Goal: Communication & Community: Answer question/provide support

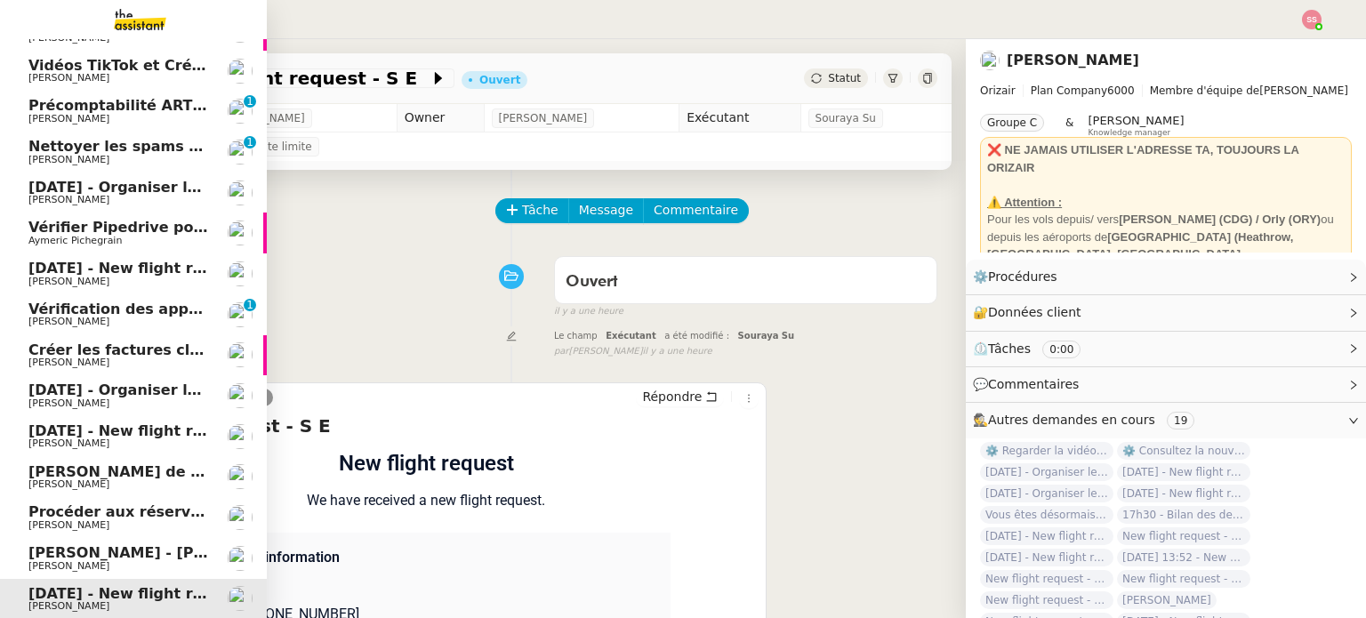
scroll to position [68, 0]
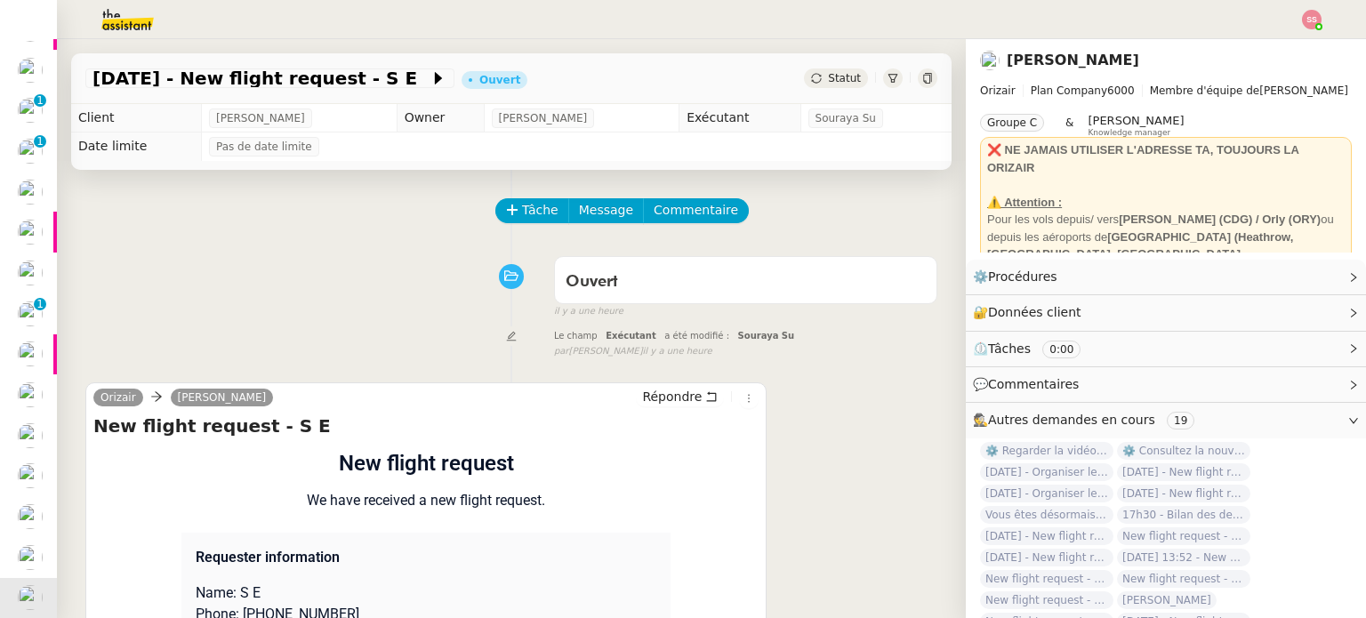
click at [1323, 16] on nz-header at bounding box center [683, 19] width 1366 height 39
click at [1320, 20] on img at bounding box center [1312, 20] width 20 height 20
click at [1289, 38] on li "Suivi" at bounding box center [1264, 50] width 116 height 25
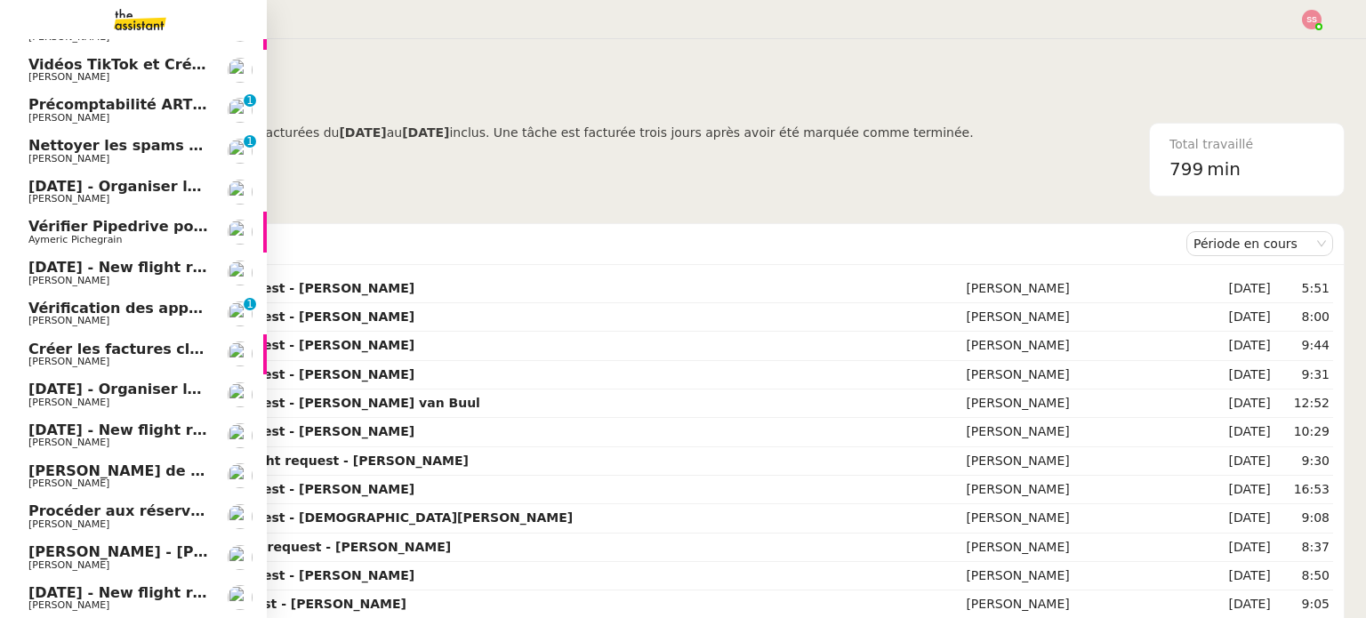
click at [125, 358] on span "[PERSON_NAME]" at bounding box center [118, 362] width 180 height 11
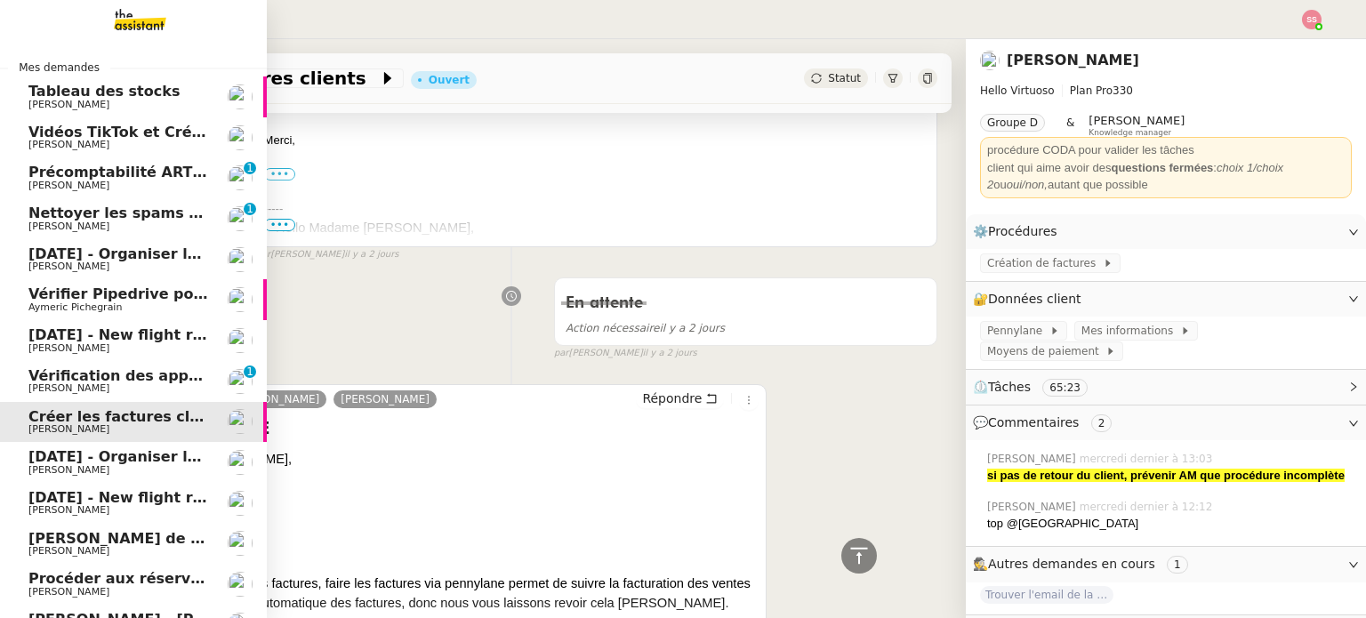
click at [110, 296] on span "Vérifier Pipedrive pour [PERSON_NAME]" at bounding box center [187, 293] width 319 height 17
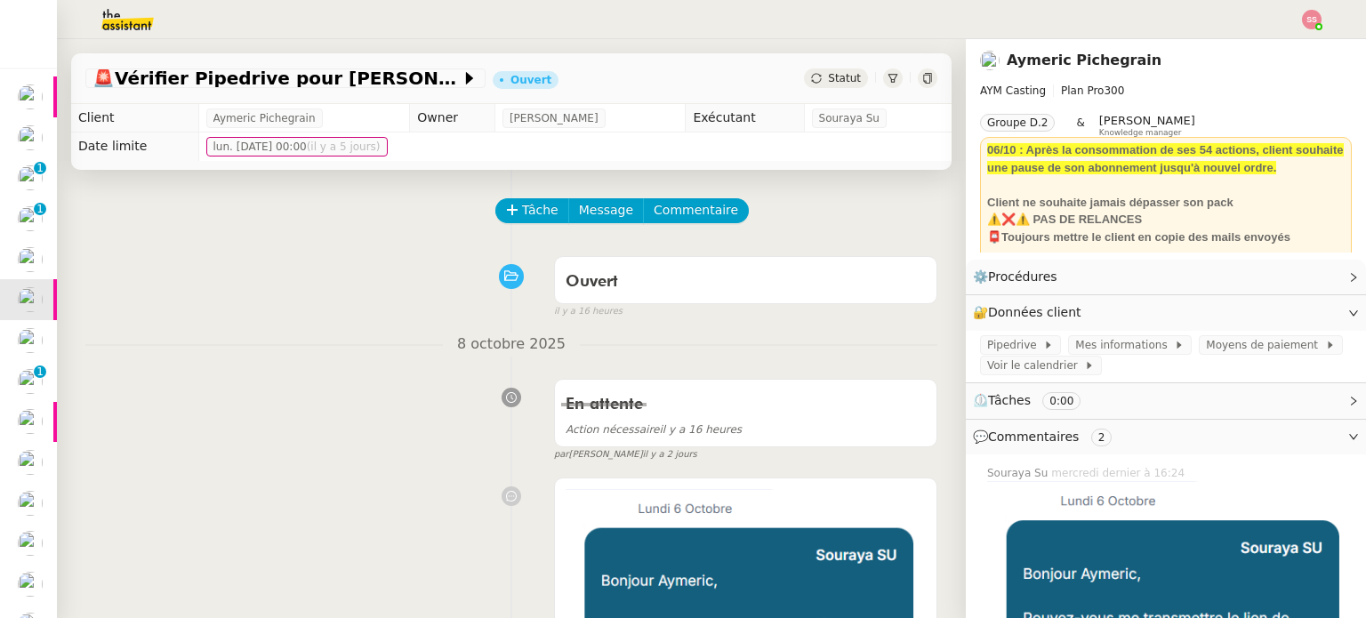
scroll to position [178, 0]
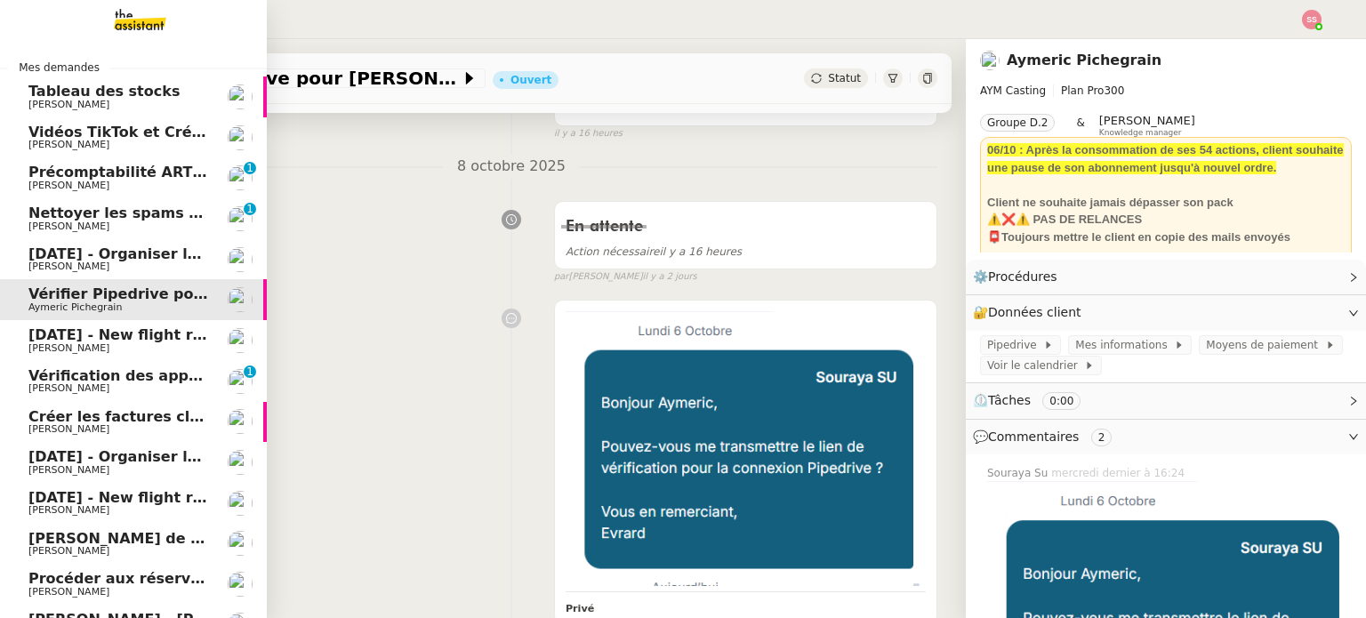
click at [60, 244] on link "[DATE] - Organiser le vol [GEOGRAPHIC_DATA]-[GEOGRAPHIC_DATA] pour [PERSON_NAME…" at bounding box center [133, 259] width 267 height 41
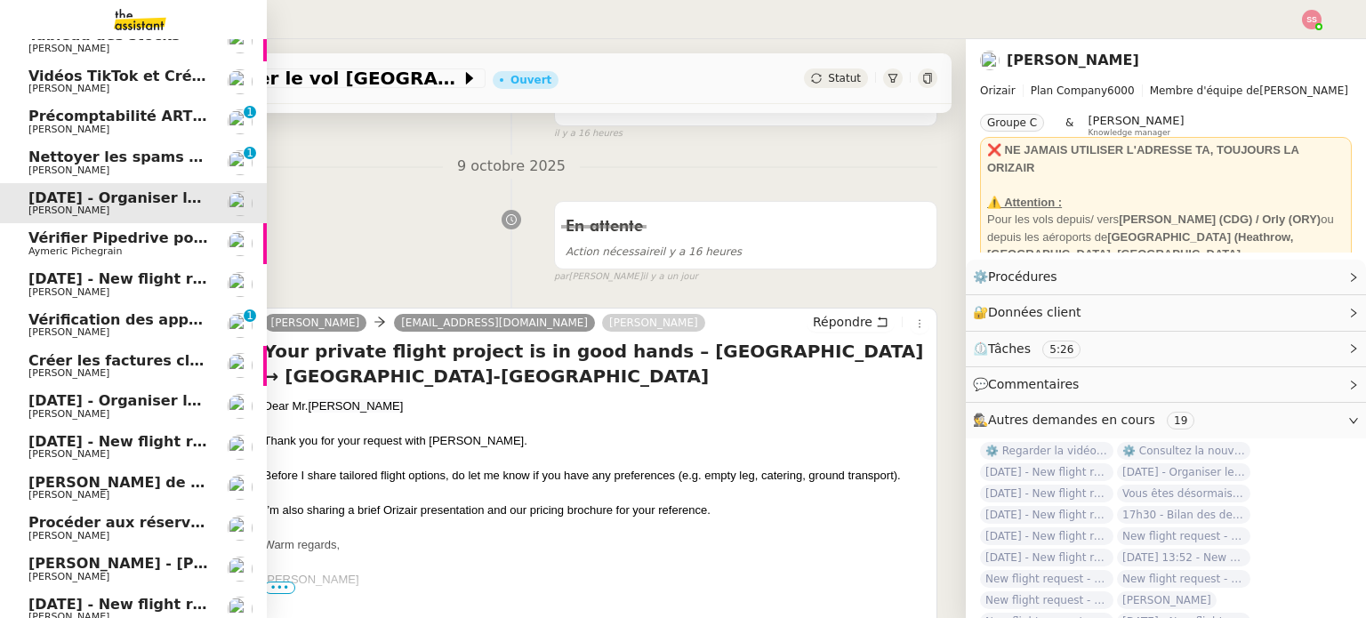
scroll to position [68, 0]
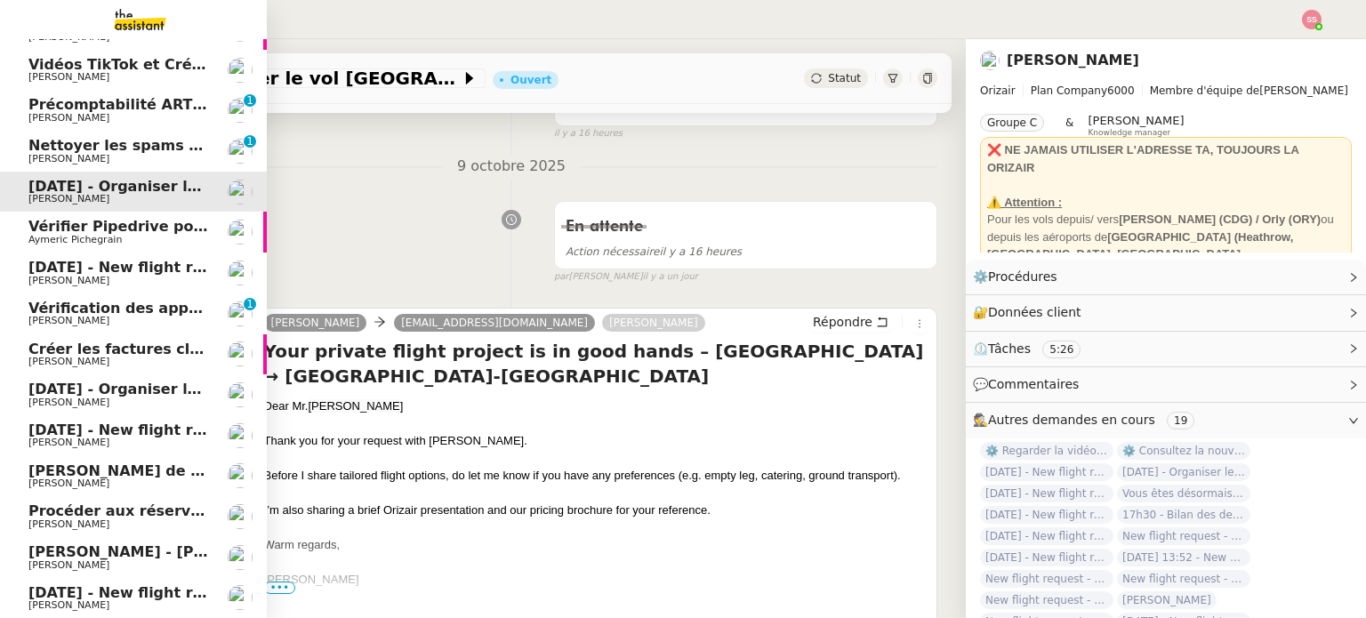
click at [101, 382] on span "[DATE] - Organiser le vol pour [PERSON_NAME]" at bounding box center [216, 389] width 377 height 17
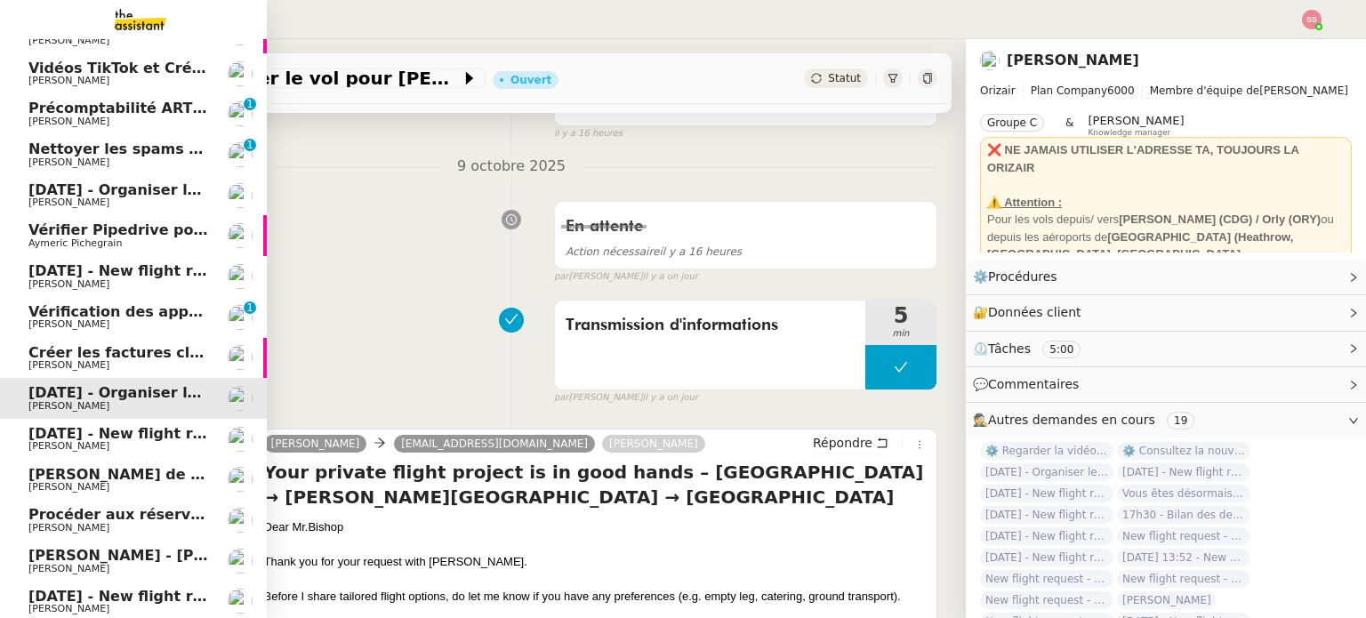
scroll to position [68, 0]
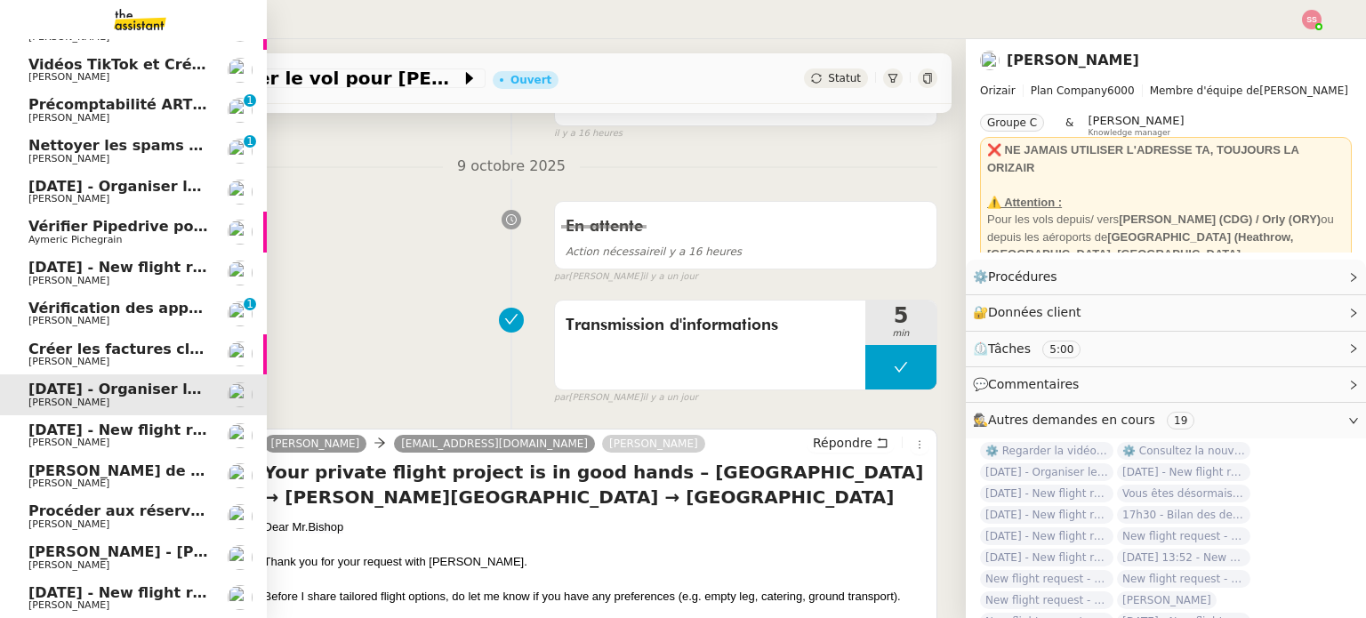
click at [113, 600] on span "[PERSON_NAME]" at bounding box center [118, 605] width 180 height 11
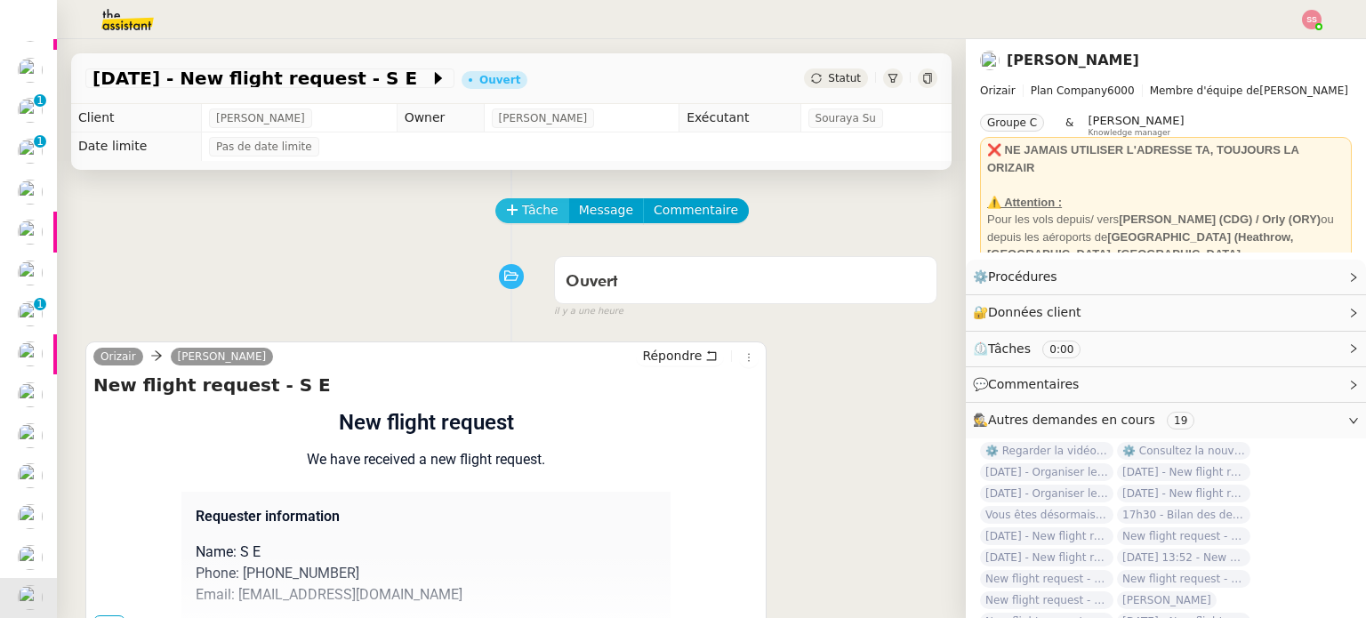
click at [522, 206] on span "Tâche" at bounding box center [540, 210] width 36 height 20
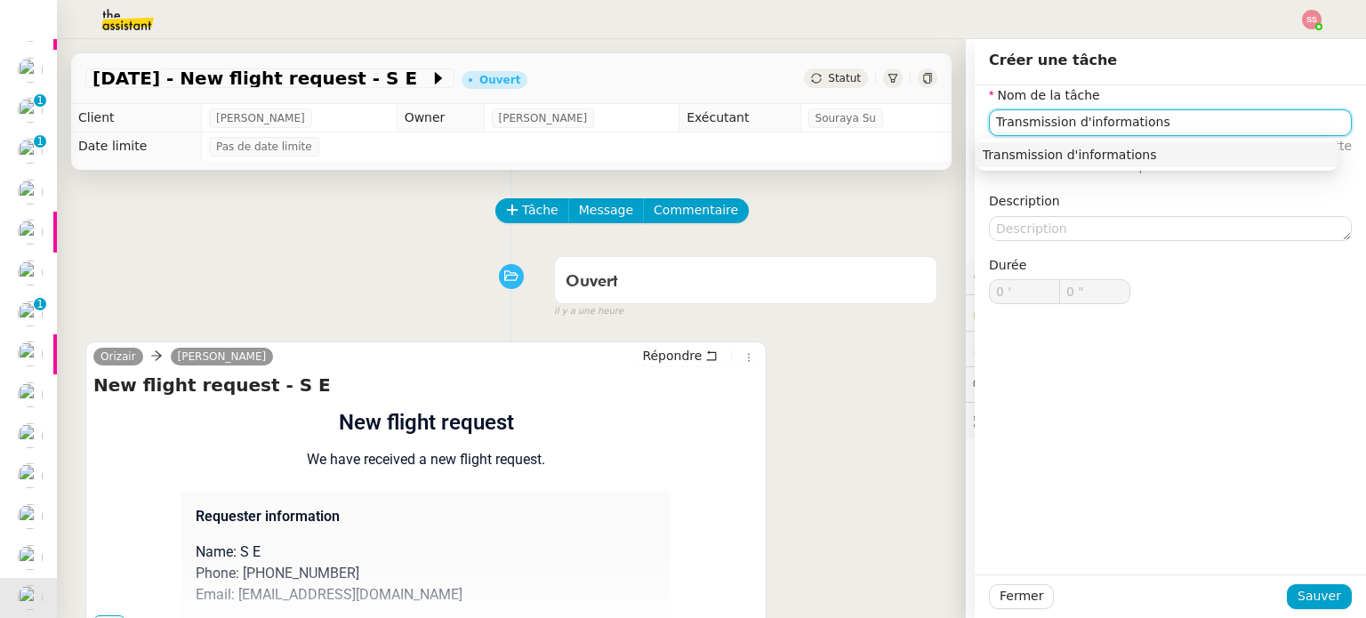
click at [1158, 145] on nz-auto-option "Transmission d'informations" at bounding box center [1157, 154] width 363 height 25
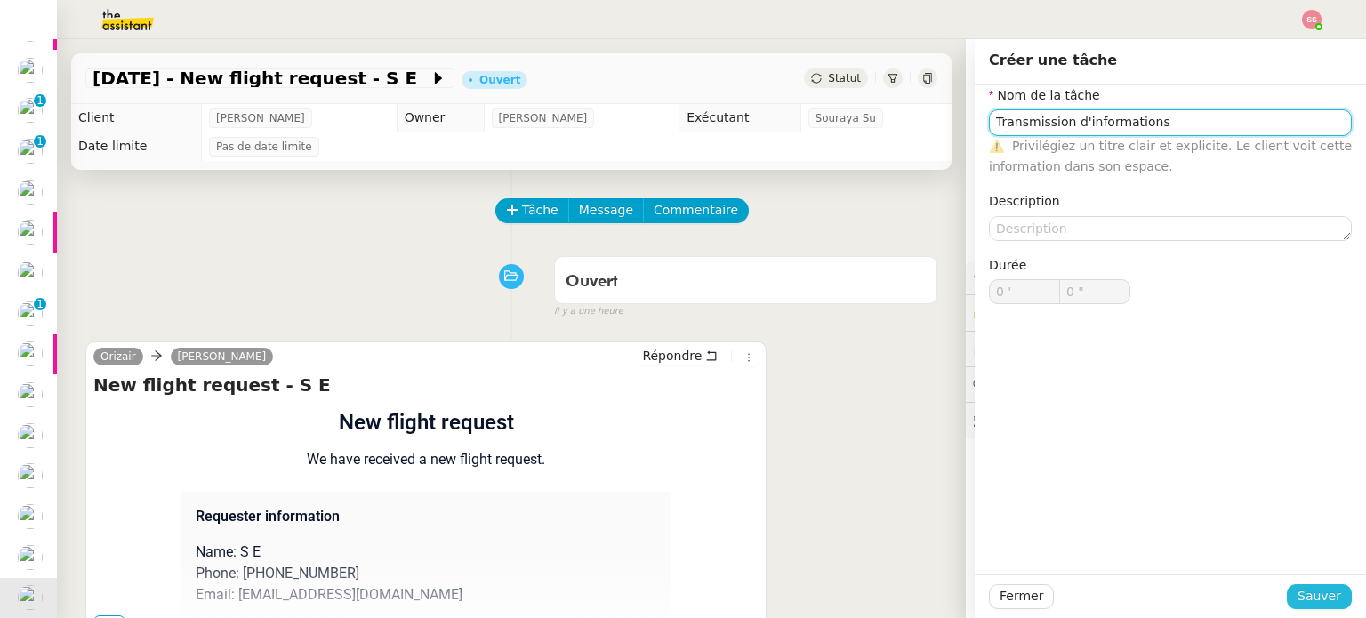
type input "Transmission d'informations"
click at [1302, 589] on span "Sauver" at bounding box center [1319, 596] width 44 height 20
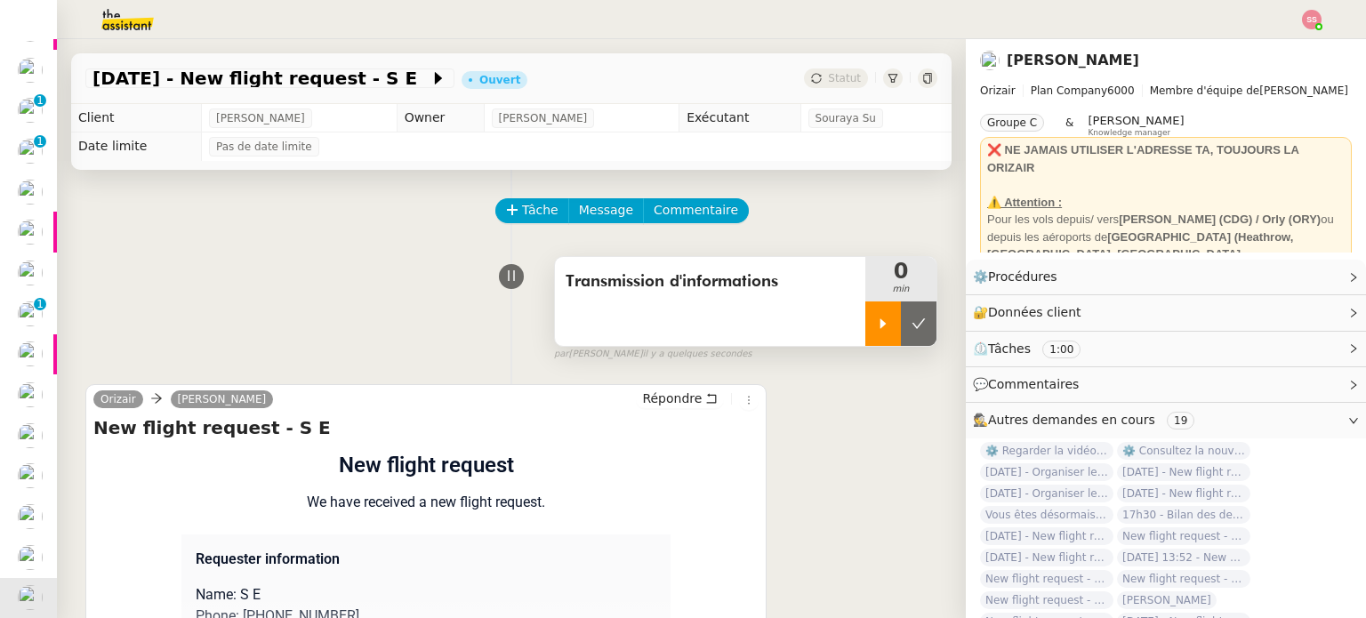
click at [865, 313] on div at bounding box center [883, 323] width 36 height 44
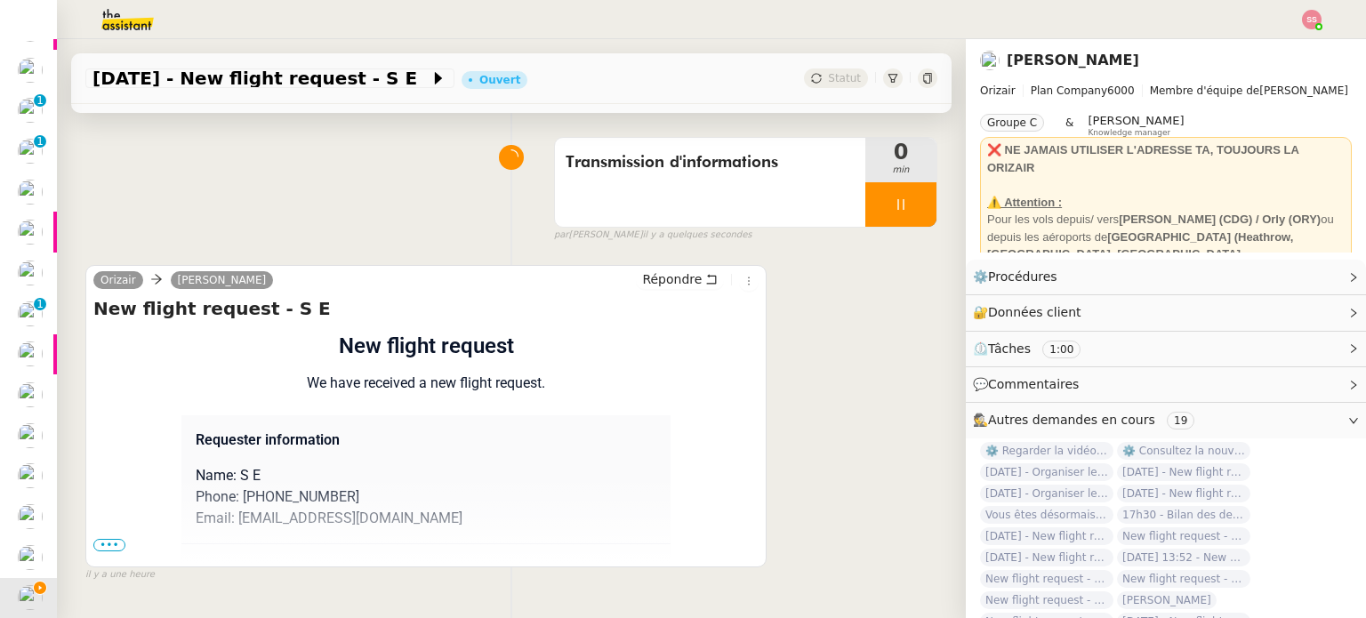
scroll to position [238, 0]
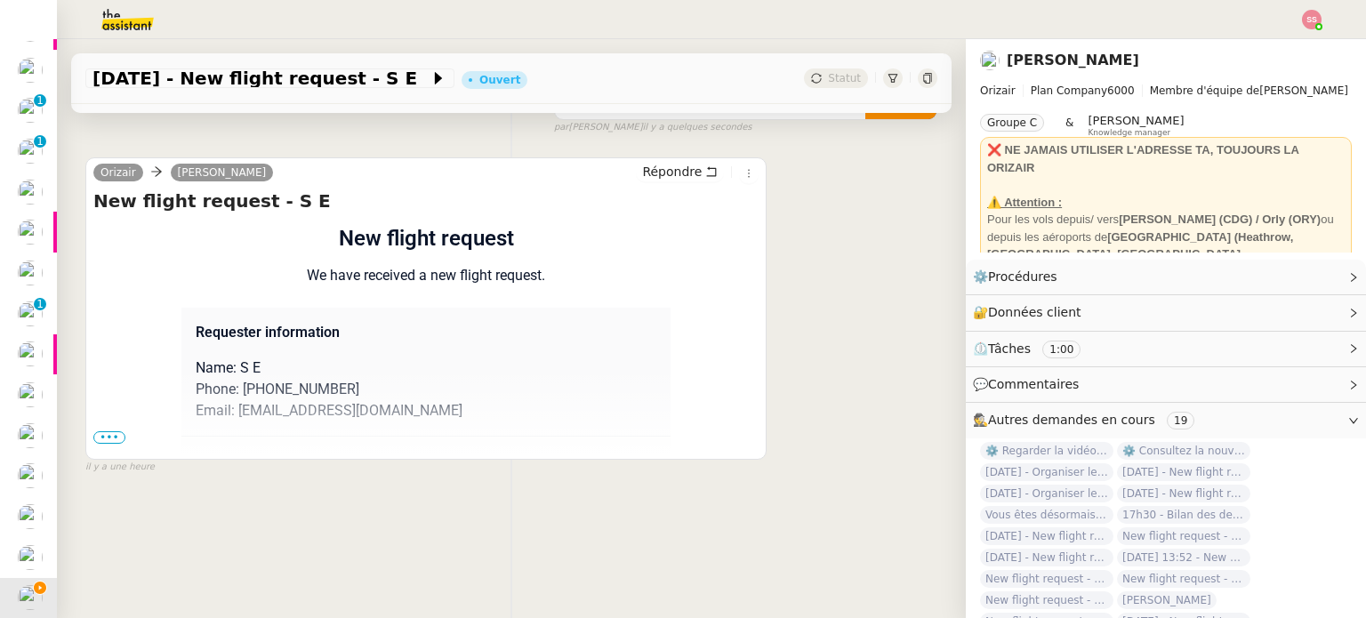
click at [96, 431] on span "•••" at bounding box center [109, 437] width 32 height 12
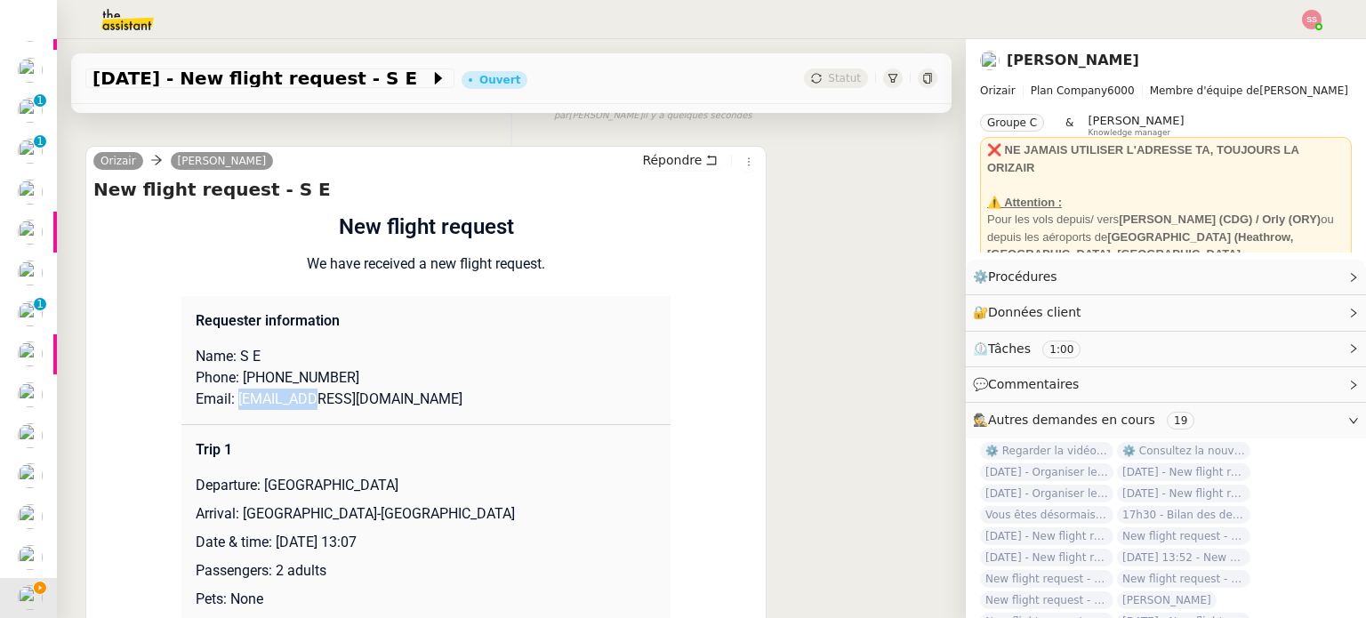
drag, startPoint x: 299, startPoint y: 412, endPoint x: 229, endPoint y: 405, distance: 69.7
click at [229, 405] on p "Email: [EMAIL_ADDRESS][DOMAIN_NAME]" at bounding box center [426, 399] width 461 height 21
copy p "v@[DOMAIN_NAME]"
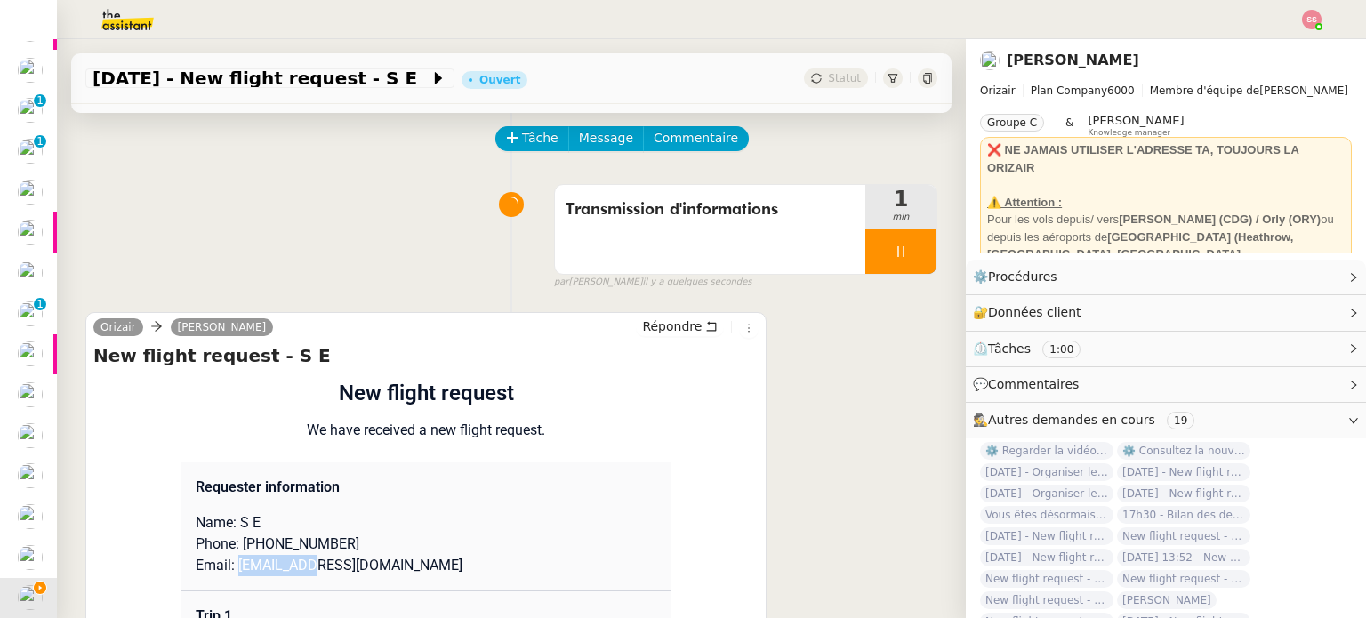
scroll to position [0, 0]
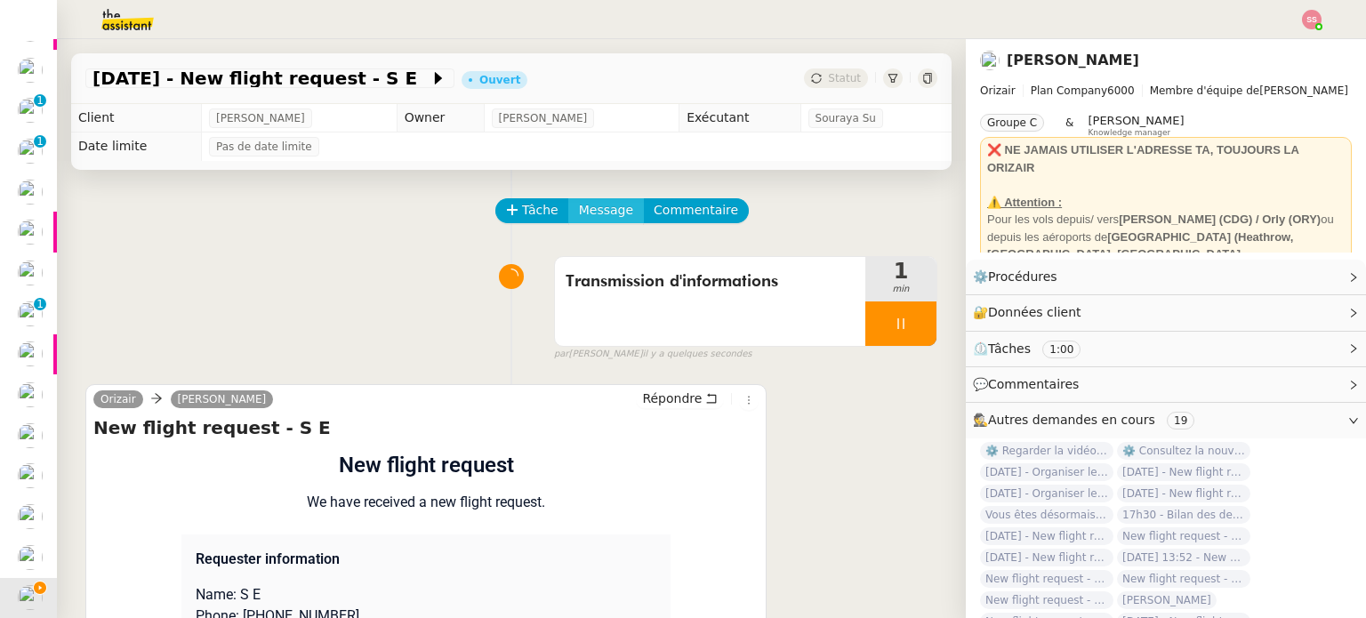
click at [614, 208] on button "Message" at bounding box center [606, 210] width 76 height 25
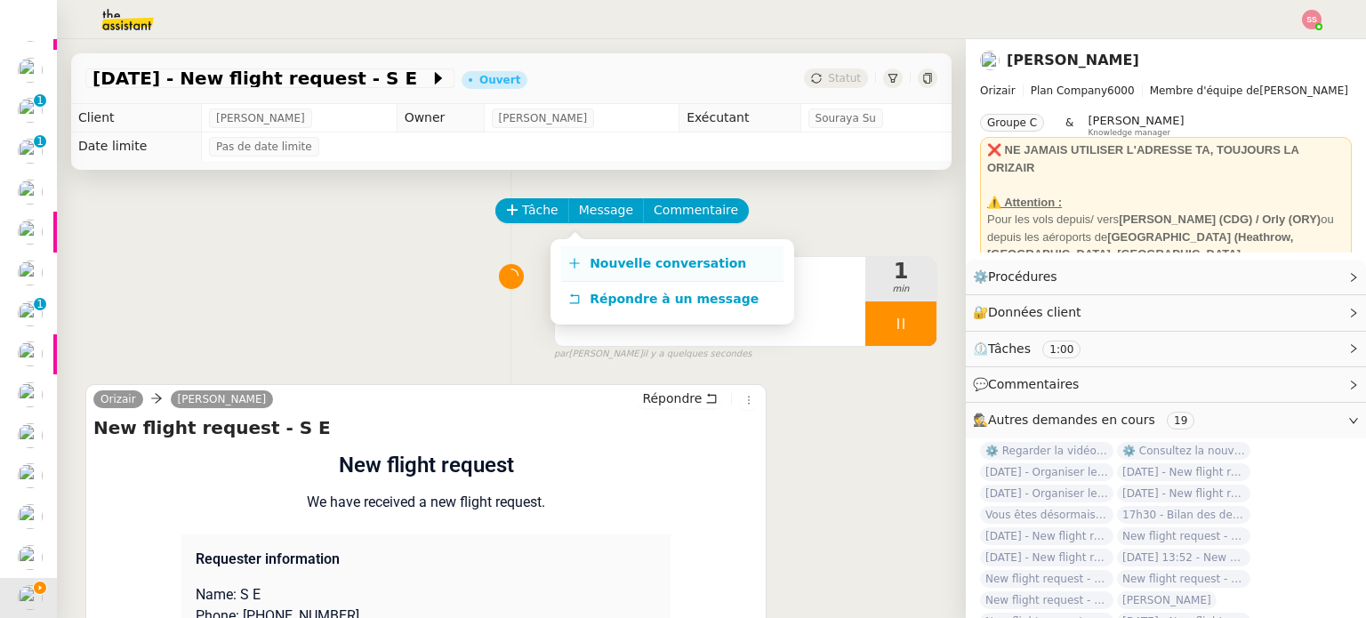
click at [624, 259] on span "Nouvelle conversation" at bounding box center [668, 263] width 157 height 14
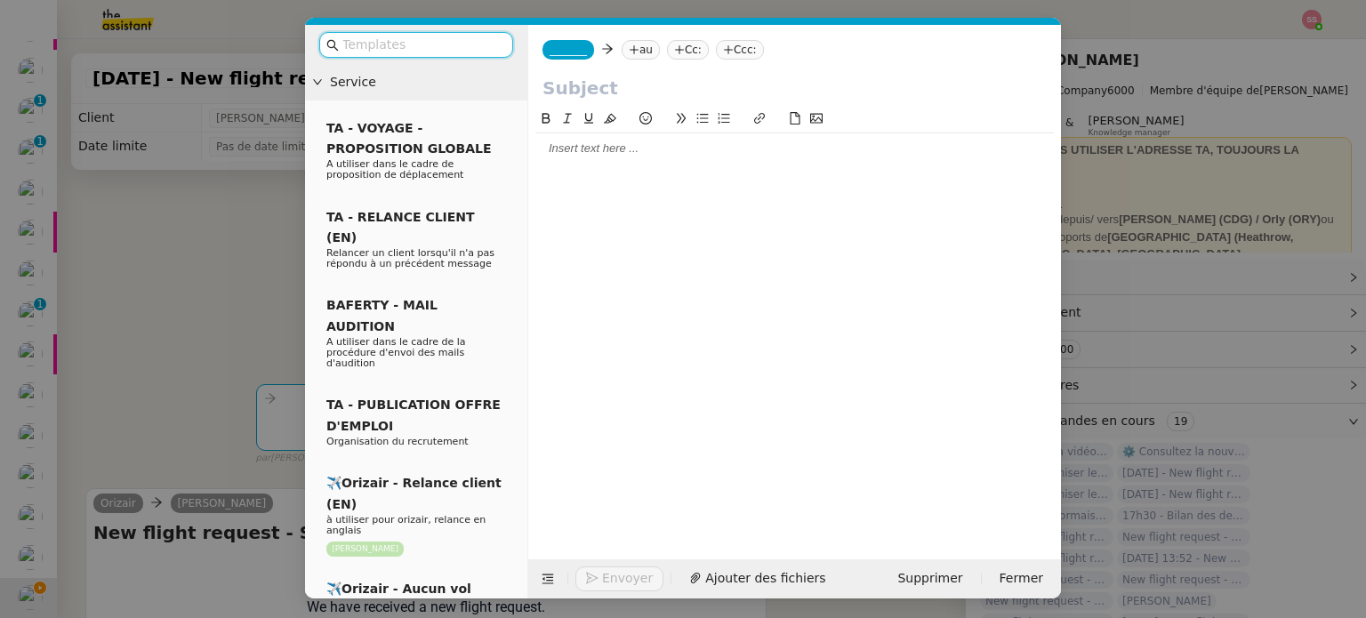
click at [644, 52] on nz-tag "au" at bounding box center [641, 50] width 38 height 20
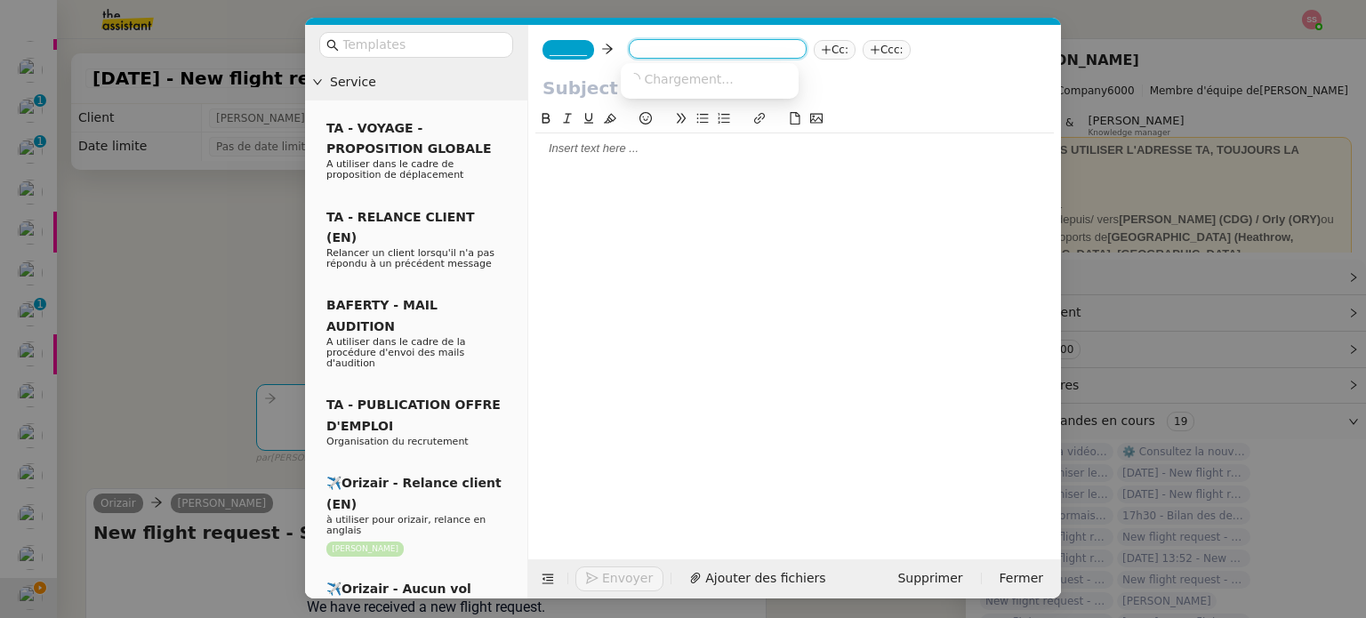
paste input "v@[DOMAIN_NAME]"
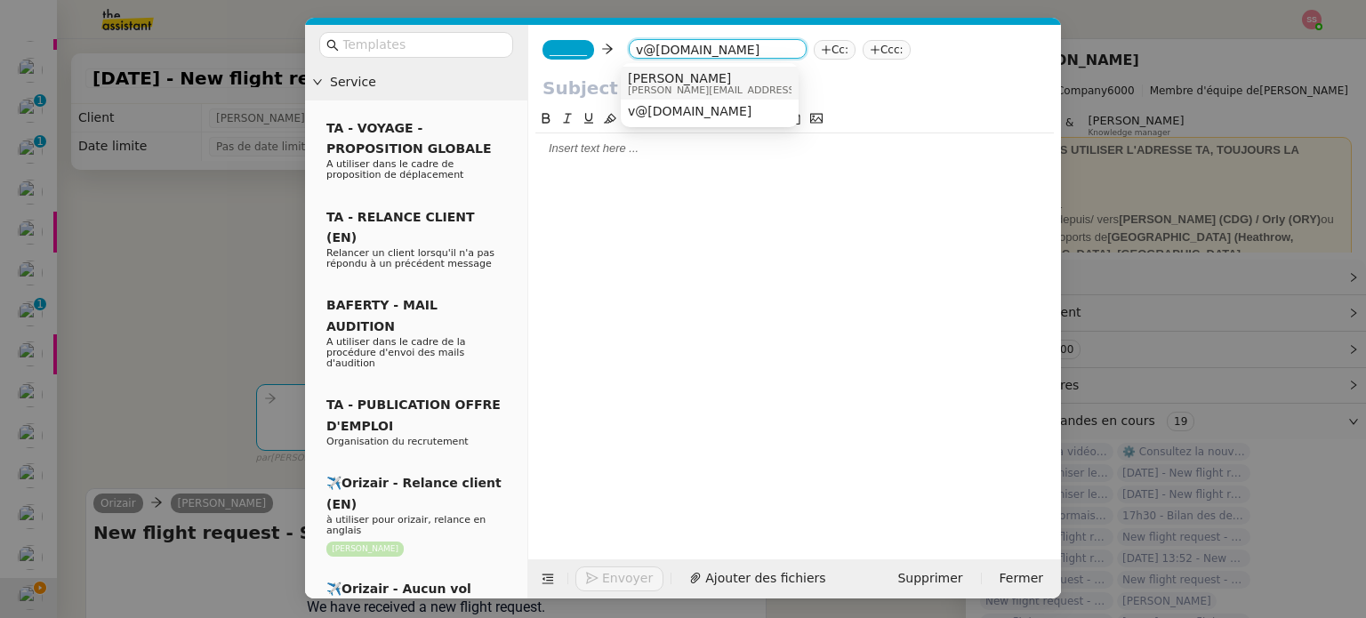
type input "v@[DOMAIN_NAME]"
drag, startPoint x: 772, startPoint y: 78, endPoint x: 745, endPoint y: 117, distance: 47.4
click at [745, 117] on div "[PERSON_NAME] [PERSON_NAME][EMAIL_ADDRESS][DOMAIN_NAME] [EMAIL_ADDRESS][DOMAIN_…" at bounding box center [710, 96] width 178 height 58
click at [745, 117] on div "v@[DOMAIN_NAME]" at bounding box center [710, 112] width 164 height 16
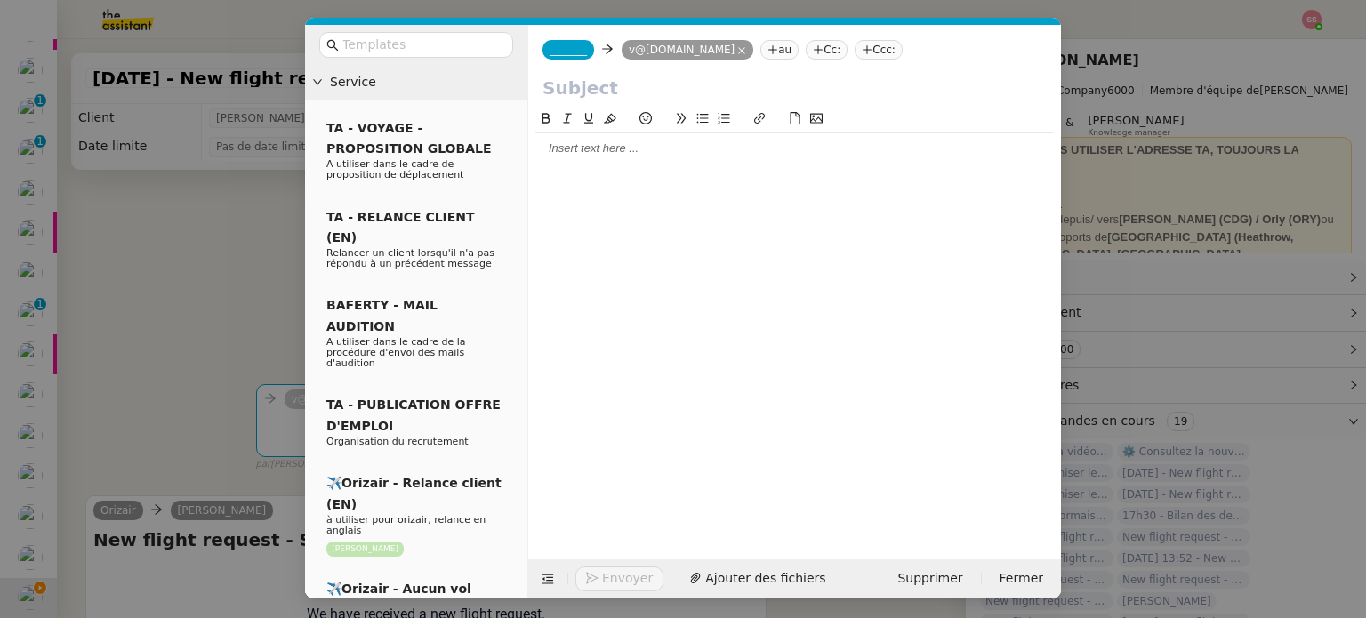
click at [806, 56] on nz-tag "Cc:" at bounding box center [827, 50] width 42 height 20
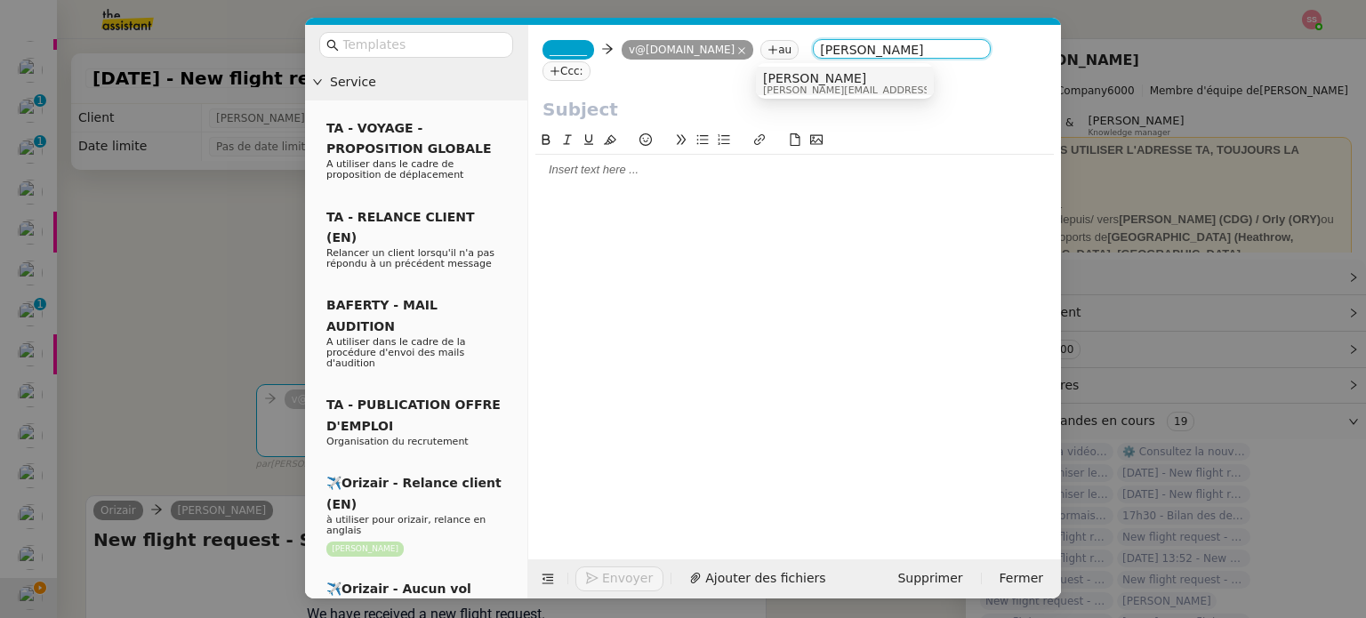
type input "[PERSON_NAME]"
click at [775, 70] on nz-option-item "[PERSON_NAME] [PERSON_NAME][EMAIL_ADDRESS][DOMAIN_NAME]" at bounding box center [845, 83] width 178 height 33
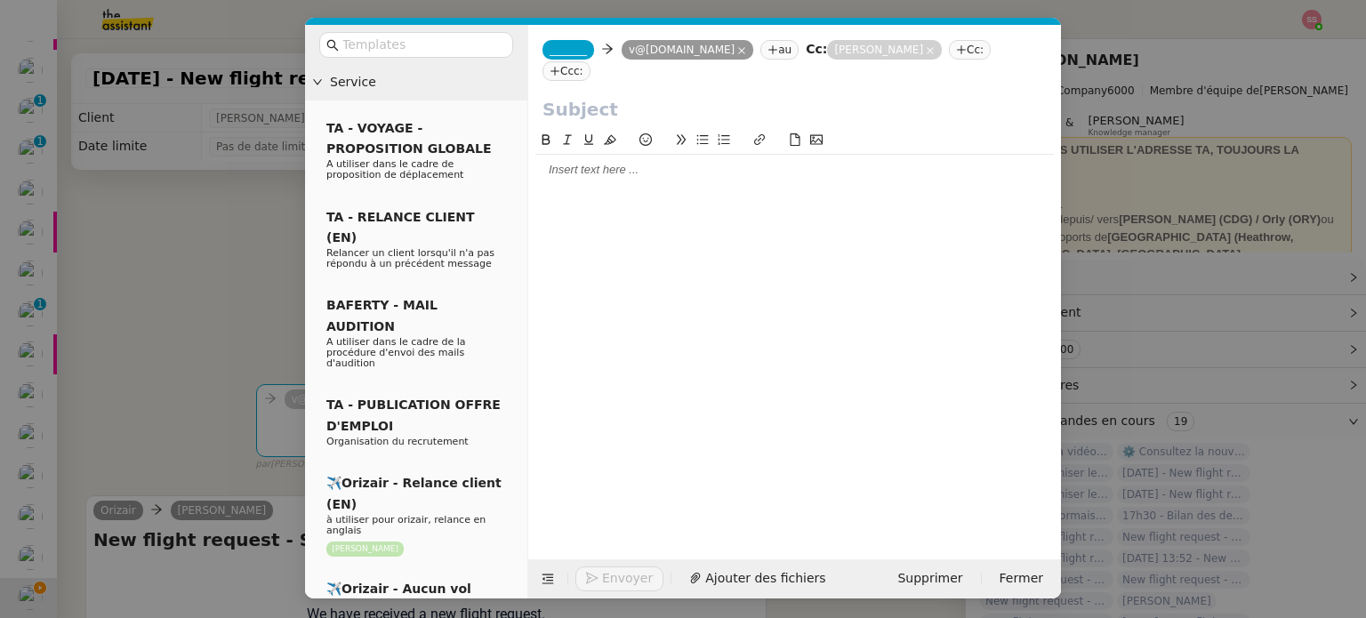
click at [555, 52] on span "_______" at bounding box center [568, 50] width 37 height 12
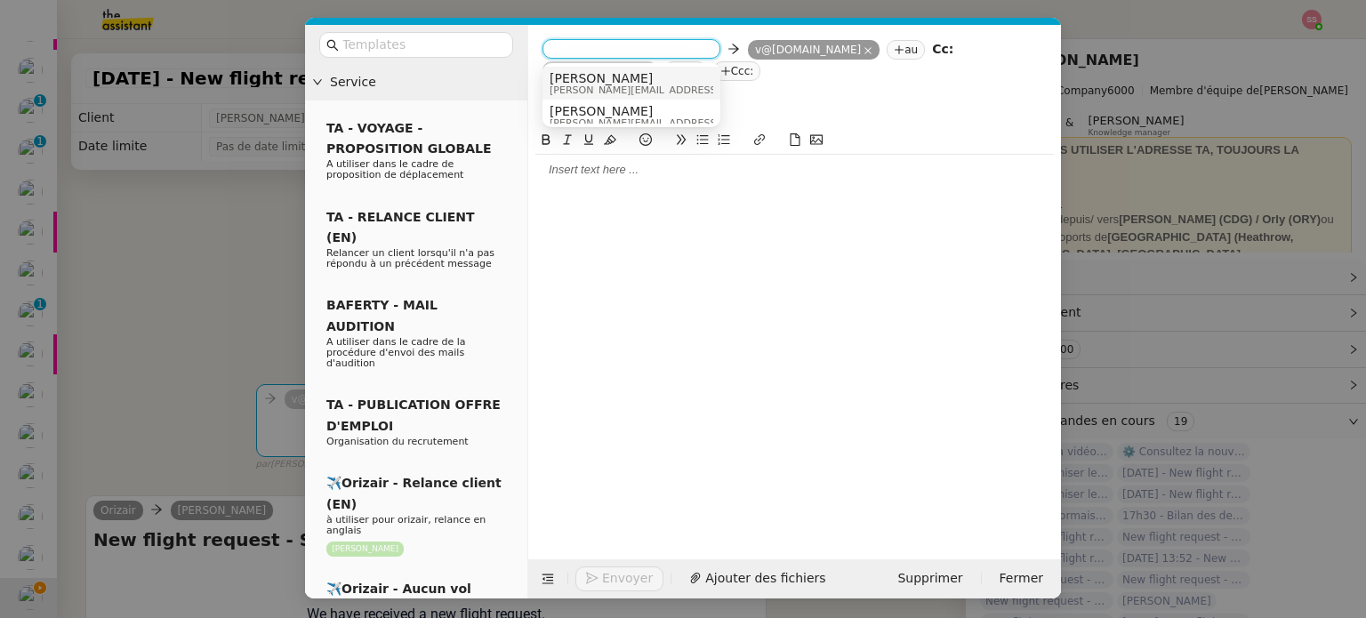
click at [566, 71] on span "[PERSON_NAME]" at bounding box center [676, 78] width 253 height 14
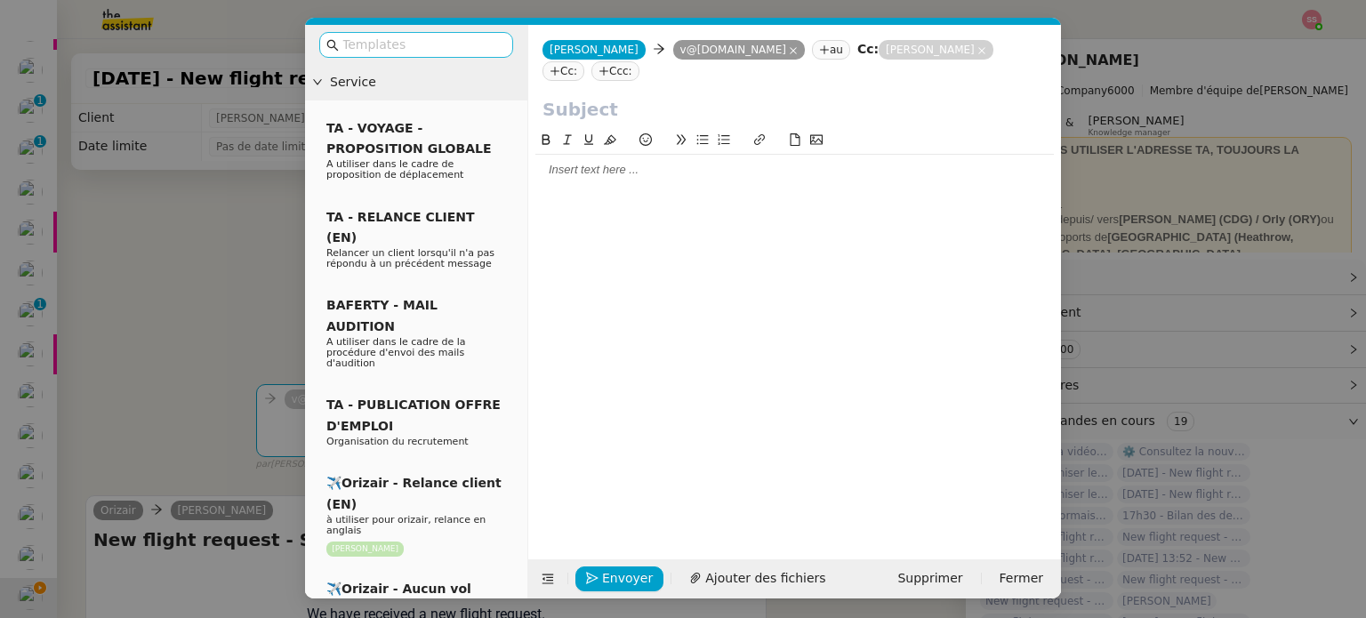
click at [442, 35] on input "text" at bounding box center [422, 45] width 160 height 20
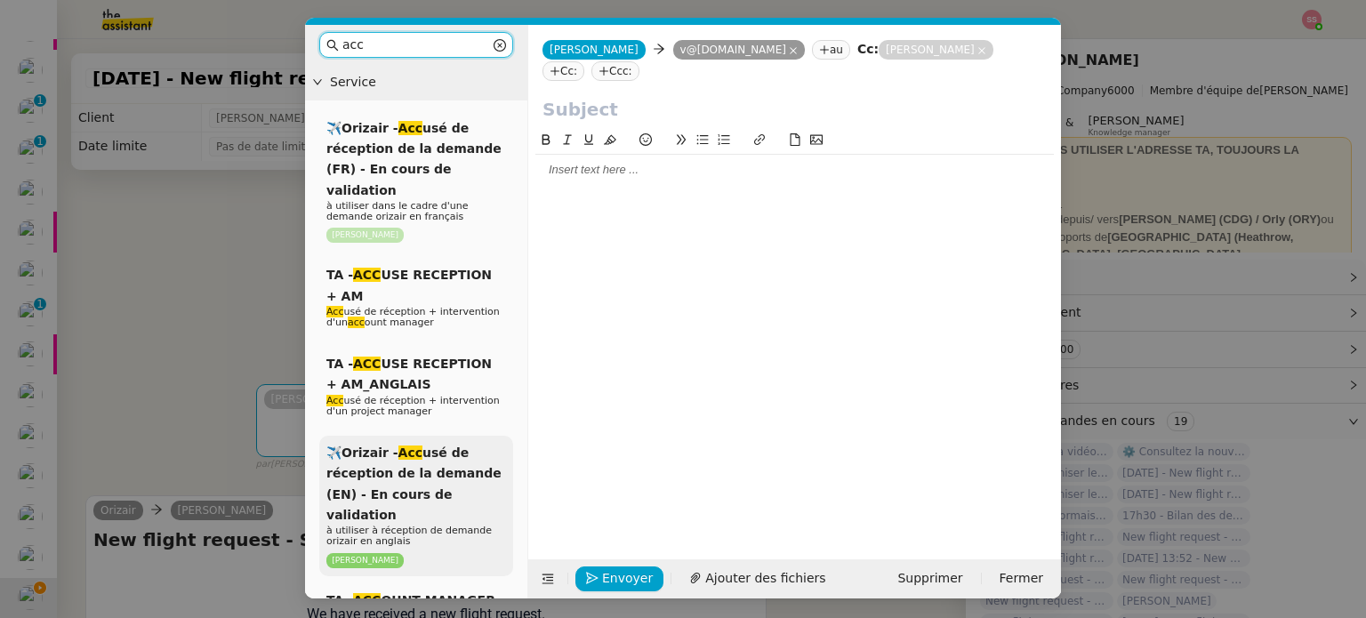
type input "acc"
click at [464, 454] on span "✈️Orizair - Acc usé de réception de la demande (EN) - En cours de validation" at bounding box center [413, 484] width 175 height 76
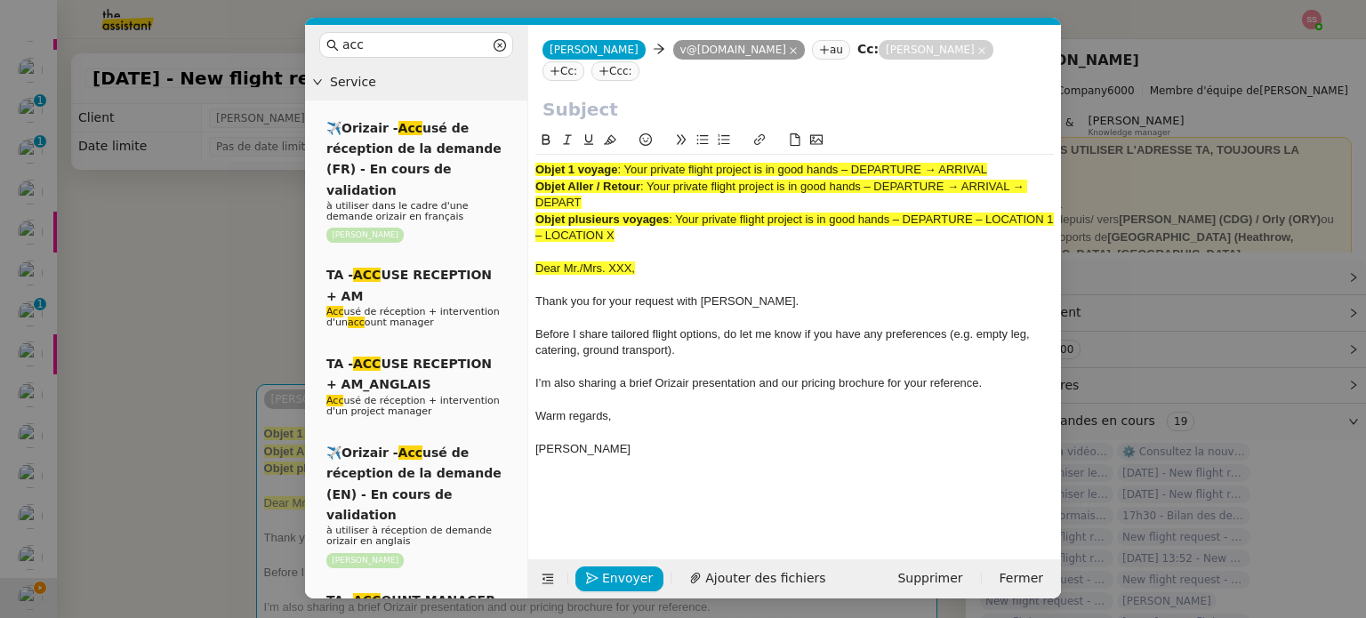
drag, startPoint x: 626, startPoint y: 151, endPoint x: 1124, endPoint y: 156, distance: 498.0
click at [1124, 156] on nz-modal-container "acc Service ✈️Orizair - Acc usé de réception de la demande (FR) - En cours de v…" at bounding box center [683, 309] width 1366 height 618
click at [772, 96] on input "text" at bounding box center [794, 109] width 504 height 27
paste input "Your private flight project is in good hands – DEPARTURE → ARRIVAL"
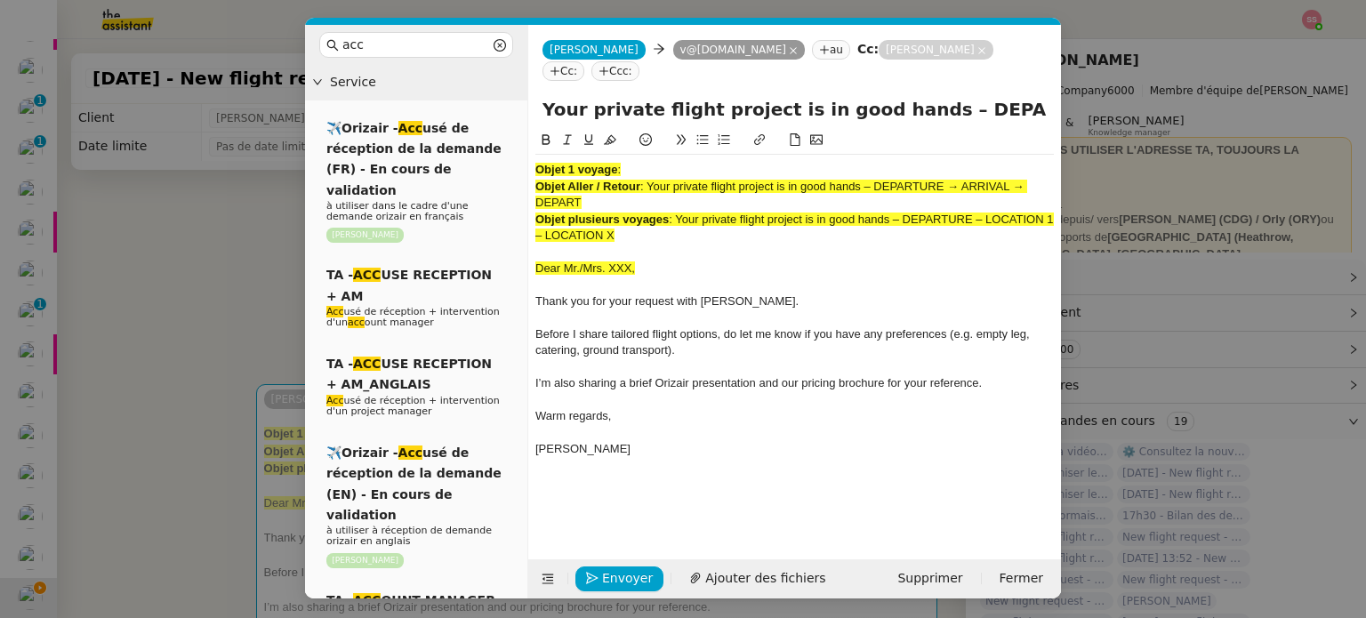
scroll to position [0, 76]
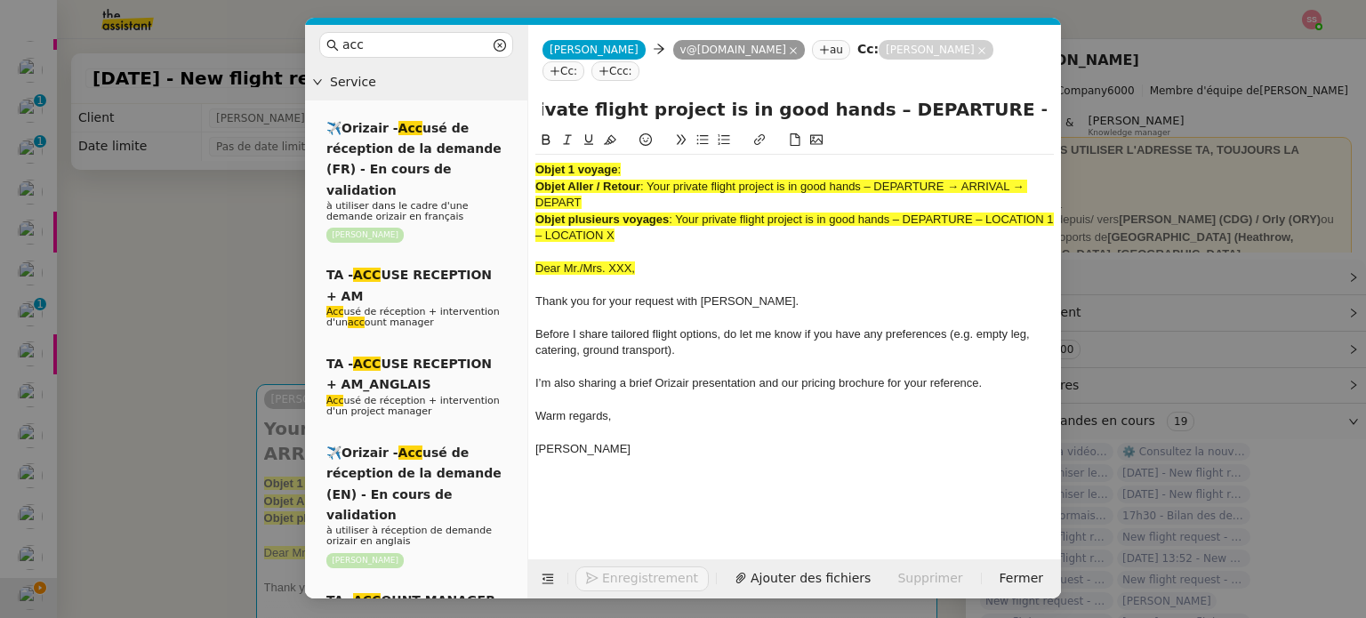
type input "Your private flight project is in good hands – DEPARTURE → ARRIVAL"
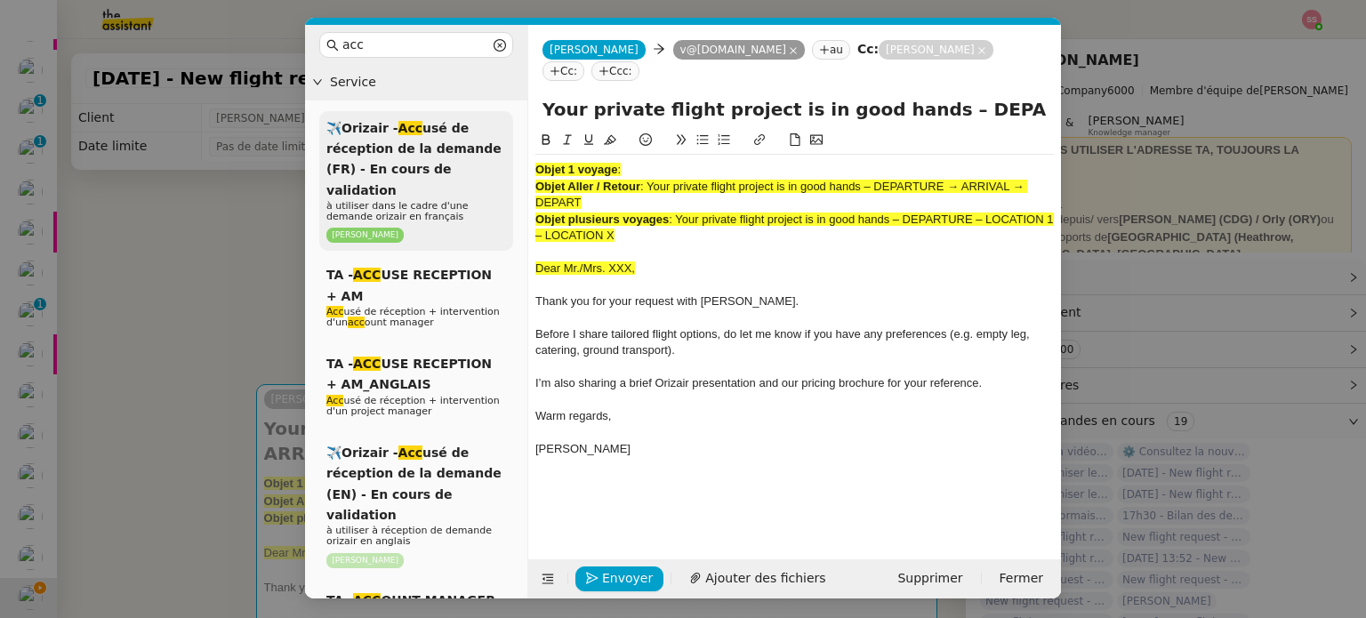
drag, startPoint x: 636, startPoint y: 216, endPoint x: 486, endPoint y: 147, distance: 165.5
click at [486, 147] on nz-layout "acc Service ✈️Orizair - Acc usé de réception de la demande (FR) - En cours de v…" at bounding box center [683, 312] width 756 height 574
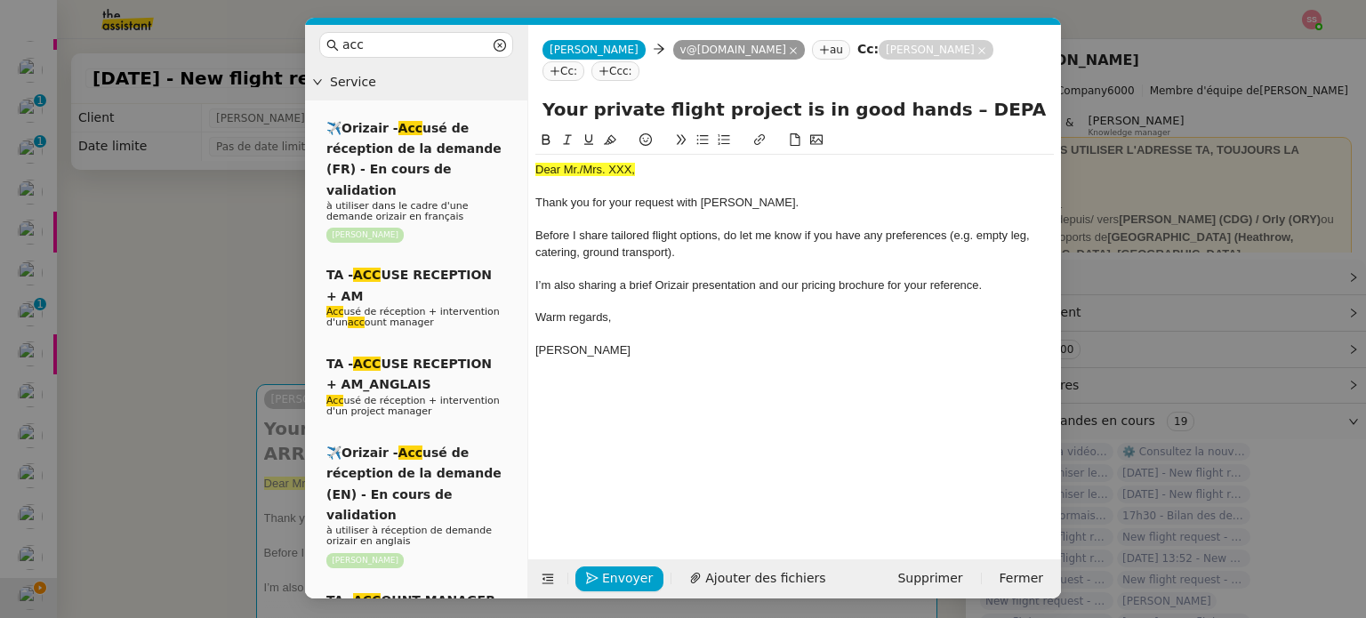
click at [270, 256] on nz-modal-container "acc Service ✈️Orizair - Acc usé de réception de la demande (FR) - En cours de v…" at bounding box center [683, 309] width 1366 height 618
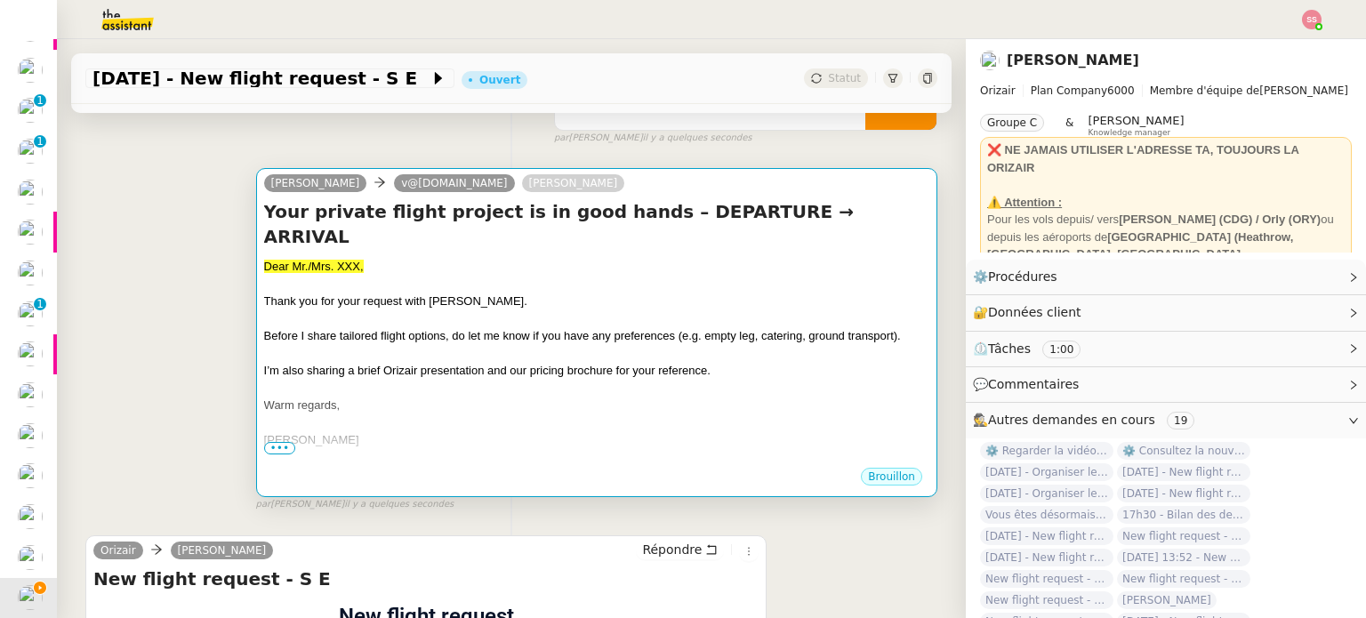
scroll to position [82, 0]
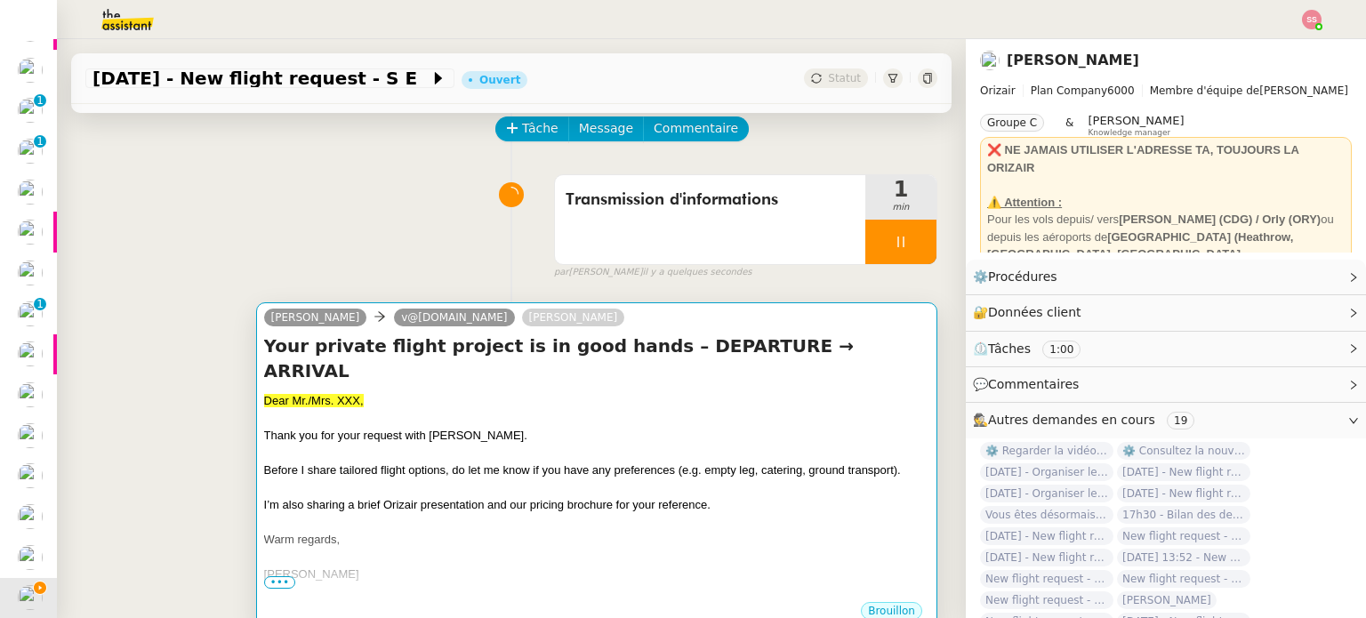
click at [574, 410] on div at bounding box center [596, 419] width 665 height 18
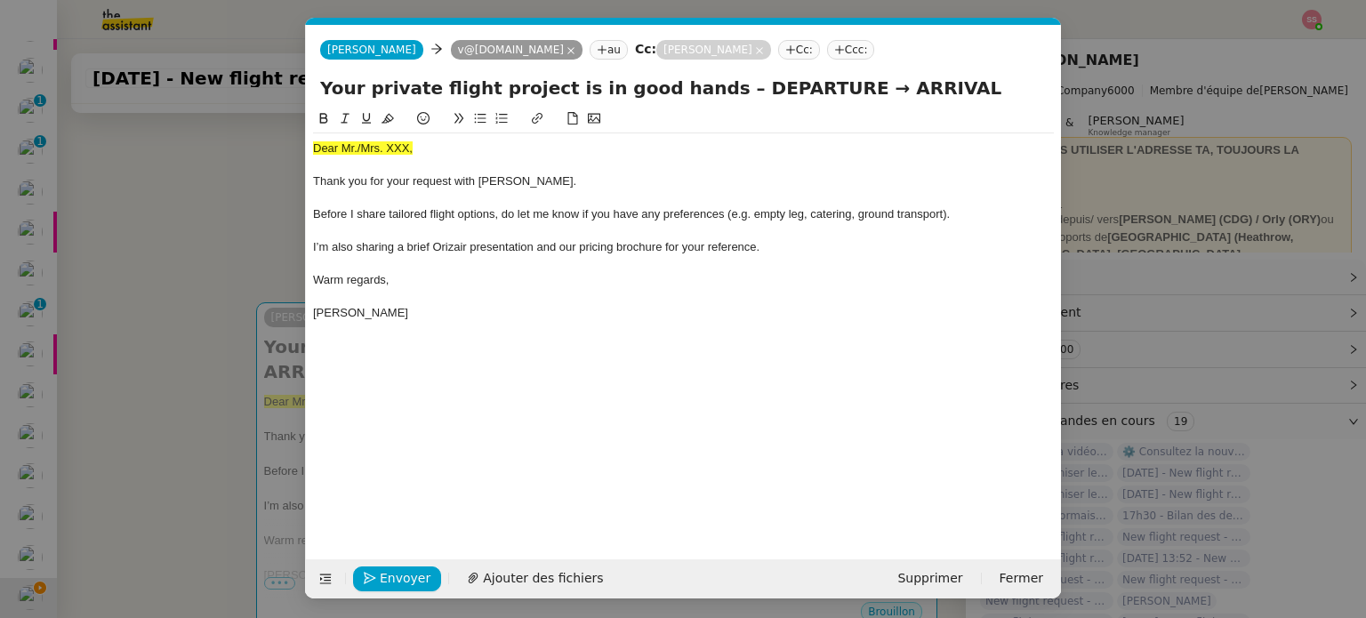
scroll to position [0, 54]
click at [526, 586] on span "Ajouter des fichiers" at bounding box center [543, 578] width 120 height 20
click at [213, 337] on nz-modal-container "acc Service ✈️Orizair - Acc usé de réception de la demande (FR) - En cours de v…" at bounding box center [683, 309] width 1366 height 618
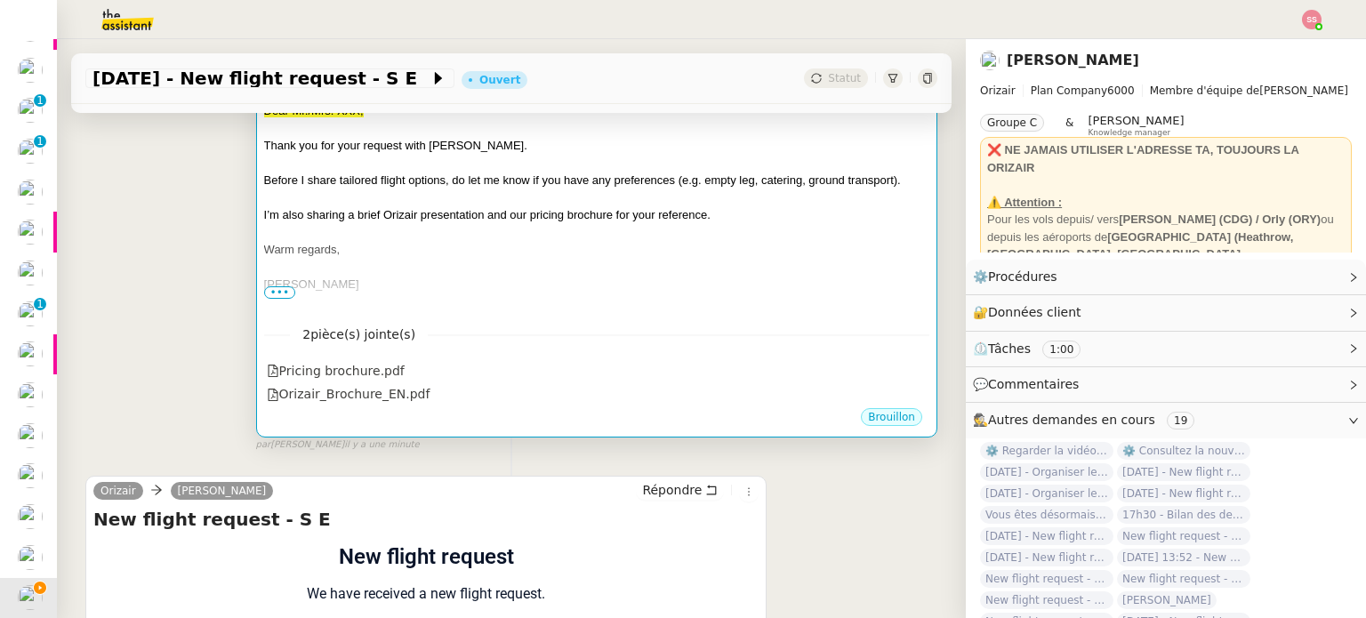
scroll to position [349, 0]
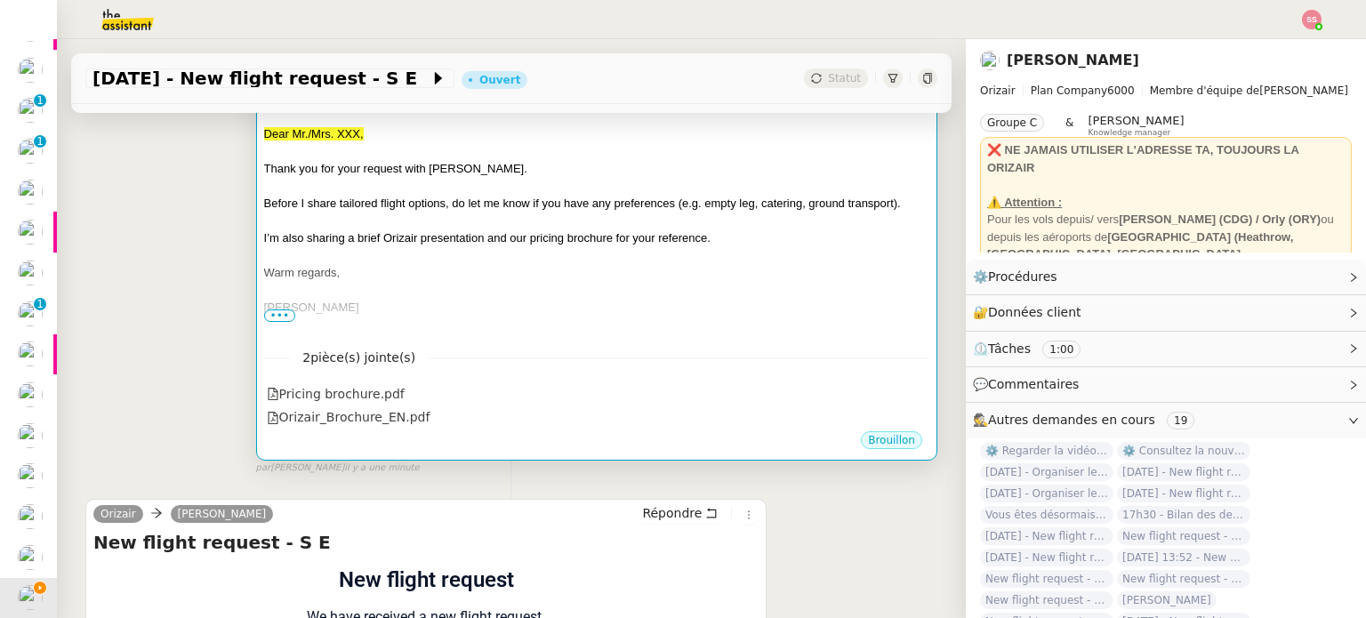
click at [476, 317] on div at bounding box center [596, 326] width 665 height 18
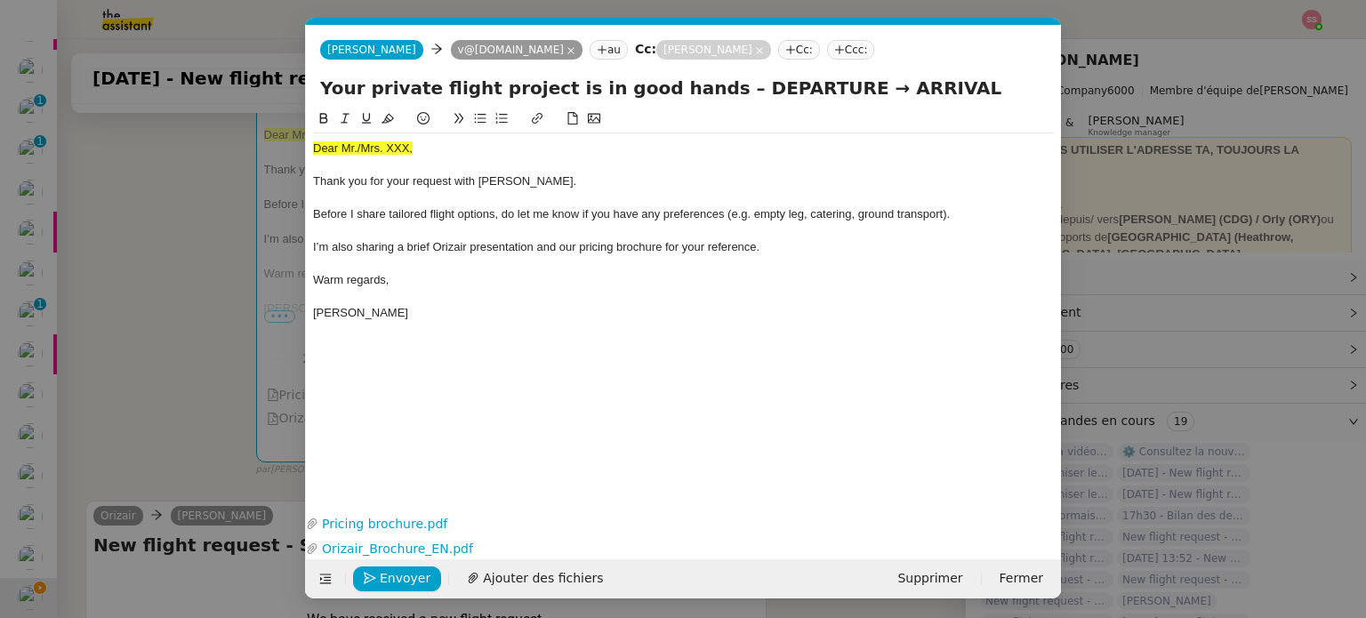
scroll to position [0, 54]
drag, startPoint x: 412, startPoint y: 156, endPoint x: 245, endPoint y: 141, distance: 167.0
click at [245, 141] on nz-modal-container "acc Service ✈️Orizair - Acc usé de réception de la demande (FR) - En cours de v…" at bounding box center [683, 309] width 1366 height 618
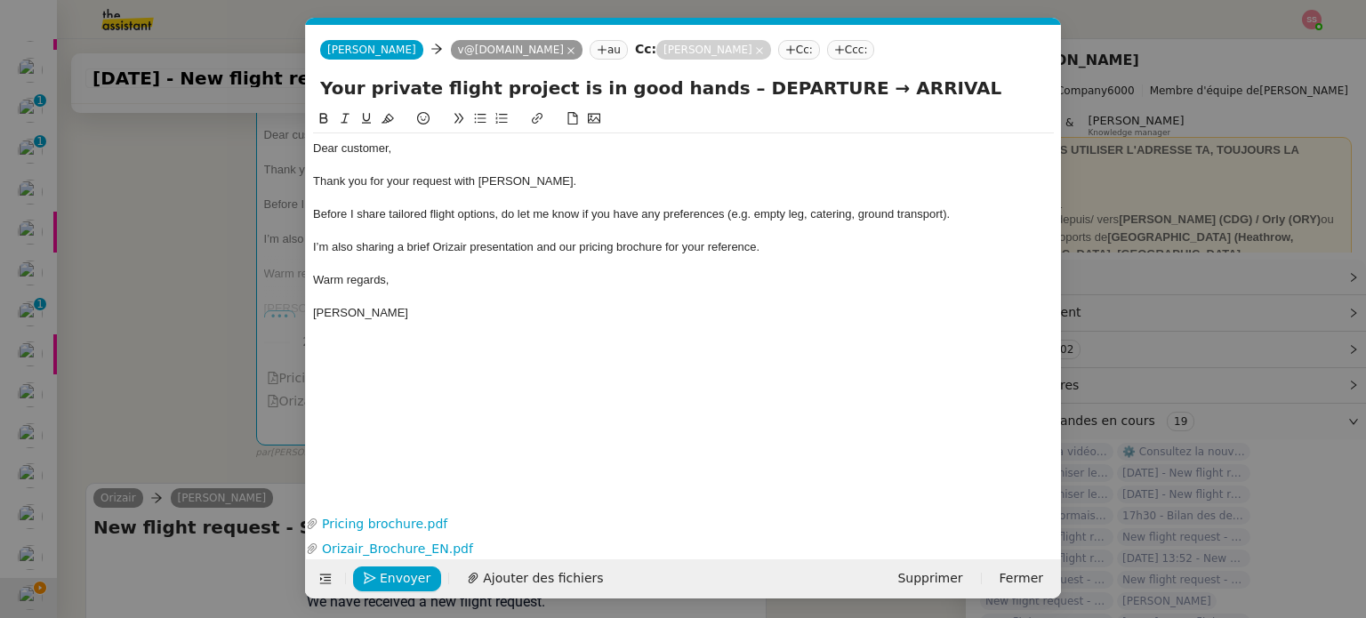
click at [242, 156] on nz-modal-container "acc Service ✈️Orizair - Acc usé de réception de la demande (FR) - En cours de v…" at bounding box center [683, 309] width 1366 height 618
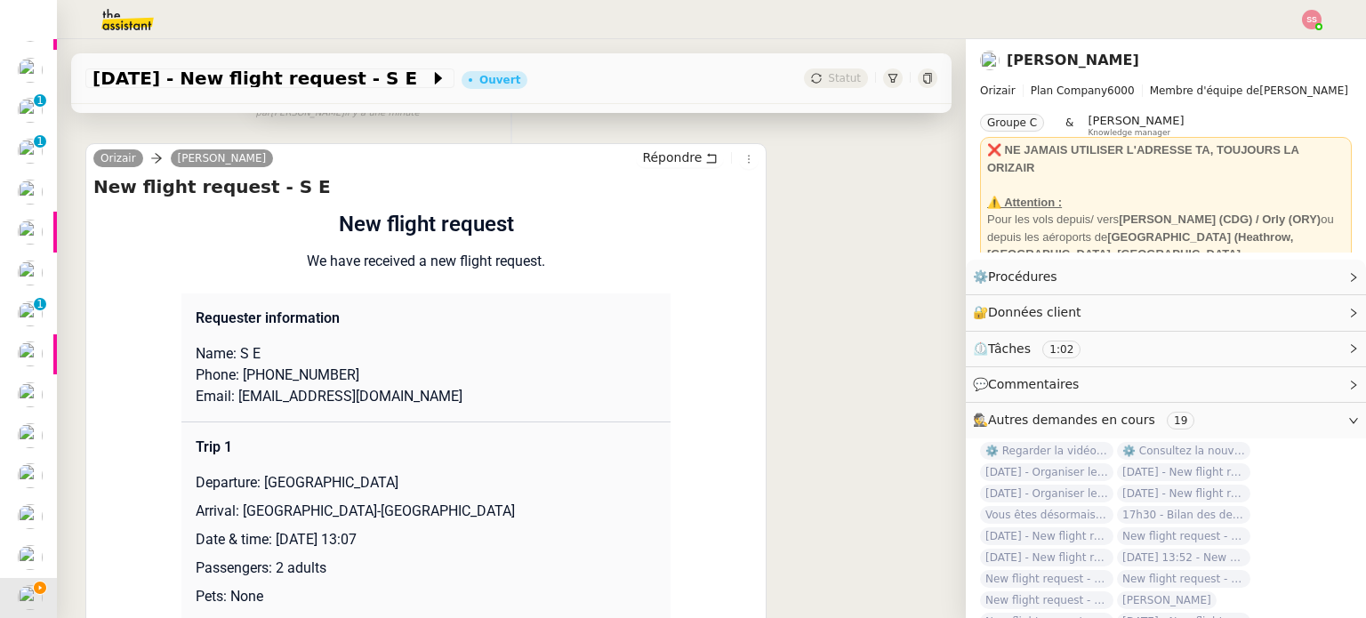
scroll to position [882, 0]
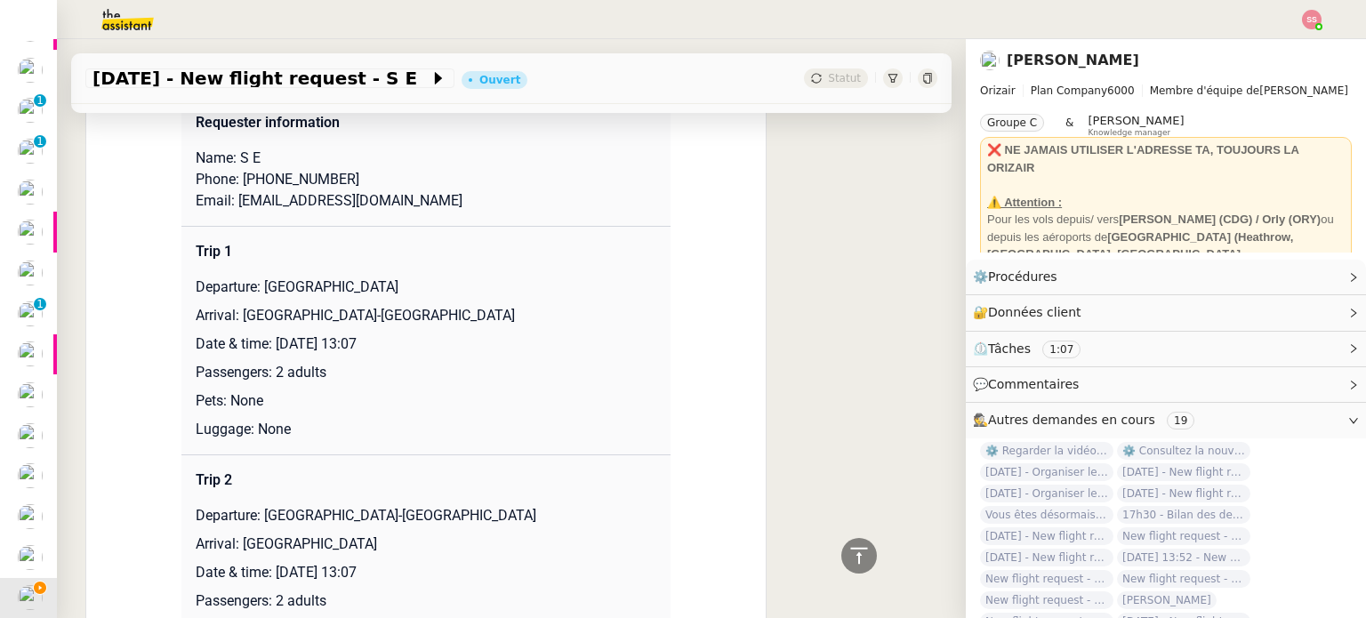
drag, startPoint x: 256, startPoint y: 265, endPoint x: 487, endPoint y: 260, distance: 231.3
click at [487, 277] on p "Departure: [GEOGRAPHIC_DATA]" at bounding box center [426, 287] width 461 height 21
copy p "[GEOGRAPHIC_DATA]"
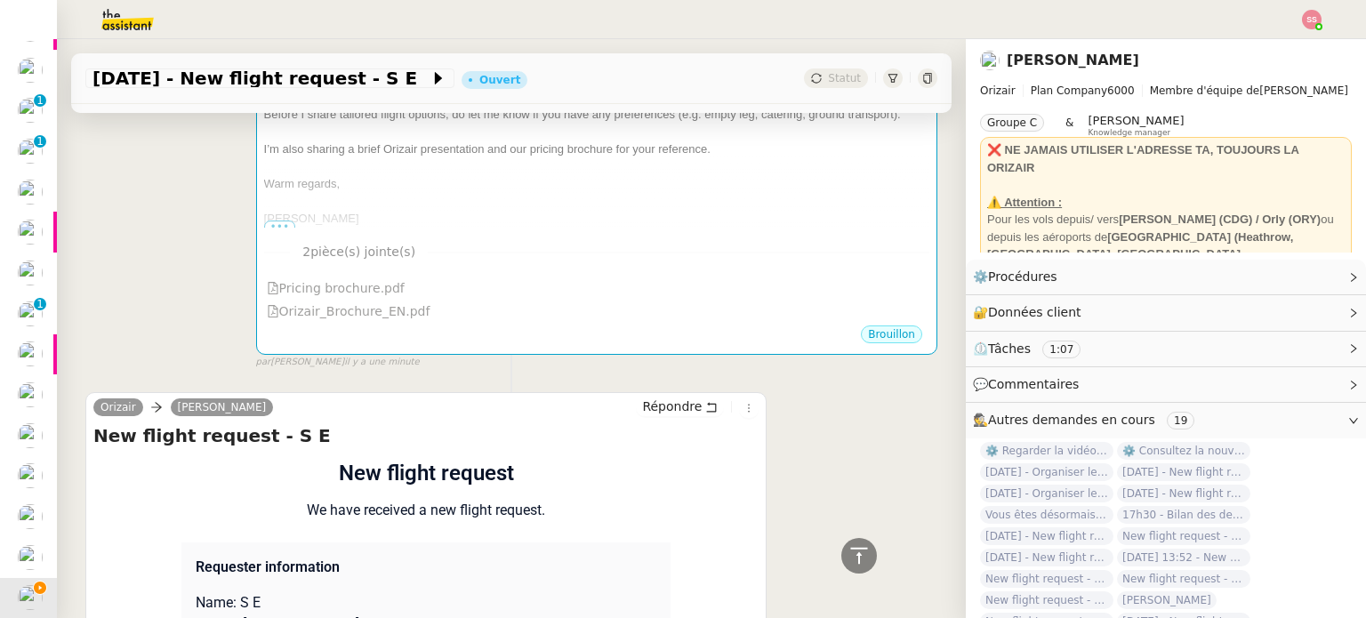
scroll to position [171, 0]
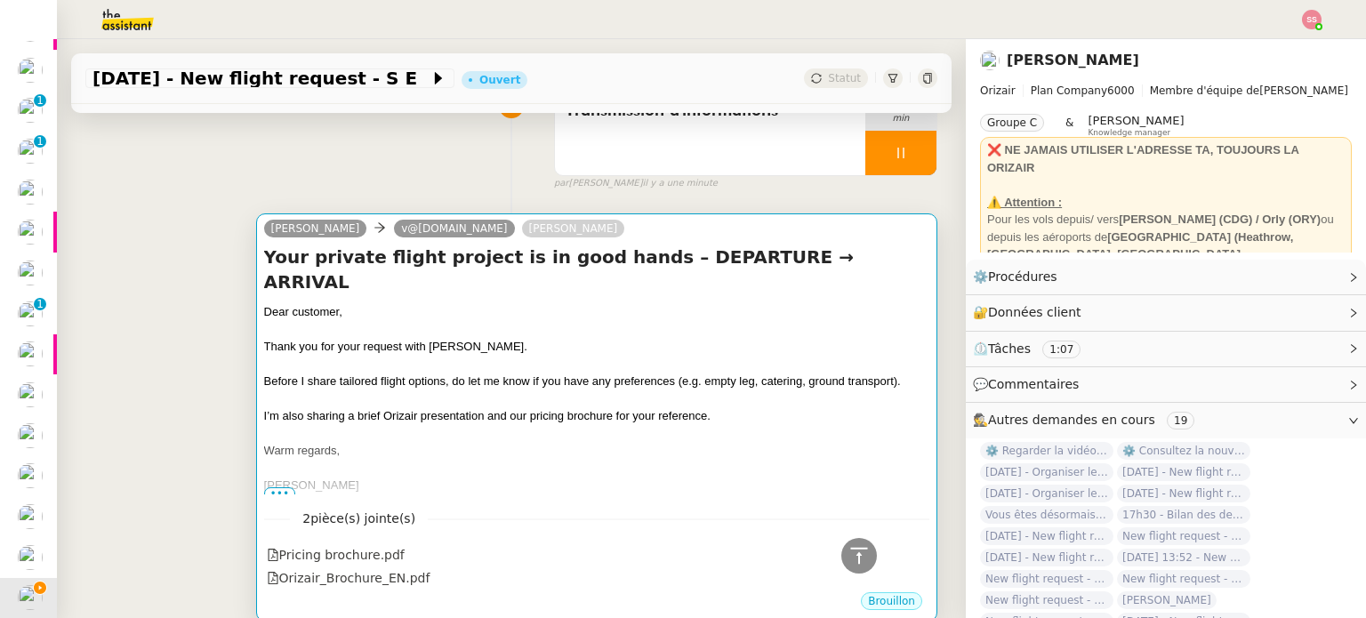
click at [733, 321] on div at bounding box center [596, 330] width 665 height 18
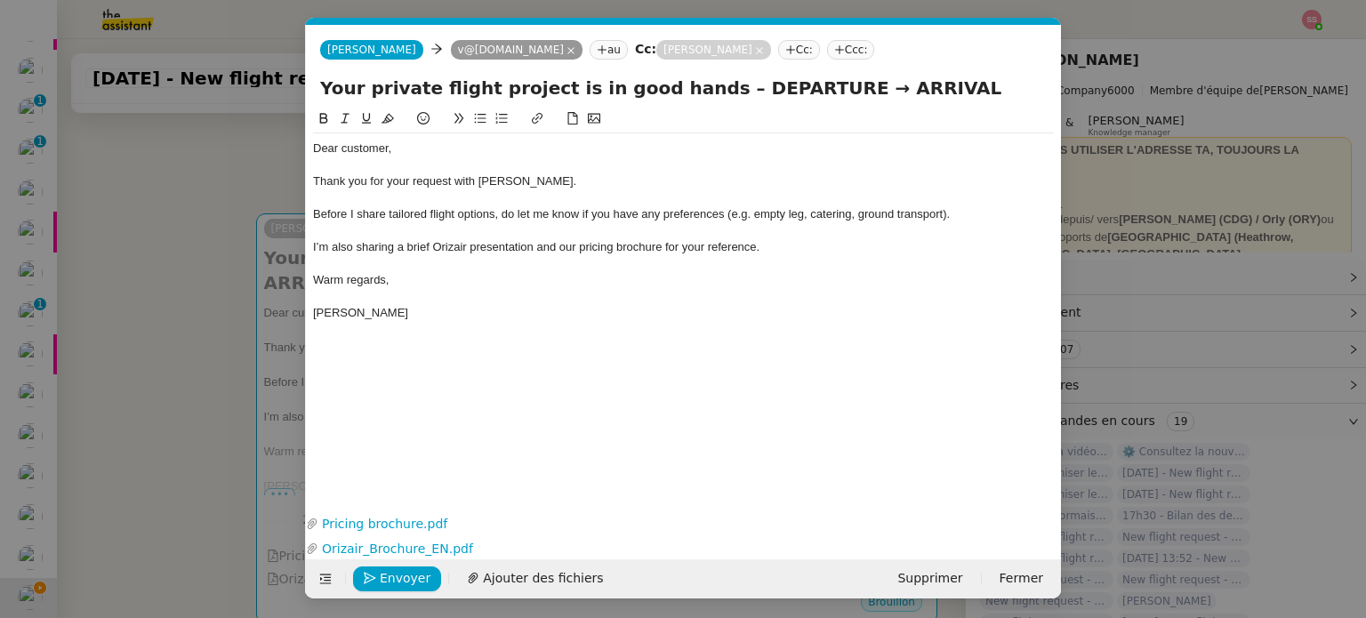
scroll to position [0, 54]
drag, startPoint x: 796, startPoint y: 84, endPoint x: 703, endPoint y: 91, distance: 93.6
click at [703, 91] on input "Your private flight project is in good hands – DEPARTURE → ARRIVAL" at bounding box center [683, 88] width 727 height 27
paste input "[GEOGRAPHIC_DATA]"
click at [1023, 92] on input "Your private flight project is in good hands – [GEOGRAPHIC_DATA] → ARRIVAL" at bounding box center [683, 88] width 727 height 27
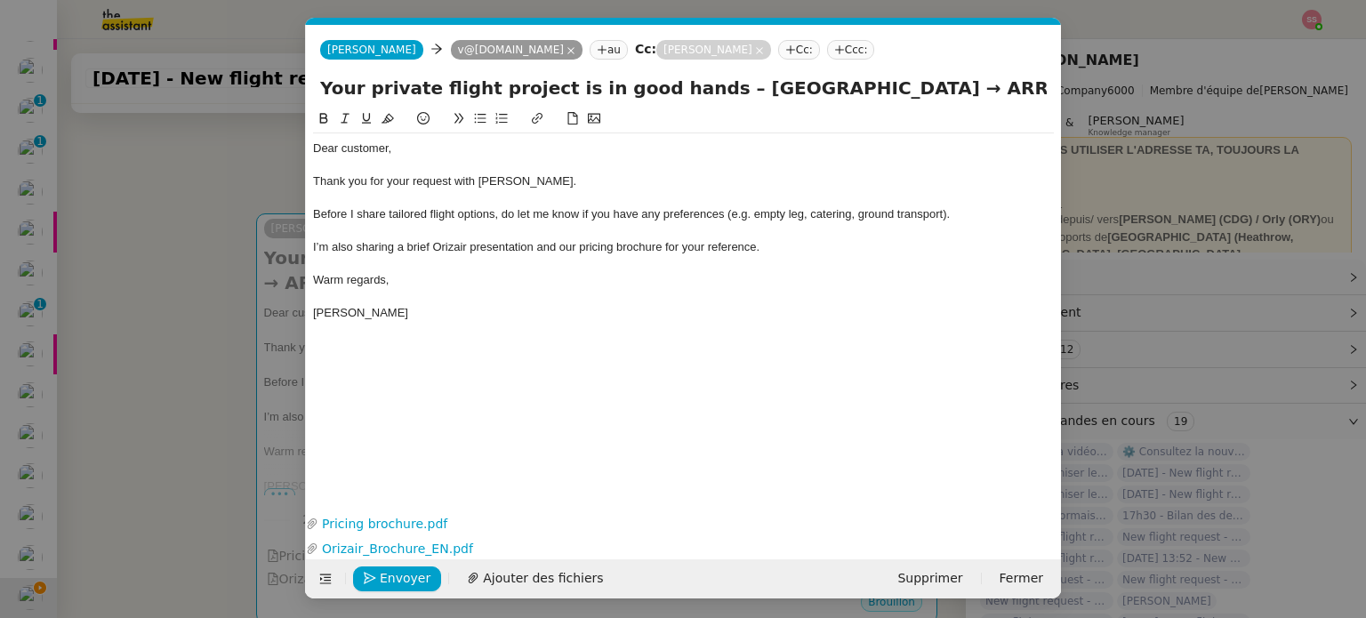
paste input "[GEOGRAPHIC_DATA]"
click at [728, 91] on input "Your private flight project is in good hands – [GEOGRAPHIC_DATA] → ARRIVAL [GEO…" at bounding box center [683, 88] width 727 height 27
click at [819, 92] on input "Your private flight project is in good hands – [GEOGRAPHIC_DATA] → ARRIVAL [GEO…" at bounding box center [683, 88] width 727 height 27
paste input "→"
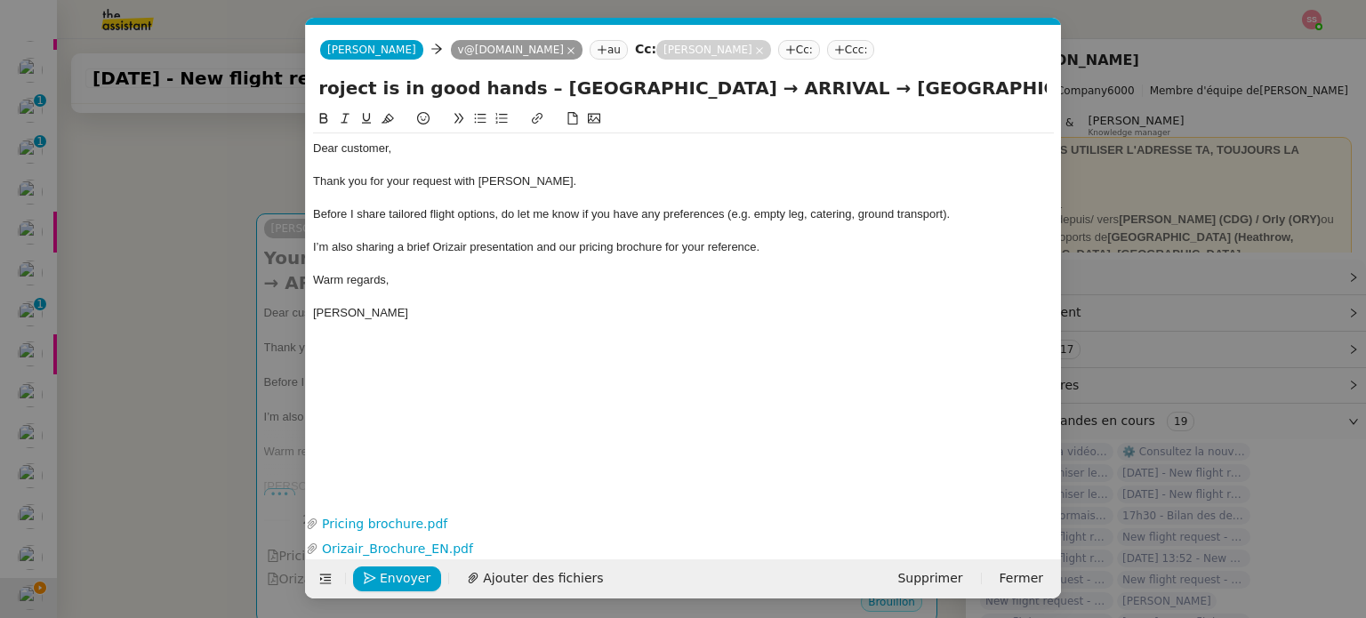
type input "Your private flight project is in good hands – [GEOGRAPHIC_DATA] → ARRIVAL → [G…"
click at [152, 309] on nz-modal-container "acc Service ✈️Orizair - Acc usé de réception de la demande (FR) - En cours de v…" at bounding box center [683, 309] width 1366 height 618
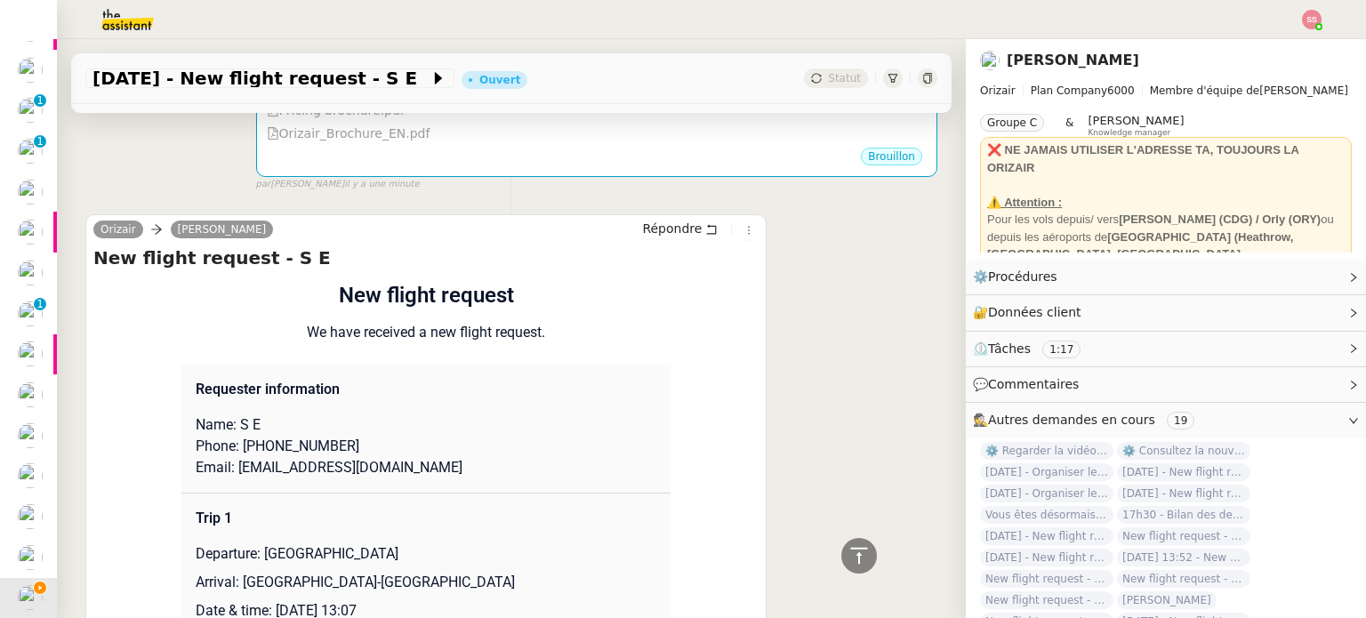
scroll to position [1149, 0]
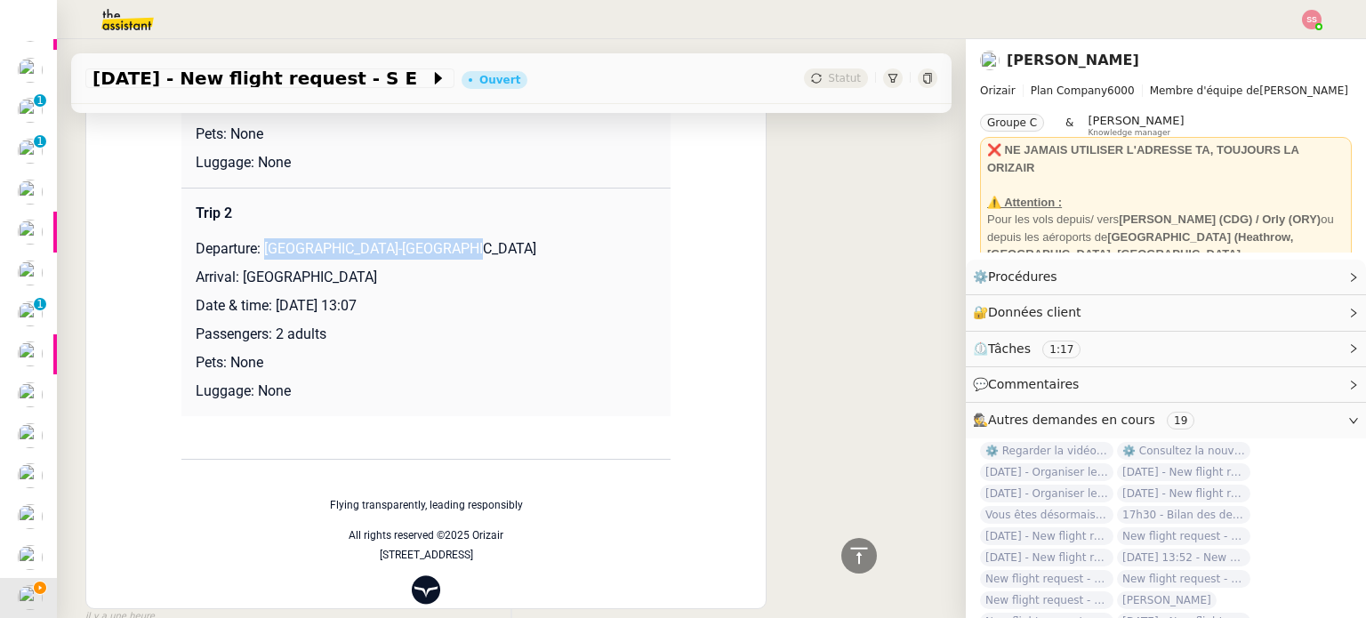
drag, startPoint x: 256, startPoint y: 253, endPoint x: 511, endPoint y: 257, distance: 255.3
click at [511, 257] on p "Departure: [GEOGRAPHIC_DATA]-[GEOGRAPHIC_DATA]" at bounding box center [426, 248] width 461 height 21
copy p "[GEOGRAPHIC_DATA]-[GEOGRAPHIC_DATA]"
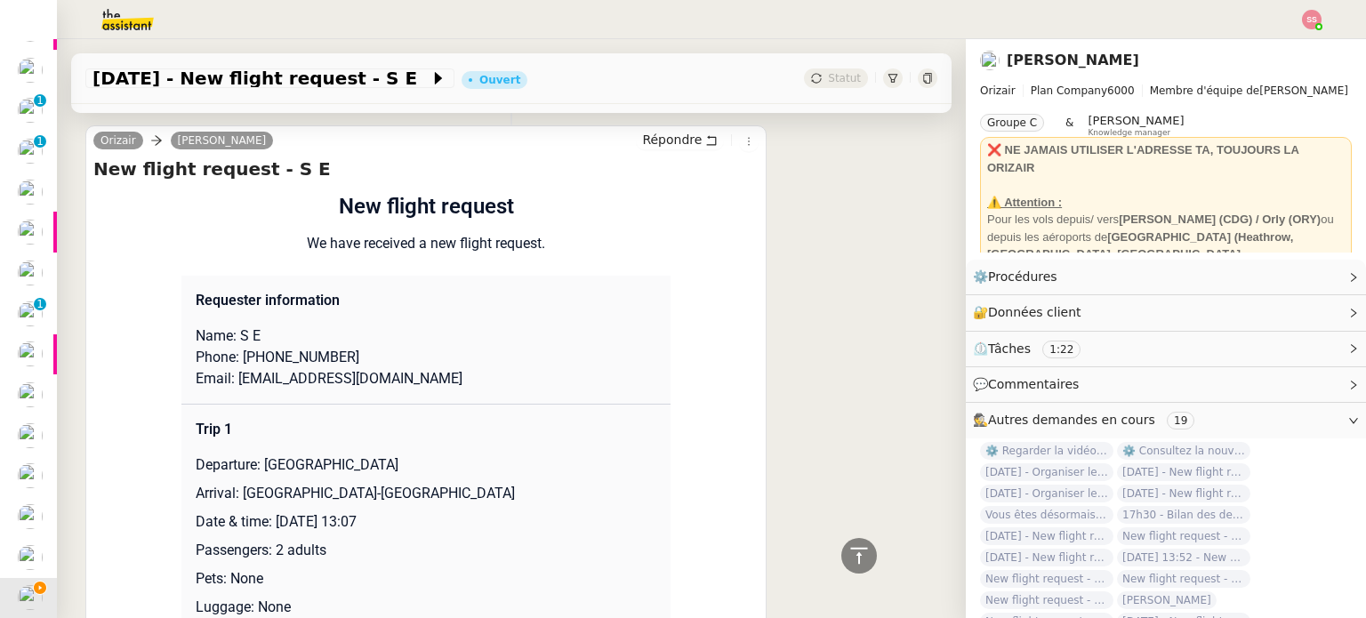
scroll to position [171, 0]
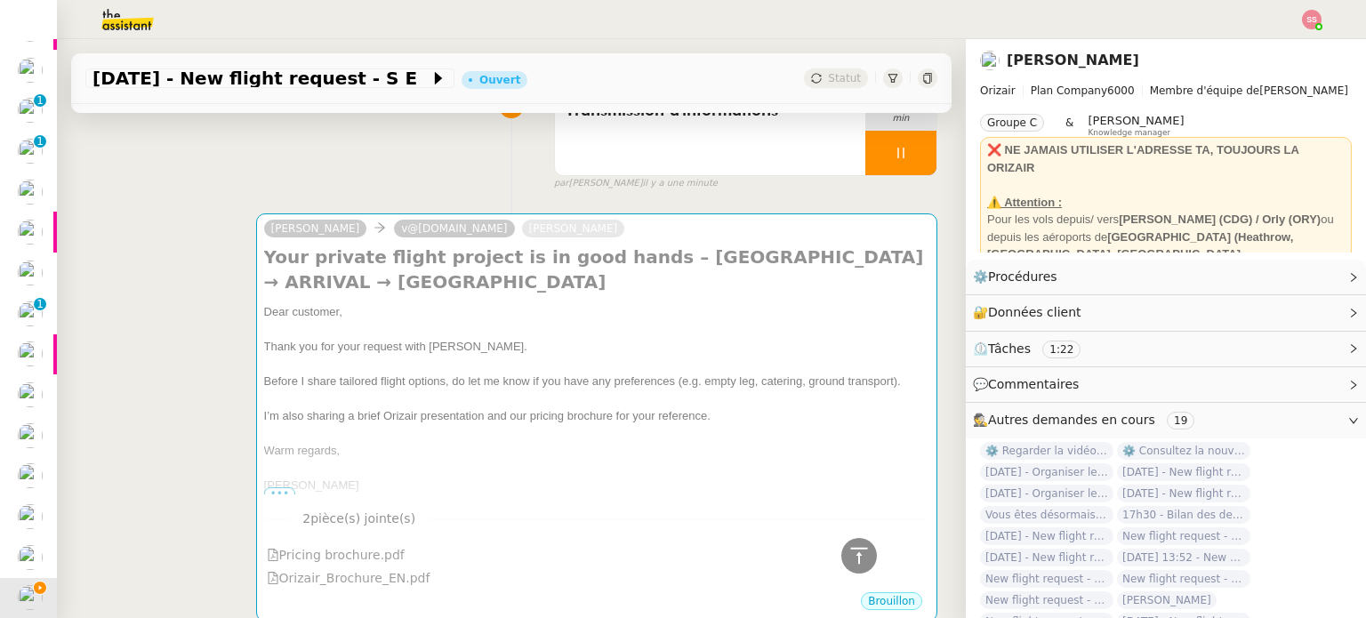
click at [661, 293] on h4 "Your private flight project is in good hands – [GEOGRAPHIC_DATA] → ARRIVAL → [G…" at bounding box center [596, 270] width 665 height 50
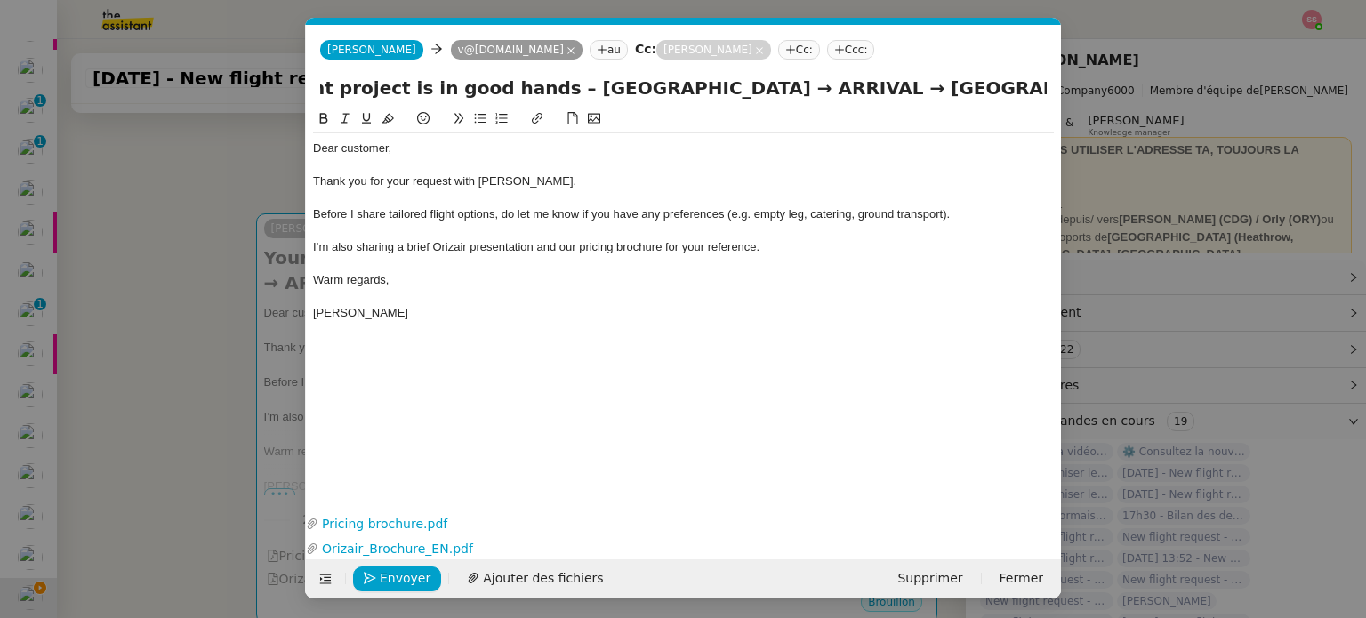
scroll to position [0, 199]
drag, startPoint x: 953, startPoint y: 91, endPoint x: 822, endPoint y: 88, distance: 131.6
click at [822, 88] on input "Your private flight project is in good hands – [GEOGRAPHIC_DATA] → ARRIVAL → [G…" at bounding box center [683, 88] width 727 height 27
paste input "[GEOGRAPHIC_DATA]-[GEOGRAPHIC_DATA]"
type input "Your private flight project is in good hands – [GEOGRAPHIC_DATA] → [GEOGRAPHIC_…"
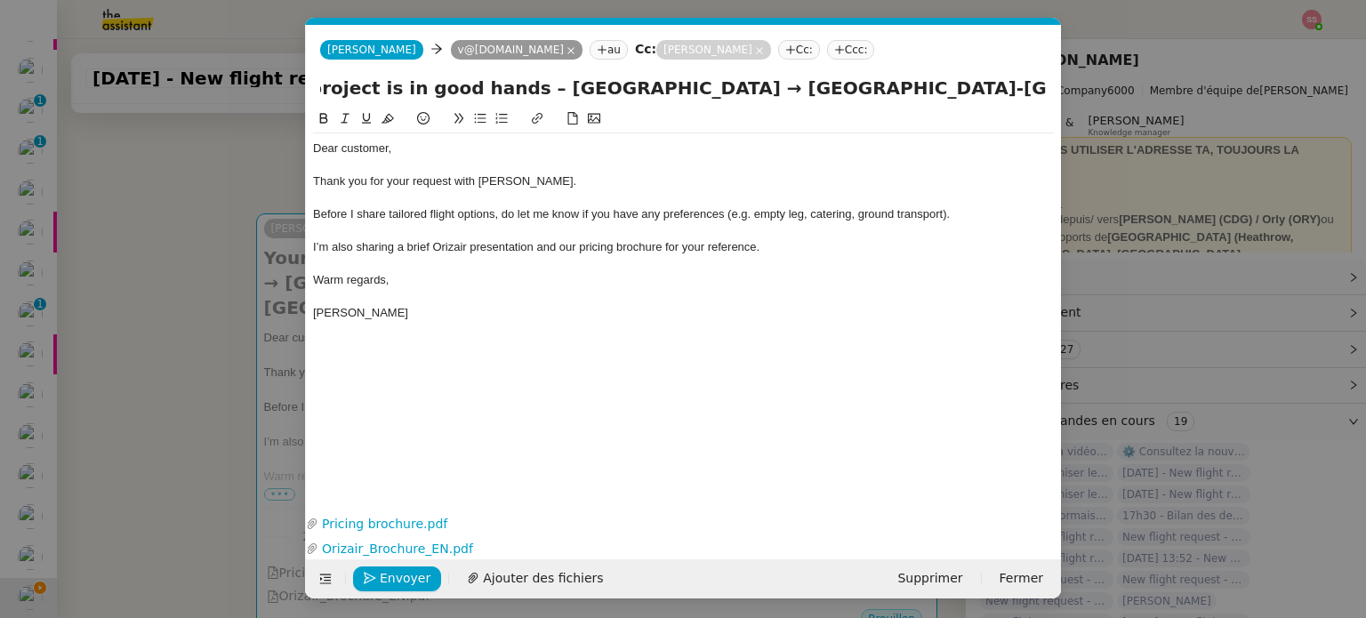
click at [683, 272] on div "Warm regards," at bounding box center [683, 280] width 741 height 16
drag, startPoint x: 763, startPoint y: 98, endPoint x: 1069, endPoint y: 159, distance: 312.0
click at [1069, 159] on nz-modal-container "acc Service ✈️Orizair - Acc usé de réception de la demande (FR) - En cours de v…" at bounding box center [683, 309] width 1366 height 618
click at [417, 583] on span "Envoyer" at bounding box center [405, 578] width 51 height 20
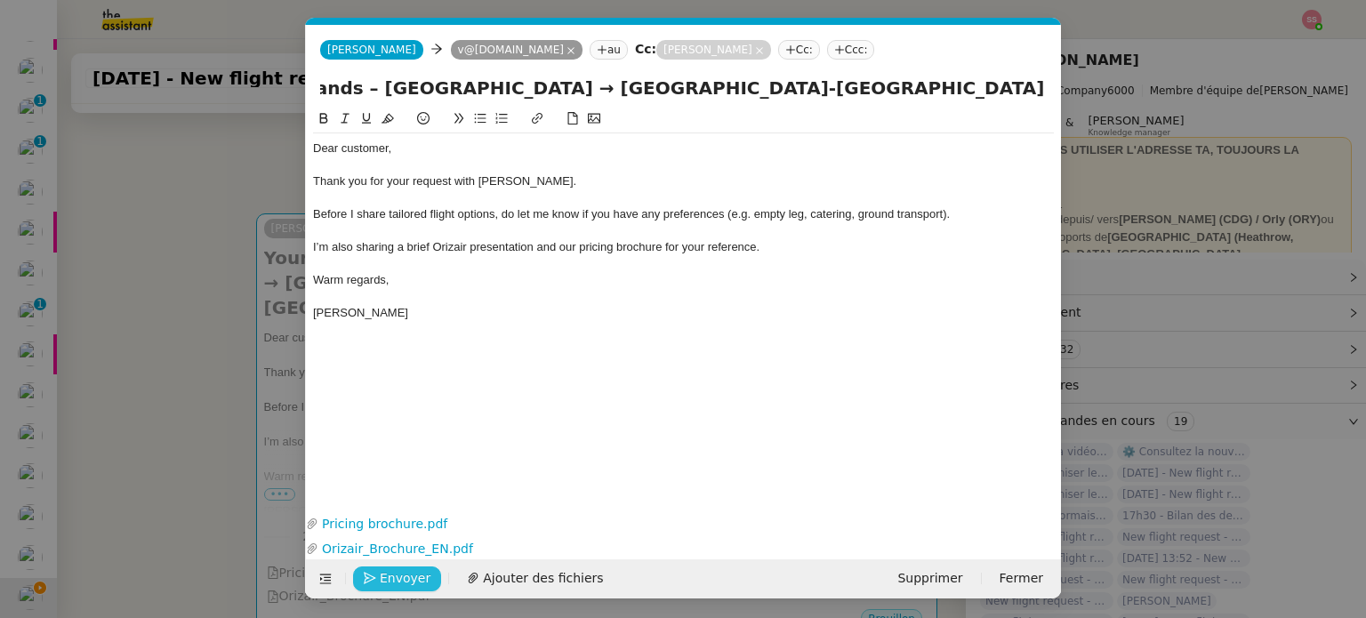
scroll to position [0, 0]
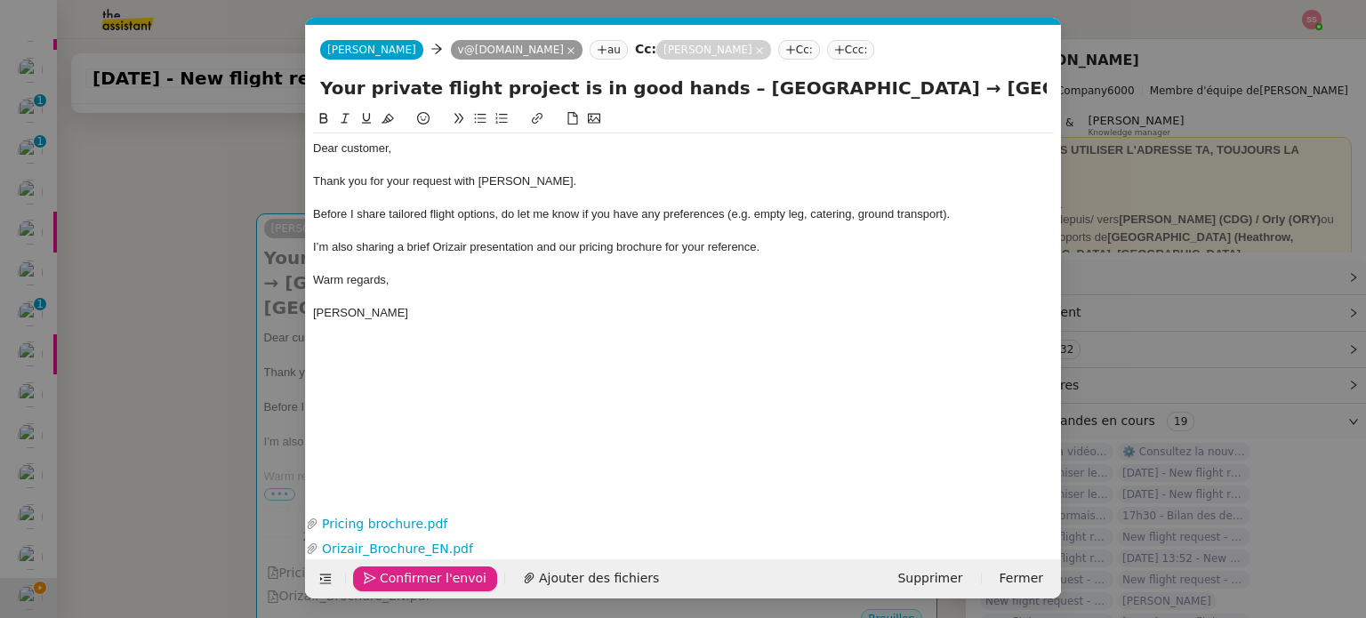
click at [417, 583] on span "Confirmer l'envoi" at bounding box center [433, 578] width 107 height 20
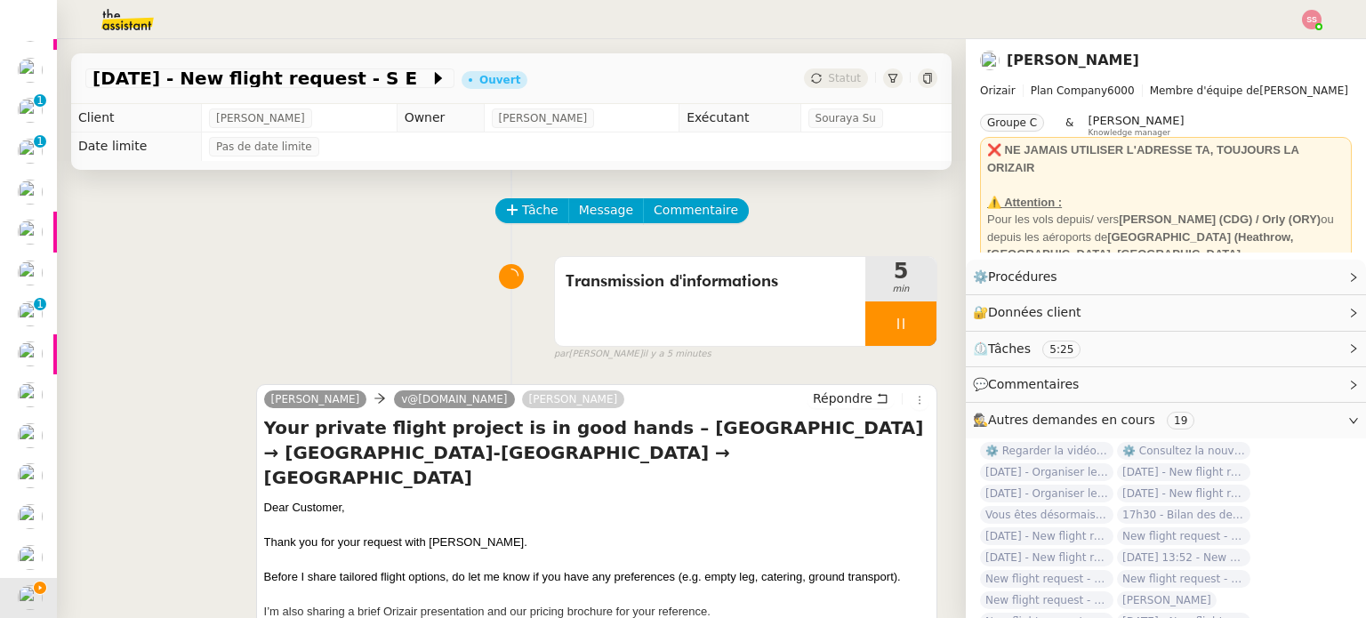
scroll to position [68, 0]
click at [903, 335] on div at bounding box center [900, 323] width 71 height 44
click at [903, 335] on button at bounding box center [919, 323] width 36 height 44
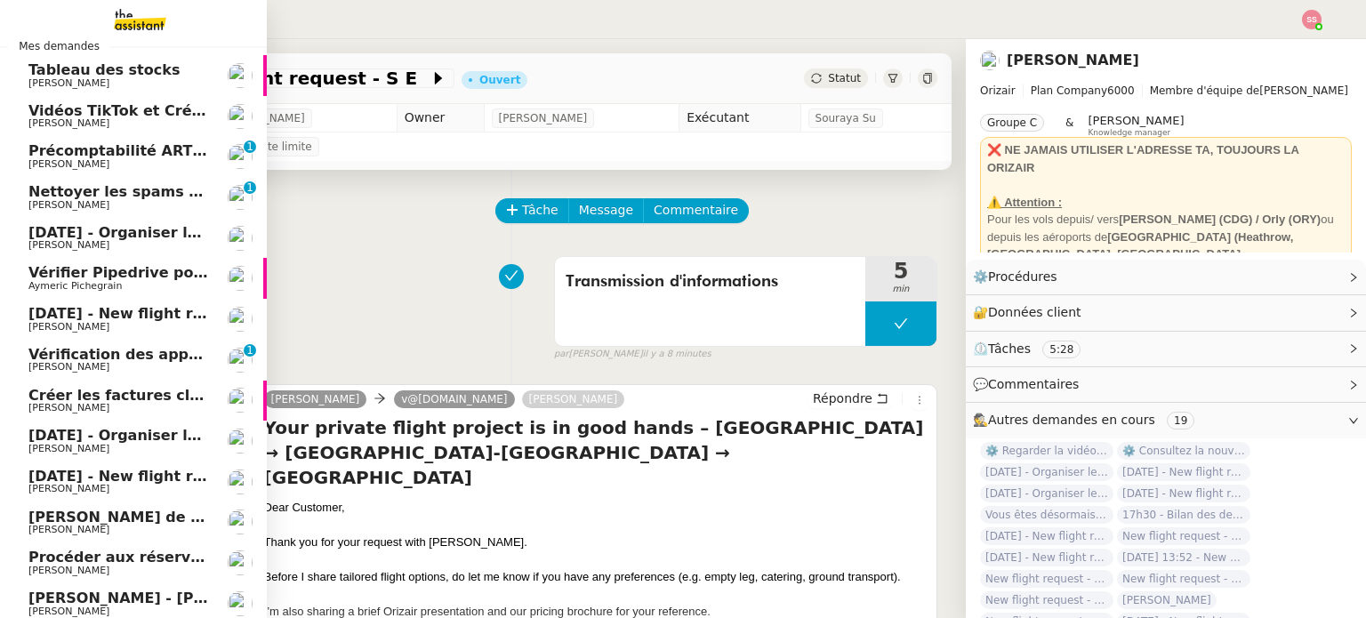
scroll to position [0, 0]
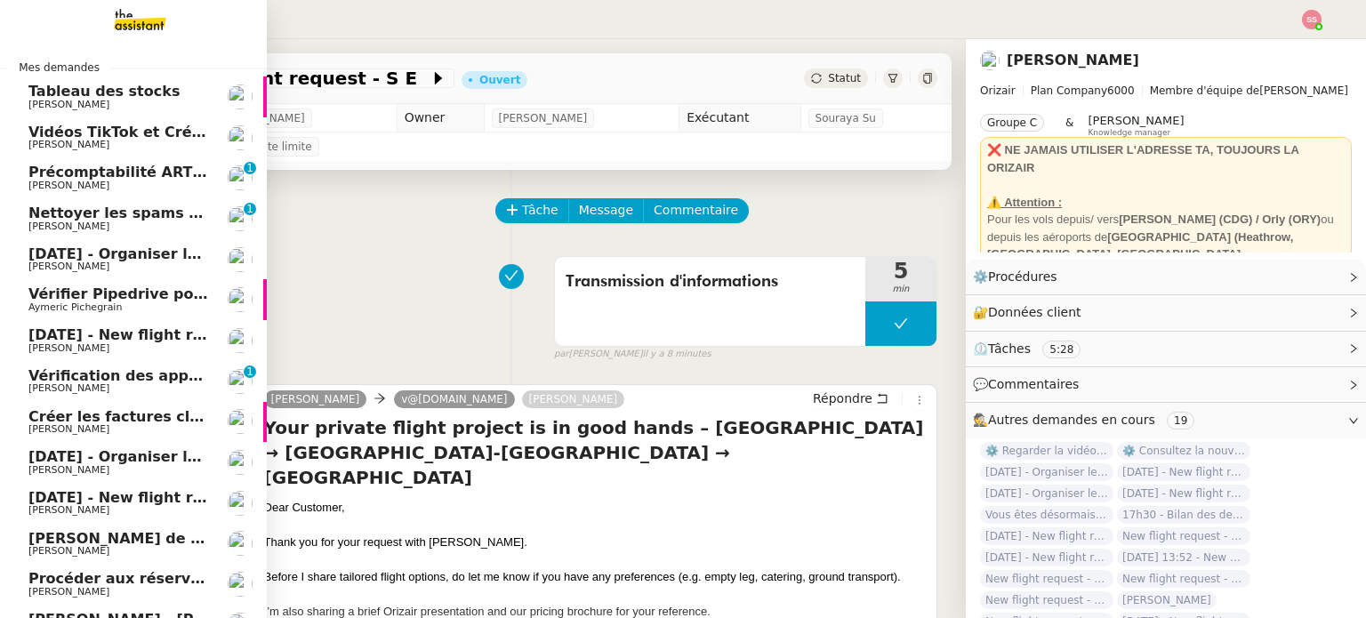
click at [114, 262] on span "[PERSON_NAME]" at bounding box center [118, 266] width 180 height 11
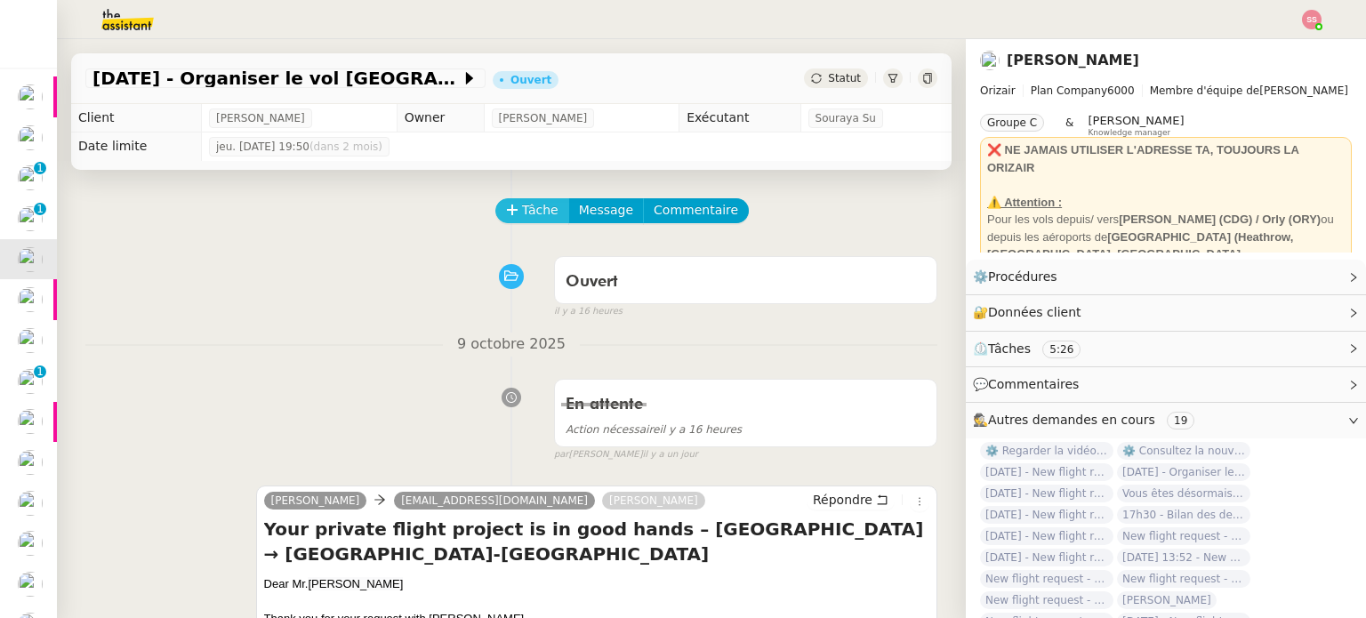
click at [506, 209] on icon at bounding box center [512, 210] width 12 height 12
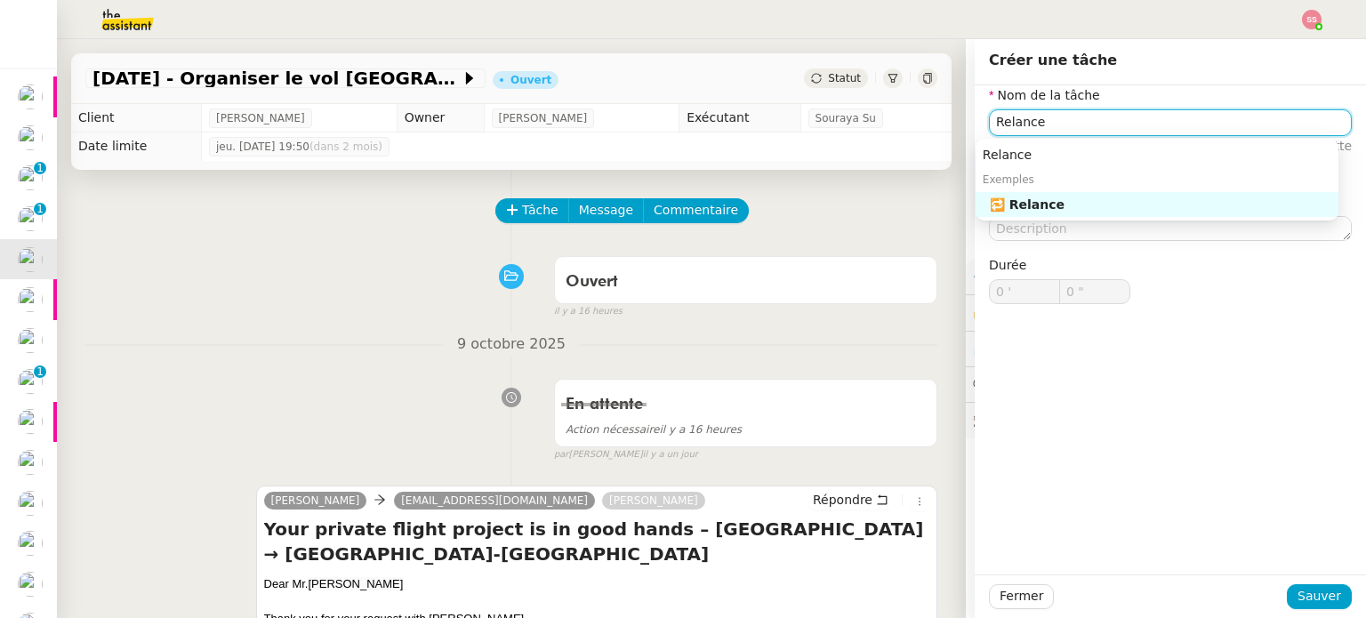
click at [1073, 206] on div "🔁 Relance" at bounding box center [1160, 205] width 341 height 16
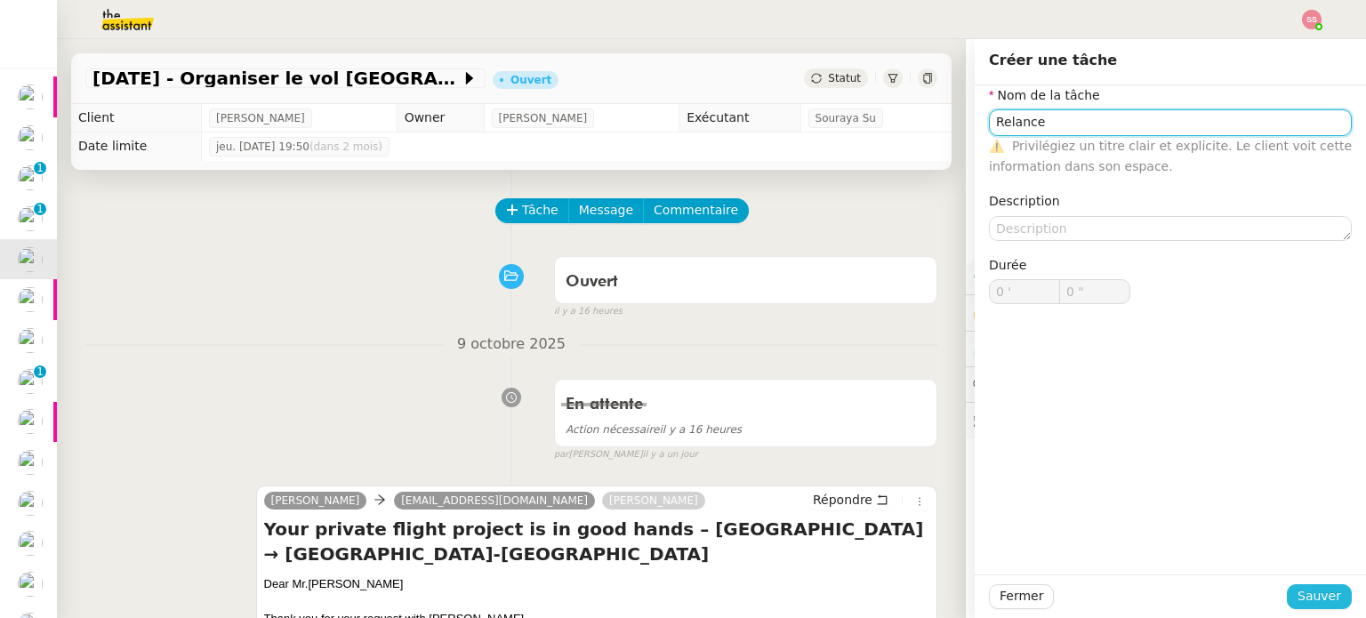
type input "Relance"
click at [1297, 587] on span "Sauver" at bounding box center [1319, 596] width 44 height 20
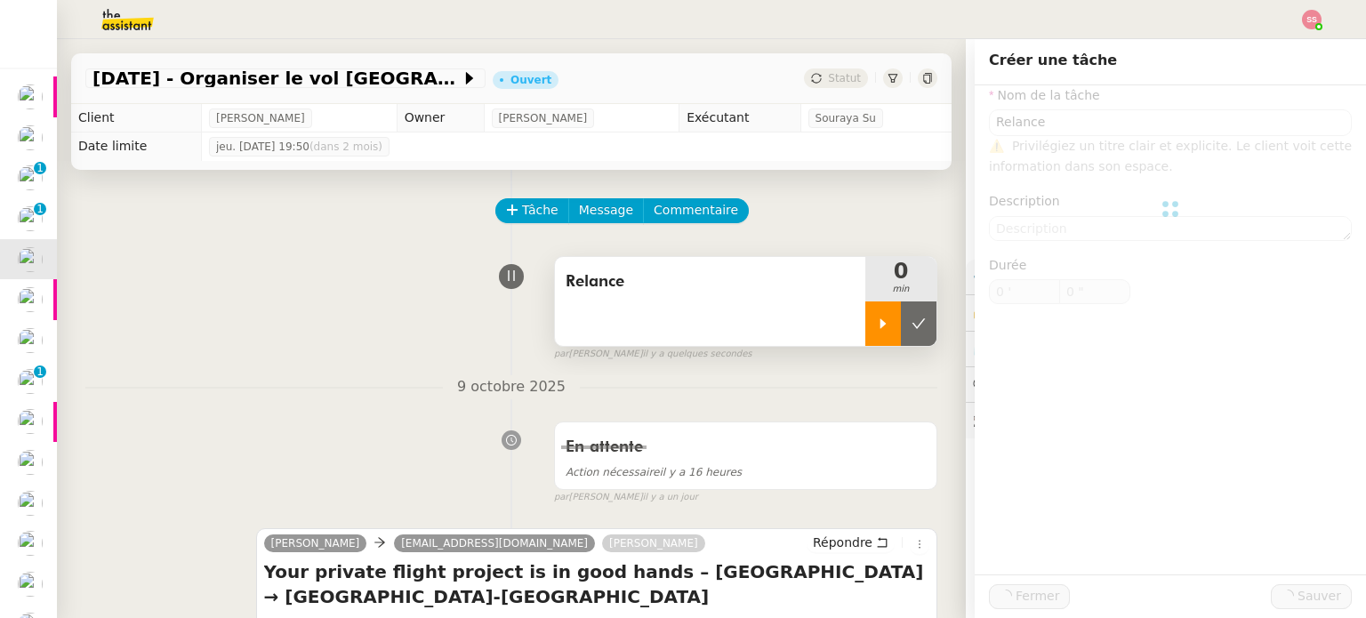
click at [865, 321] on div at bounding box center [883, 323] width 36 height 44
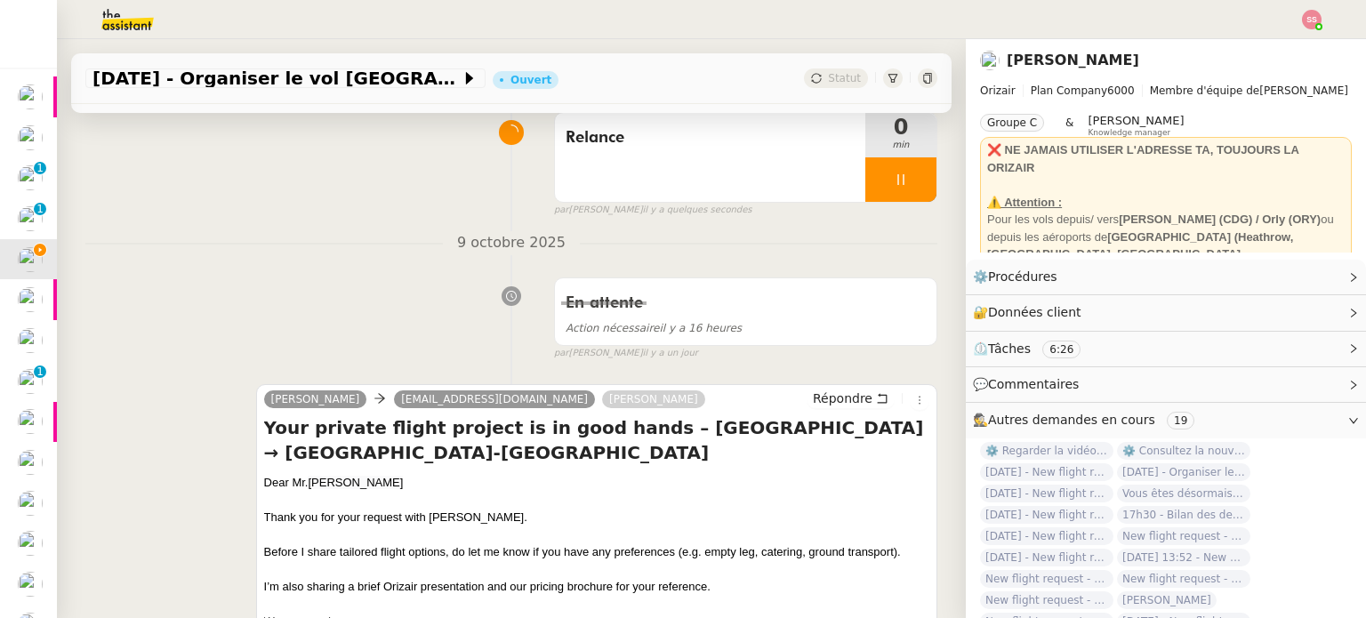
scroll to position [178, 0]
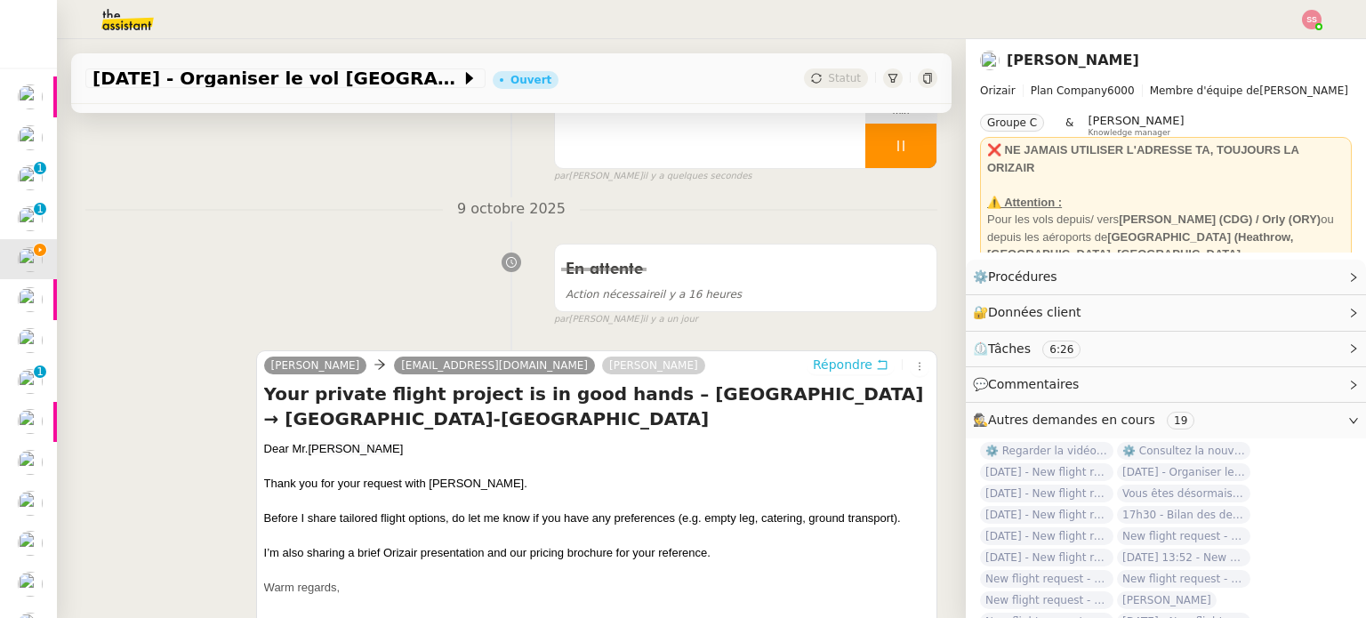
click at [813, 366] on span "Répondre" at bounding box center [843, 365] width 60 height 18
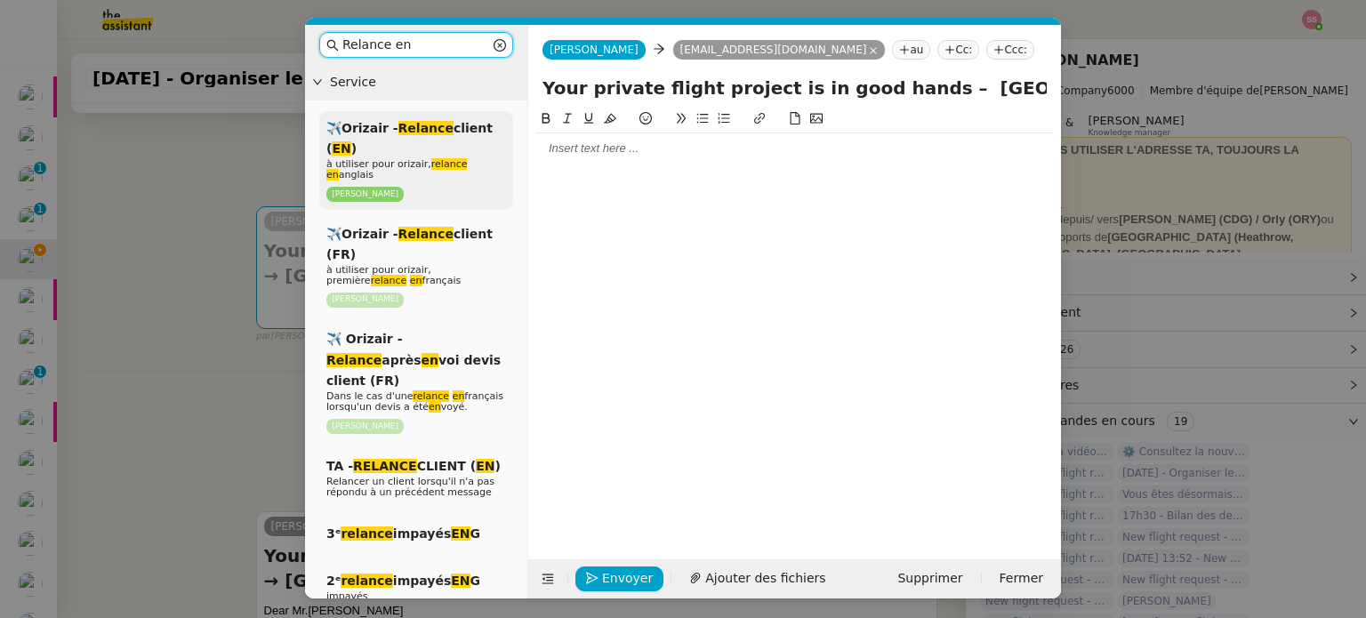
type input "Relance en"
click at [467, 161] on span "à utiliser pour orizair, relance en anglais" at bounding box center [396, 169] width 141 height 22
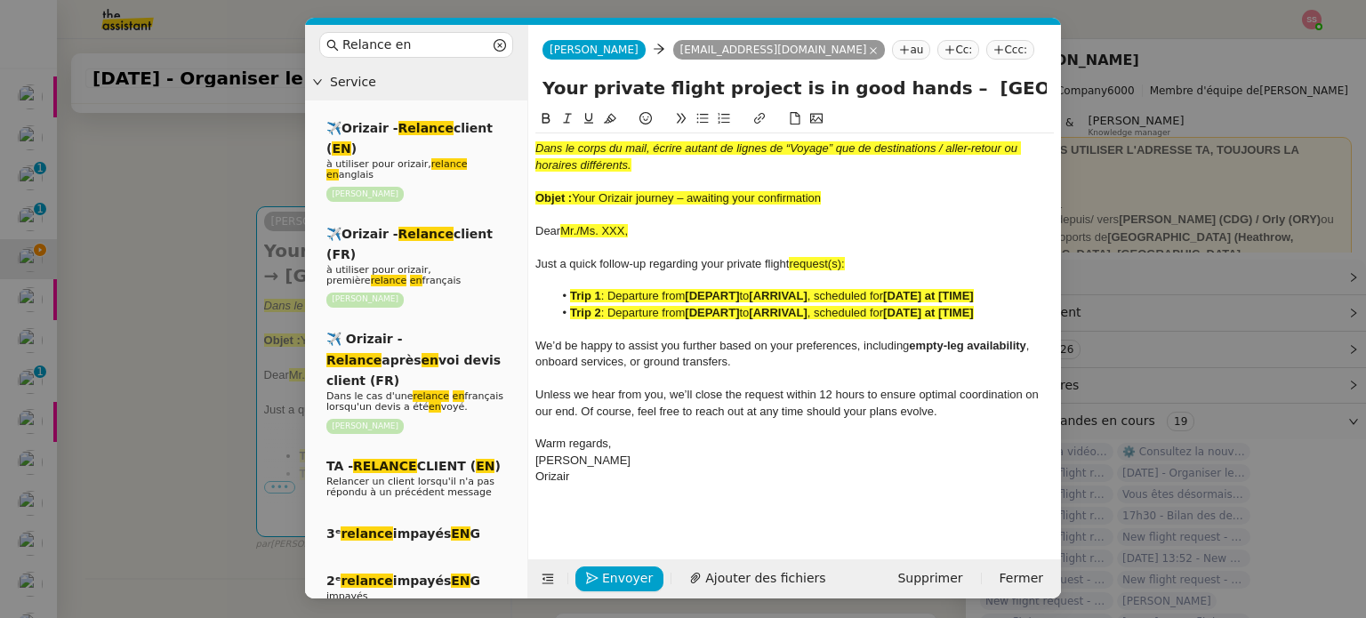
drag, startPoint x: 574, startPoint y: 195, endPoint x: 829, endPoint y: 191, distance: 254.4
click at [829, 191] on div "Objet : Your Orizair journey – awaiting your confirmation" at bounding box center [794, 198] width 518 height 16
copy span "Your Orizair journey – awaiting your confirmation"
drag, startPoint x: 904, startPoint y: 89, endPoint x: 534, endPoint y: 95, distance: 370.9
click at [534, 95] on div "Your private flight project is in good hands – [GEOGRAPHIC_DATA] → [GEOGRAPHIC_…" at bounding box center [794, 92] width 533 height 34
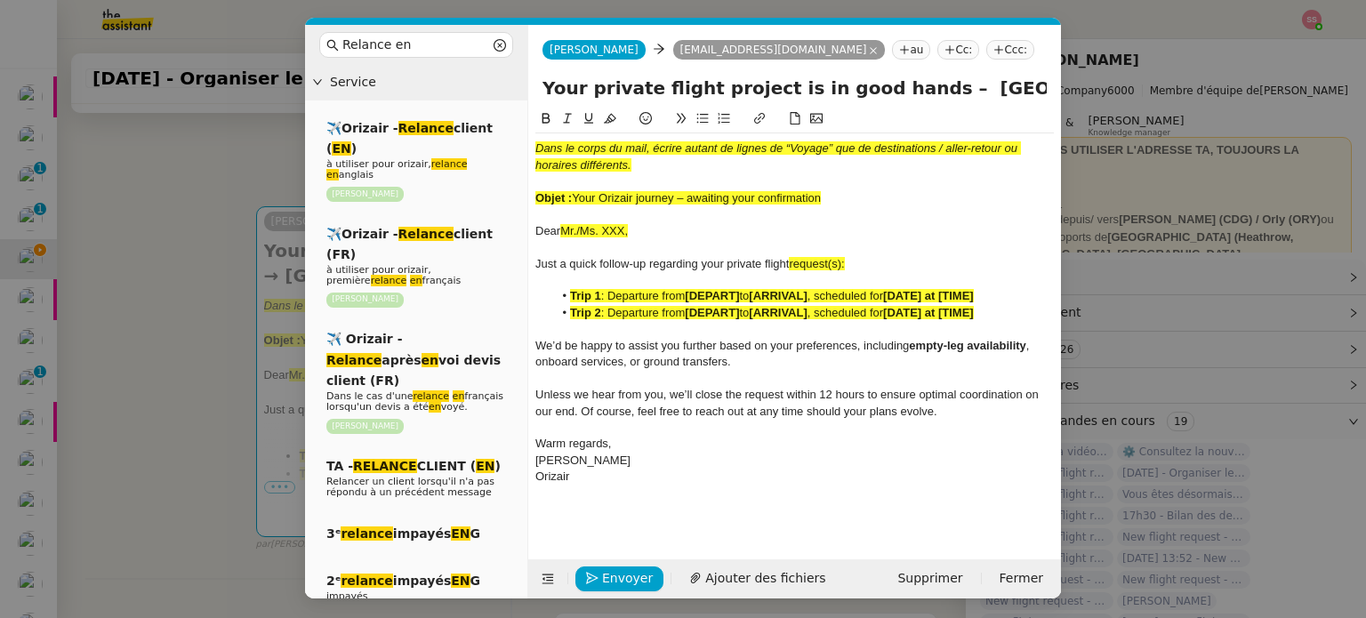
paste input "Orizair journey – awaiting your confirmation"
type input "Your Orizair journey – awaiting your confirmation– [GEOGRAPHIC_DATA] → [GEOGRAP…"
drag, startPoint x: 827, startPoint y: 195, endPoint x: 513, endPoint y: 131, distance: 320.4
click at [513, 131] on nz-layout "Relance en Service ✈️Orizair - Relance client ( EN ) à utiliser pour orizair, r…" at bounding box center [683, 312] width 756 height 574
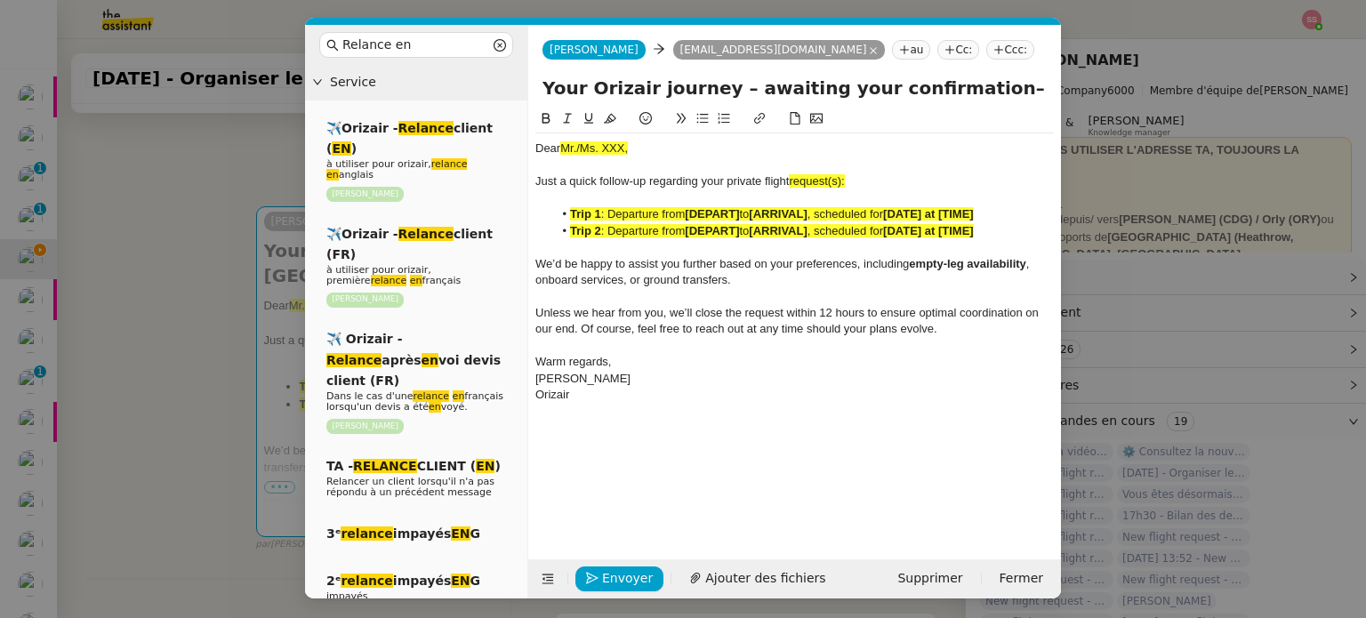
click at [205, 333] on nz-modal-container "Relance en Service ✈️Orizair - Relance client ( EN ) à utiliser pour orizair, r…" at bounding box center [683, 309] width 1366 height 618
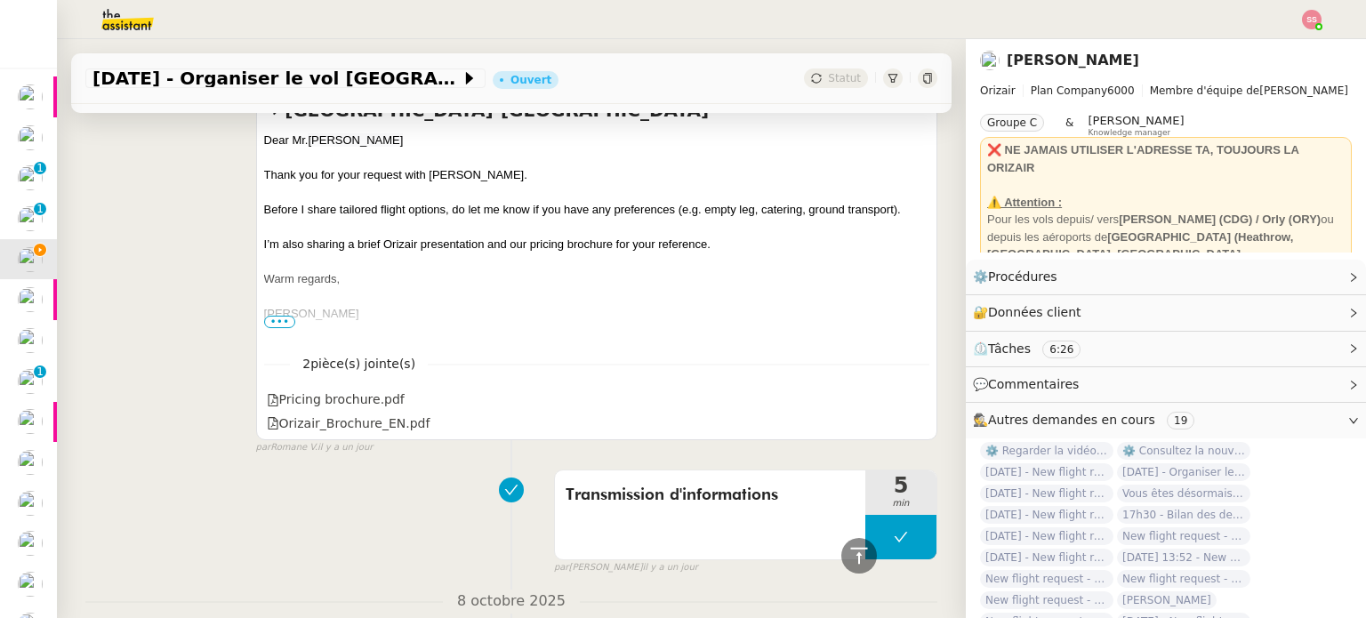
scroll to position [856, 0]
click at [308, 136] on span "[PERSON_NAME]" at bounding box center [355, 138] width 95 height 13
copy div "Dear [PERSON_NAME]"
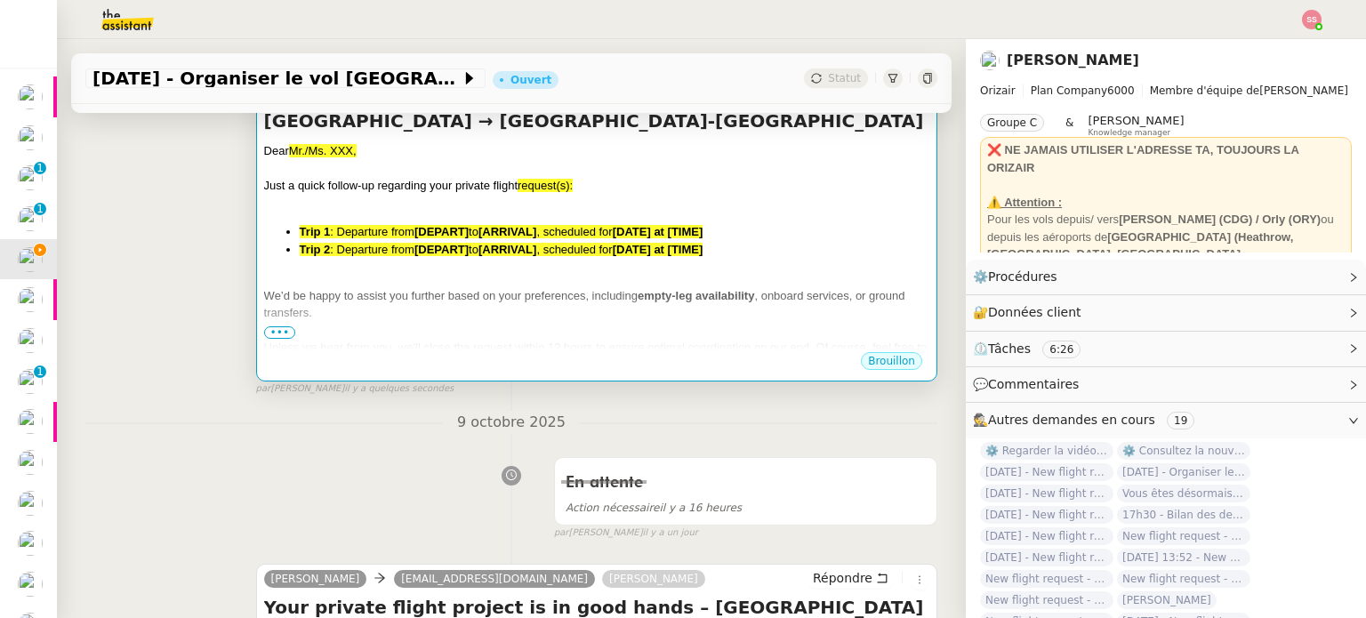
scroll to position [322, 0]
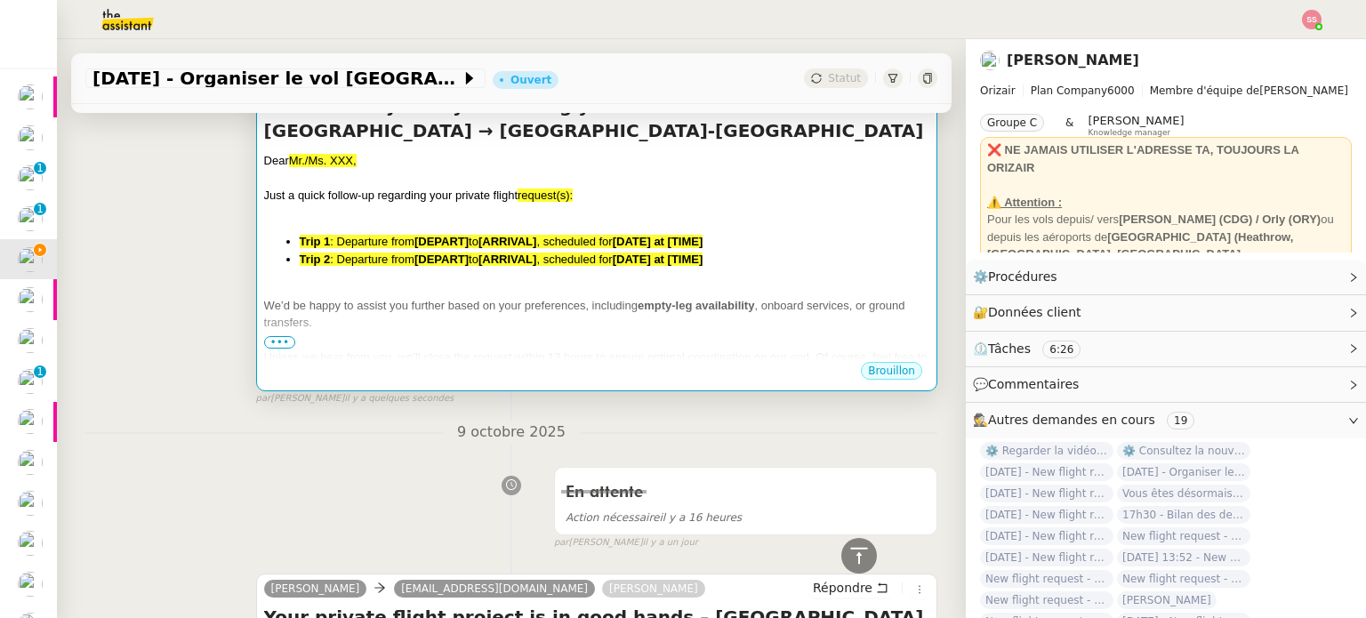
click at [449, 256] on strong "[DEPART]" at bounding box center [441, 259] width 54 height 13
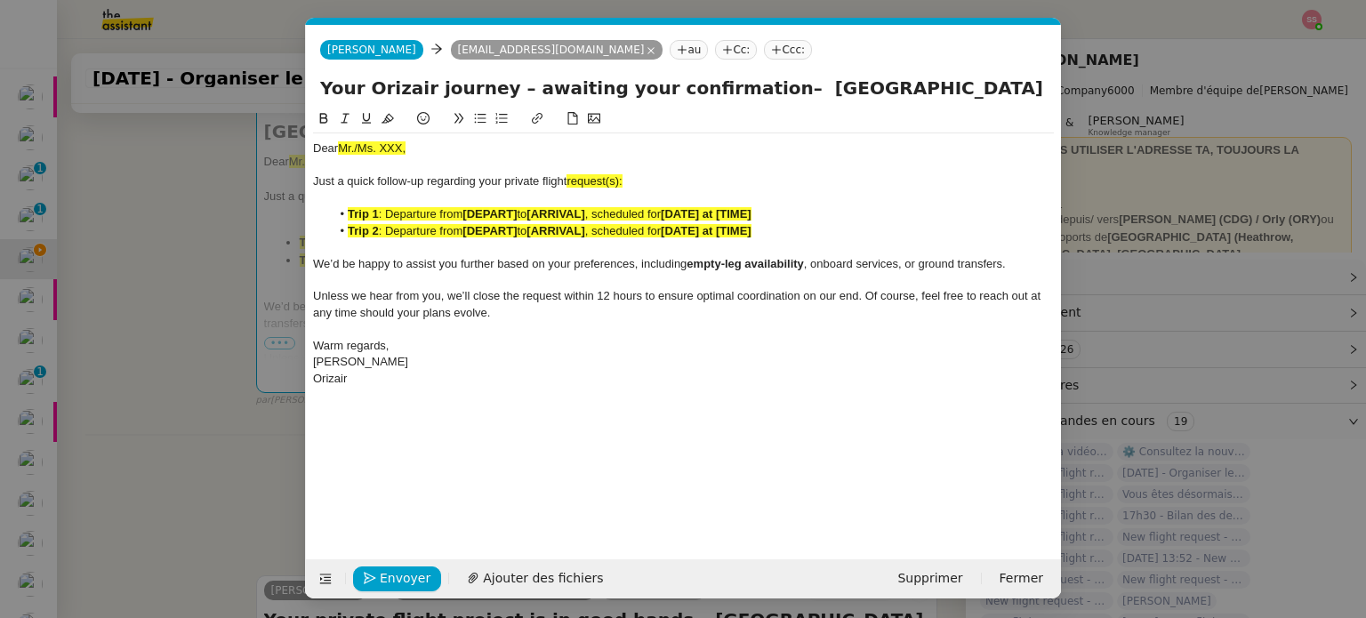
scroll to position [0, 96]
drag, startPoint x: 413, startPoint y: 141, endPoint x: 316, endPoint y: 135, distance: 97.1
click at [316, 135] on div "Dear Mr./Ms. XXX, Just a quick follow-up regarding your private flight request(…" at bounding box center [683, 263] width 741 height 261
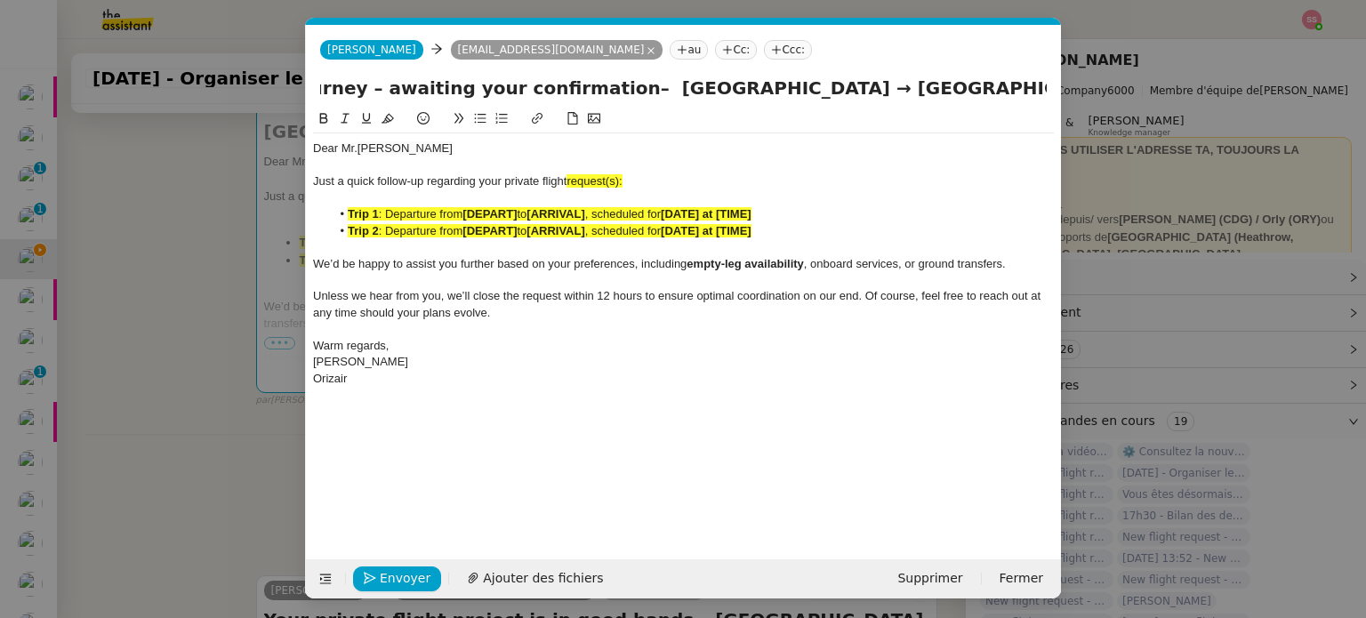
drag, startPoint x: 872, startPoint y: 89, endPoint x: 1064, endPoint y: 124, distance: 194.3
click at [1064, 124] on nz-modal-container "Relance en Service ✈️Orizair - Relance client ( EN ) à utiliser pour orizair, r…" at bounding box center [683, 309] width 1366 height 618
click at [634, 174] on div "Just a quick follow-up regarding your private flight request(s):" at bounding box center [683, 181] width 741 height 16
drag, startPoint x: 618, startPoint y: 181, endPoint x: 568, endPoint y: 181, distance: 49.8
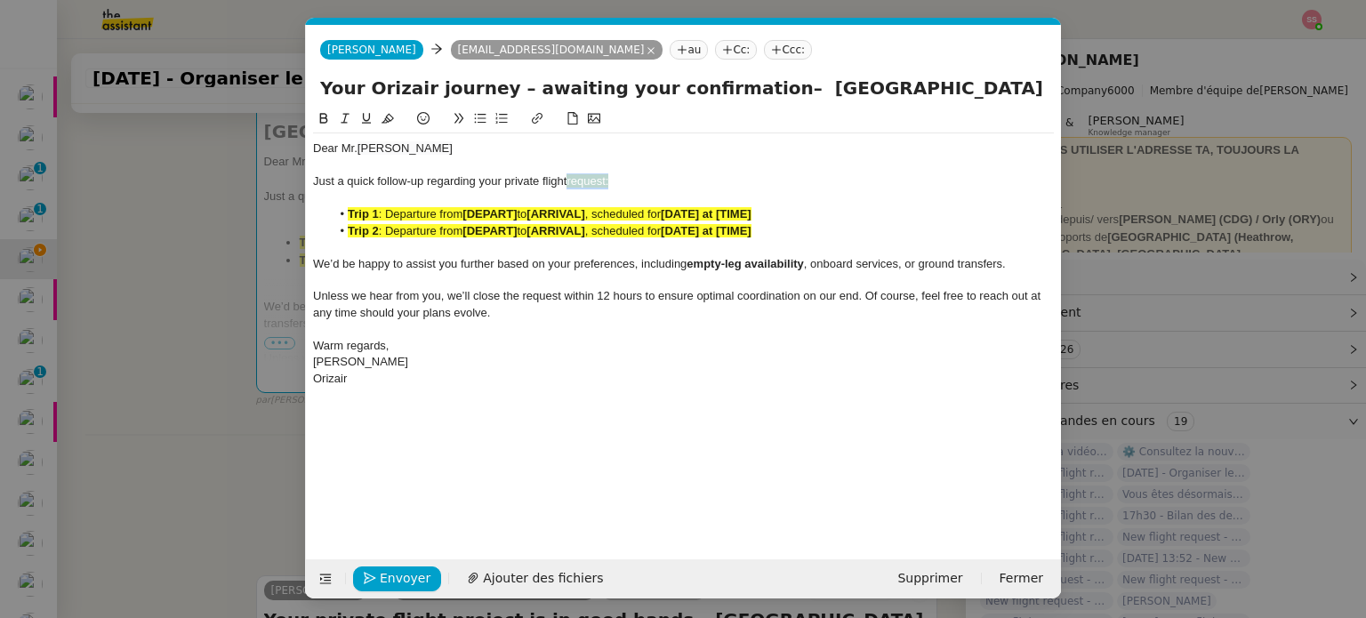
click at [568, 181] on div "Just a quick follow-up regarding your private flight request:" at bounding box center [683, 181] width 741 height 16
click at [384, 115] on icon at bounding box center [388, 118] width 12 height 12
click at [436, 235] on span ": Departure from" at bounding box center [421, 230] width 84 height 13
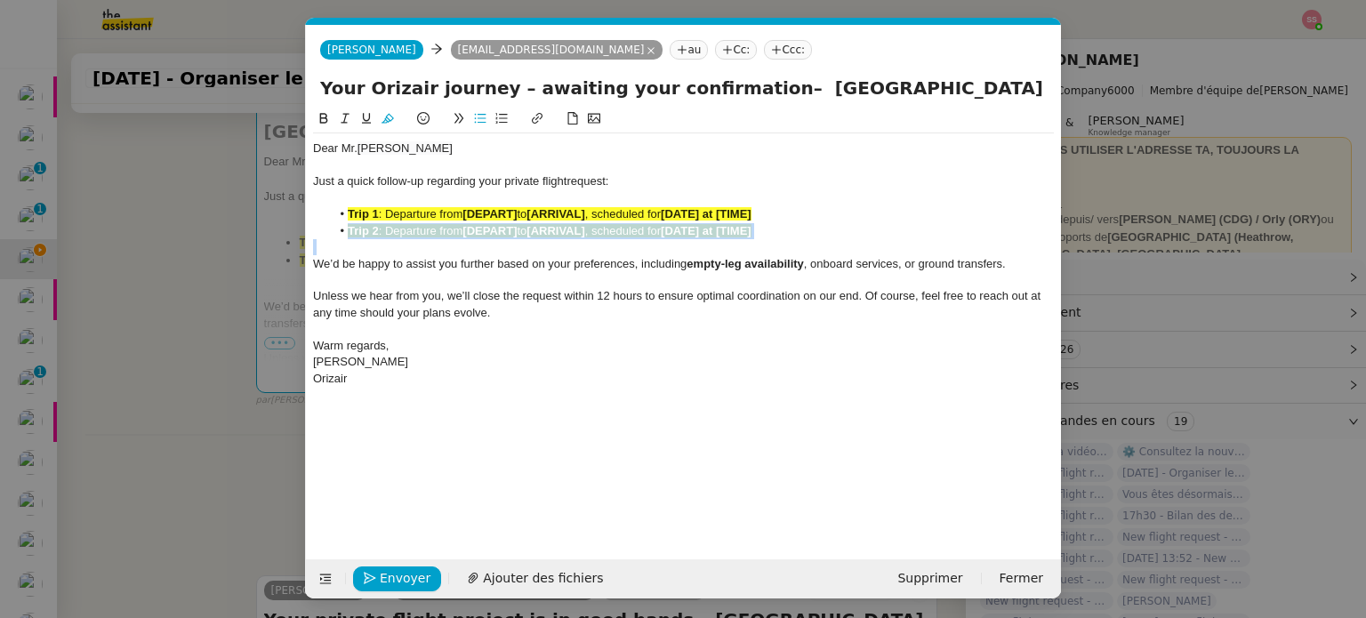
click at [436, 235] on span ": Departure from" at bounding box center [421, 230] width 84 height 13
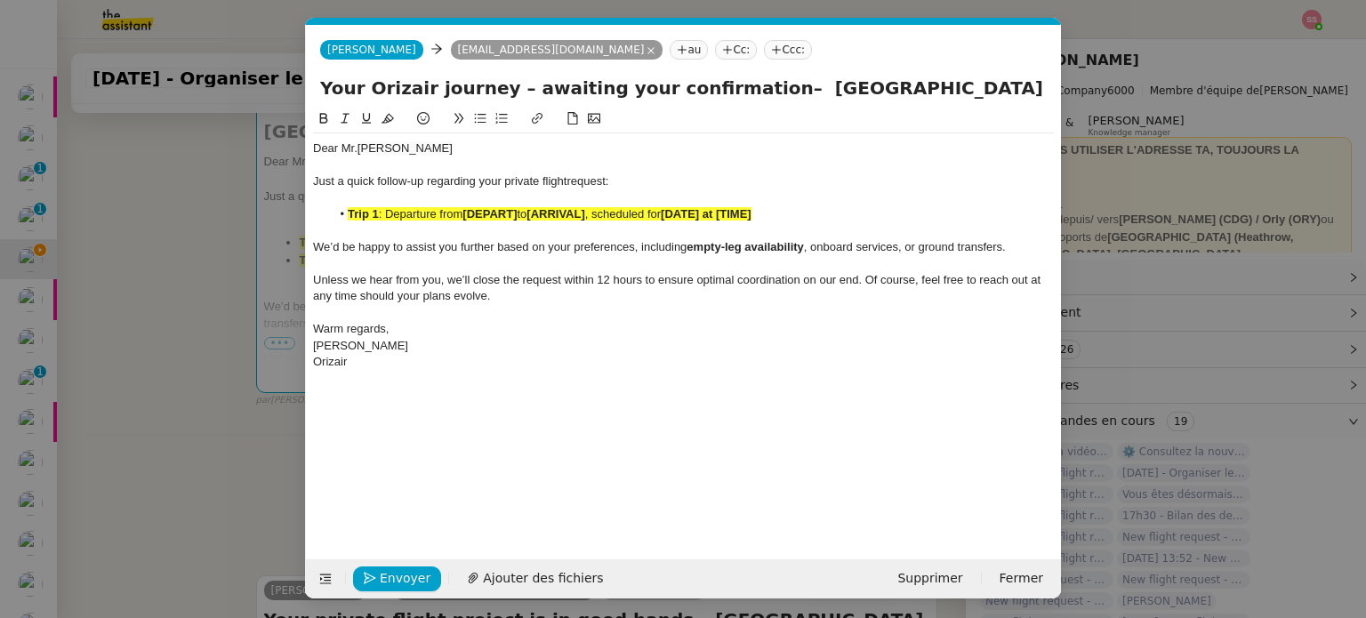
click at [449, 221] on span ": Departure from" at bounding box center [421, 213] width 84 height 13
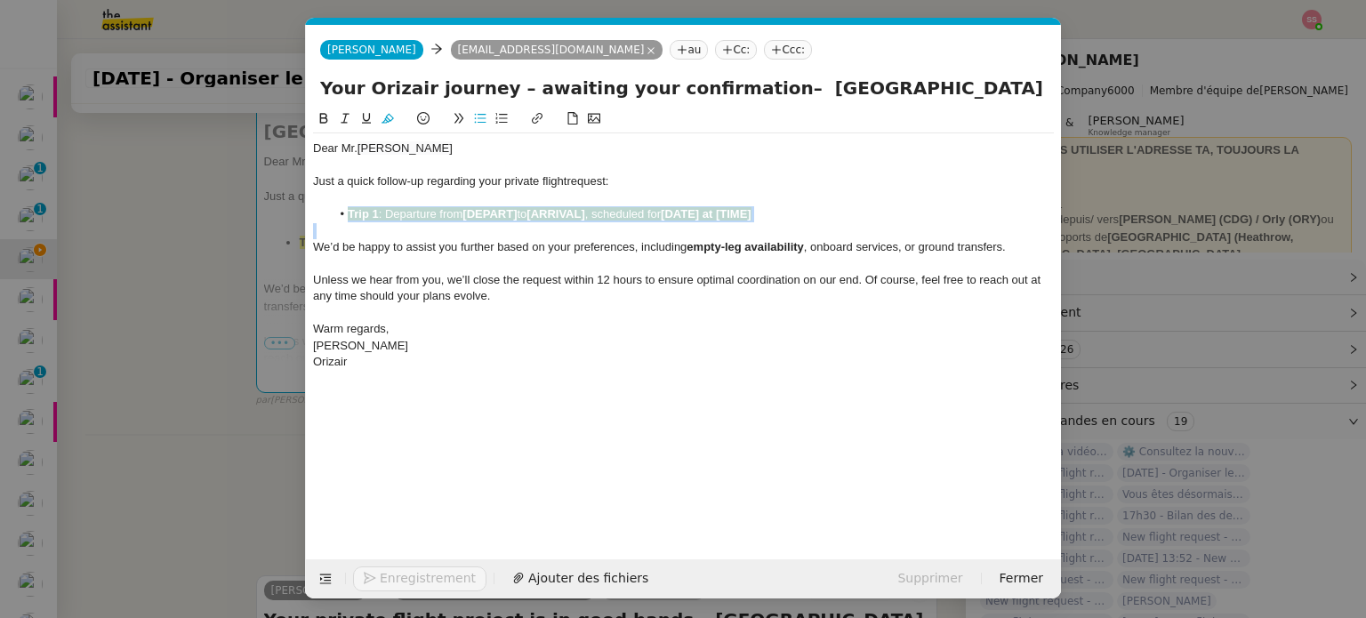
click at [449, 221] on span ": Departure from" at bounding box center [421, 213] width 84 height 13
click at [385, 114] on icon at bounding box center [388, 118] width 12 height 12
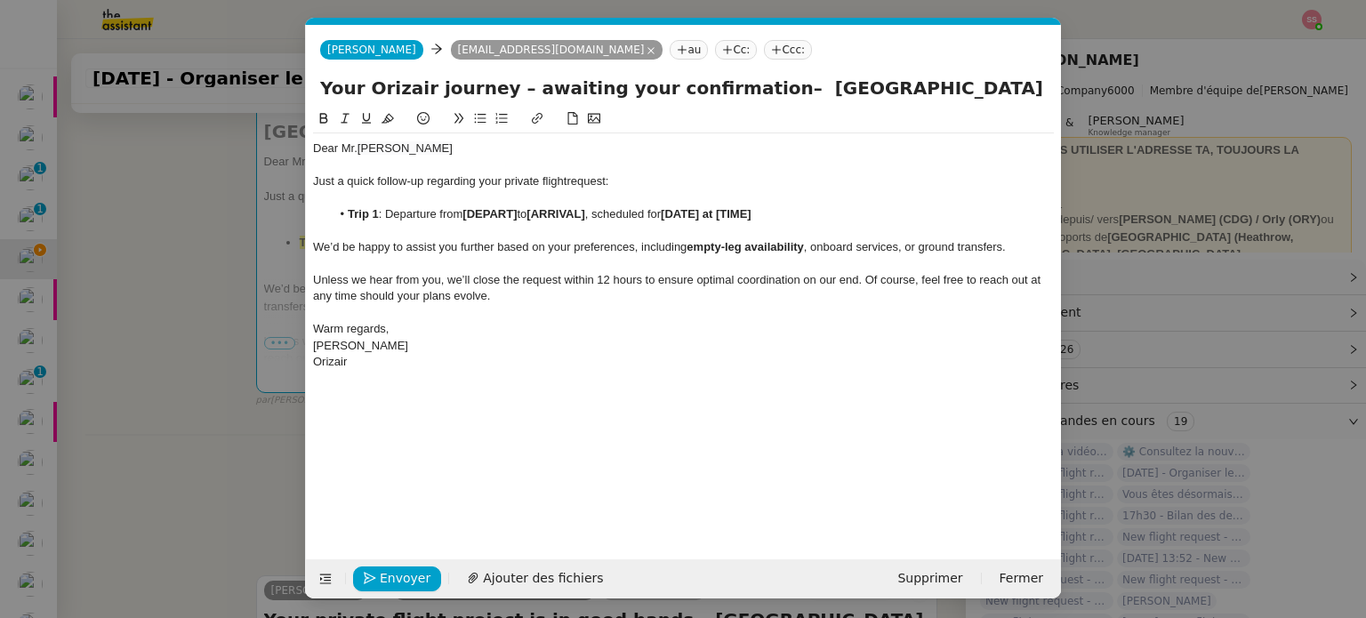
click at [190, 248] on nz-modal-container "Relance en Service ✈️Orizair - Relance client ( EN ) à utiliser pour orizair, r…" at bounding box center [683, 309] width 1366 height 618
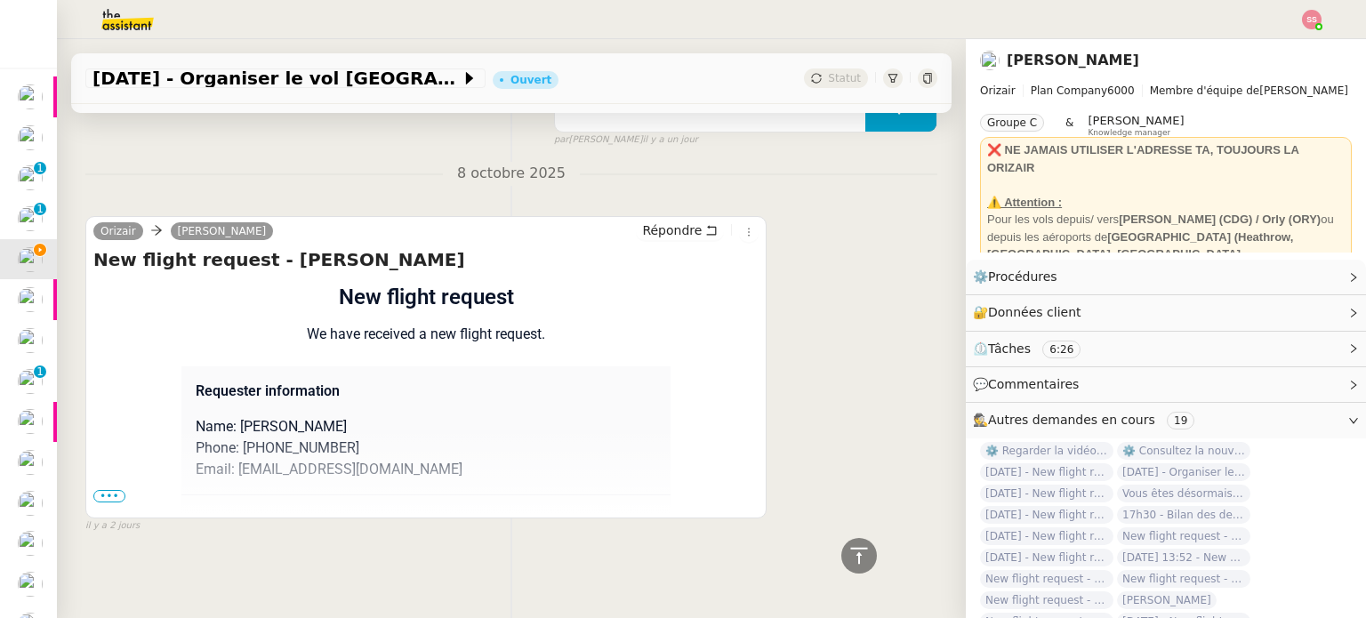
scroll to position [1294, 0]
click at [94, 490] on span "•••" at bounding box center [109, 496] width 32 height 12
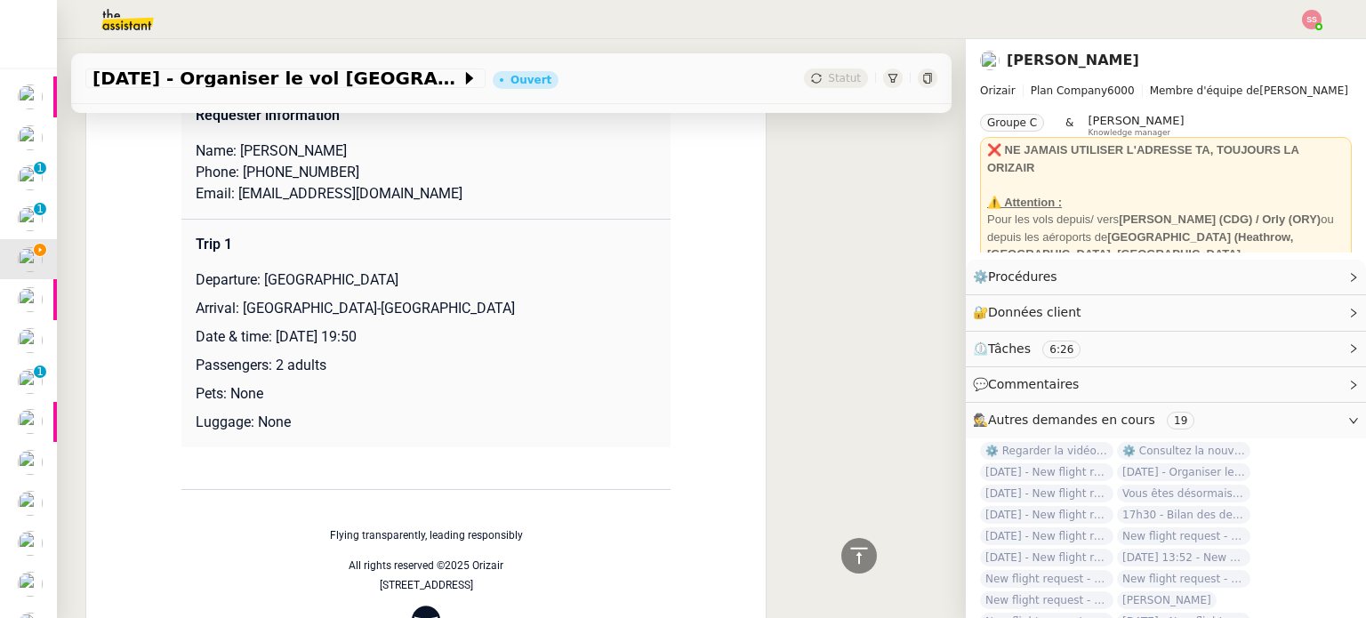
scroll to position [1561, 0]
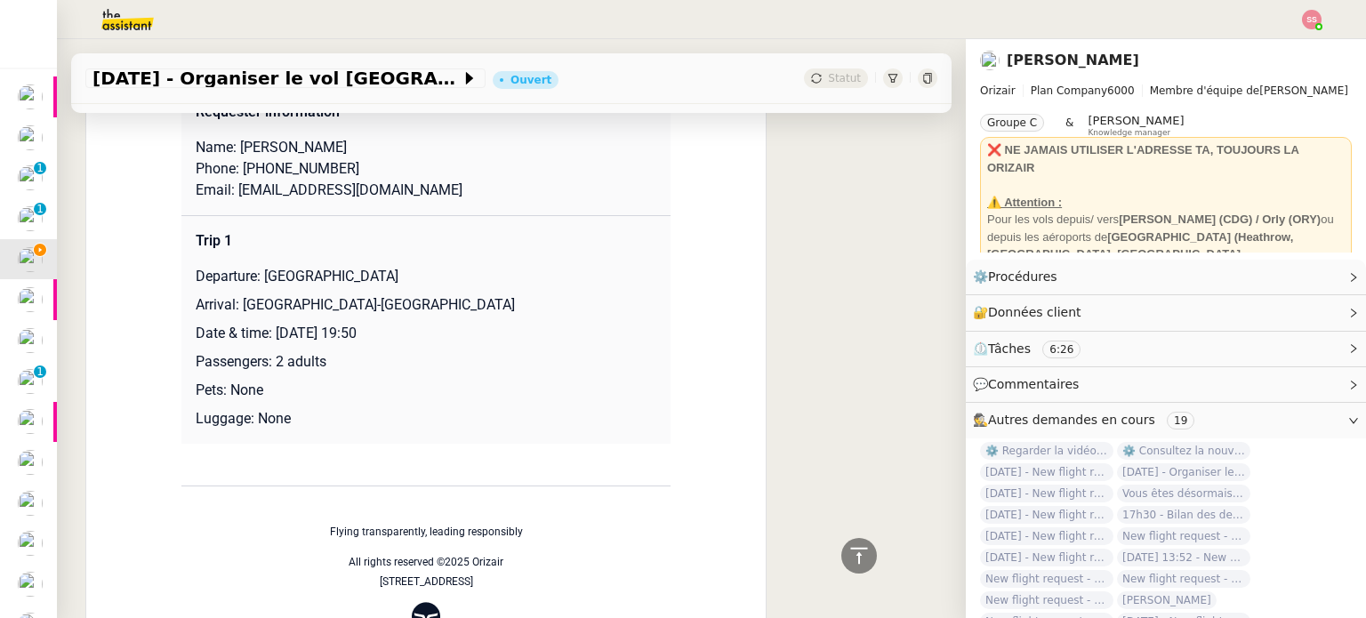
drag, startPoint x: 253, startPoint y: 280, endPoint x: 470, endPoint y: 277, distance: 217.0
click at [470, 277] on p "Departure: [GEOGRAPHIC_DATA]" at bounding box center [426, 276] width 461 height 21
copy p "[GEOGRAPHIC_DATA]"
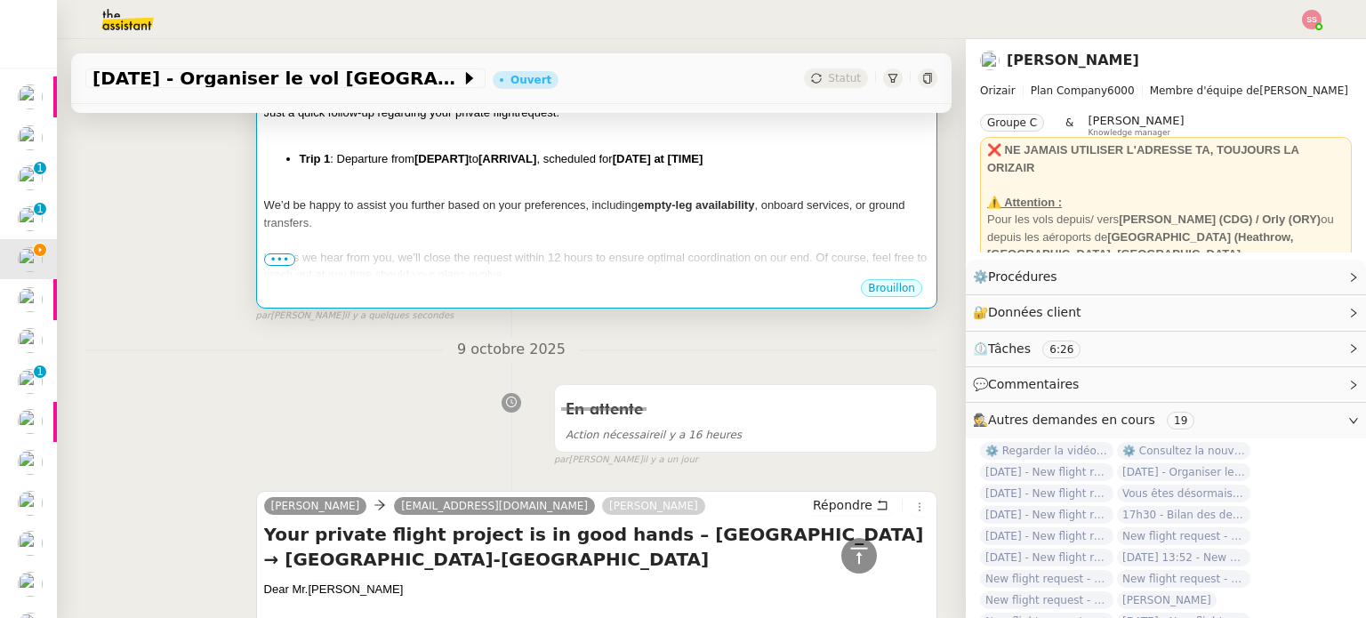
click at [496, 248] on div at bounding box center [596, 240] width 665 height 18
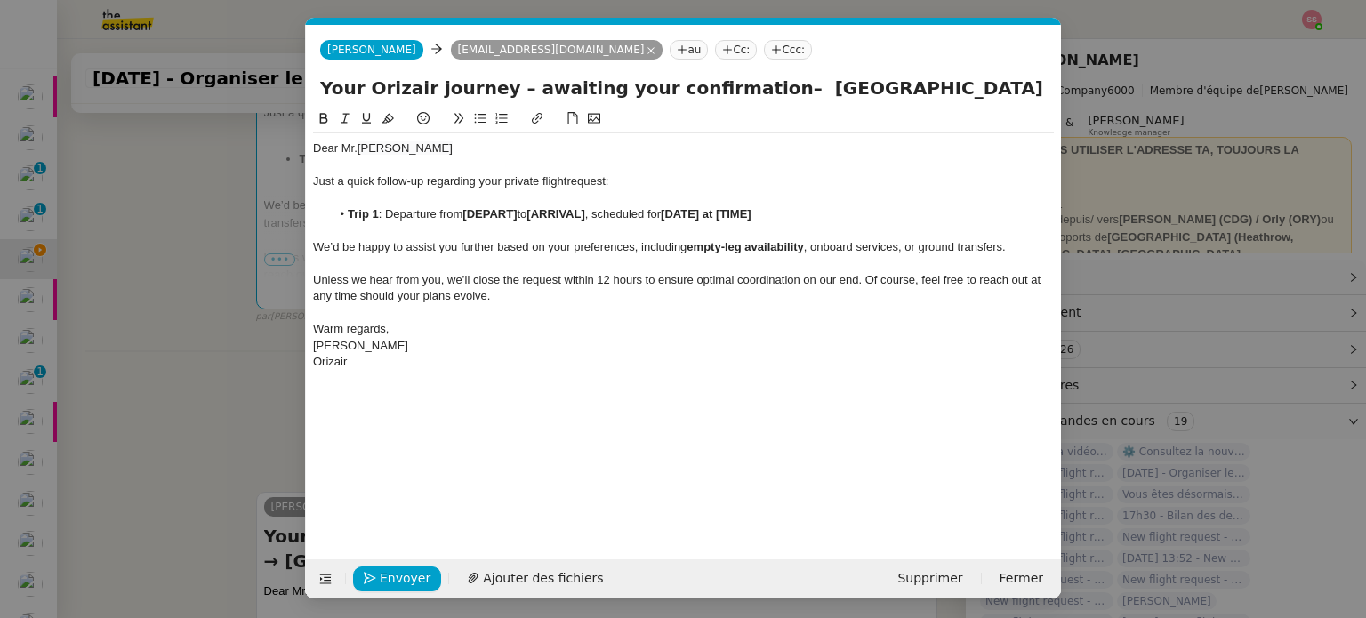
scroll to position [0, 96]
drag, startPoint x: 519, startPoint y: 213, endPoint x: 464, endPoint y: 213, distance: 55.1
click at [464, 213] on li "Trip 1 : Departure from [DEPART] to [ARRIVAL] , scheduled for [DATE] at [TIME]" at bounding box center [693, 214] width 724 height 16
click at [171, 390] on nz-modal-container "Relance en Service ✈️Orizair - Relance client ( EN ) à utiliser pour orizair, r…" at bounding box center [683, 309] width 1366 height 618
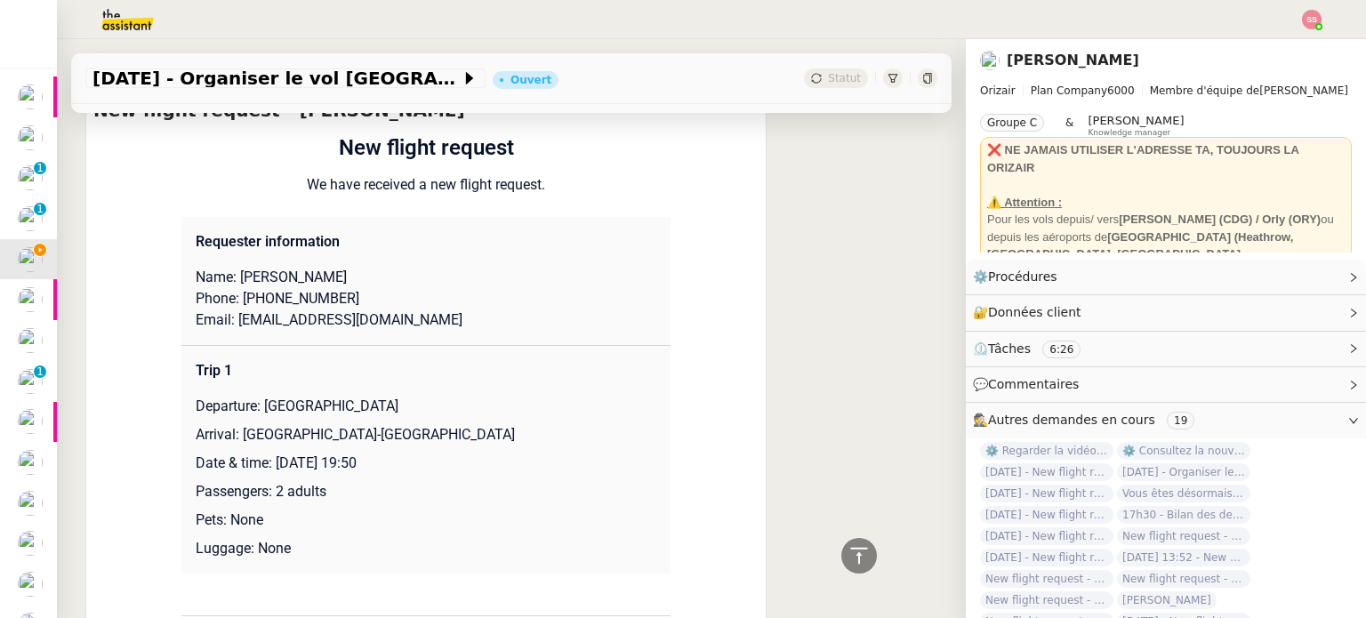
scroll to position [1561, 0]
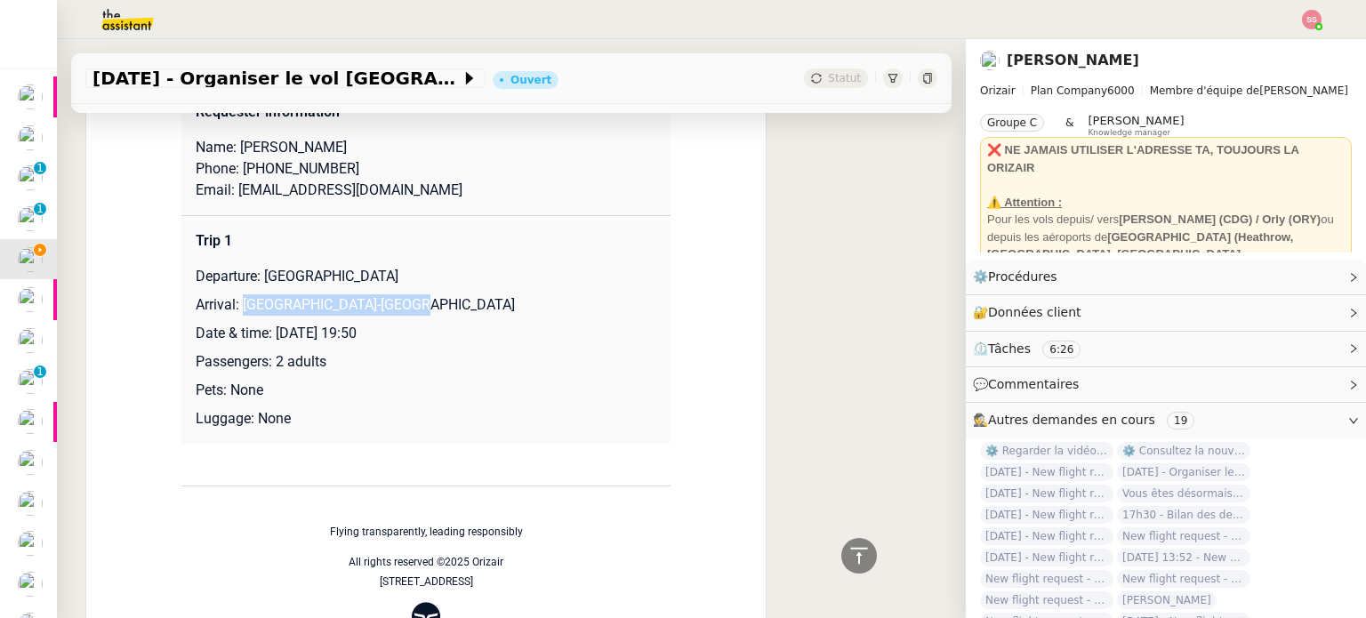
drag, startPoint x: 233, startPoint y: 309, endPoint x: 393, endPoint y: 307, distance: 160.1
click at [393, 307] on p "Arrival: [GEOGRAPHIC_DATA]-[GEOGRAPHIC_DATA]" at bounding box center [426, 304] width 461 height 21
copy p "[GEOGRAPHIC_DATA]-[GEOGRAPHIC_DATA]"
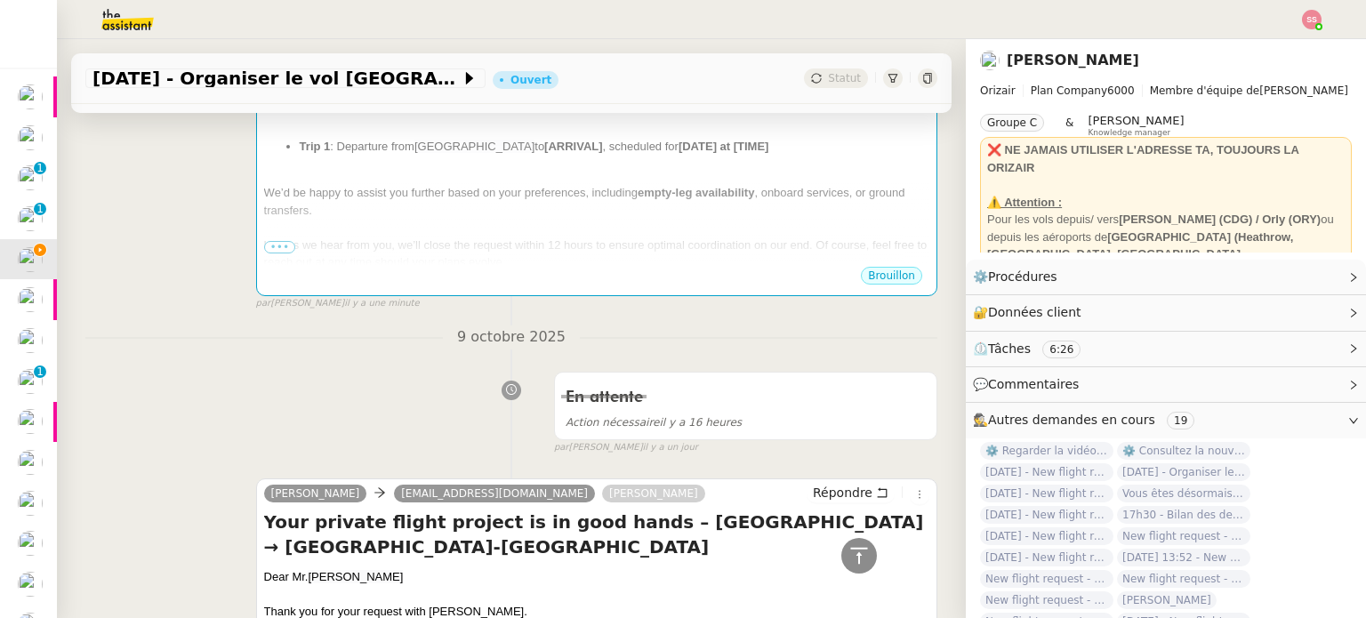
scroll to position [227, 0]
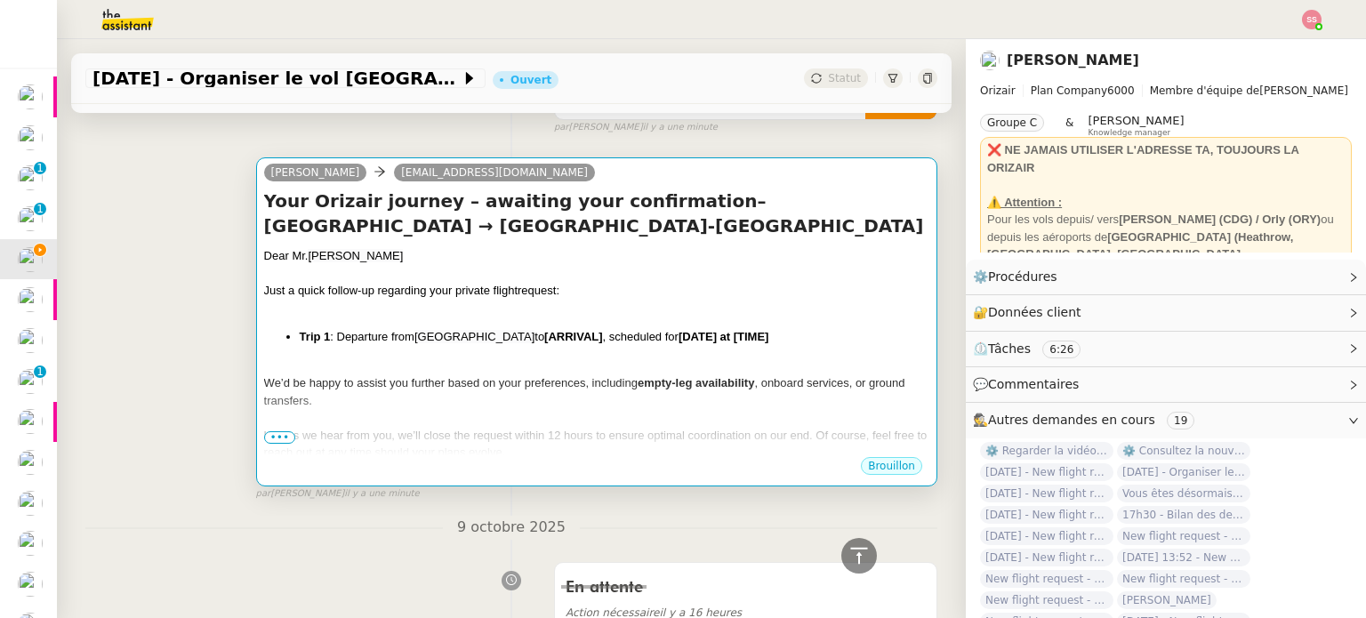
click at [495, 343] on span "[GEOGRAPHIC_DATA]" at bounding box center [474, 336] width 120 height 13
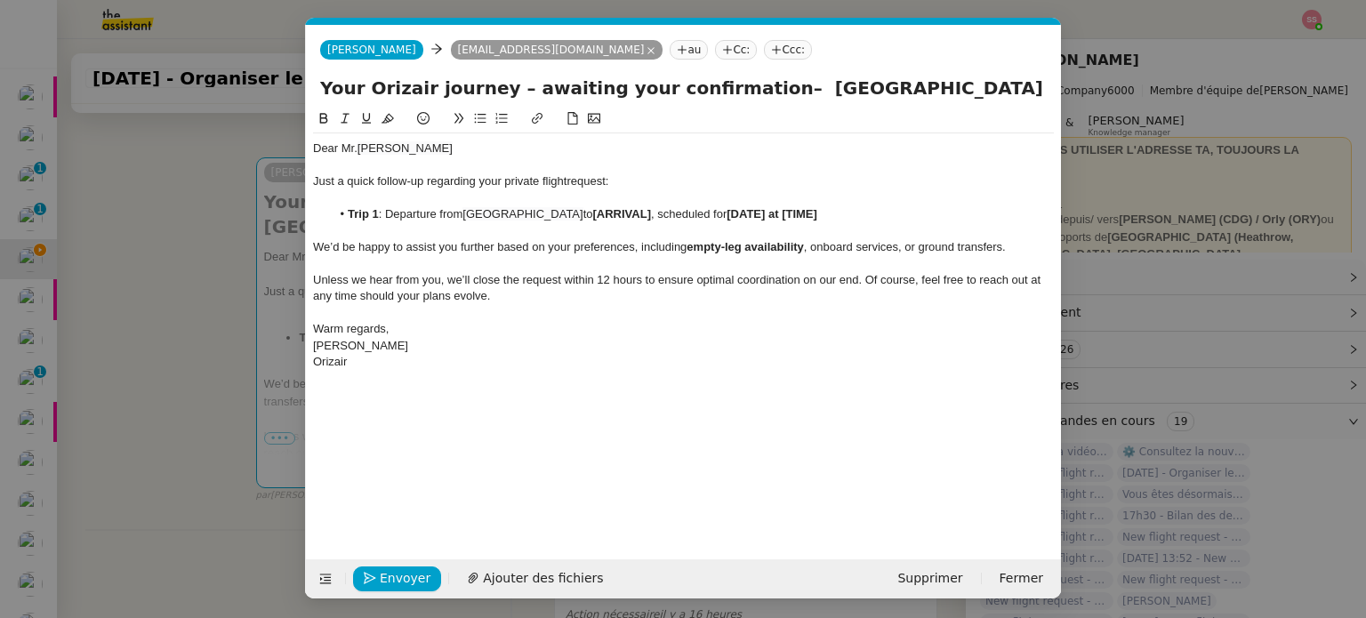
scroll to position [0, 96]
drag, startPoint x: 669, startPoint y: 214, endPoint x: 614, endPoint y: 213, distance: 55.2
click at [614, 213] on strong "[ARRIVAL]" at bounding box center [622, 213] width 58 height 13
click at [466, 210] on span "[GEOGRAPHIC_DATA]" at bounding box center [522, 213] width 120 height 13
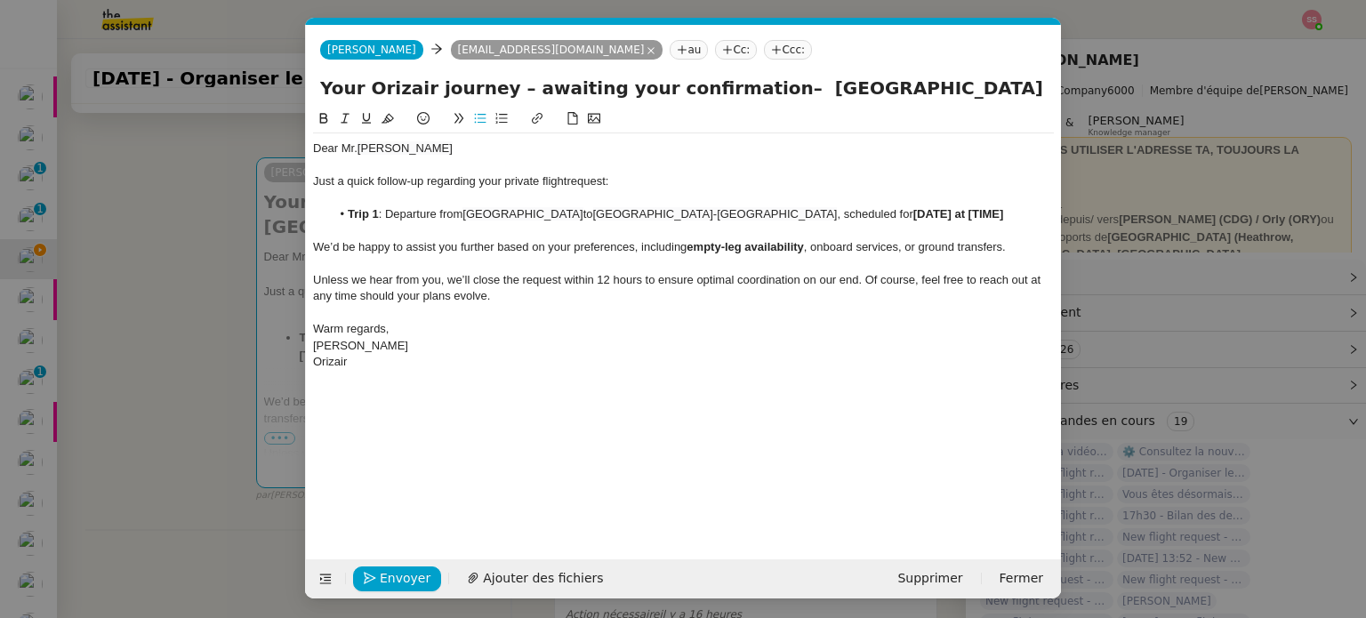
click at [0, 0] on lt-span "Supprimer les doubles espaces" at bounding box center [0, 0] width 0 height 0
click at [215, 337] on nz-modal-container "Relance en Service ✈️Orizair - Relance client ( EN ) à utiliser pour orizair, r…" at bounding box center [683, 309] width 1366 height 618
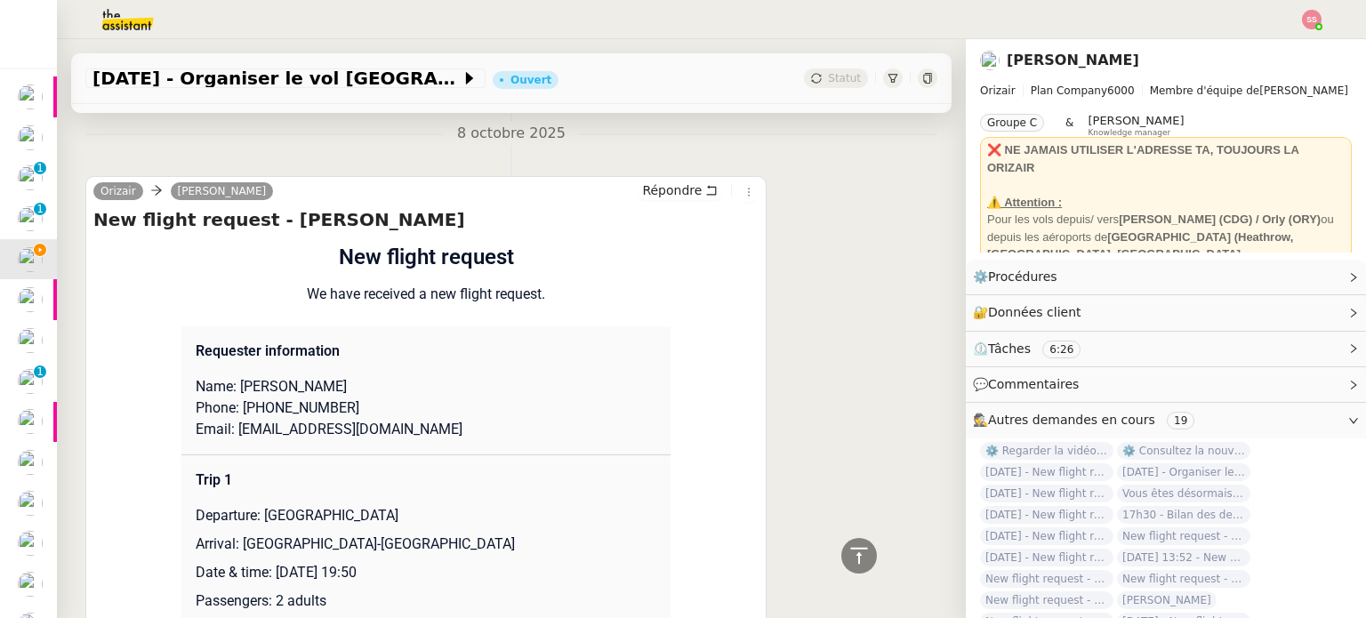
scroll to position [1560, 0]
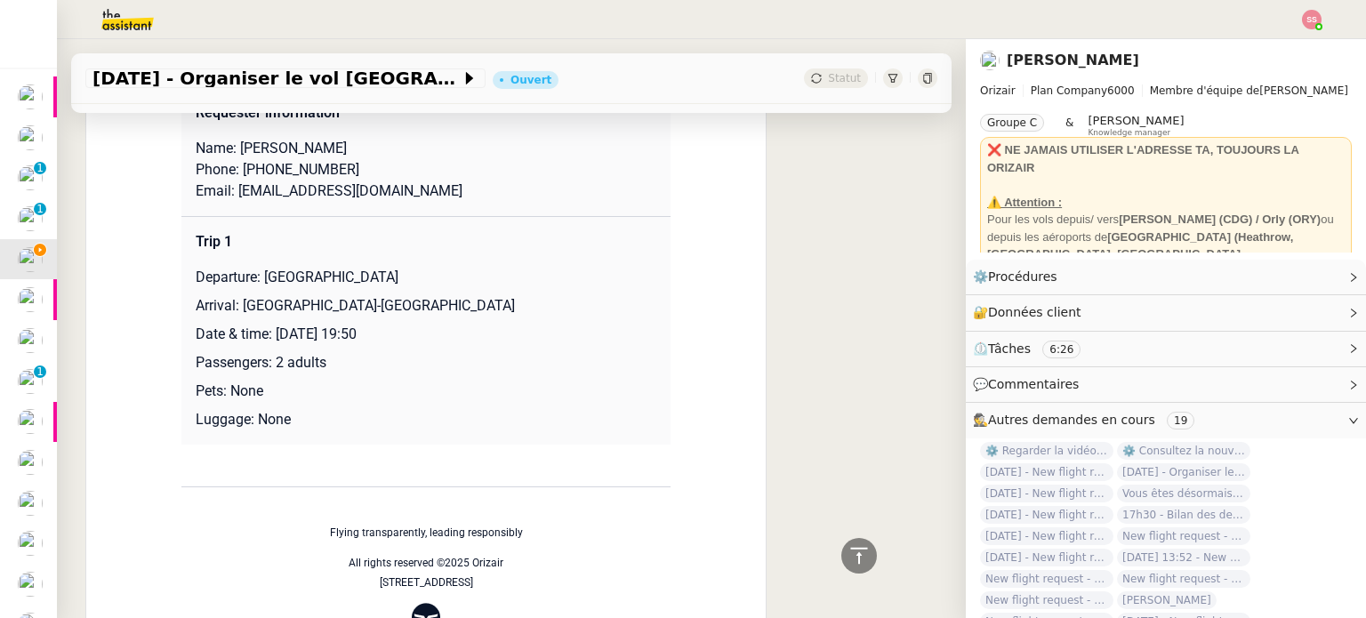
drag, startPoint x: 274, startPoint y: 339, endPoint x: 443, endPoint y: 338, distance: 169.0
click at [443, 338] on p "Date & time: [DATE] 19:50" at bounding box center [426, 334] width 461 height 21
copy p "[DATE] 19:50"
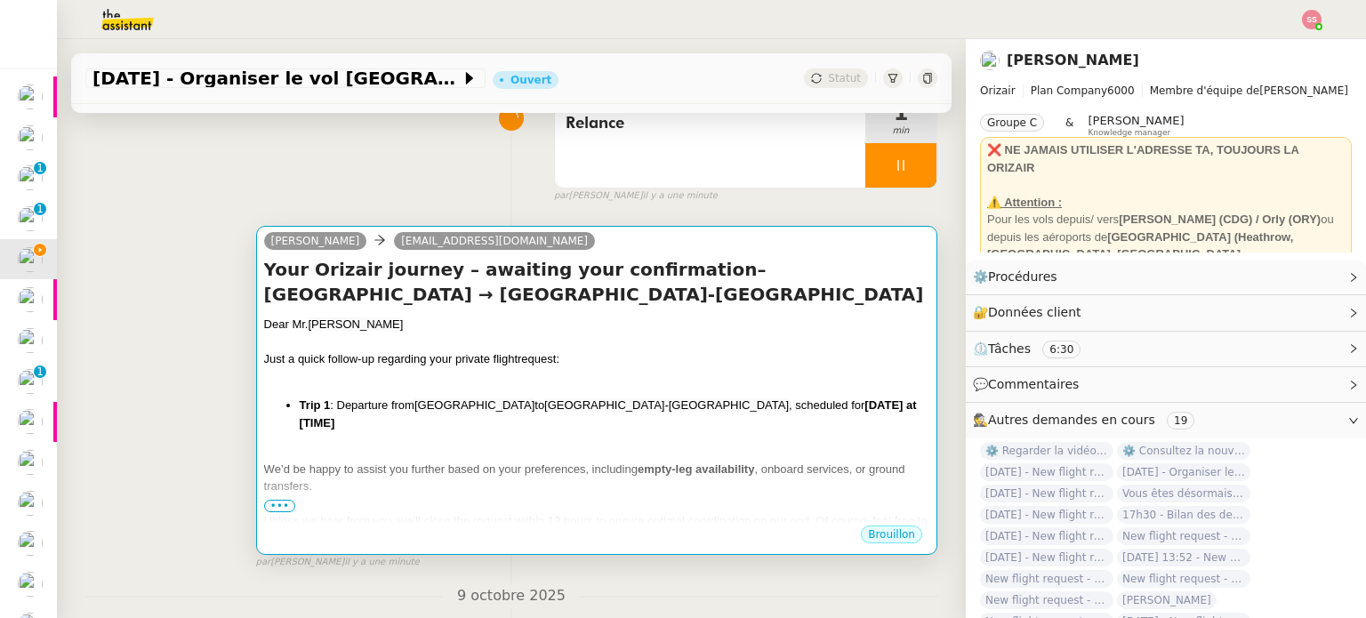
scroll to position [137, 0]
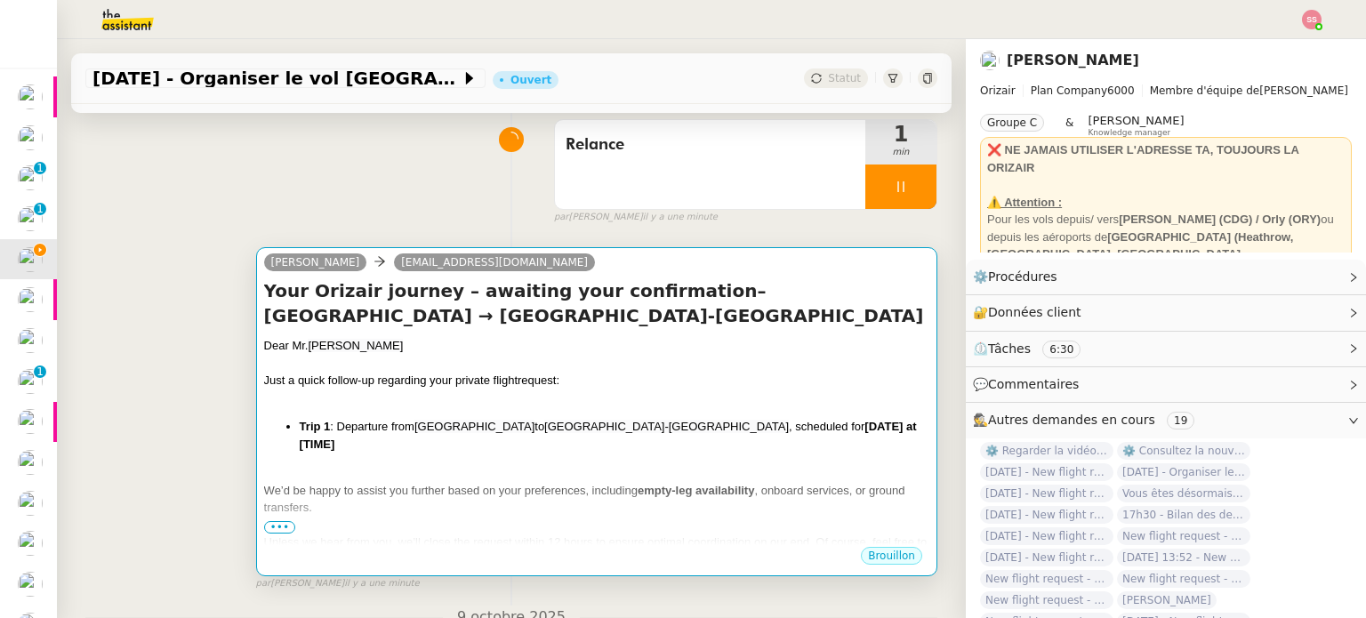
click at [676, 292] on h4 "Your Orizair journey – awaiting your confirmation– [GEOGRAPHIC_DATA] → [GEOGRAP…" at bounding box center [596, 303] width 665 height 50
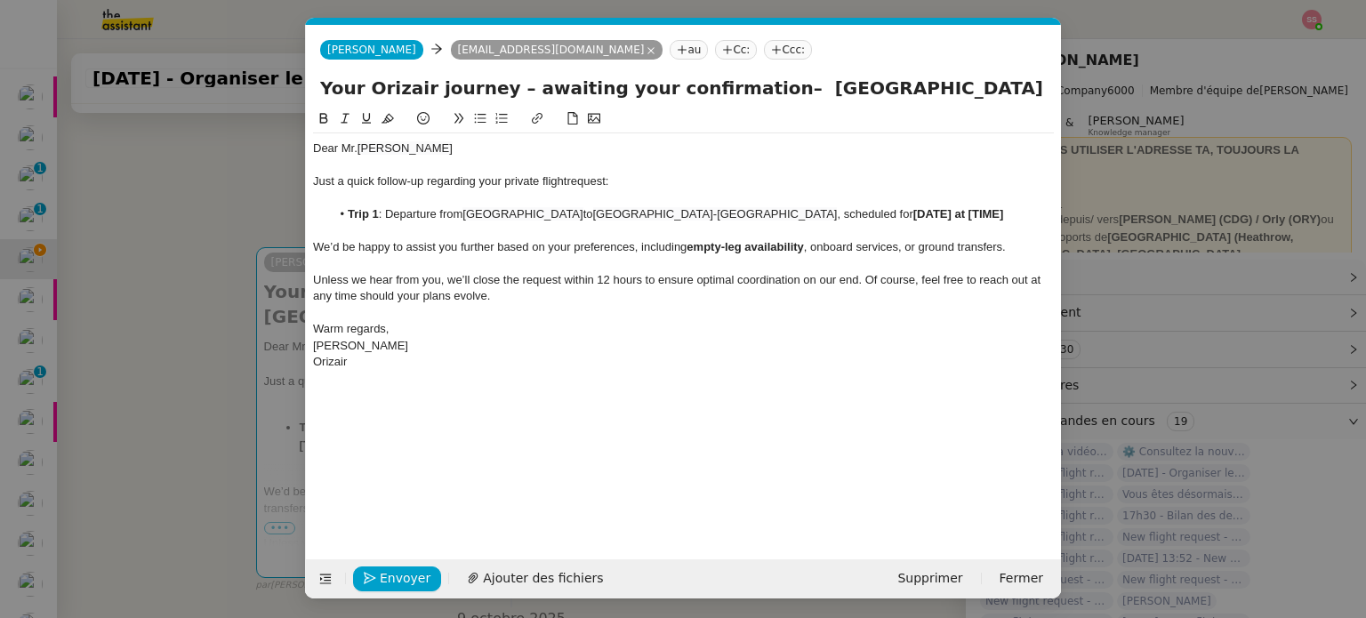
scroll to position [0, 96]
drag, startPoint x: 902, startPoint y: 213, endPoint x: 813, endPoint y: 213, distance: 88.9
click at [913, 213] on strong "[DATE] at [TIME]" at bounding box center [958, 213] width 91 height 13
click at [428, 156] on div "Dear [PERSON_NAME]" at bounding box center [683, 149] width 741 height 16
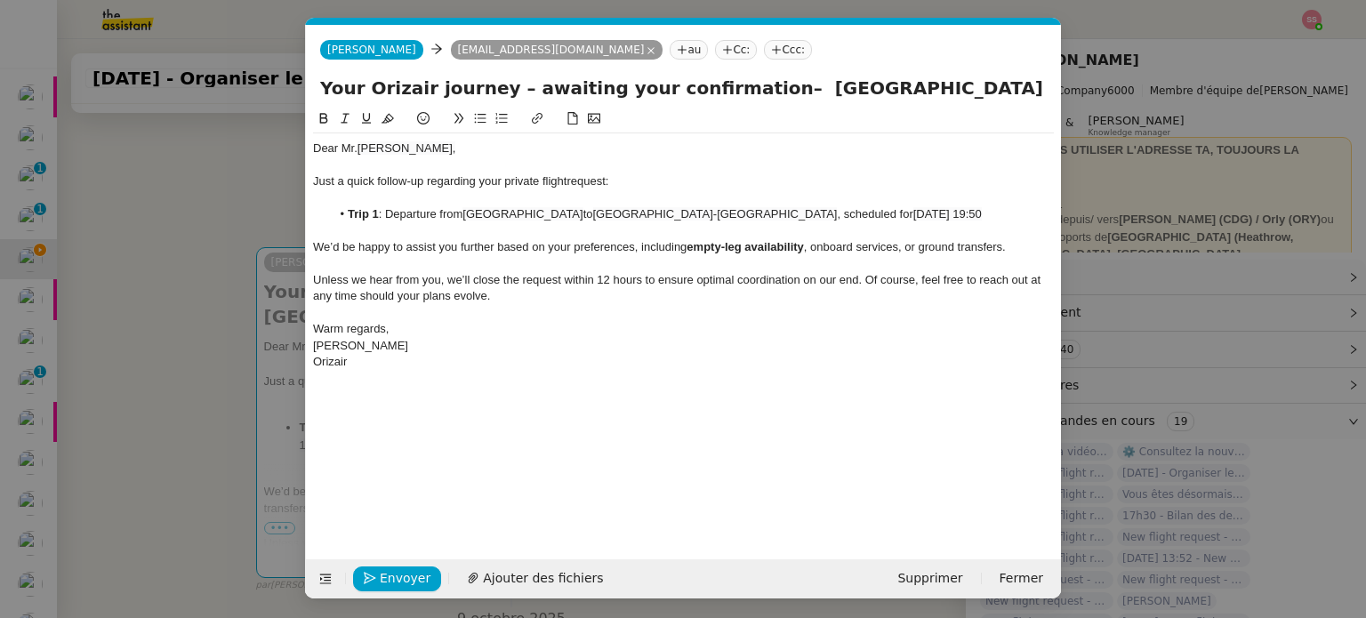
click at [462, 216] on li "Trip 1 : Departure from [GEOGRAPHIC_DATA] to [GEOGRAPHIC_DATA] , scheduled for …" at bounding box center [693, 214] width 724 height 16
click at [406, 582] on span "Envoyer" at bounding box center [405, 578] width 51 height 20
click at [406, 582] on span "Confirmer l'envoi" at bounding box center [433, 578] width 107 height 20
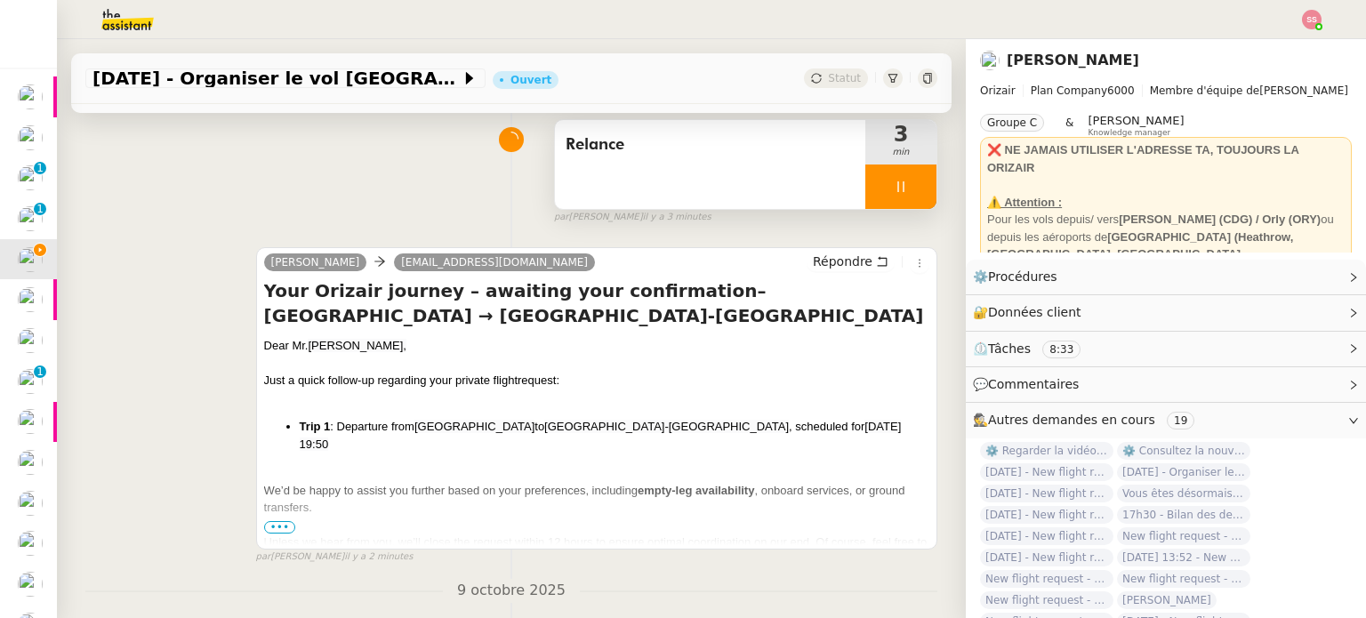
click at [907, 170] on div at bounding box center [900, 187] width 71 height 44
click at [912, 183] on icon at bounding box center [919, 187] width 14 height 14
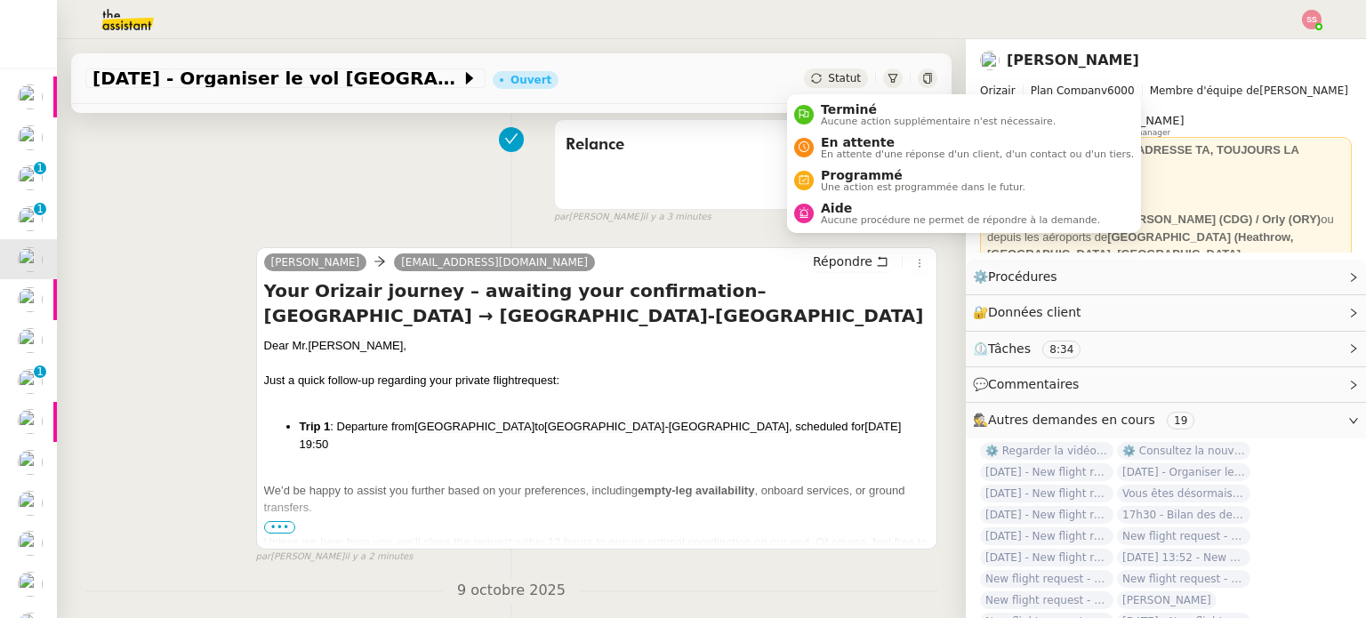
click at [832, 80] on span "Statut" at bounding box center [844, 78] width 33 height 12
click at [840, 141] on span "En attente" at bounding box center [977, 142] width 313 height 14
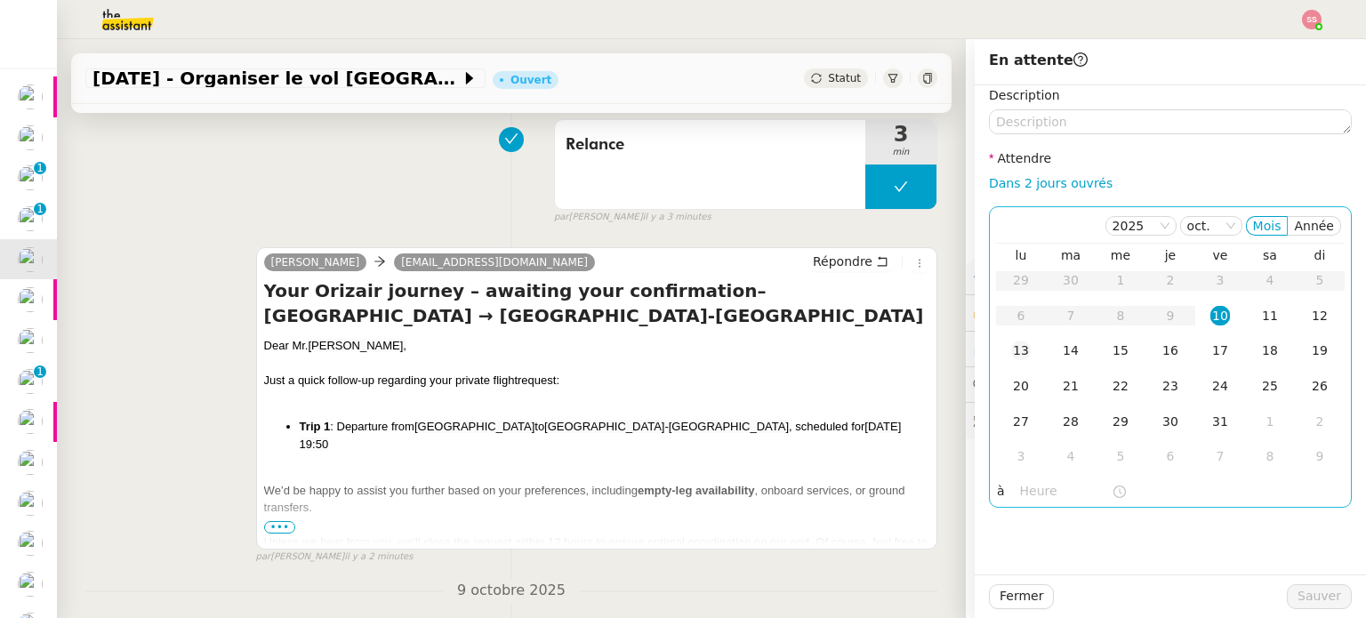
click at [1011, 351] on div "13" at bounding box center [1021, 351] width 20 height 20
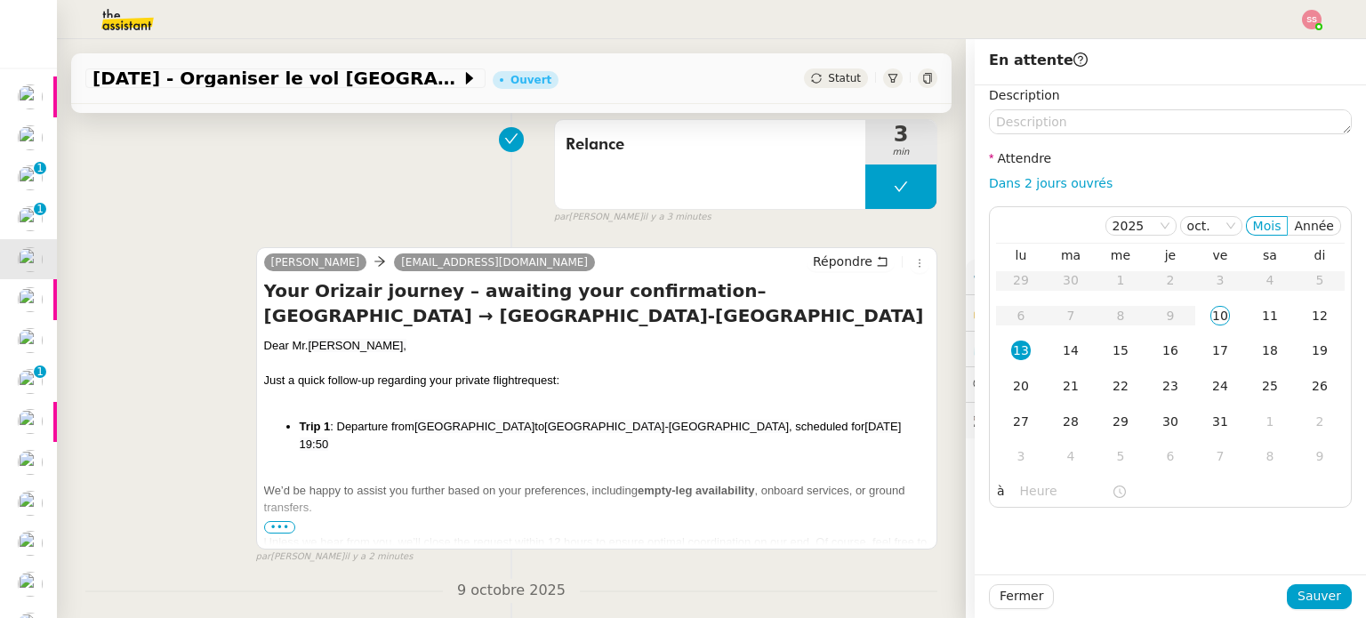
click at [1309, 609] on div "Fermer Sauver" at bounding box center [1170, 596] width 391 height 44
click at [1309, 601] on span "Sauver" at bounding box center [1319, 596] width 44 height 20
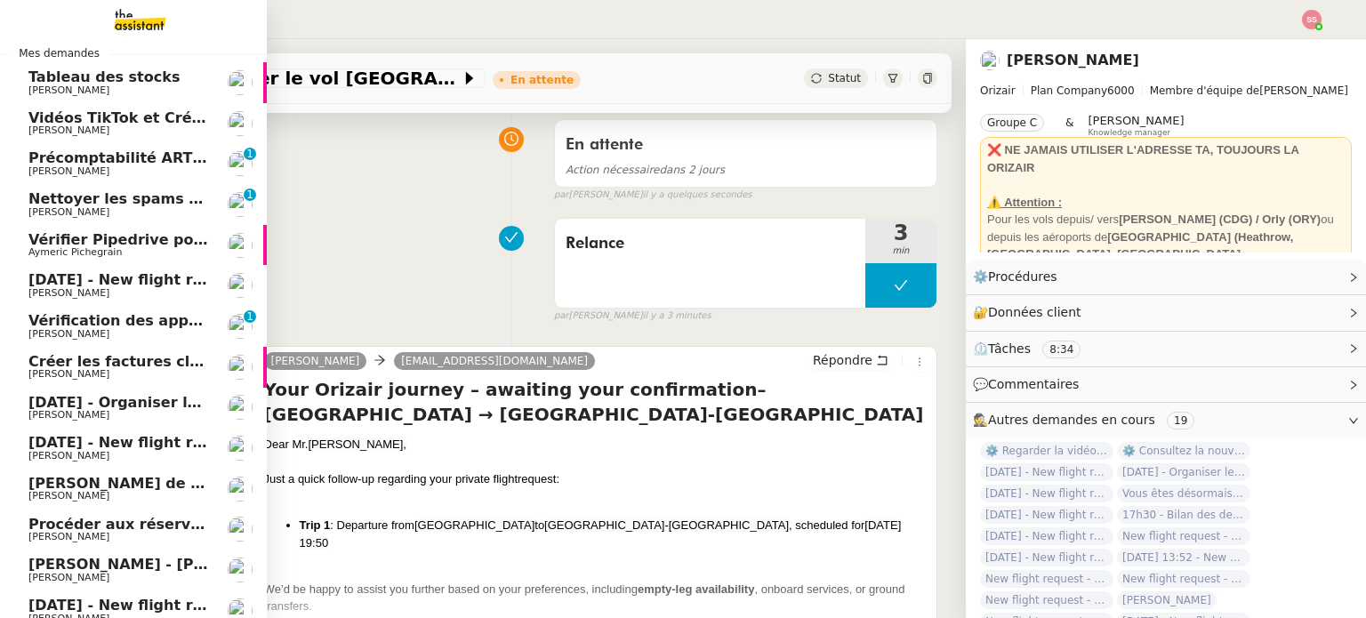
scroll to position [27, 0]
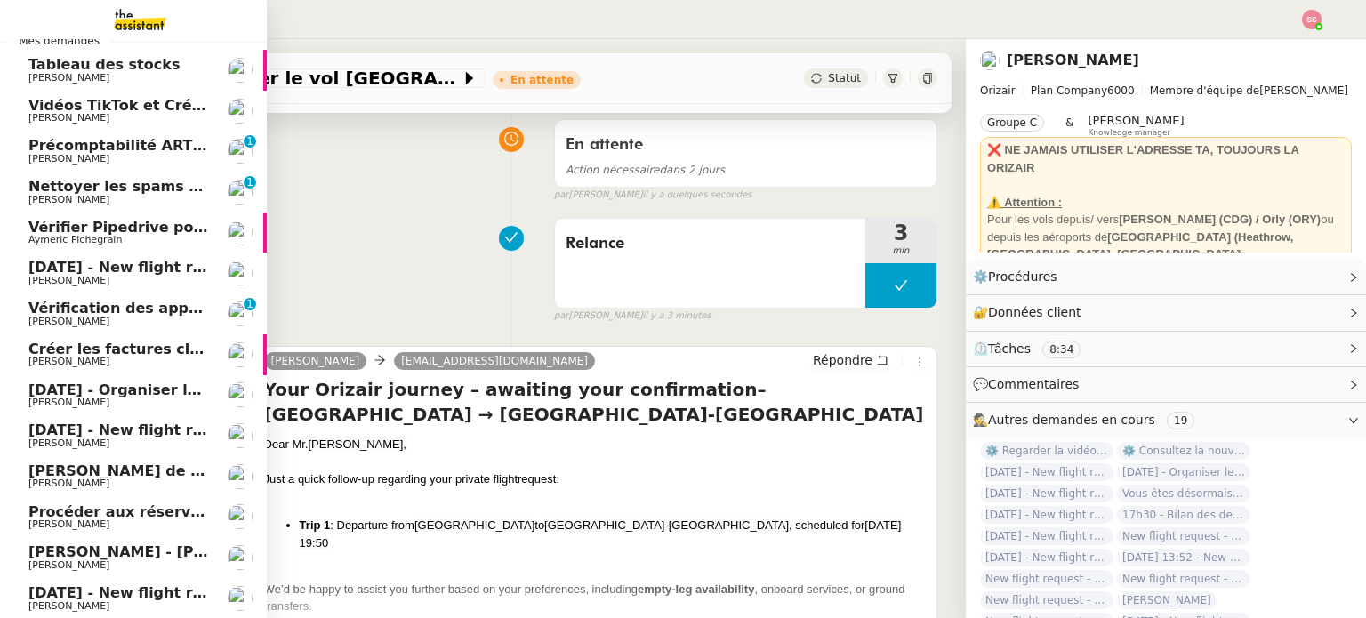
click at [111, 251] on link "Vérifier Pipedrive pour [PERSON_NAME] Aymeric Pichegrain" at bounding box center [133, 233] width 267 height 41
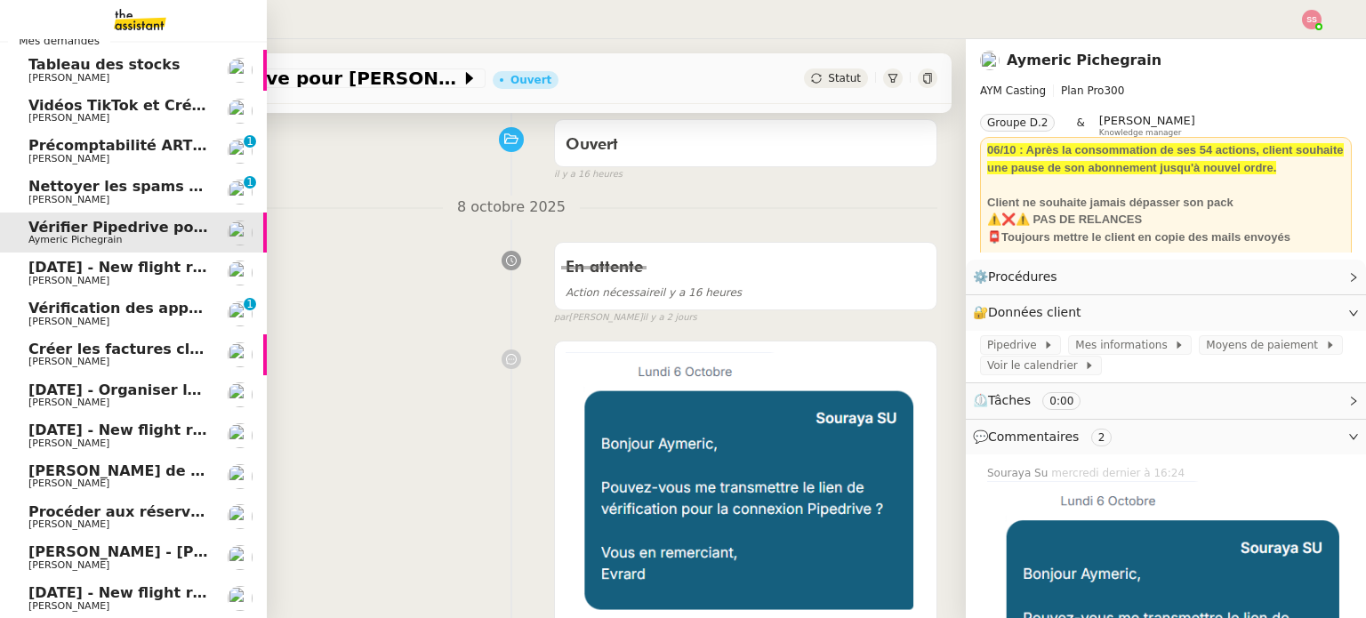
click at [124, 262] on span "[DATE] - New flight request - [PERSON_NAME]" at bounding box center [211, 267] width 367 height 17
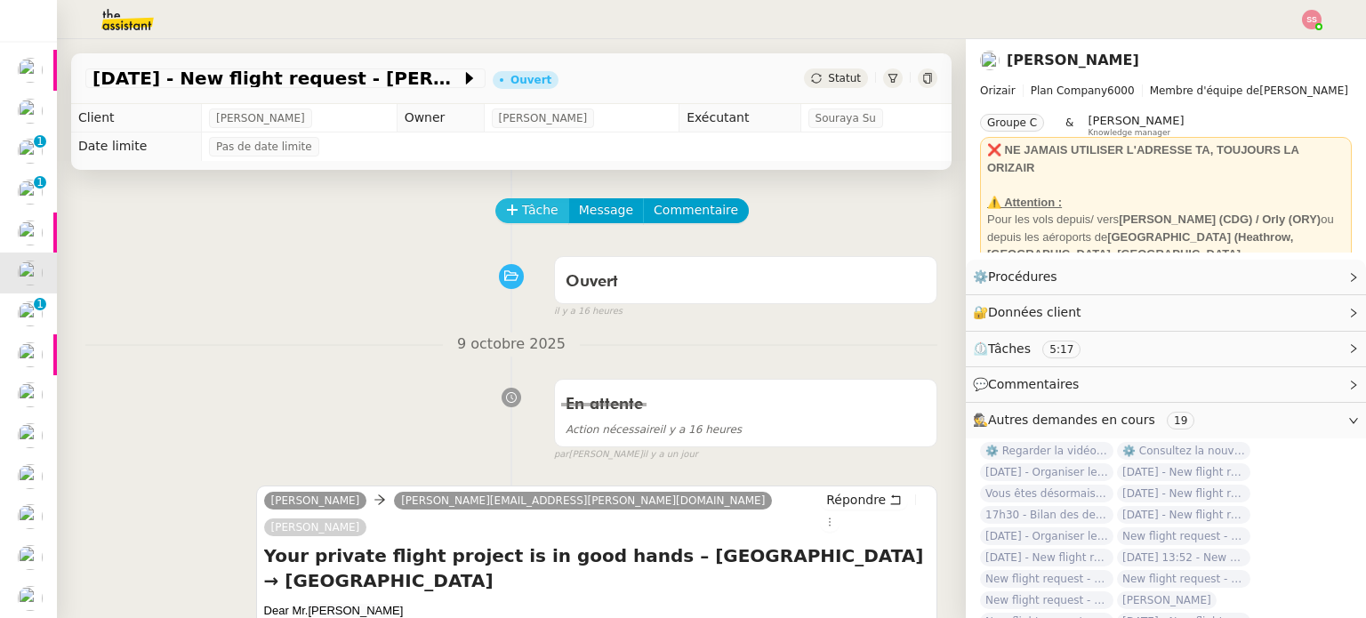
click at [534, 210] on span "Tâche" at bounding box center [540, 210] width 36 height 20
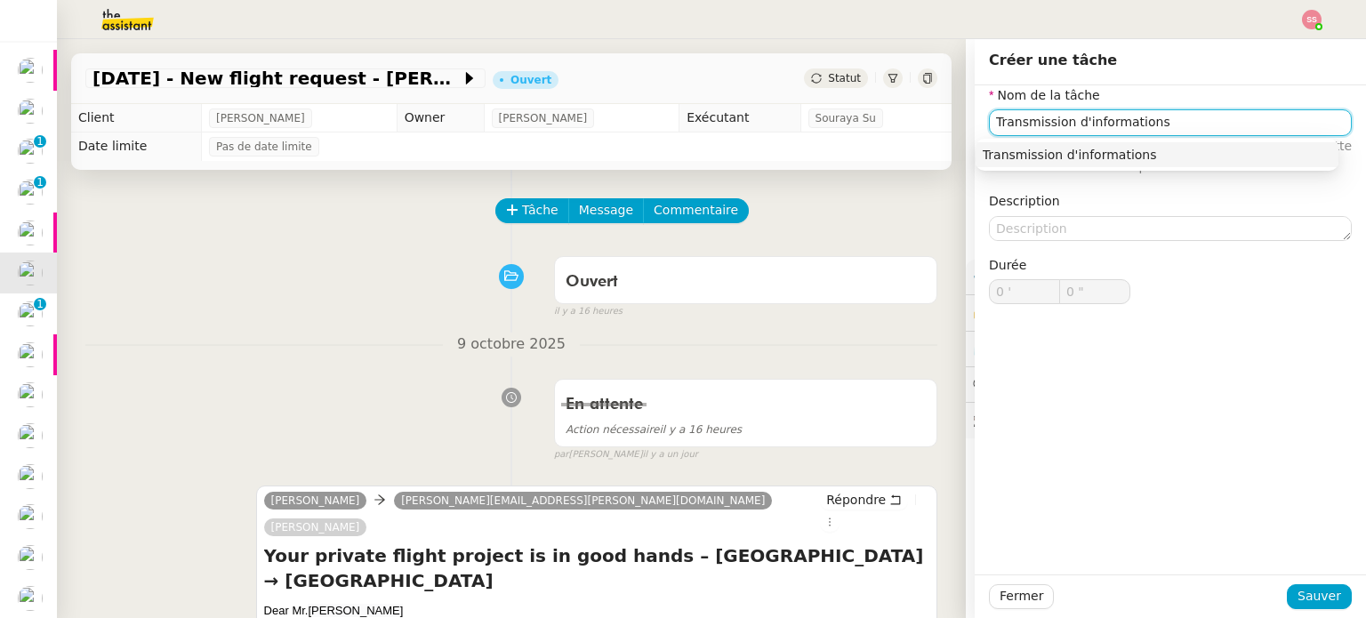
click at [1087, 147] on div "Transmission d'informations" at bounding box center [1157, 155] width 349 height 16
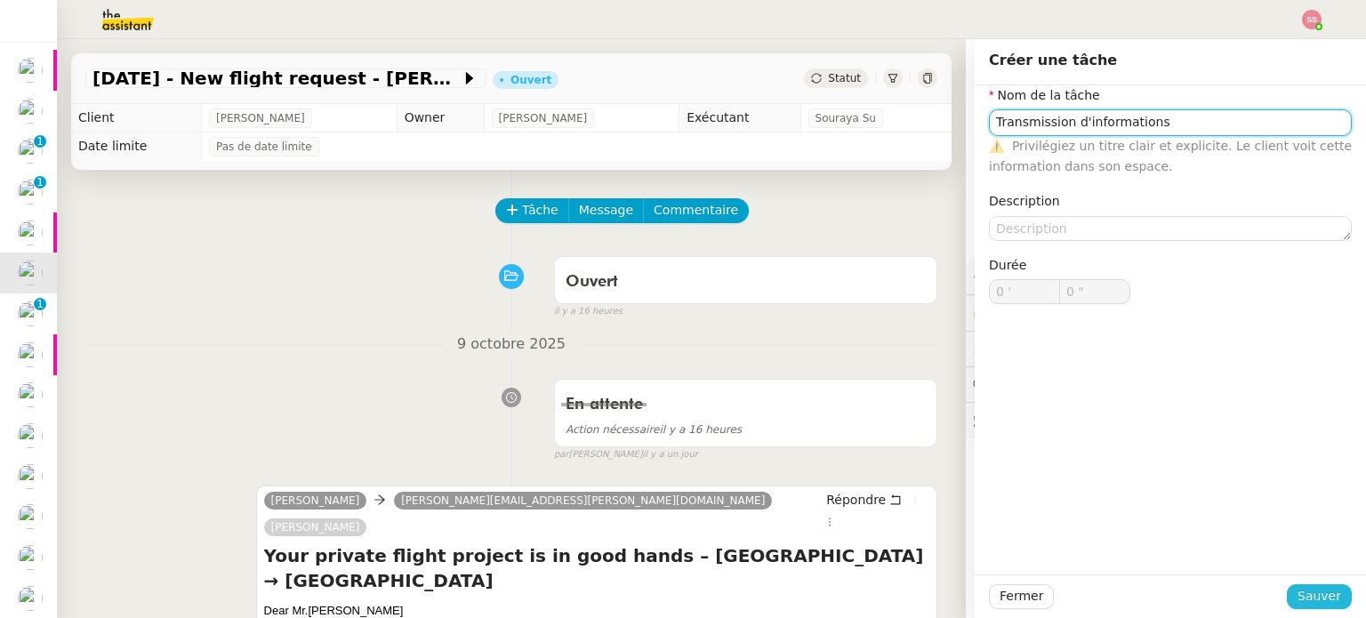
type input "Transmission d'informations"
click at [1297, 593] on span "Sauver" at bounding box center [1319, 596] width 44 height 20
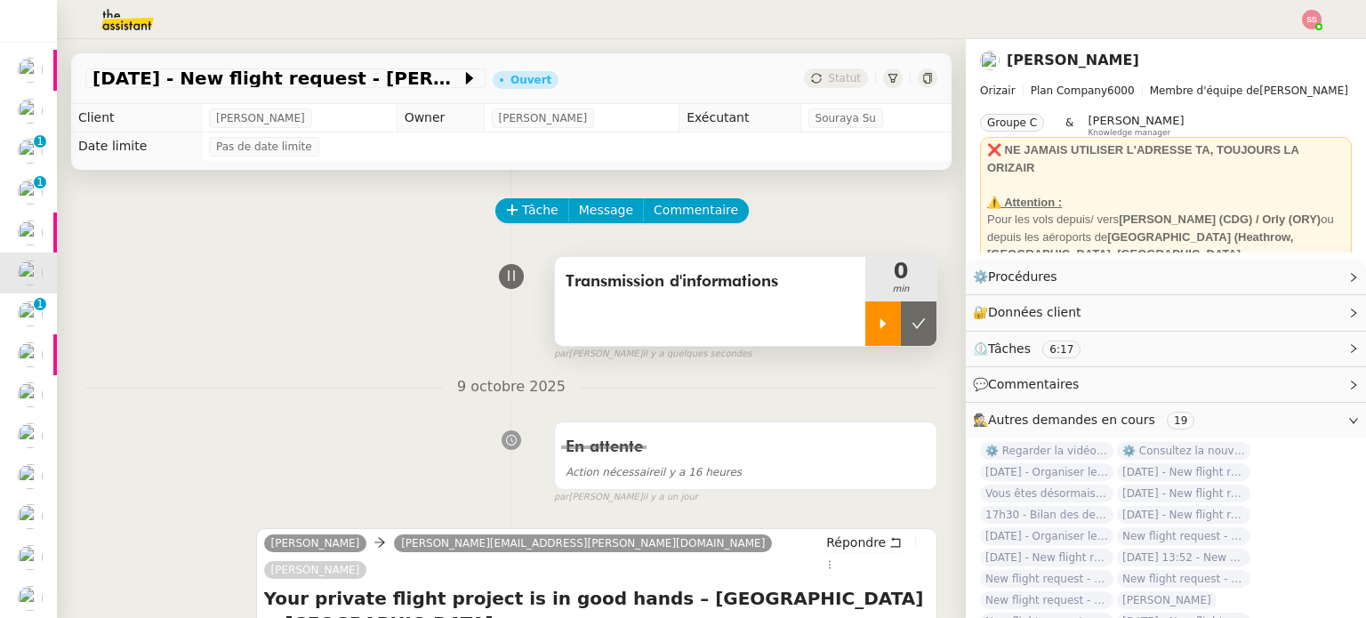
click at [872, 338] on div at bounding box center [883, 323] width 36 height 44
click at [703, 291] on span "Transmission d'informations" at bounding box center [710, 282] width 289 height 27
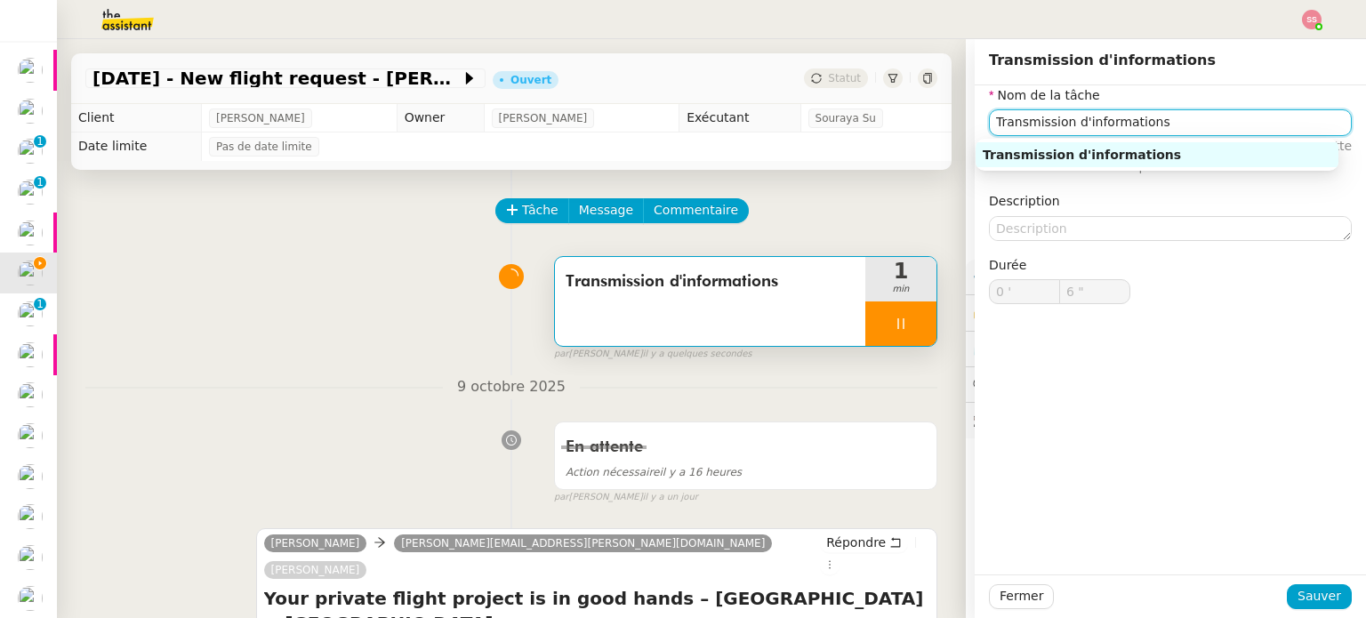
drag, startPoint x: 1147, startPoint y: 119, endPoint x: 823, endPoint y: 118, distance: 324.6
click at [823, 118] on app-ticket "[DATE] - New flight request - [PERSON_NAME] Ouvert Statut Client [PERSON_NAME] …" at bounding box center [711, 328] width 1309 height 579
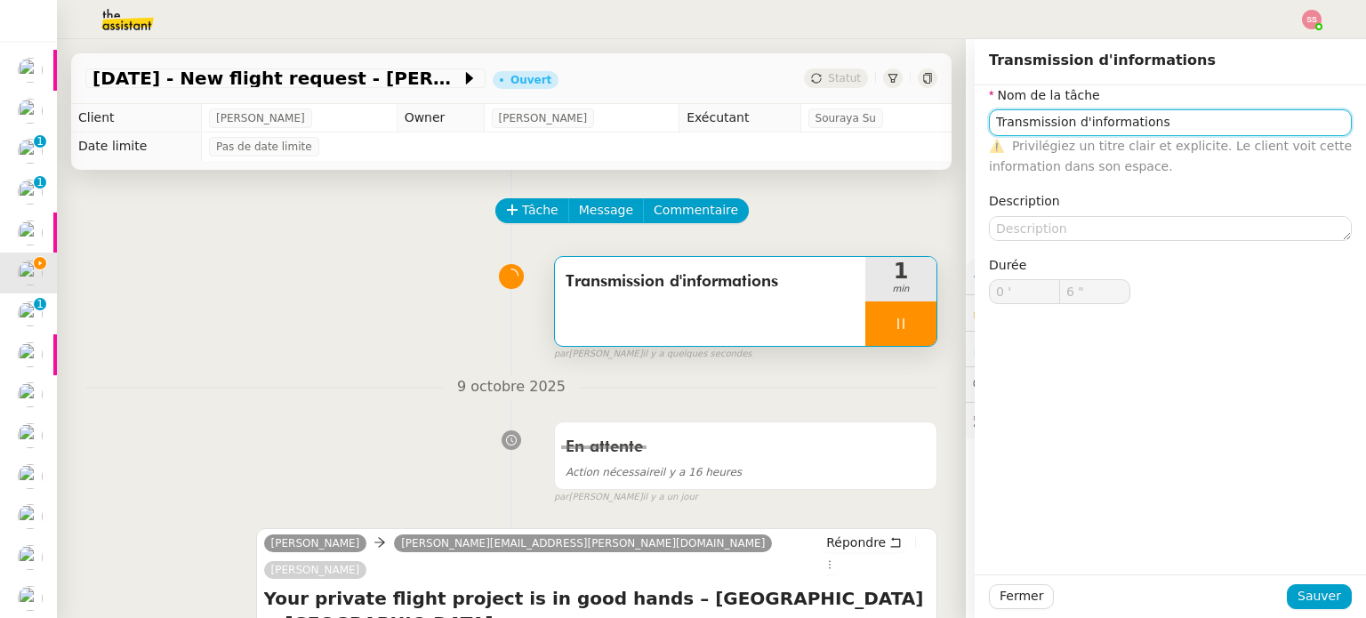
type input "7 ""
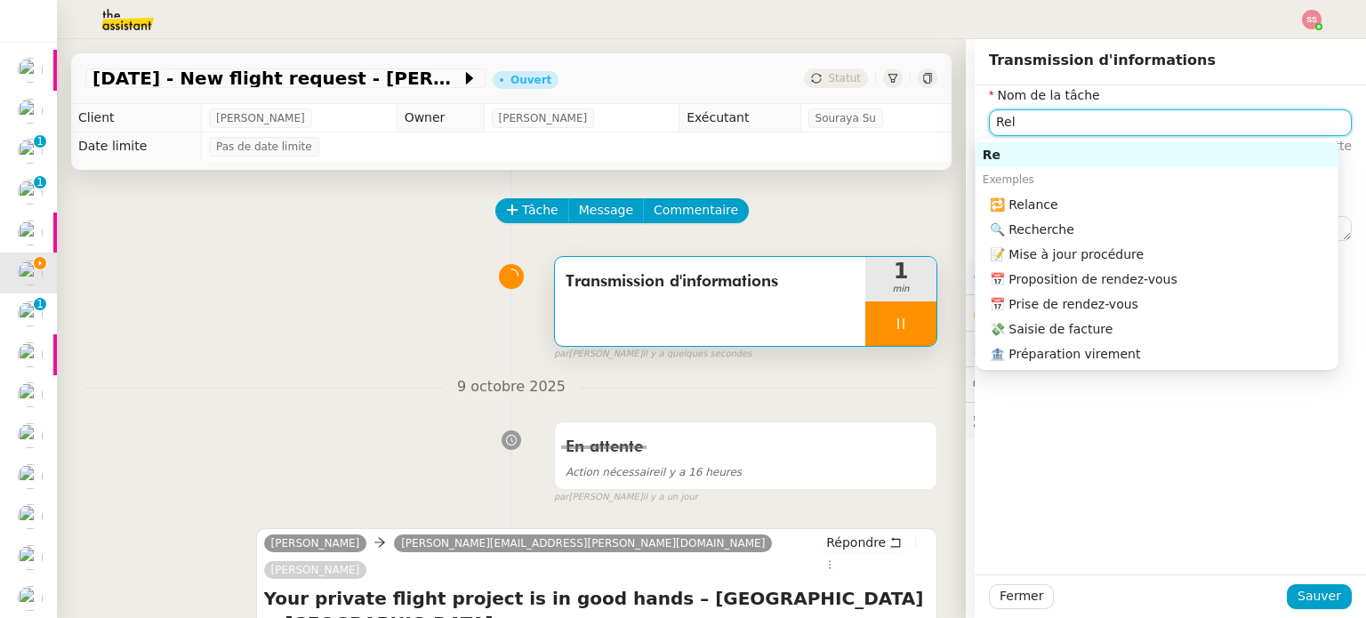
type input "[MEDICAL_DATA]"
type input "8 ""
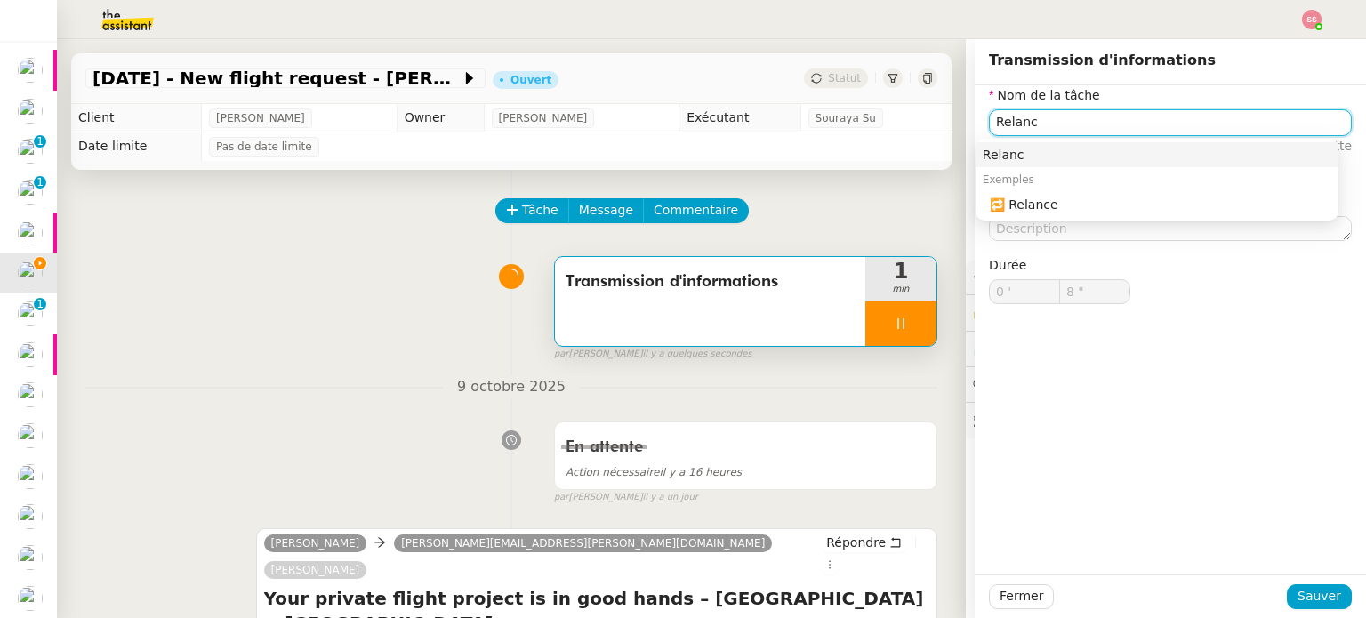
type input "Relance"
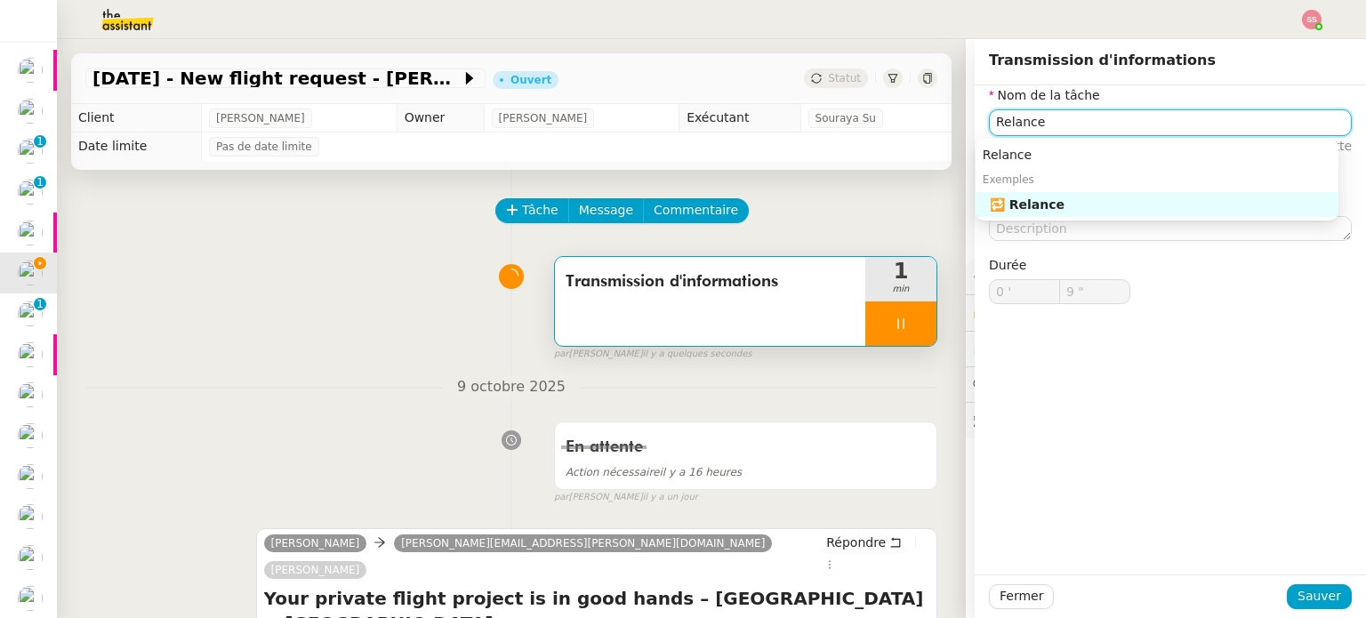
type input "10 ""
click at [1023, 198] on div "🔁 Relance" at bounding box center [1160, 205] width 341 height 16
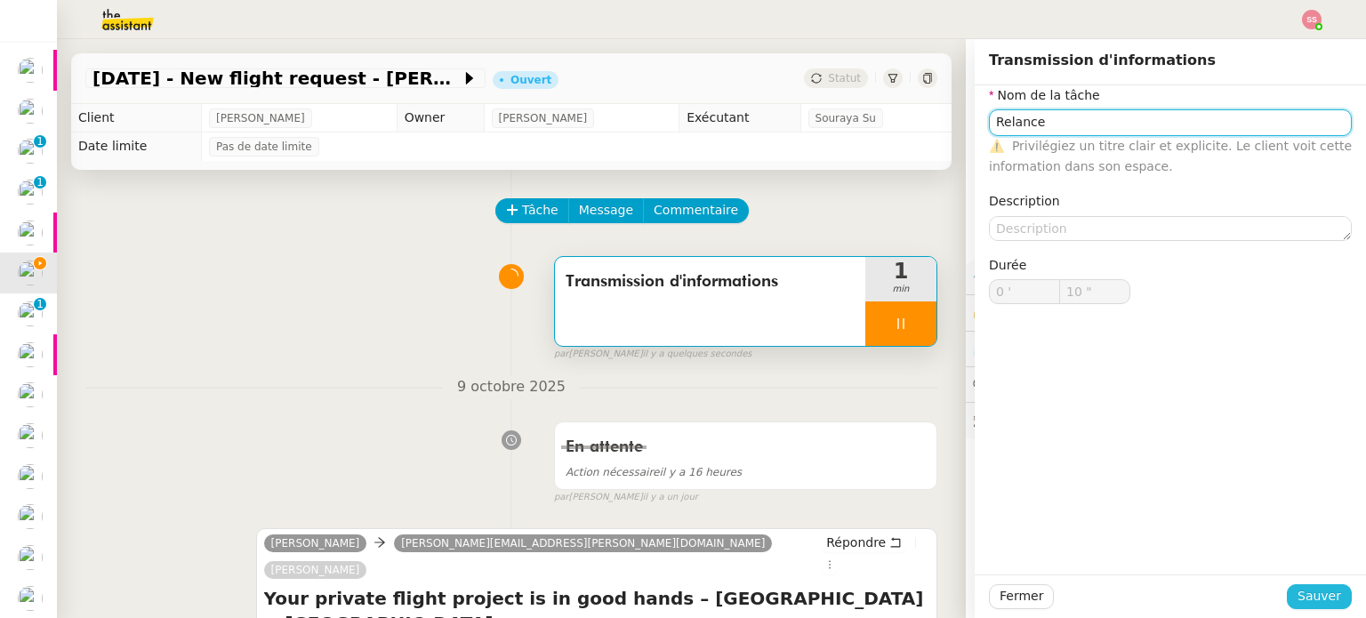
type input "Relance"
click at [1298, 593] on span "Sauver" at bounding box center [1319, 596] width 44 height 20
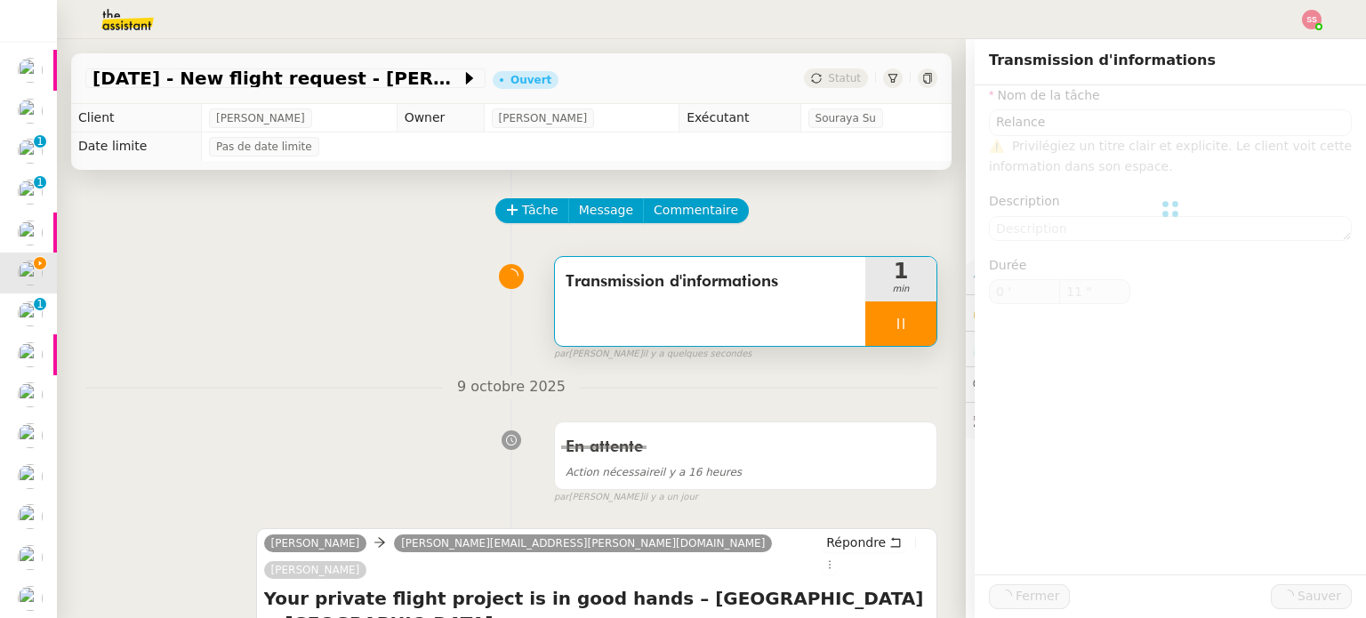
type input "12 ""
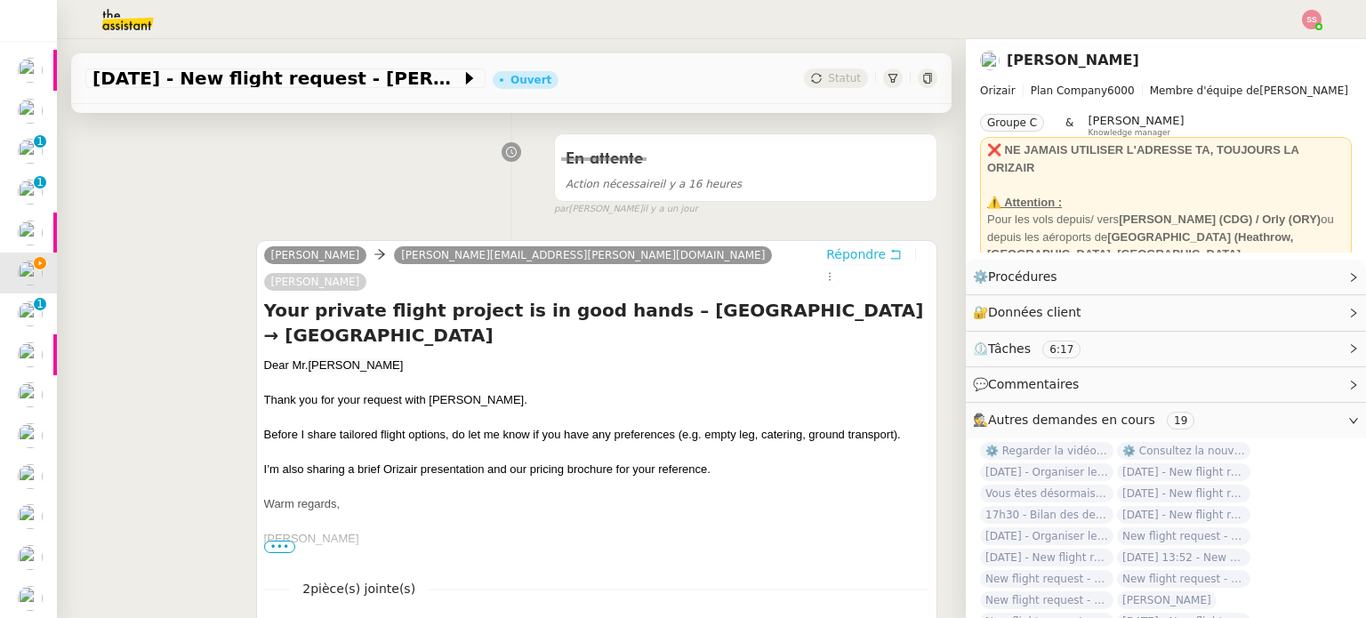
scroll to position [267, 0]
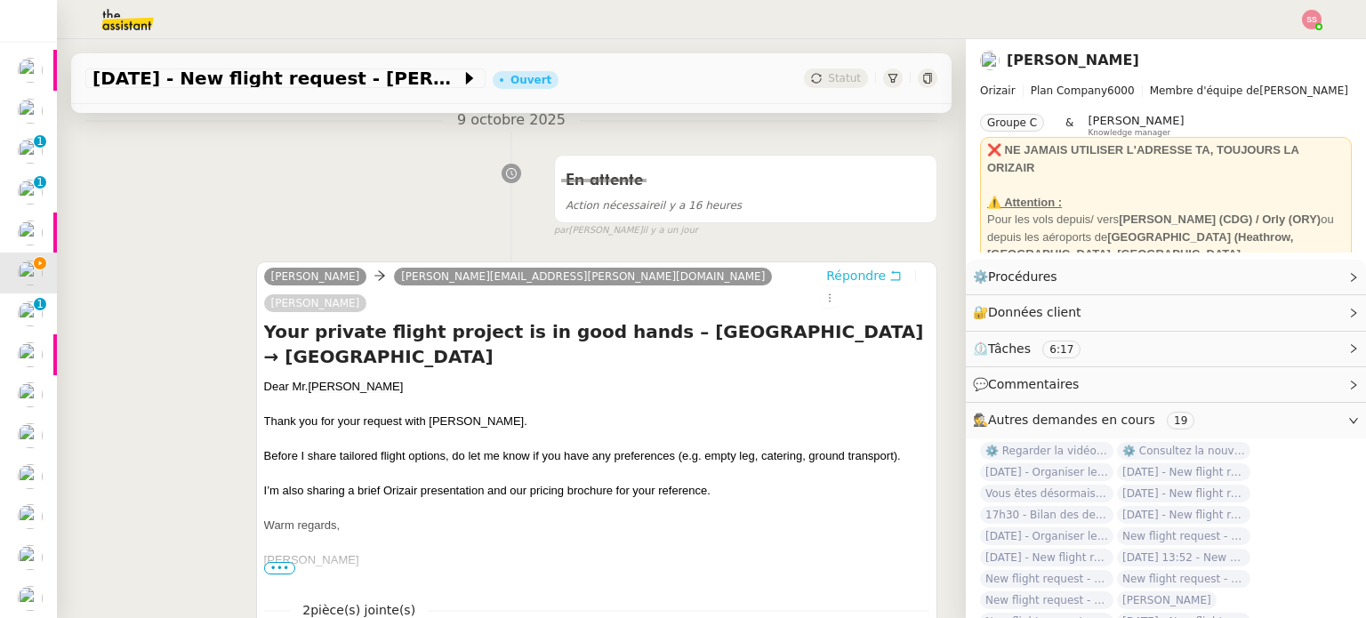
click at [826, 278] on span "Répondre" at bounding box center [856, 276] width 60 height 18
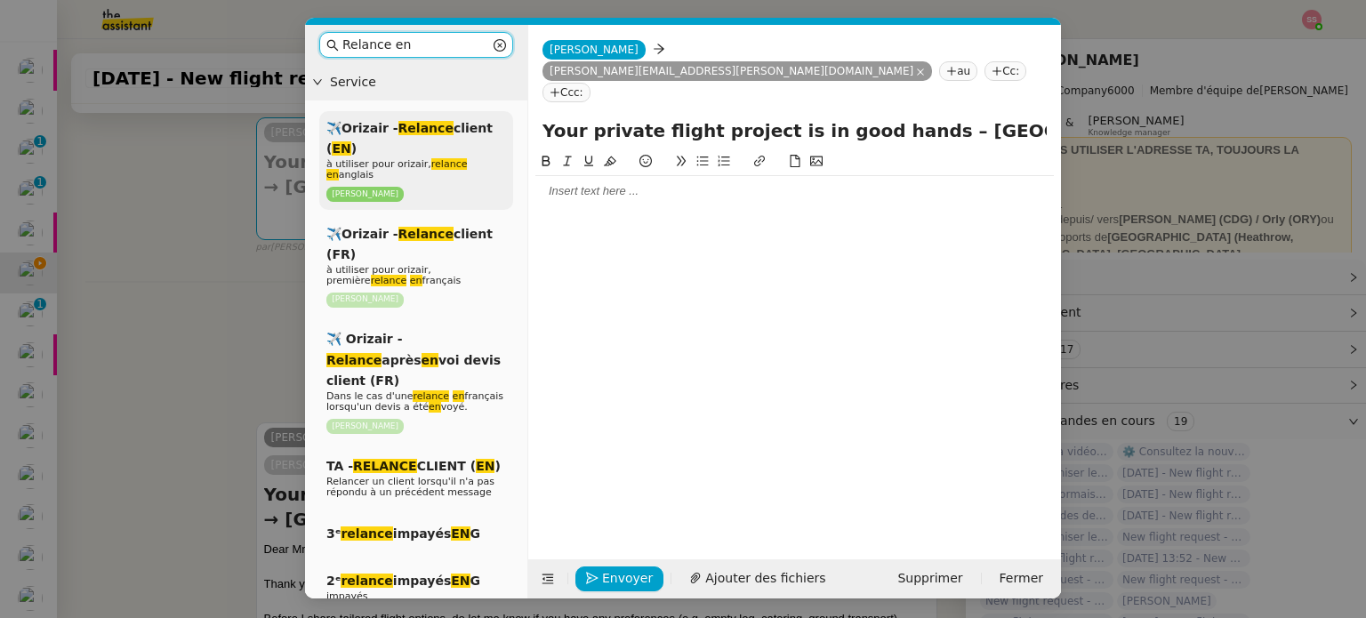
type input "Relance en"
click at [467, 158] on span "à utiliser pour orizair, relance en anglais" at bounding box center [396, 169] width 141 height 22
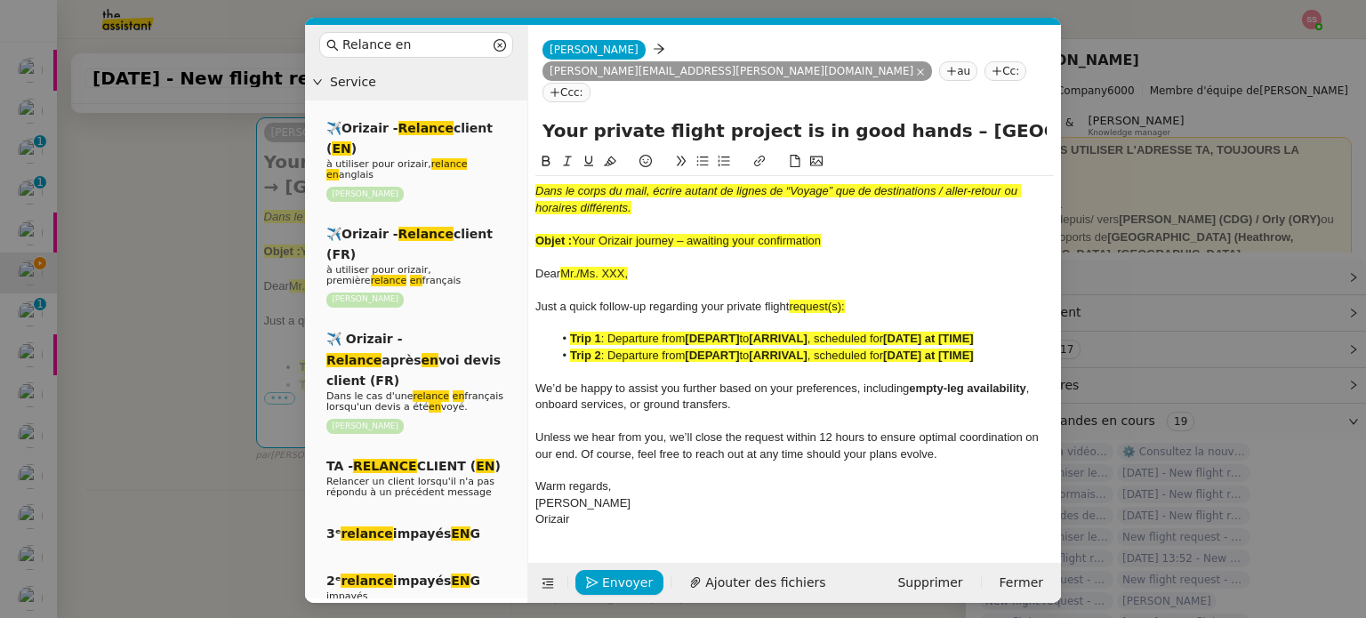
drag, startPoint x: 576, startPoint y: 197, endPoint x: 841, endPoint y: 195, distance: 265.0
click at [841, 233] on div "Objet : Your Orizair journey – awaiting your confirmation" at bounding box center [794, 241] width 518 height 16
copy span "Your Orizair journey – awaiting your confirmation"
drag, startPoint x: 901, startPoint y: 92, endPoint x: 528, endPoint y: 79, distance: 372.9
click at [528, 117] on div "Your private flight project is in good hands – [GEOGRAPHIC_DATA] → [GEOGRAPHIC_…" at bounding box center [794, 134] width 533 height 34
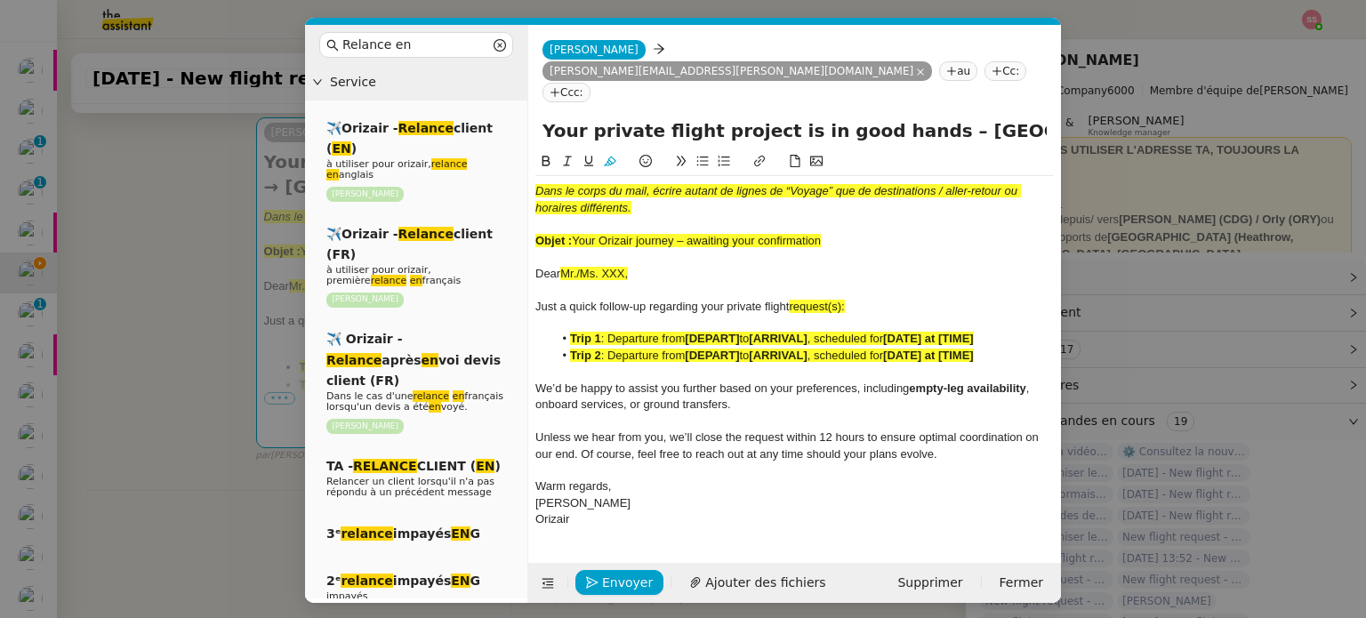
paste input "Orizair journey – awaiting your confirmation"
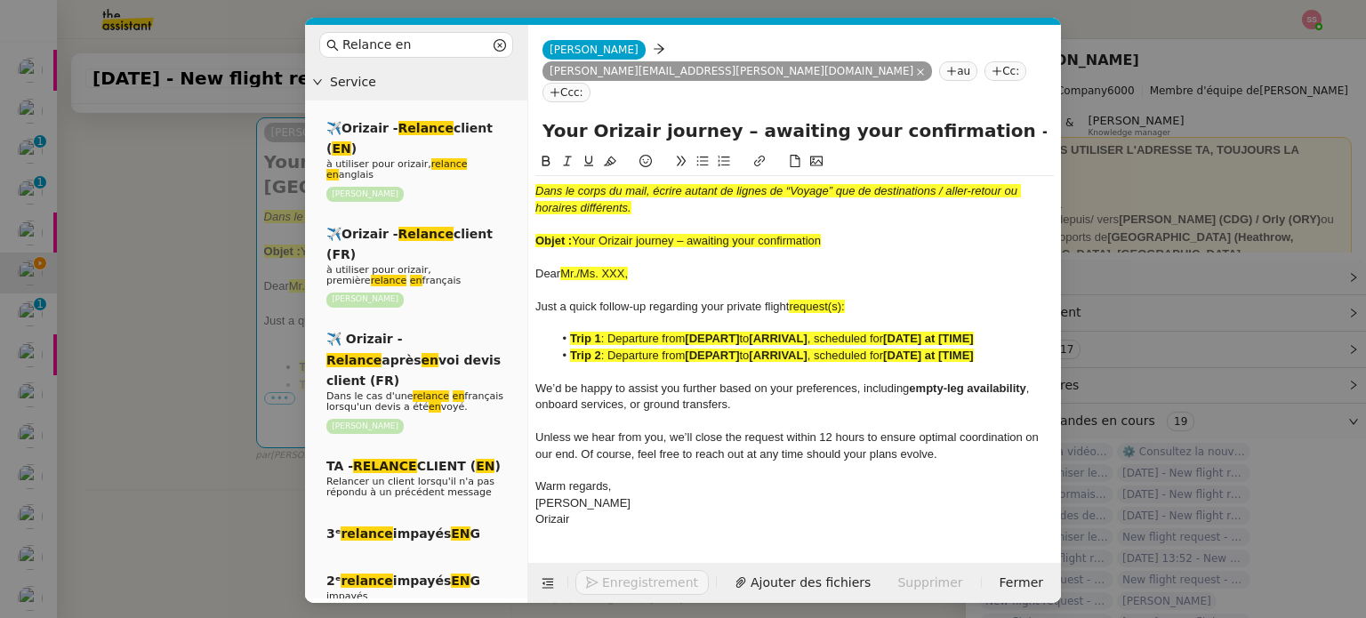
type input "Your Orizair journey – awaiting your confirmation – [GEOGRAPHIC_DATA] → [GEOGRA…"
drag, startPoint x: 848, startPoint y: 199, endPoint x: 516, endPoint y: 125, distance: 340.9
click at [516, 125] on nz-layout "Relance en Service ✈️Orizair - Relance client ( EN ) à utiliser pour orizair, r…" at bounding box center [683, 314] width 756 height 578
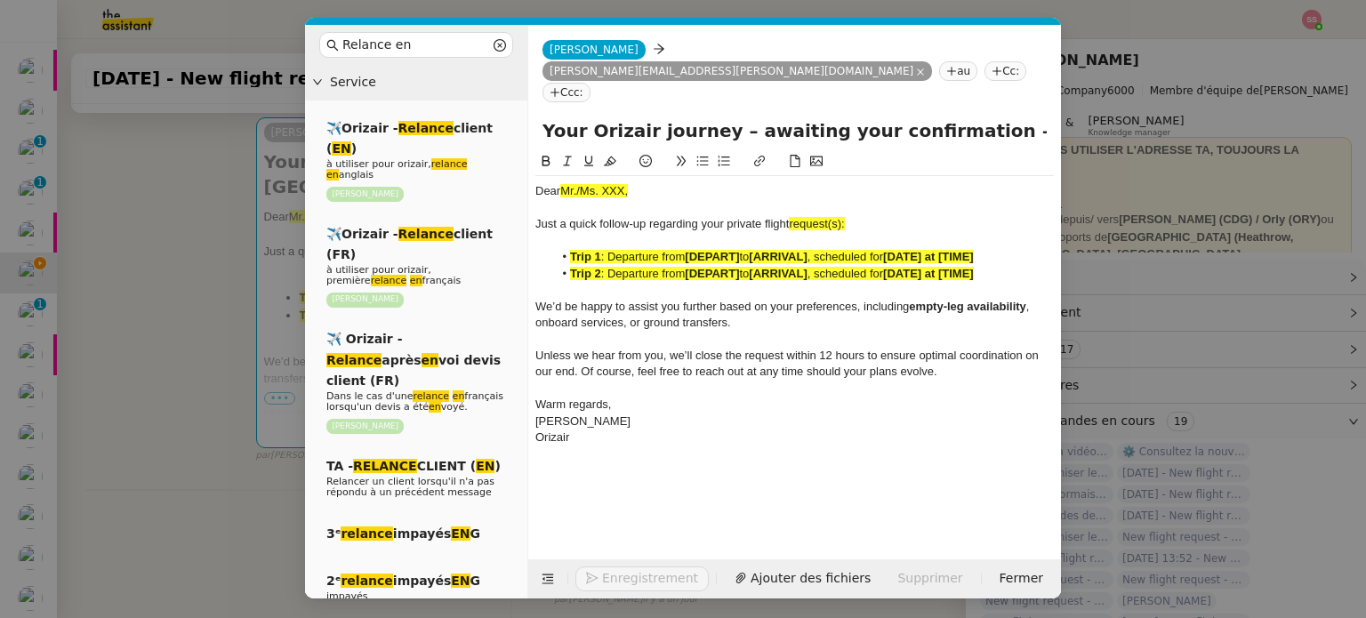
click at [193, 277] on nz-modal-container "Relance en Service ✈️Orizair - Relance client ( EN ) à utiliser pour orizair, r…" at bounding box center [683, 309] width 1366 height 618
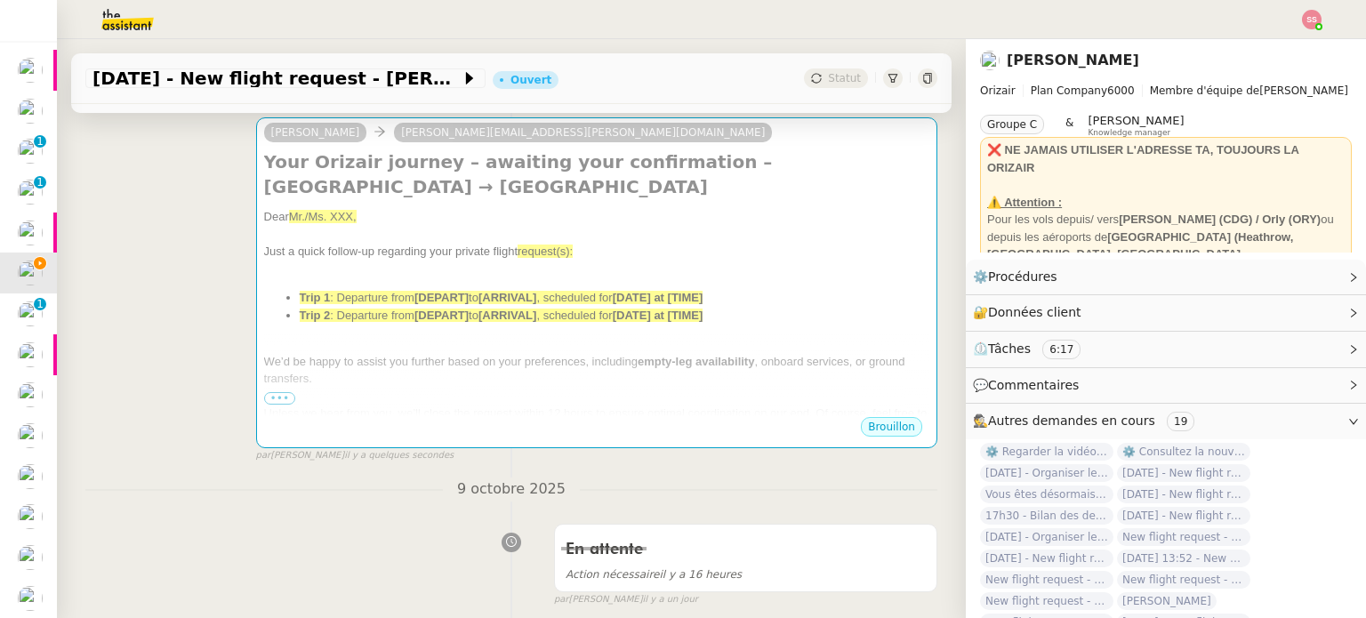
scroll to position [590, 0]
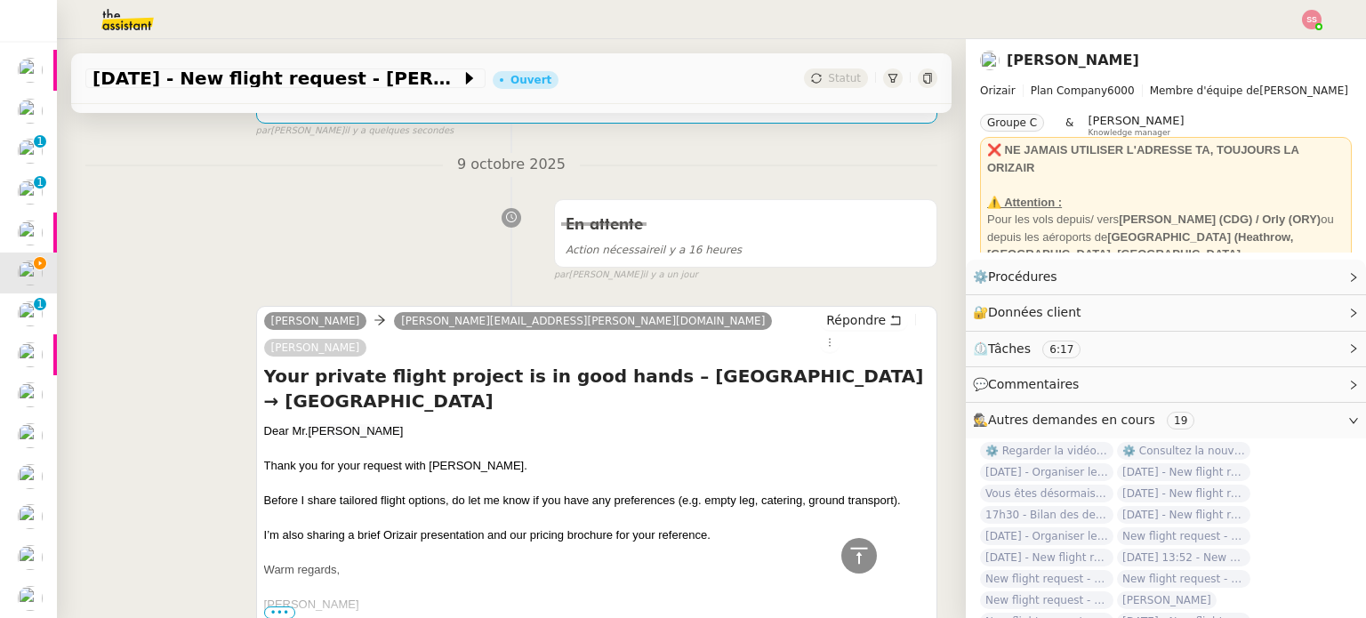
click at [273, 422] on div "Dear [PERSON_NAME]" at bounding box center [596, 431] width 665 height 18
copy div "Dear [PERSON_NAME]"
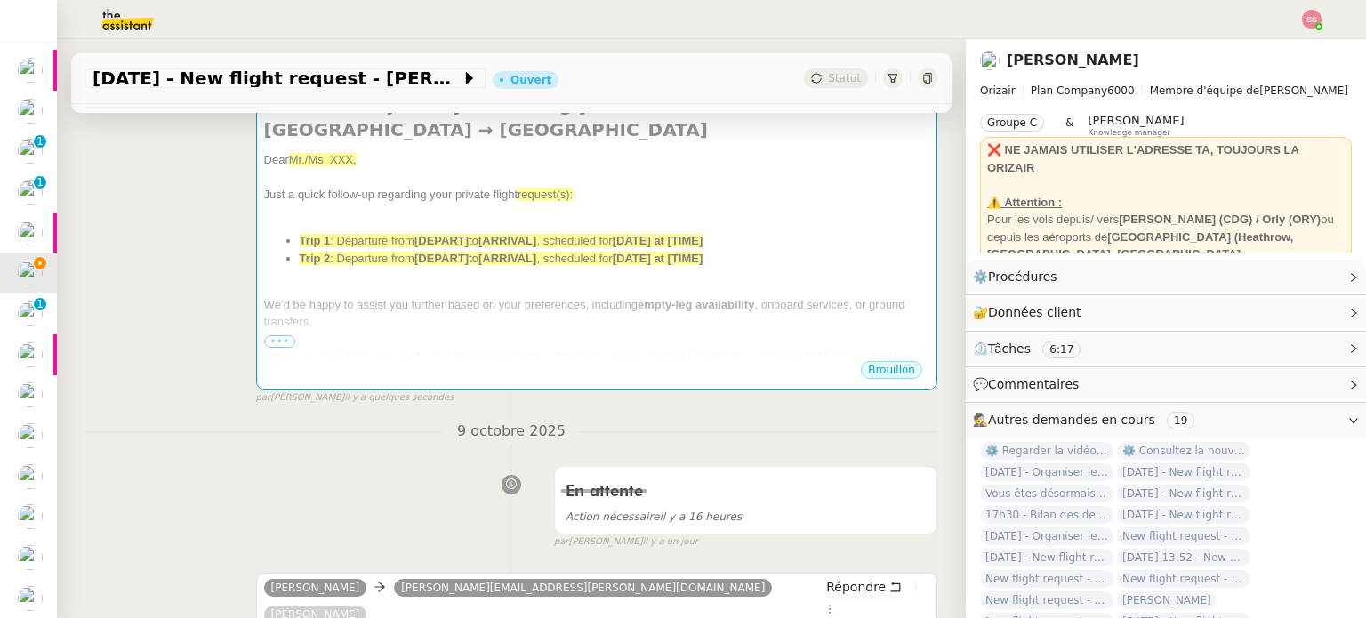
scroll to position [145, 0]
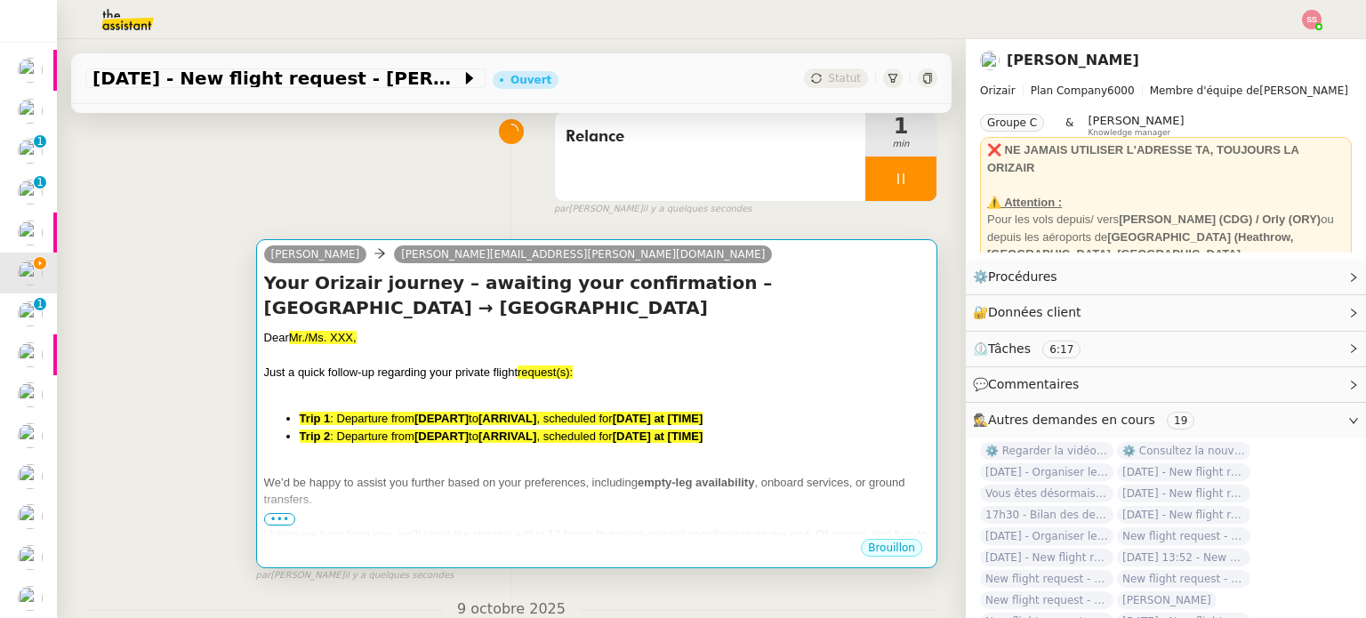
click at [367, 347] on div "Dear Mr./Ms. XXX," at bounding box center [596, 338] width 665 height 18
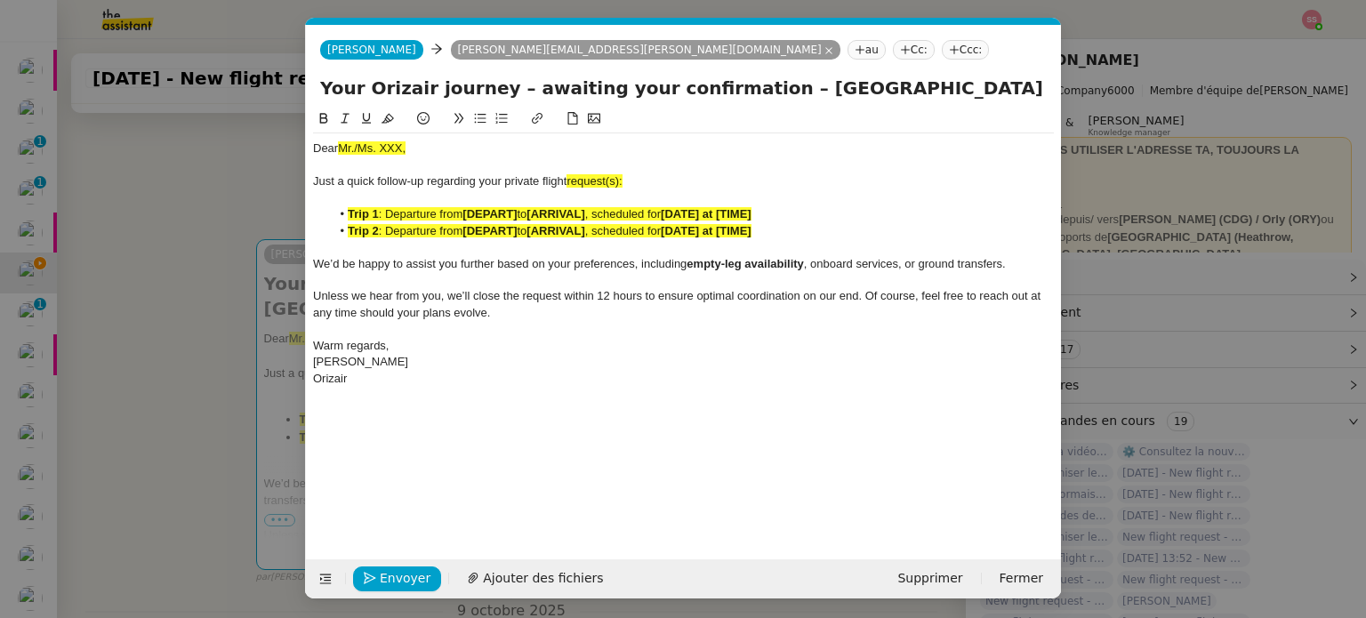
scroll to position [0, 96]
drag, startPoint x: 410, startPoint y: 151, endPoint x: 316, endPoint y: 145, distance: 94.5
click at [316, 145] on div "Dear Mr./Ms. XXX," at bounding box center [683, 149] width 741 height 16
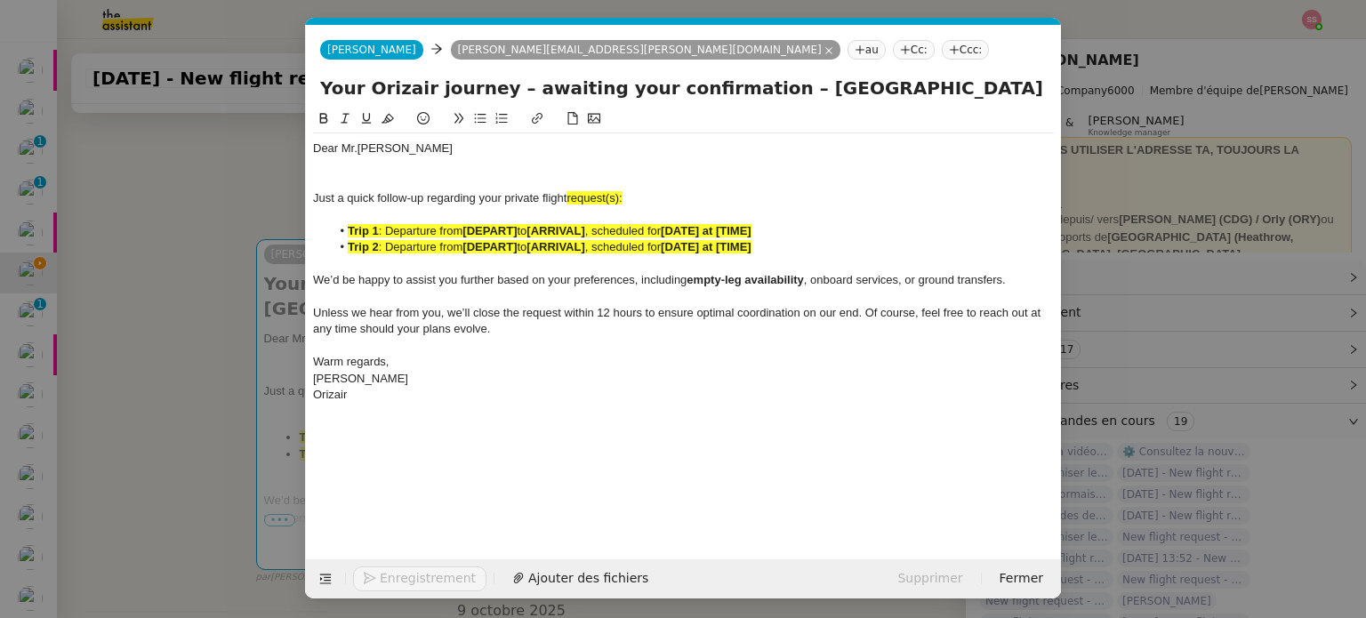
click at [430, 149] on div "Dear [PERSON_NAME]" at bounding box center [683, 149] width 741 height 16
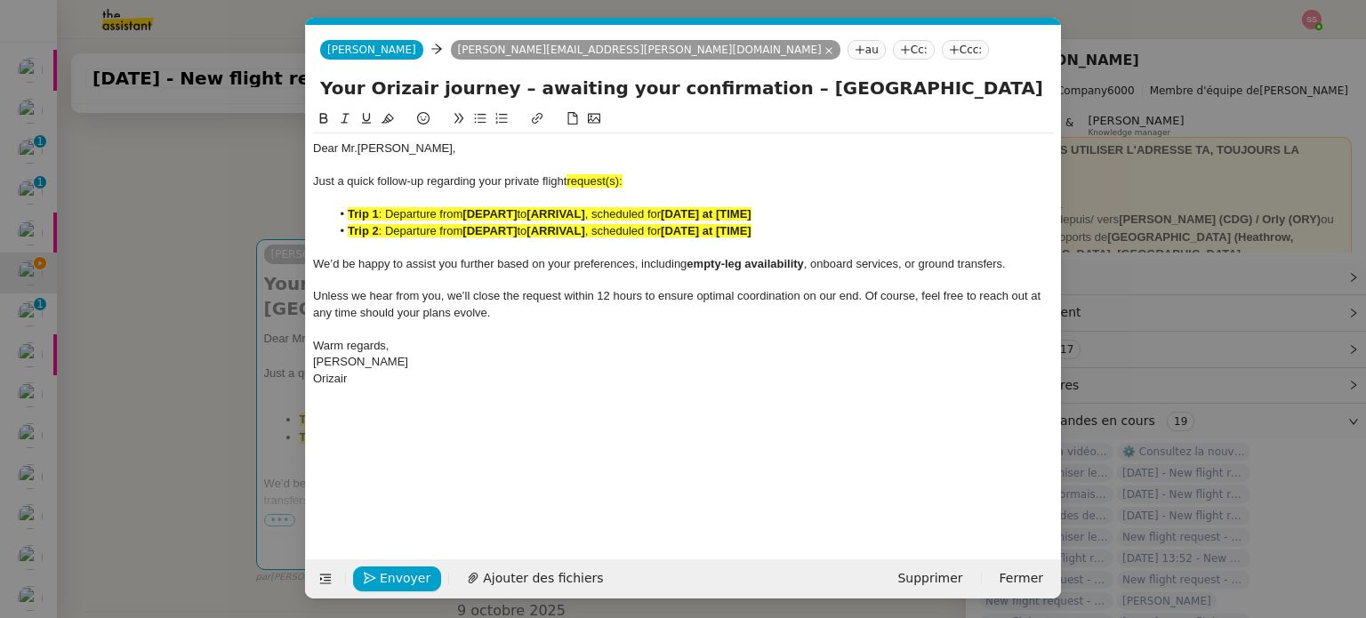
scroll to position [0, 79]
drag, startPoint x: 823, startPoint y: 90, endPoint x: 1070, endPoint y: 138, distance: 251.8
click at [1070, 138] on nz-modal-container "Relance en Service ✈️Orizair - Relance client ( EN ) à utiliser pour orizair, r…" at bounding box center [683, 309] width 1366 height 618
click at [643, 189] on div "Just a quick follow-up regarding your private flight request(s):" at bounding box center [683, 181] width 741 height 16
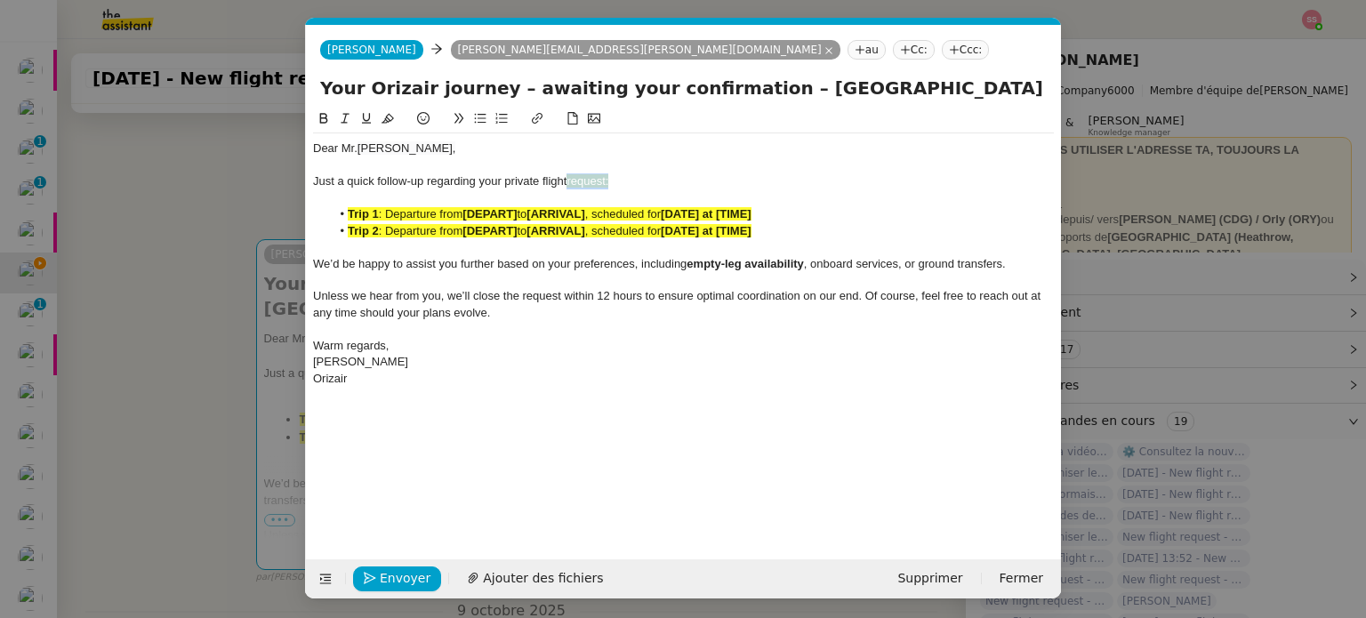
drag, startPoint x: 614, startPoint y: 185, endPoint x: 569, endPoint y: 181, distance: 44.6
click at [569, 181] on div "Just a quick follow-up regarding your private flight request:" at bounding box center [683, 181] width 741 height 16
click at [382, 120] on icon at bounding box center [388, 118] width 12 height 12
click at [431, 230] on span ": Departure from" at bounding box center [421, 230] width 84 height 13
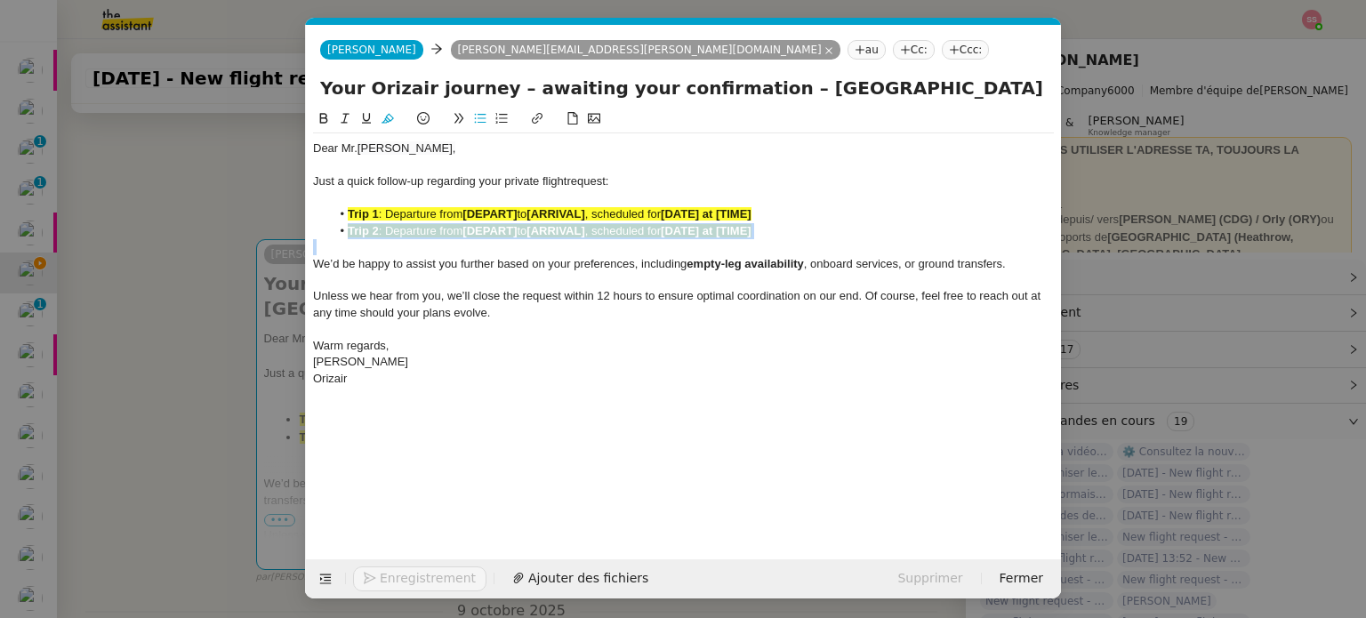
click at [431, 230] on span ": Departure from" at bounding box center [421, 230] width 84 height 13
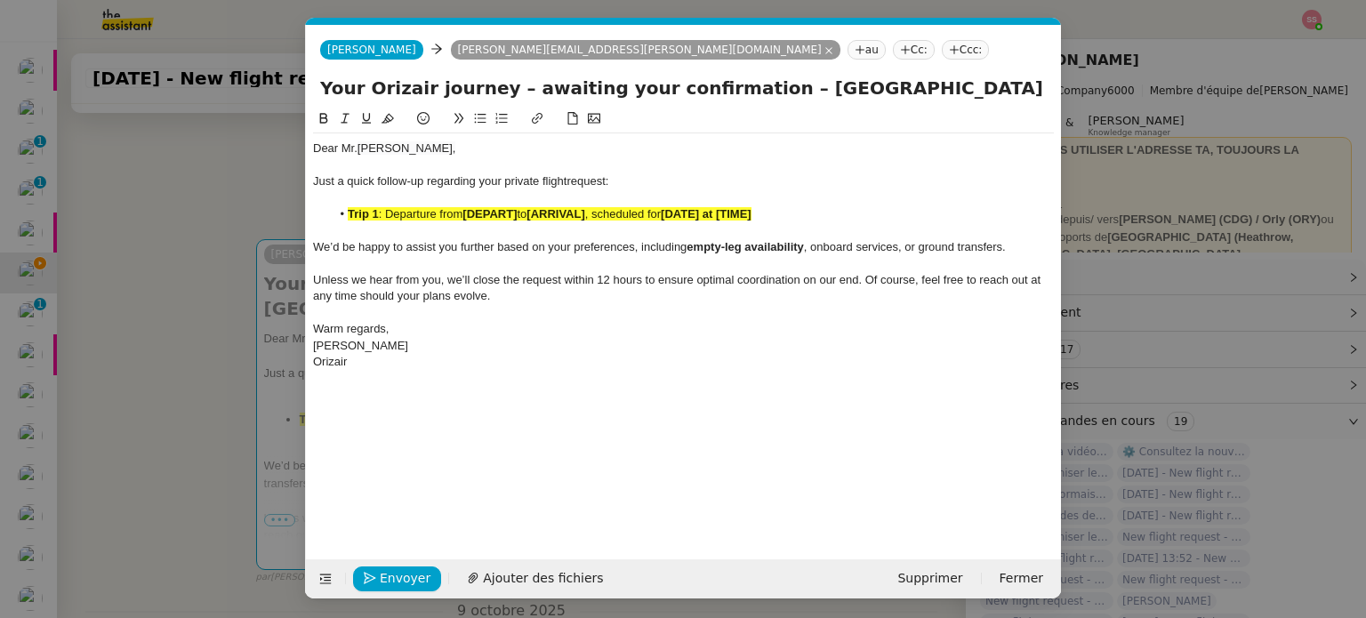
click at [470, 210] on strong "[DEPART]" at bounding box center [489, 213] width 54 height 13
click at [394, 122] on button at bounding box center [387, 118] width 21 height 20
click at [148, 357] on nz-modal-container "Relance en Service ✈️Orizair - Relance client ( EN ) à utiliser pour orizair, r…" at bounding box center [683, 309] width 1366 height 618
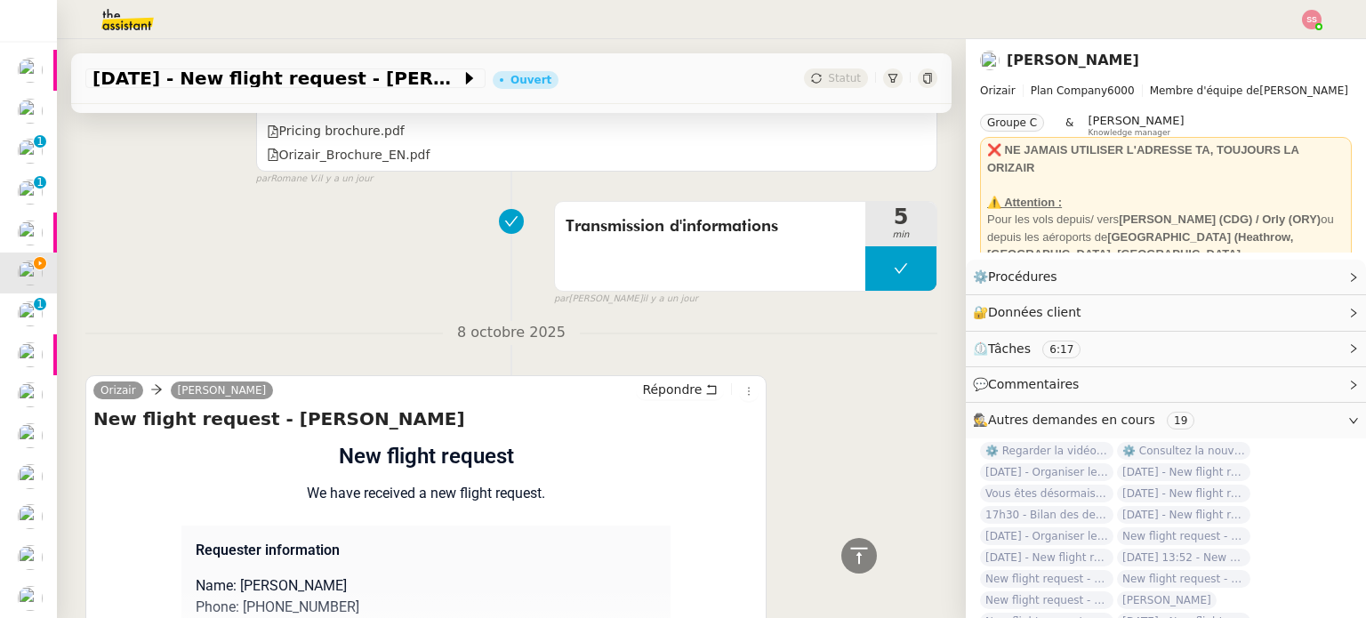
scroll to position [1294, 0]
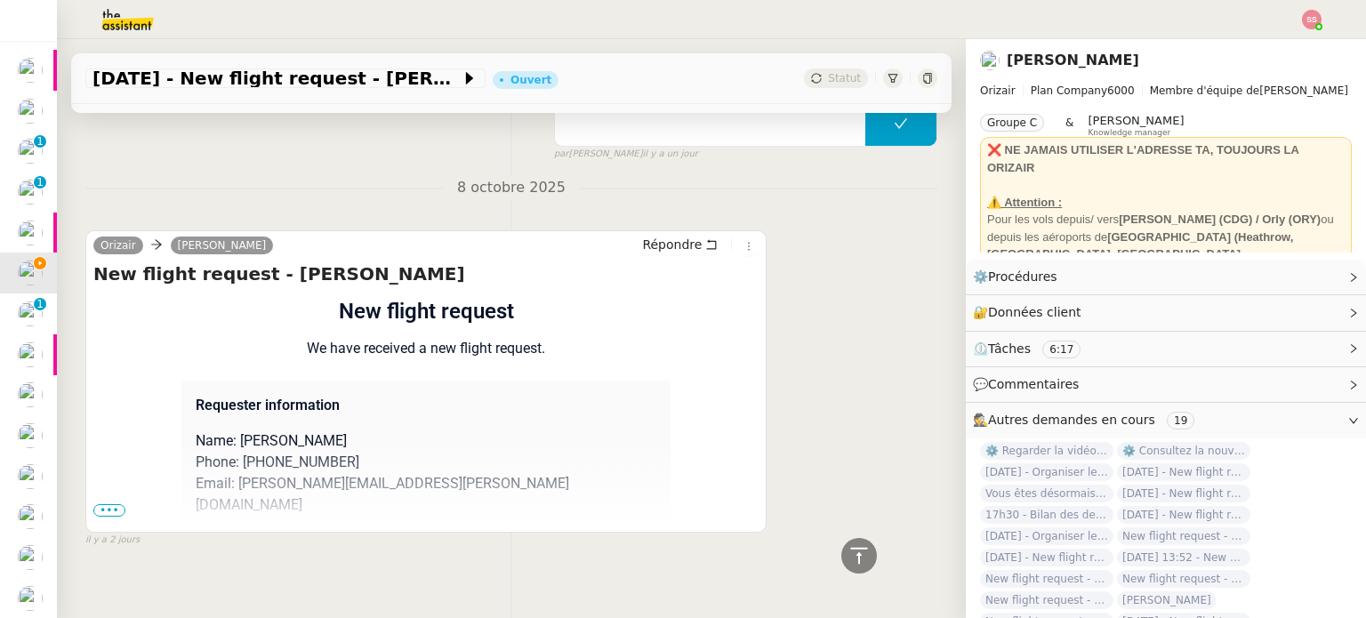
click at [117, 504] on span "•••" at bounding box center [109, 510] width 32 height 12
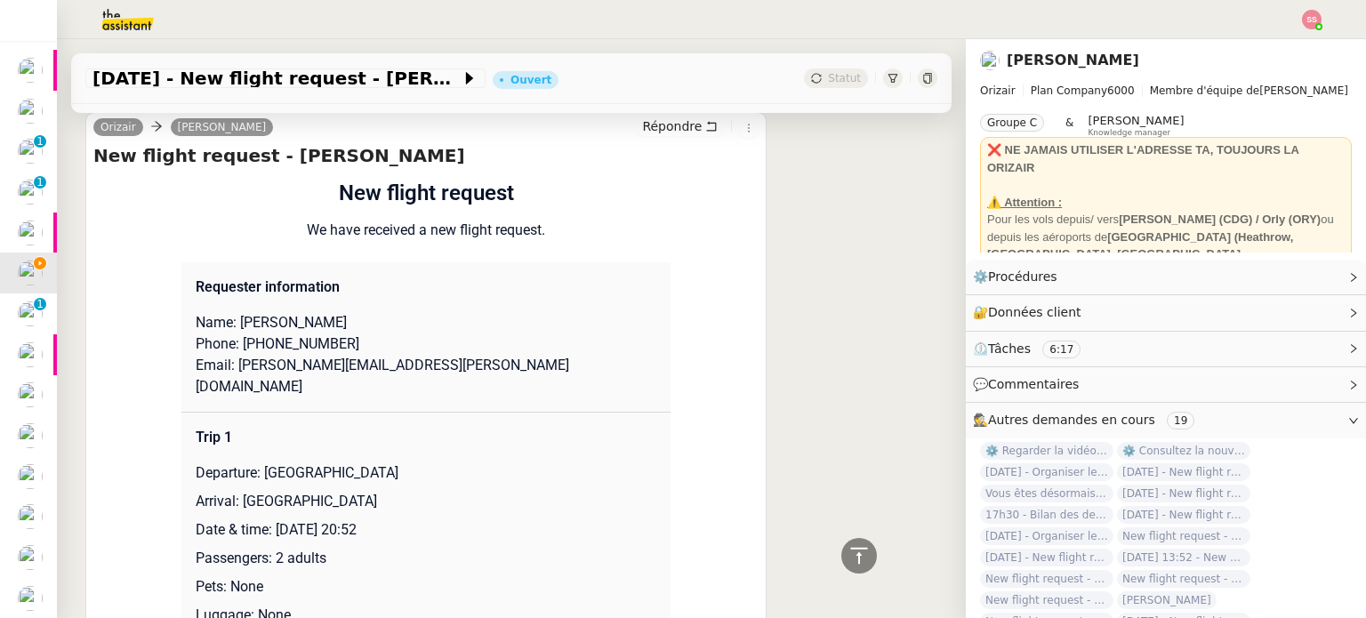
scroll to position [1650, 0]
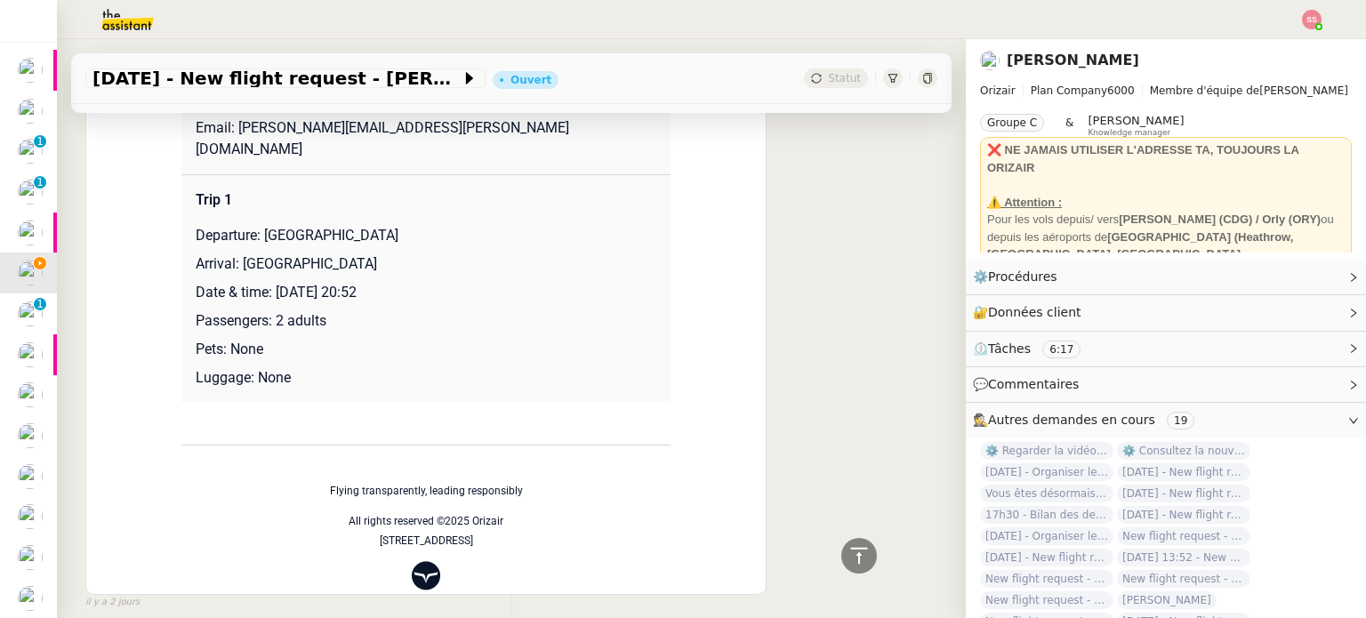
drag, startPoint x: 259, startPoint y: 189, endPoint x: 398, endPoint y: 185, distance: 139.7
click at [398, 225] on p "Departure: [GEOGRAPHIC_DATA]" at bounding box center [426, 235] width 461 height 21
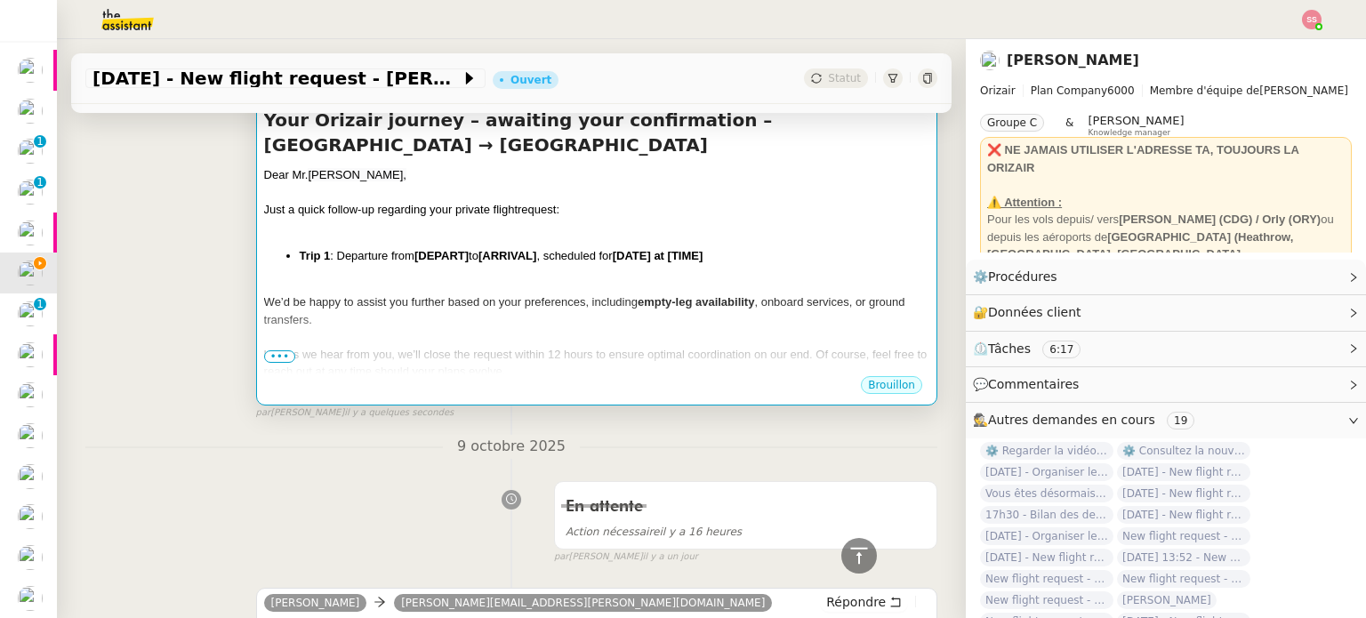
scroll to position [227, 0]
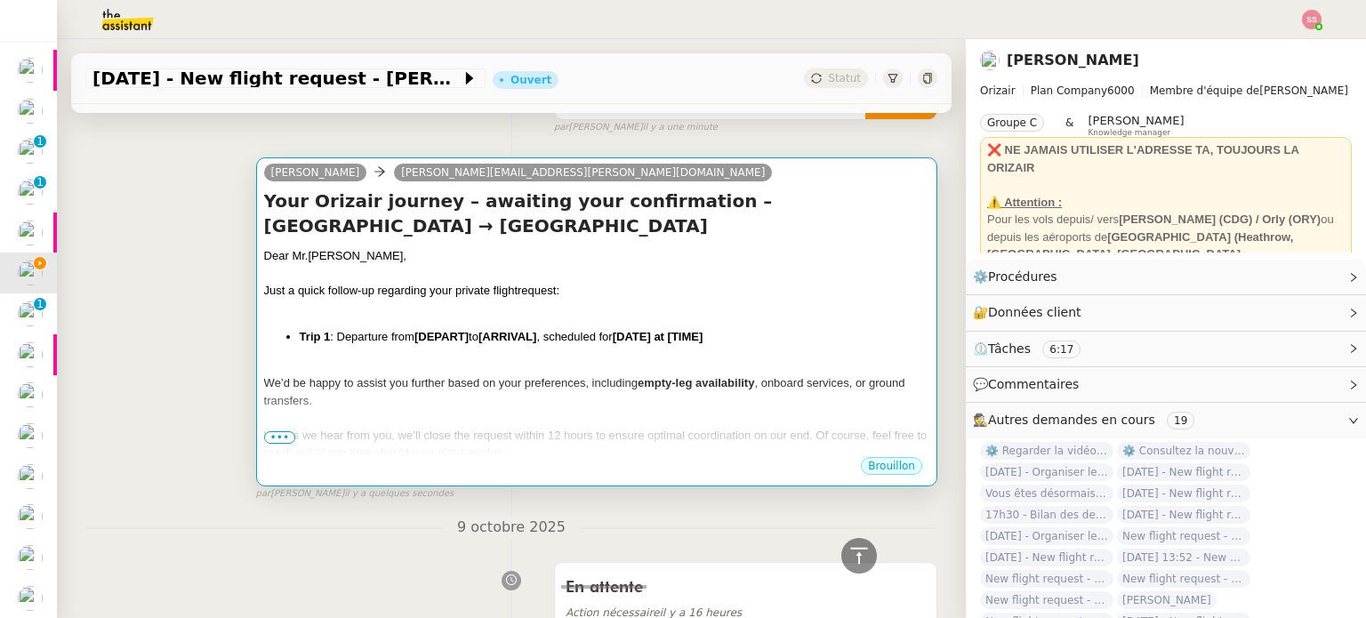
click at [509, 353] on div "Dear [PERSON_NAME], Just a quick follow-up regarding your private flight reques…" at bounding box center [596, 389] width 665 height 284
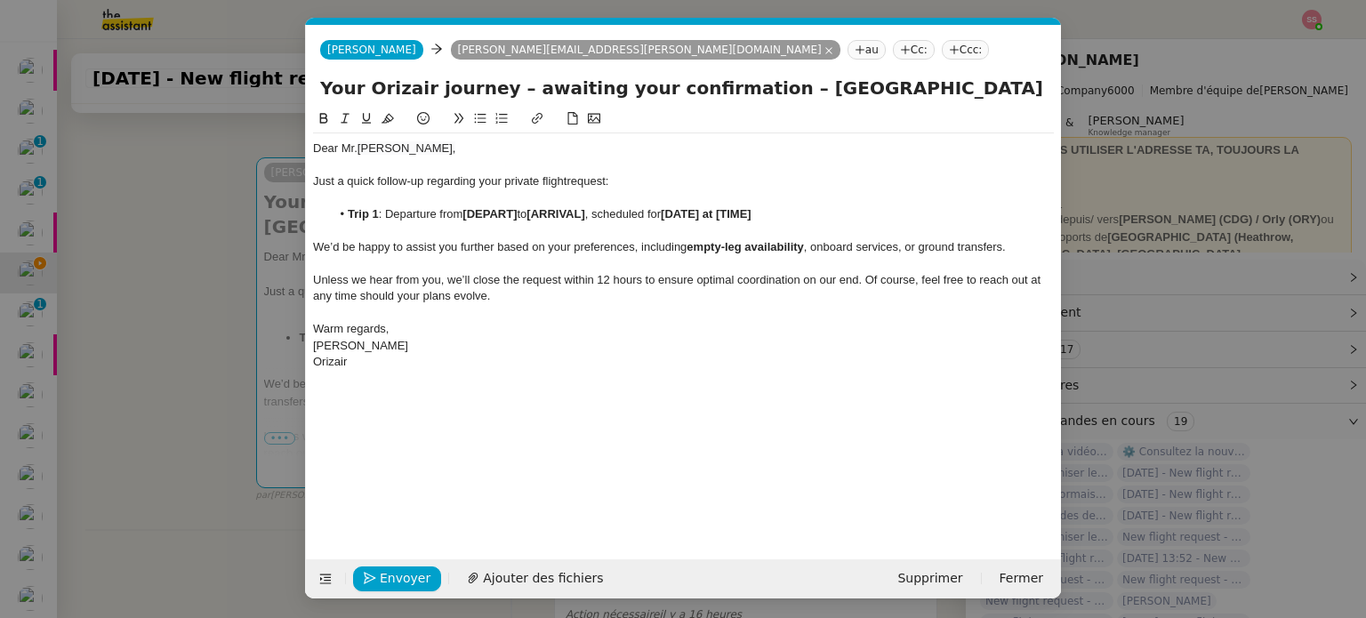
scroll to position [0, 96]
drag, startPoint x: 521, startPoint y: 214, endPoint x: 465, endPoint y: 213, distance: 56.1
click at [465, 213] on li "Trip 1 : Departure from [DEPART] to [ARRIVAL] , scheduled for [DATE] at [TIME]" at bounding box center [693, 214] width 724 height 16
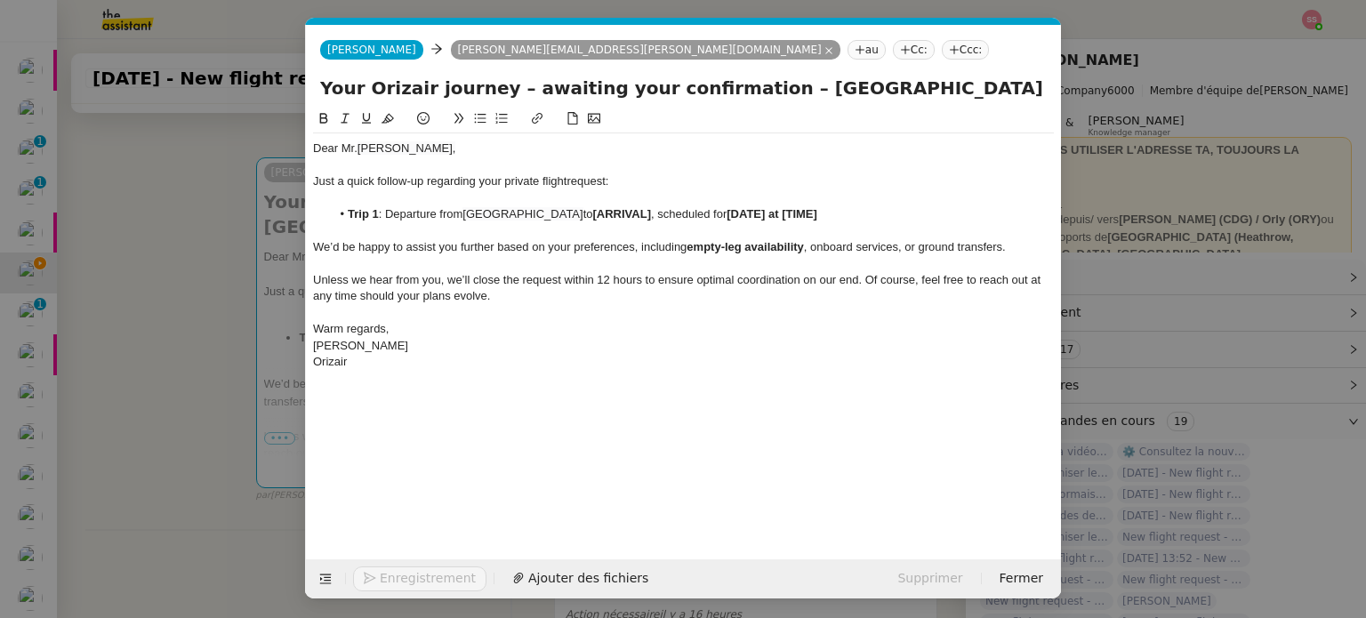
click at [229, 387] on nz-modal-container "Relance en Service ✈️Orizair - Relance client ( EN ) à utiliser pour orizair, r…" at bounding box center [683, 309] width 1366 height 618
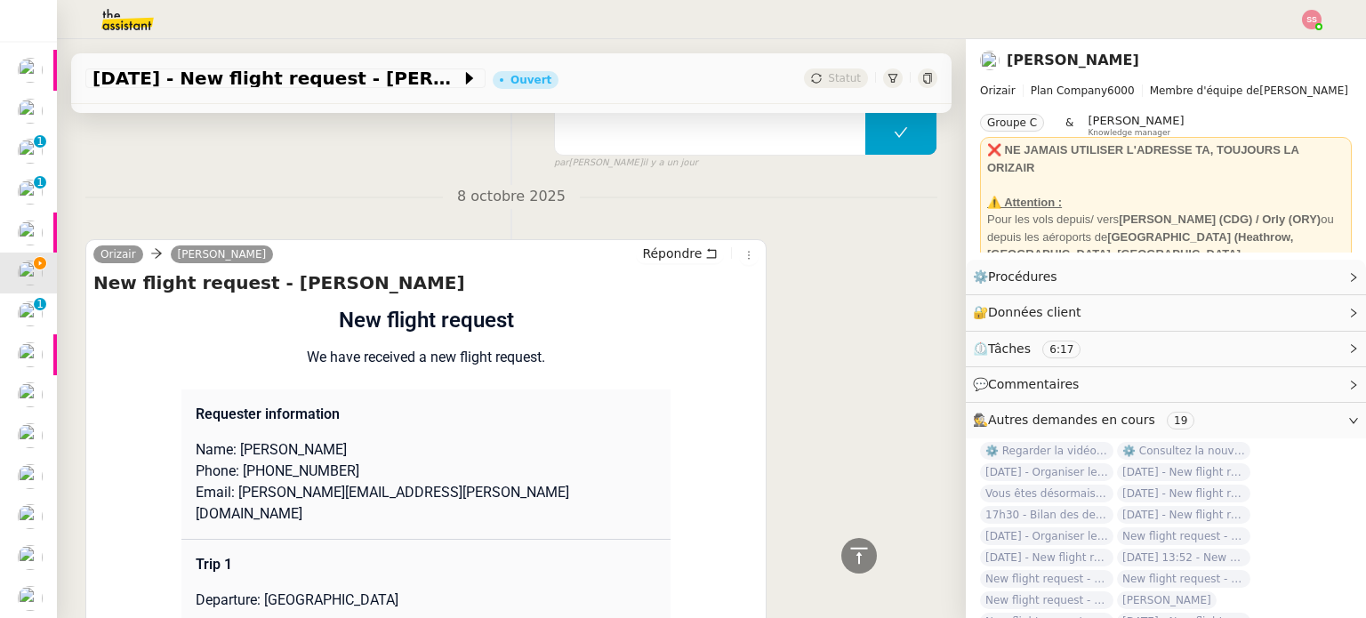
scroll to position [1382, 0]
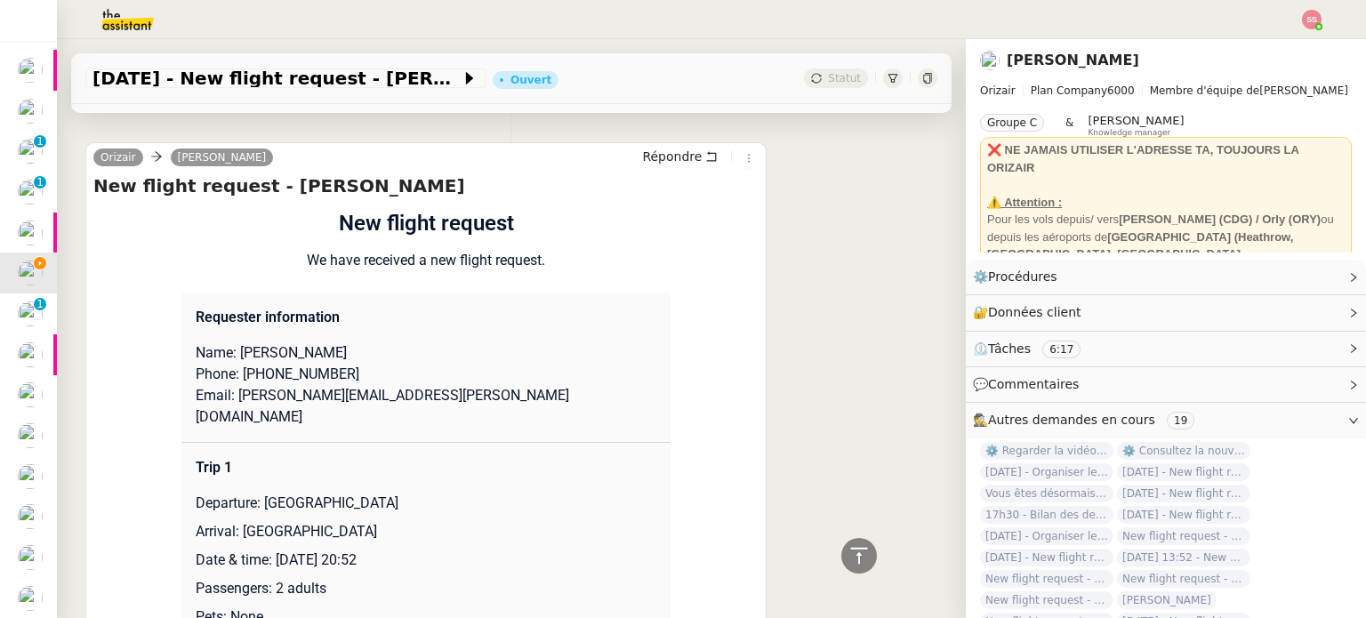
drag, startPoint x: 236, startPoint y: 486, endPoint x: 370, endPoint y: 481, distance: 134.4
click at [370, 521] on p "Arrival: [GEOGRAPHIC_DATA]" at bounding box center [426, 531] width 461 height 21
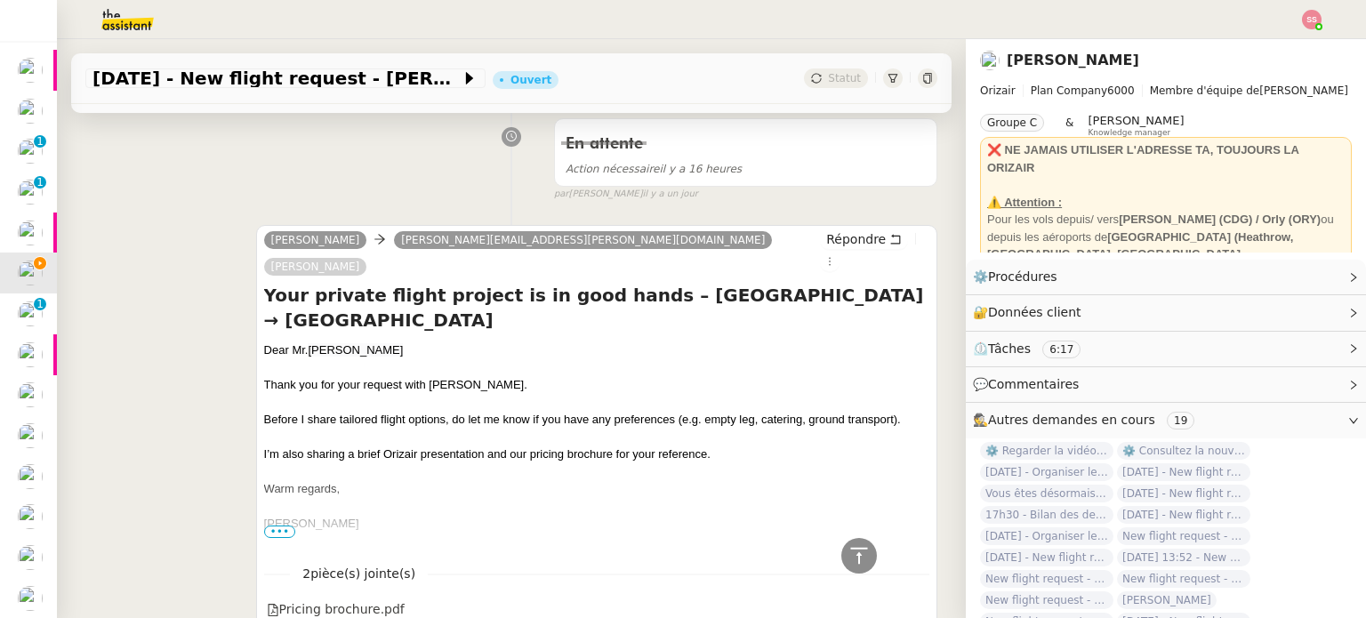
scroll to position [226, 0]
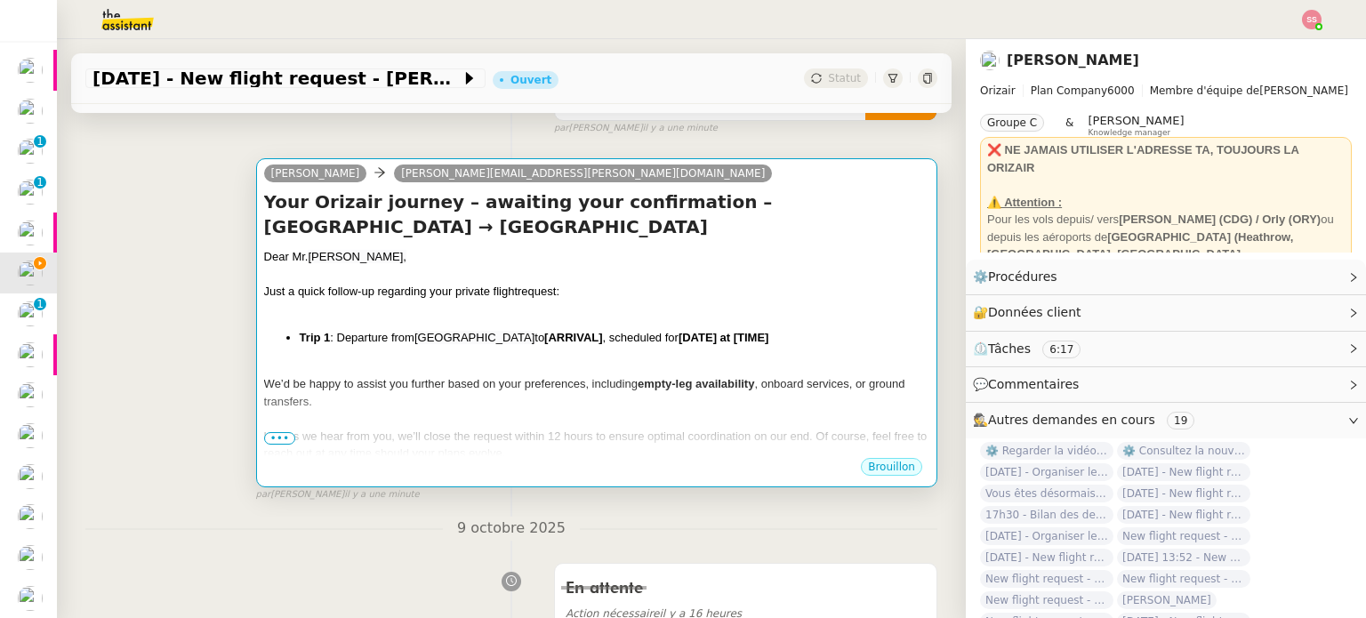
click at [473, 394] on div "We’d be happy to assist you further based on your preferences, including empty-…" at bounding box center [596, 392] width 665 height 35
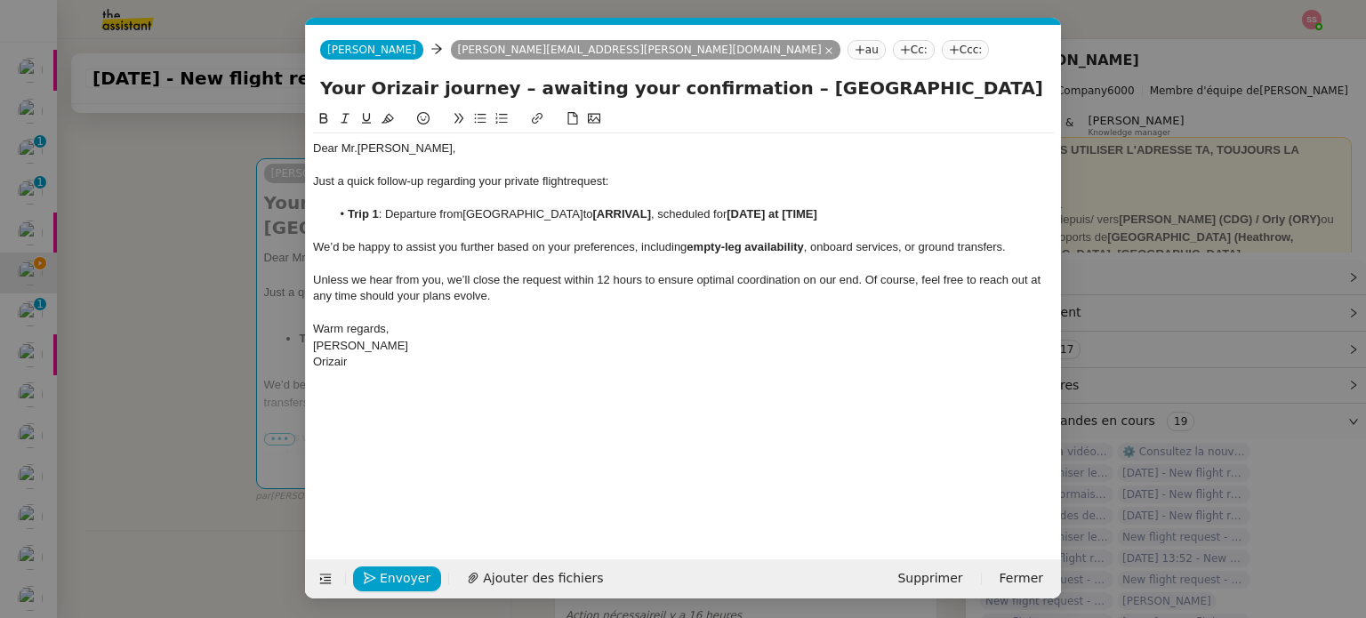
scroll to position [0, 96]
drag, startPoint x: 638, startPoint y: 213, endPoint x: 581, endPoint y: 214, distance: 56.9
click at [581, 214] on li "Trip 1 : Departure from [GEOGRAPHIC_DATA] to [ARRIVAL] , scheduled for [DATE] a…" at bounding box center [693, 214] width 724 height 16
click at [181, 414] on nz-modal-container "Relance en Service ✈️Orizair - Relance client ( EN ) à utiliser pour orizair, r…" at bounding box center [683, 309] width 1366 height 618
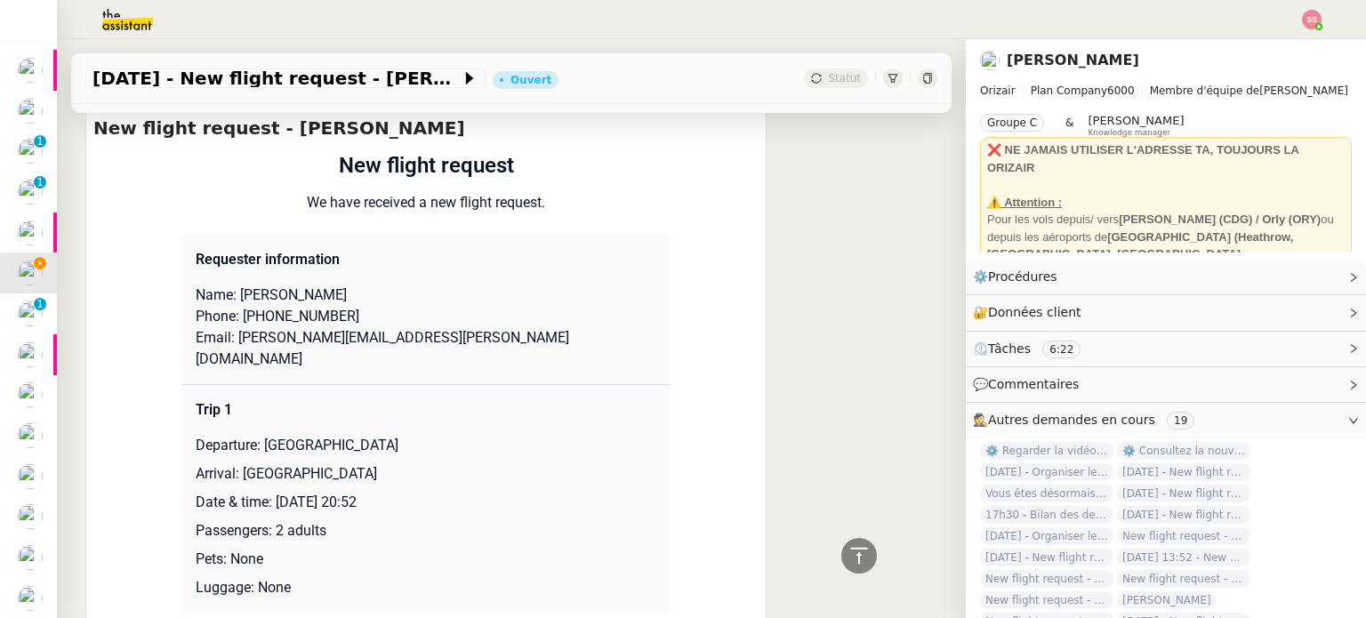
scroll to position [1649, 0]
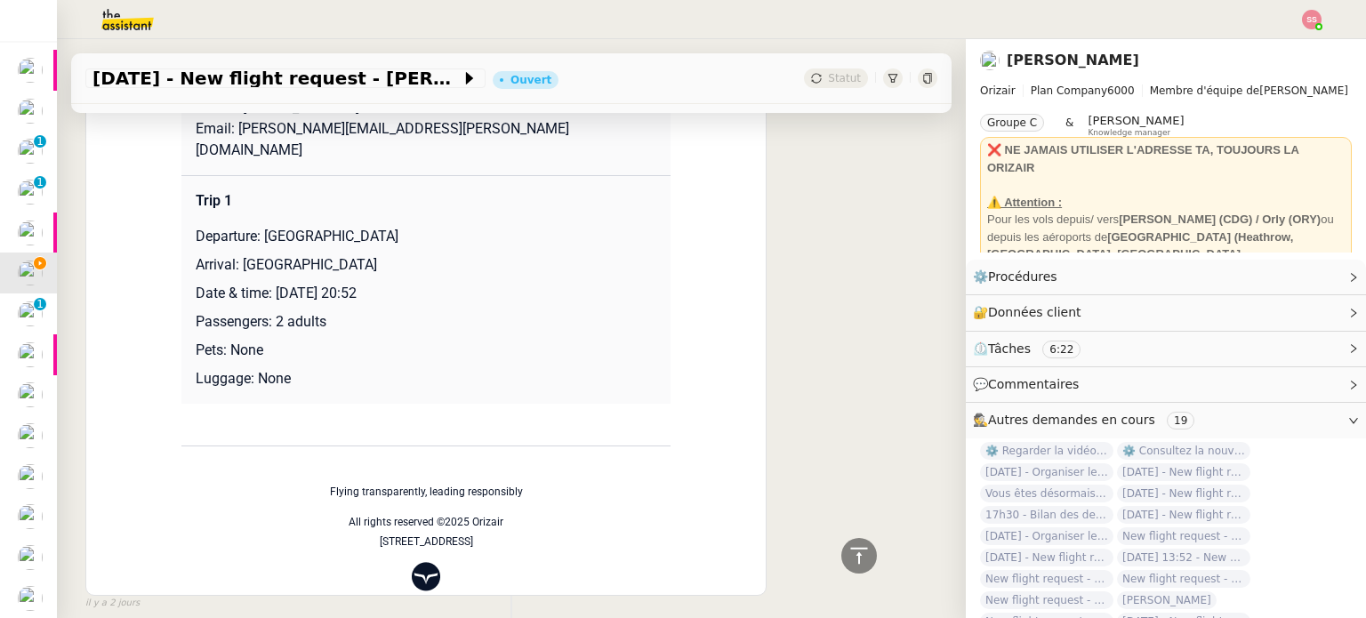
drag, startPoint x: 271, startPoint y: 255, endPoint x: 465, endPoint y: 256, distance: 193.9
click at [465, 283] on p "Date & time: [DATE] 20:52" at bounding box center [426, 293] width 461 height 21
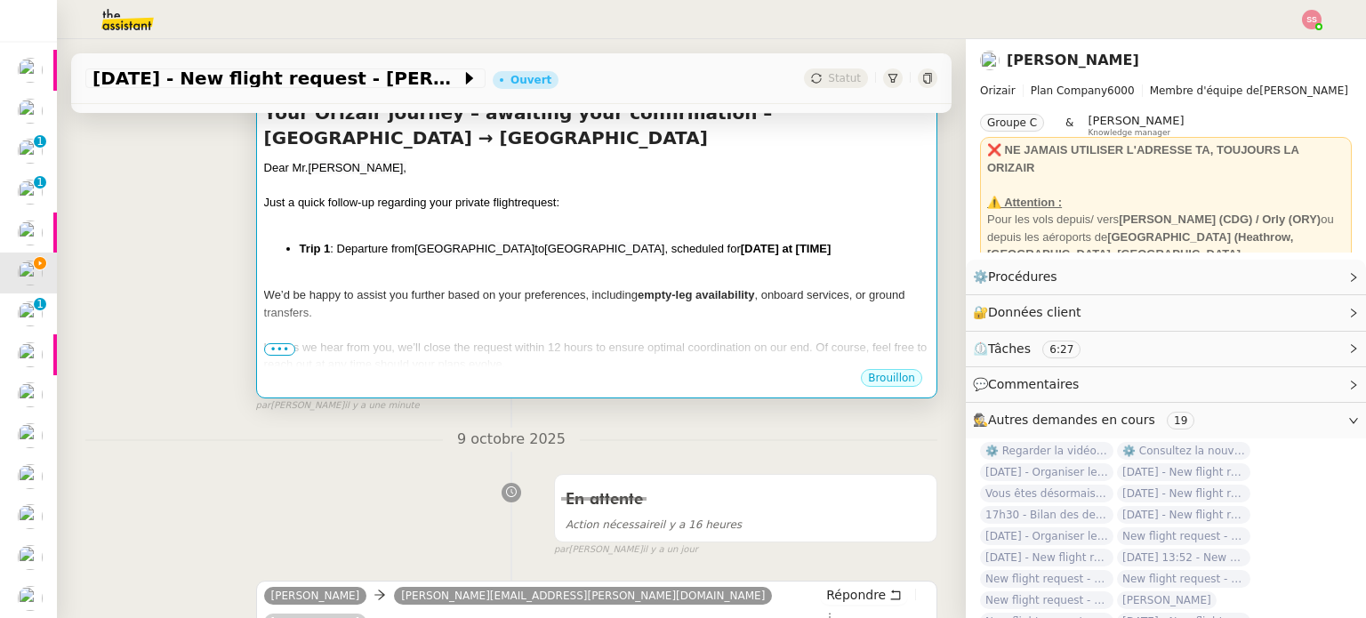
scroll to position [137, 0]
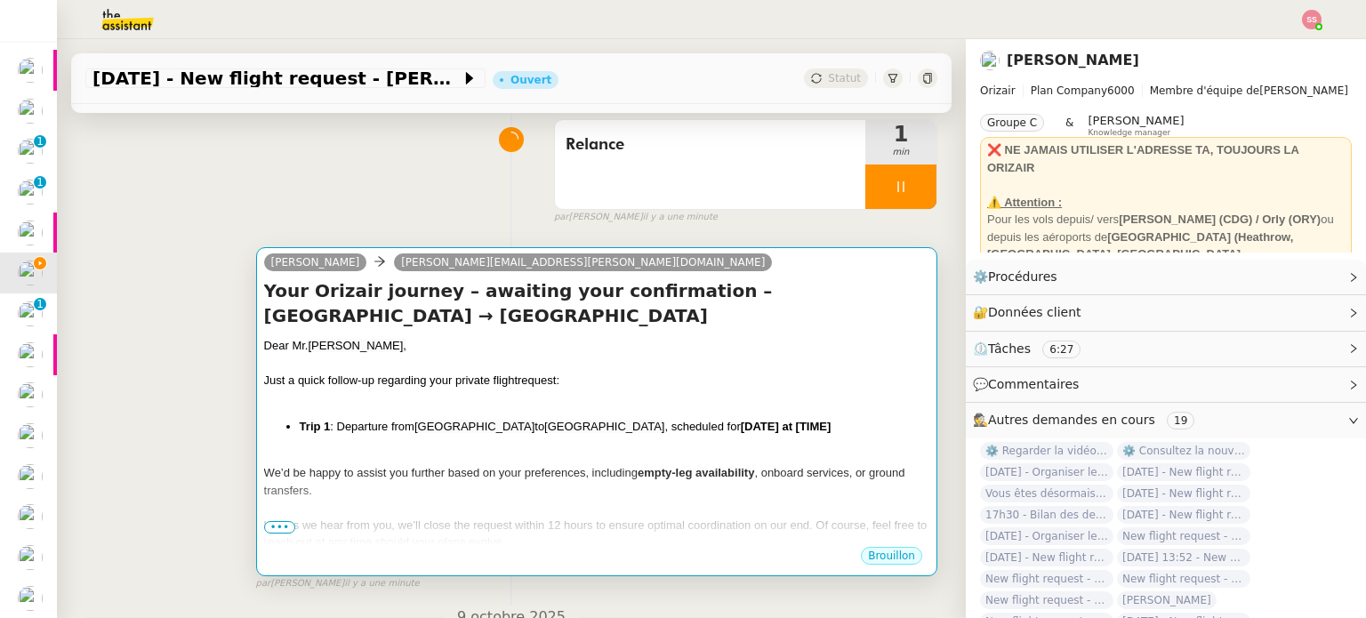
click at [718, 363] on div at bounding box center [596, 364] width 665 height 18
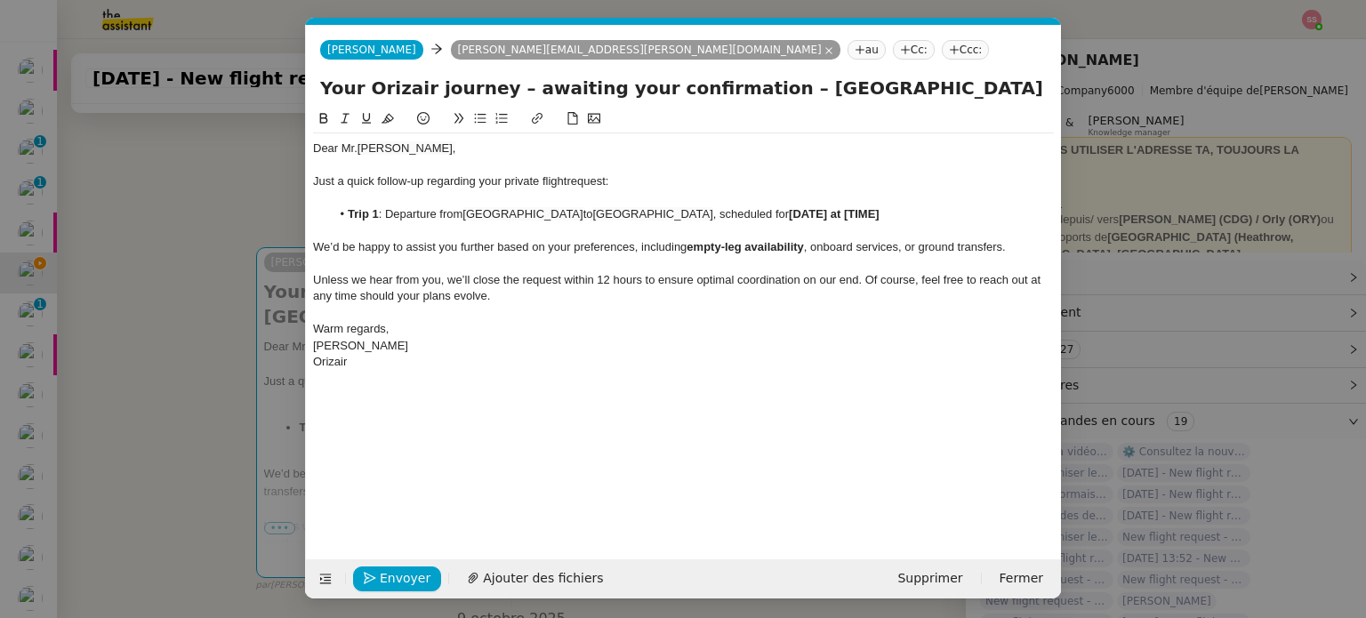
scroll to position [0, 96]
drag, startPoint x: 883, startPoint y: 221, endPoint x: 771, endPoint y: 213, distance: 112.3
click at [771, 213] on li "Trip 1 : Departure from [GEOGRAPHIC_DATA] to [GEOGRAPHIC_DATA] , scheduled for …" at bounding box center [693, 214] width 724 height 16
drag, startPoint x: 582, startPoint y: 94, endPoint x: 1046, endPoint y: 144, distance: 466.9
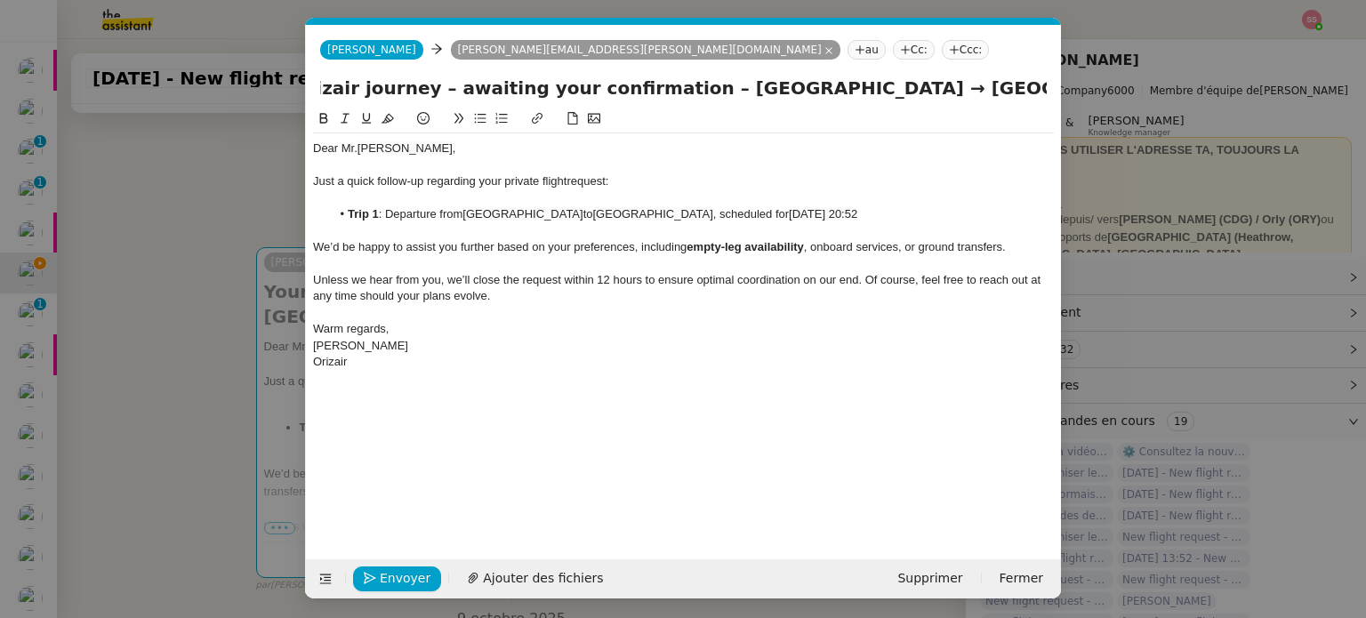
click at [1046, 144] on form "Josephine Josephine [EMAIL_ADDRESS][PERSON_NAME][DOMAIN_NAME] au Cc: Ccc: Your …" at bounding box center [683, 312] width 756 height 574
click at [932, 181] on div "Just a quick follow-up regarding your private flight request:" at bounding box center [683, 181] width 741 height 16
click at [524, 222] on li "Trip 1 : Departure from [GEOGRAPHIC_DATA] to [GEOGRAPHIC_DATA] , scheduled for …" at bounding box center [693, 214] width 724 height 16
click at [705, 66] on div "Josephine Josephine [EMAIL_ADDRESS][PERSON_NAME][DOMAIN_NAME] au Cc: Ccc:" at bounding box center [683, 50] width 755 height 50
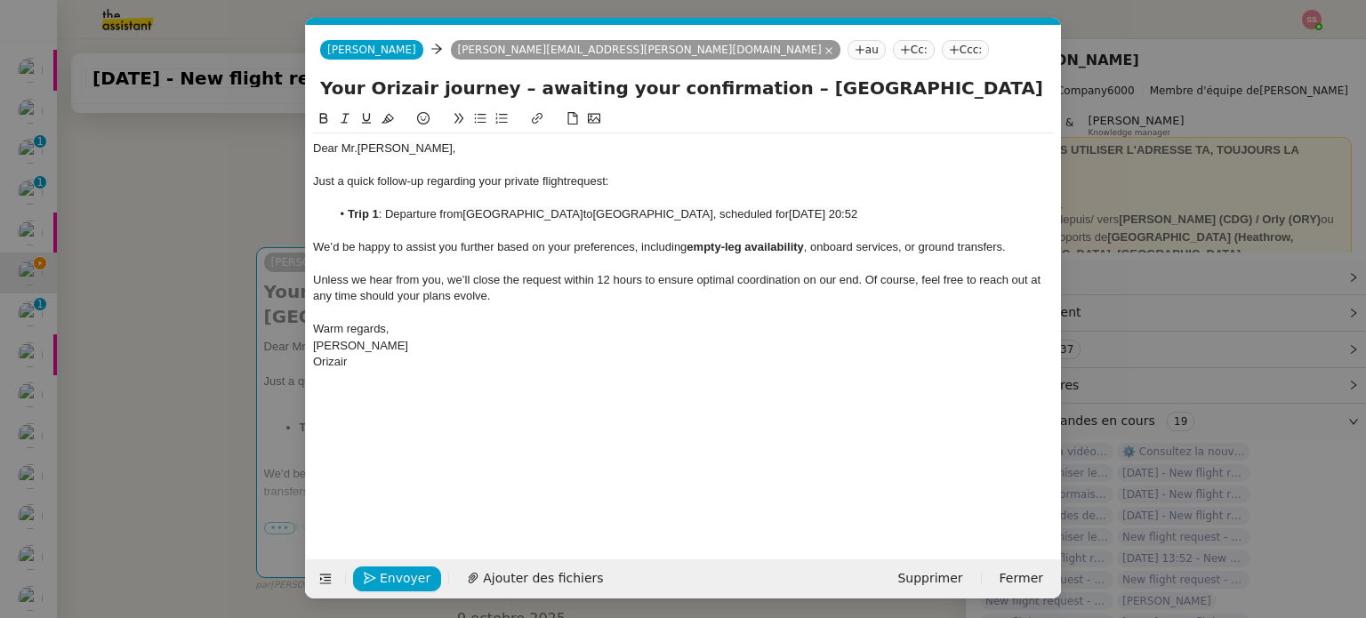
drag, startPoint x: 705, startPoint y: 66, endPoint x: 697, endPoint y: 51, distance: 17.1
click at [704, 64] on div "Josephine Josephine [EMAIL_ADDRESS][PERSON_NAME][DOMAIN_NAME] au Cc: Ccc:" at bounding box center [683, 50] width 755 height 50
click at [950, 50] on icon at bounding box center [954, 49] width 9 height 1
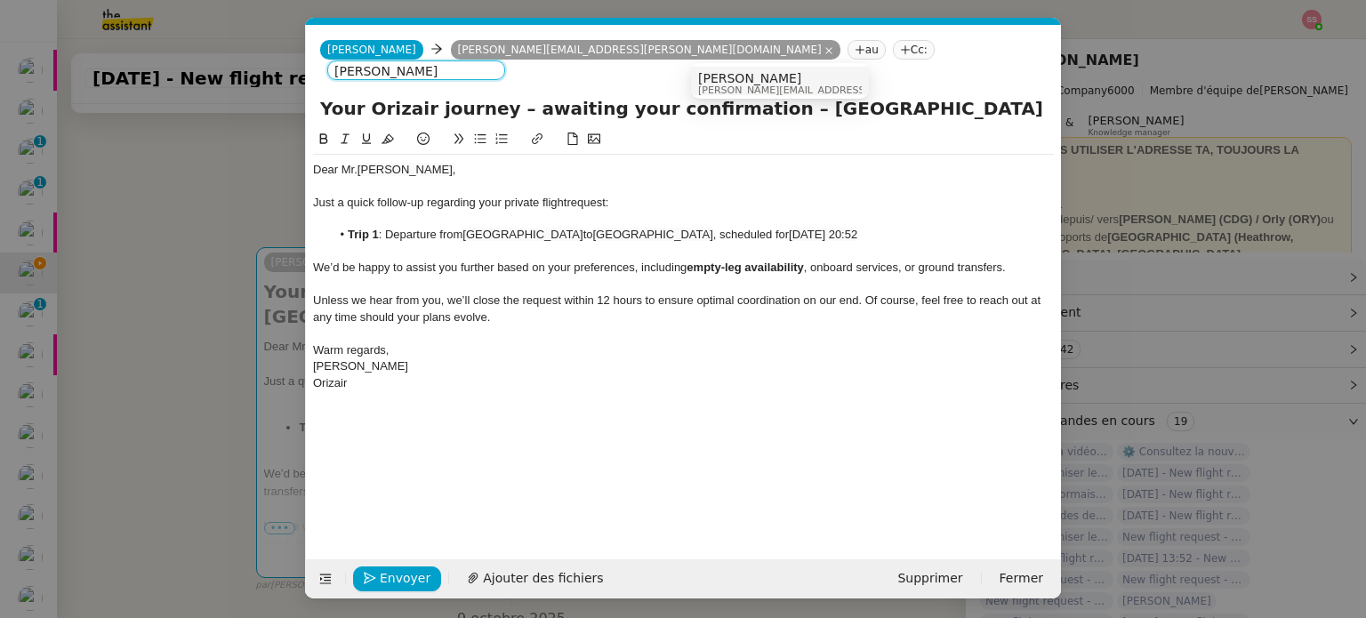
type input "[PERSON_NAME]"
click at [758, 85] on span "[PERSON_NAME][EMAIL_ADDRESS][DOMAIN_NAME]" at bounding box center [824, 90] width 253 height 10
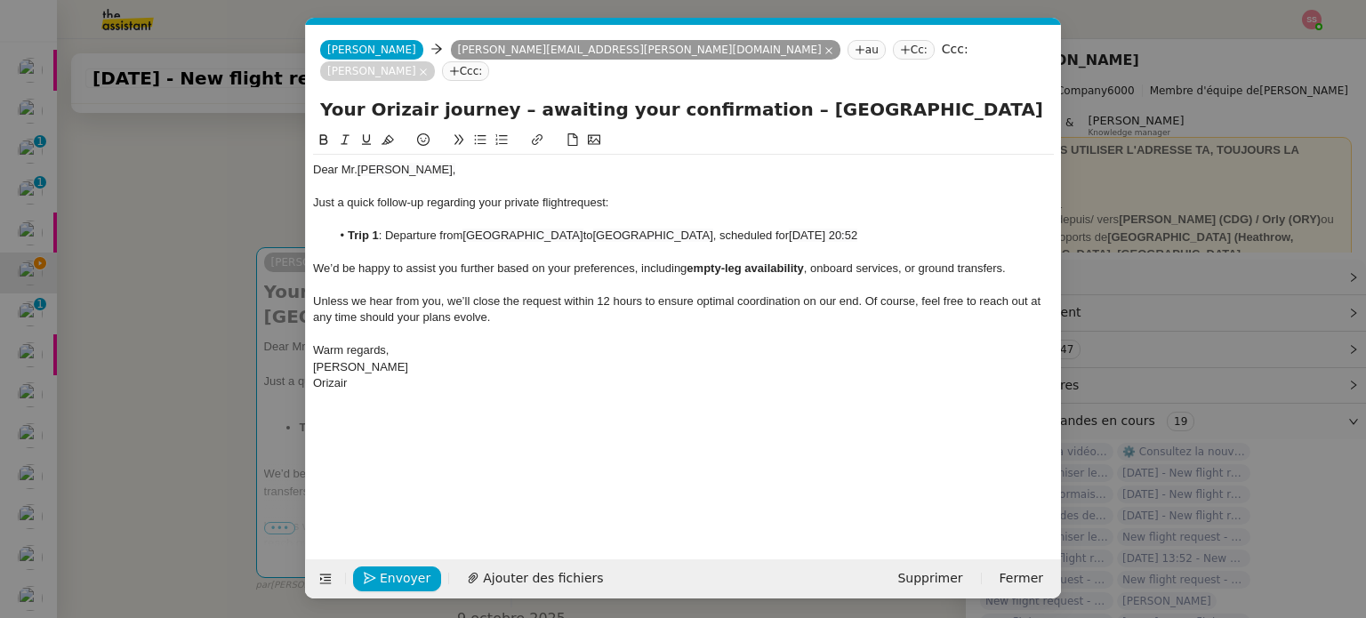
click at [748, 212] on div at bounding box center [683, 220] width 741 height 16
click at [848, 96] on input "Your Orizair journey – awaiting your confirmation – [GEOGRAPHIC_DATA] → [GEOGRA…" at bounding box center [683, 109] width 727 height 27
drag, startPoint x: 922, startPoint y: 88, endPoint x: 1069, endPoint y: 97, distance: 147.0
click at [1069, 97] on nz-modal-container "Relance en Service ✈️Orizair - Relance client ( EN ) à utiliser pour orizair, r…" at bounding box center [683, 309] width 1366 height 618
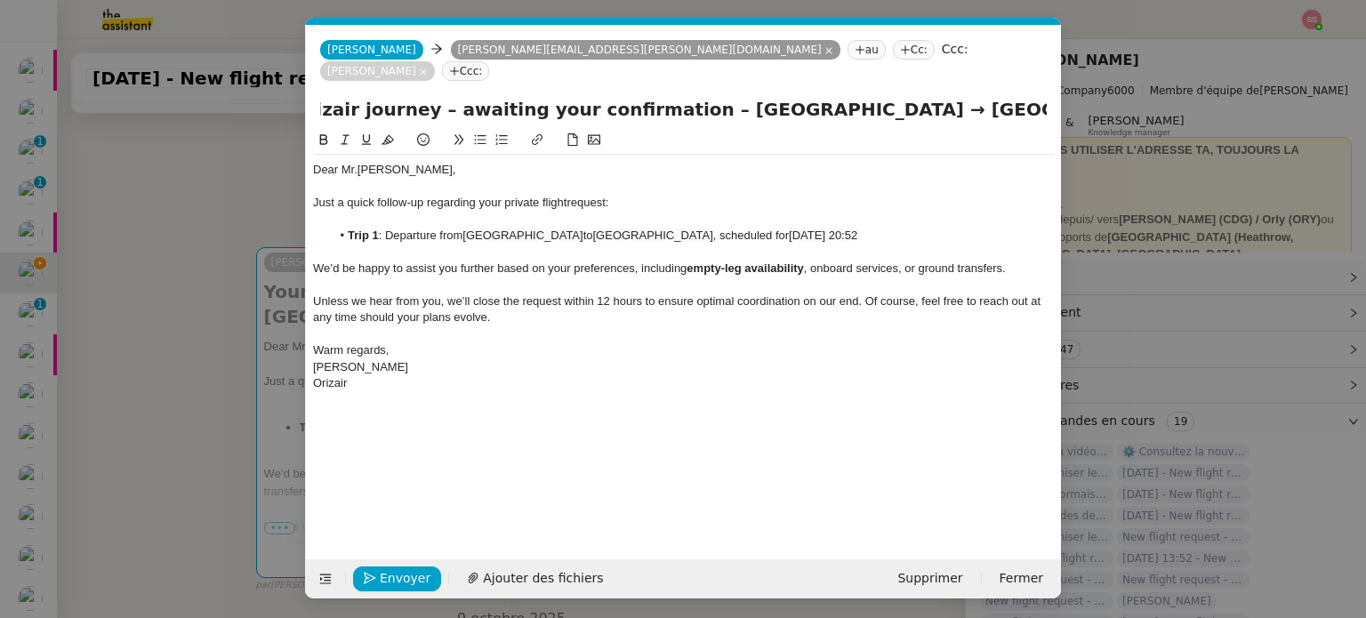
click at [944, 130] on div at bounding box center [683, 142] width 741 height 25
click at [384, 581] on span "Envoyer" at bounding box center [405, 578] width 51 height 20
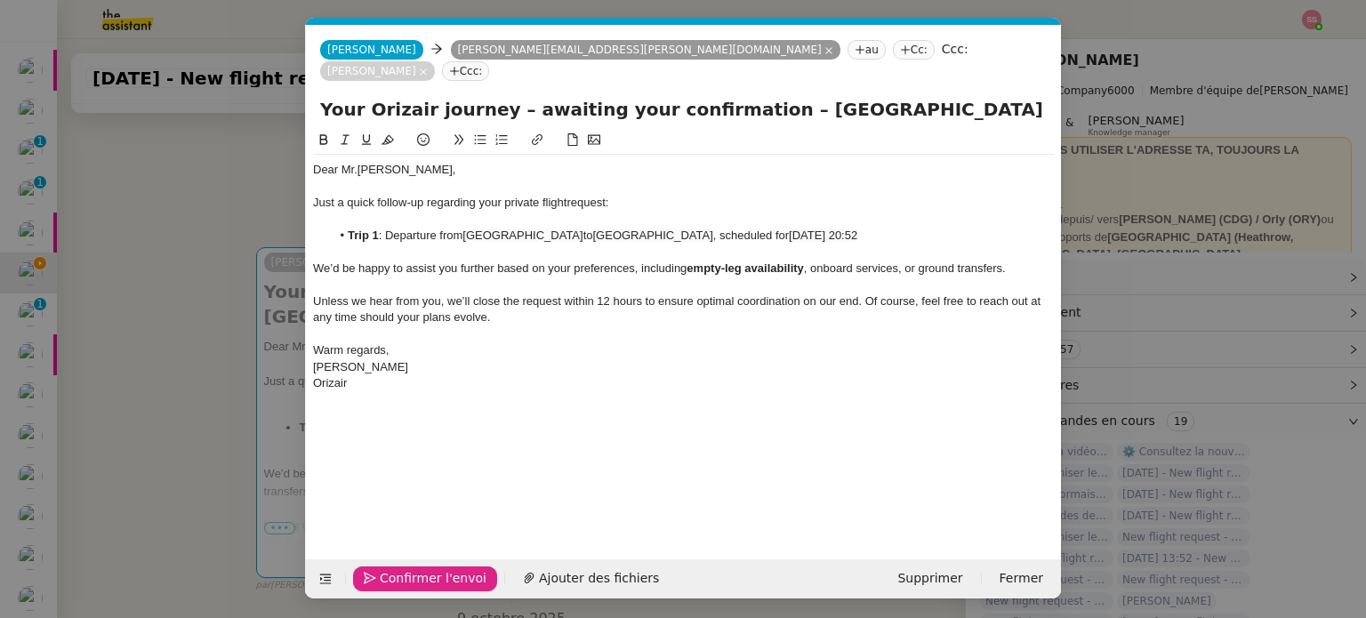
click at [384, 581] on span "Confirmer l'envoi" at bounding box center [433, 578] width 107 height 20
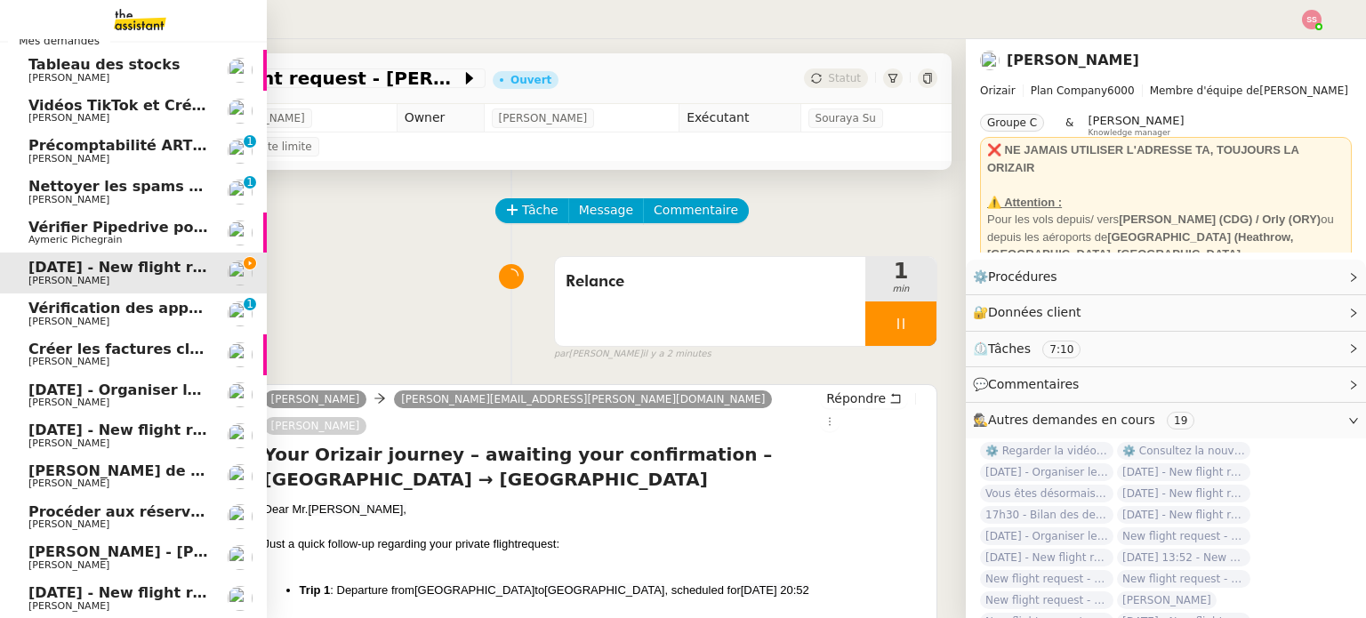
click at [162, 402] on span "[PERSON_NAME]" at bounding box center [118, 403] width 180 height 11
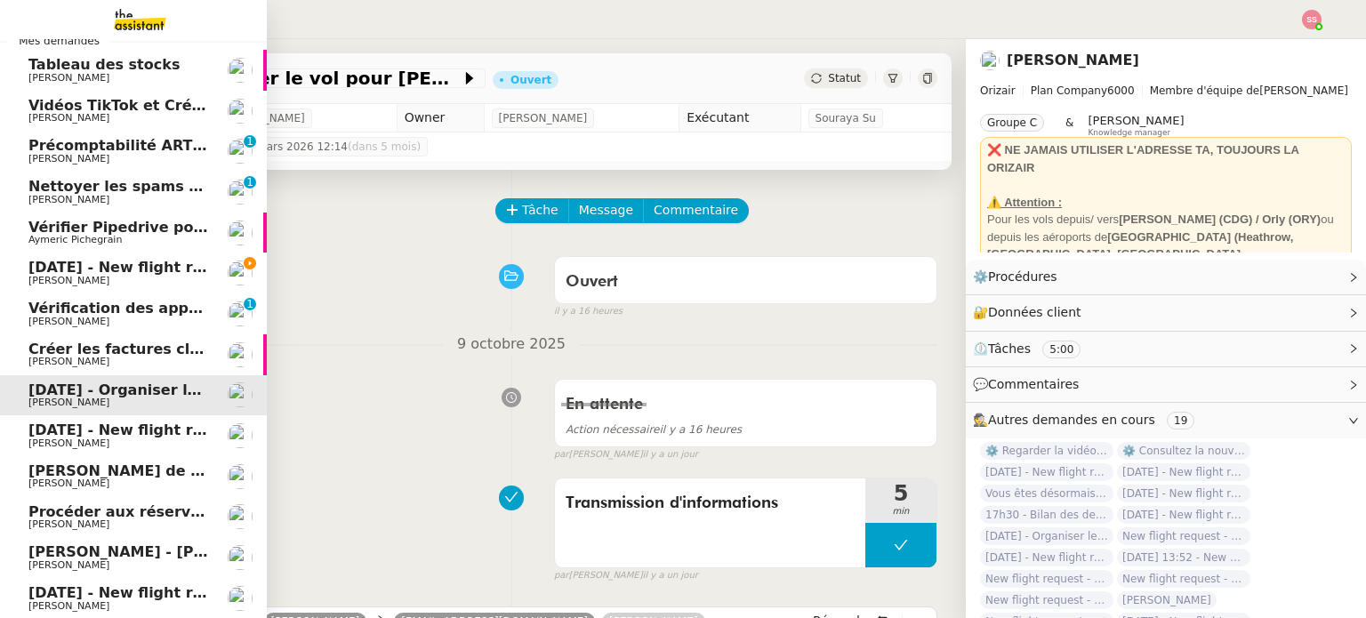
click at [107, 586] on span "[DATE] - New flight request - S E" at bounding box center [158, 592] width 260 height 17
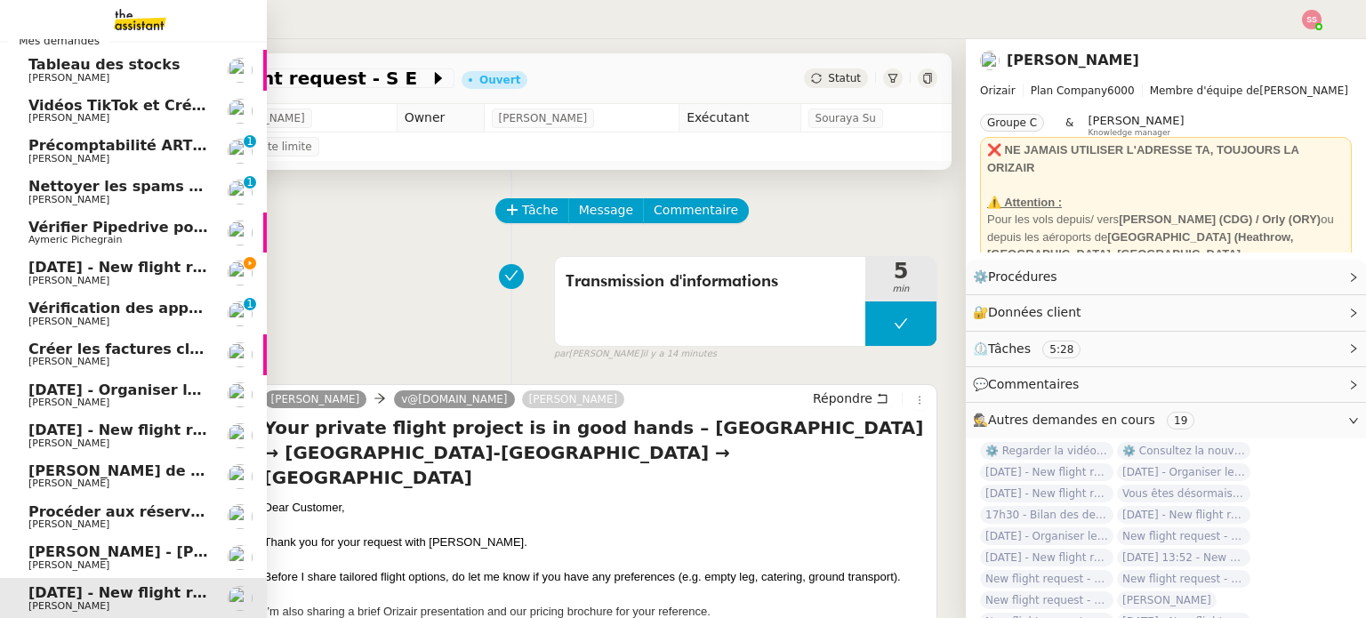
click at [92, 390] on span "[DATE] - Organiser le vol pour [PERSON_NAME]" at bounding box center [216, 390] width 377 height 17
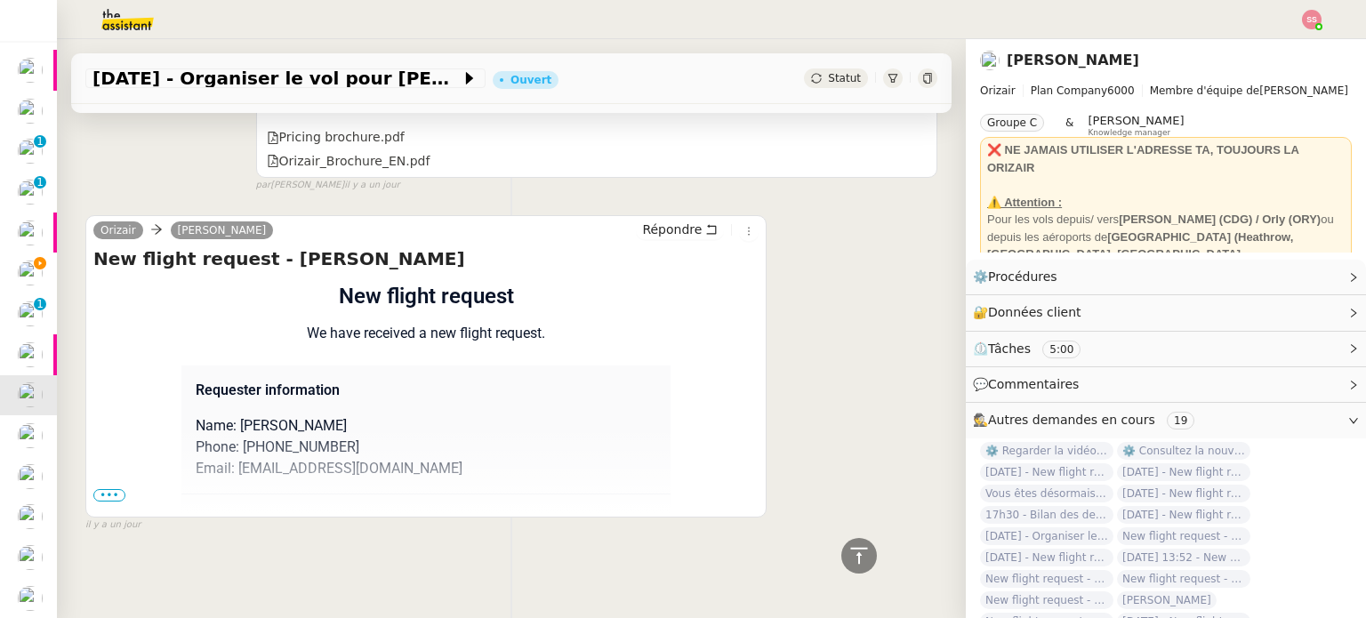
scroll to position [838, 0]
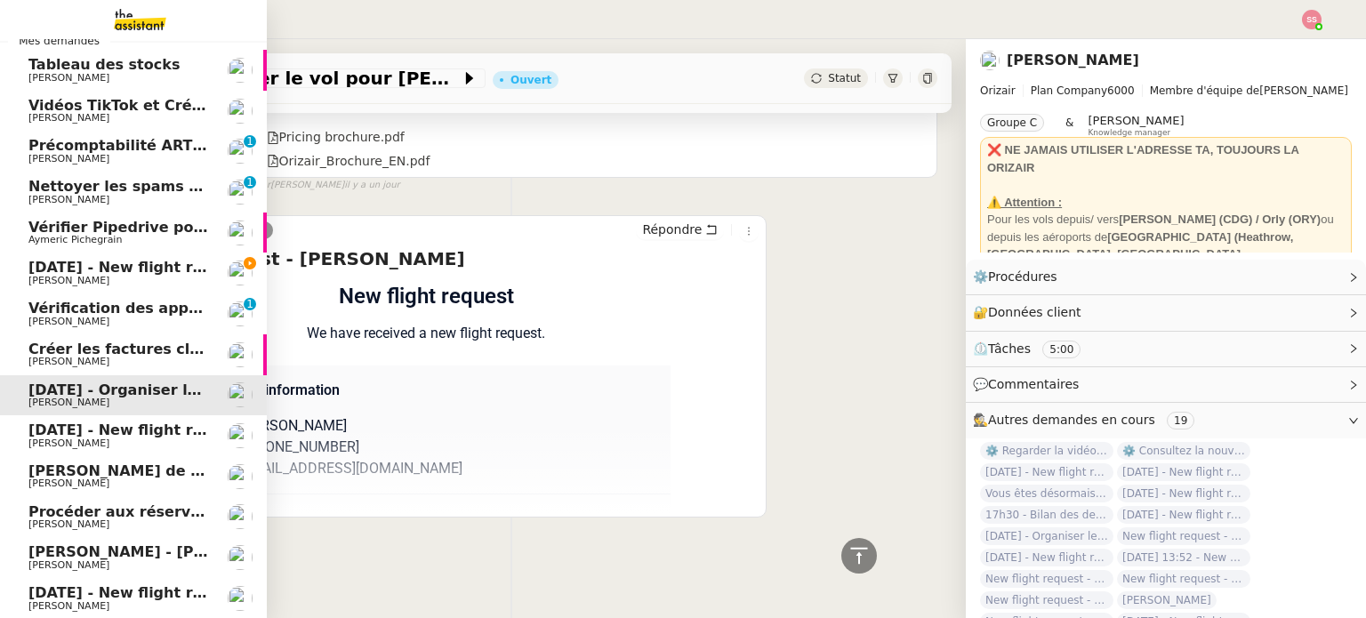
click at [84, 431] on span "[DATE] - New flight request - [PERSON_NAME]" at bounding box center [211, 430] width 367 height 17
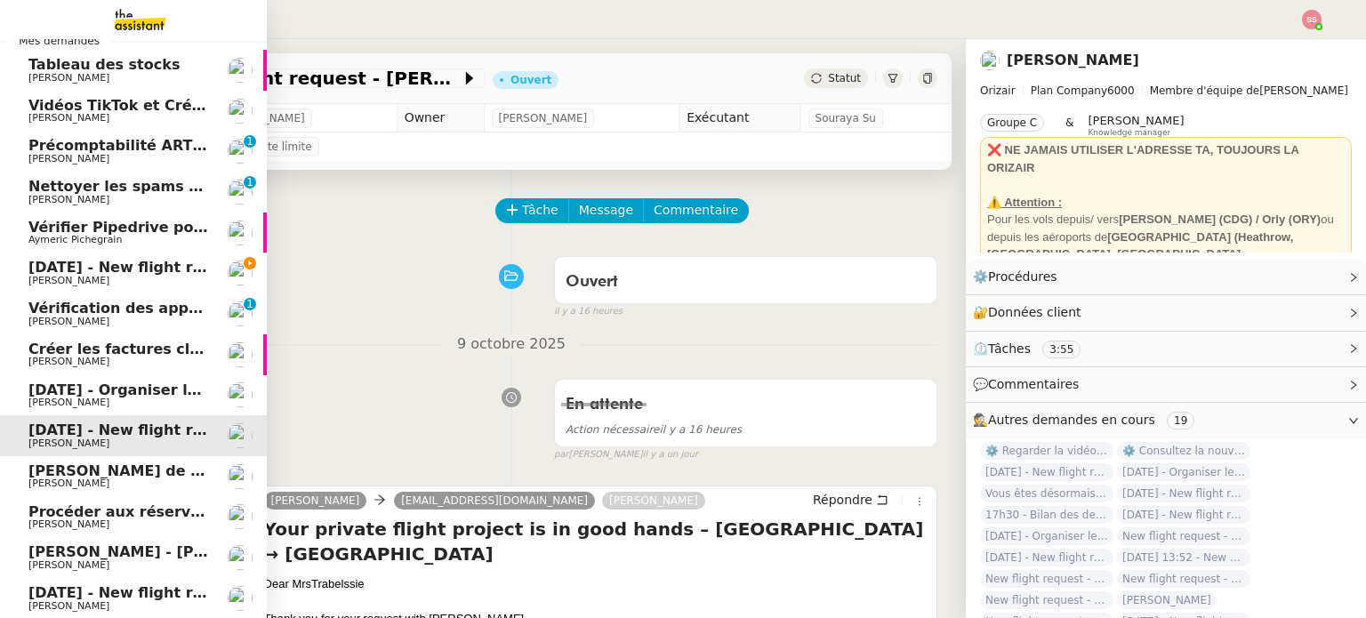
click at [116, 280] on span "[PERSON_NAME]" at bounding box center [118, 281] width 180 height 11
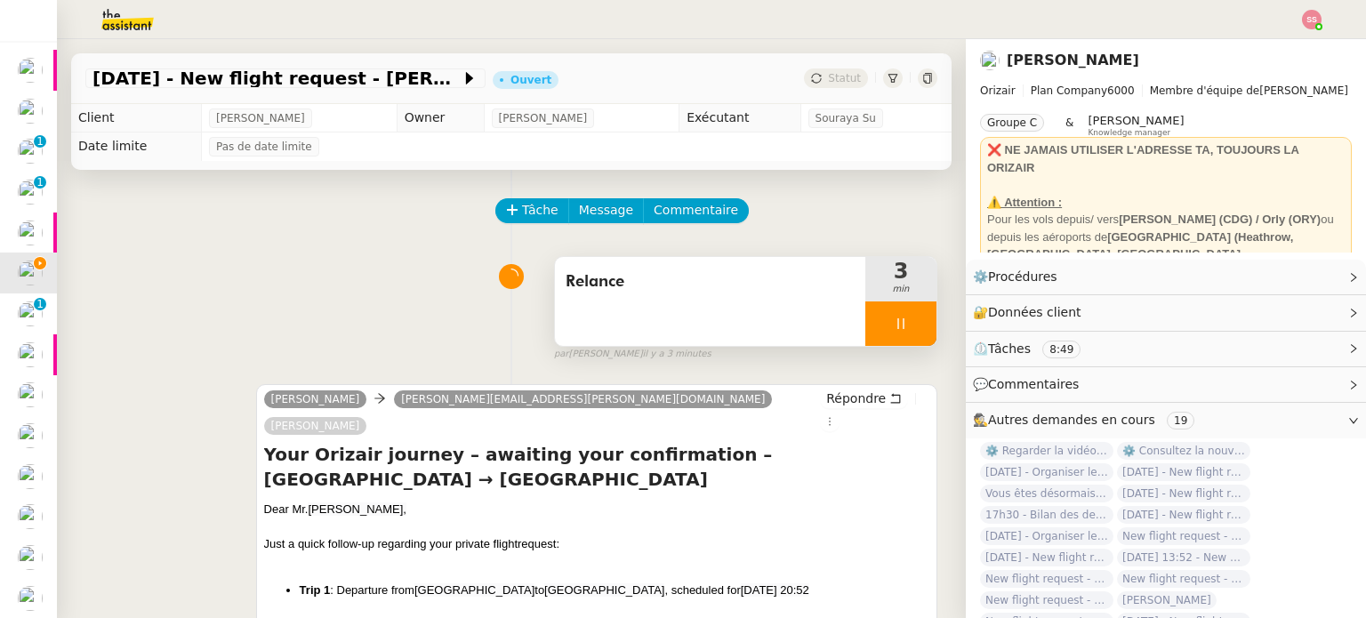
click at [907, 314] on div at bounding box center [900, 323] width 71 height 44
click at [936, 314] on button at bounding box center [936, 323] width 0 height 44
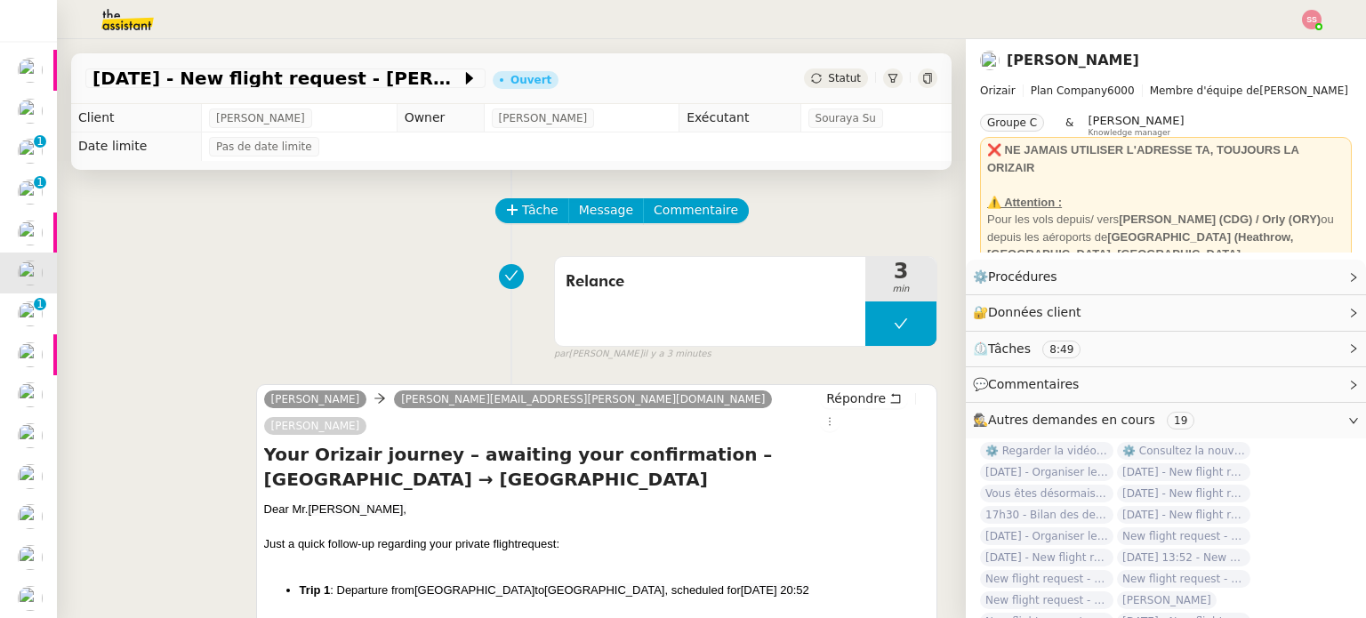
click at [828, 76] on span "Statut" at bounding box center [844, 78] width 33 height 12
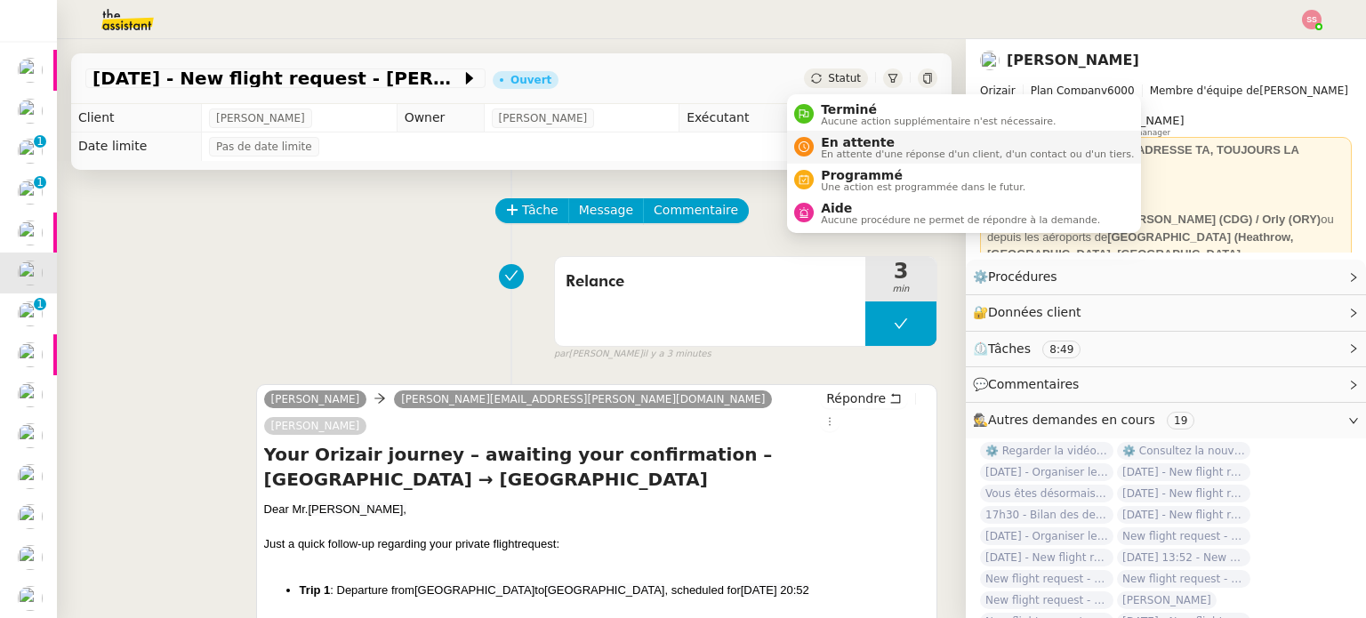
click at [844, 139] on span "En attente" at bounding box center [977, 142] width 313 height 14
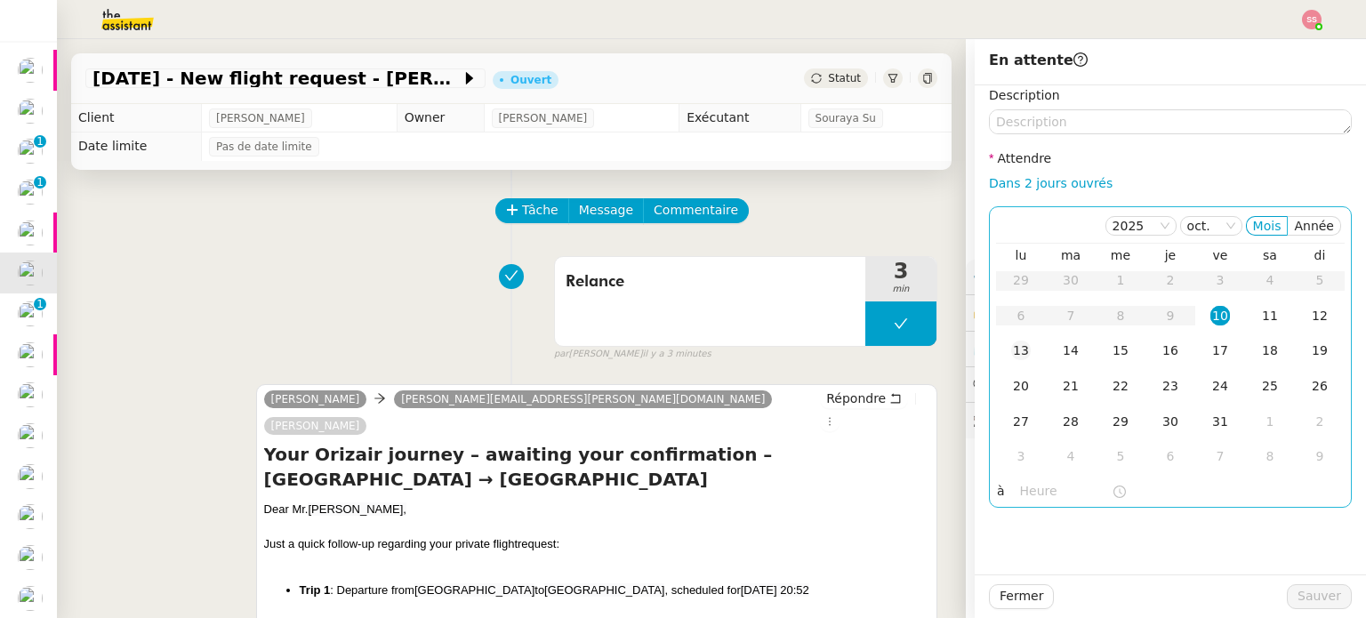
click at [1019, 343] on td "13" at bounding box center [1021, 351] width 50 height 36
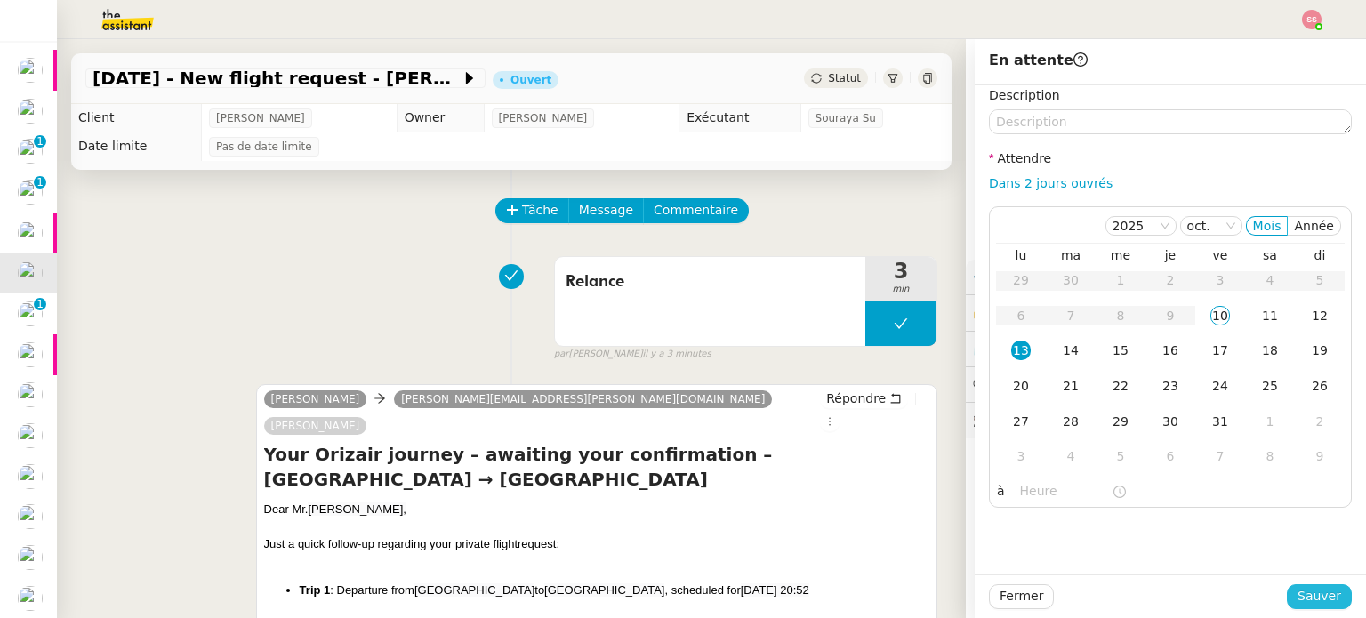
click at [1324, 605] on span "Sauver" at bounding box center [1319, 596] width 44 height 20
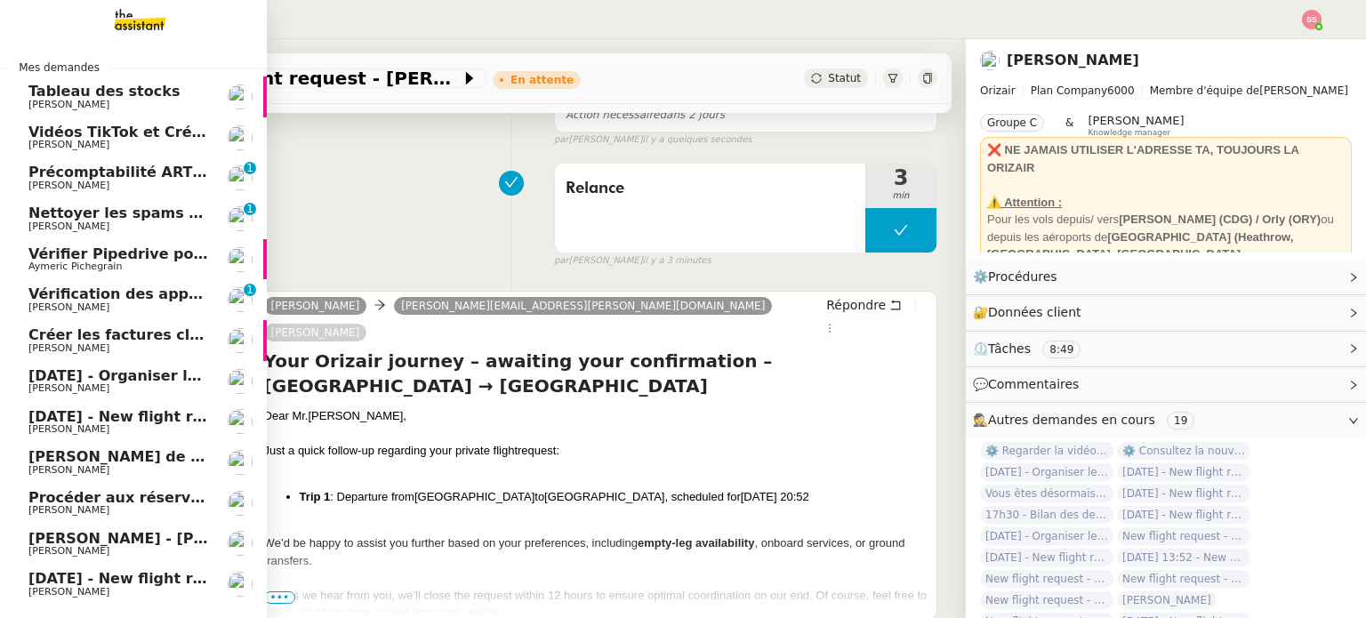
scroll to position [356, 0]
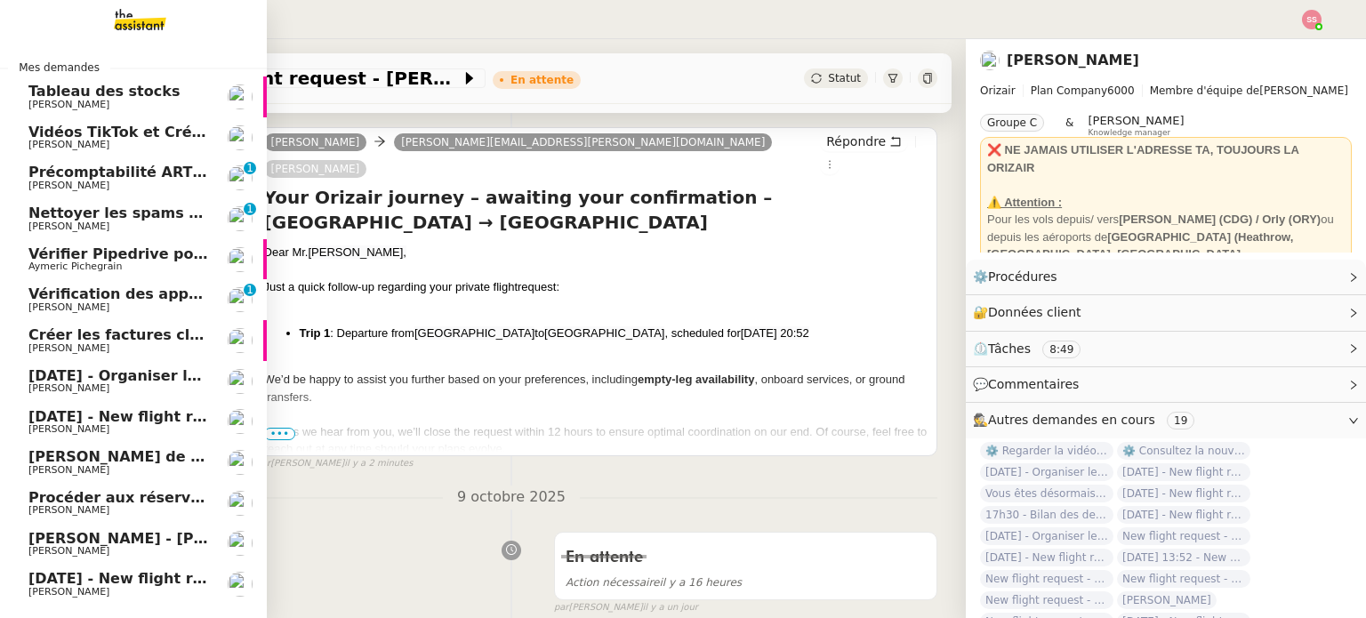
click at [94, 378] on span "[DATE] - Organiser le vol pour [PERSON_NAME]" at bounding box center [216, 375] width 377 height 17
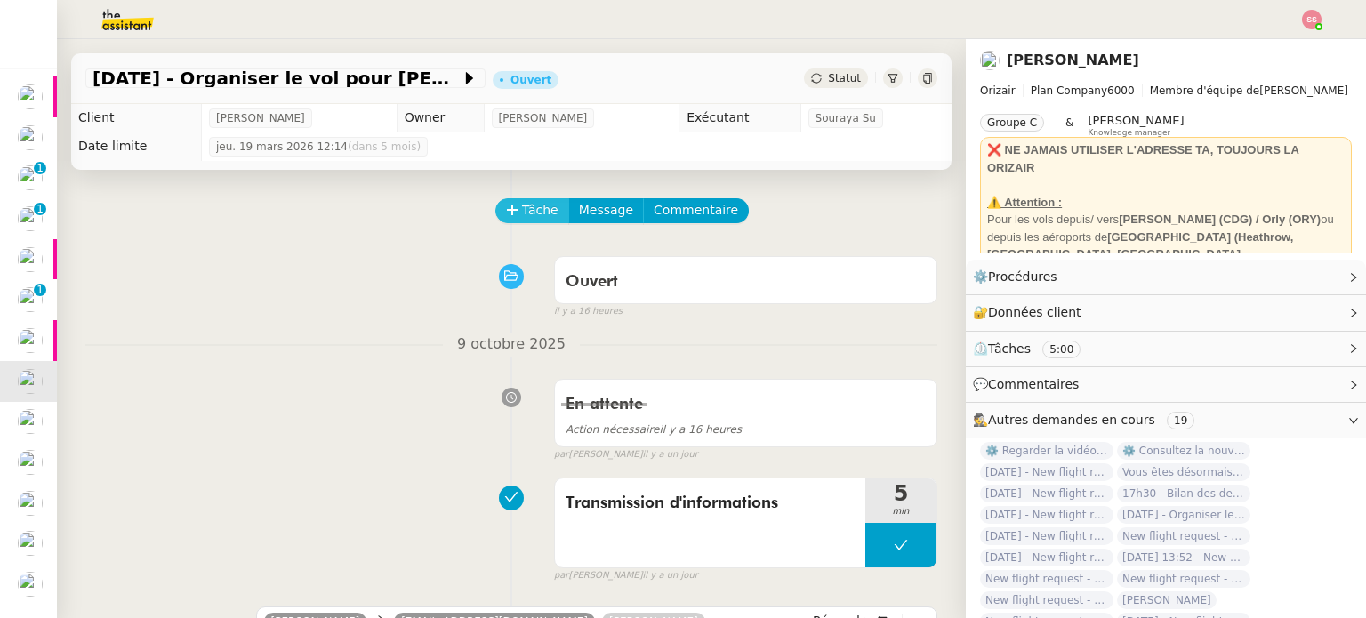
click at [522, 216] on span "Tâche" at bounding box center [540, 210] width 36 height 20
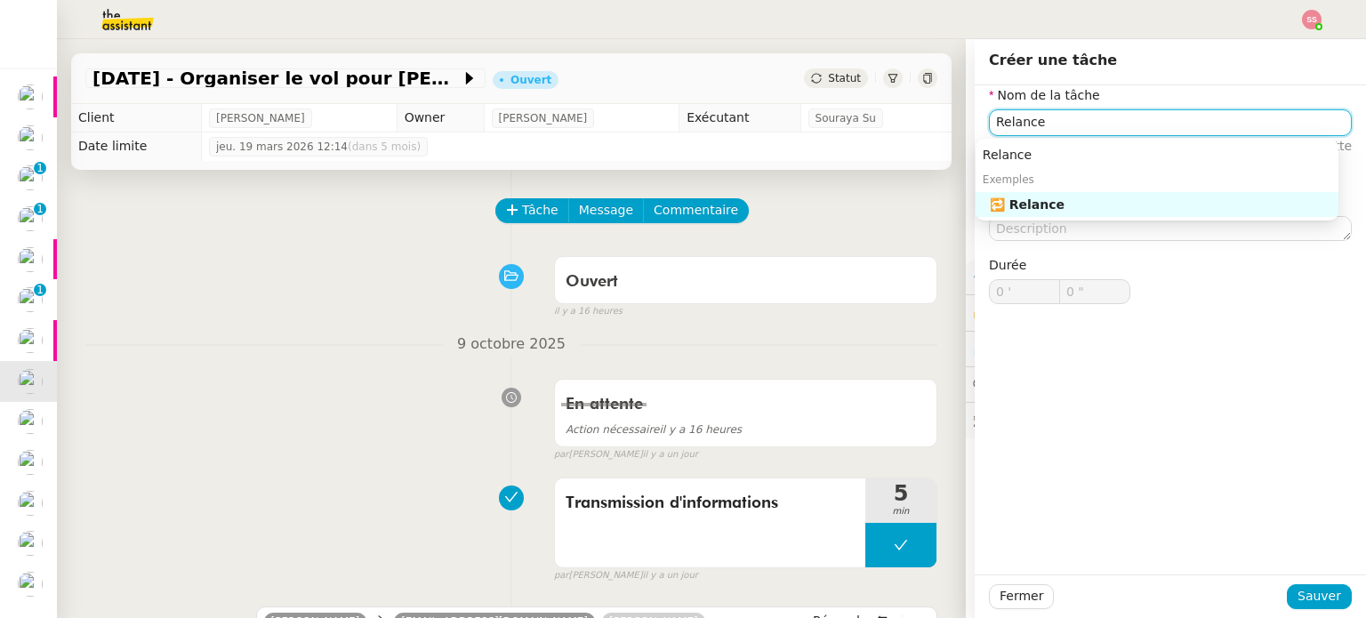
click at [1050, 212] on div "🔁 Relance" at bounding box center [1160, 205] width 341 height 16
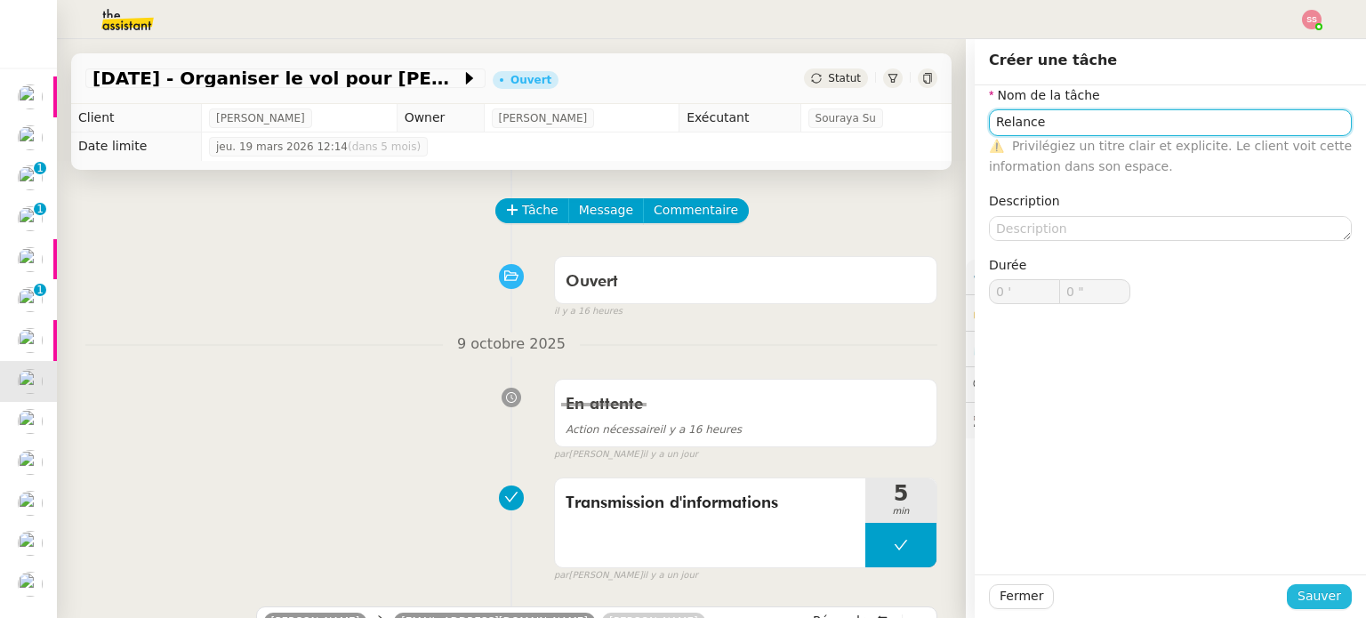
type input "Relance"
click at [1297, 586] on span "Sauver" at bounding box center [1319, 596] width 44 height 20
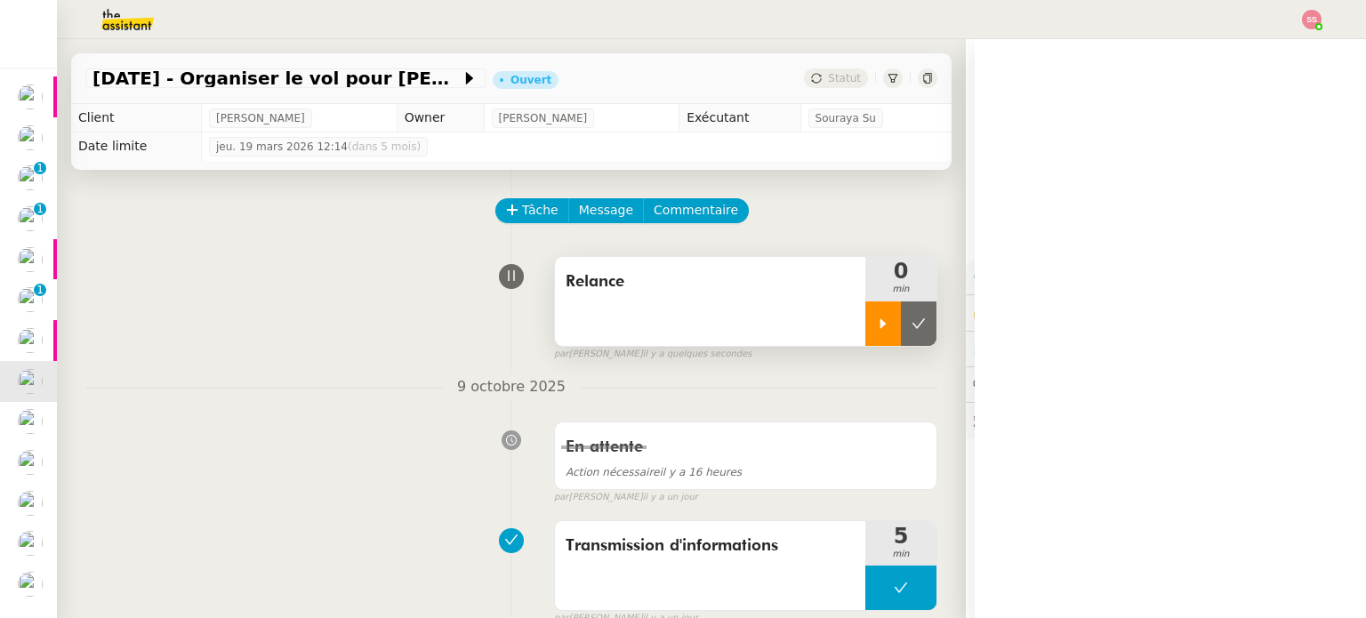
click at [876, 333] on div at bounding box center [883, 323] width 36 height 44
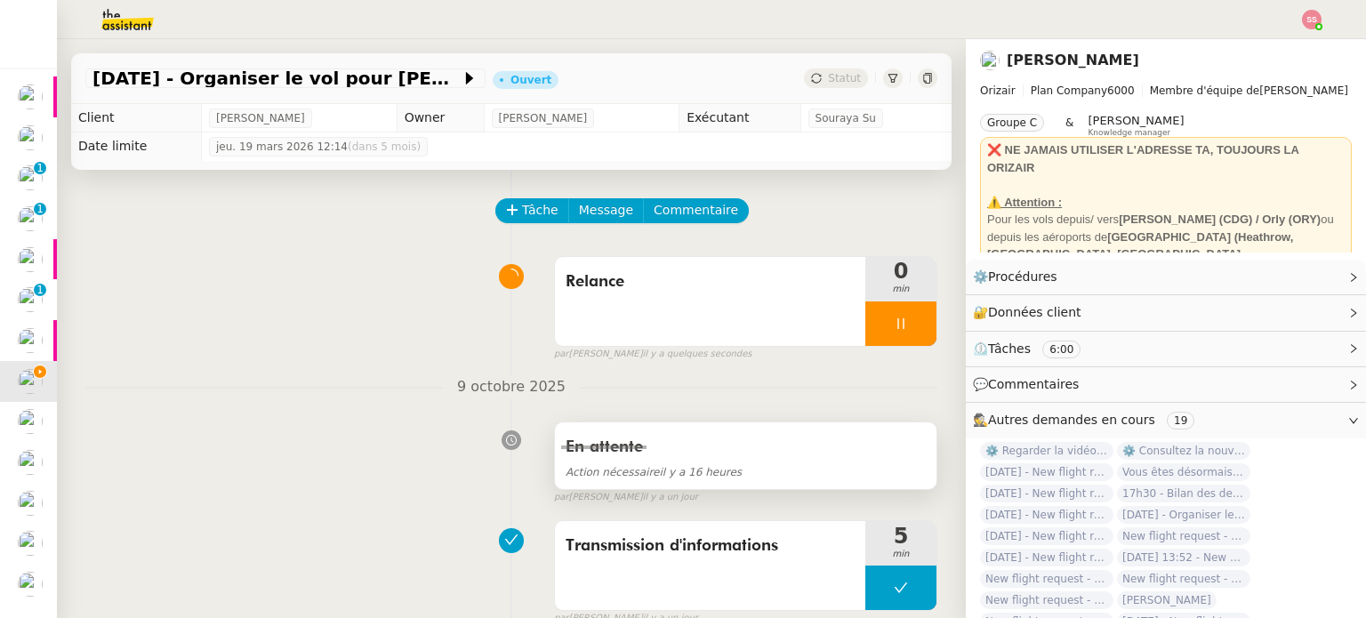
scroll to position [445, 0]
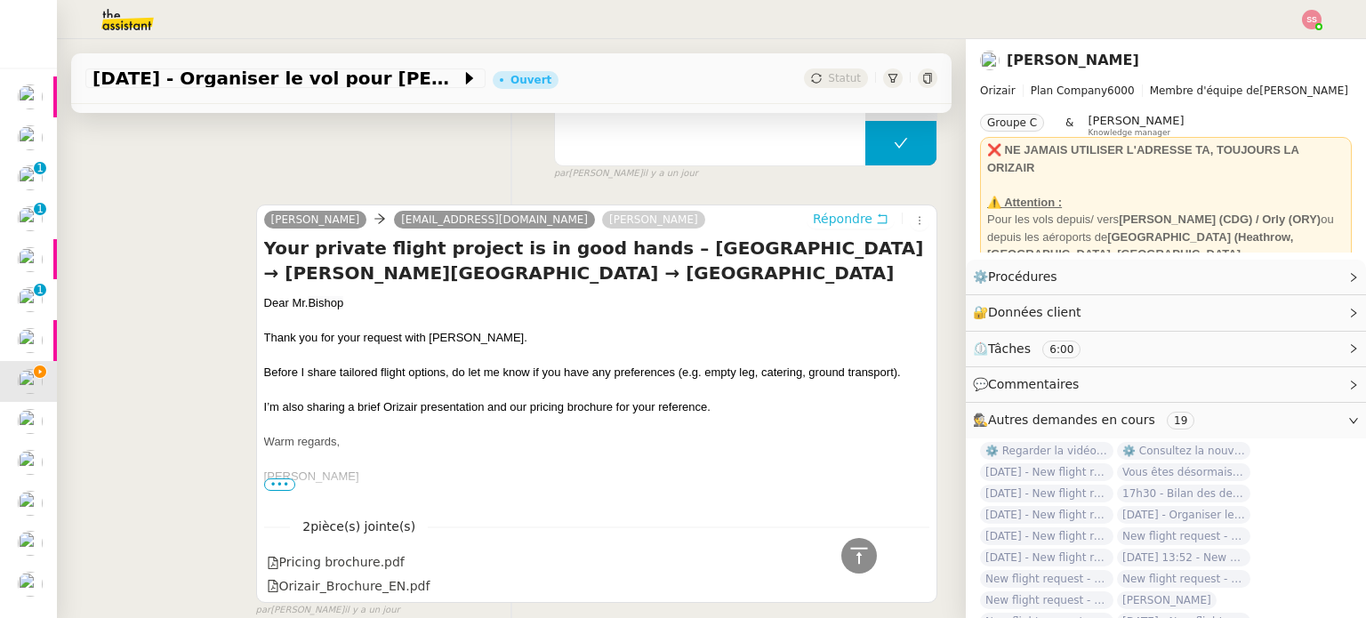
click at [821, 227] on span "Répondre" at bounding box center [843, 219] width 60 height 18
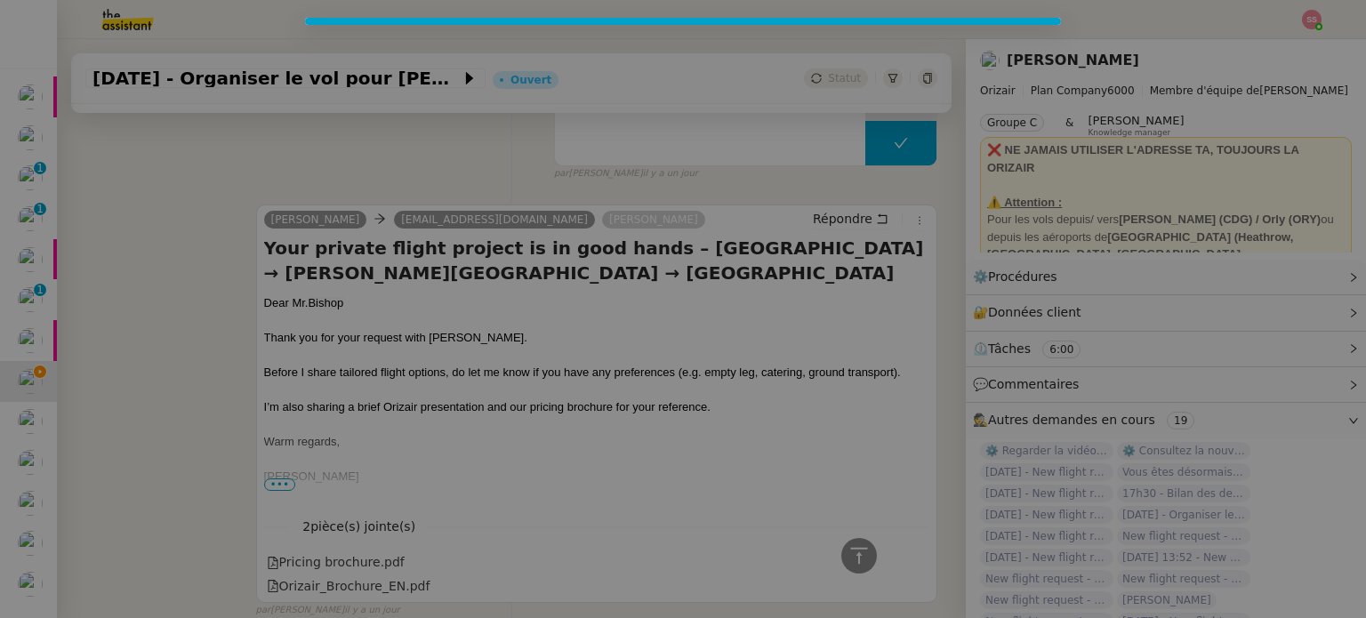
scroll to position [606, 0]
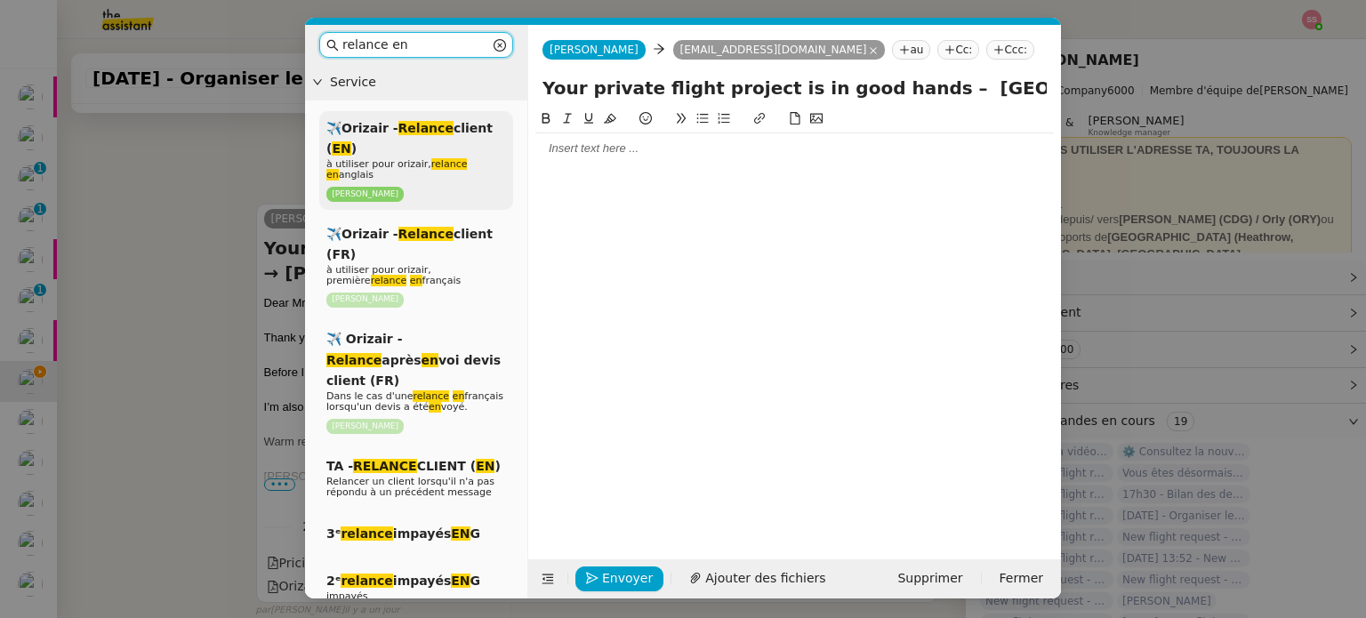
type input "relance en"
click at [450, 156] on div "✈️Orizair - Relance client ( EN ) à utiliser pour orizair, relance en anglais […" at bounding box center [416, 160] width 194 height 99
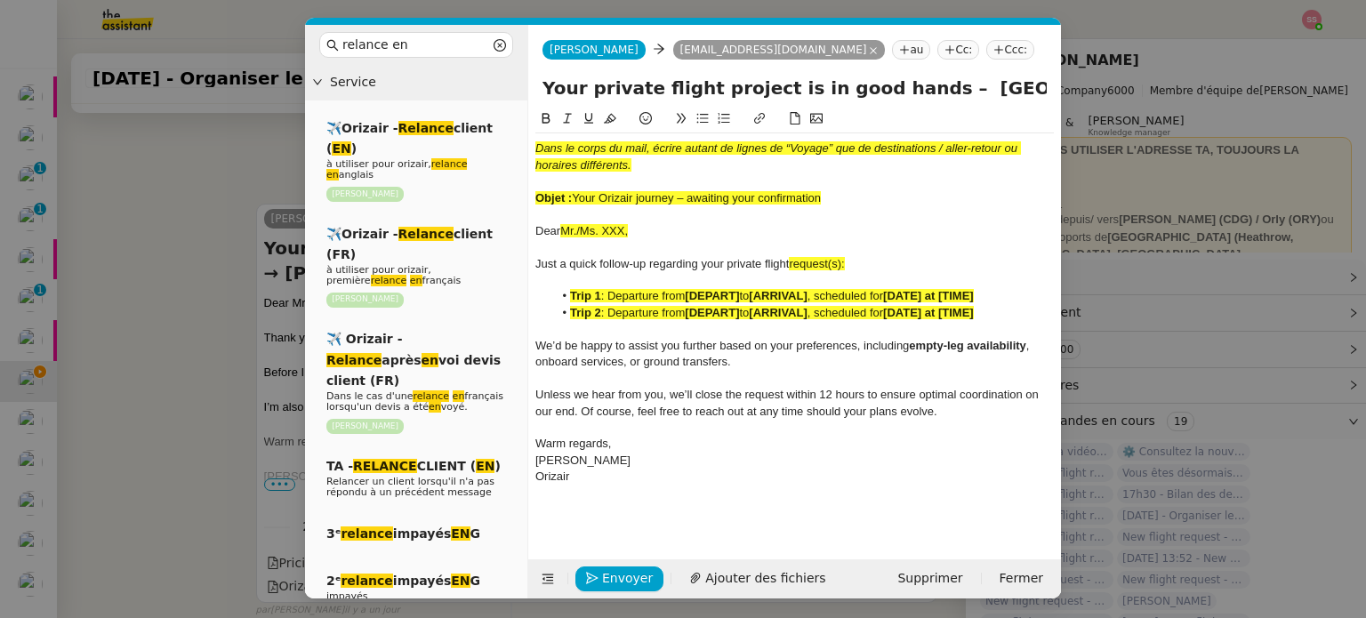
scroll to position [814, 0]
drag, startPoint x: 574, startPoint y: 198, endPoint x: 825, endPoint y: 196, distance: 251.7
click at [825, 196] on div "Objet : Your Orizair journey – awaiting your confirmation" at bounding box center [794, 198] width 518 height 16
drag, startPoint x: 904, startPoint y: 91, endPoint x: 539, endPoint y: 87, distance: 364.6
click at [539, 87] on div "Your private flight project is in good hands – [GEOGRAPHIC_DATA] → [PERSON_NAME…" at bounding box center [794, 92] width 533 height 34
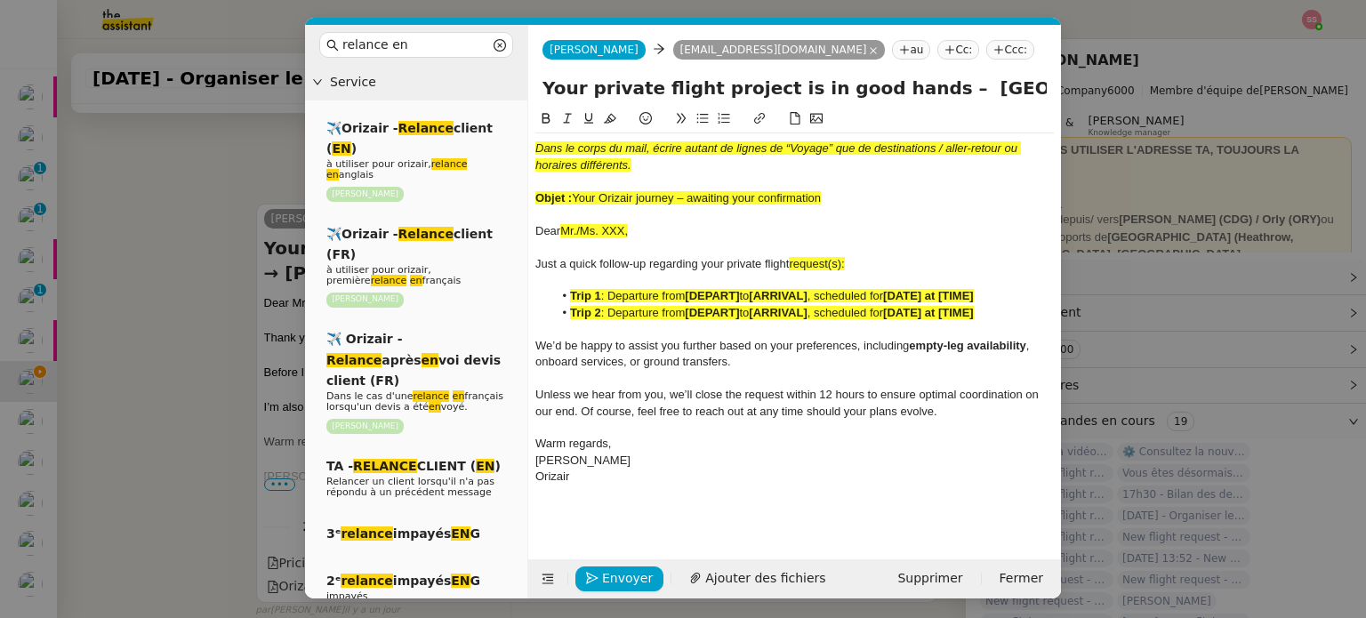
paste input "Your Orizair journey – awaiting your confirmation"
type input "Your Orizair journey – awaiting your confirmation – [GEOGRAPHIC_DATA] → [PERSON…"
drag, startPoint x: 791, startPoint y: 189, endPoint x: 516, endPoint y: 132, distance: 280.8
click at [516, 132] on nz-layout "relance en Service ✈️Orizair - Relance client ( EN ) à utiliser pour orizair, r…" at bounding box center [683, 312] width 756 height 574
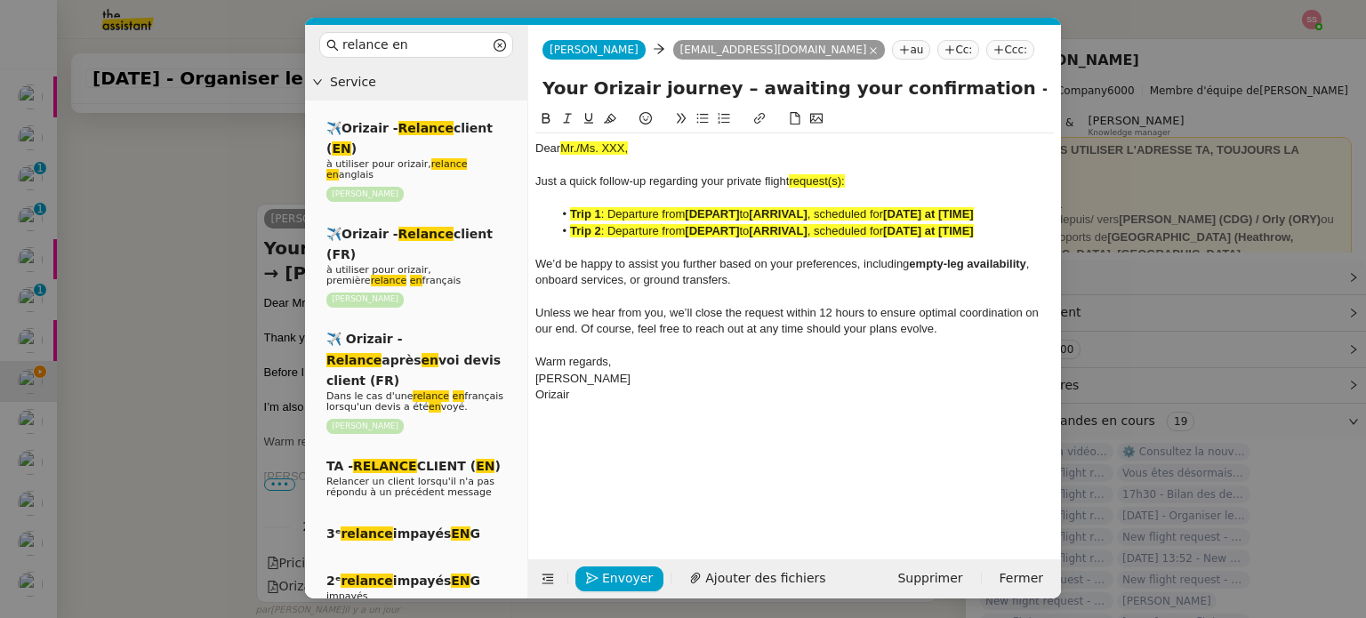
click at [686, 229] on span ": Departure from" at bounding box center [643, 230] width 84 height 13
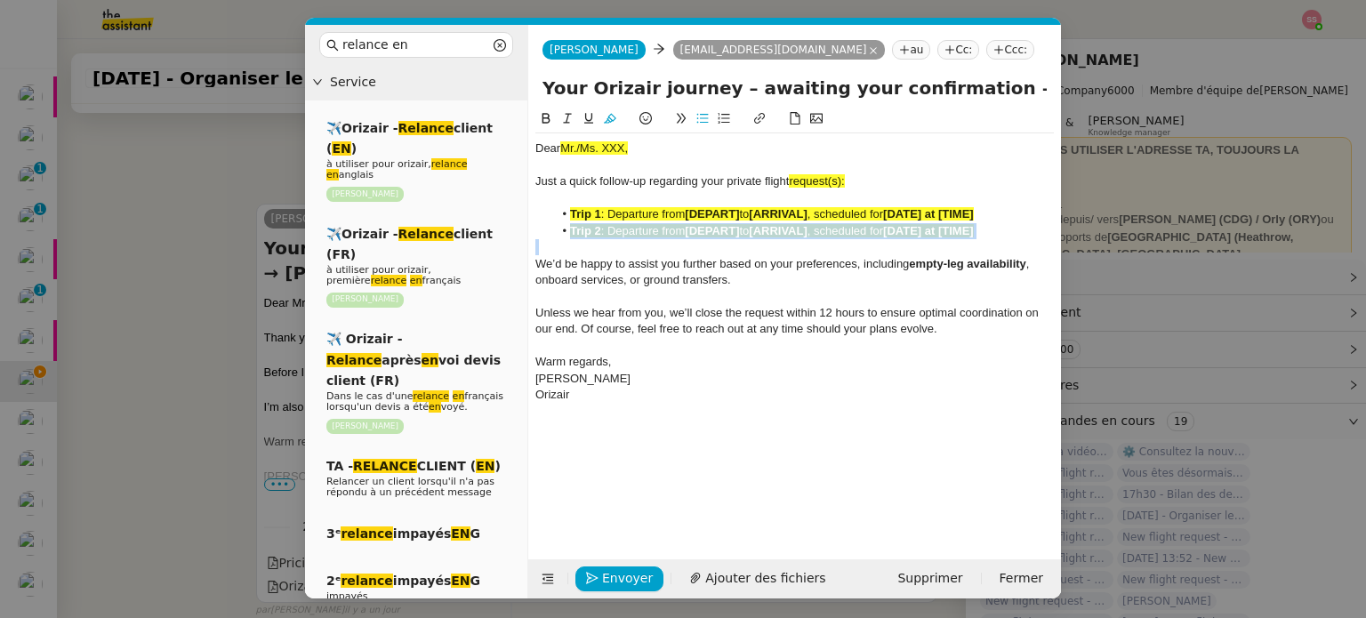
click at [686, 229] on span ": Departure from" at bounding box center [643, 230] width 84 height 13
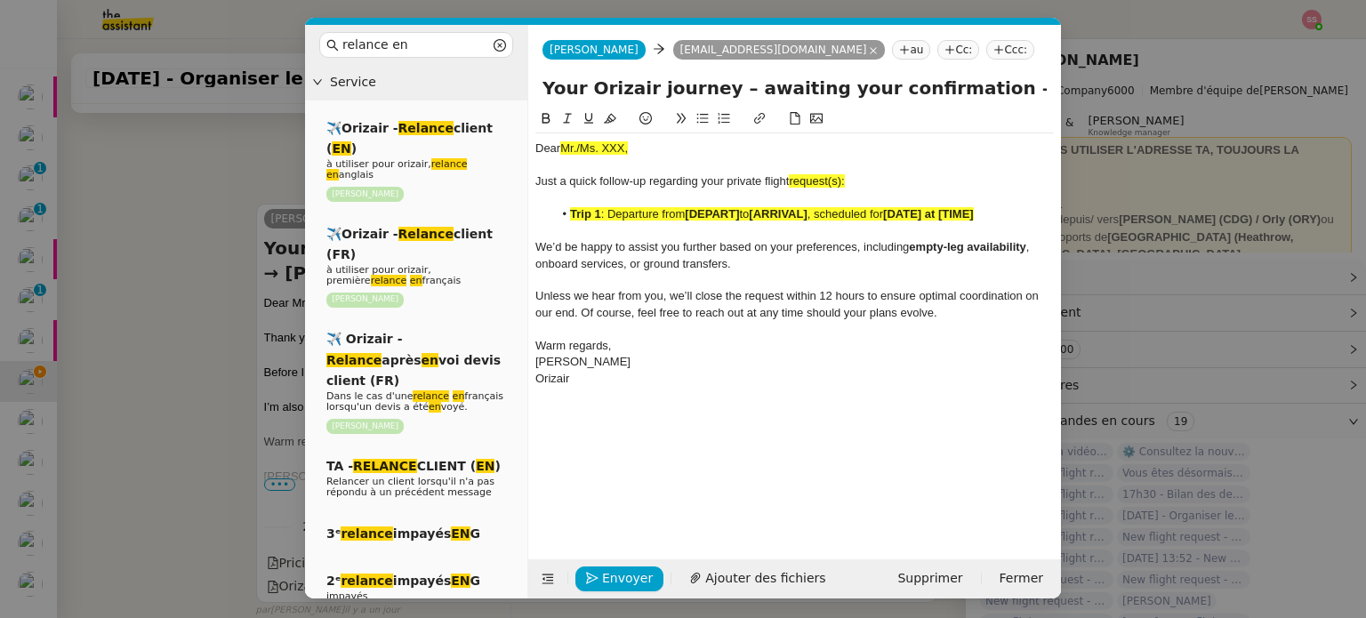
click at [849, 186] on div "Just a quick follow-up regarding your private flight request(s):" at bounding box center [794, 181] width 518 height 16
drag, startPoint x: 839, startPoint y: 178, endPoint x: 792, endPoint y: 180, distance: 47.2
click at [792, 180] on div "Just a quick follow-up regarding your private flight request:" at bounding box center [794, 181] width 518 height 16
click at [610, 116] on icon at bounding box center [610, 118] width 12 height 12
drag, startPoint x: 161, startPoint y: 262, endPoint x: 231, endPoint y: 266, distance: 70.3
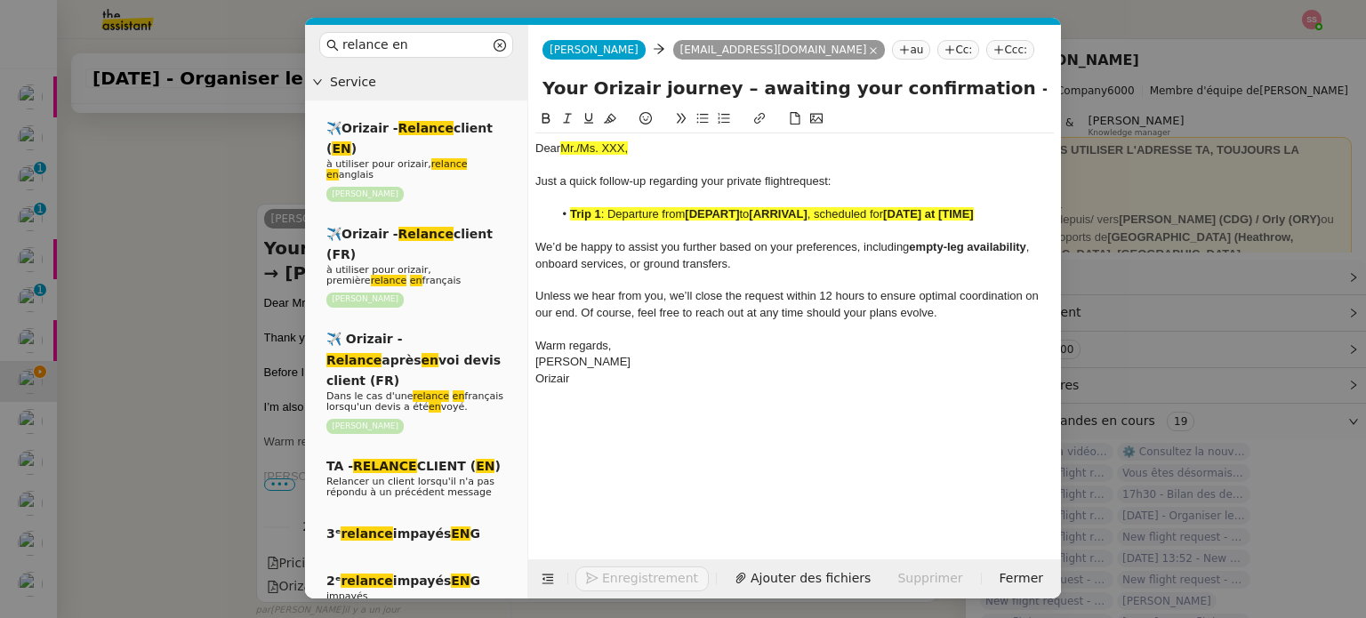
click at [163, 262] on nz-modal-container "relance en Service ✈️Orizair - Relance client ( EN ) à utiliser pour orizair, r…" at bounding box center [683, 309] width 1366 height 618
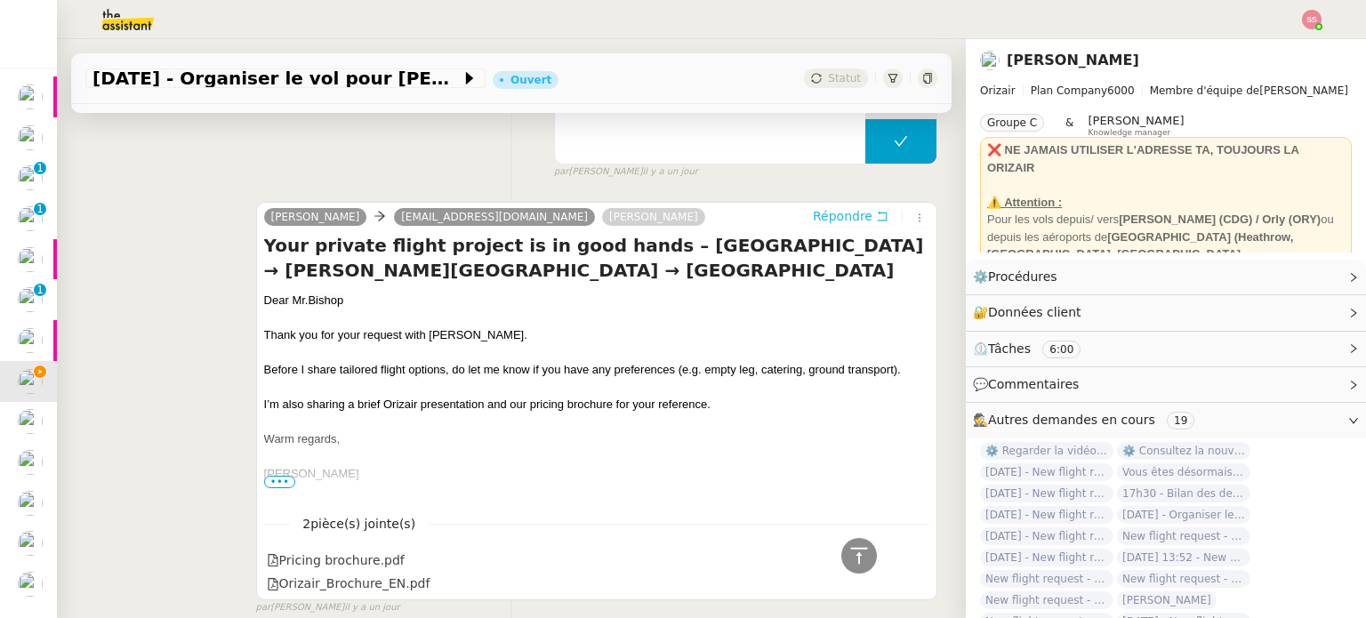
scroll to position [812, 0]
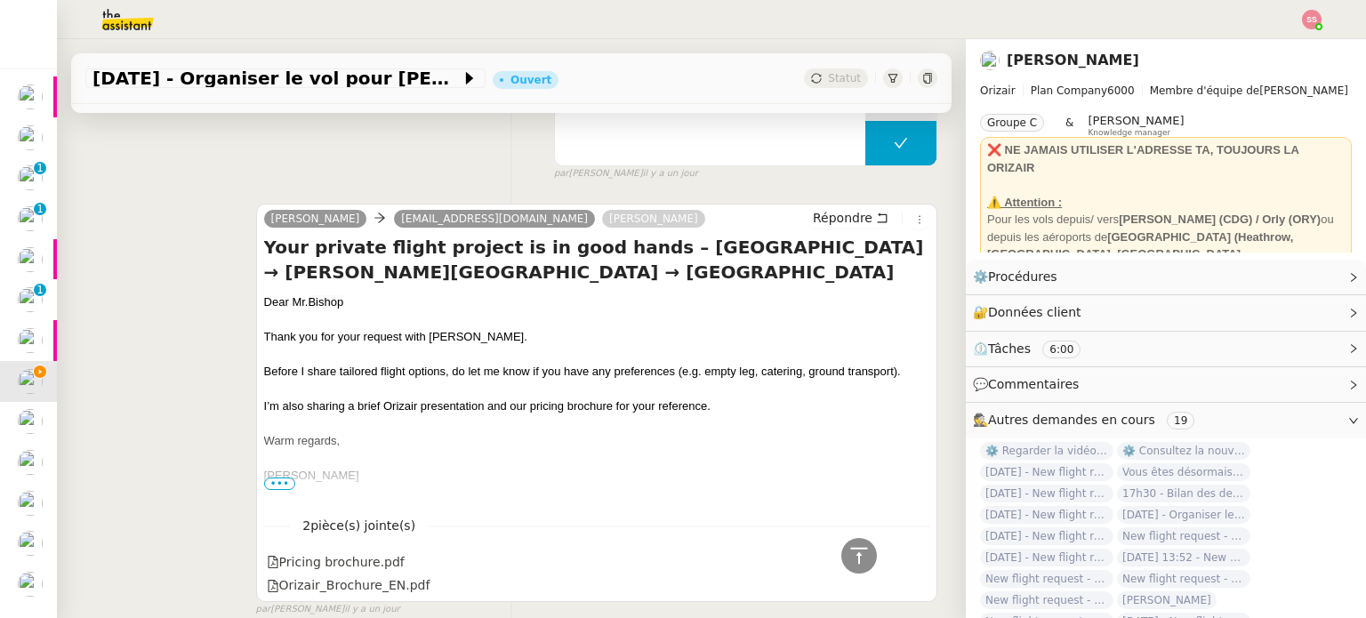
click at [308, 304] on span "Bishop" at bounding box center [326, 301] width 36 height 13
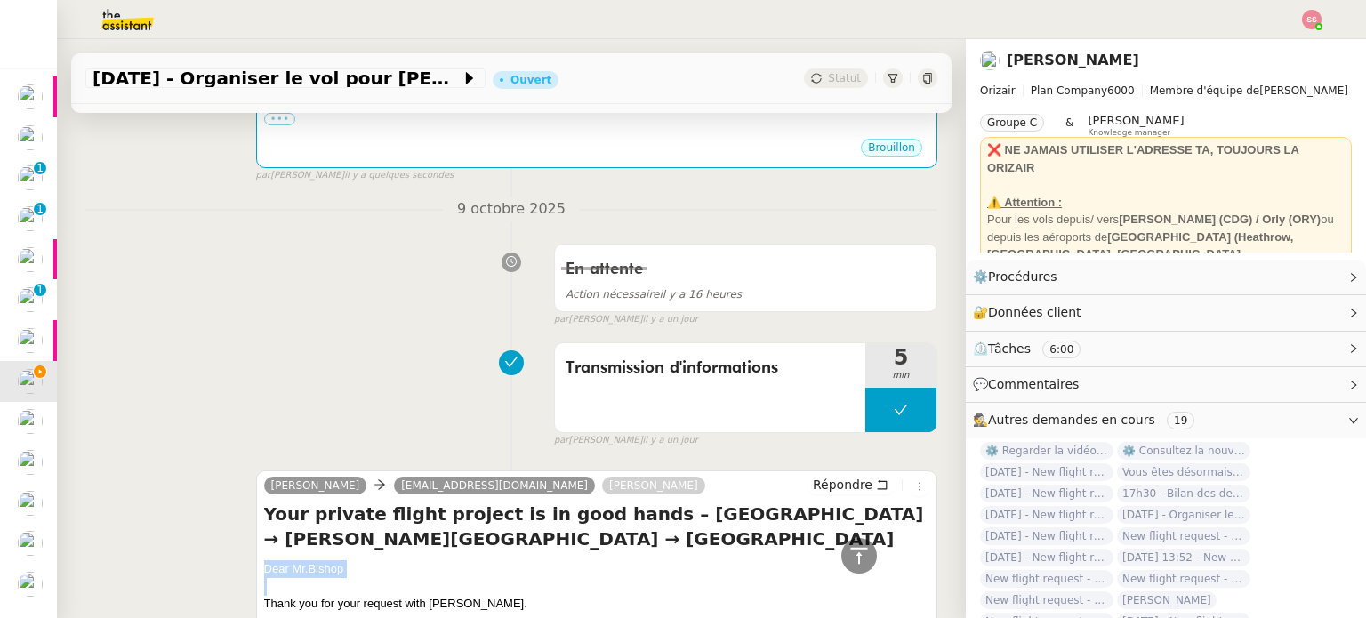
scroll to position [278, 0]
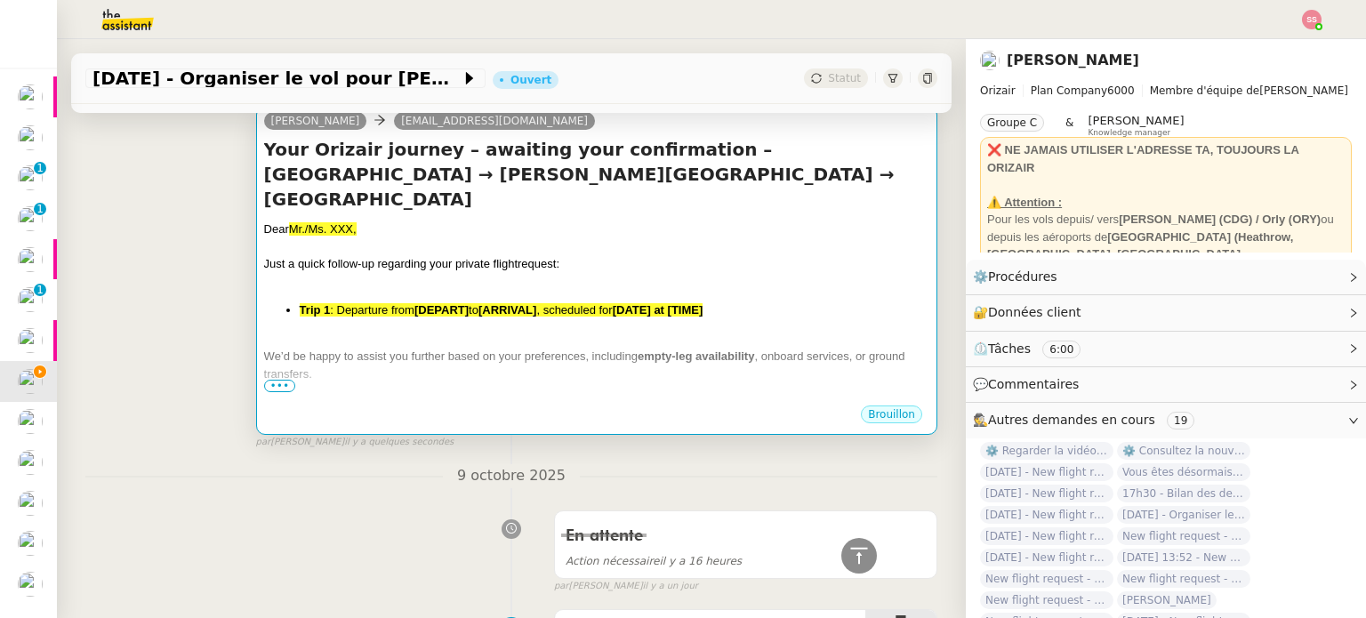
click at [421, 276] on div "Dear Mr./Ms. XXX, Just a quick follow-up regarding your private flight request:…" at bounding box center [596, 363] width 665 height 284
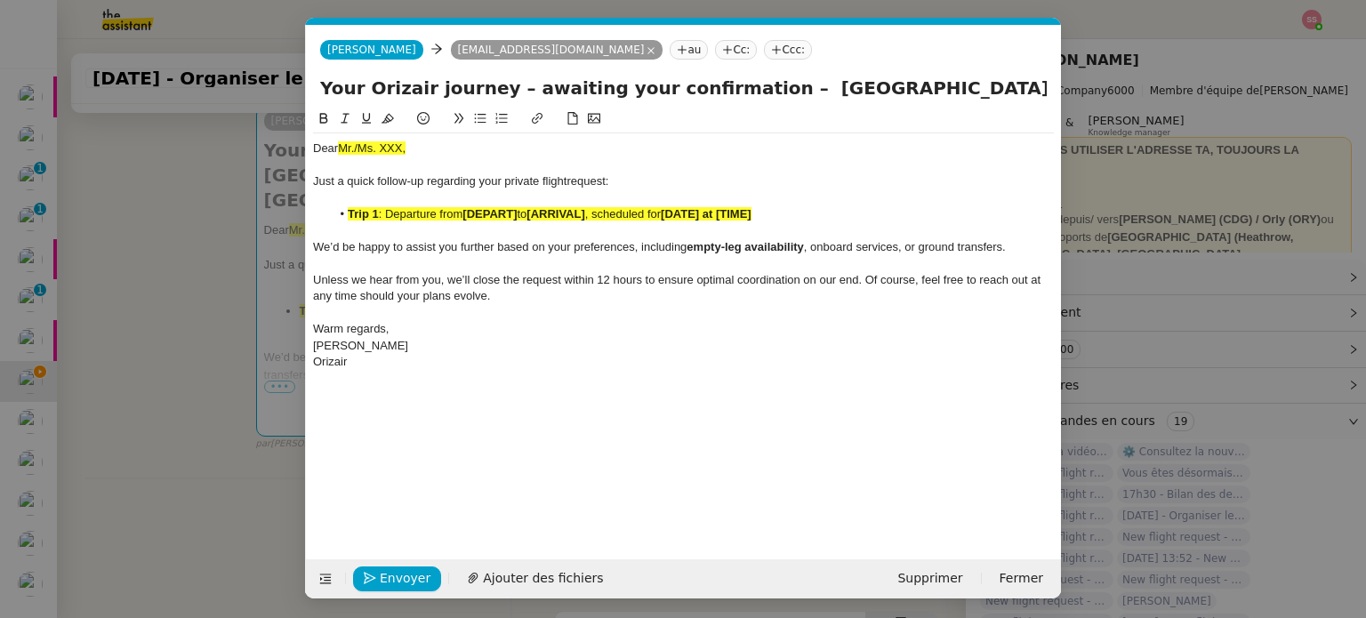
scroll to position [0, 93]
drag, startPoint x: 372, startPoint y: 149, endPoint x: 311, endPoint y: 148, distance: 60.5
click at [311, 148] on nz-spin "Dear Mr./Ms. XXX, Just a quick follow-up regarding your private flight request:…" at bounding box center [683, 323] width 755 height 430
click at [466, 202] on div at bounding box center [683, 198] width 741 height 16
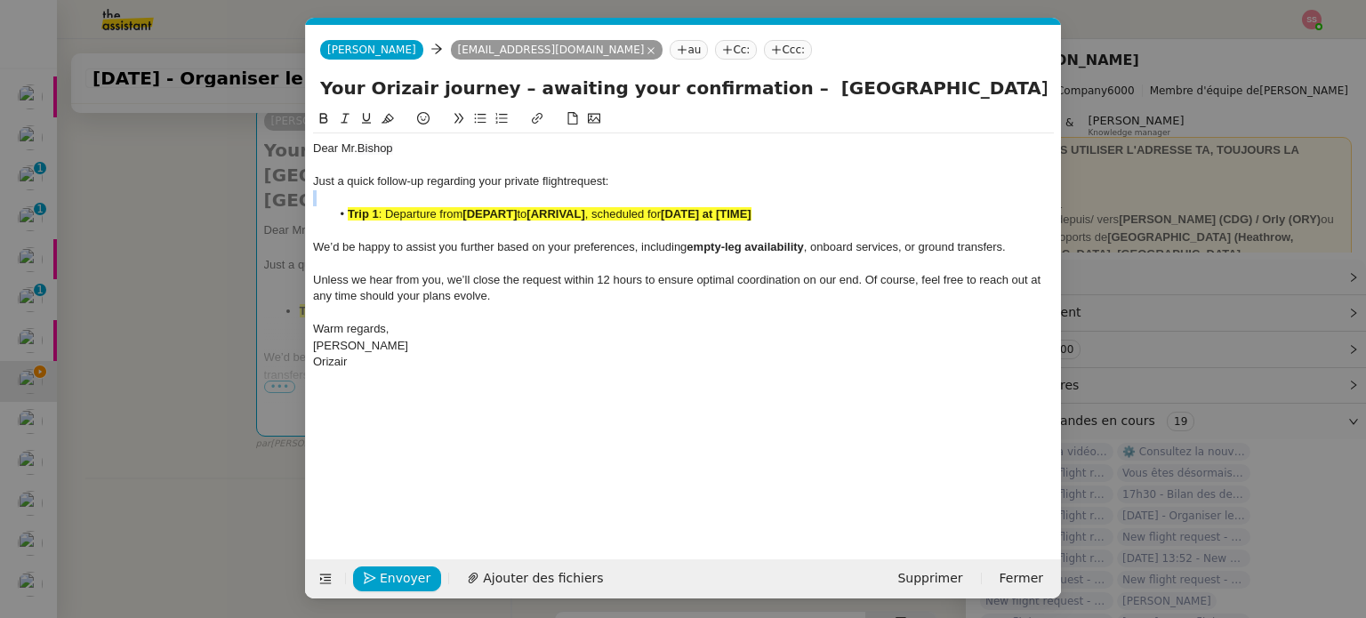
click at [466, 202] on div at bounding box center [683, 198] width 741 height 16
click at [461, 213] on span ": Departure from" at bounding box center [421, 213] width 84 height 13
click at [388, 116] on icon at bounding box center [388, 118] width 12 height 12
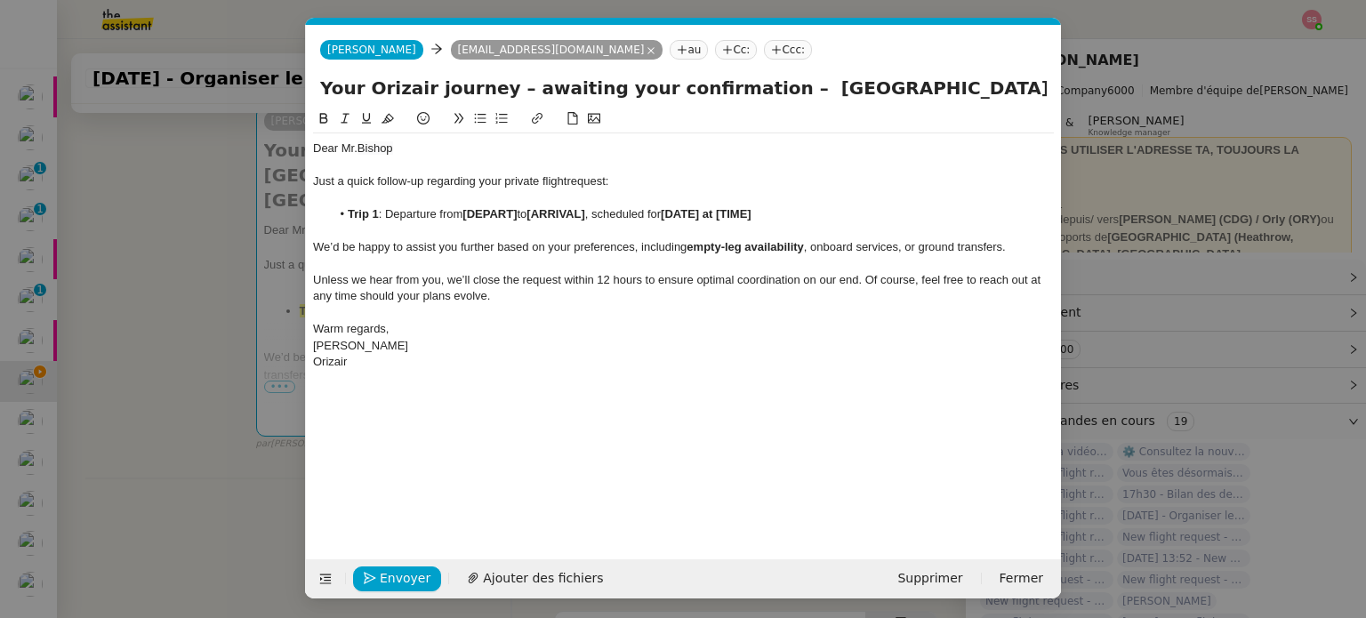
click at [247, 256] on nz-modal-container "relance en Service ✈️Orizair - Relance client ( EN ) à utiliser pour orizair, r…" at bounding box center [683, 309] width 1366 height 618
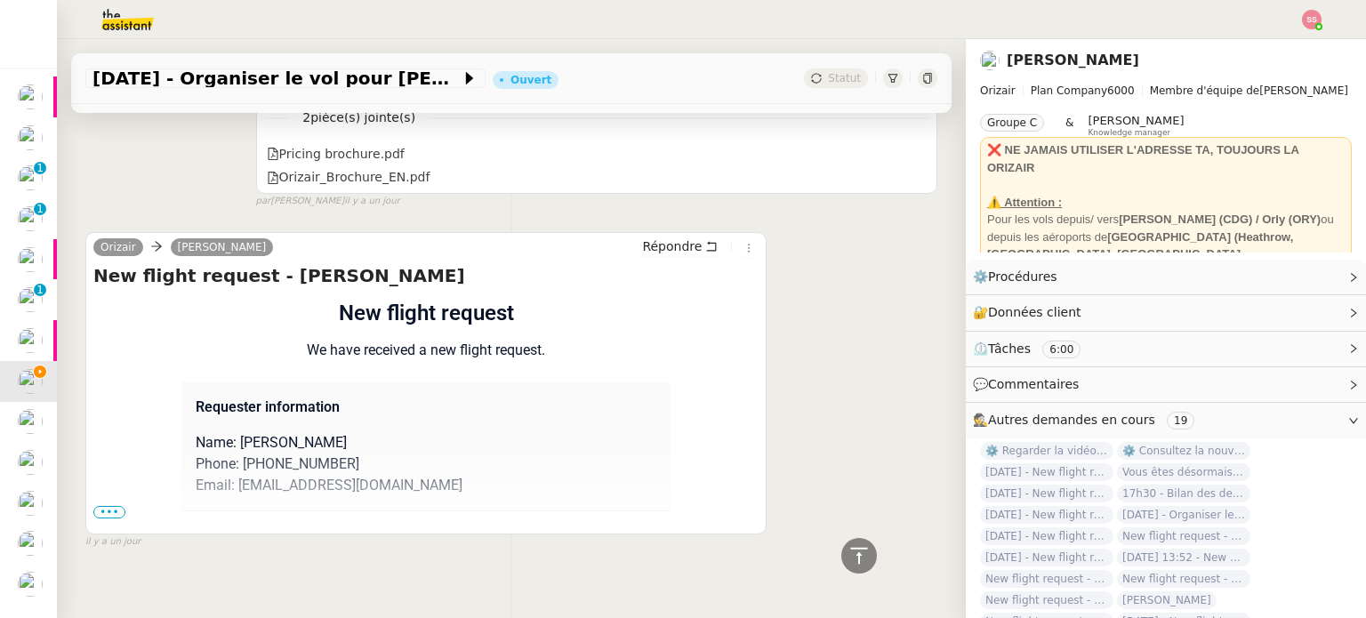
scroll to position [1249, 0]
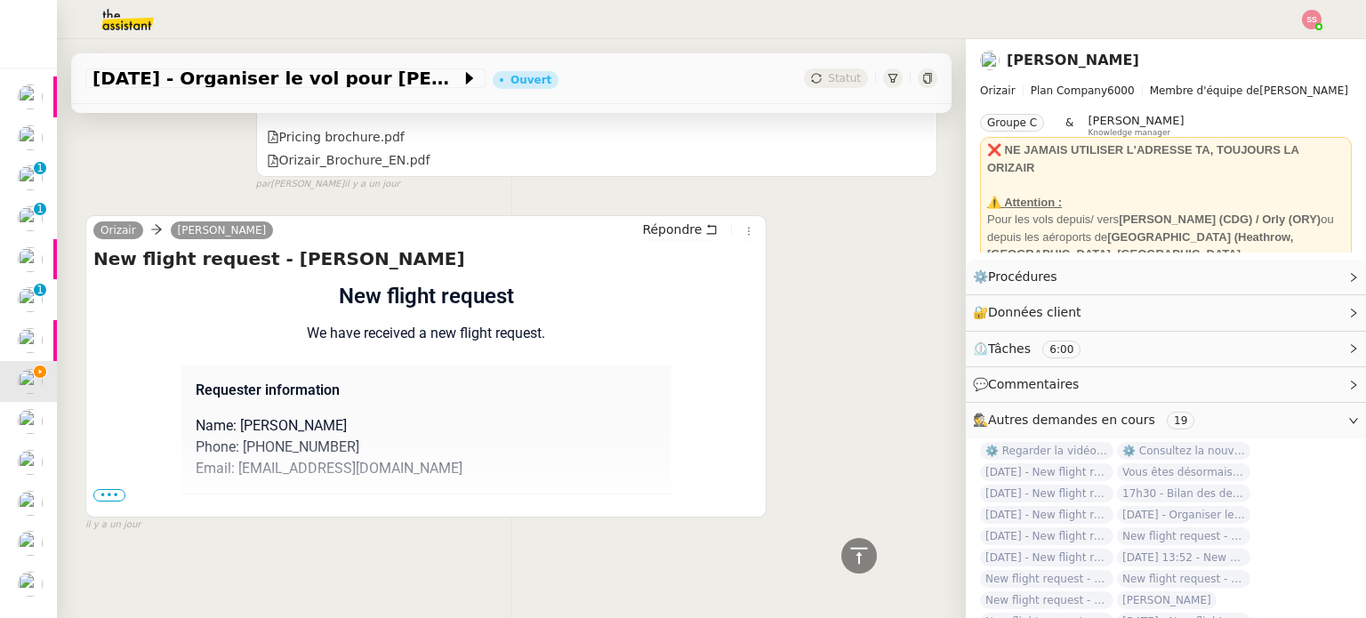
click at [117, 489] on span "•••" at bounding box center [109, 495] width 32 height 12
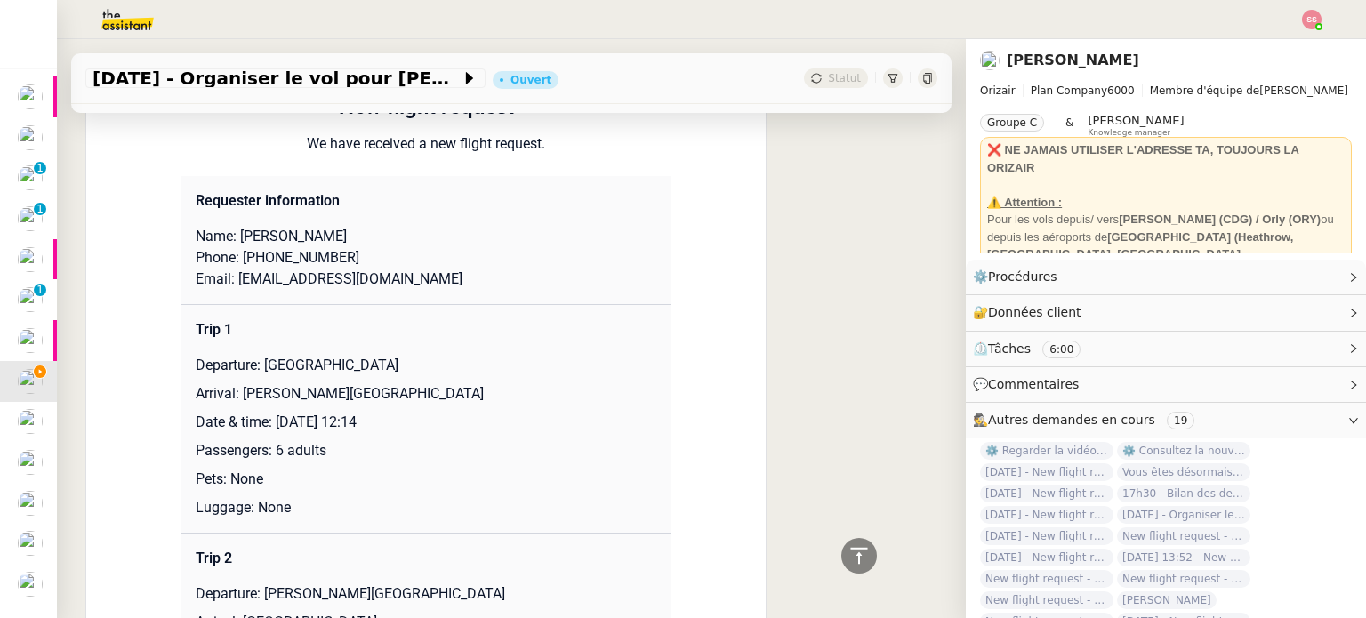
scroll to position [1515, 0]
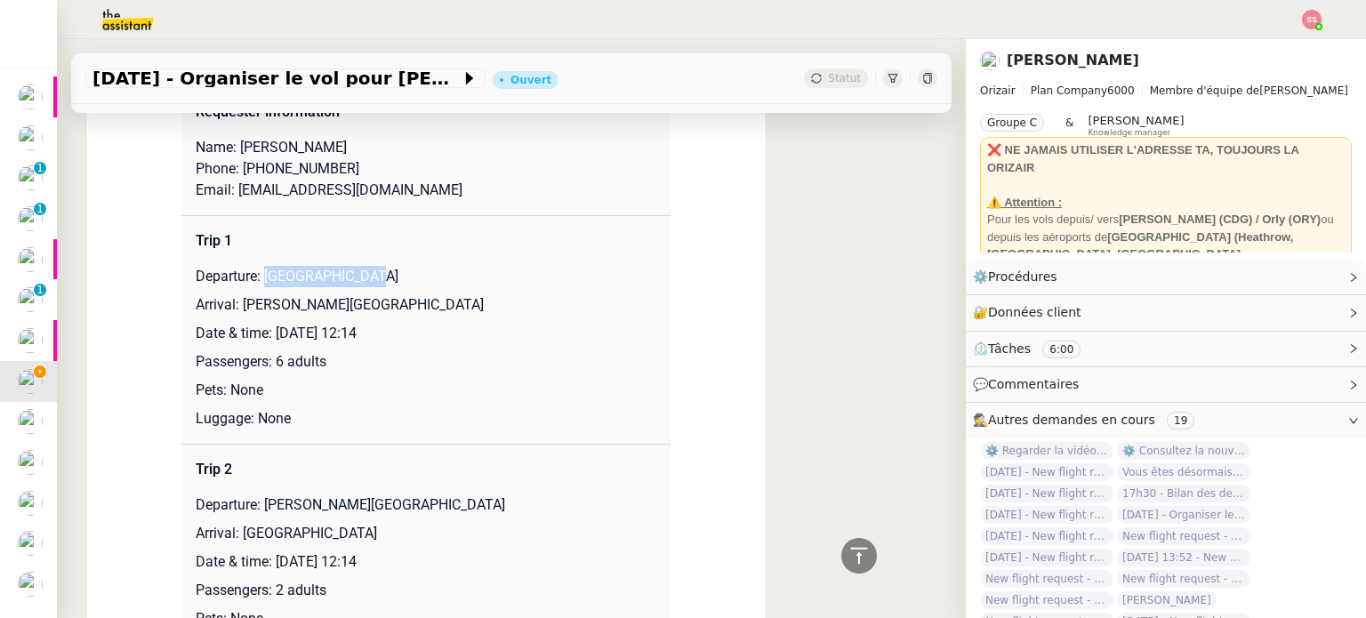
drag, startPoint x: 258, startPoint y: 273, endPoint x: 406, endPoint y: 277, distance: 148.6
click at [406, 277] on p "Departure: [GEOGRAPHIC_DATA]" at bounding box center [426, 276] width 461 height 21
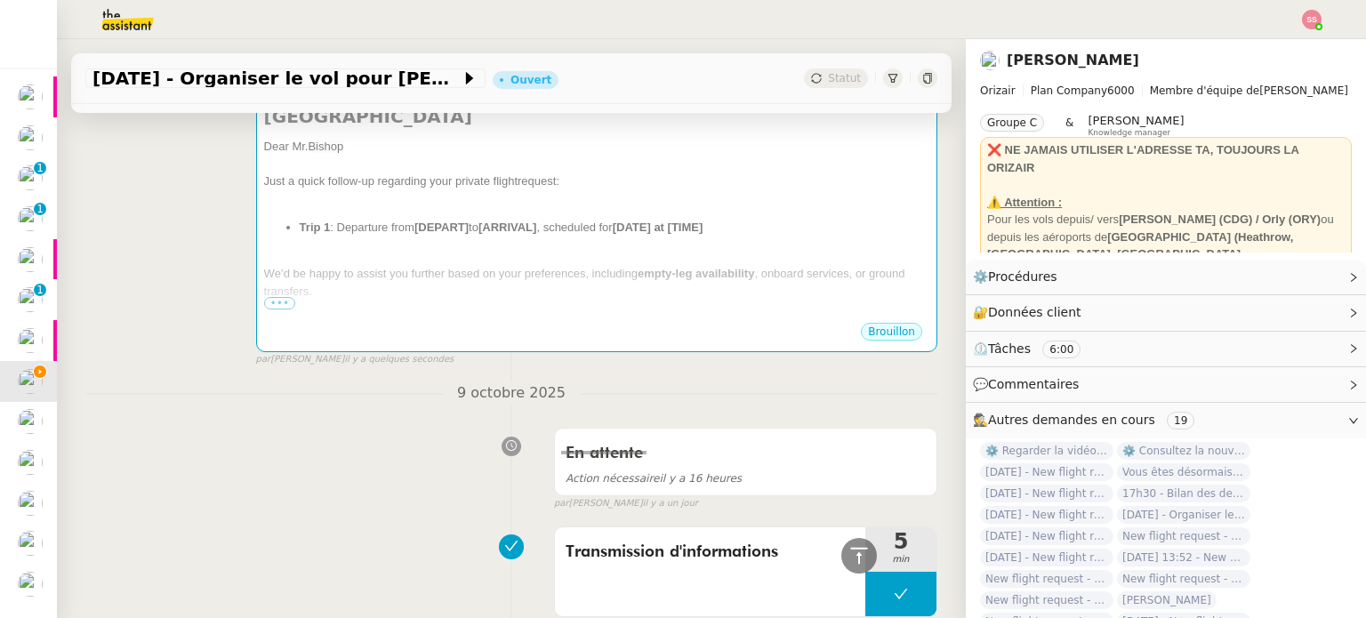
scroll to position [359, 0]
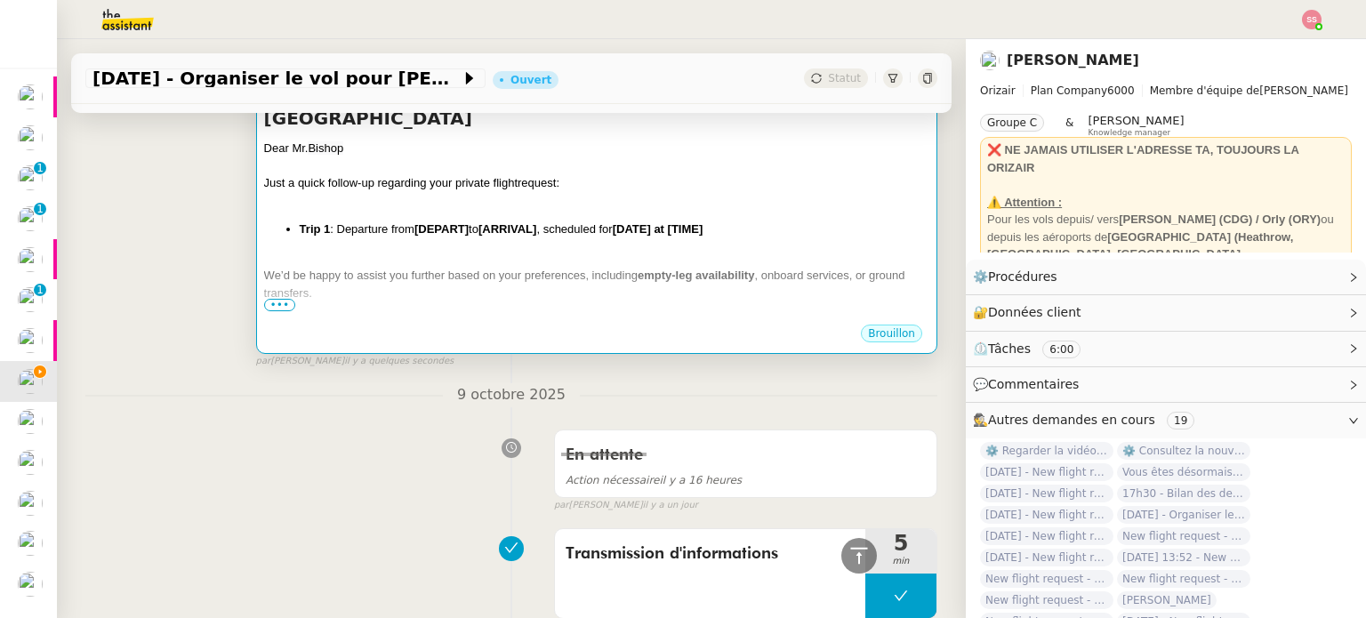
click at [503, 226] on div "Dear [PERSON_NAME] Just a quick follow-up regarding your private flight request…" at bounding box center [596, 282] width 665 height 284
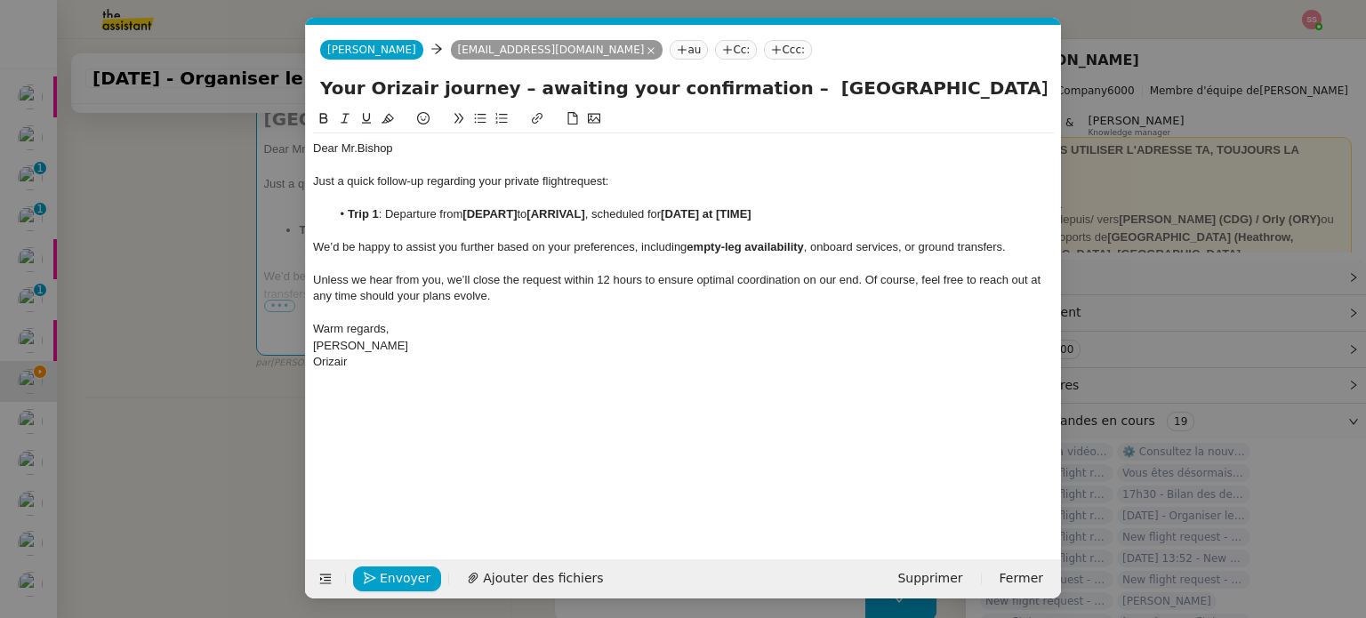
scroll to position [0, 93]
drag, startPoint x: 520, startPoint y: 213, endPoint x: 467, endPoint y: 212, distance: 53.4
click at [467, 212] on li "Trip 1 : Departure from [DEPART] to [ARRIVAL] , scheduled for [DATE] at [TIME]" at bounding box center [693, 214] width 724 height 16
click at [212, 390] on nz-modal-container "relance en Service ✈️Orizair - Relance client ( EN ) à utiliser pour orizair, r…" at bounding box center [683, 309] width 1366 height 618
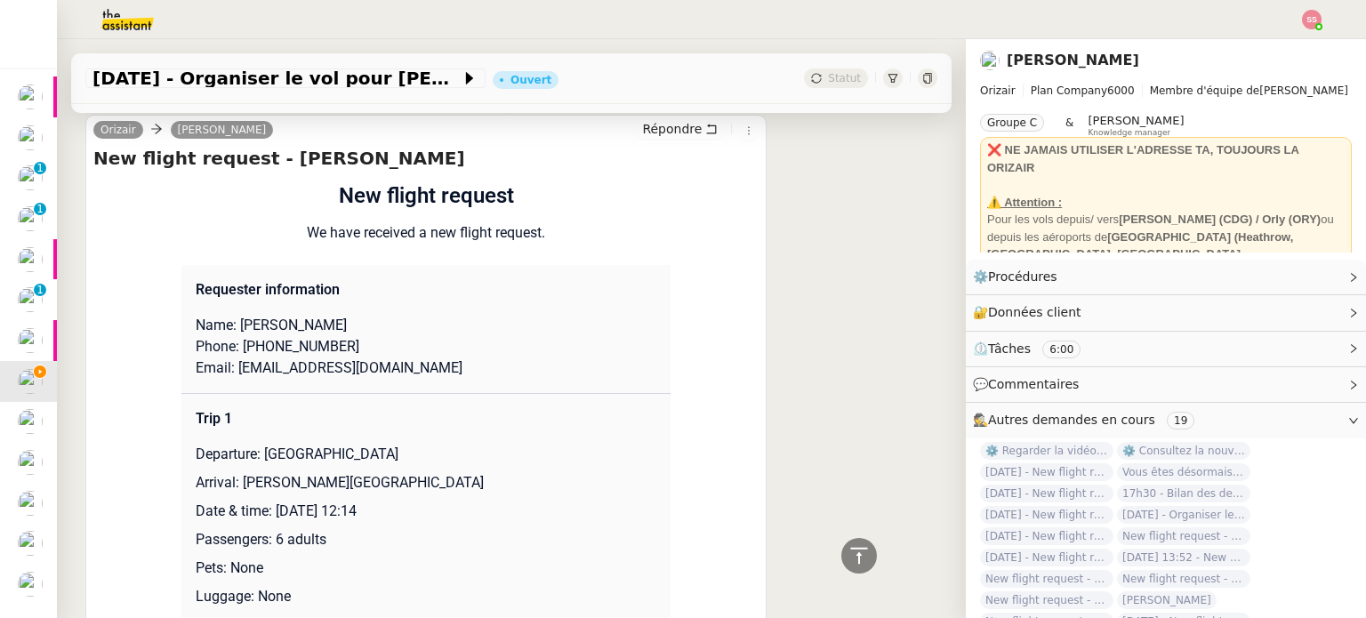
scroll to position [1426, 0]
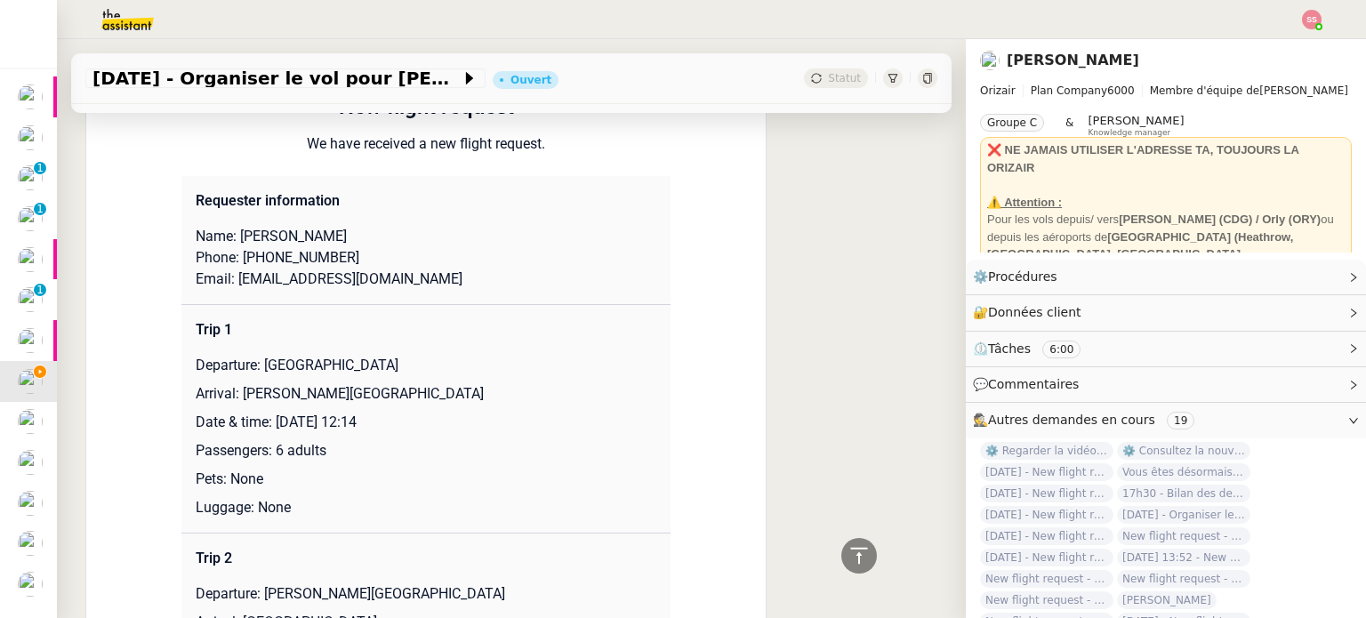
drag, startPoint x: 234, startPoint y: 395, endPoint x: 490, endPoint y: 392, distance: 256.1
click at [490, 392] on p "Arrival: [PERSON_NAME][GEOGRAPHIC_DATA]" at bounding box center [426, 393] width 461 height 21
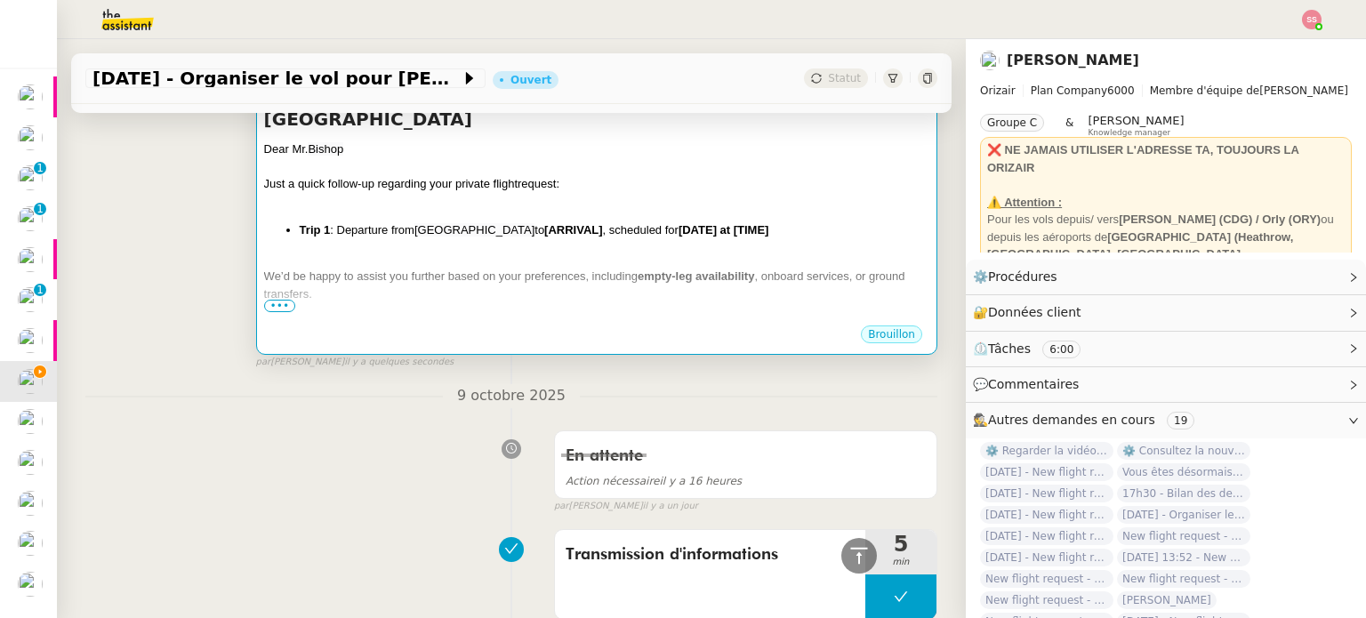
scroll to position [359, 0]
drag, startPoint x: 555, startPoint y: 203, endPoint x: 526, endPoint y: 206, distance: 28.7
click at [526, 221] on li "Trip 1 : Departure from [GEOGRAPHIC_DATA] to [ARRIVAL] , scheduled for [DATE] a…" at bounding box center [615, 230] width 630 height 18
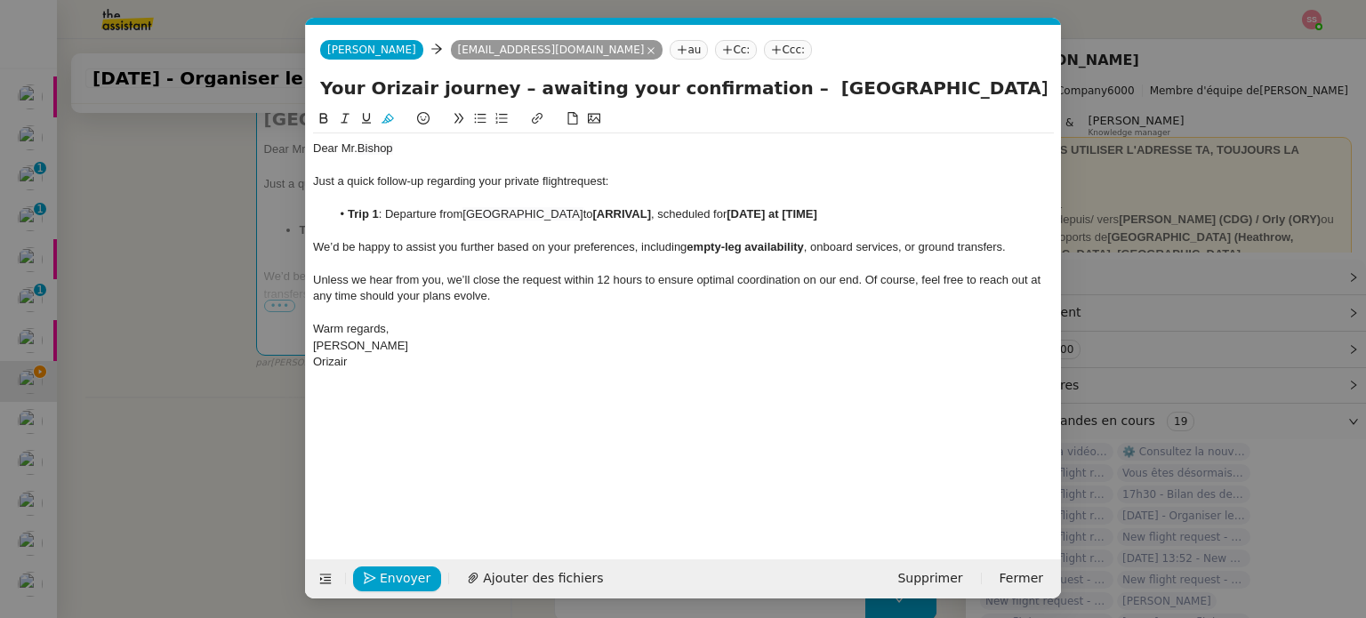
scroll to position [0, 93]
drag, startPoint x: 608, startPoint y: 210, endPoint x: 549, endPoint y: 216, distance: 59.9
click at [549, 216] on li "Trip 1 : Departure from [GEOGRAPHIC_DATA] to [ARRIVAL] , scheduled for [DATE] a…" at bounding box center [693, 214] width 724 height 16
click at [213, 383] on nz-modal-container "relance en Service ✈️Orizair - Relance client ( EN ) à utiliser pour orizair, r…" at bounding box center [683, 309] width 1366 height 618
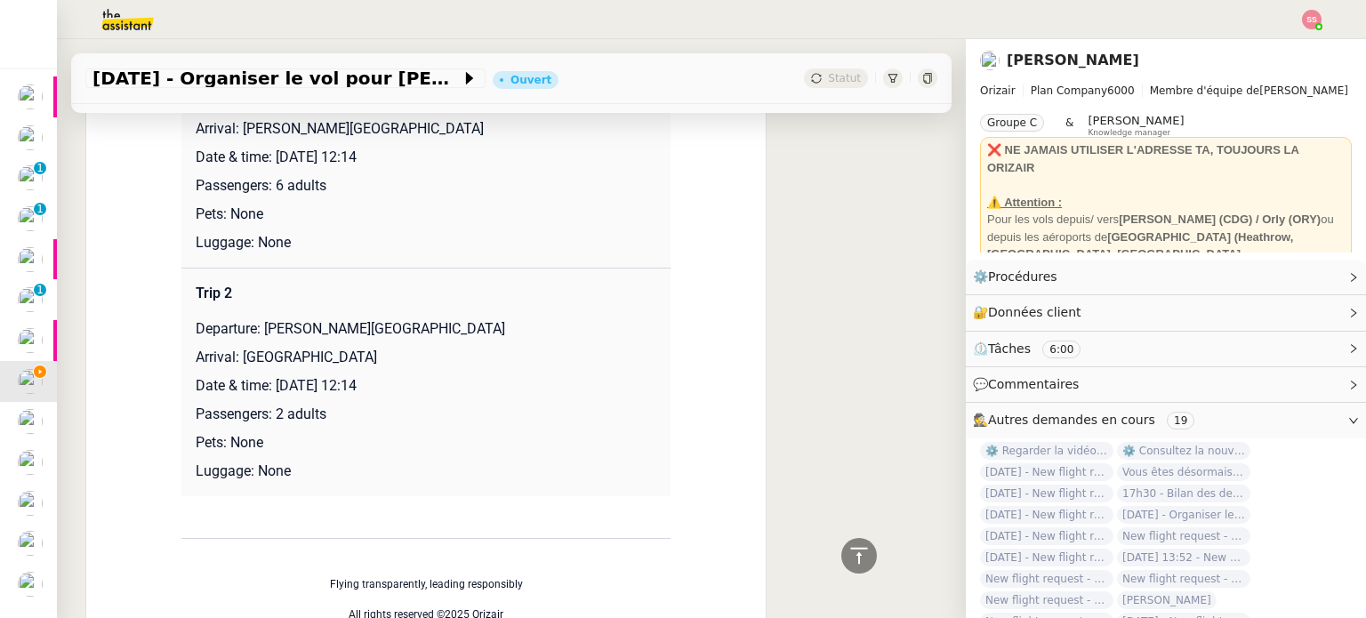
scroll to position [1514, 0]
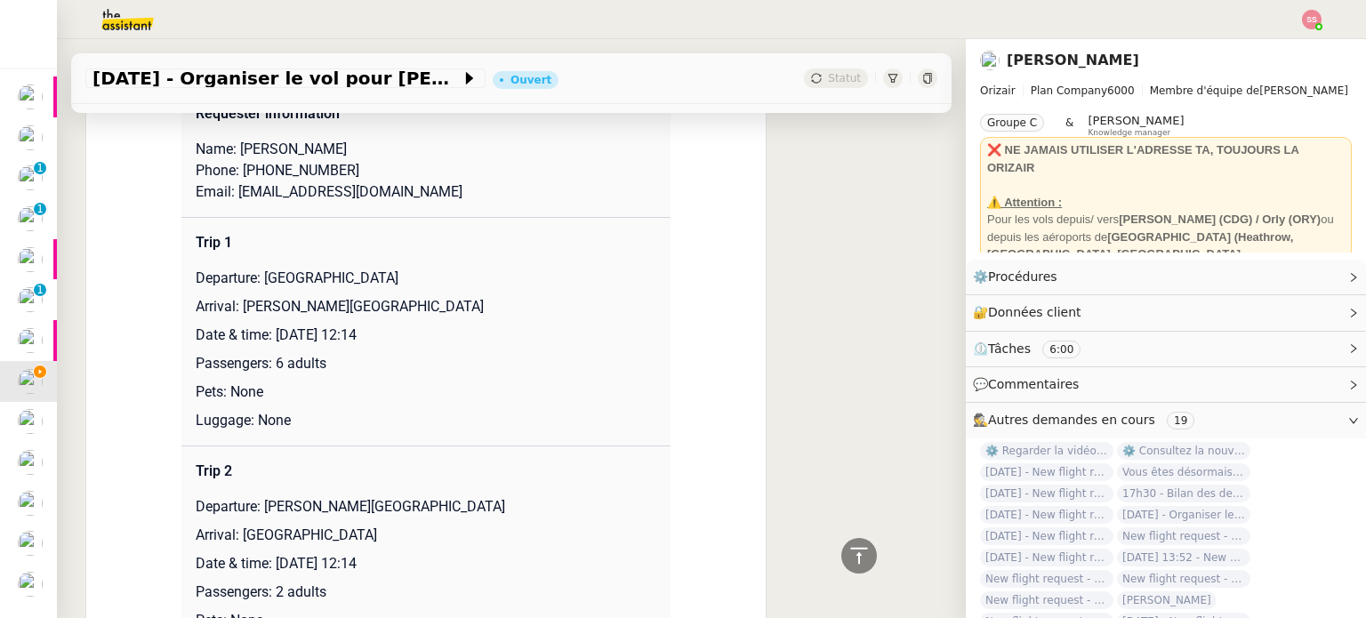
drag, startPoint x: 269, startPoint y: 333, endPoint x: 474, endPoint y: 330, distance: 204.6
click at [474, 330] on p "Date & time: [DATE] 12:14" at bounding box center [426, 335] width 461 height 21
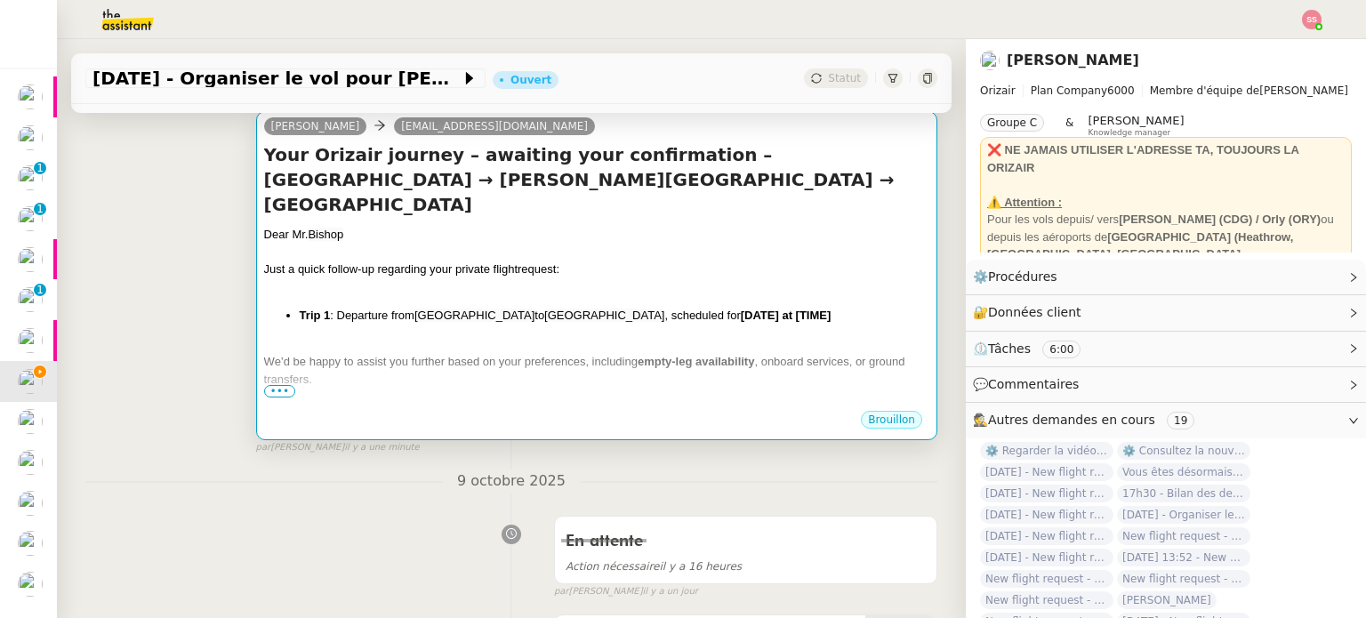
scroll to position [269, 0]
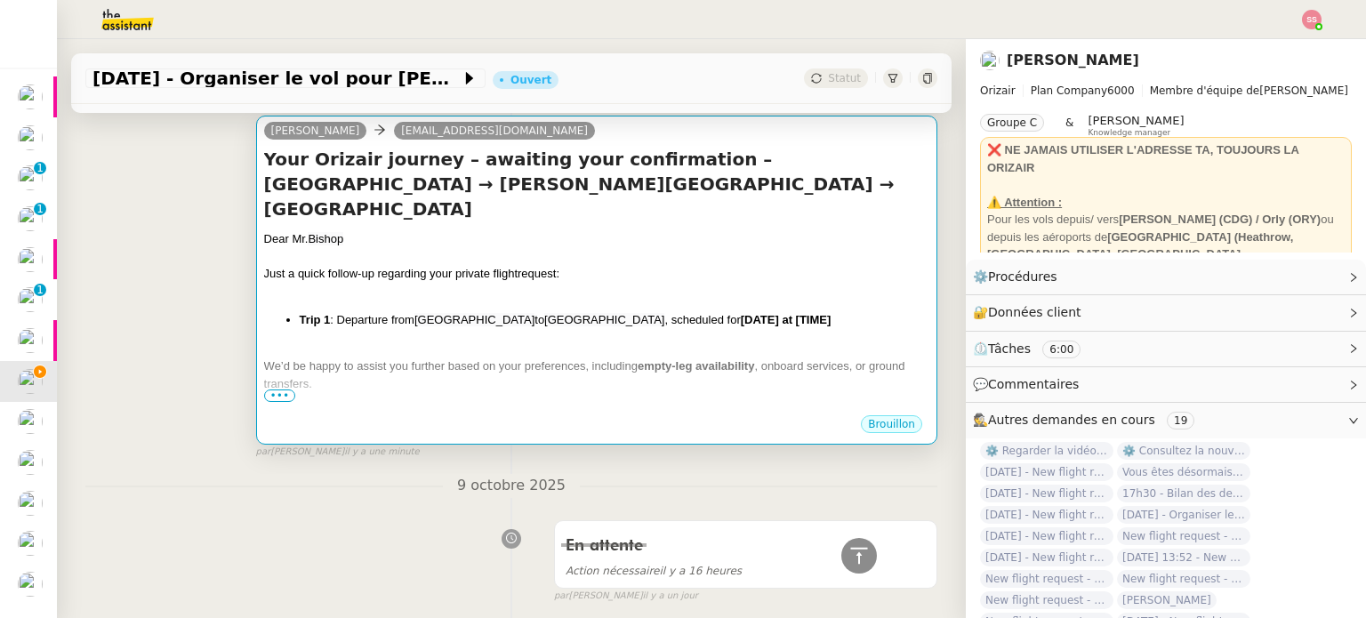
click at [679, 306] on div "Dear [PERSON_NAME] Just a quick follow-up regarding your private flight request…" at bounding box center [596, 372] width 665 height 284
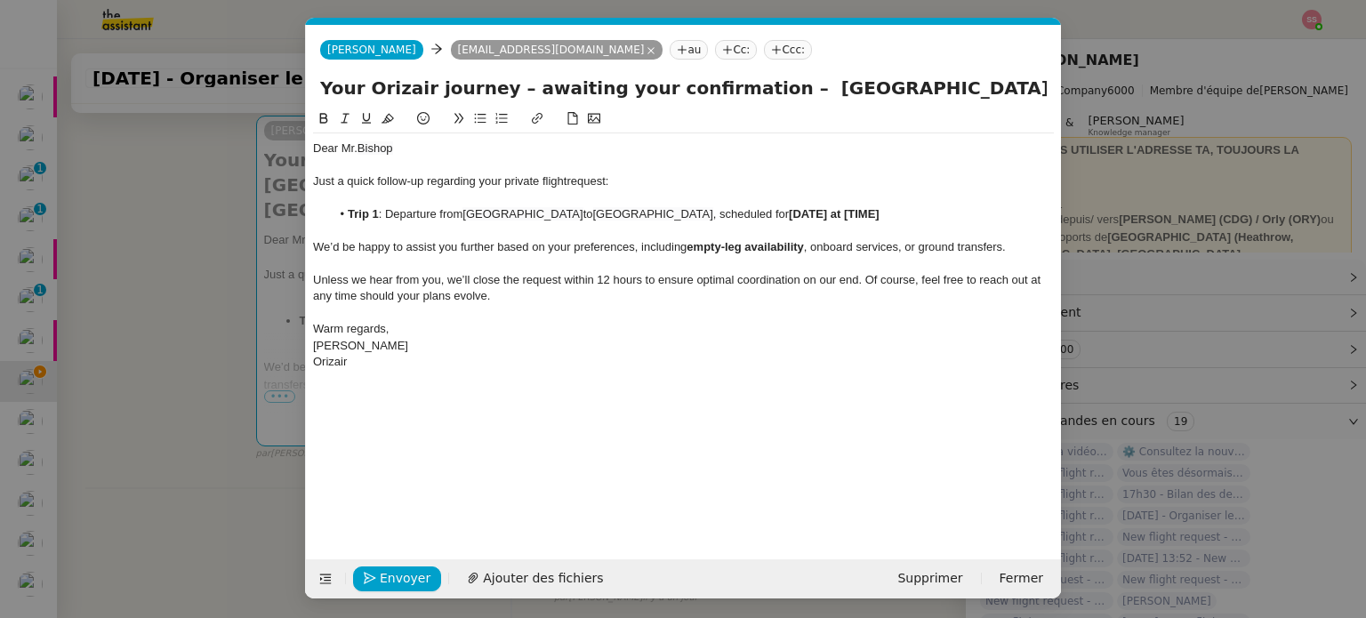
scroll to position [0, 93]
drag, startPoint x: 794, startPoint y: 217, endPoint x: 700, endPoint y: 213, distance: 94.3
click at [700, 213] on li "Trip 1 : Departure from [GEOGRAPHIC_DATA] to [GEOGRAPHIC_DATA] , scheduled for …" at bounding box center [693, 214] width 724 height 16
drag, startPoint x: 729, startPoint y: 88, endPoint x: 1065, endPoint y: 109, distance: 336.8
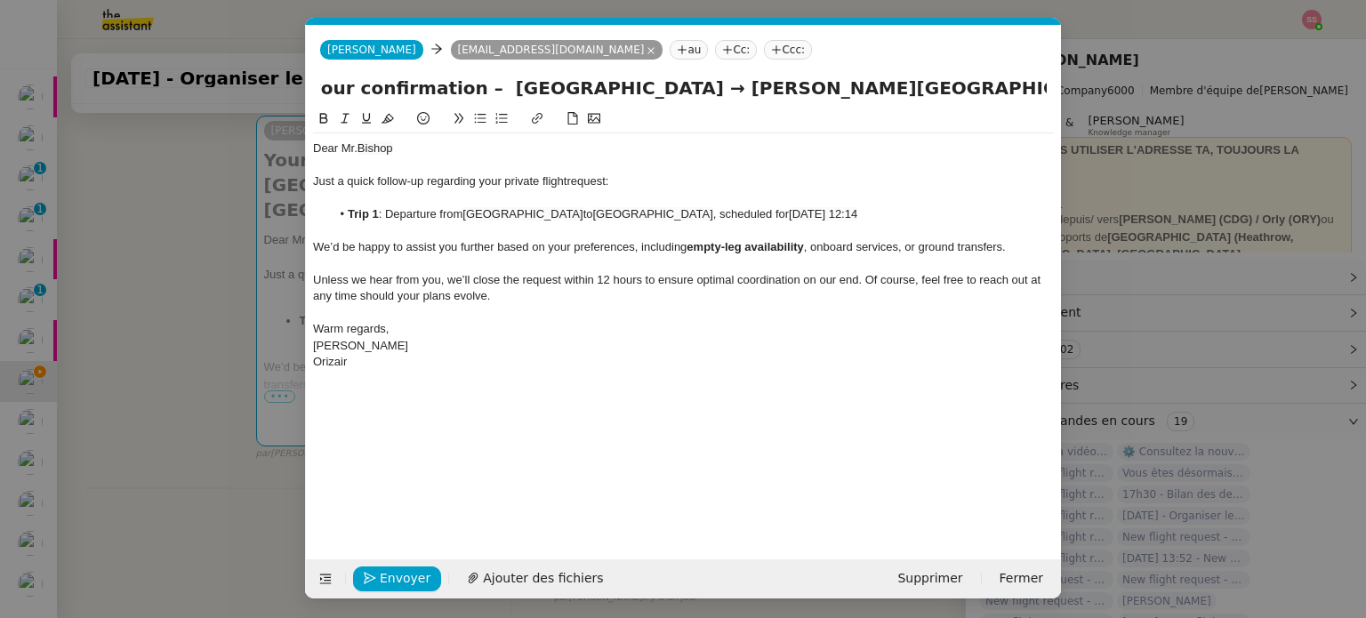
click at [1065, 109] on nz-modal-container "relance en Service ✈️Orizair - Relance client ( EN ) à utiliser pour orizair, r…" at bounding box center [683, 309] width 1366 height 618
click at [214, 287] on nz-modal-container "relance en Service ✈️Orizair - Relance client ( EN ) à utiliser pour orizair, r…" at bounding box center [683, 309] width 1366 height 618
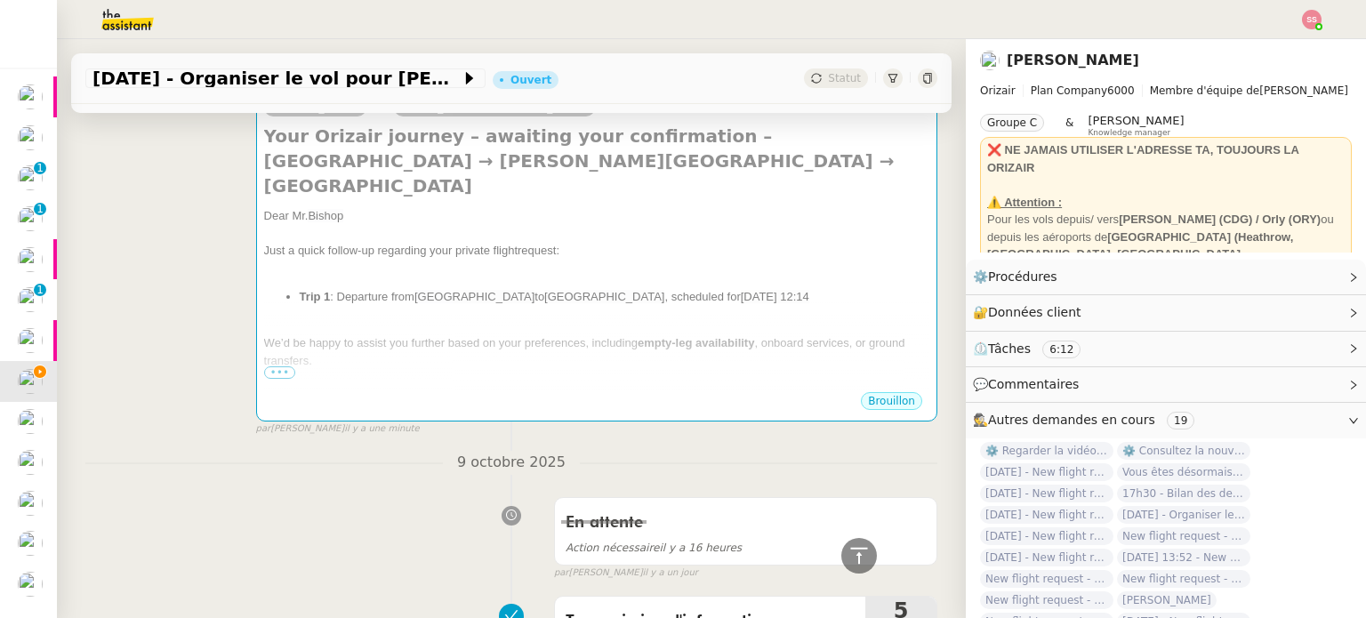
scroll to position [268, 0]
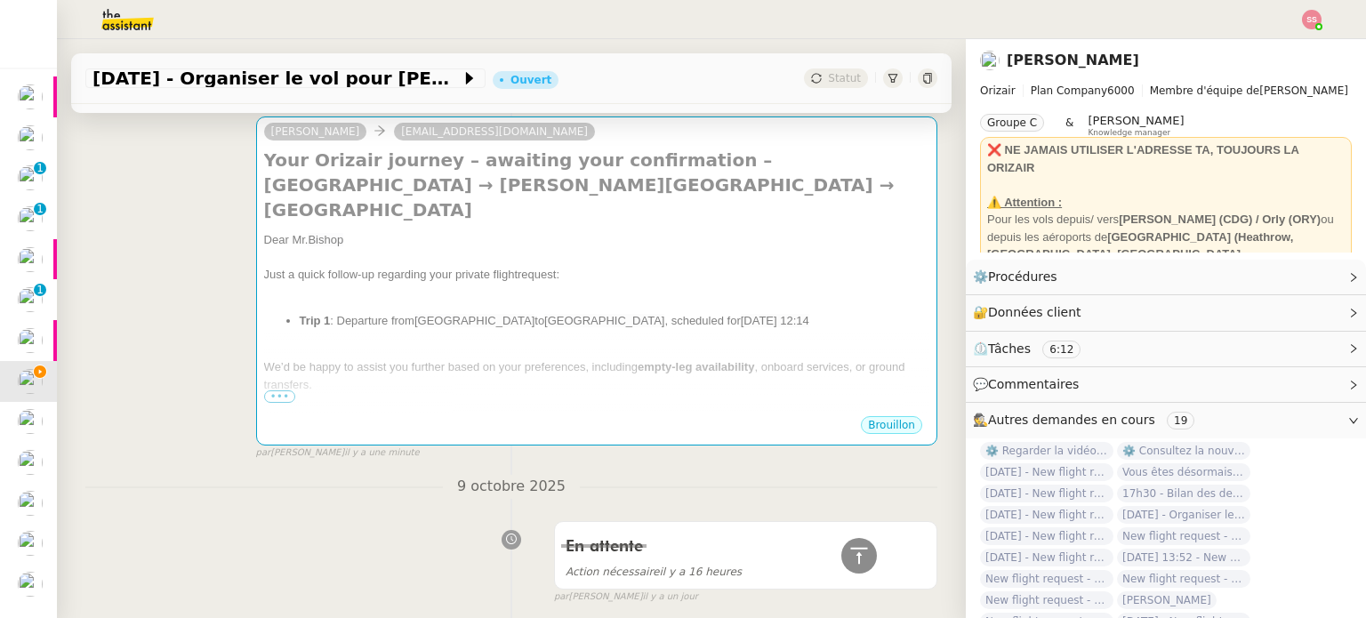
click at [438, 266] on div "Just a quick follow-up regarding your private flight request:" at bounding box center [596, 275] width 665 height 18
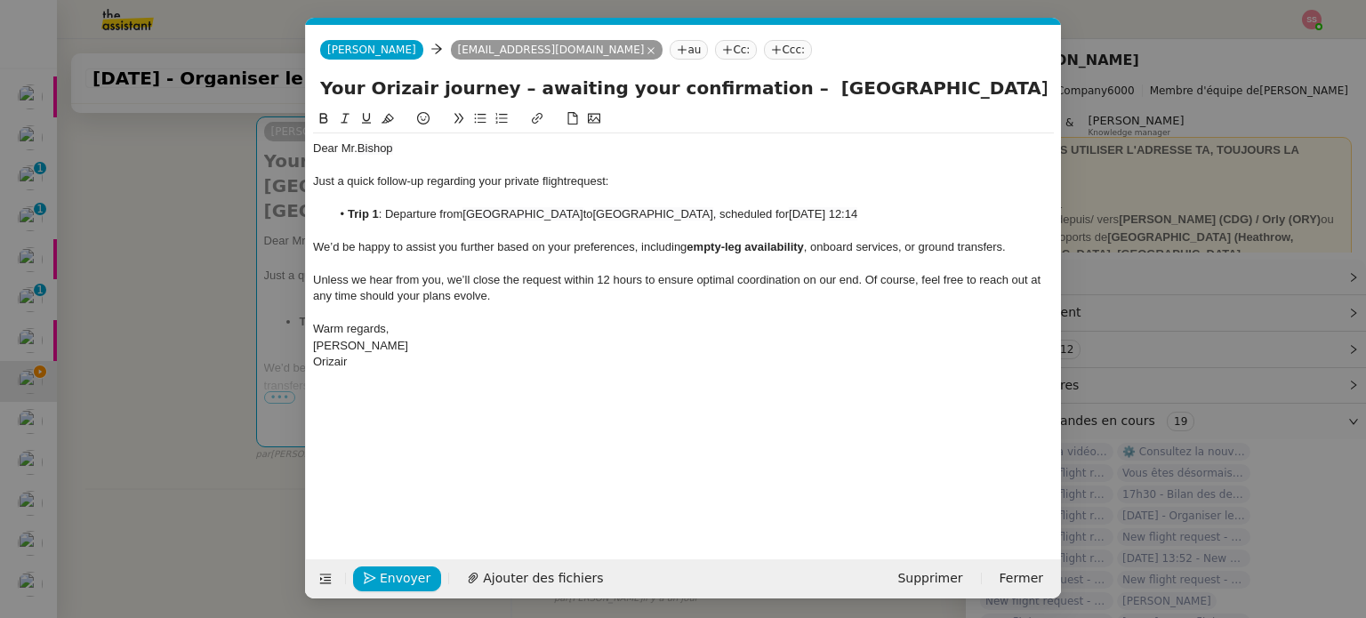
scroll to position [0, 93]
click at [511, 213] on span "[GEOGRAPHIC_DATA]" at bounding box center [522, 213] width 120 height 13
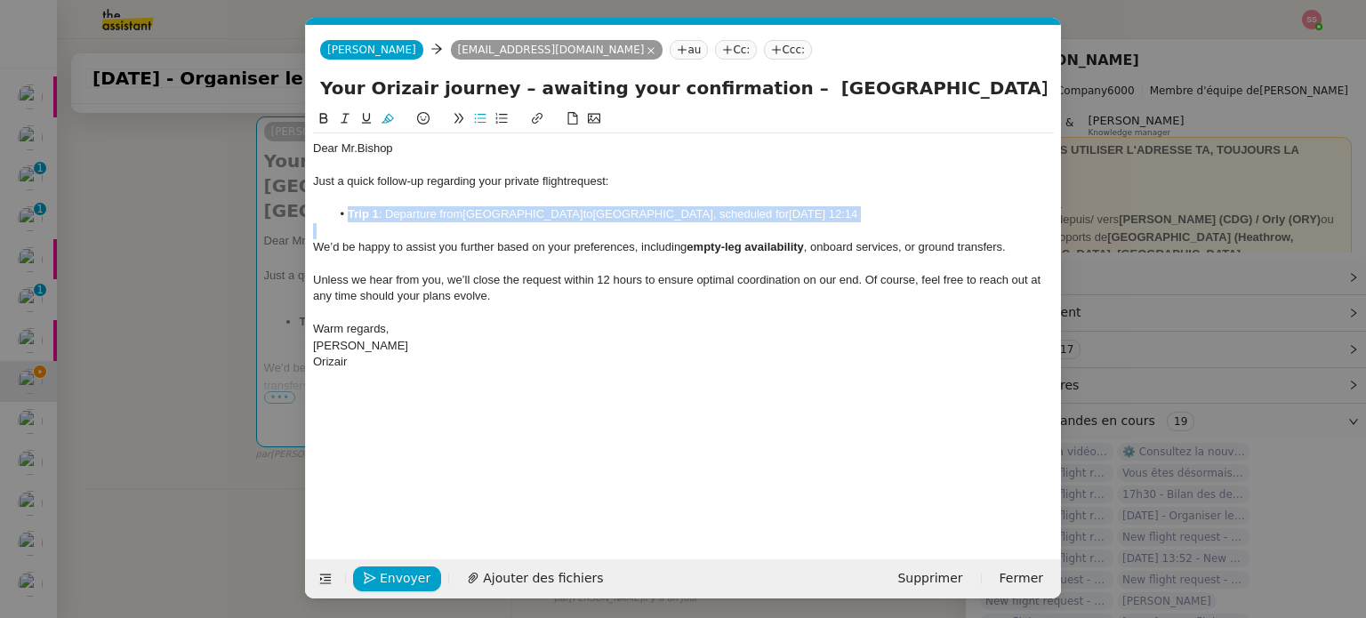
click at [511, 213] on span "[GEOGRAPHIC_DATA]" at bounding box center [522, 213] width 120 height 13
click at [861, 216] on li "Trip 1 : Departure from [GEOGRAPHIC_DATA] to [GEOGRAPHIC_DATA] , scheduled for …" at bounding box center [693, 214] width 724 height 16
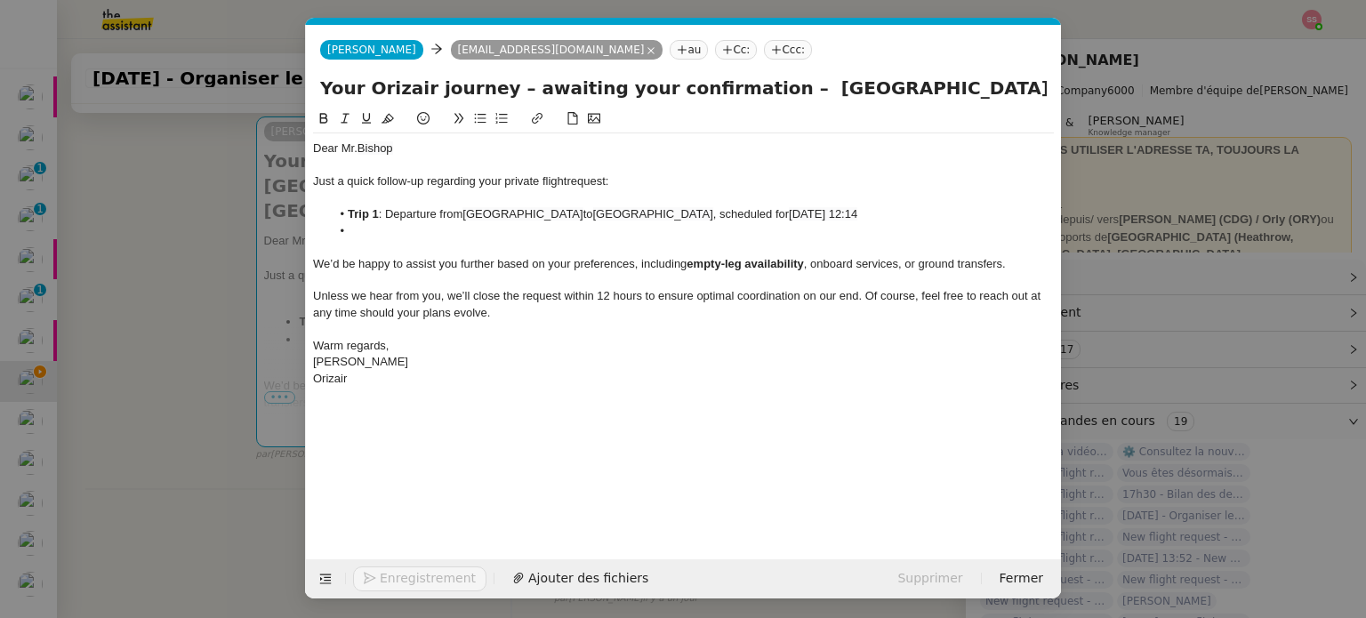
paste div
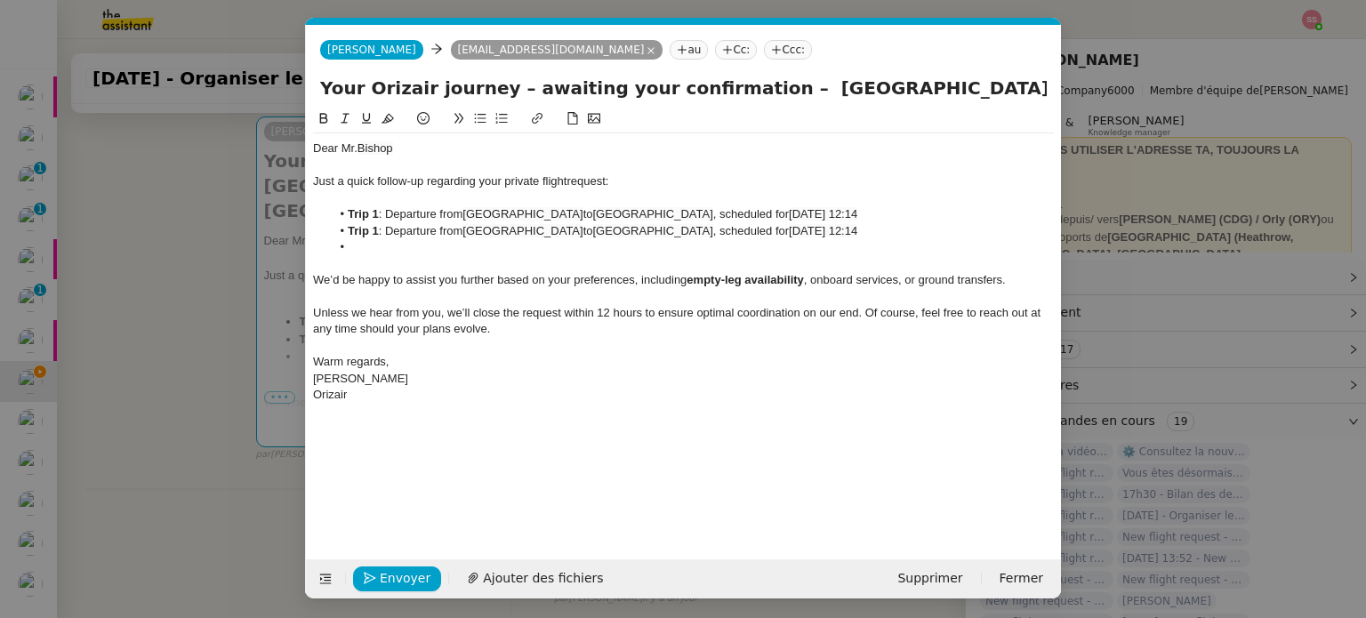
click at [368, 233] on strong "Trip 1" at bounding box center [363, 230] width 31 height 13
click at [377, 227] on strong "Trip 1" at bounding box center [363, 230] width 31 height 13
click at [384, 241] on li at bounding box center [693, 247] width 724 height 16
click at [210, 340] on nz-modal-container "relance en Service ✈️Orizair - Relance client ( EN ) à utiliser pour orizair, r…" at bounding box center [683, 309] width 1366 height 618
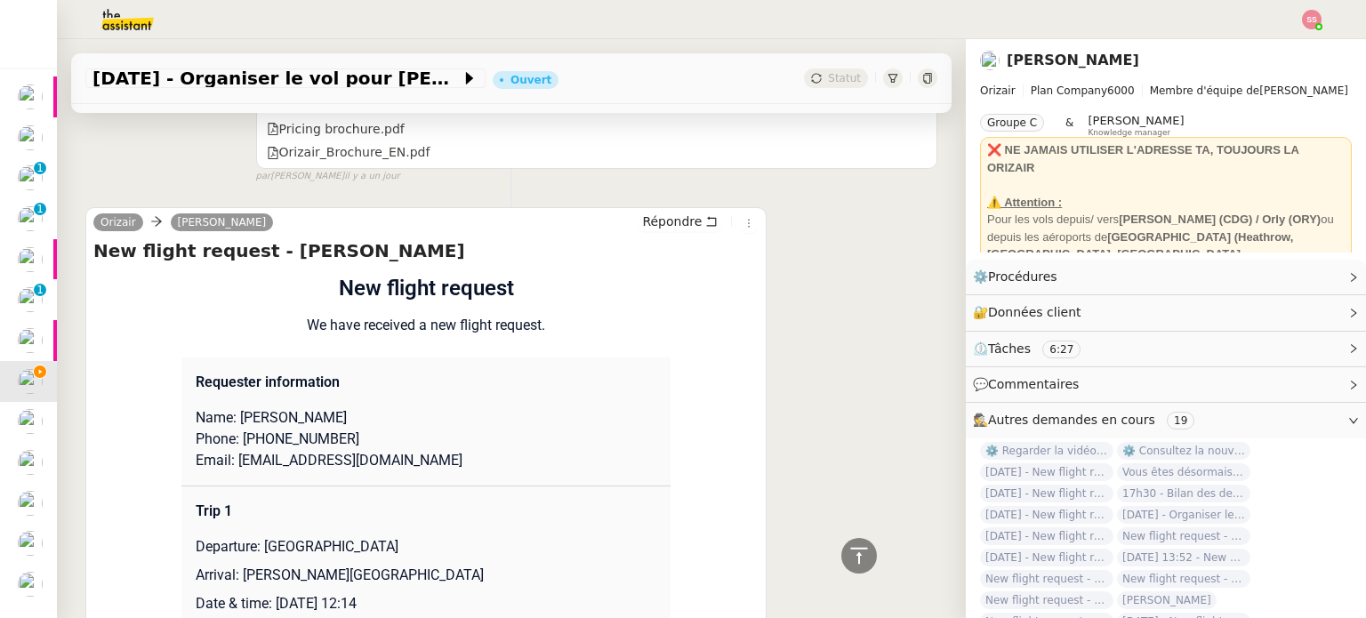
scroll to position [1512, 0]
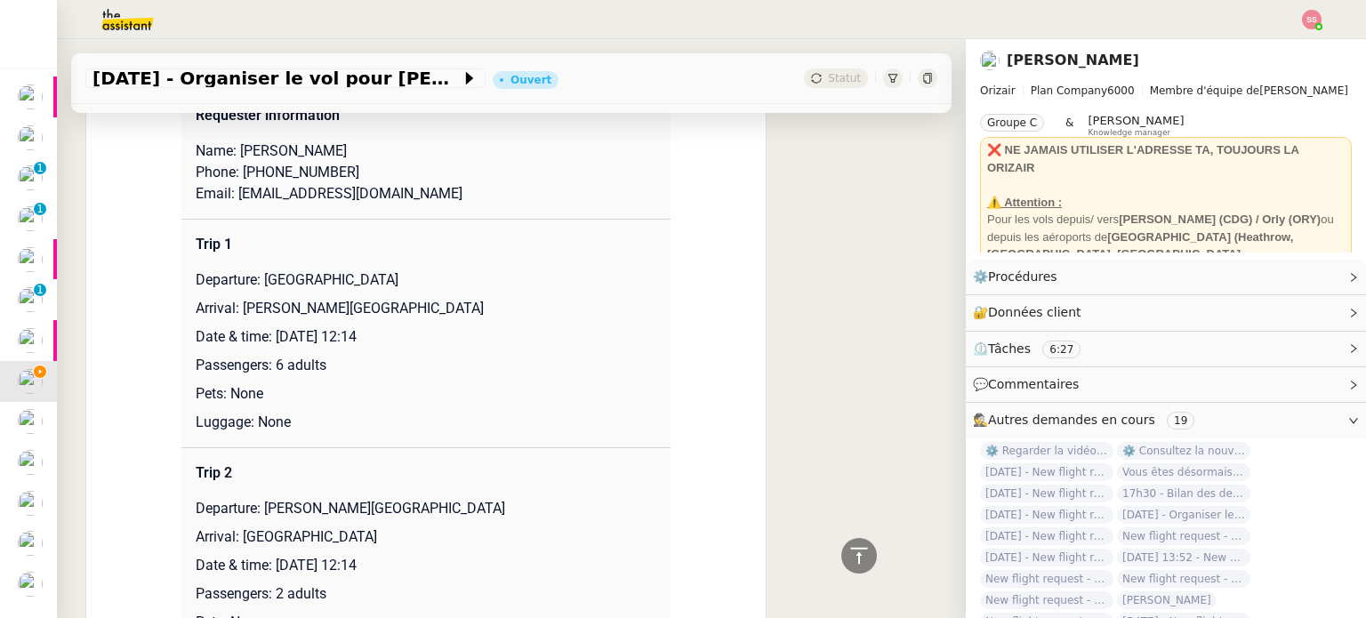
drag, startPoint x: 234, startPoint y: 311, endPoint x: 525, endPoint y: 305, distance: 290.9
click at [525, 305] on p "Arrival: [PERSON_NAME][GEOGRAPHIC_DATA]" at bounding box center [426, 308] width 461 height 21
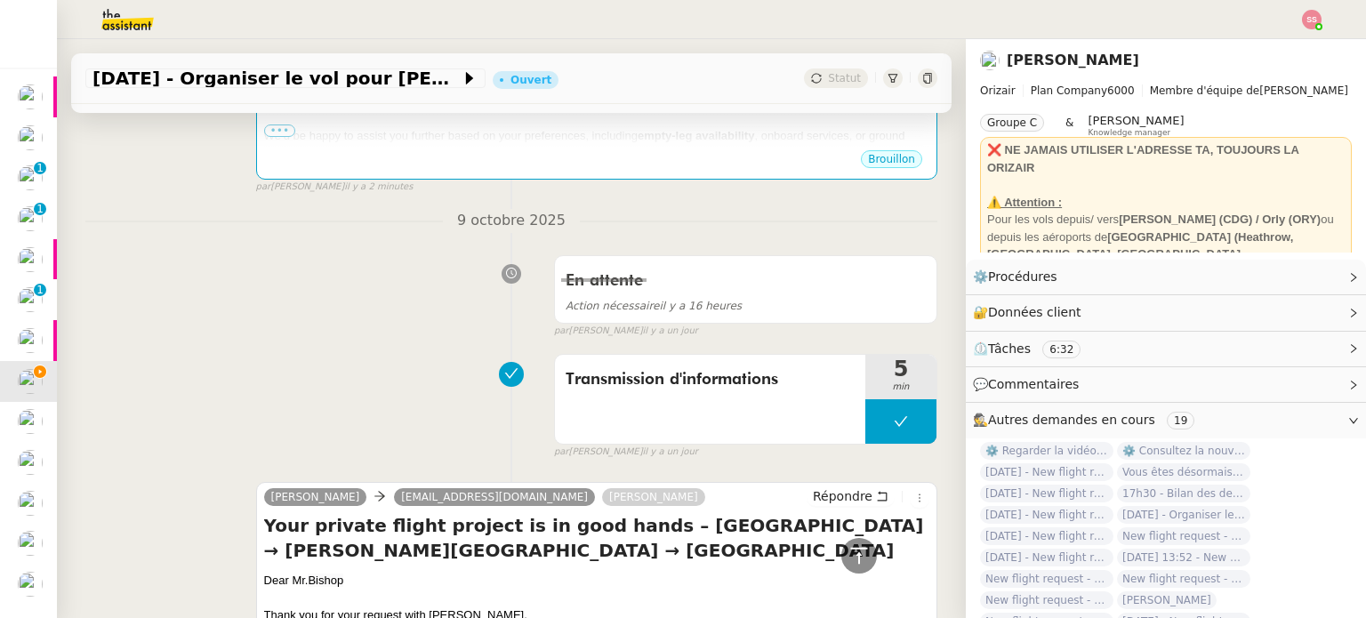
scroll to position [267, 0]
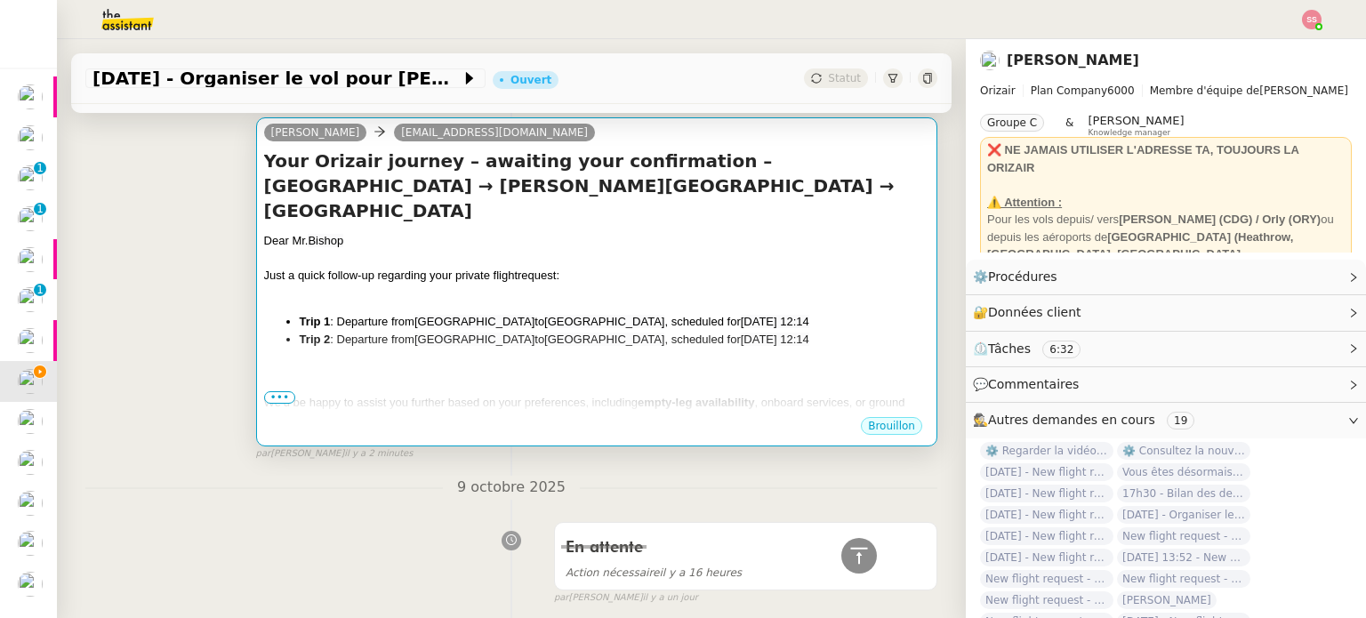
click at [544, 315] on span "[GEOGRAPHIC_DATA]" at bounding box center [604, 321] width 120 height 13
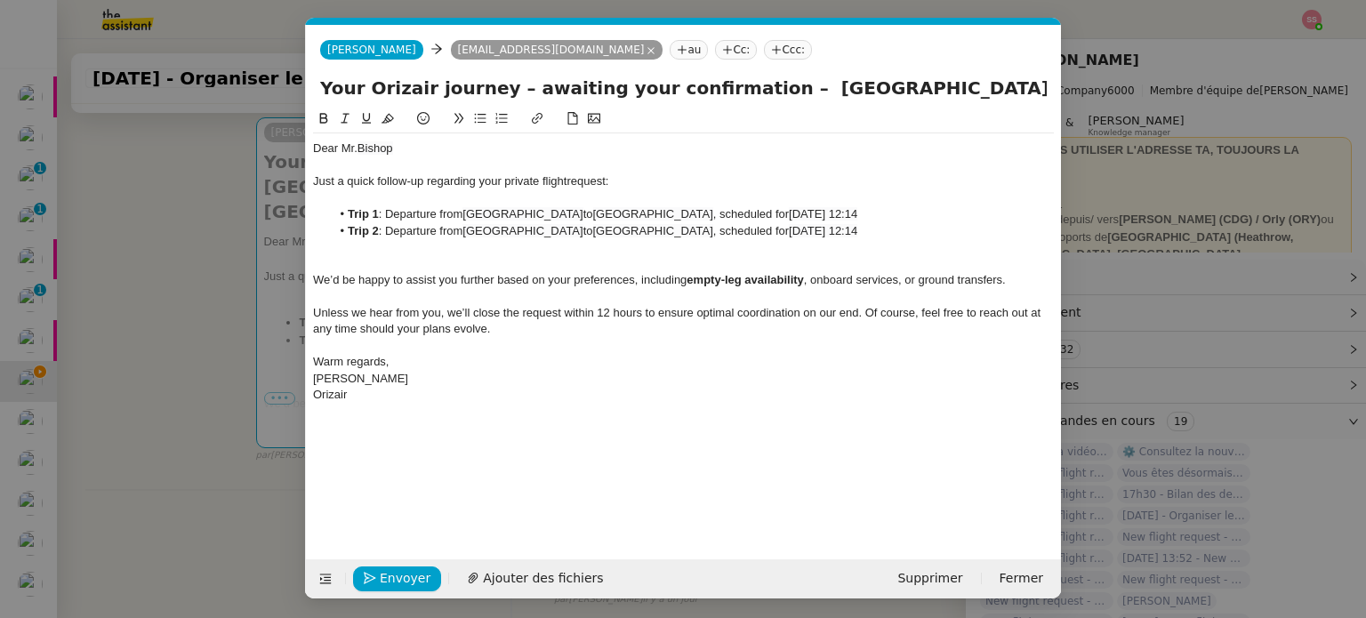
scroll to position [0, 93]
drag, startPoint x: 619, startPoint y: 215, endPoint x: 549, endPoint y: 215, distance: 70.3
click at [549, 215] on li "Trip 1 : Departure from [GEOGRAPHIC_DATA] to [GEOGRAPHIC_DATA] , scheduled for …" at bounding box center [693, 214] width 724 height 16
drag, startPoint x: 534, startPoint y: 229, endPoint x: 467, endPoint y: 231, distance: 66.8
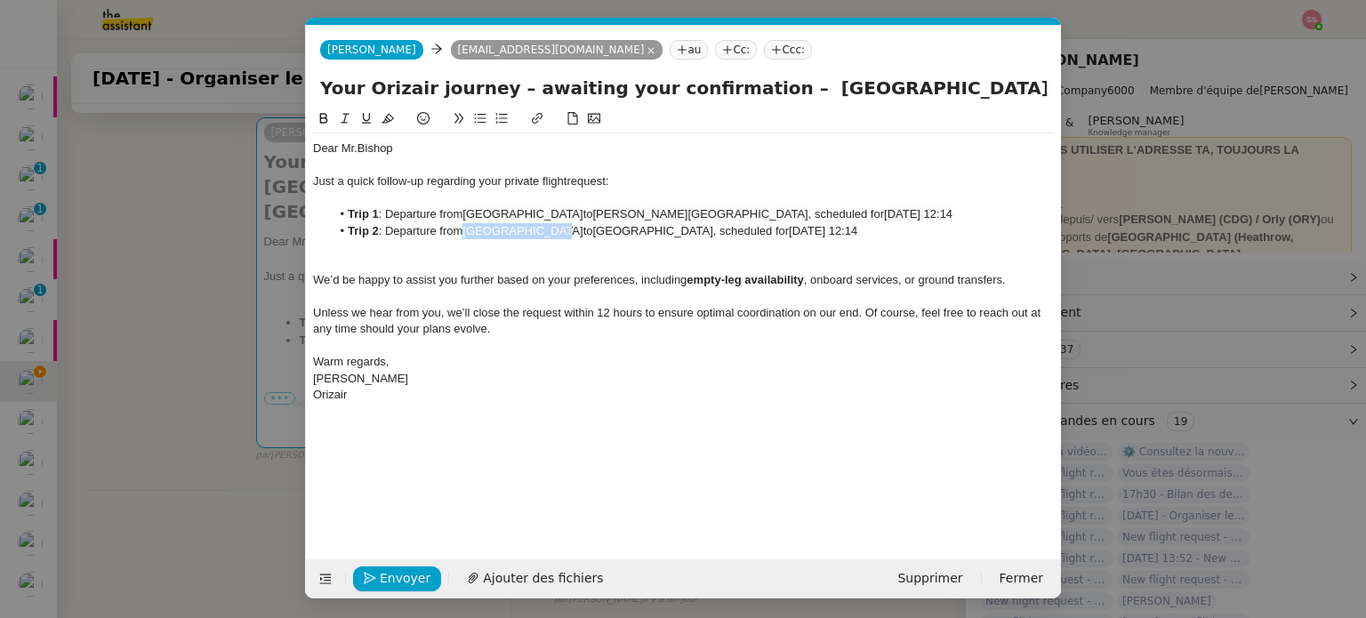
click at [467, 231] on li "Trip 2 : Departure from [GEOGRAPHIC_DATA] to [GEOGRAPHIC_DATA] , scheduled for …" at bounding box center [693, 231] width 724 height 16
click at [221, 351] on nz-modal-container "relance en Service ✈️Orizair - Relance client ( EN ) à utiliser pour orizair, r…" at bounding box center [683, 309] width 1366 height 618
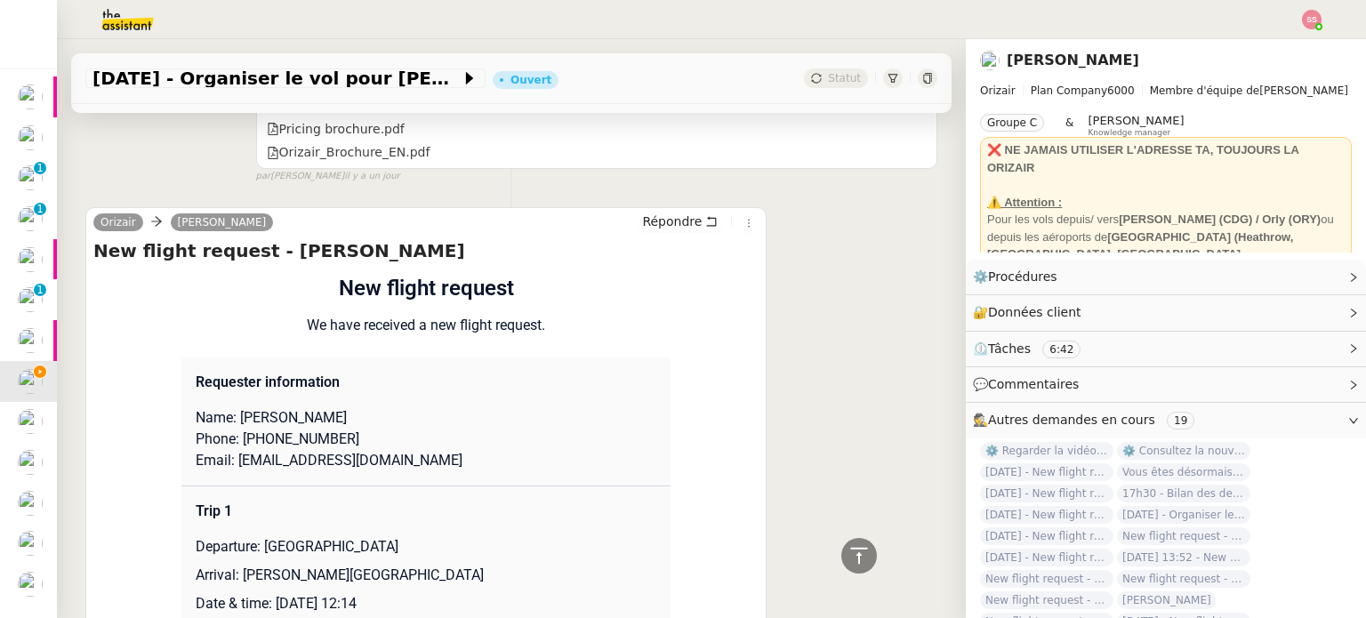
scroll to position [1601, 0]
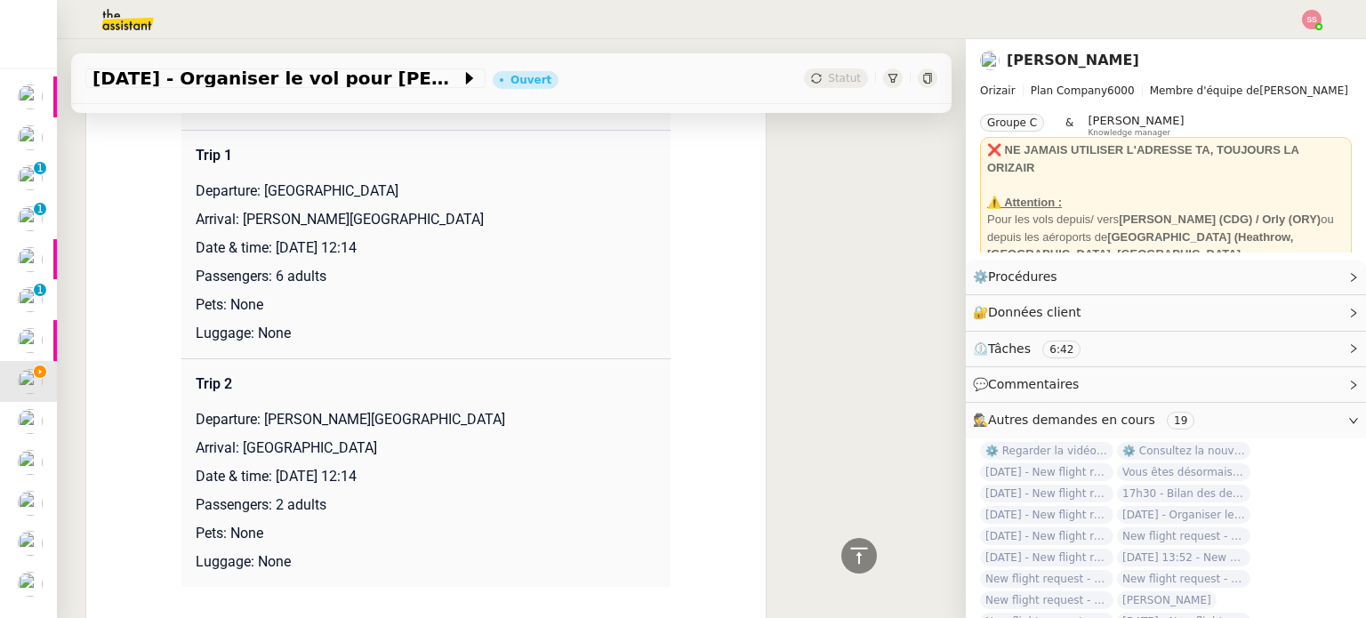
drag, startPoint x: 270, startPoint y: 482, endPoint x: 449, endPoint y: 470, distance: 179.1
click at [449, 470] on p "Date & time: [DATE] 12:14" at bounding box center [426, 476] width 461 height 21
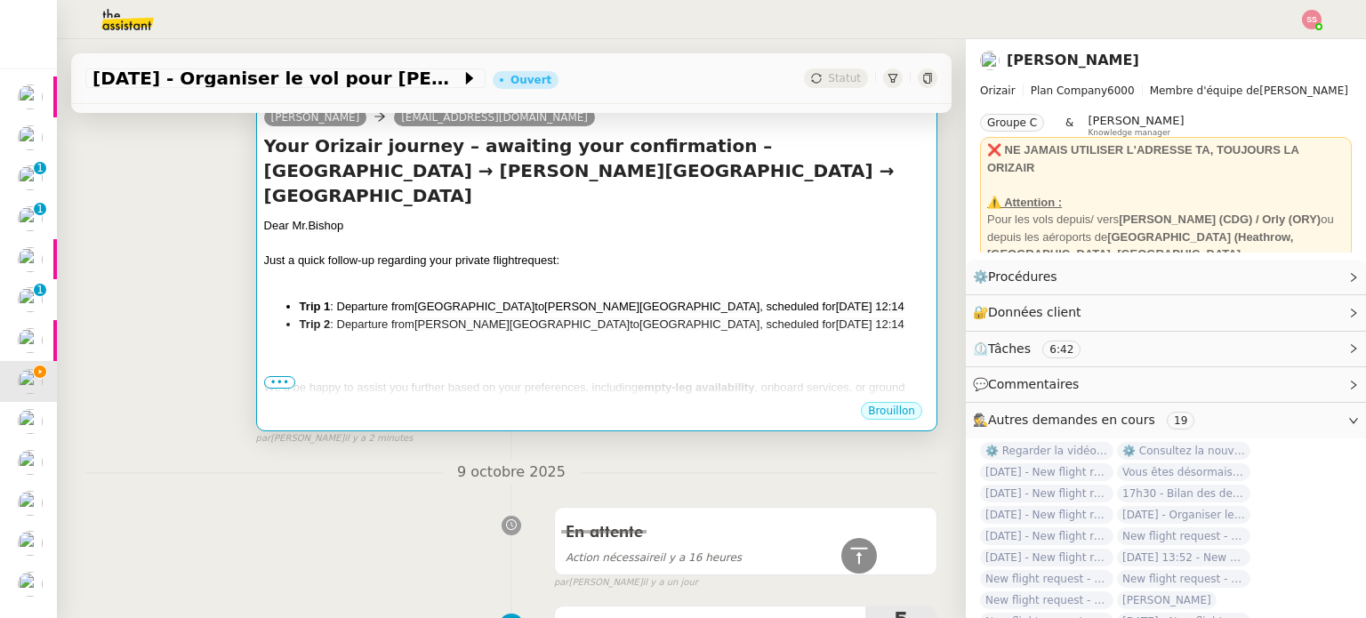
scroll to position [178, 0]
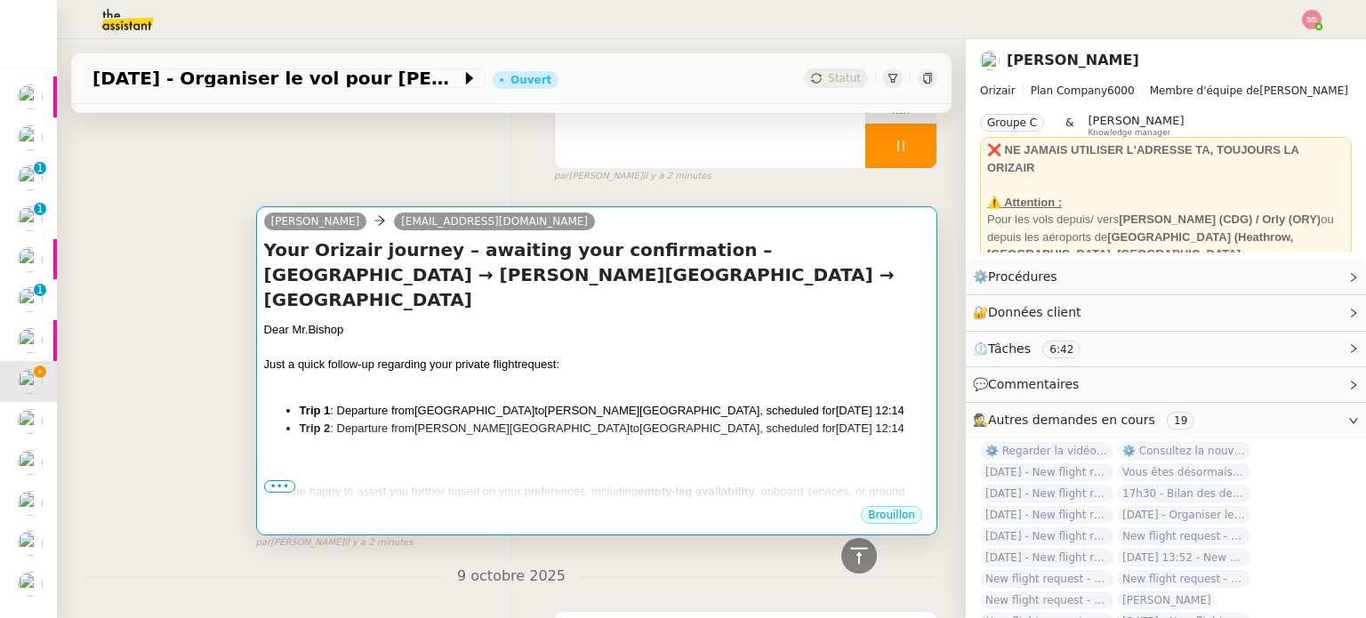
click at [657, 374] on div at bounding box center [596, 383] width 665 height 18
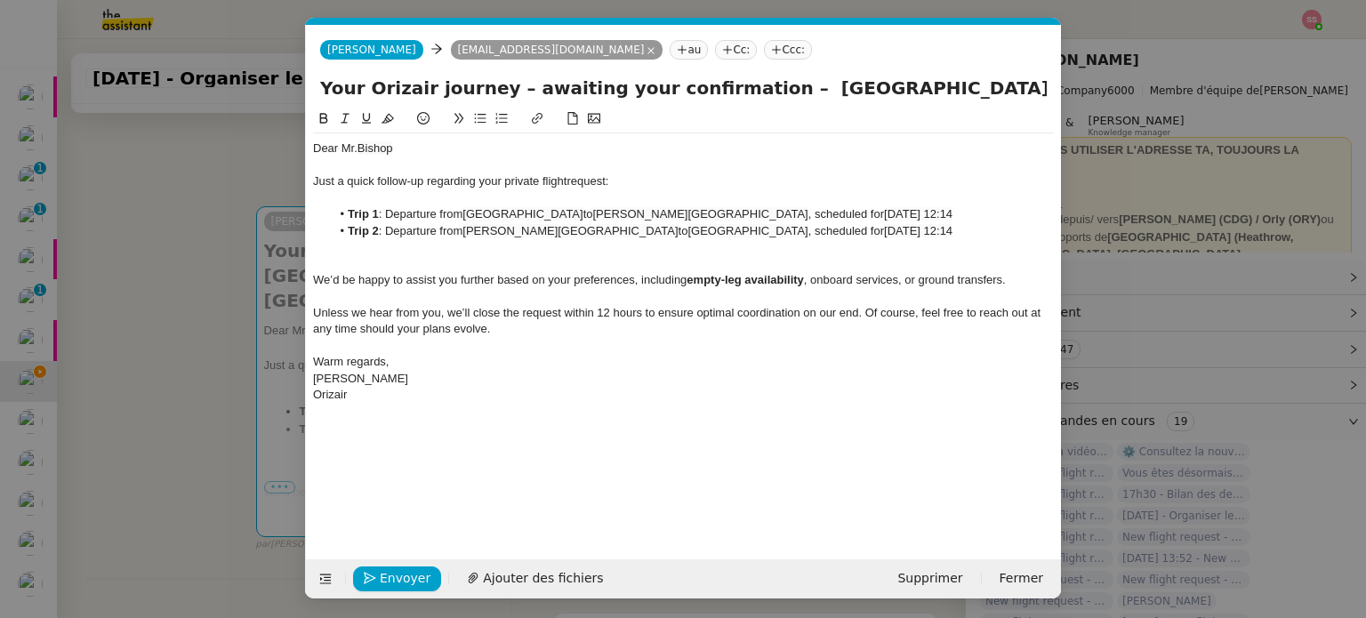
scroll to position [0, 93]
drag, startPoint x: 944, startPoint y: 234, endPoint x: 827, endPoint y: 229, distance: 116.6
click at [884, 229] on span "[DATE] 12:14" at bounding box center [918, 230] width 68 height 13
click at [731, 296] on div at bounding box center [683, 296] width 741 height 16
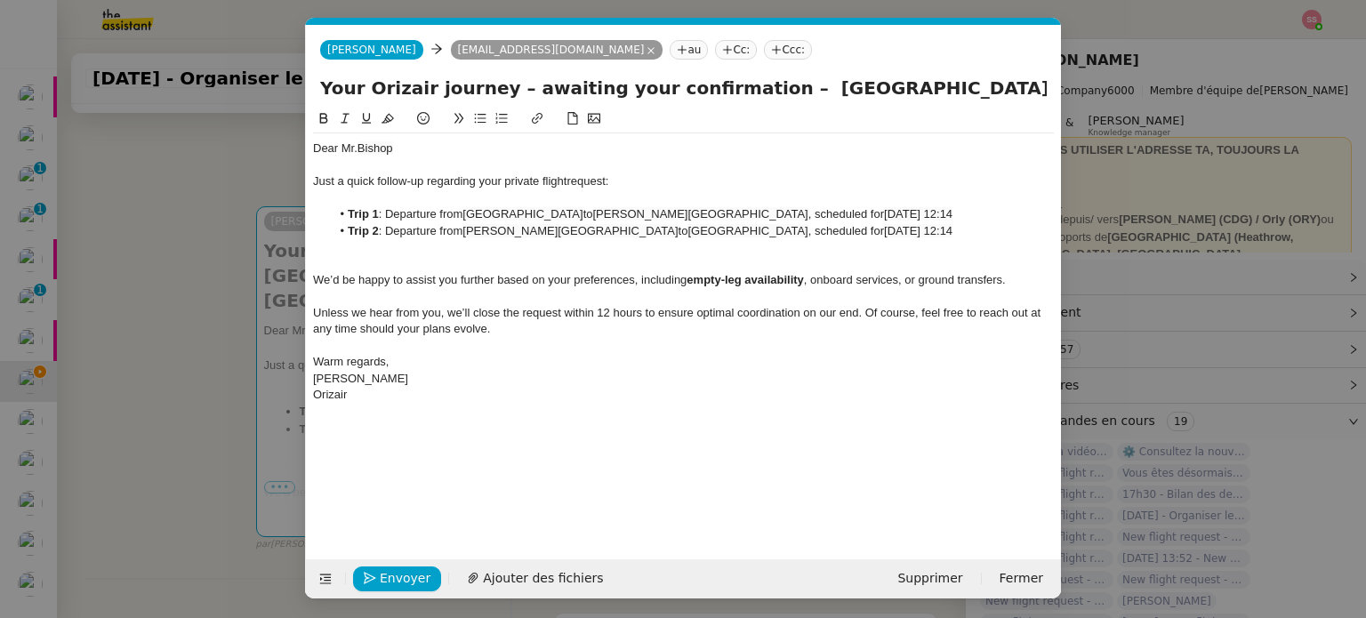
click at [771, 52] on icon at bounding box center [776, 49] width 11 height 11
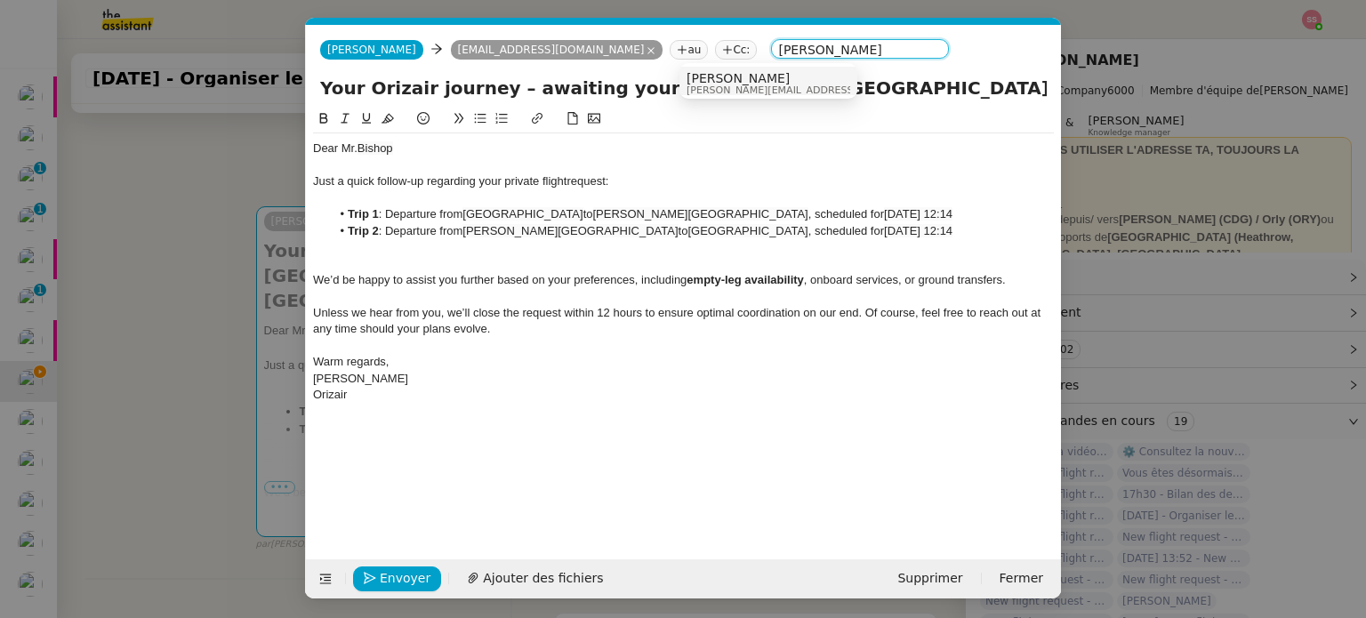
type input "[PERSON_NAME]"
click at [743, 81] on span "[PERSON_NAME]" at bounding box center [813, 78] width 253 height 14
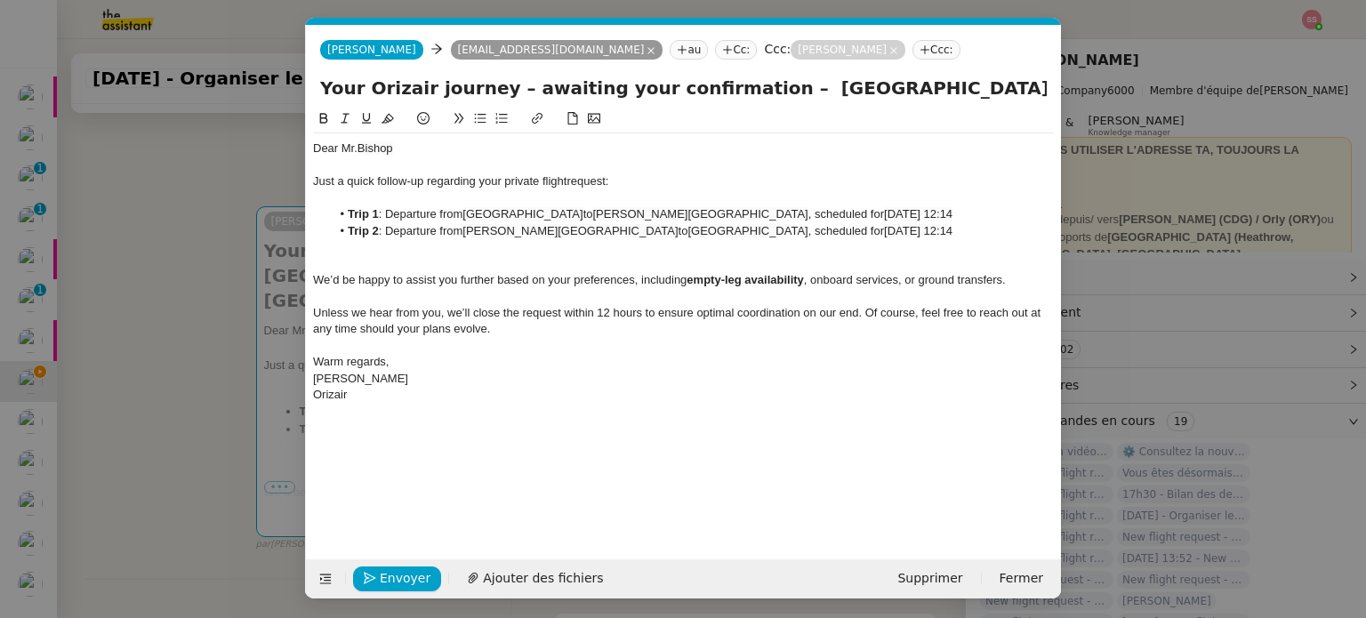
click at [469, 145] on div "Dear [PERSON_NAME]" at bounding box center [683, 149] width 741 height 16
drag, startPoint x: 786, startPoint y: 88, endPoint x: 1116, endPoint y: 111, distance: 330.7
click at [1116, 111] on nz-modal-container "relance en Service ✈️Orizair - Relance client ( EN ) à utiliser pour orizair, r…" at bounding box center [683, 309] width 1366 height 618
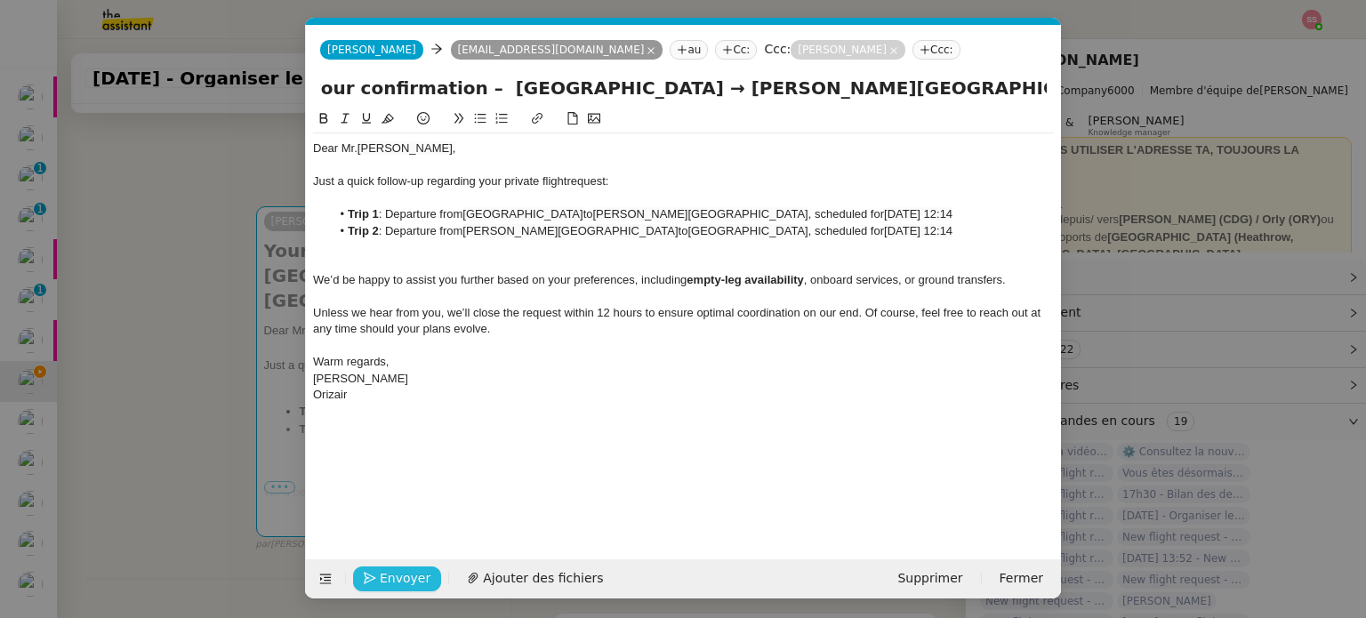
click at [386, 581] on span "Envoyer" at bounding box center [405, 578] width 51 height 20
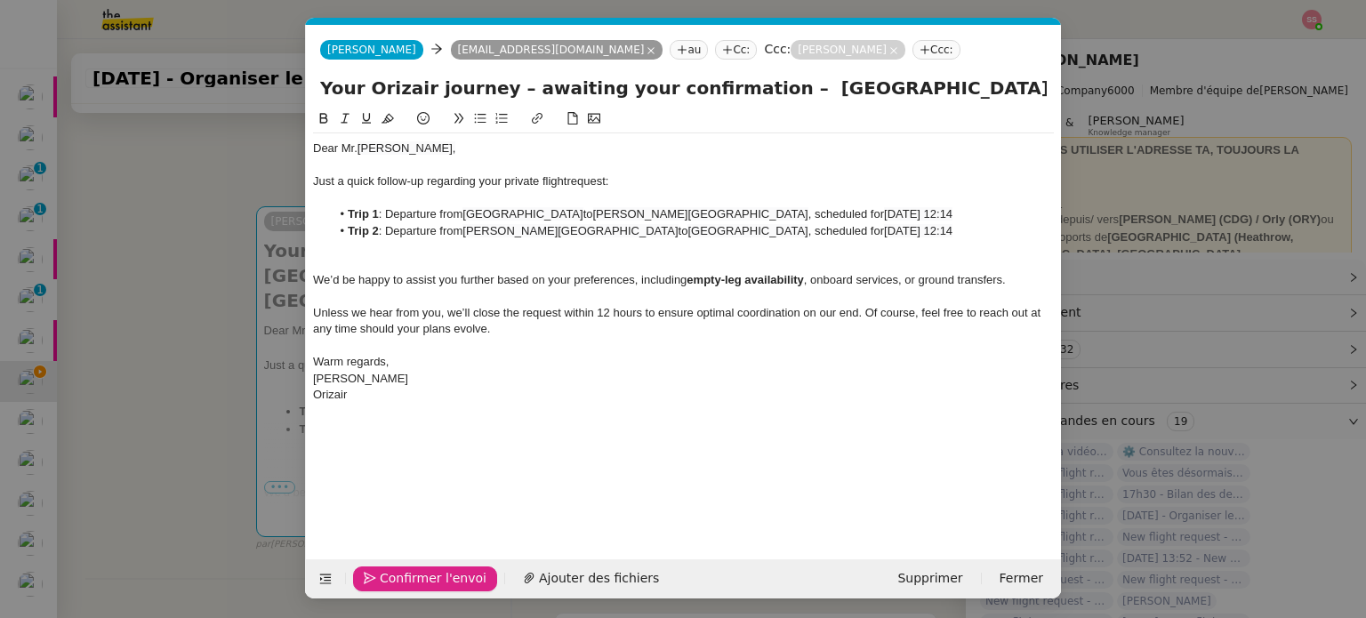
click at [401, 574] on span "Confirmer l'envoi" at bounding box center [433, 578] width 107 height 20
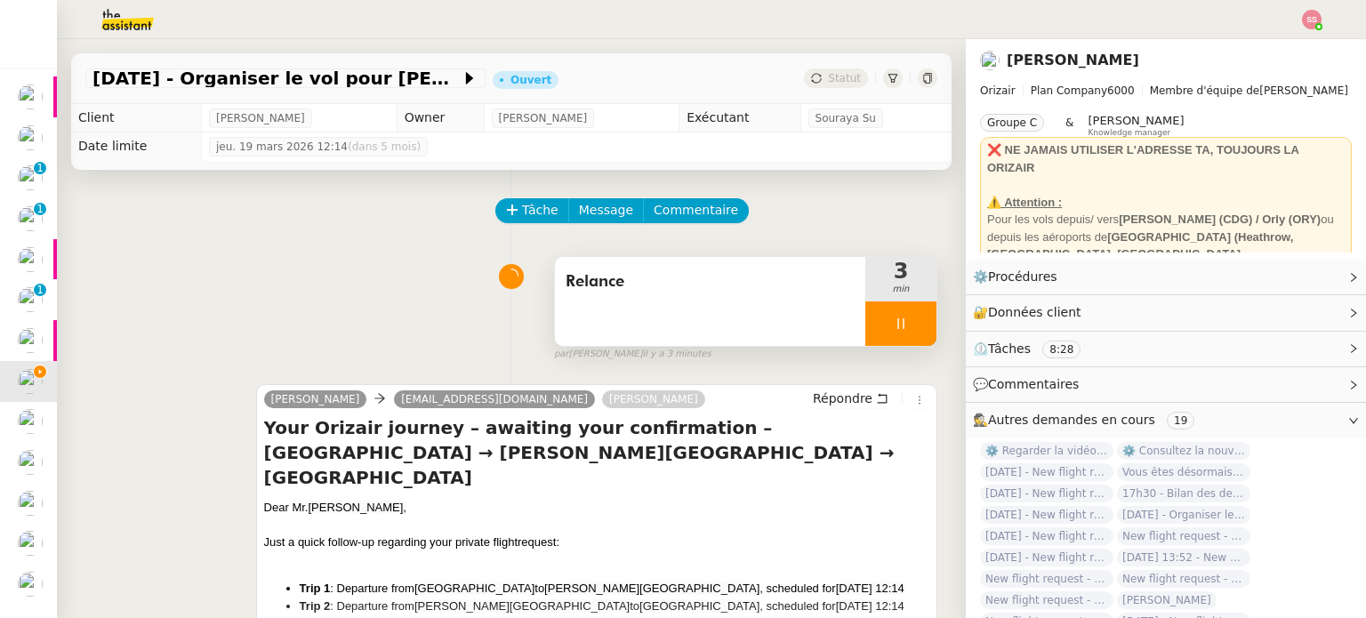
click at [904, 305] on div at bounding box center [900, 323] width 71 height 44
click at [909, 319] on button at bounding box center [919, 323] width 36 height 44
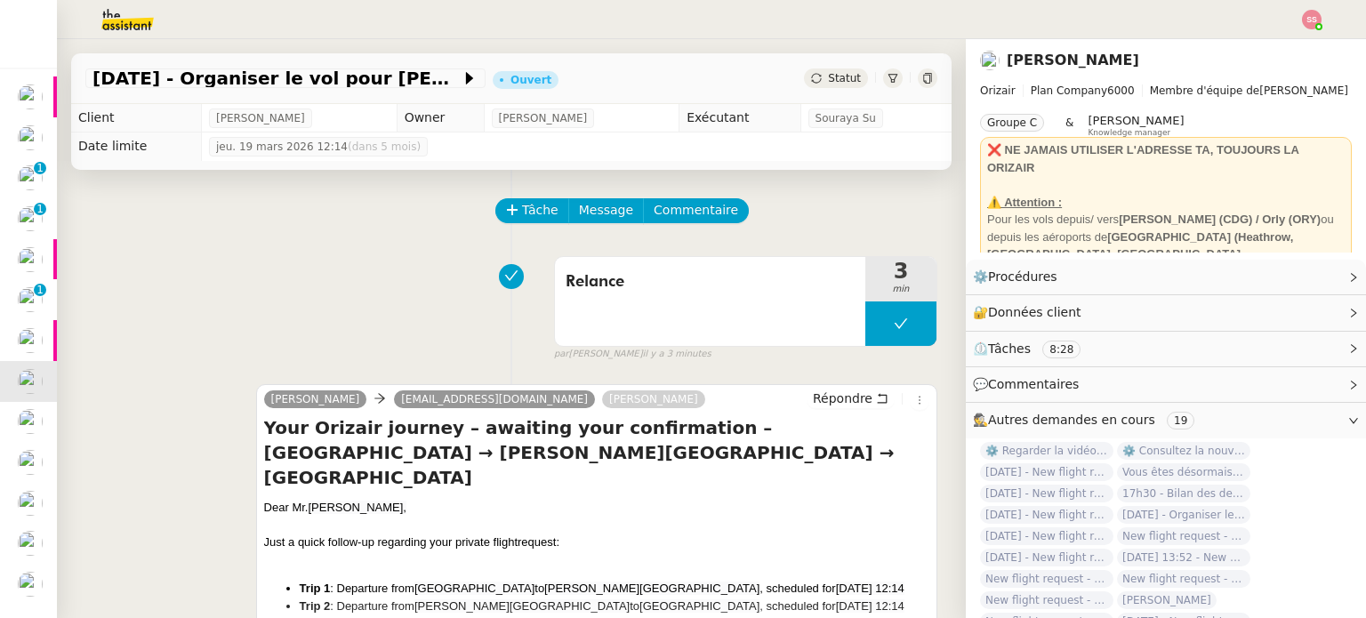
click at [828, 83] on span "Statut" at bounding box center [844, 78] width 33 height 12
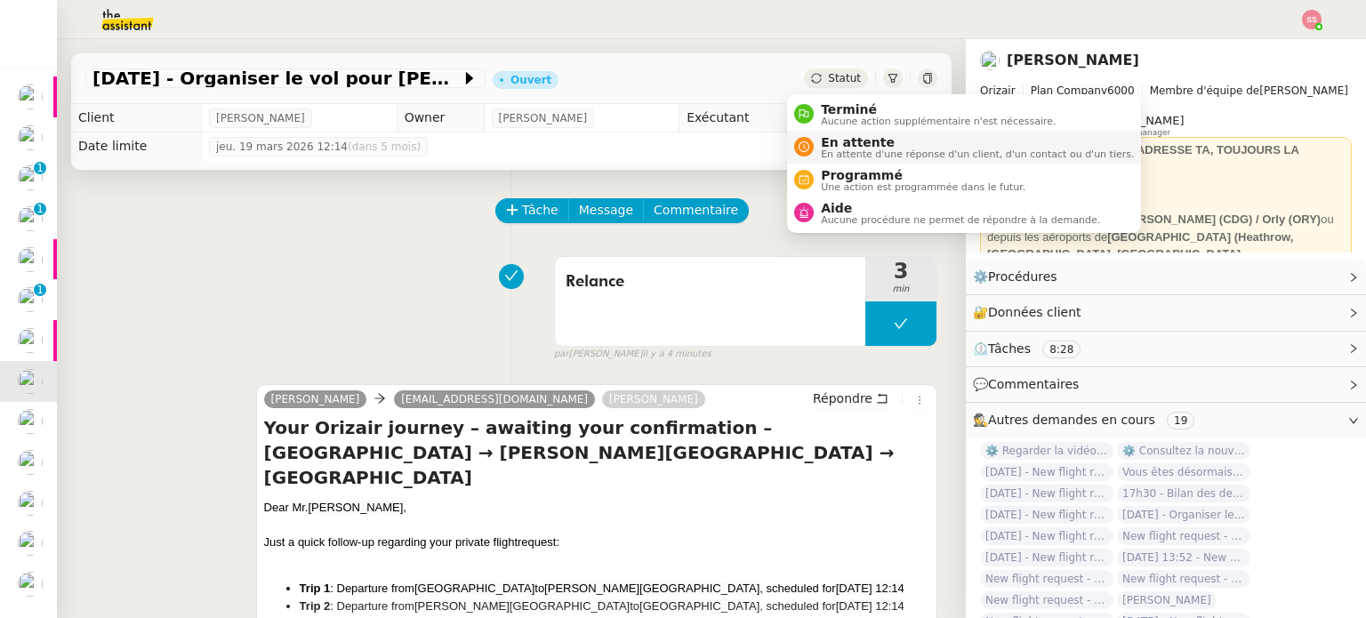
click at [835, 141] on span "En attente" at bounding box center [977, 142] width 313 height 14
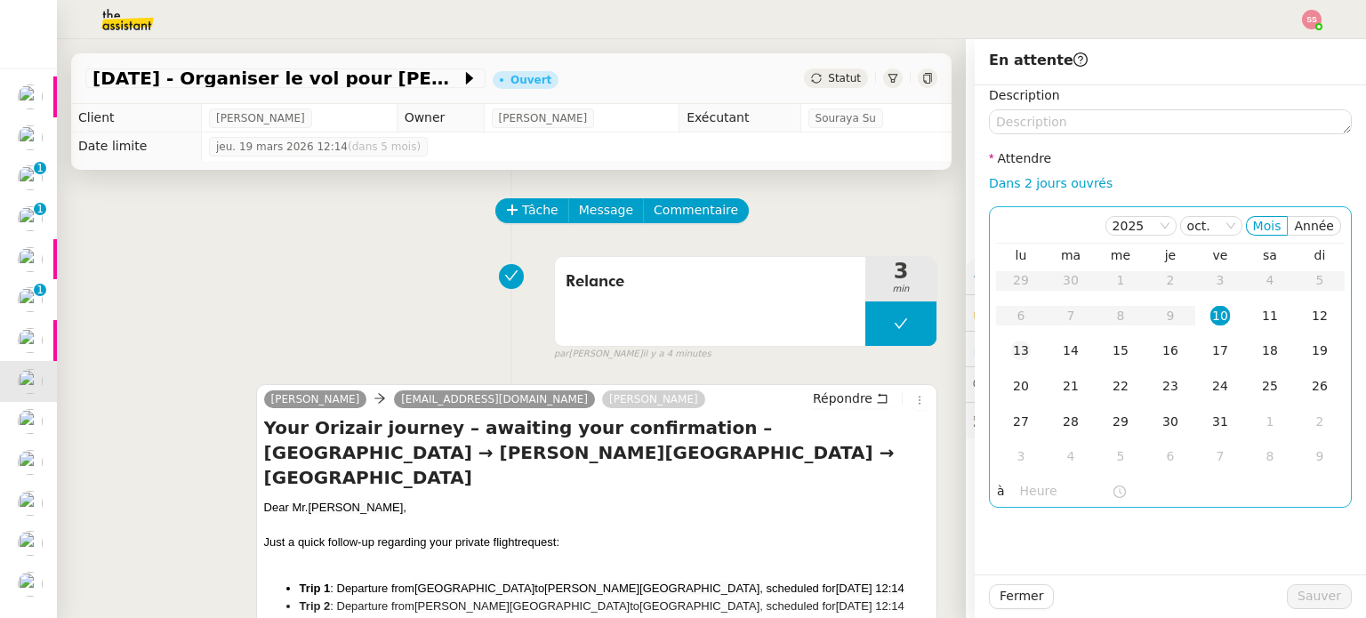
click at [1024, 352] on td "13" at bounding box center [1021, 351] width 50 height 36
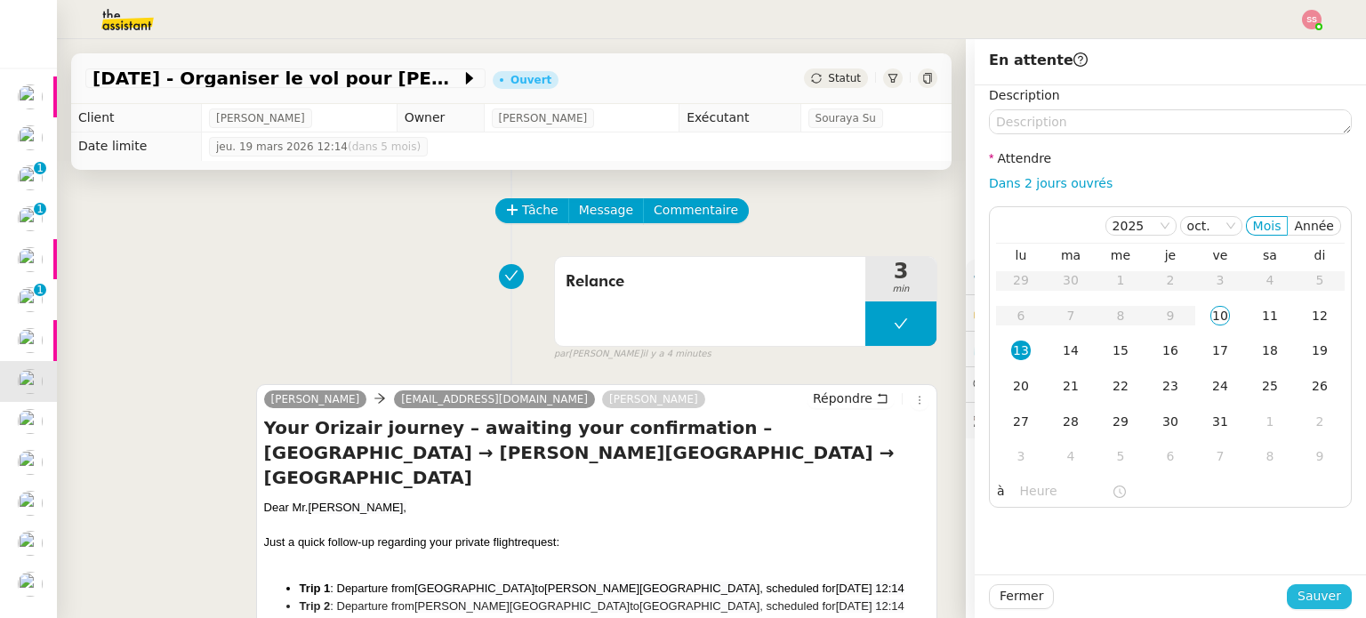
click at [1305, 593] on span "Sauver" at bounding box center [1319, 596] width 44 height 20
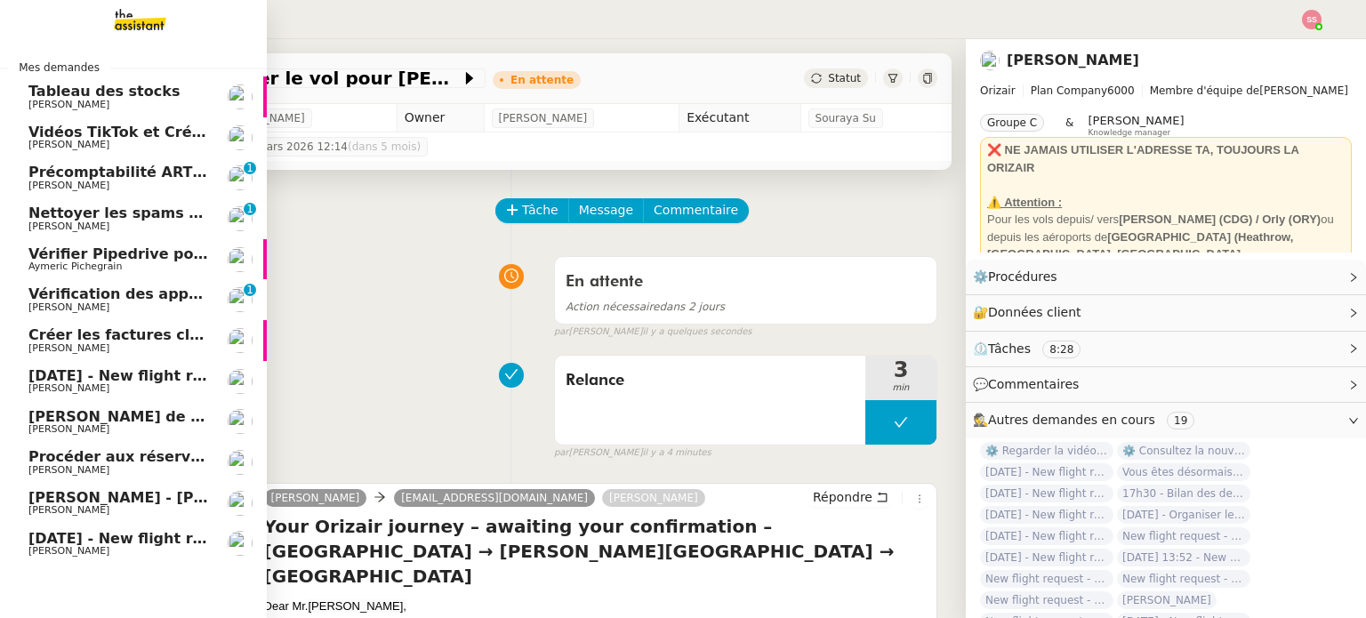
click at [128, 381] on span "[DATE] - New flight request - [PERSON_NAME]" at bounding box center [211, 375] width 367 height 17
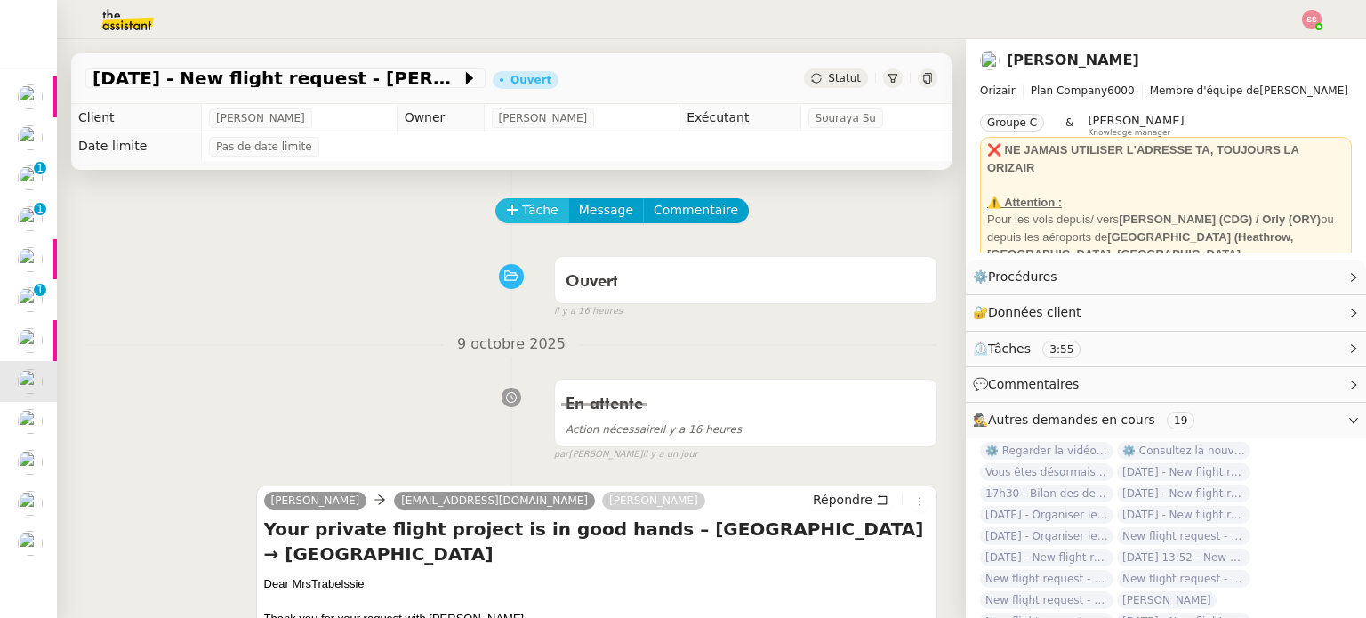
click at [507, 223] on button "Tâche" at bounding box center [532, 210] width 74 height 25
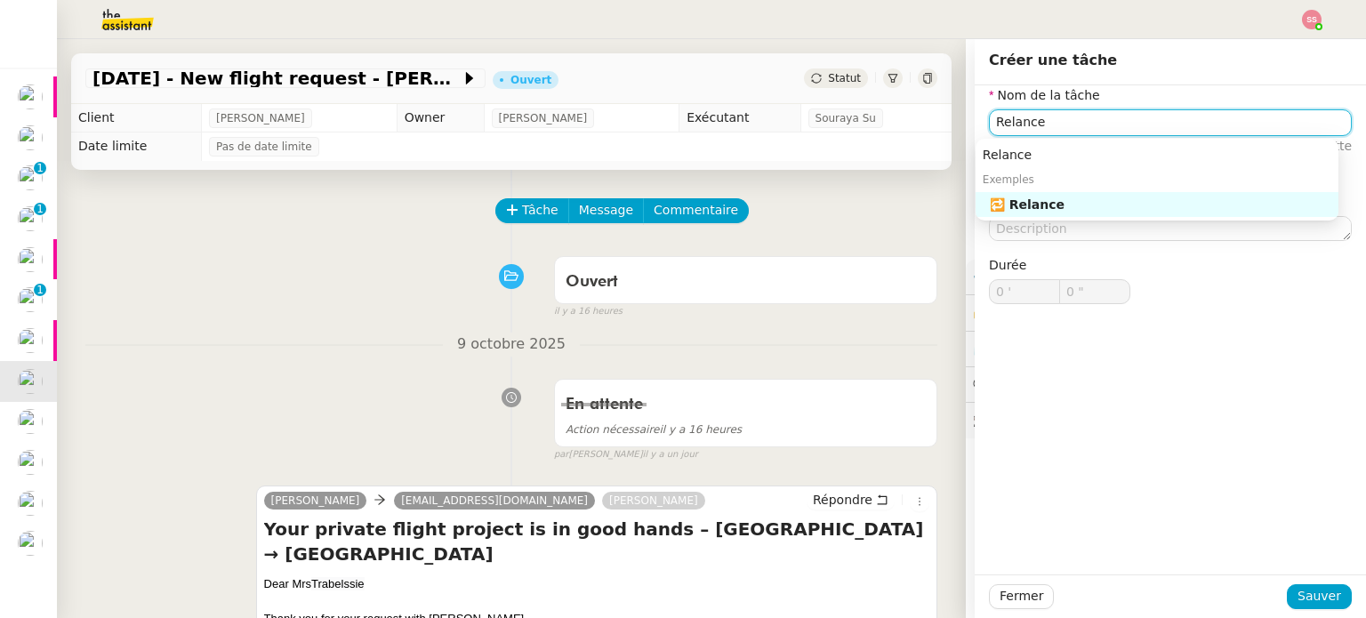
click at [1011, 198] on div "🔁 Relance" at bounding box center [1160, 205] width 341 height 16
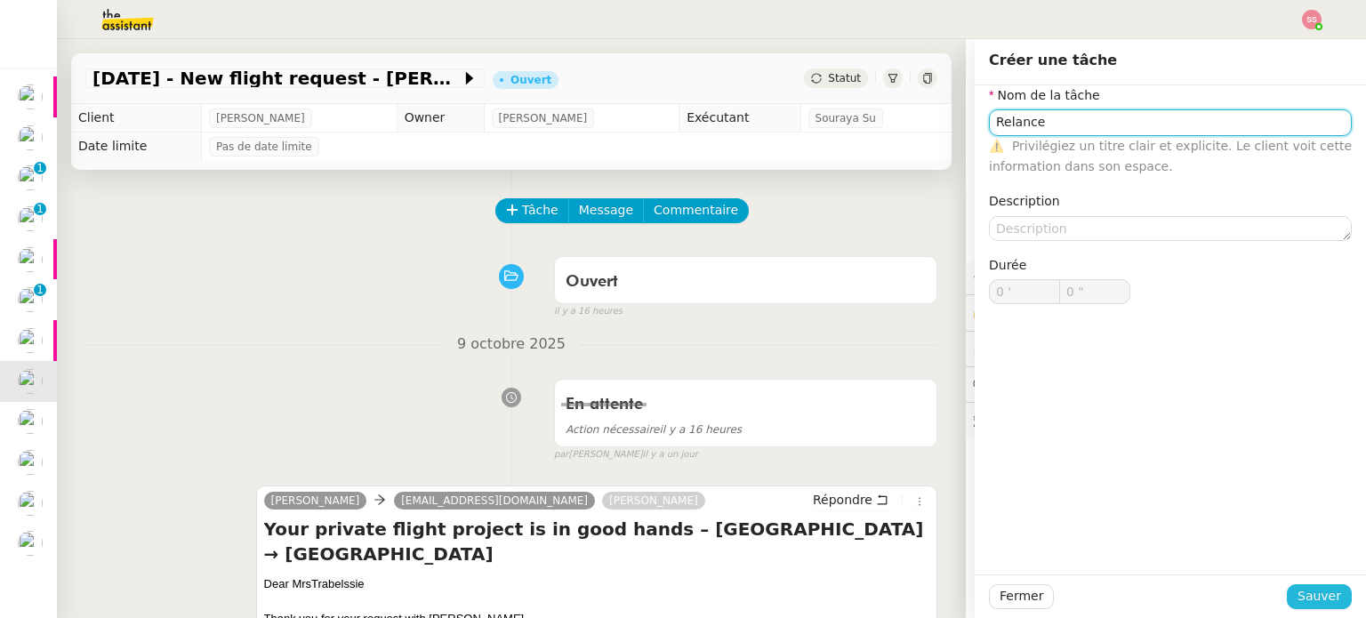
type input "Relance"
click at [1300, 590] on span "Sauver" at bounding box center [1319, 596] width 44 height 20
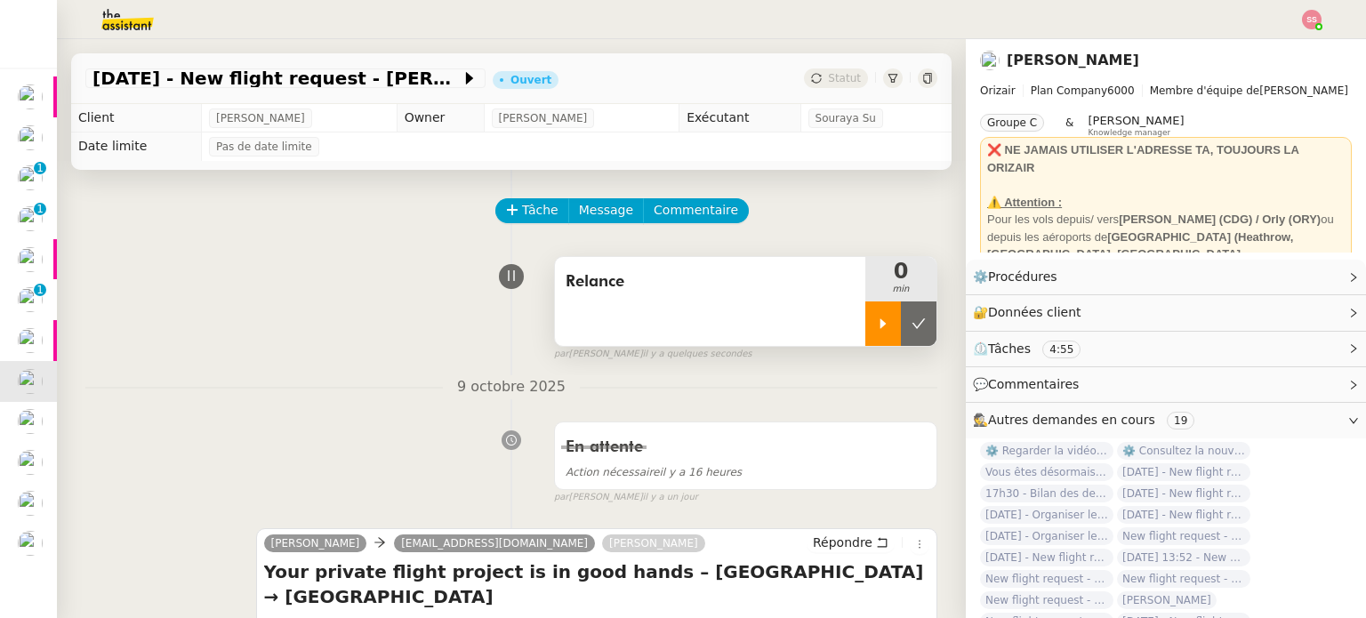
click at [869, 312] on div at bounding box center [883, 323] width 36 height 44
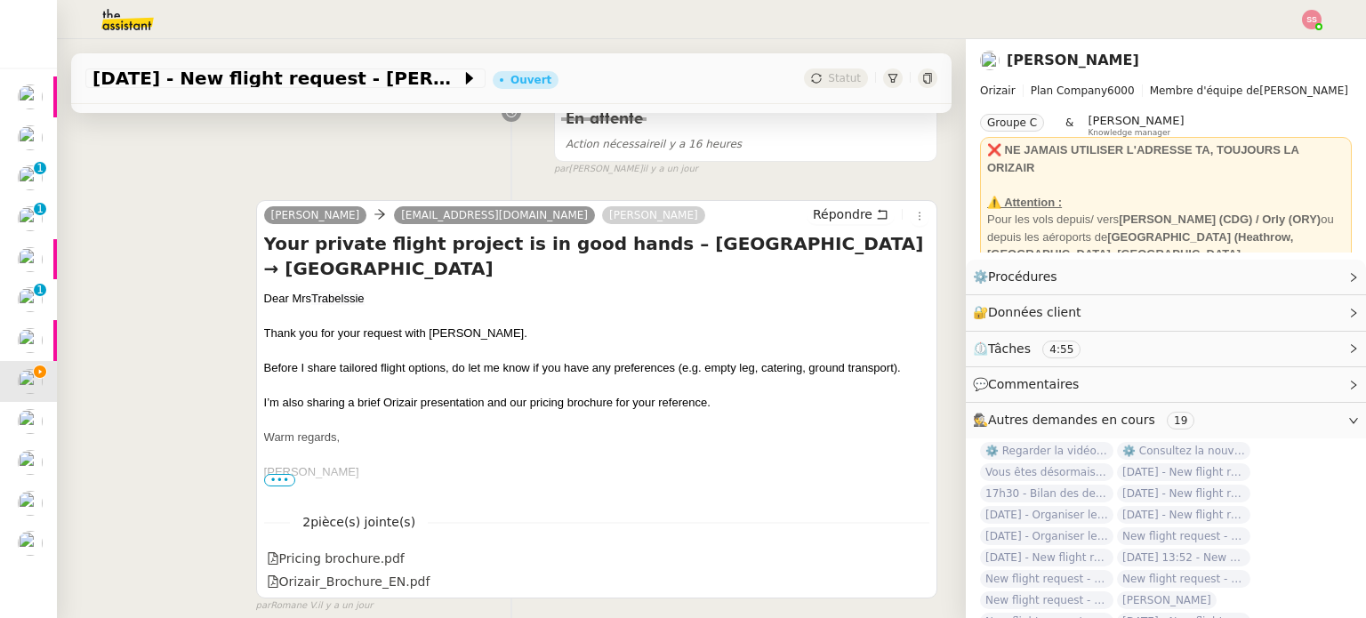
scroll to position [356, 0]
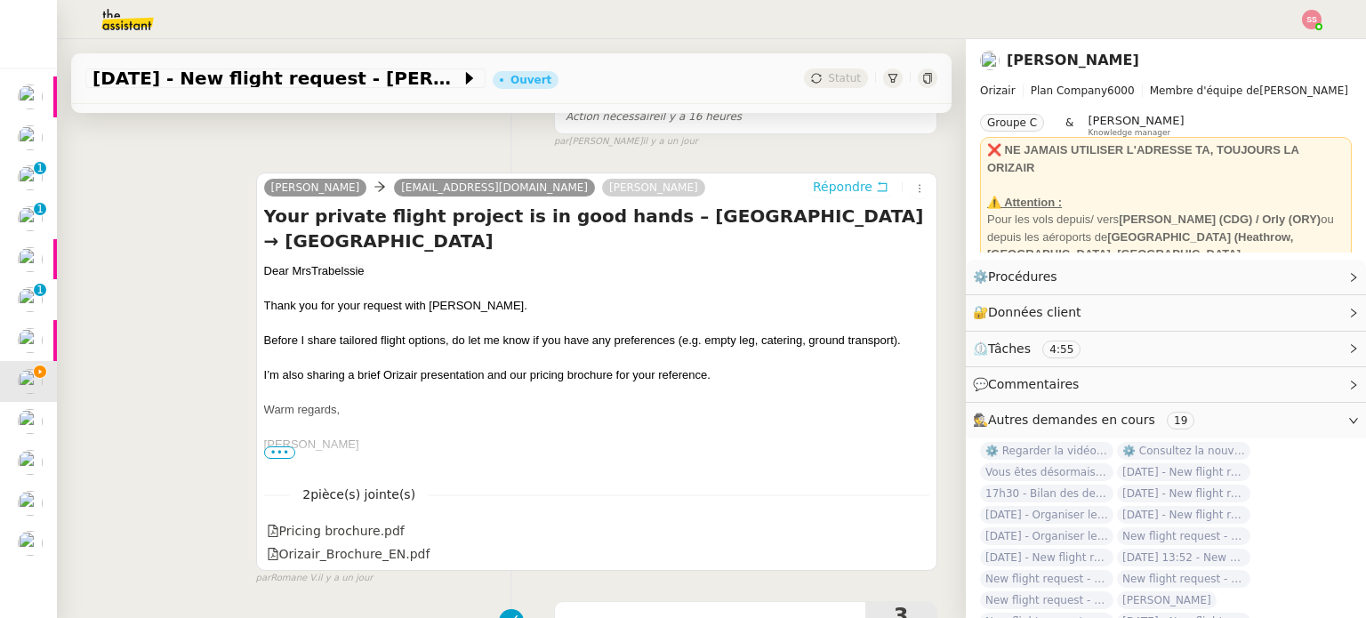
click at [817, 193] on span "Répondre" at bounding box center [843, 187] width 60 height 18
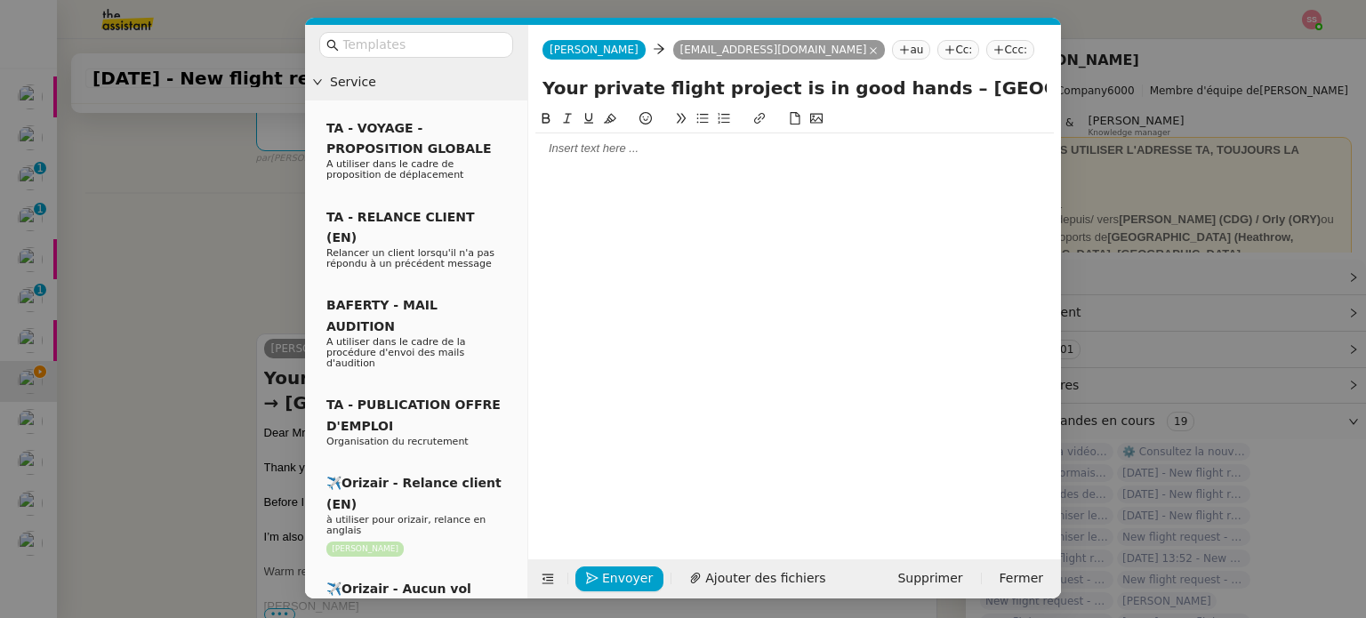
scroll to position [517, 0]
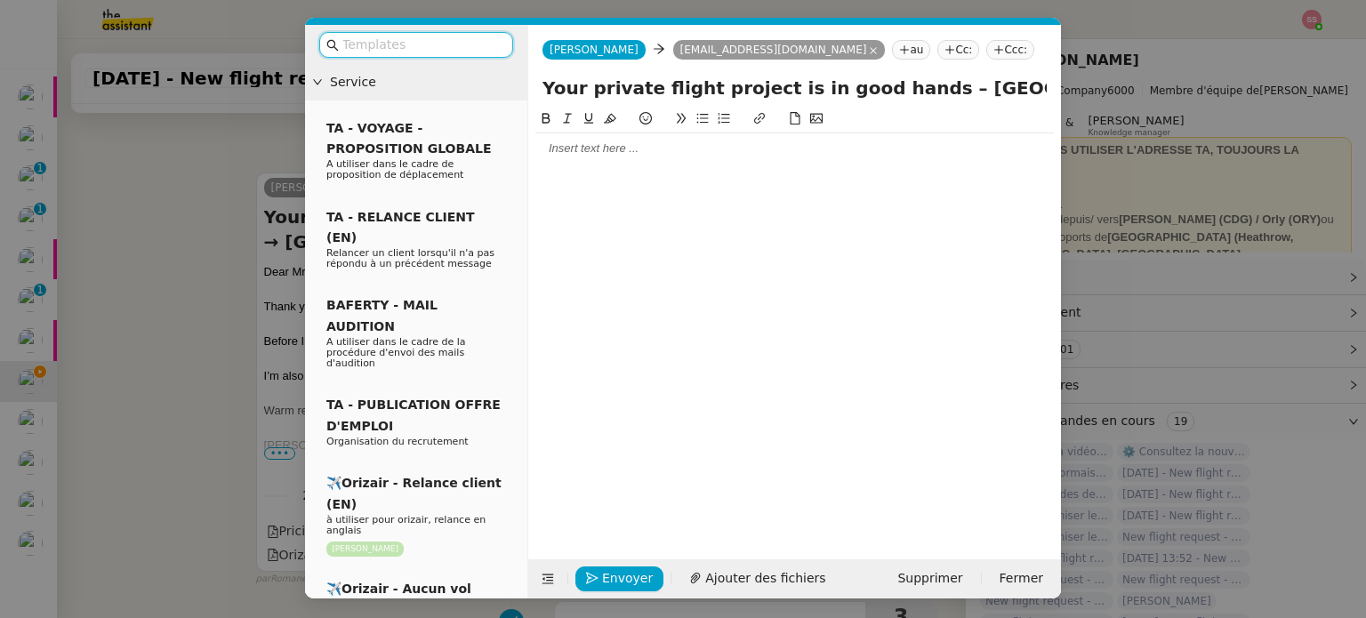
click at [486, 42] on input "text" at bounding box center [422, 45] width 160 height 20
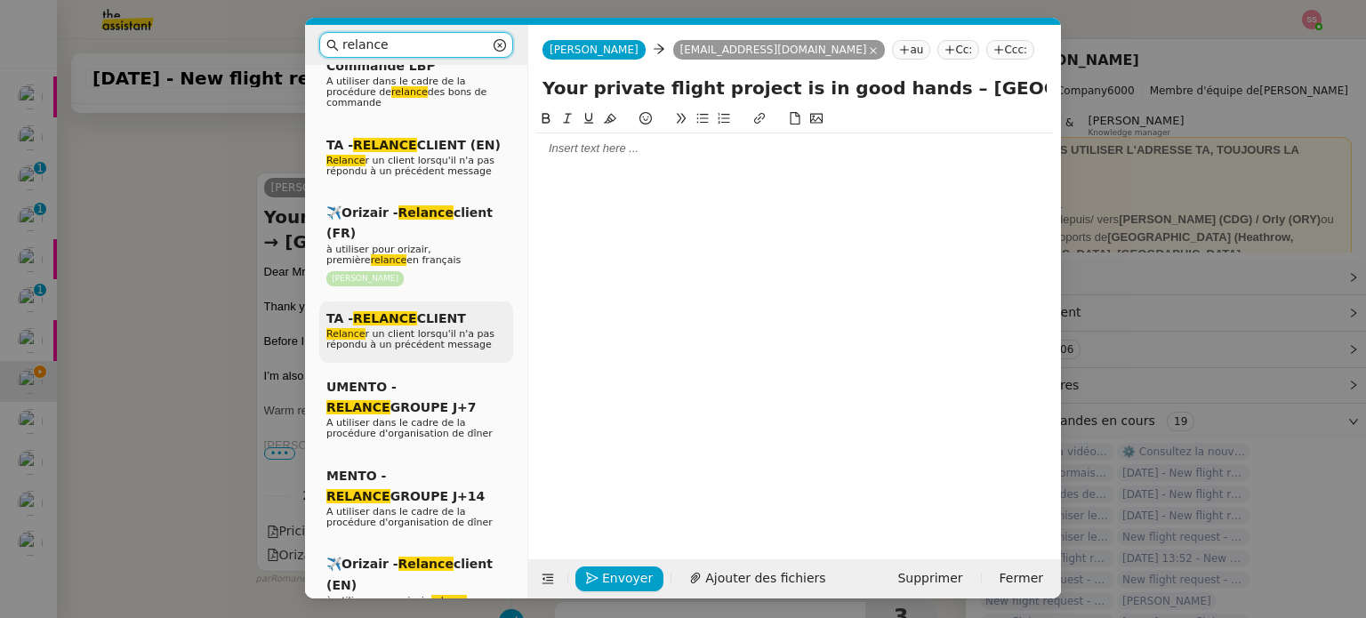
scroll to position [178, 0]
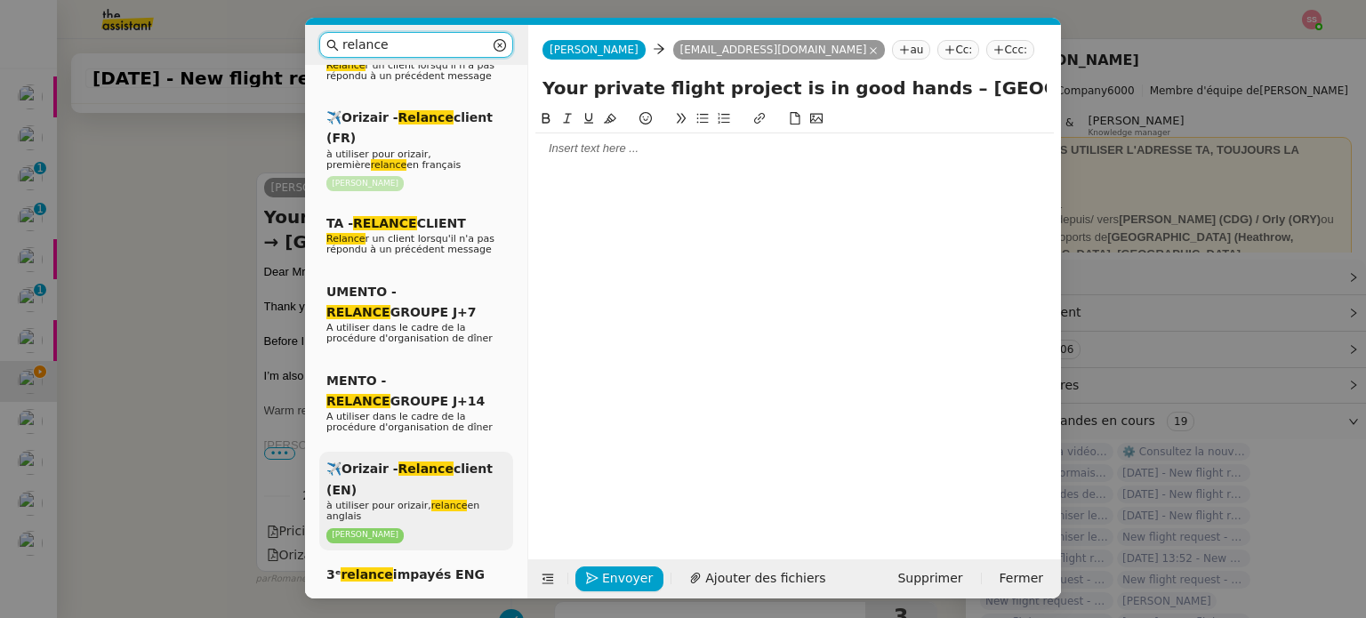
type input "relance"
click at [462, 472] on div "✈️Orizair - Relance client (EN) à utiliser pour orizair, relance en anglais [PE…" at bounding box center [416, 501] width 194 height 99
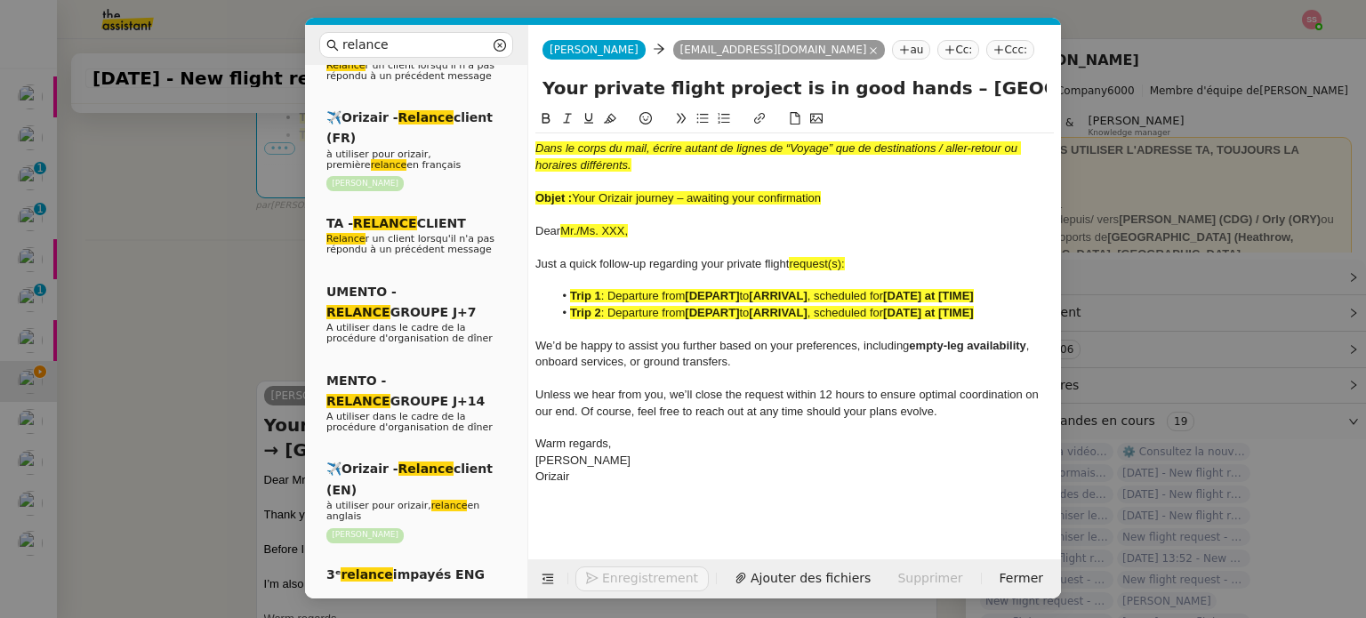
scroll to position [726, 0]
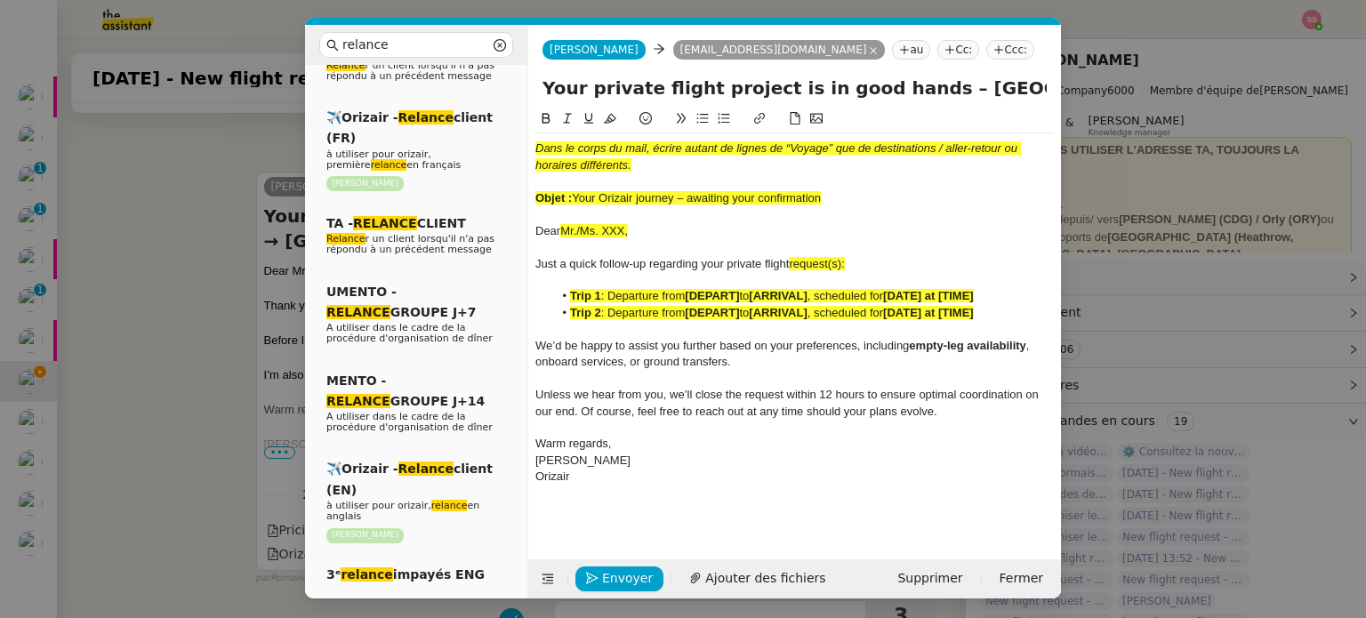
drag, startPoint x: 573, startPoint y: 198, endPoint x: 843, endPoint y: 193, distance: 270.4
click at [843, 193] on div "Objet : Your Orizair journey – awaiting your confirmation" at bounding box center [794, 198] width 518 height 16
drag, startPoint x: 902, startPoint y: 84, endPoint x: 540, endPoint y: 83, distance: 361.9
click at [540, 83] on div "Your private flight project is in good hands – [GEOGRAPHIC_DATA] → [GEOGRAPHIC_…" at bounding box center [794, 92] width 533 height 34
paste input "Your Orizair journey – awaiting your confirmation"
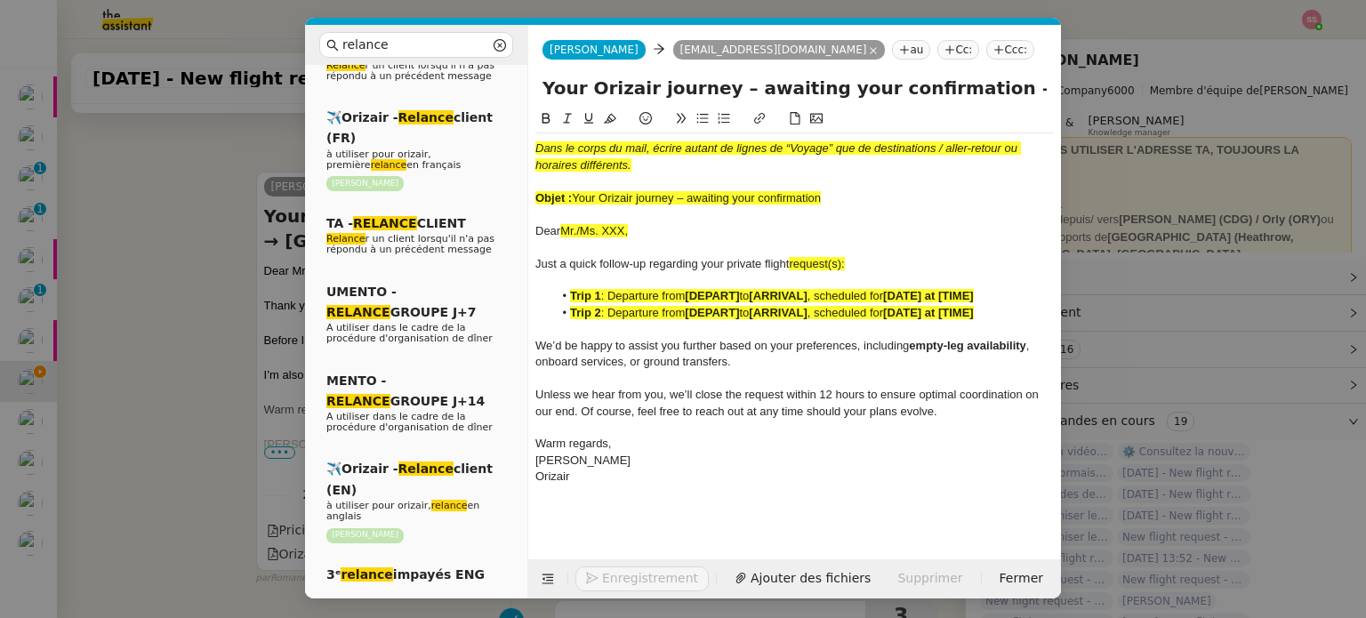
type input "Your Orizair journey – awaiting your confirmation – [GEOGRAPHIC_DATA] → [GEOGRA…"
drag, startPoint x: 839, startPoint y: 194, endPoint x: 516, endPoint y: 127, distance: 329.6
click at [516, 127] on nz-layout "relance Service Relance Bon de Commande LBP A utiliser dans le cadre de la proc…" at bounding box center [683, 312] width 756 height 574
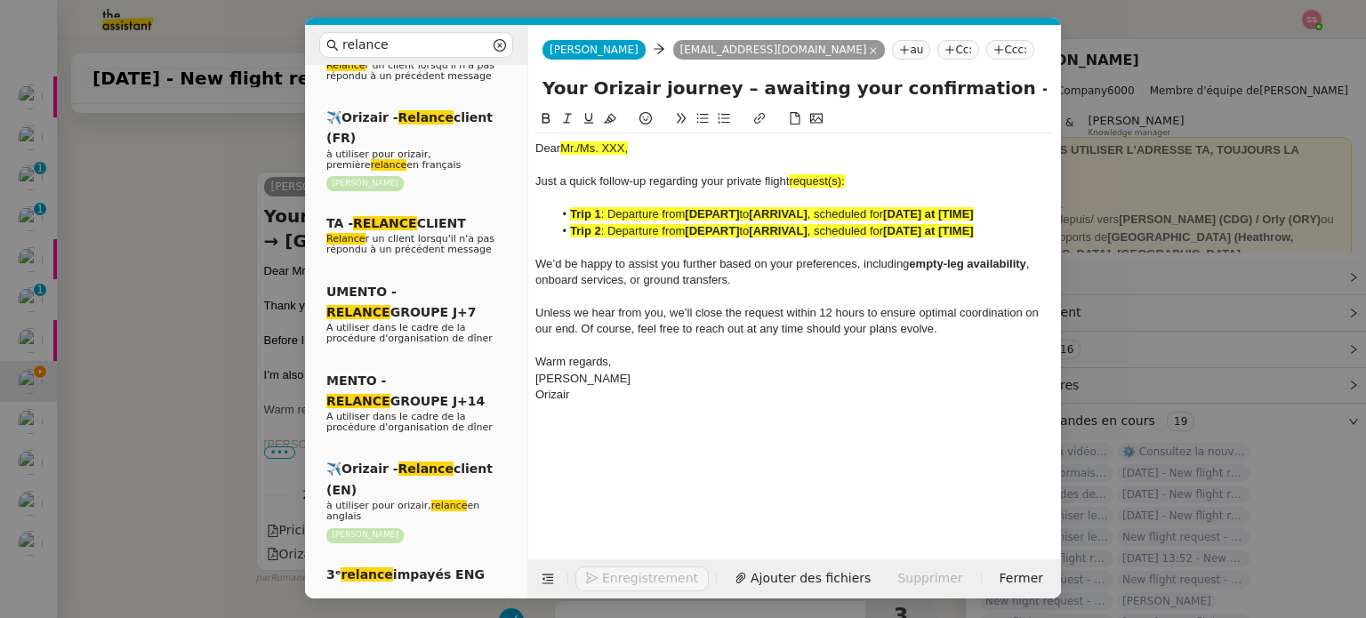
click at [249, 329] on nz-modal-container "relance Service Relance Bon de Commande LBP A utiliser dans le cadre de la proc…" at bounding box center [683, 309] width 1366 height 618
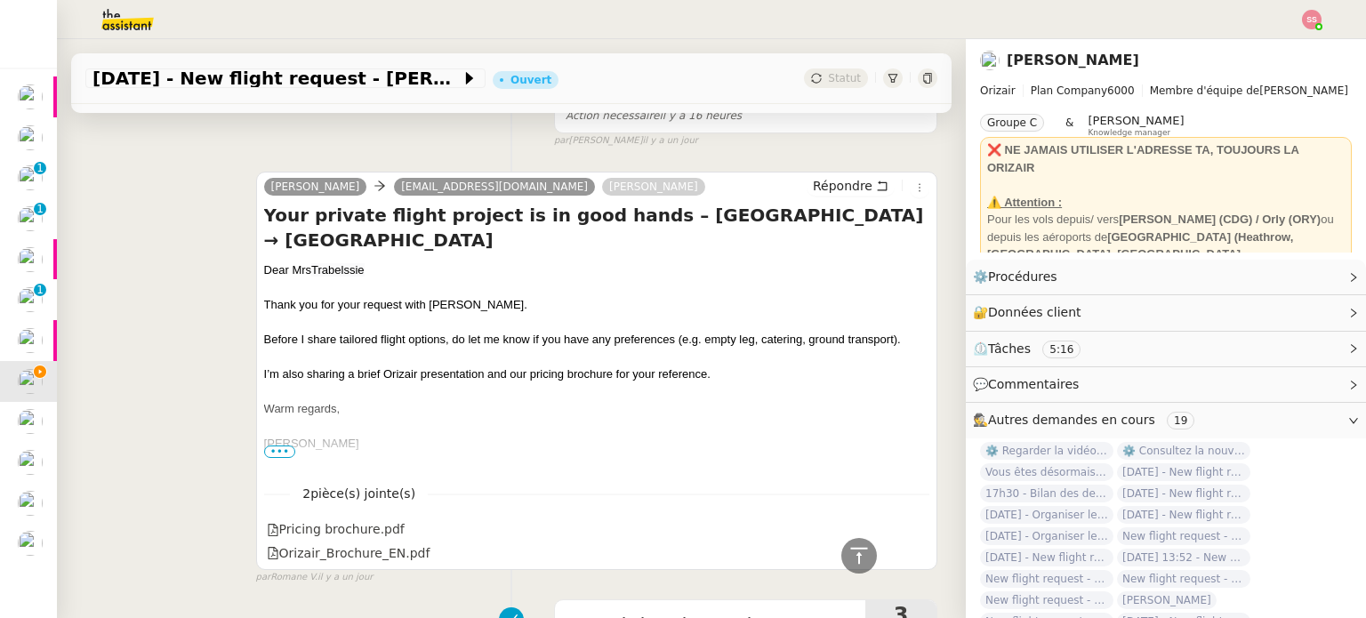
click at [308, 273] on div "Dear Mrs [PERSON_NAME]" at bounding box center [596, 270] width 665 height 18
click at [308, 273] on div "Dear Mrs [PERSON_NAME]" at bounding box center [596, 271] width 665 height 18
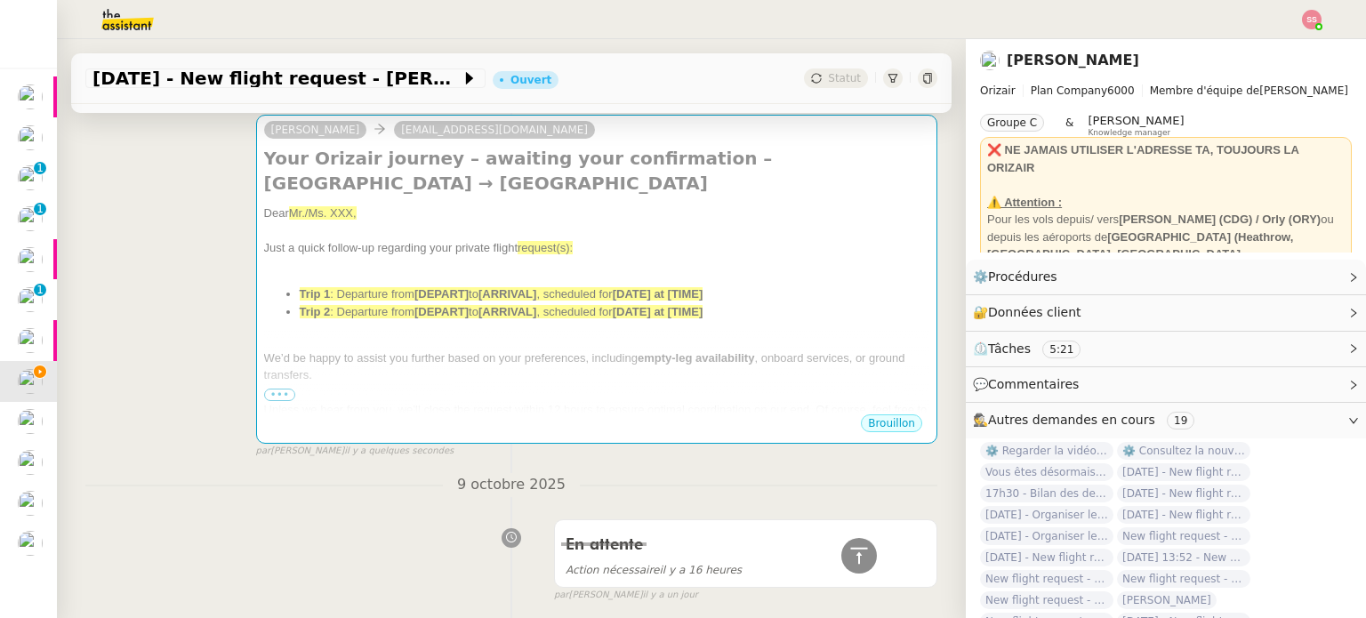
scroll to position [100, 0]
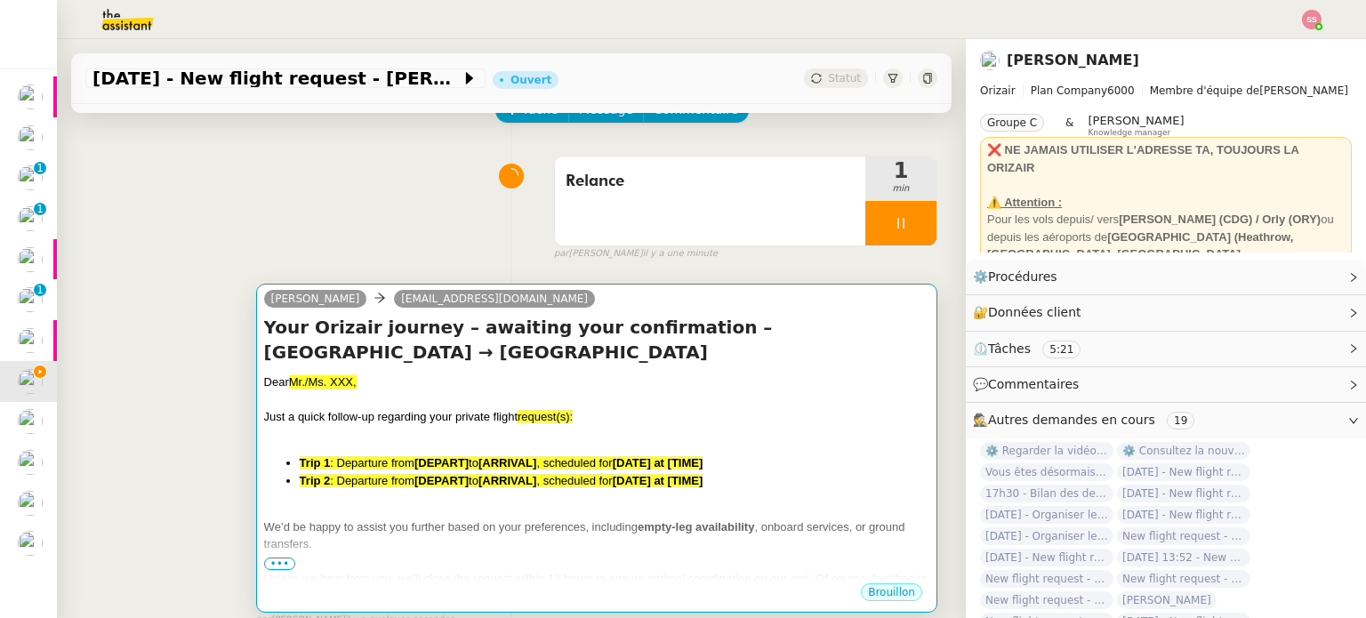
click at [436, 328] on h4 "Your Orizair journey – awaiting your confirmation – [GEOGRAPHIC_DATA] → [GEOGRA…" at bounding box center [596, 340] width 665 height 50
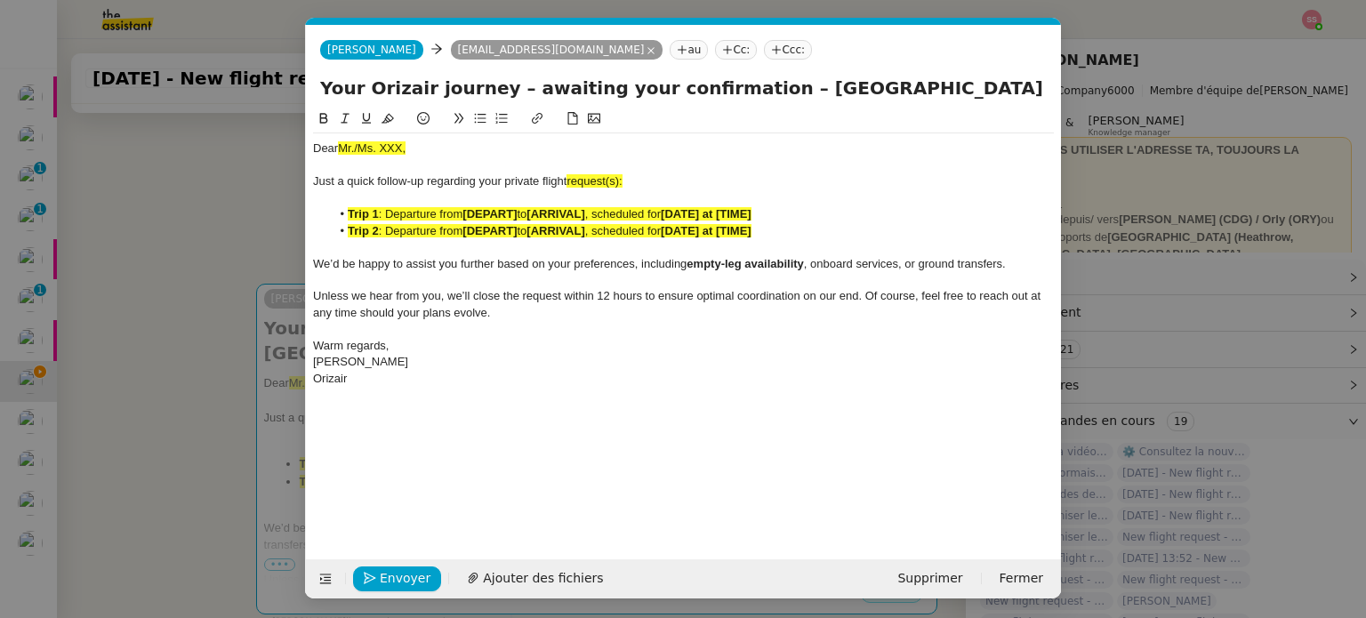
scroll to position [0, 76]
drag, startPoint x: 407, startPoint y: 148, endPoint x: 292, endPoint y: 137, distance: 116.1
click at [292, 137] on nz-modal-container "relance Service Relance Bon de Commande LBP A utiliser dans le cadre de la proc…" at bounding box center [683, 309] width 1366 height 618
click at [630, 181] on div "Just a quick follow-up regarding your private flight request(s):" at bounding box center [683, 181] width 741 height 16
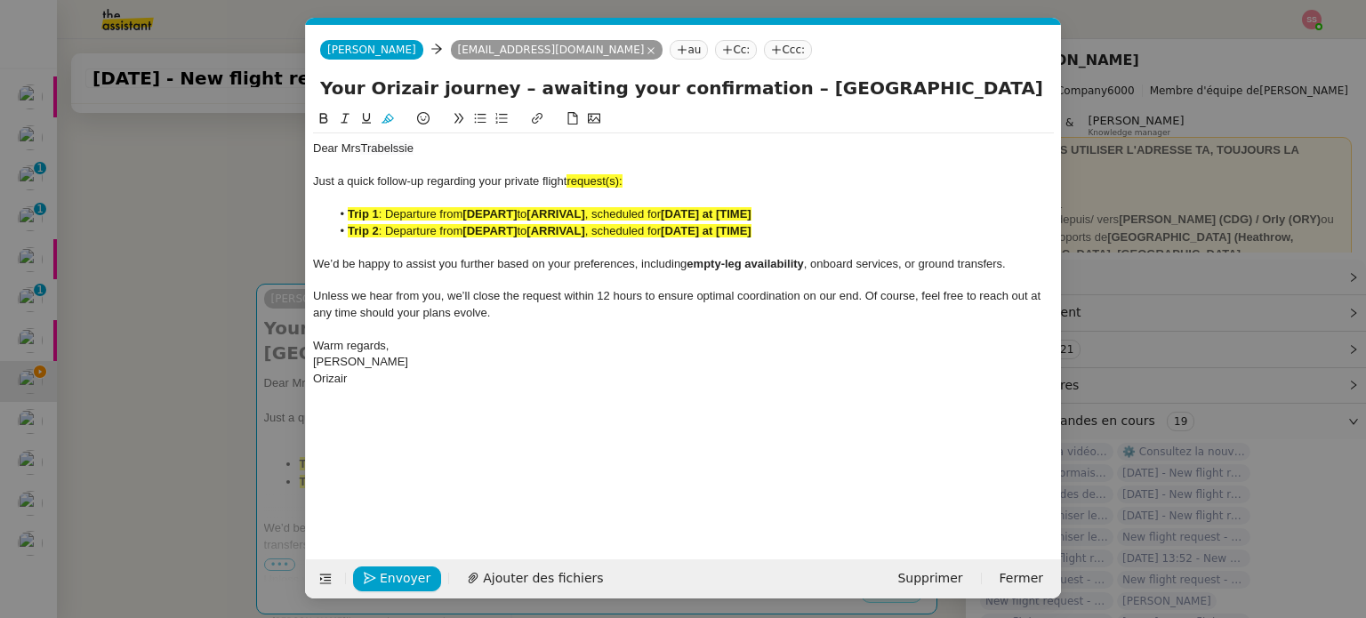
scroll to position [0, 71]
drag, startPoint x: 832, startPoint y: 95, endPoint x: 1080, endPoint y: 141, distance: 251.5
click at [1080, 141] on nz-modal-container "relance Service Relance Bon de Commande LBP A utiliser dans le cadre de la proc…" at bounding box center [683, 309] width 1366 height 618
click at [637, 179] on div "Just a quick follow-up regarding your private flight request(s):" at bounding box center [683, 181] width 741 height 16
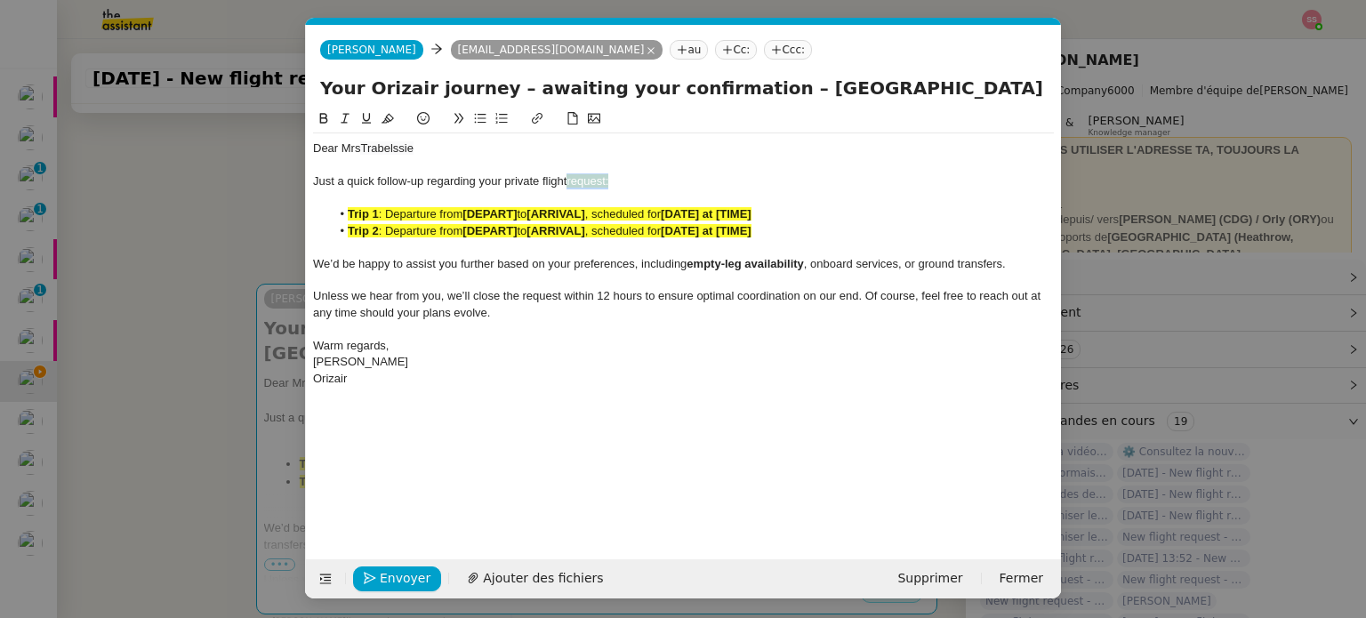
drag, startPoint x: 631, startPoint y: 179, endPoint x: 571, endPoint y: 181, distance: 60.5
click at [571, 181] on div "Just a quick follow-up regarding your private flight request:" at bounding box center [683, 181] width 741 height 16
click at [386, 116] on icon at bounding box center [388, 118] width 12 height 12
click at [440, 230] on span ": Departure from" at bounding box center [421, 230] width 84 height 13
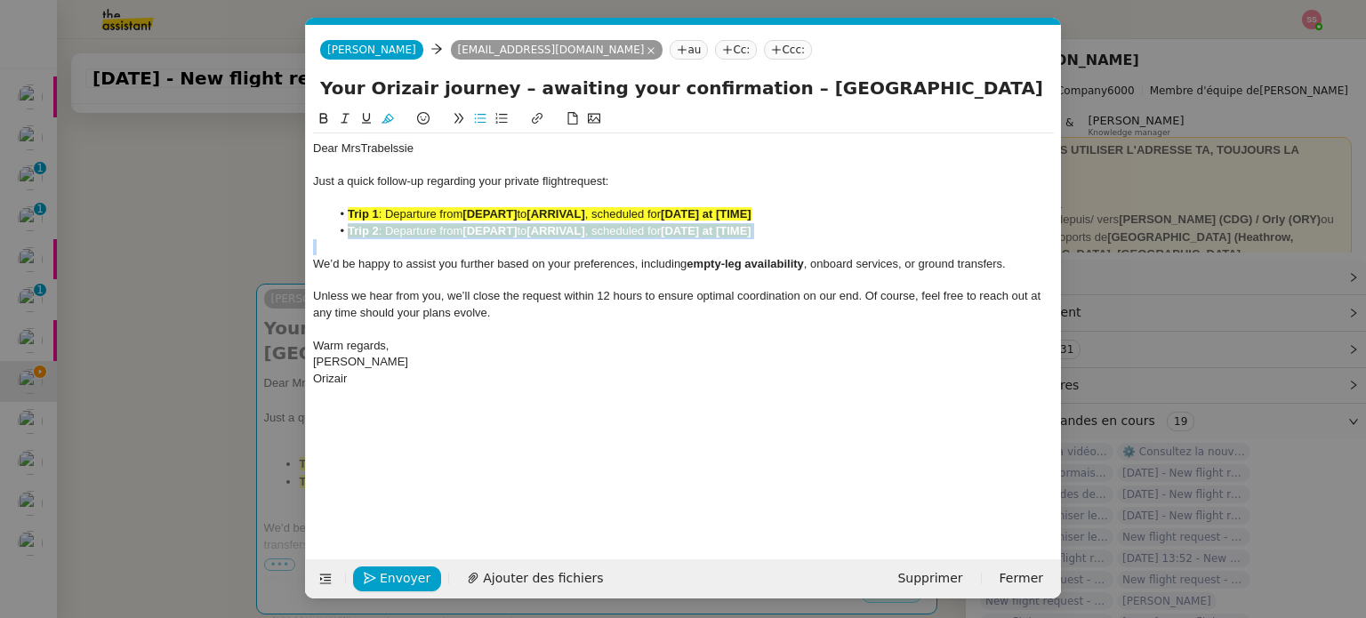
click at [440, 230] on span ": Departure from" at bounding box center [421, 230] width 84 height 13
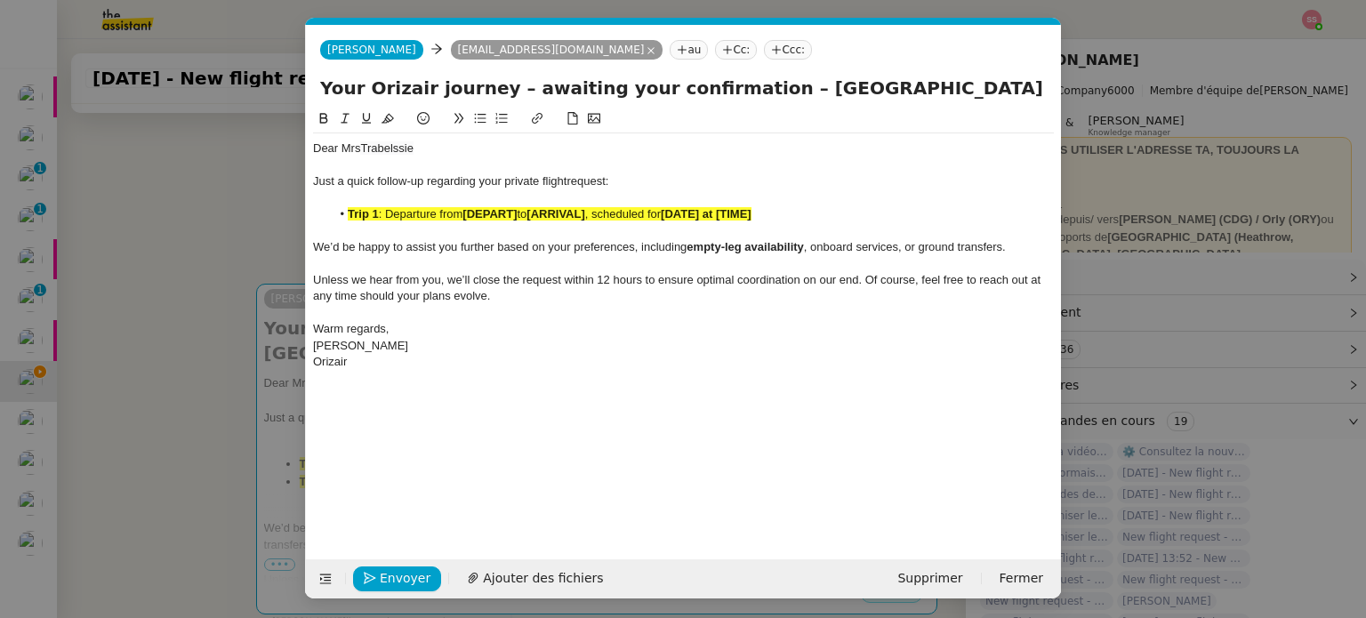
click at [441, 213] on span ": Departure from" at bounding box center [421, 213] width 84 height 13
click at [383, 125] on icon at bounding box center [388, 118] width 12 height 12
click at [228, 289] on nz-modal-container "relance Service Relance Bon de Commande LBP A utiliser dans le cadre de la proc…" at bounding box center [683, 309] width 1366 height 618
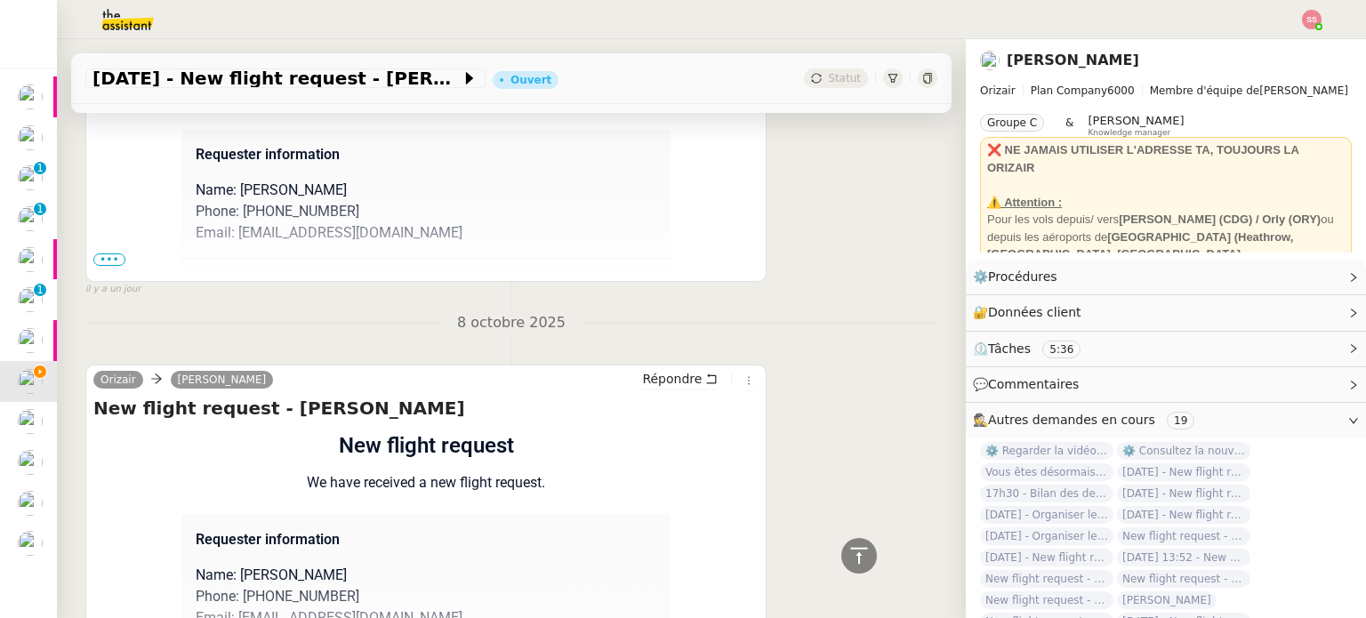
scroll to position [1279, 0]
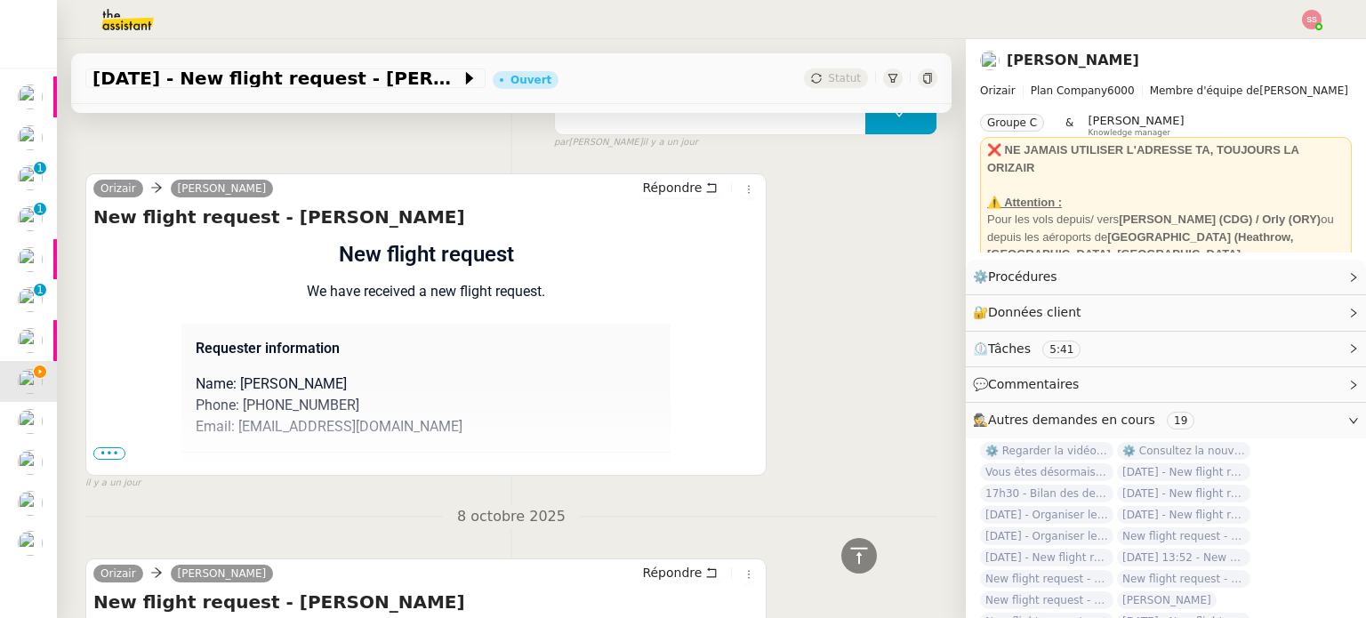
click at [116, 450] on div "New flight request - [PERSON_NAME] Flight request created by [PERSON_NAME] New …" at bounding box center [425, 338] width 665 height 267
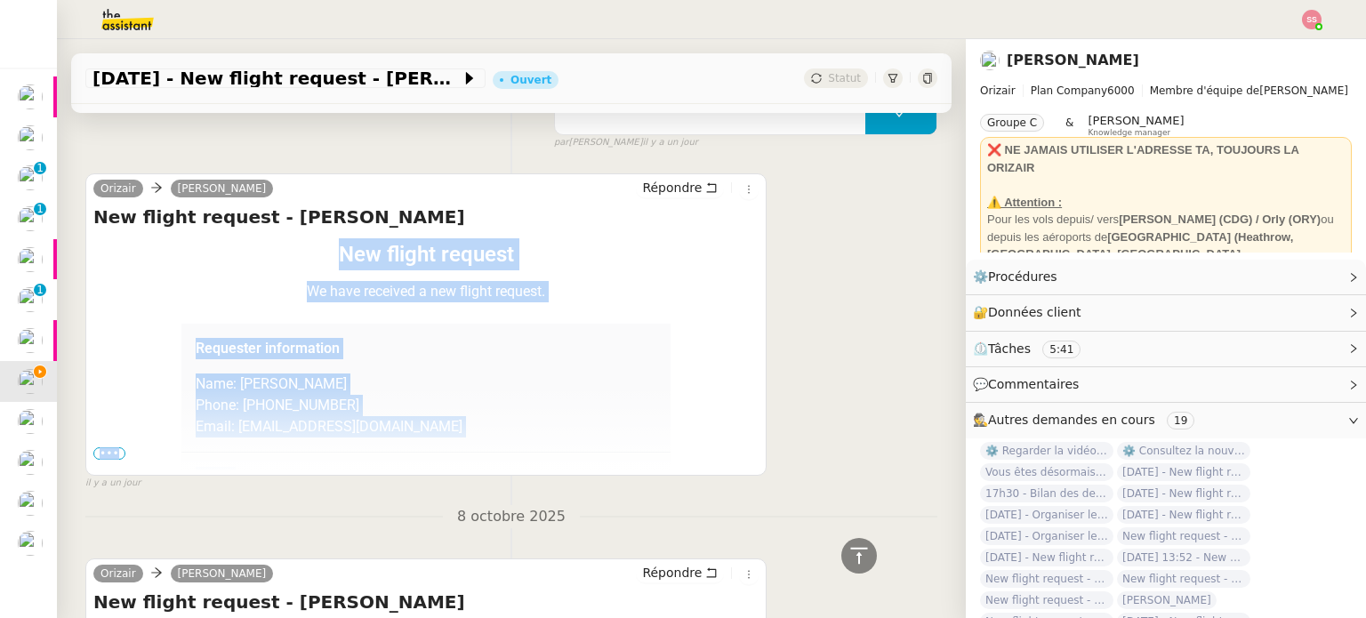
click at [116, 454] on span "•••" at bounding box center [109, 453] width 32 height 12
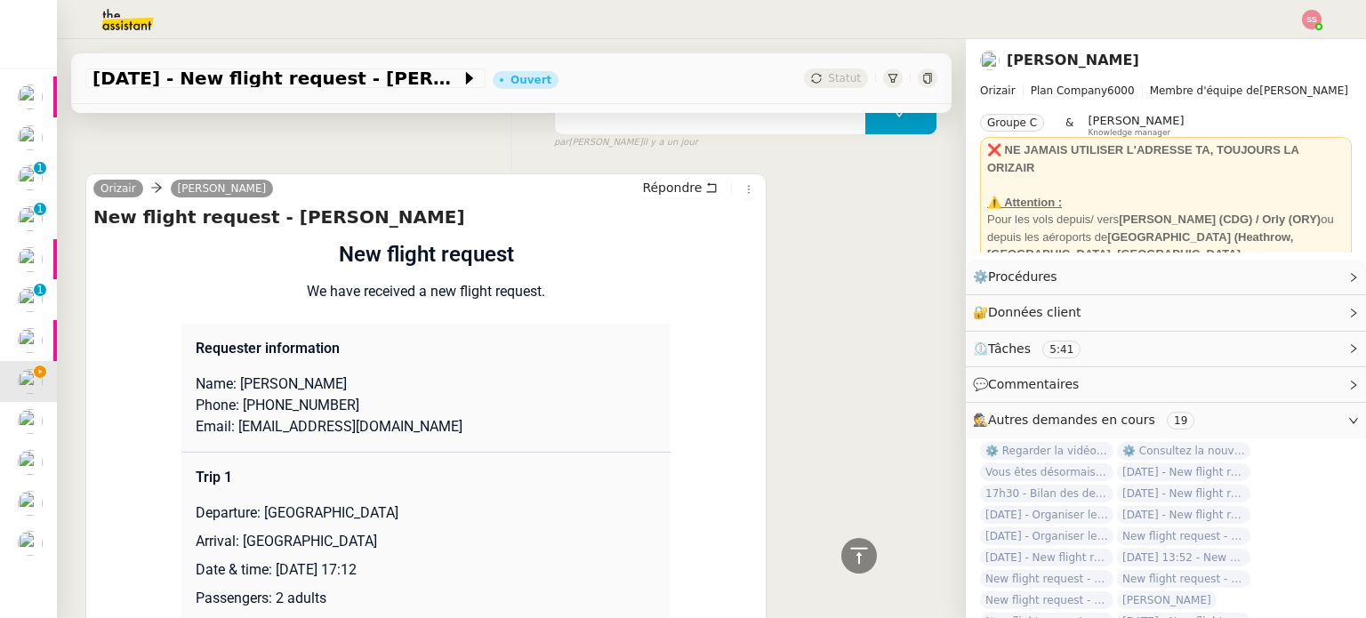
scroll to position [1457, 0]
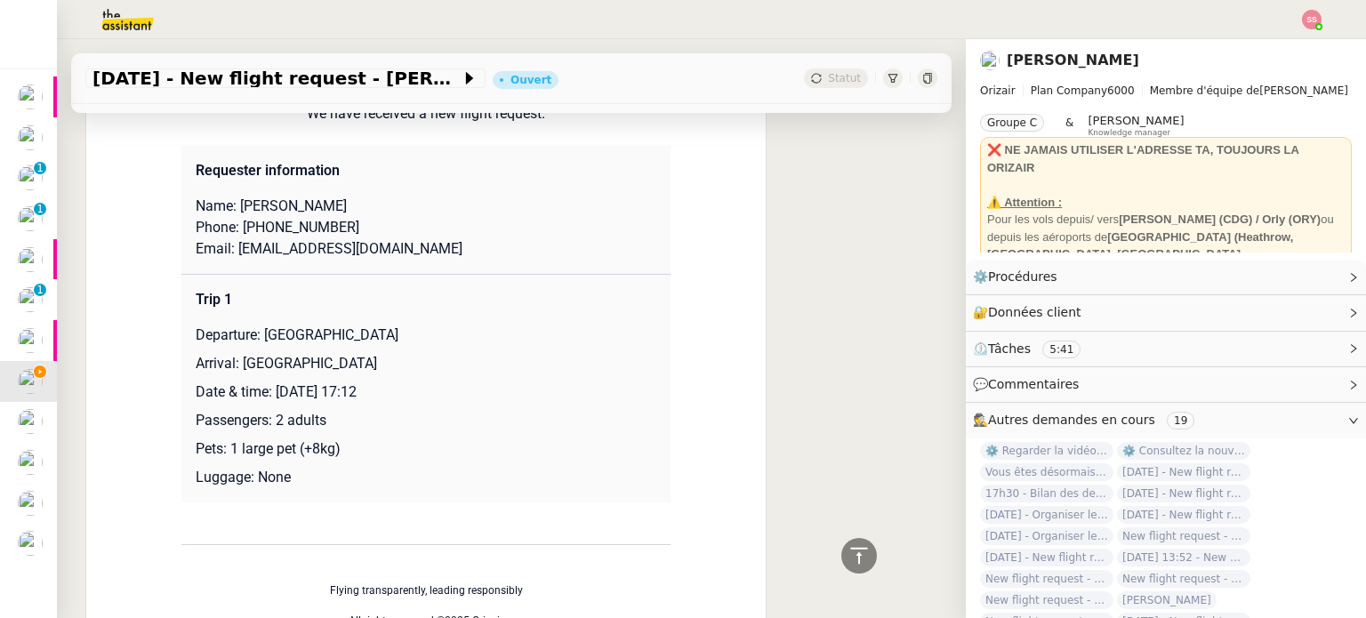
drag, startPoint x: 256, startPoint y: 337, endPoint x: 463, endPoint y: 336, distance: 207.2
click at [463, 336] on p "Departure: [GEOGRAPHIC_DATA]" at bounding box center [426, 335] width 461 height 21
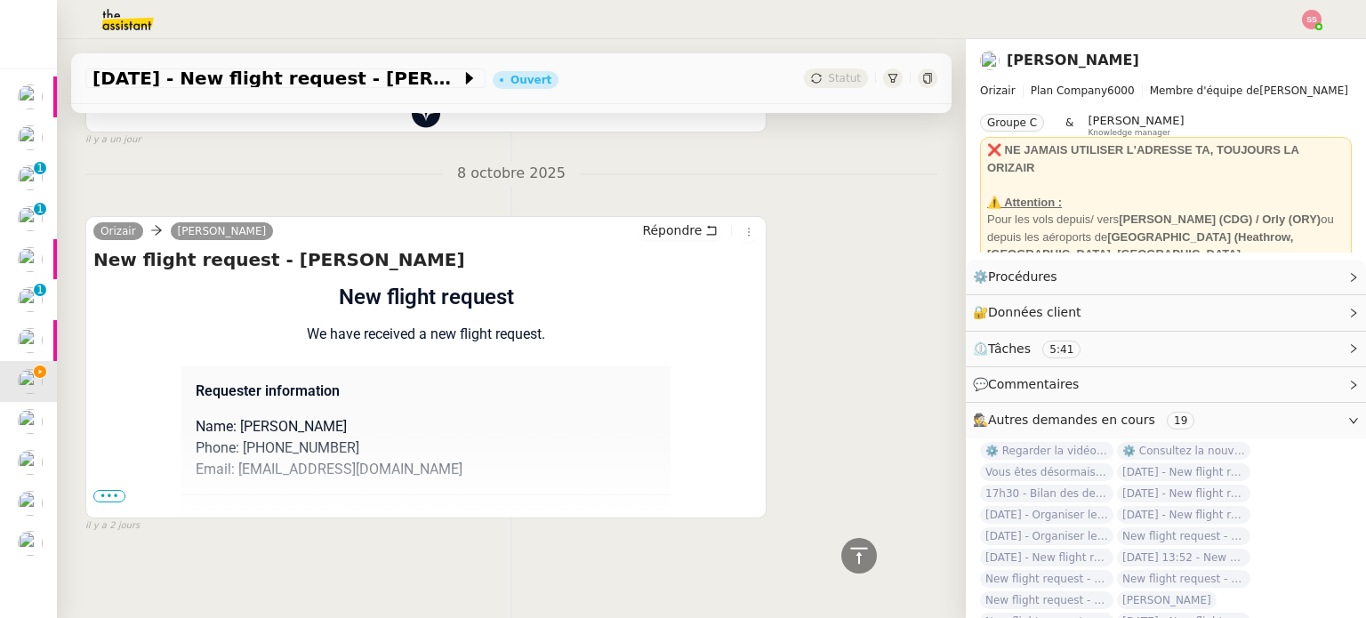
scroll to position [2031, 0]
click at [120, 490] on span "•••" at bounding box center [109, 496] width 32 height 12
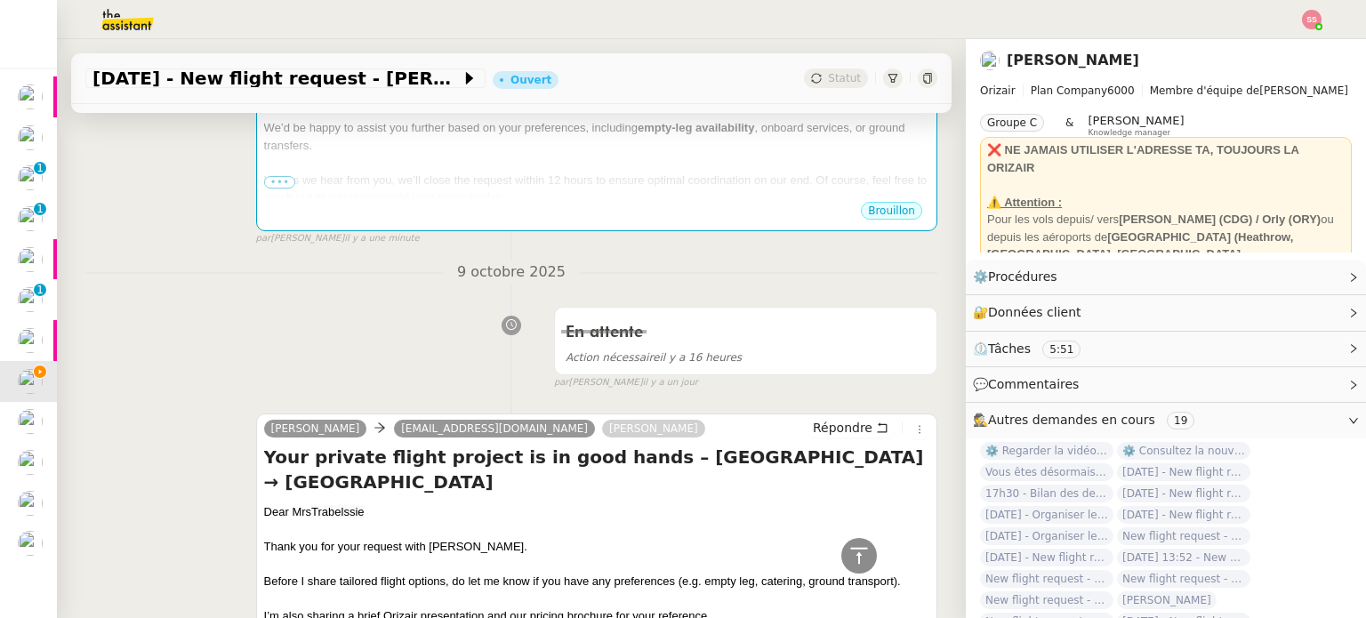
scroll to position [341, 0]
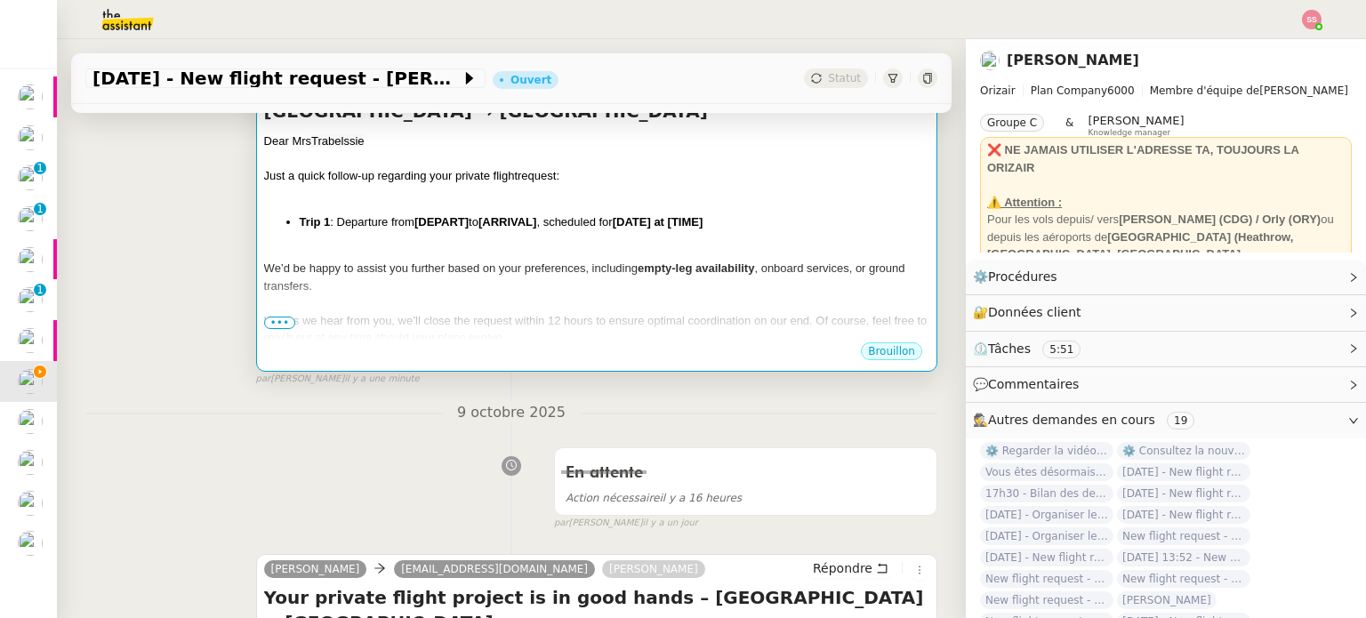
click at [534, 242] on div "Dear Mrs [PERSON_NAME] Just a quick follow-up regarding your private flight req…" at bounding box center [596, 275] width 665 height 284
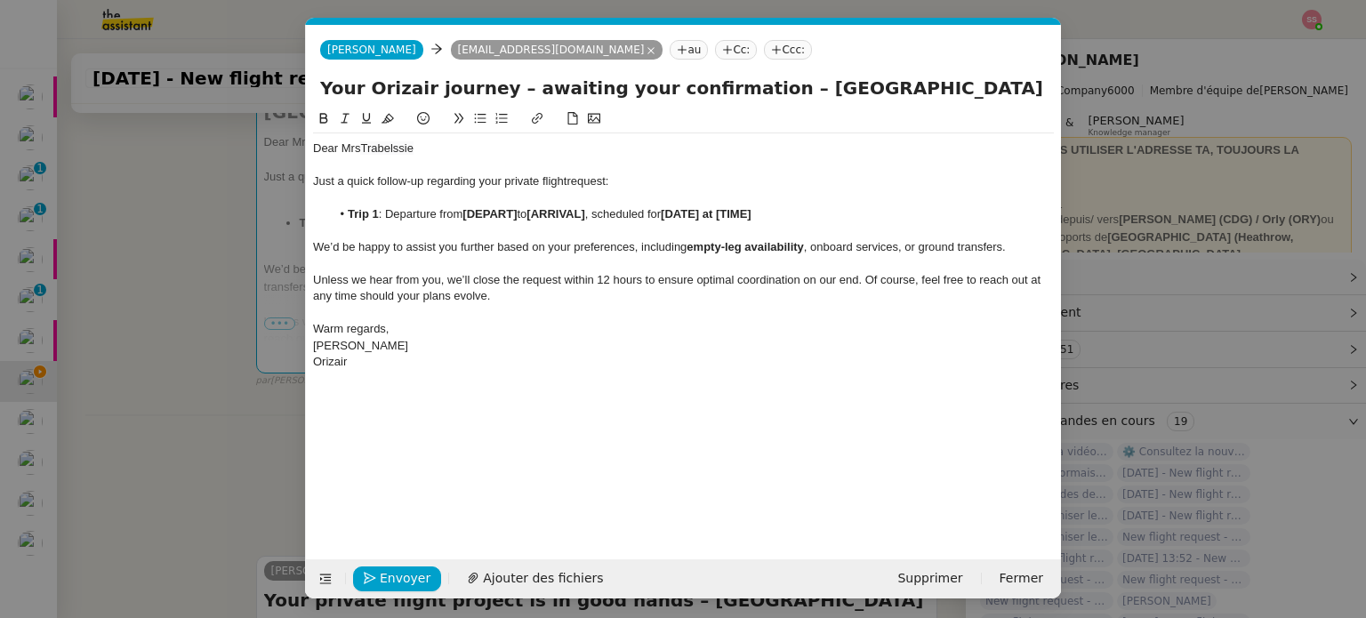
scroll to position [0, 76]
drag, startPoint x: 519, startPoint y: 216, endPoint x: 465, endPoint y: 211, distance: 54.5
click at [465, 211] on li "Trip 1 : Departure from [DEPART] to [ARRIVAL] , scheduled for [DATE] at [TIME]" at bounding box center [693, 214] width 724 height 16
click at [223, 306] on nz-modal-container "relance Service Relance Bon de Commande LBP A utiliser dans le cadre de la proc…" at bounding box center [683, 309] width 1366 height 618
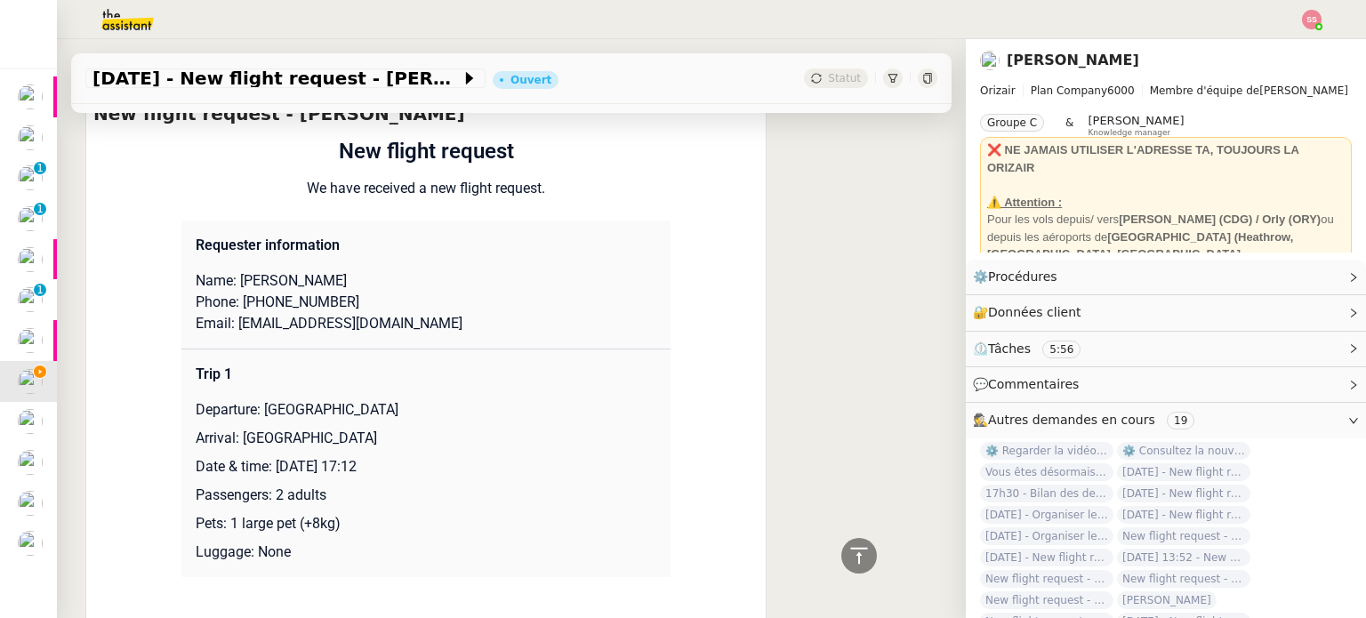
scroll to position [1409, 0]
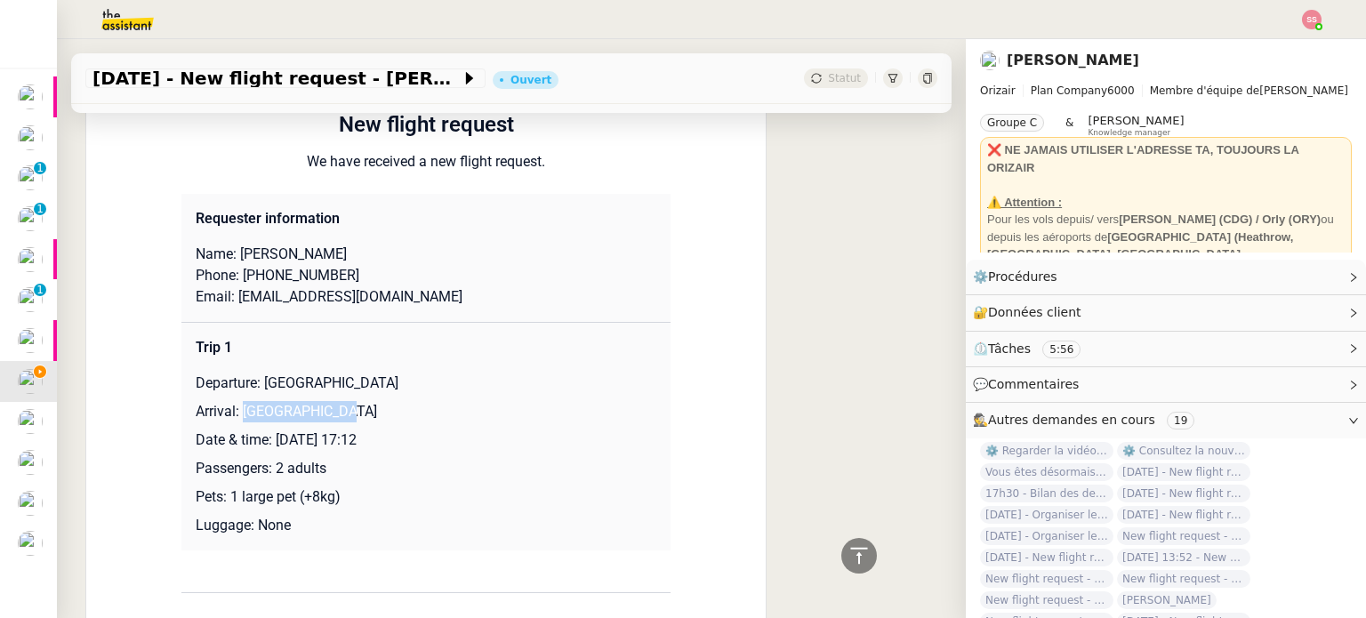
drag, startPoint x: 234, startPoint y: 414, endPoint x: 322, endPoint y: 407, distance: 88.3
click at [322, 407] on p "Arrival: [GEOGRAPHIC_DATA]" at bounding box center [426, 411] width 461 height 21
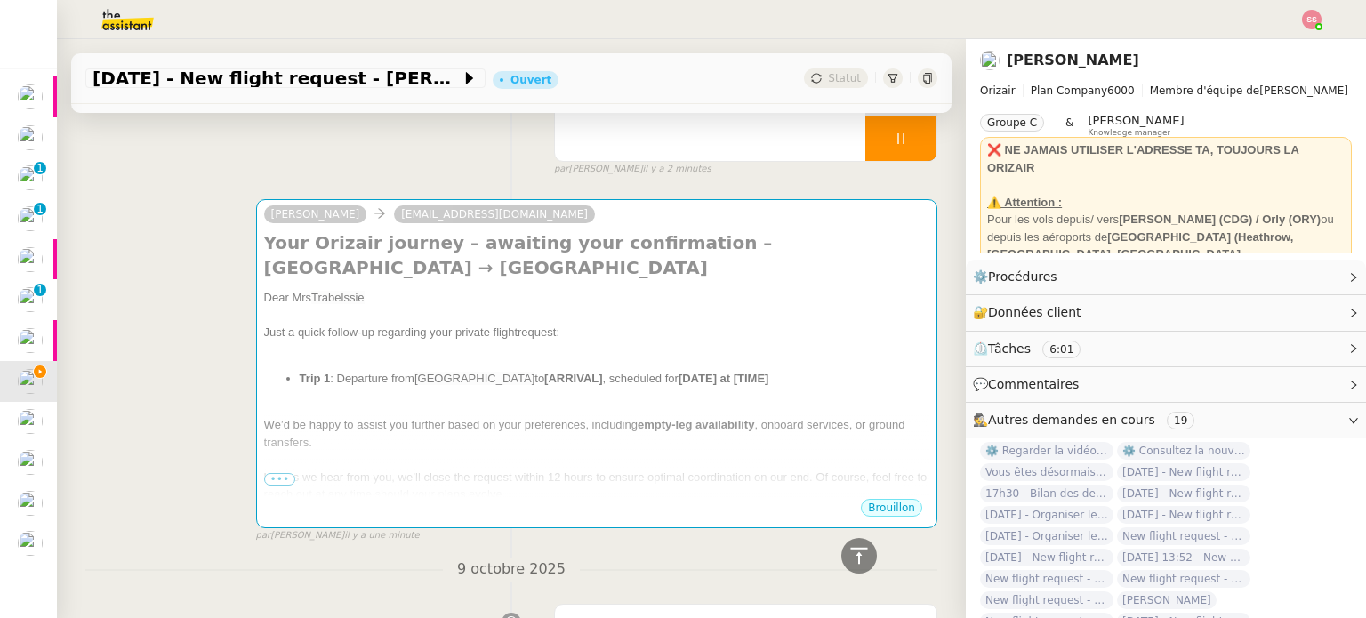
scroll to position [75, 0]
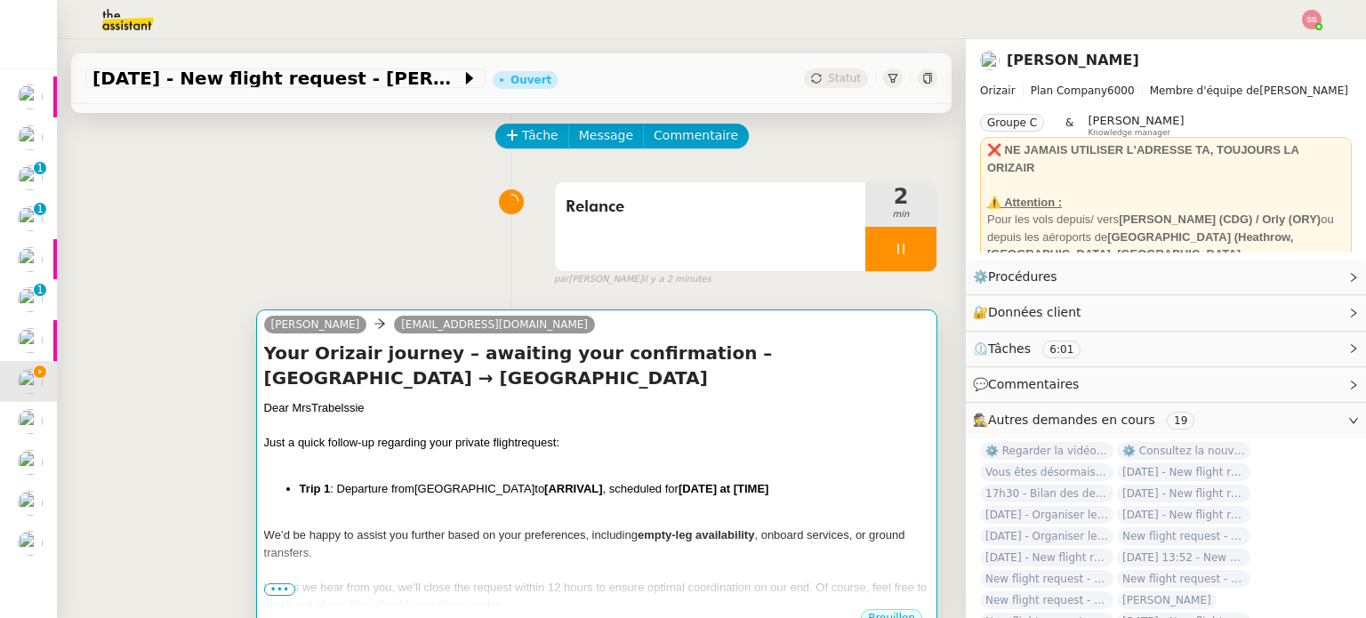
click at [555, 369] on h4 "Your Orizair journey – awaiting your confirmation – [GEOGRAPHIC_DATA] → [GEOGRA…" at bounding box center [596, 366] width 665 height 50
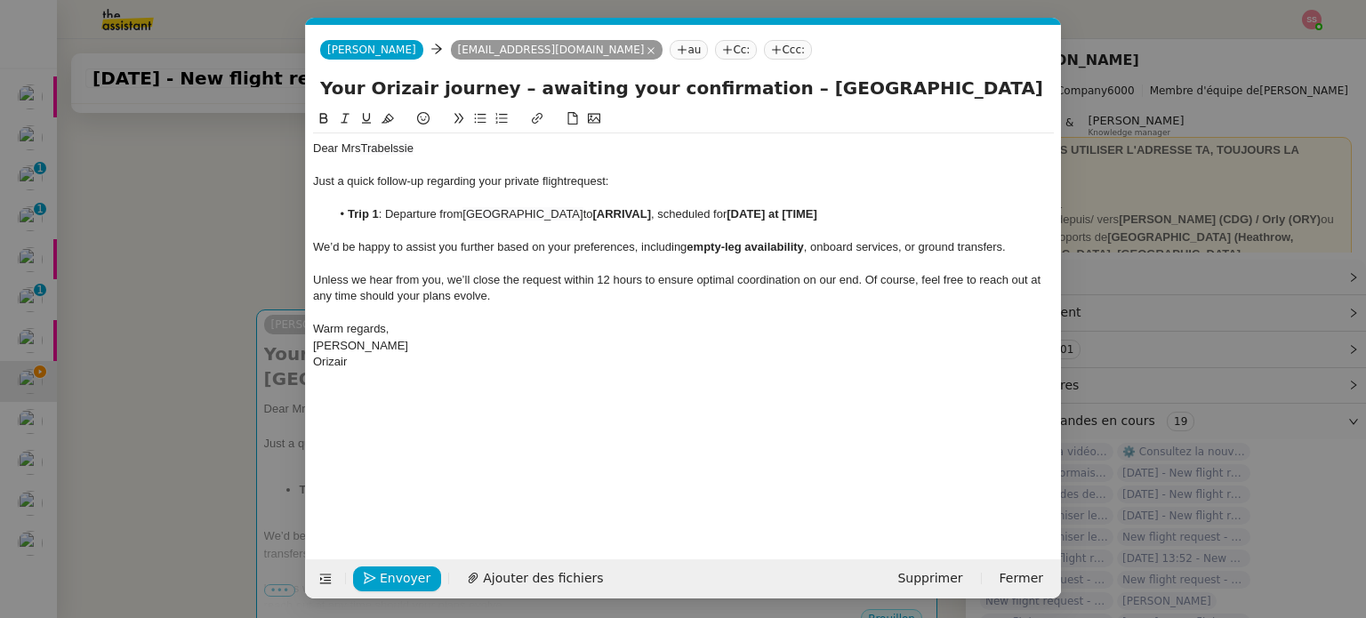
scroll to position [0, 76]
drag, startPoint x: 669, startPoint y: 214, endPoint x: 613, endPoint y: 211, distance: 56.1
click at [613, 211] on strong "[ARRIVAL]" at bounding box center [622, 213] width 58 height 13
click at [189, 371] on nz-modal-container "relance Service Relance Bon de Commande LBP A utiliser dans le cadre de la proc…" at bounding box center [683, 309] width 1366 height 618
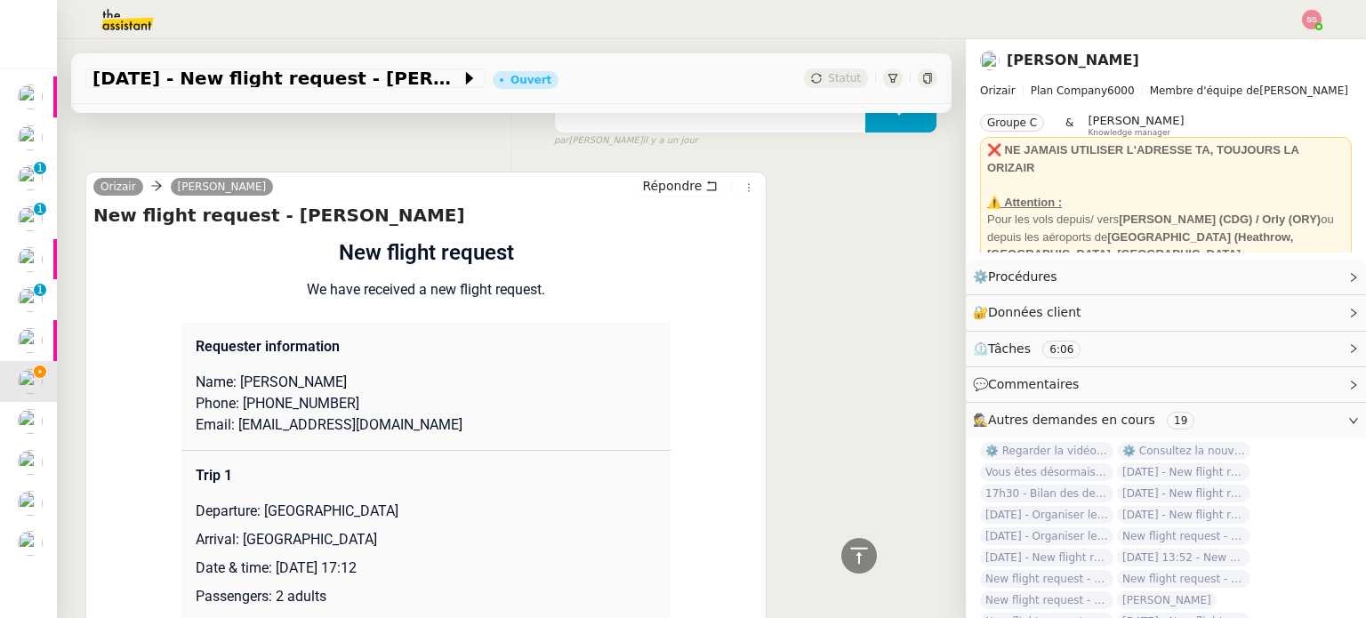
scroll to position [1409, 0]
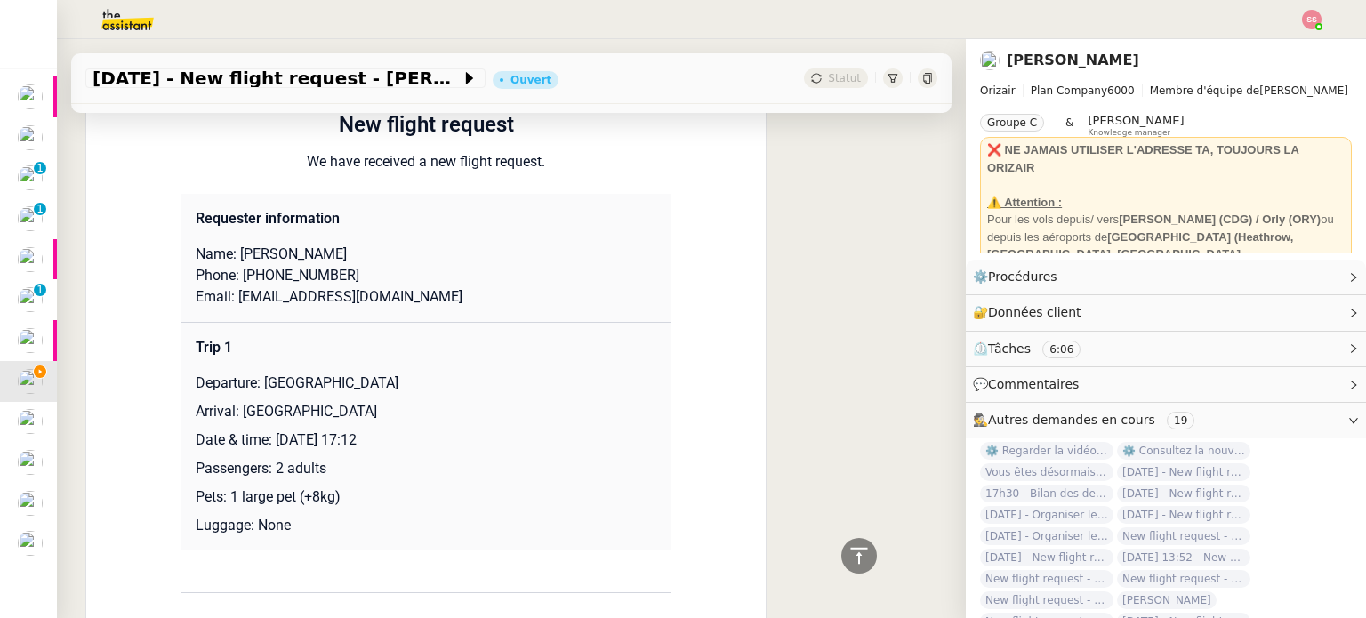
drag, startPoint x: 274, startPoint y: 440, endPoint x: 447, endPoint y: 441, distance: 173.4
click at [447, 441] on p "Date & time: [DATE] 17:12" at bounding box center [426, 440] width 461 height 21
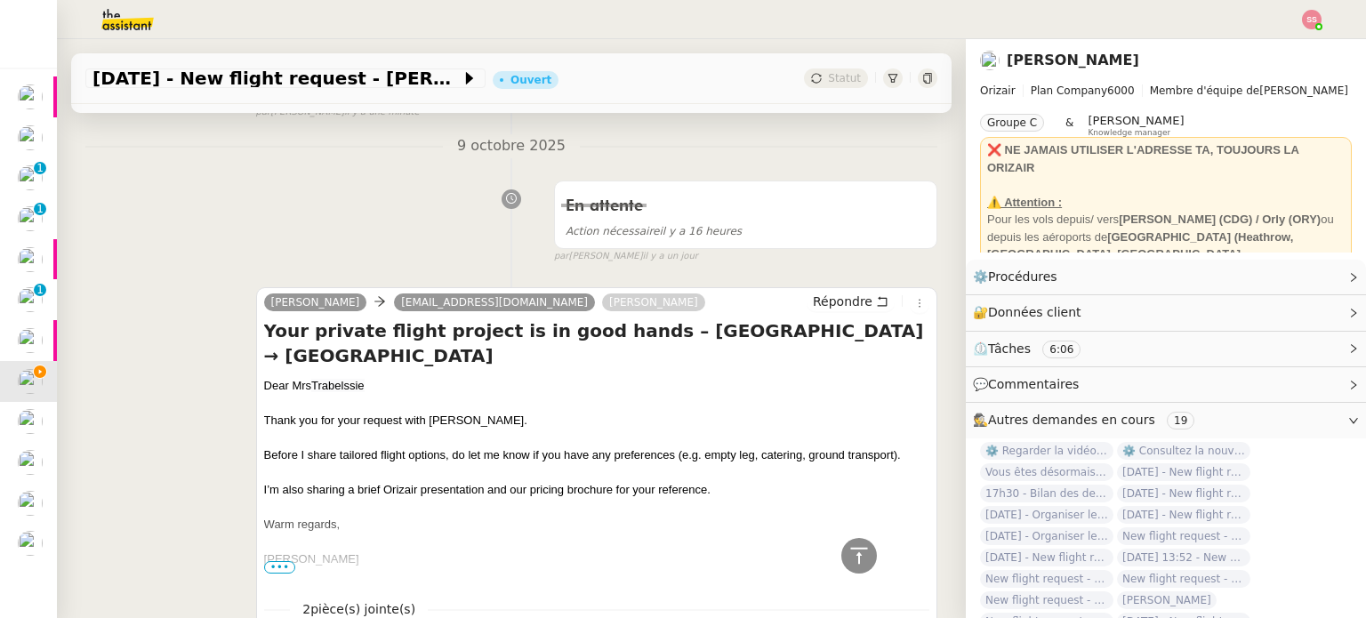
scroll to position [164, 0]
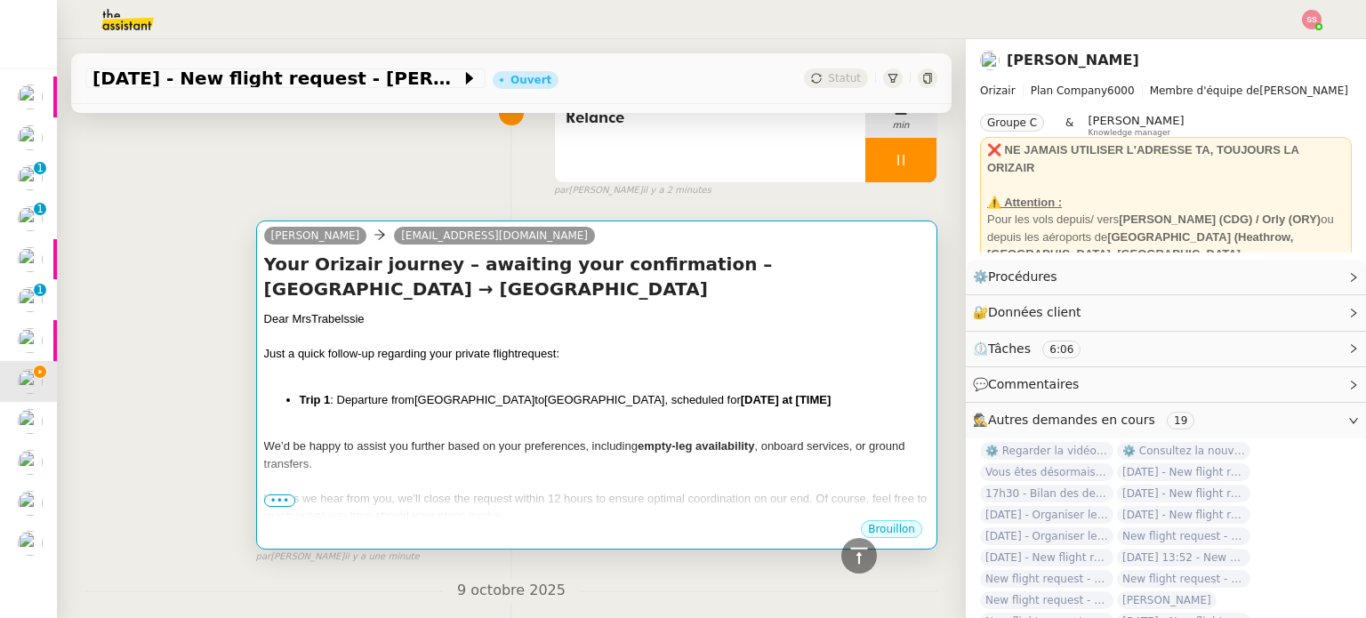
click at [633, 351] on div "Just a quick follow-up regarding your private flight request:" at bounding box center [596, 354] width 665 height 18
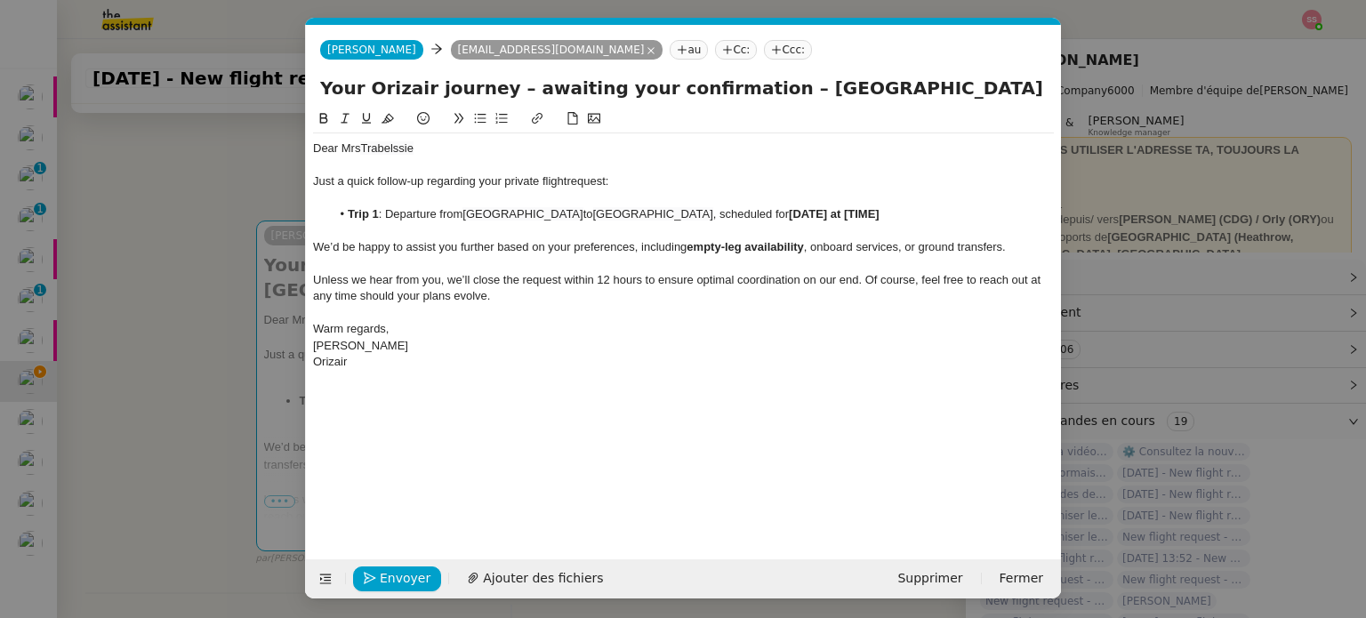
scroll to position [0, 76]
drag, startPoint x: 858, startPoint y: 218, endPoint x: 754, endPoint y: 213, distance: 104.1
click at [754, 213] on li "Trip 1 : Departure from [GEOGRAPHIC_DATA] to [GEOGRAPHIC_DATA] , scheduled for …" at bounding box center [693, 214] width 724 height 16
click at [407, 573] on span "Envoyer" at bounding box center [405, 578] width 51 height 20
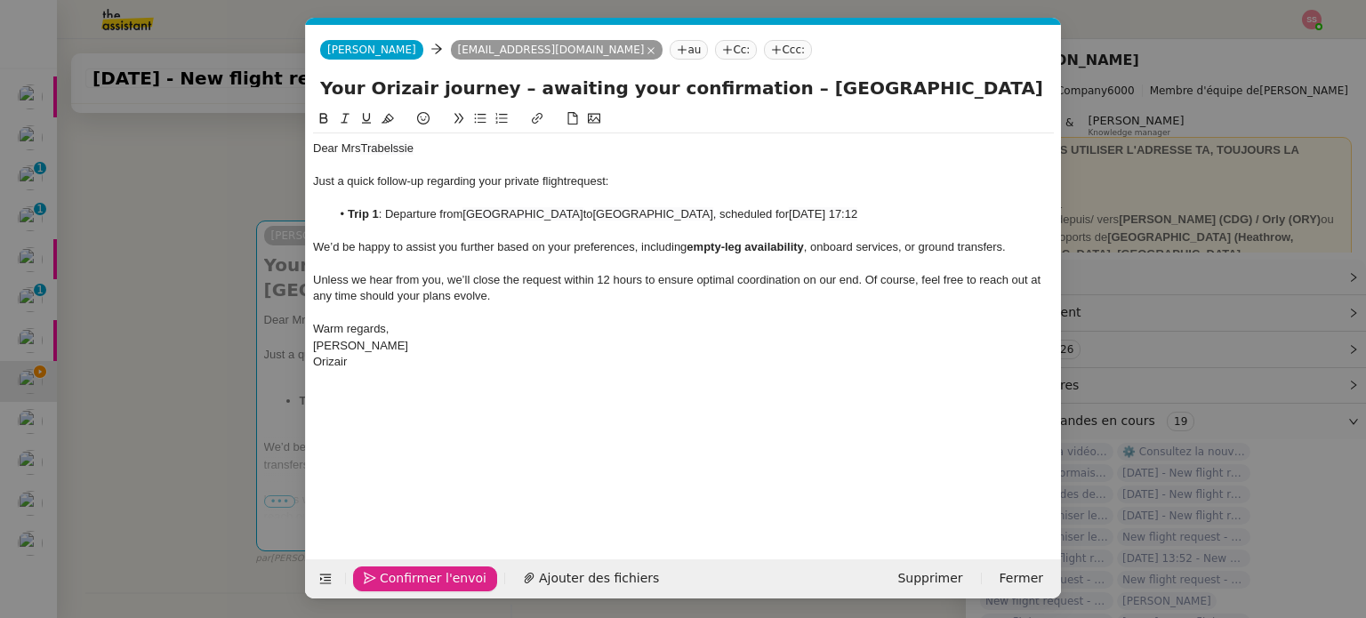
click at [416, 579] on span "Confirmer l'envoi" at bounding box center [433, 578] width 107 height 20
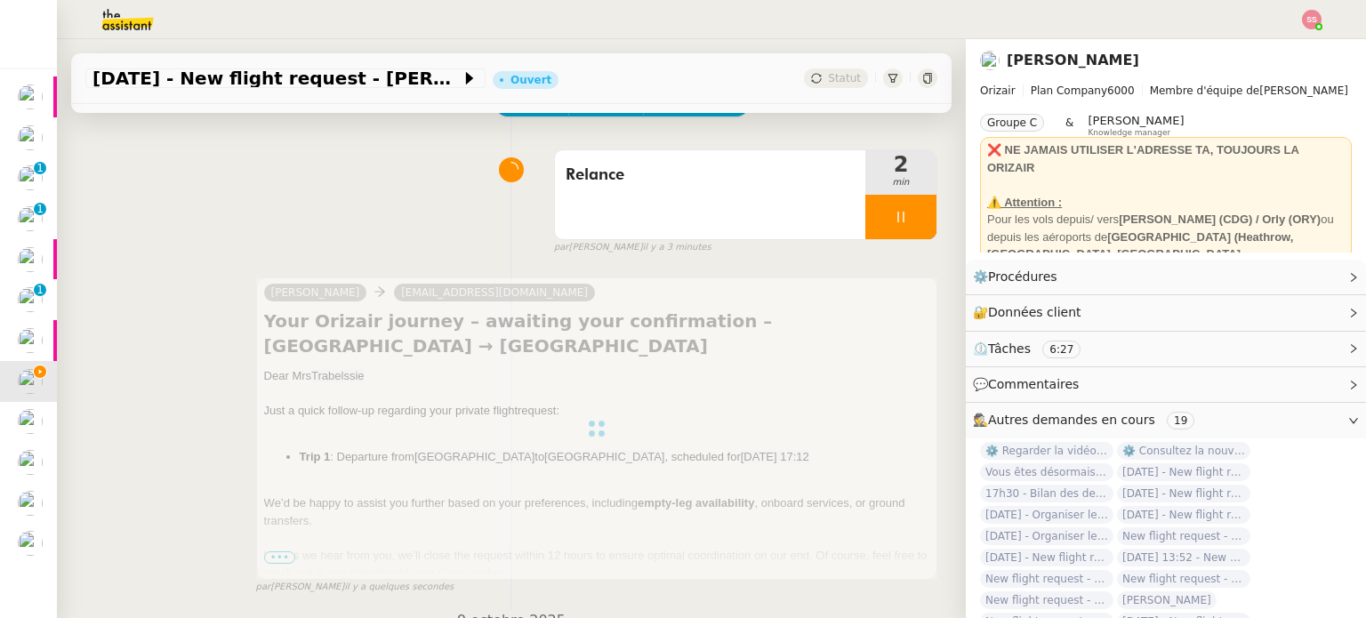
scroll to position [75, 0]
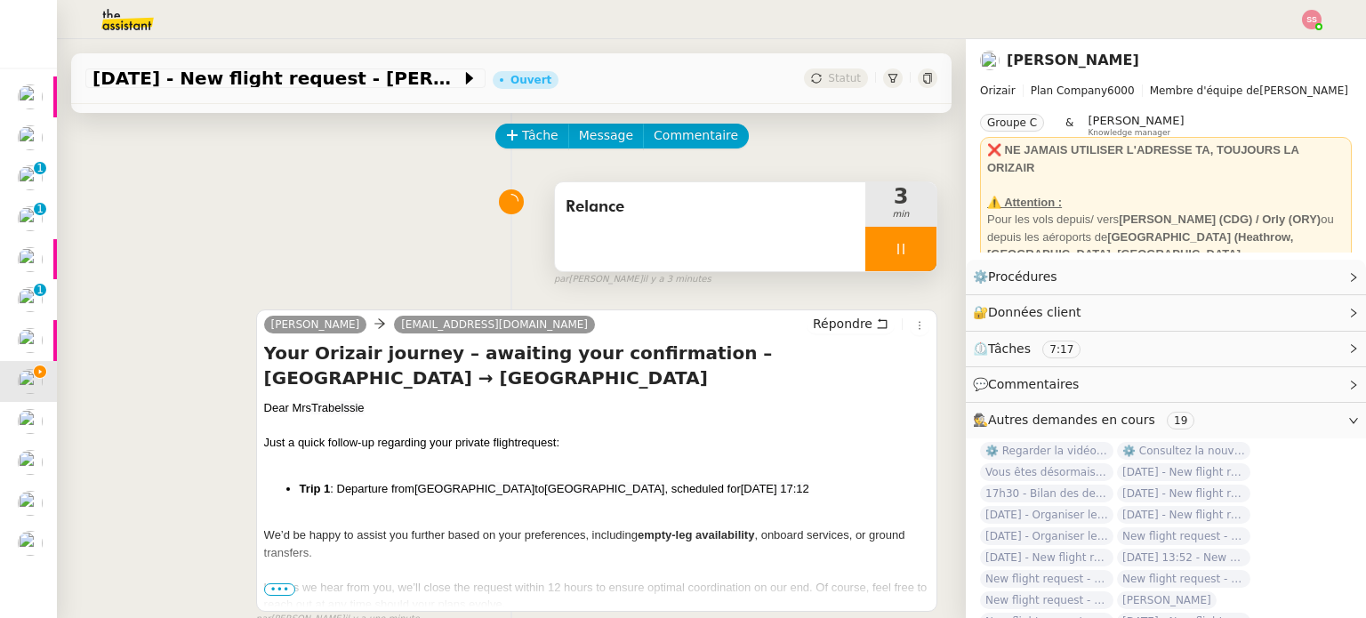
click at [901, 259] on div at bounding box center [900, 249] width 71 height 44
click at [912, 256] on icon at bounding box center [919, 249] width 14 height 14
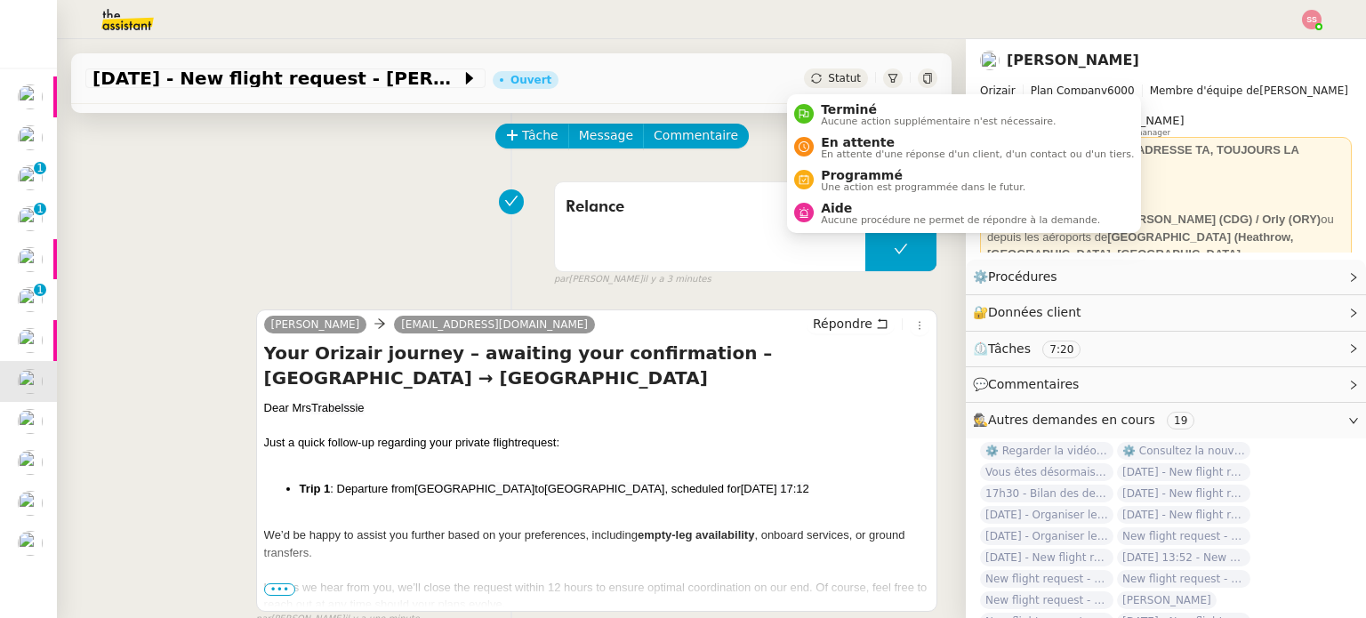
drag, startPoint x: 822, startPoint y: 74, endPoint x: 828, endPoint y: 88, distance: 15.5
click at [828, 74] on span "Statut" at bounding box center [844, 78] width 33 height 12
click at [836, 141] on span "En attente" at bounding box center [977, 142] width 313 height 14
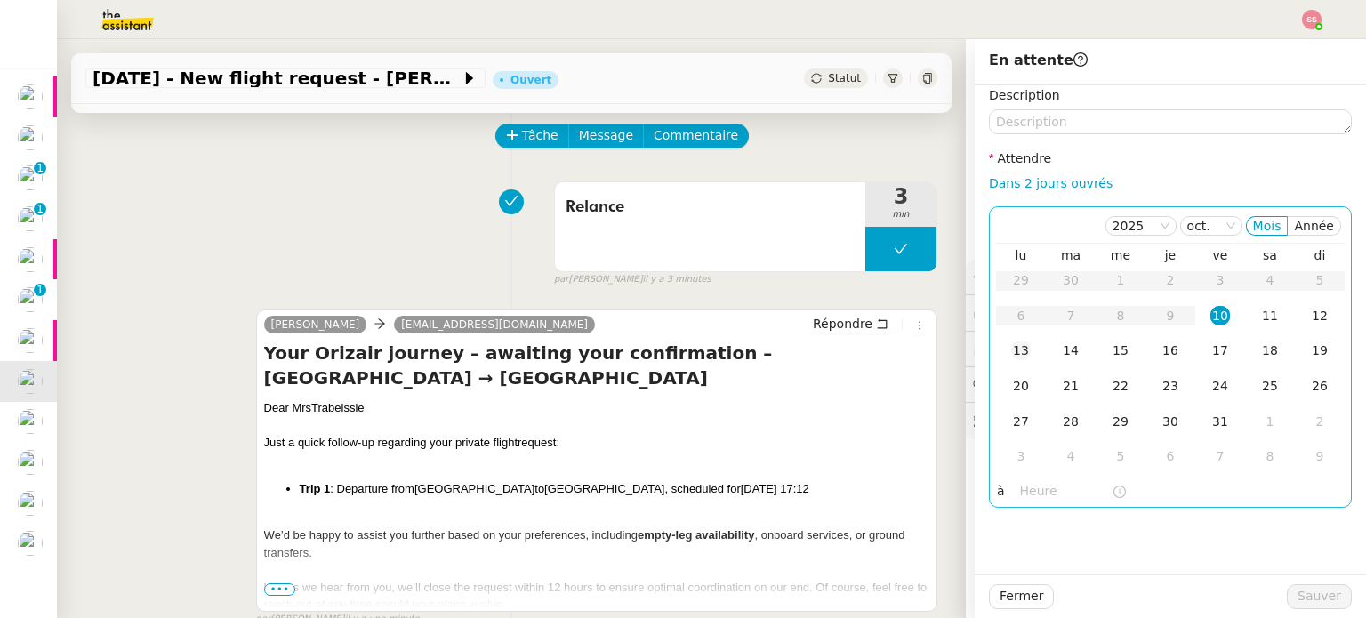
click at [1017, 355] on td "13" at bounding box center [1021, 351] width 50 height 36
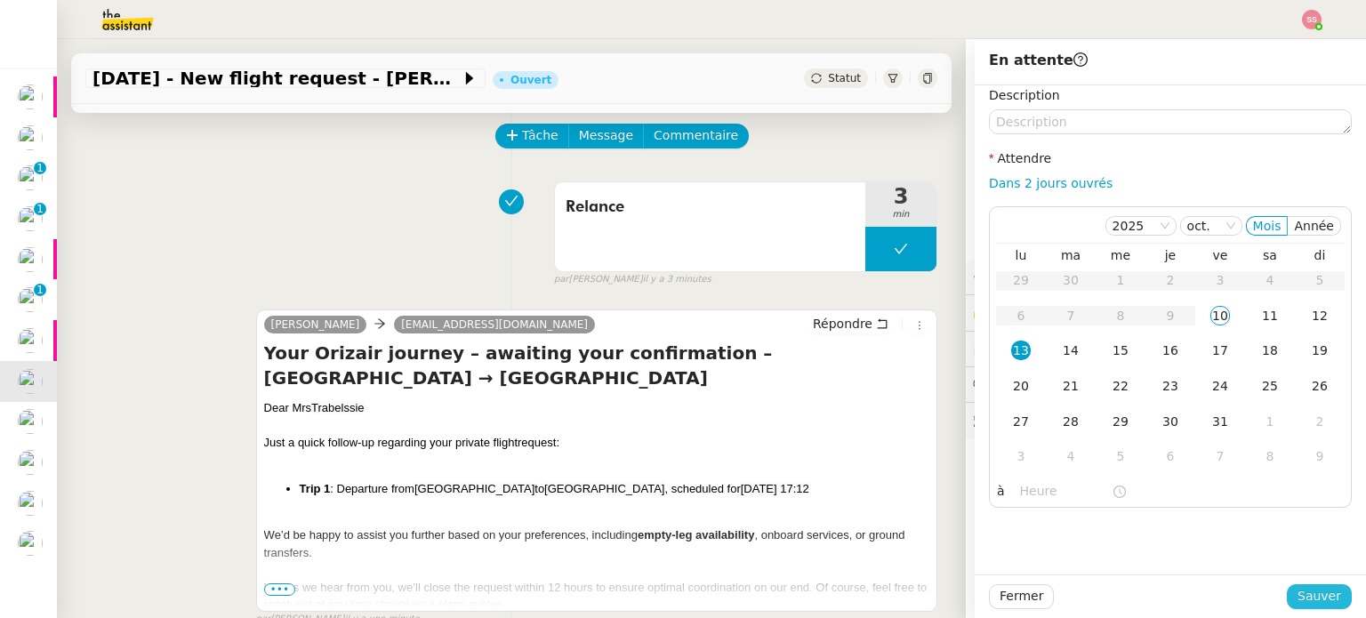
click at [1304, 586] on span "Sauver" at bounding box center [1319, 596] width 44 height 20
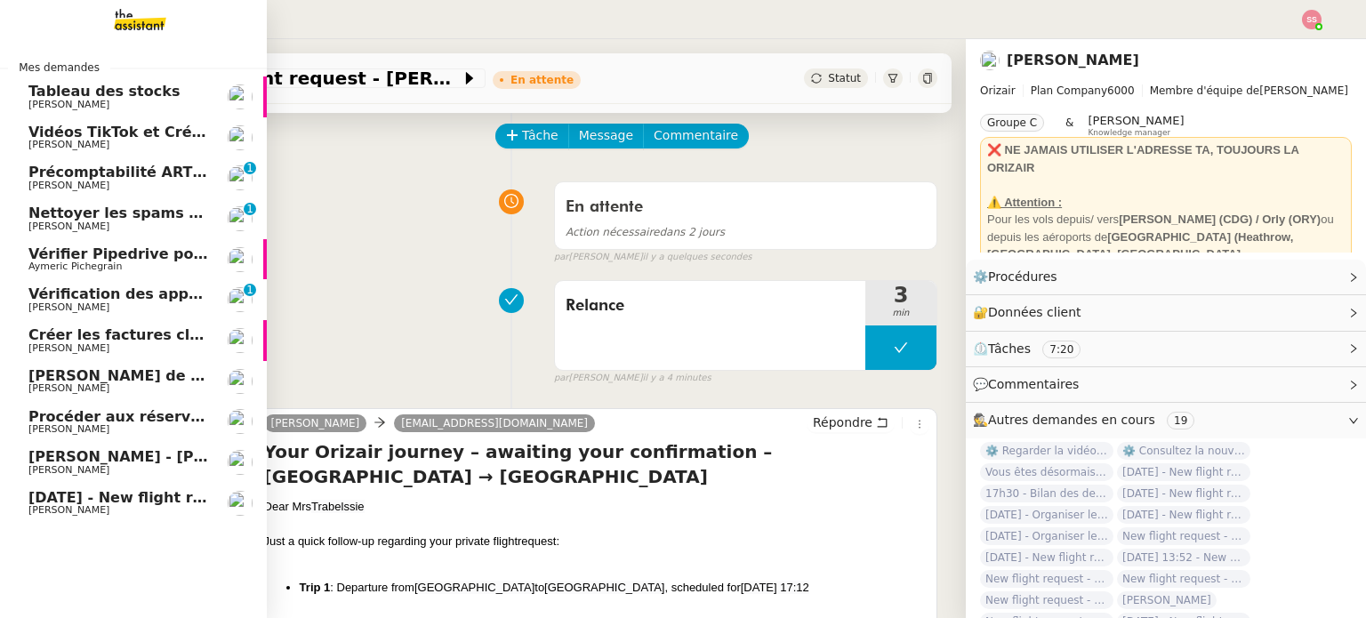
click at [145, 500] on span "[DATE] - New flight request - S E" at bounding box center [158, 497] width 260 height 17
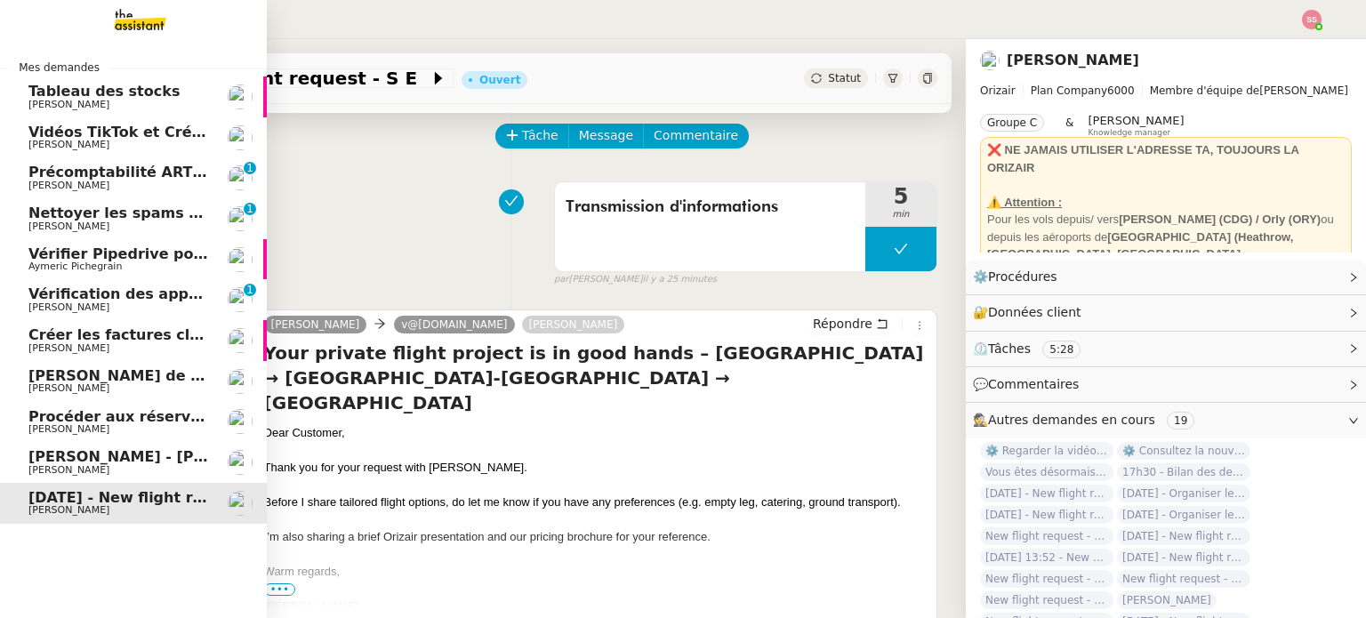
click at [128, 338] on span "Créer les factures clients" at bounding box center [128, 334] width 201 height 17
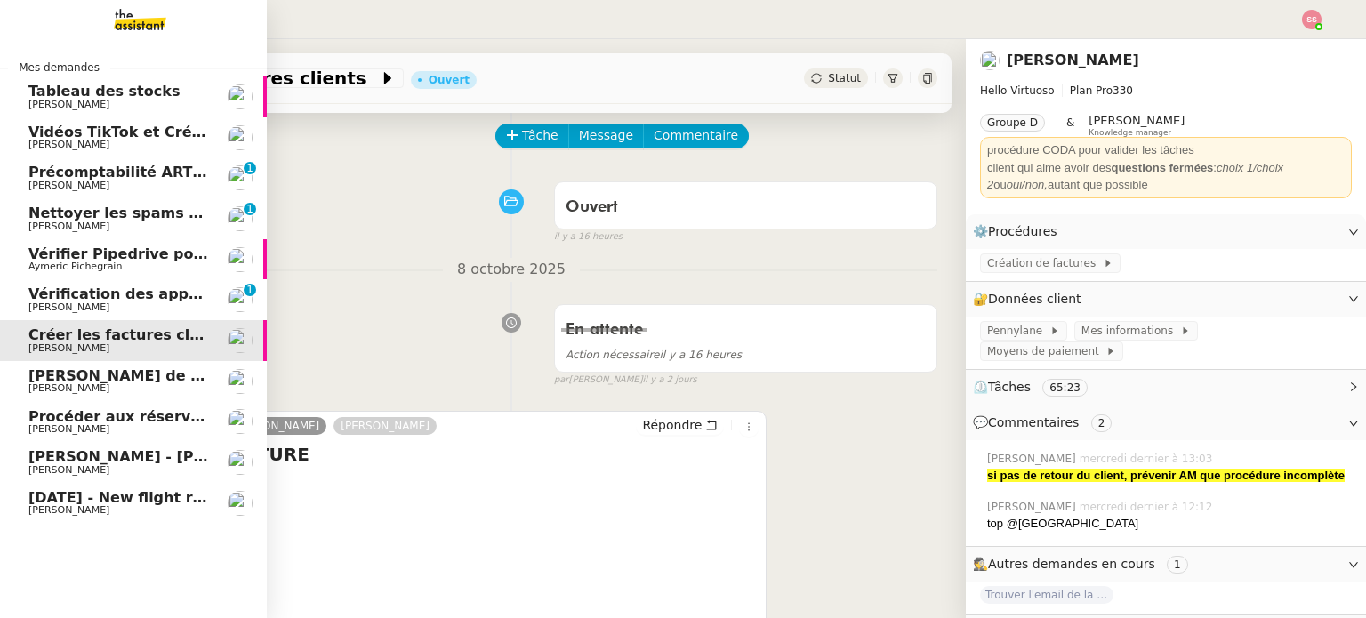
click at [133, 422] on span "Procéder aux réservations pour [GEOGRAPHIC_DATA]" at bounding box center [240, 416] width 425 height 17
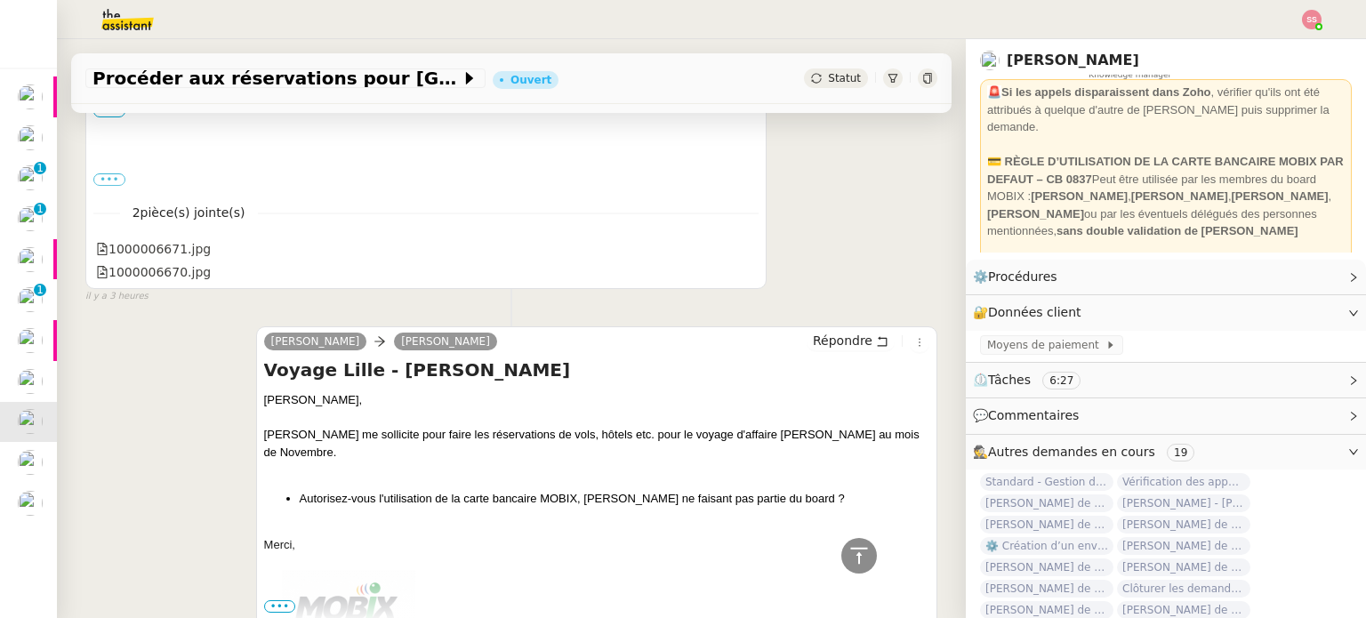
scroll to position [89, 0]
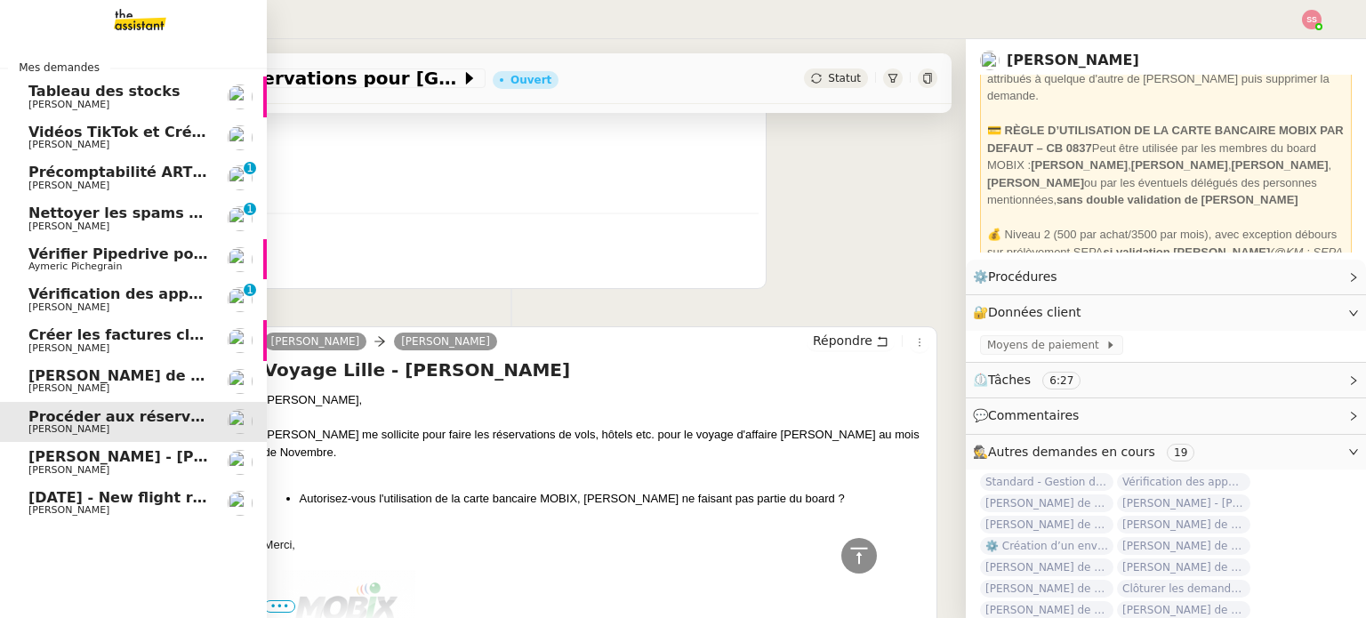
click at [48, 457] on span "[PERSON_NAME] - [PERSON_NAME]" at bounding box center [168, 456] width 280 height 17
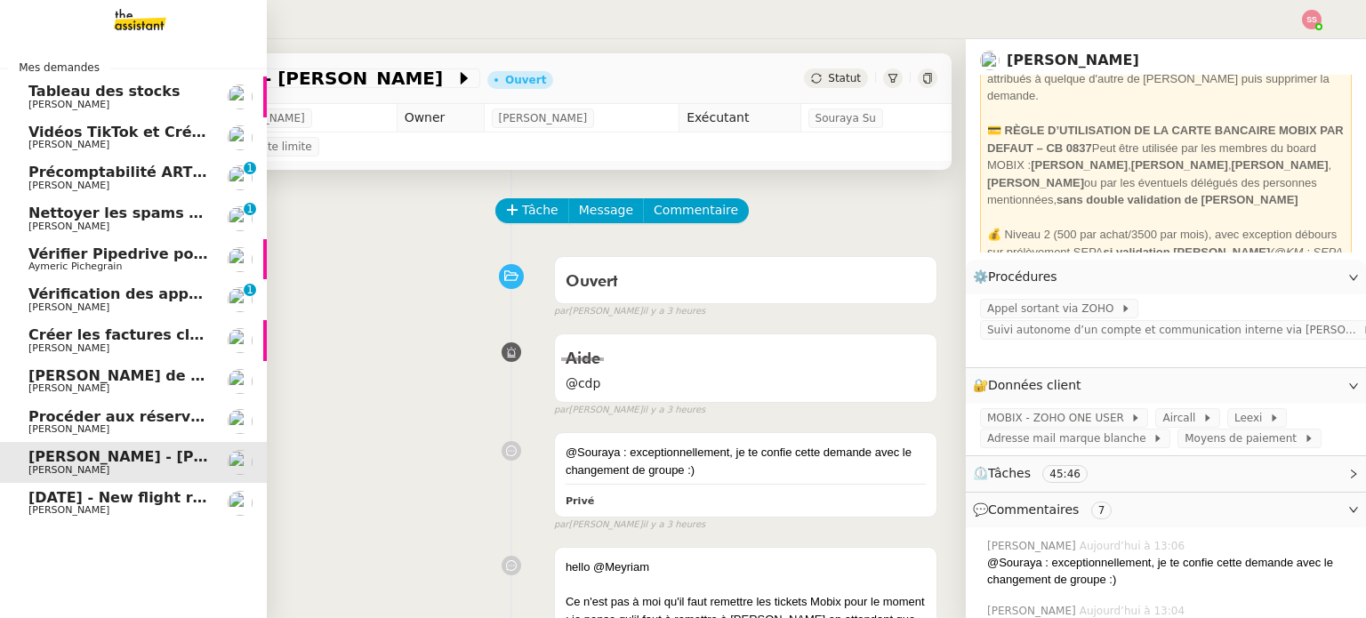
click at [144, 242] on link "Vérifier Pipedrive pour [PERSON_NAME] Aymeric Pichegrain" at bounding box center [133, 259] width 267 height 41
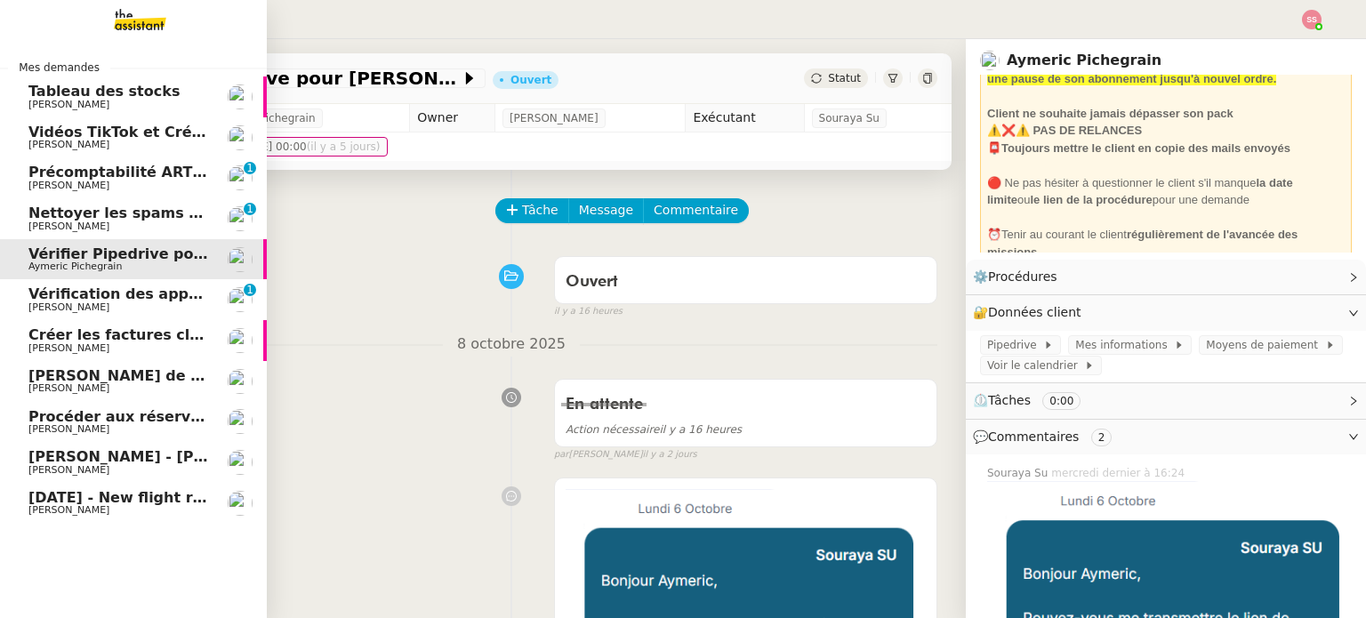
click at [84, 213] on span "Nettoyer les spams des emails - octobre 2025" at bounding box center [212, 213] width 368 height 17
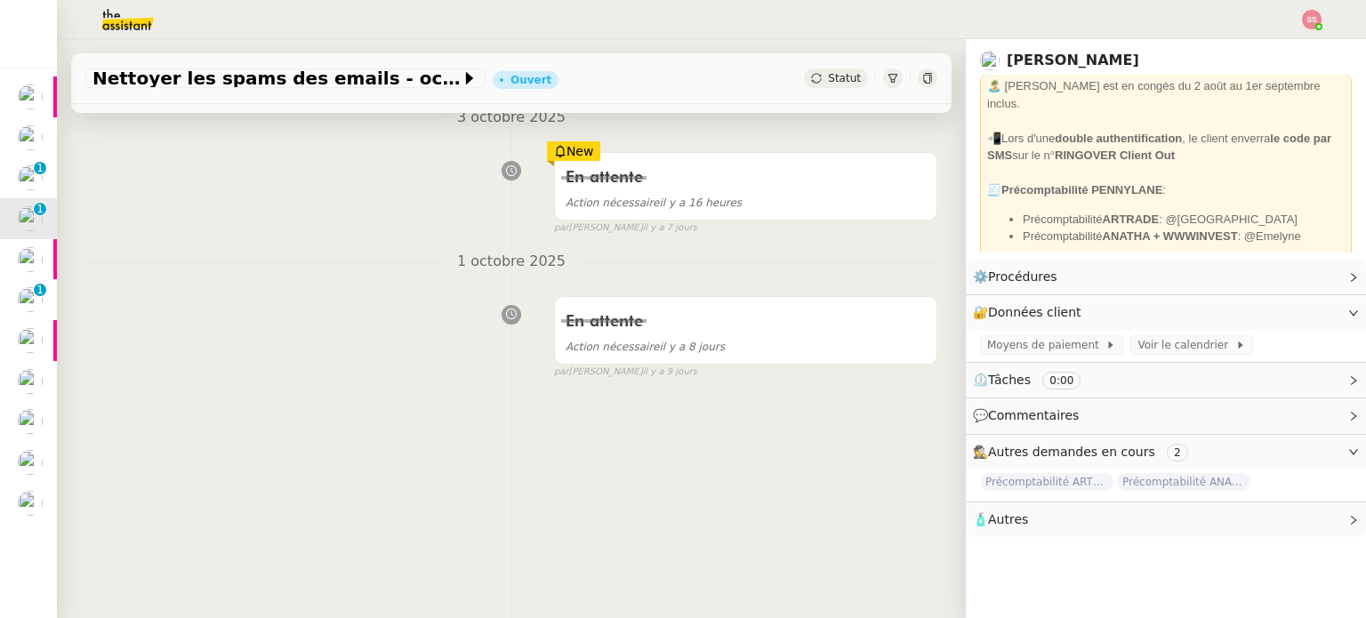
scroll to position [238, 0]
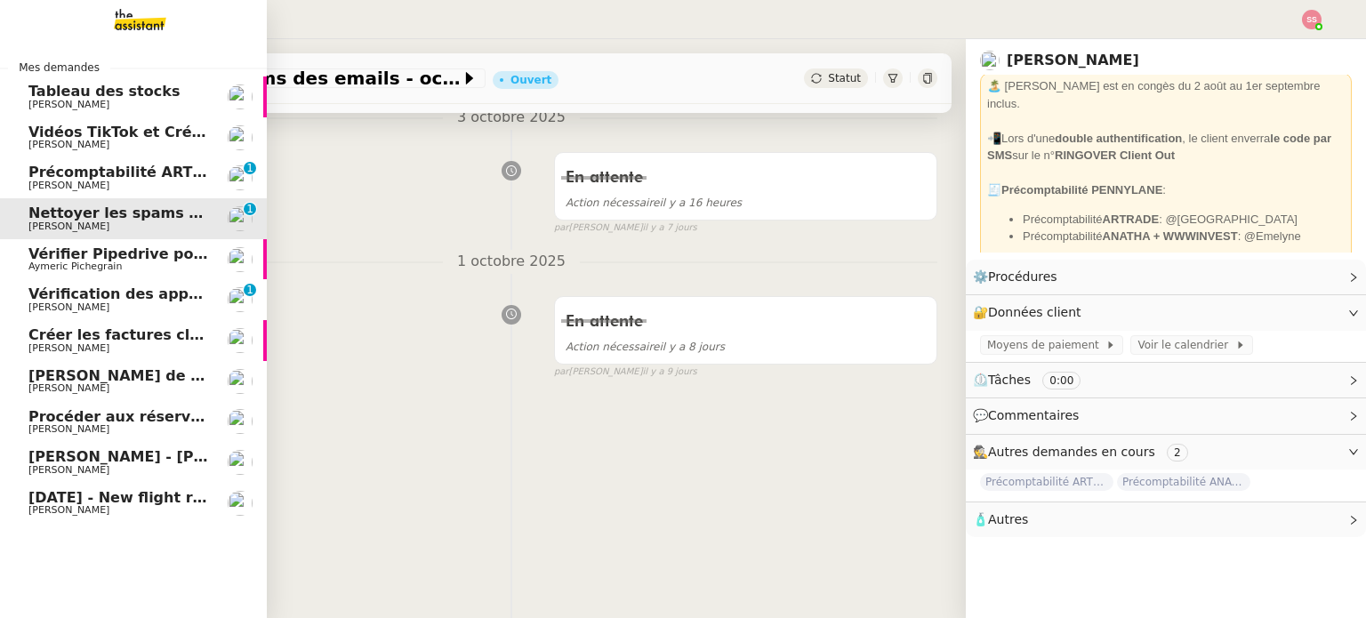
click at [68, 326] on link "[PERSON_NAME] factures clients [PERSON_NAME]" at bounding box center [133, 340] width 267 height 41
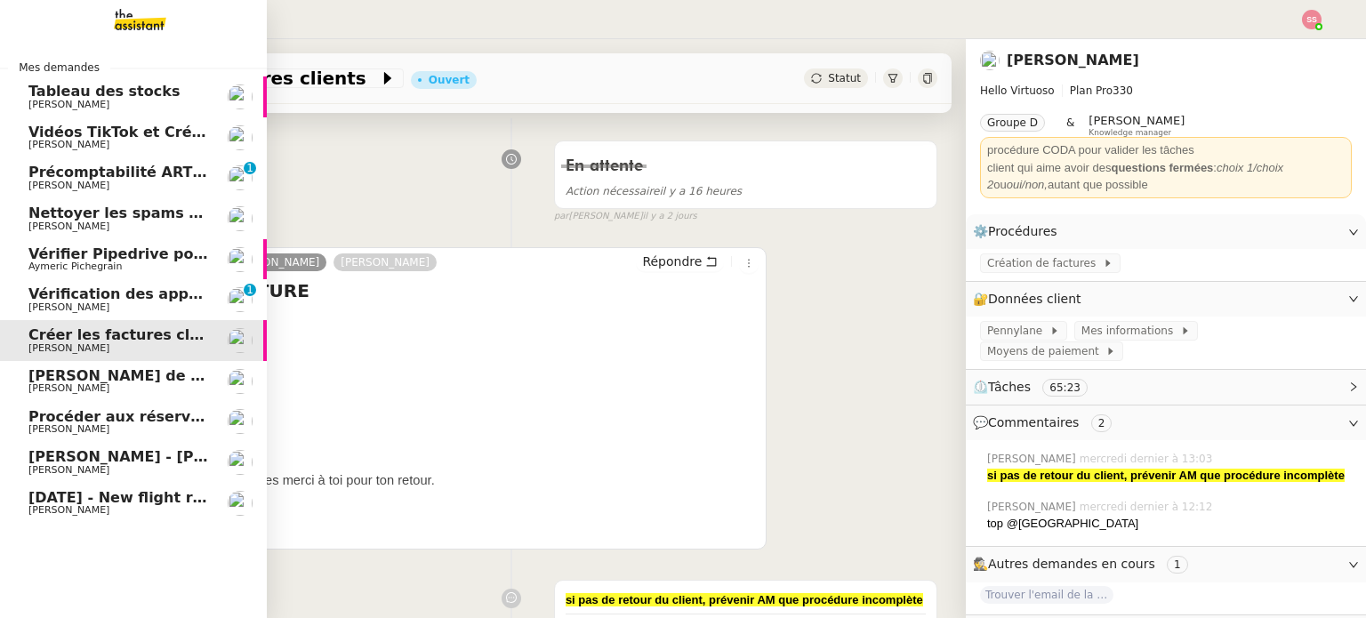
click at [78, 377] on span "[PERSON_NAME] de suivi [PERSON_NAME] ([DOMAIN_NAME])" at bounding box center [272, 375] width 488 height 17
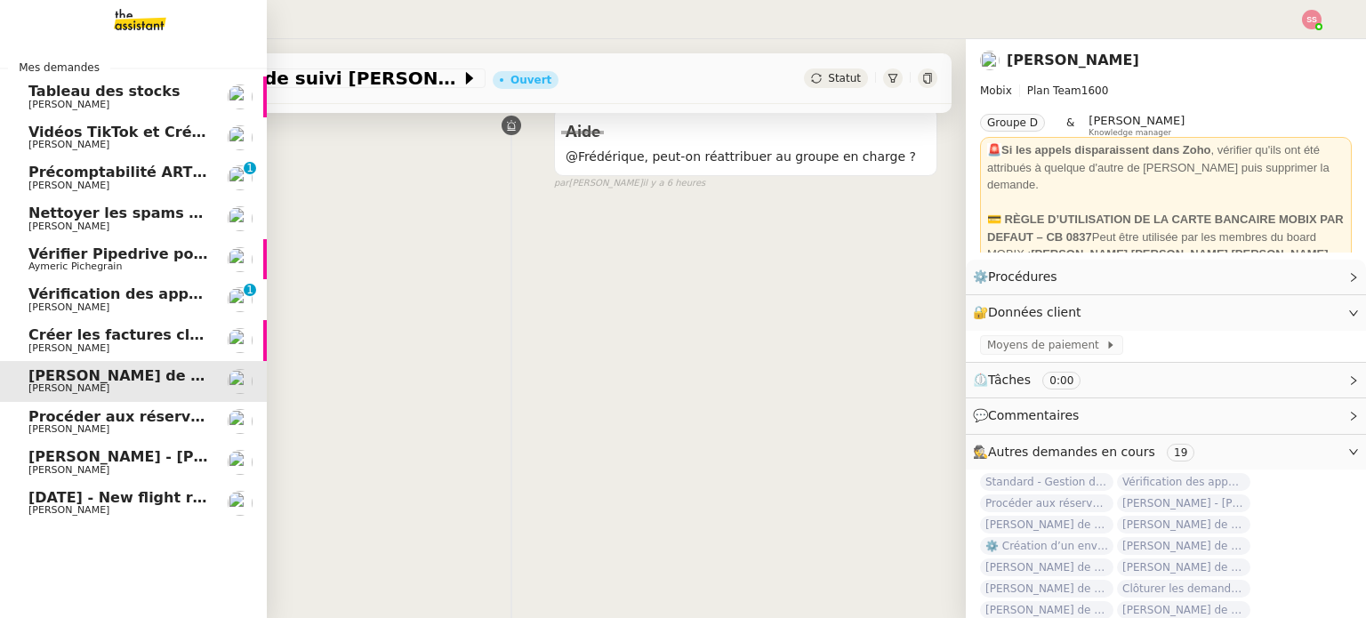
click at [74, 412] on span "Procéder aux réservations pour [GEOGRAPHIC_DATA]" at bounding box center [240, 416] width 425 height 17
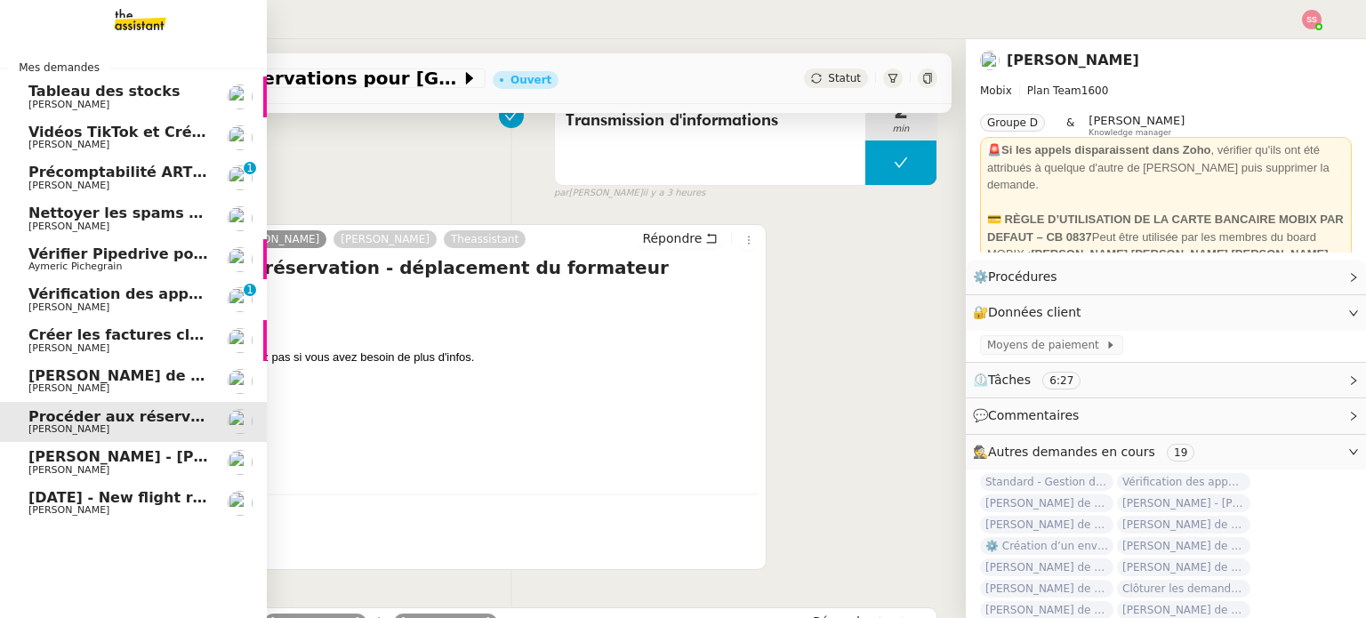
click at [72, 389] on span "[PERSON_NAME]" at bounding box center [68, 388] width 81 height 12
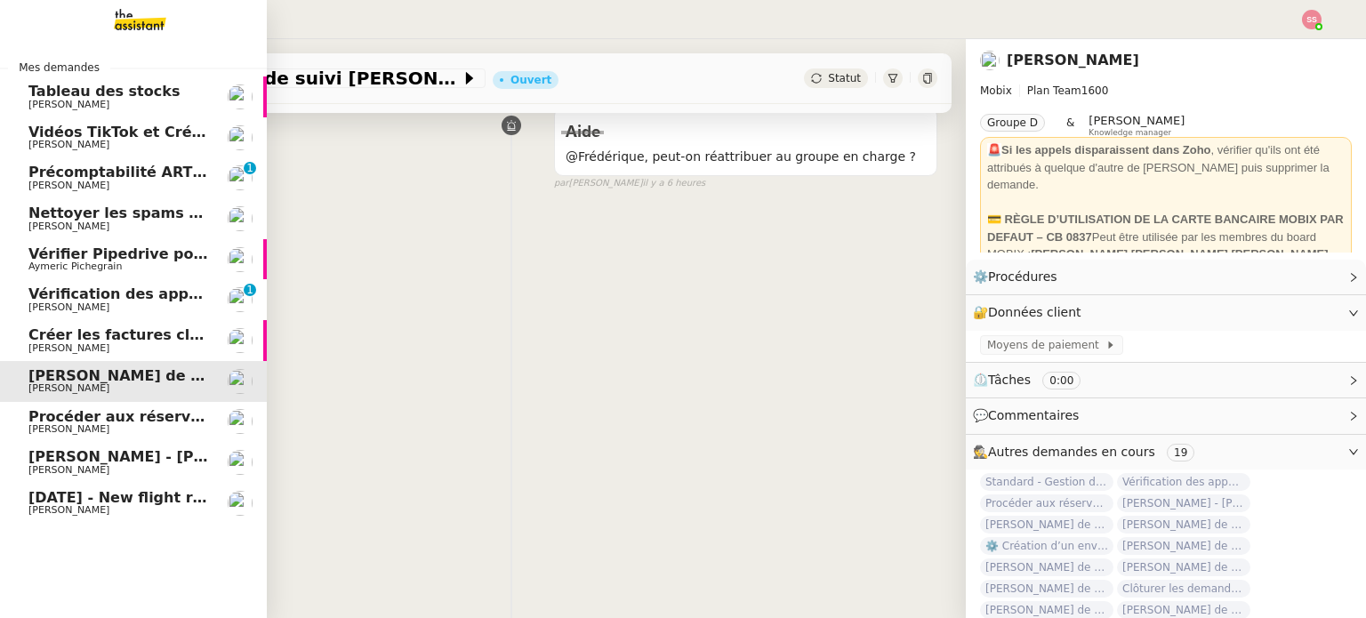
click at [82, 445] on link "[PERSON_NAME] - [PERSON_NAME] [PERSON_NAME]" at bounding box center [133, 462] width 267 height 41
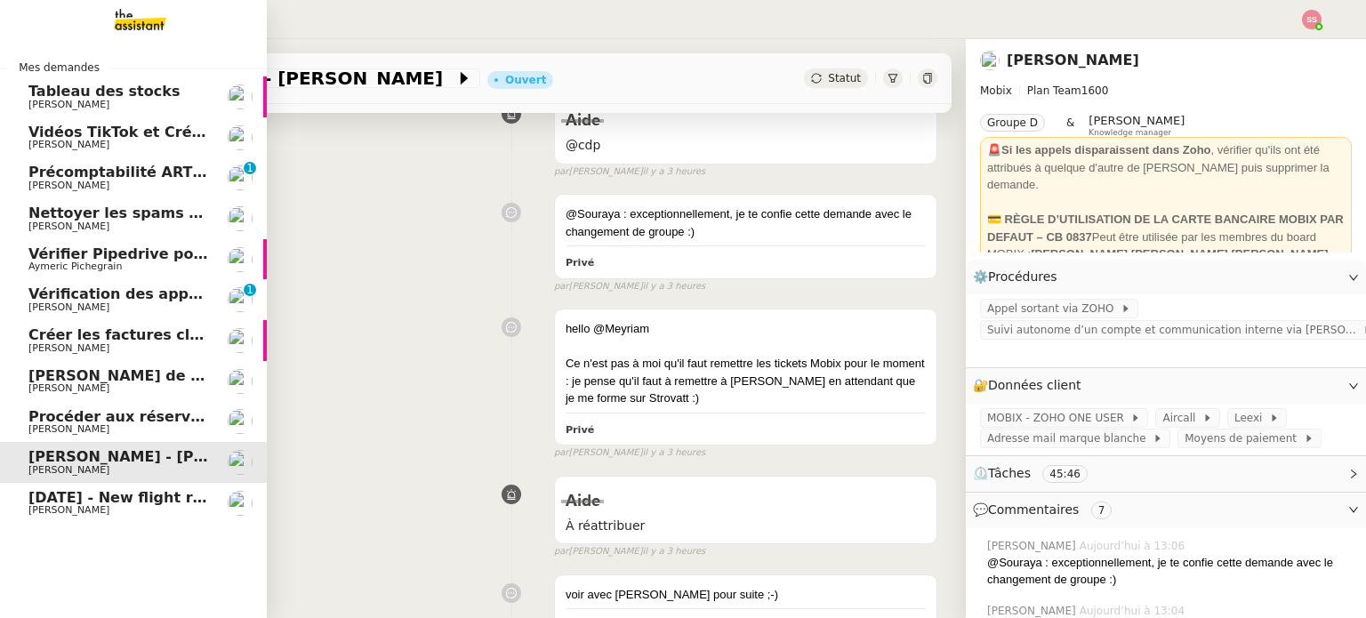
click at [89, 422] on span "Procéder aux réservations pour [GEOGRAPHIC_DATA]" at bounding box center [240, 416] width 425 height 17
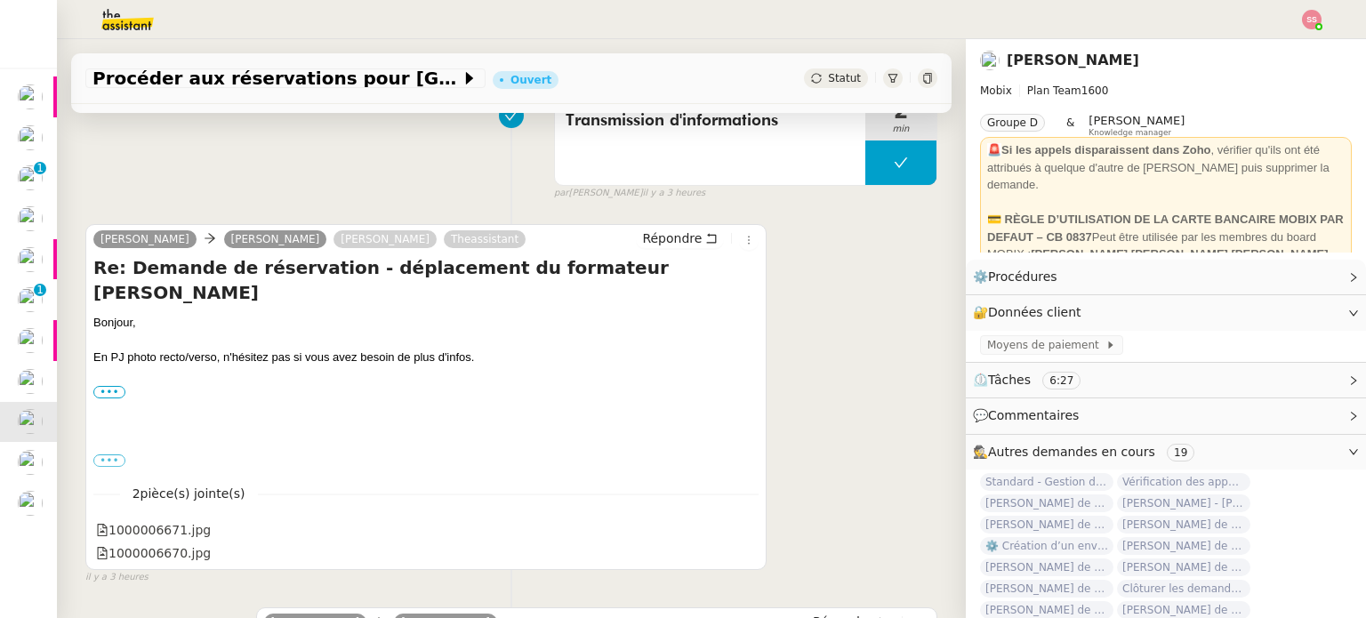
click at [807, 281] on div "[PERSON_NAME] [PERSON_NAME] [PERSON_NAME] Répondre Re: Demande de réservation -…" at bounding box center [511, 396] width 852 height 377
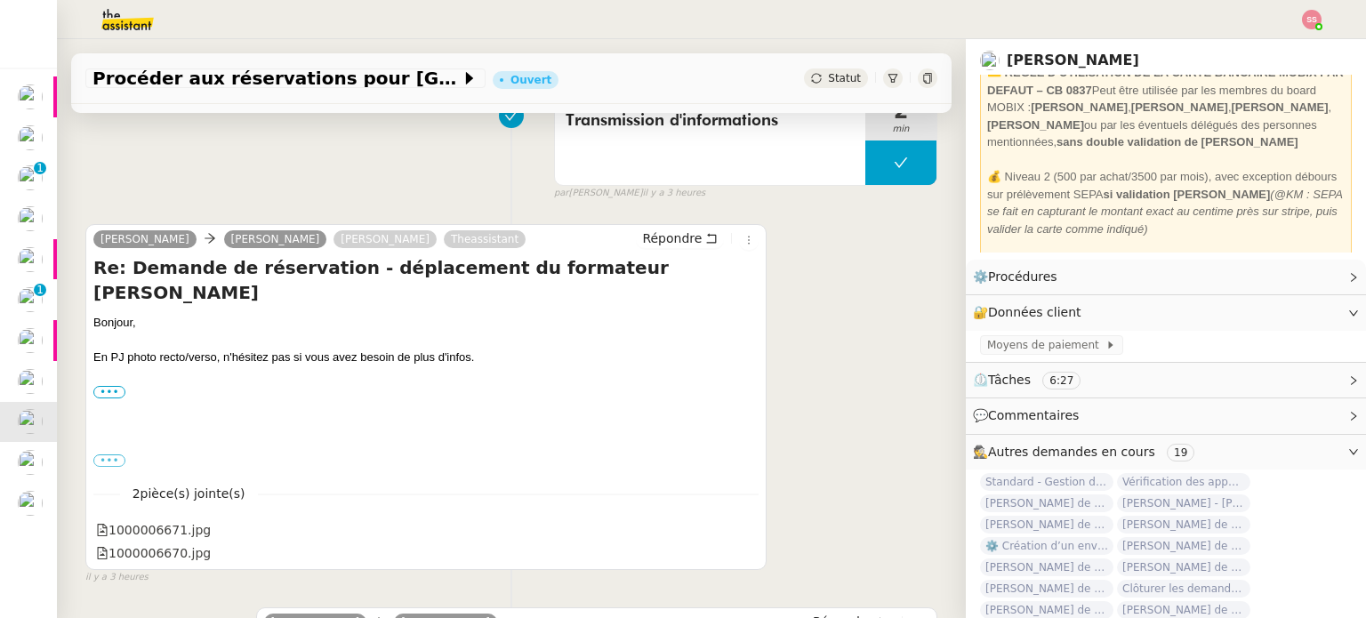
scroll to position [178, 0]
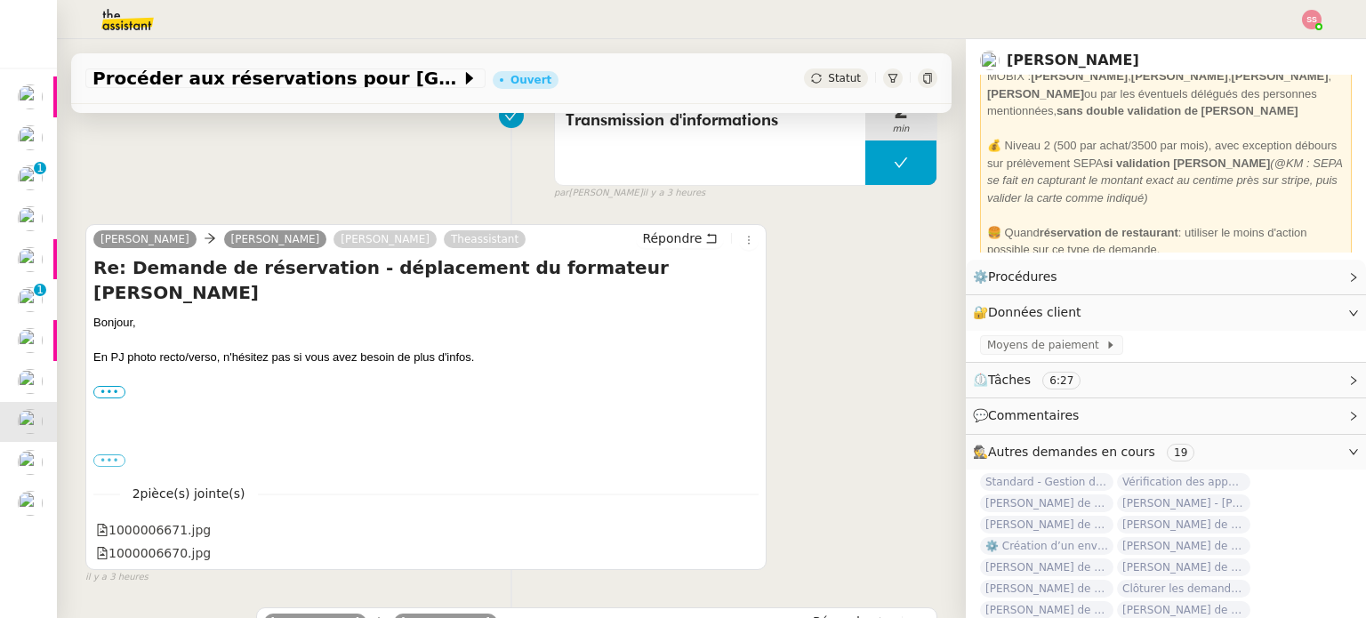
click at [804, 70] on div "Statut" at bounding box center [836, 78] width 64 height 20
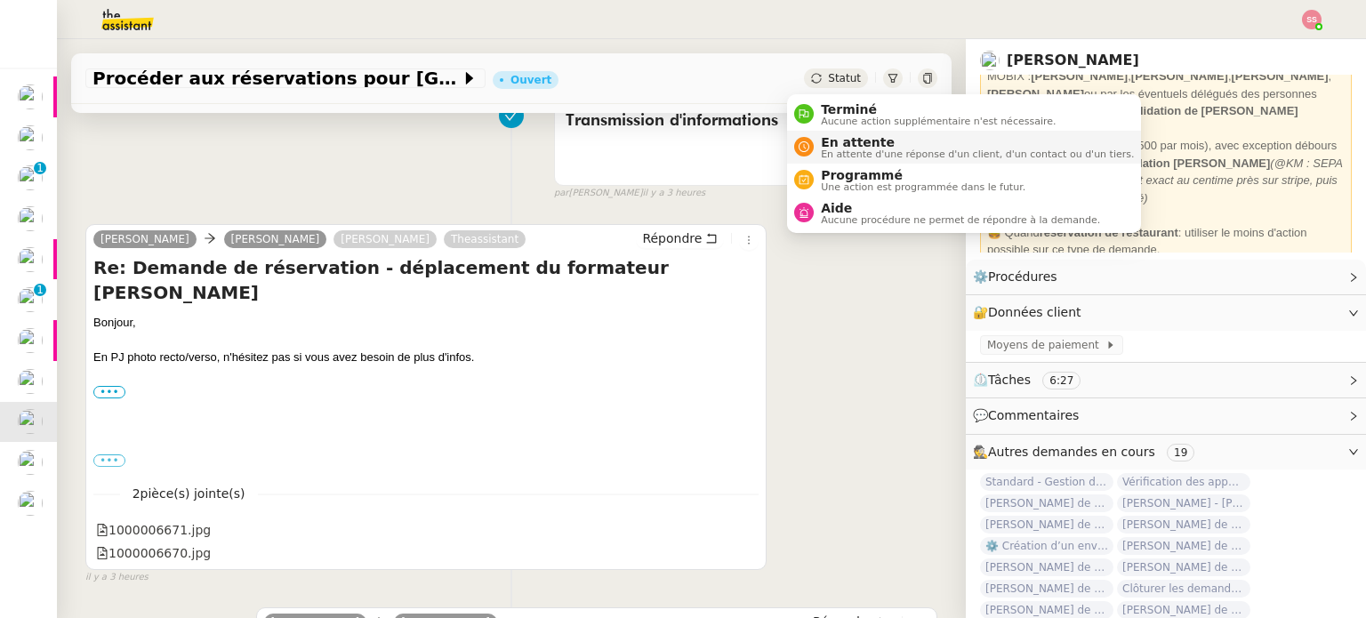
click at [828, 145] on span "En attente" at bounding box center [977, 142] width 313 height 14
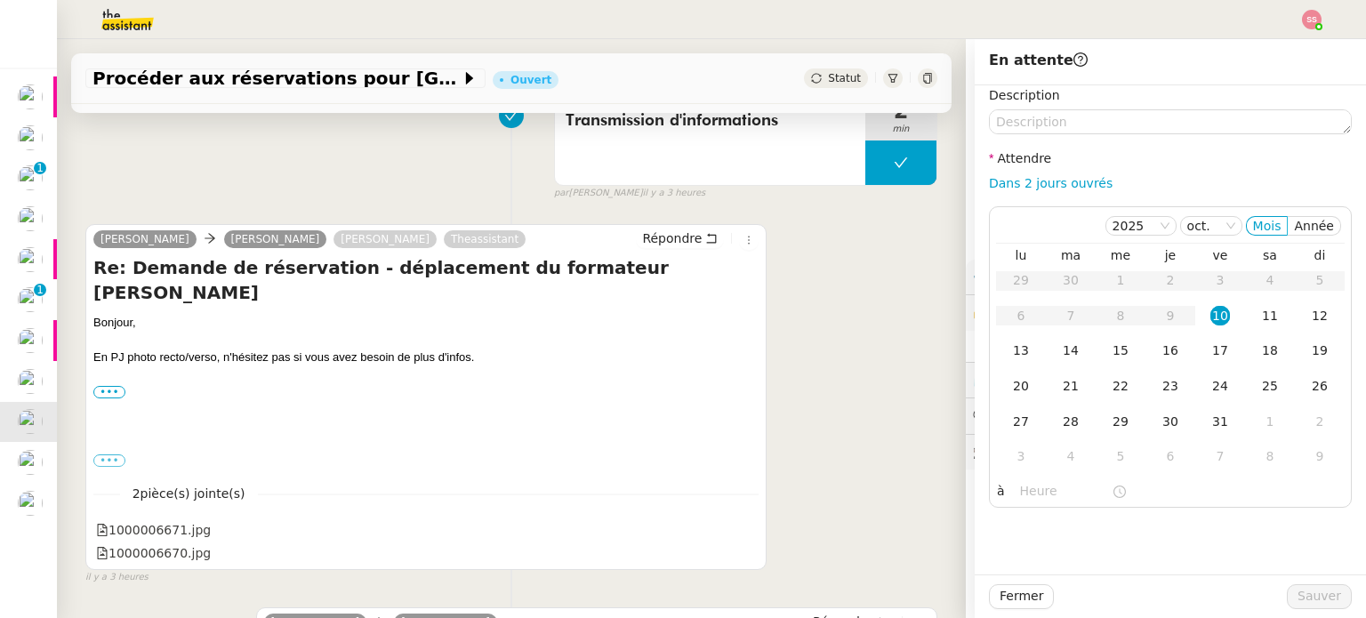
click at [768, 288] on div "[PERSON_NAME] [PERSON_NAME] [PERSON_NAME] Répondre Re: Demande de réservation -…" at bounding box center [511, 396] width 852 height 377
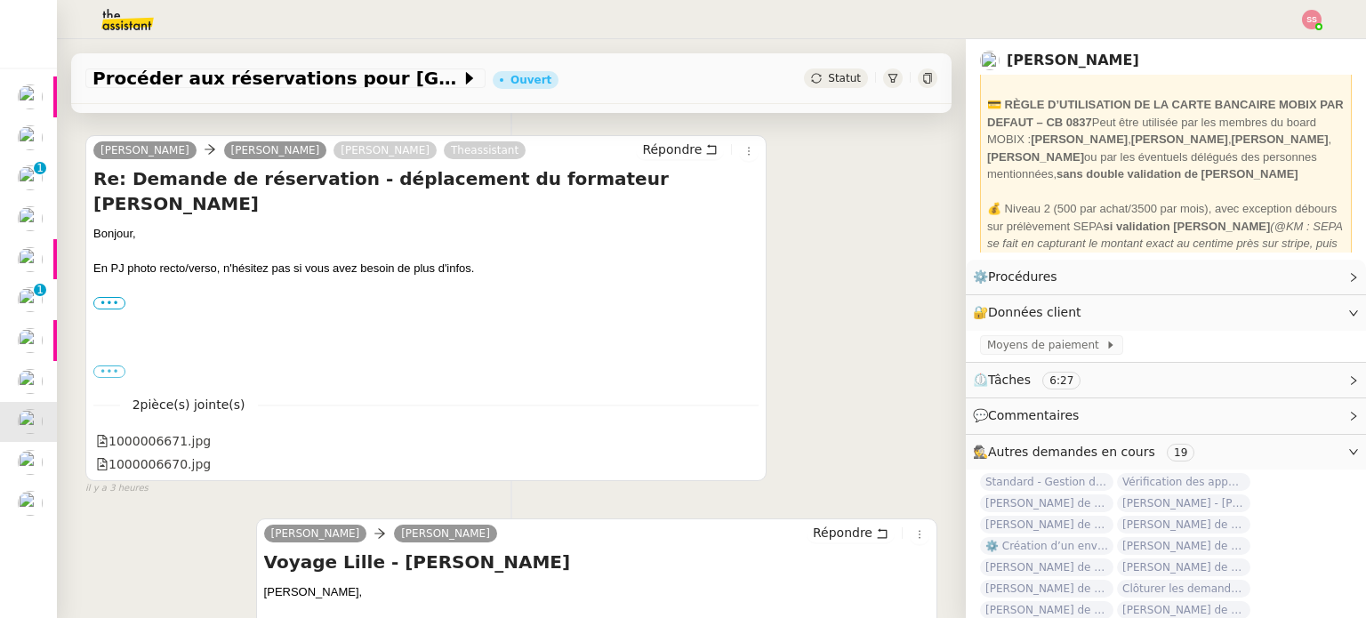
scroll to position [89, 0]
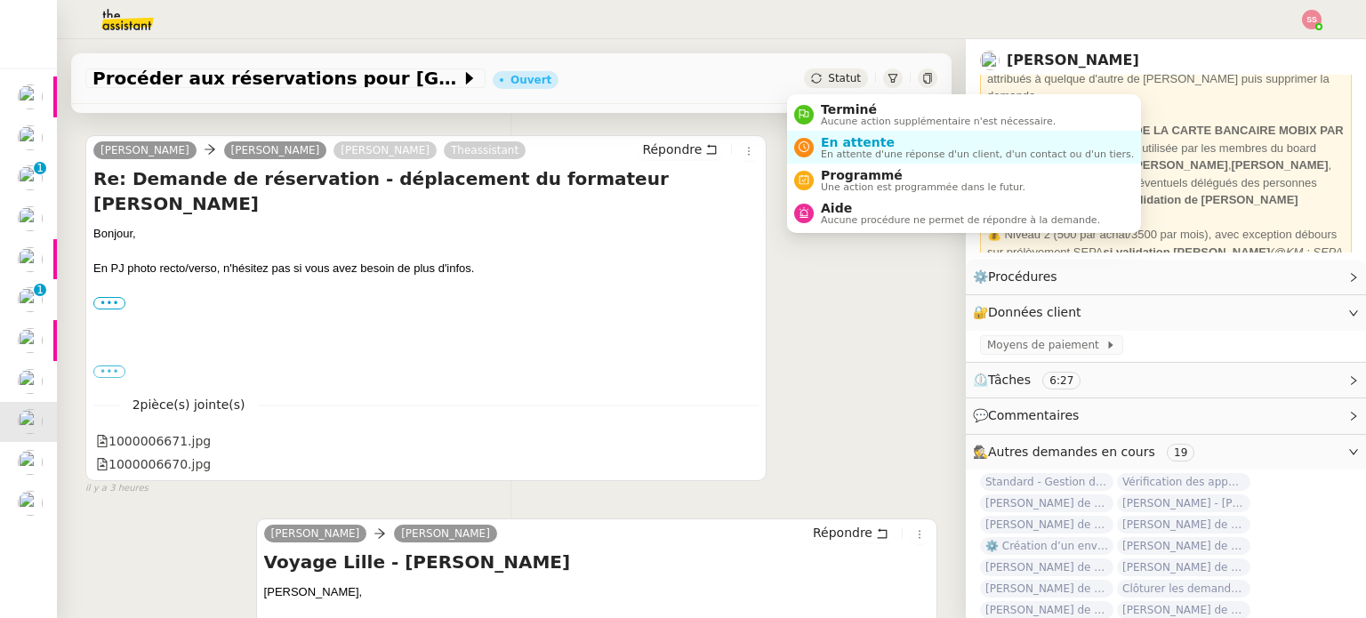
click at [829, 73] on span "Statut" at bounding box center [844, 78] width 33 height 12
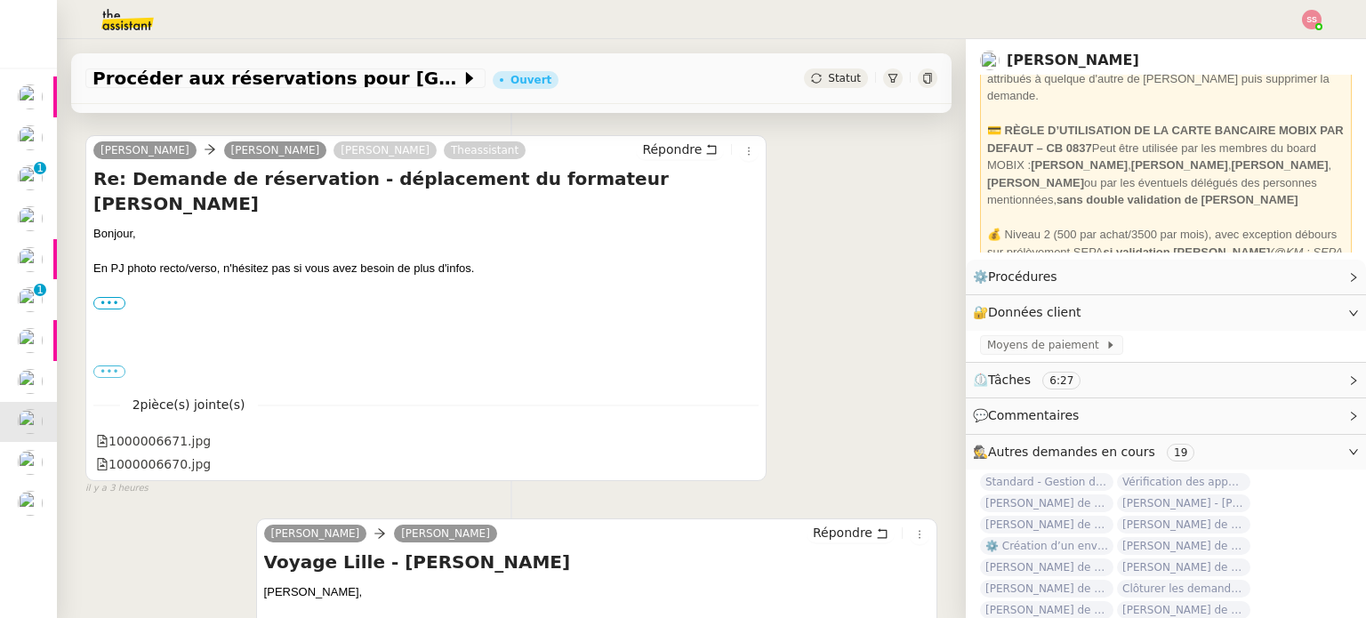
click at [816, 255] on div "[PERSON_NAME] [PERSON_NAME] [PERSON_NAME] Répondre Re: Demande de réservation -…" at bounding box center [511, 307] width 852 height 377
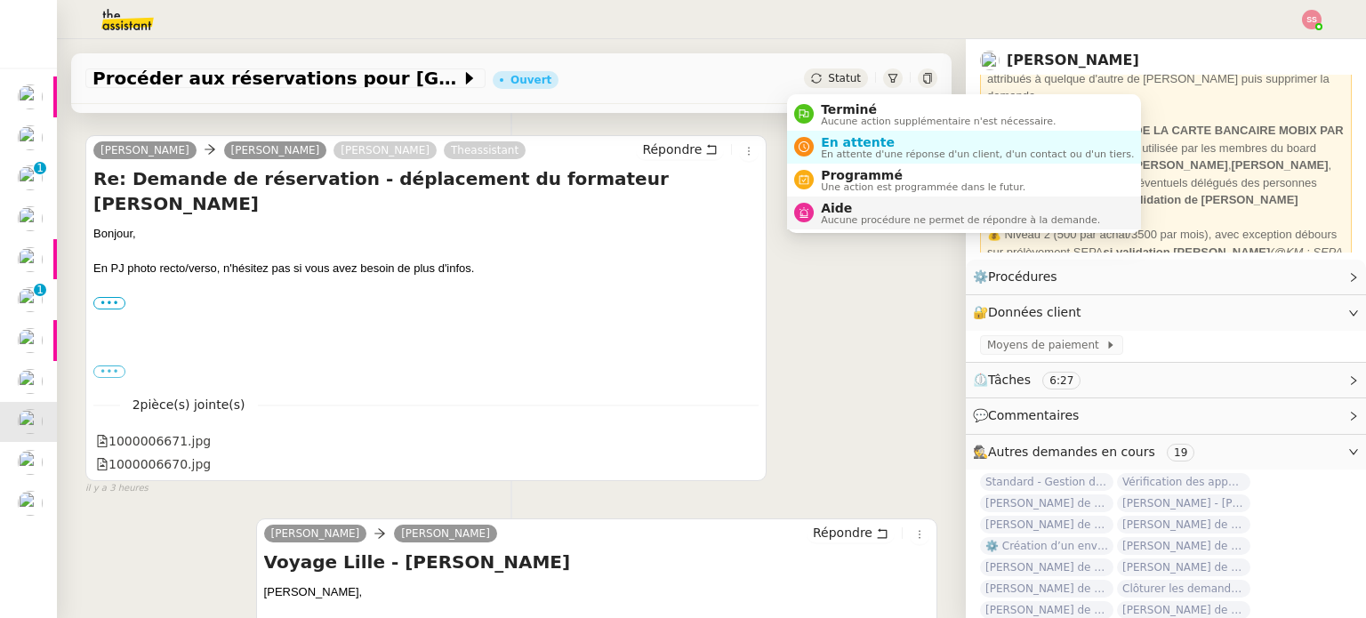
click at [845, 205] on span "Aide" at bounding box center [960, 208] width 279 height 14
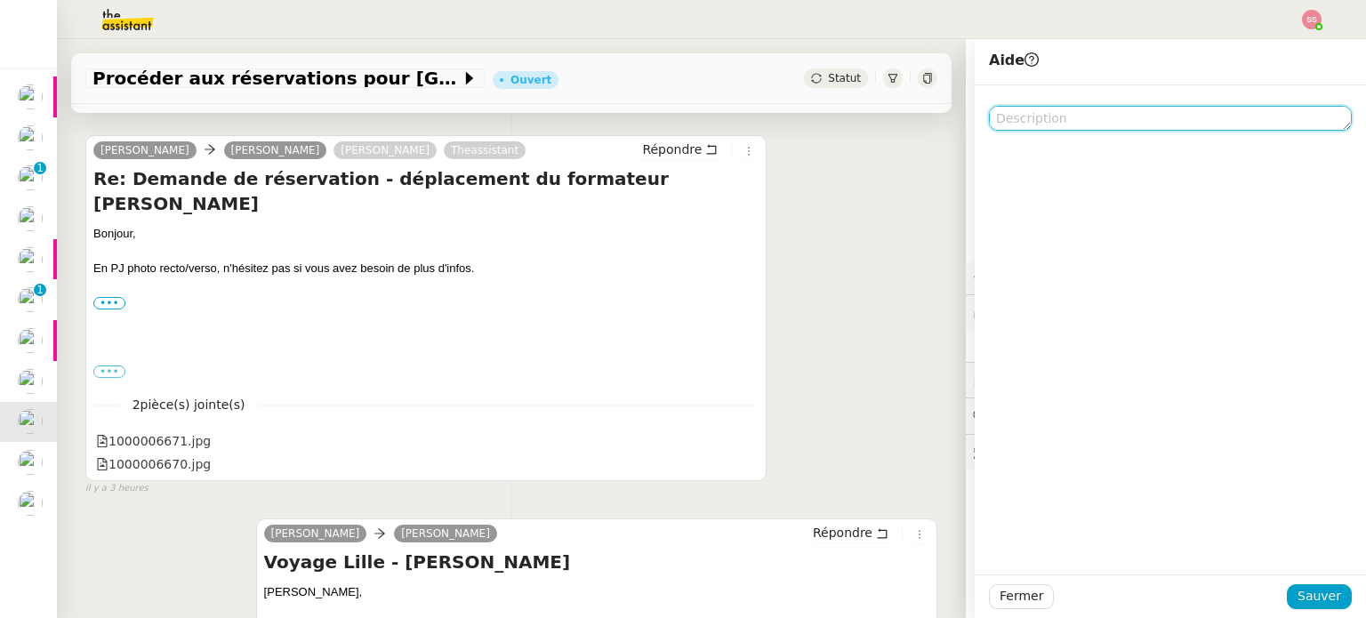
click at [1033, 120] on textarea at bounding box center [1170, 118] width 363 height 25
click at [842, 186] on div "[PERSON_NAME] [PERSON_NAME] [PERSON_NAME] Répondre Re: Demande de réservation -…" at bounding box center [511, 307] width 852 height 377
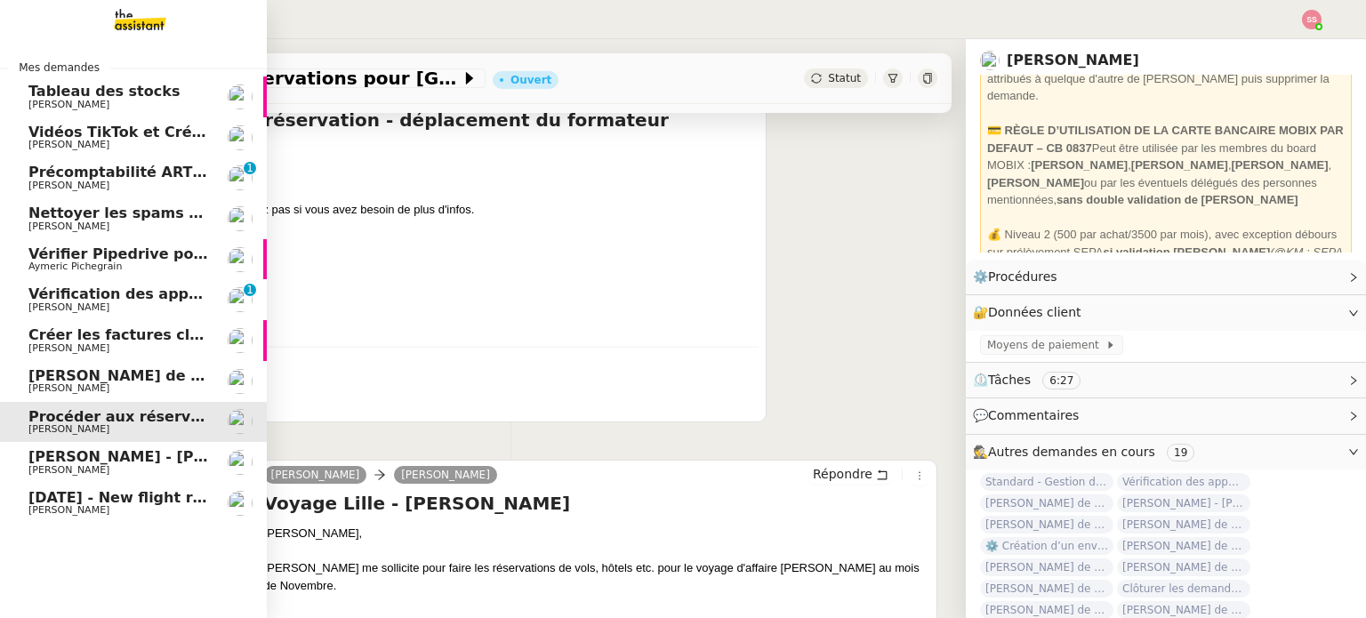
scroll to position [416, 0]
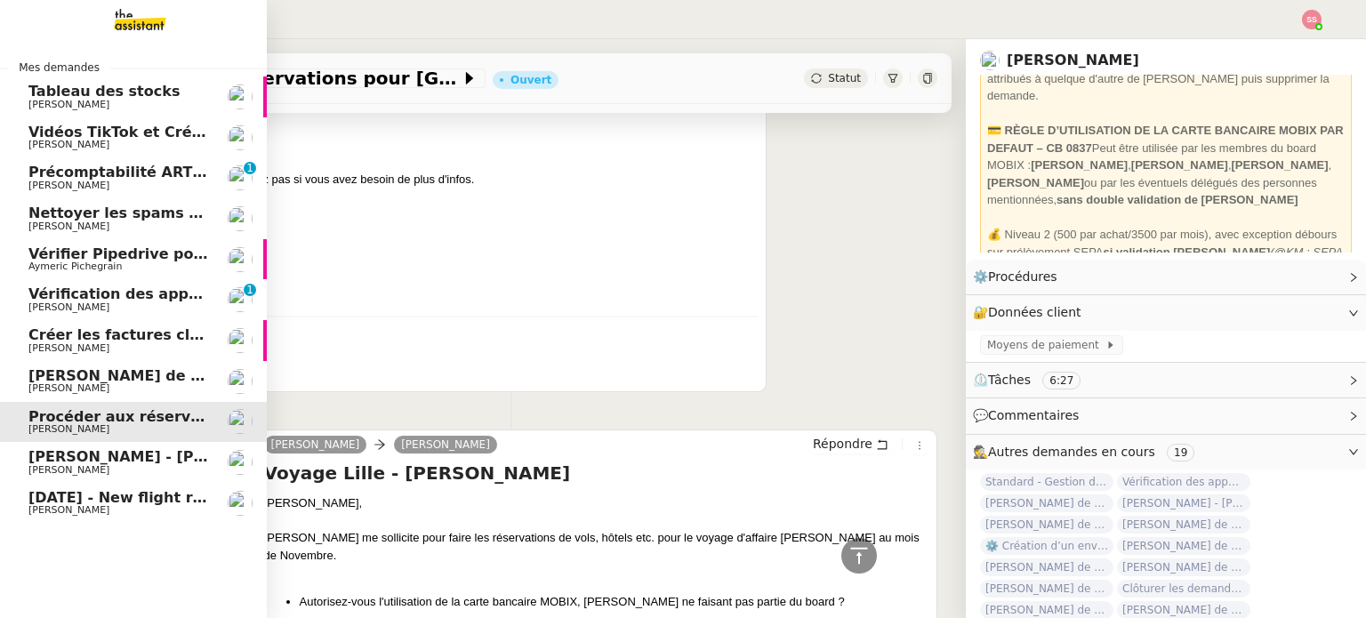
click at [75, 467] on span "[PERSON_NAME]" at bounding box center [68, 470] width 81 height 12
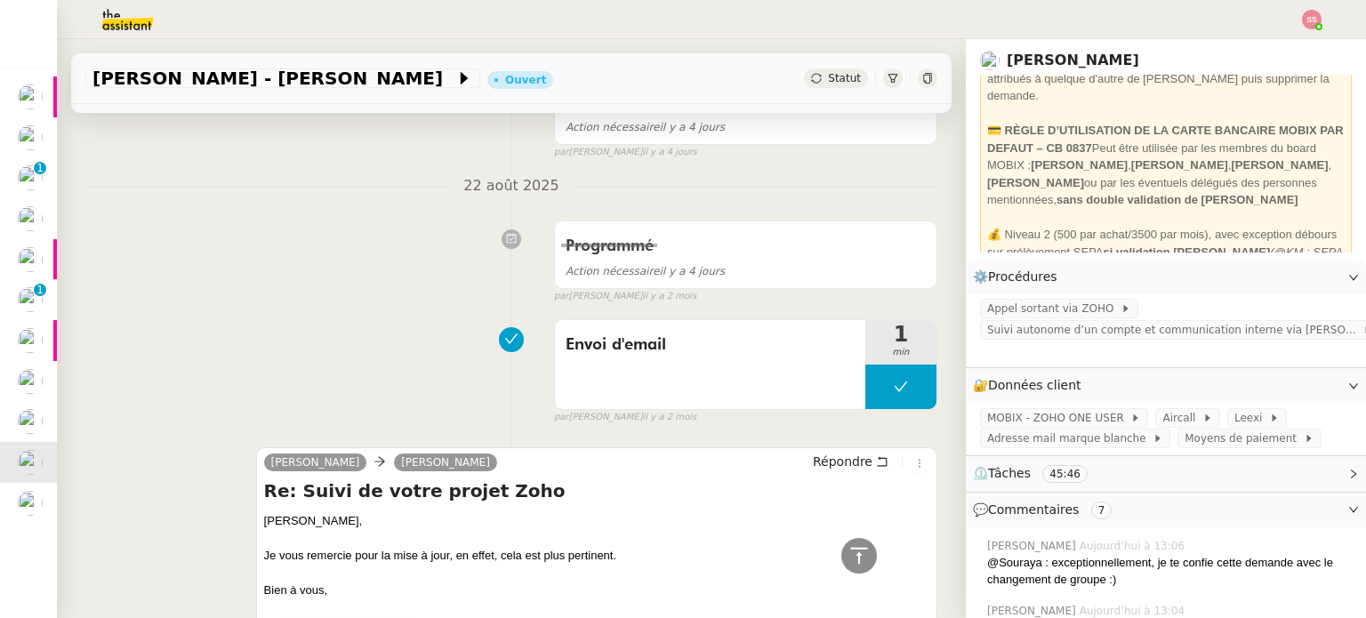
scroll to position [889, 0]
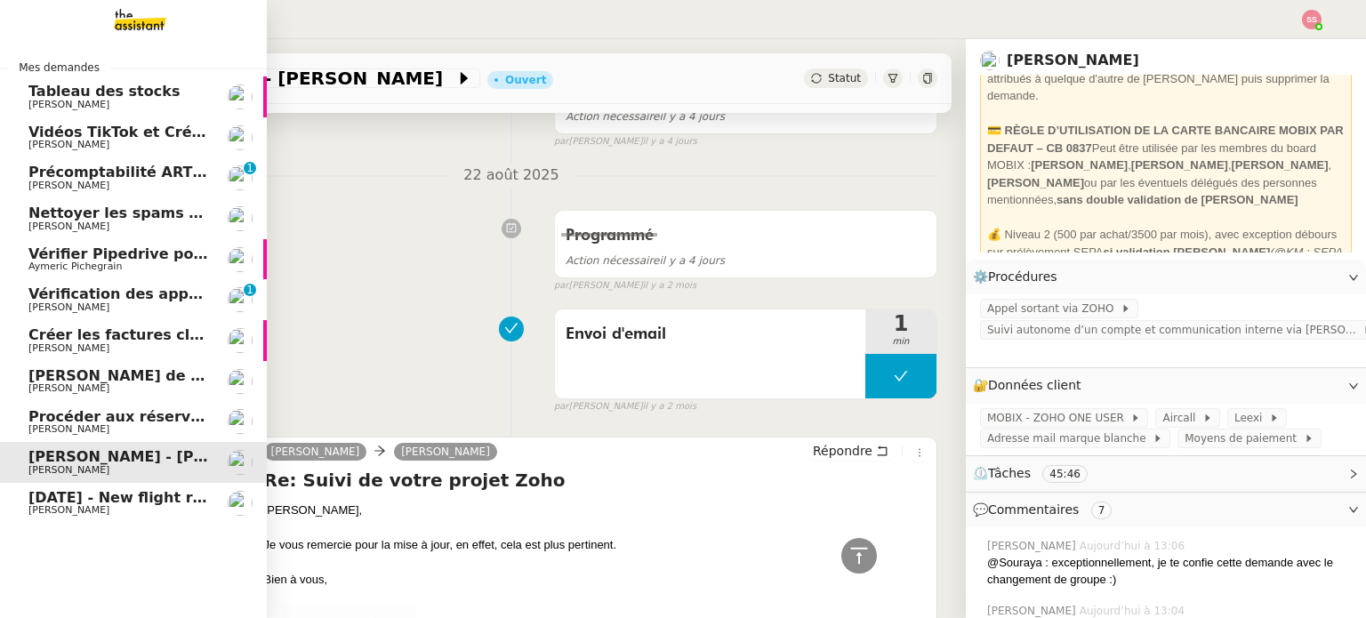
click at [91, 500] on span "[DATE] - New flight request - S E" at bounding box center [158, 497] width 260 height 17
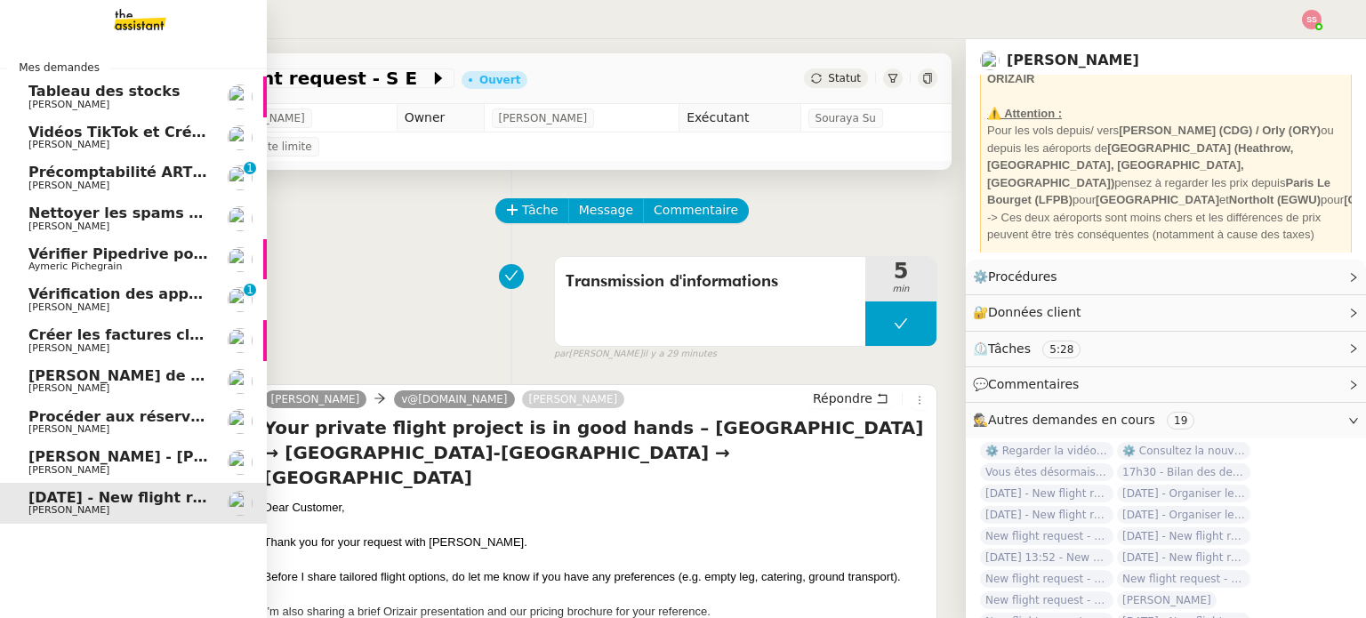
click at [105, 384] on span "[PERSON_NAME]" at bounding box center [118, 388] width 180 height 11
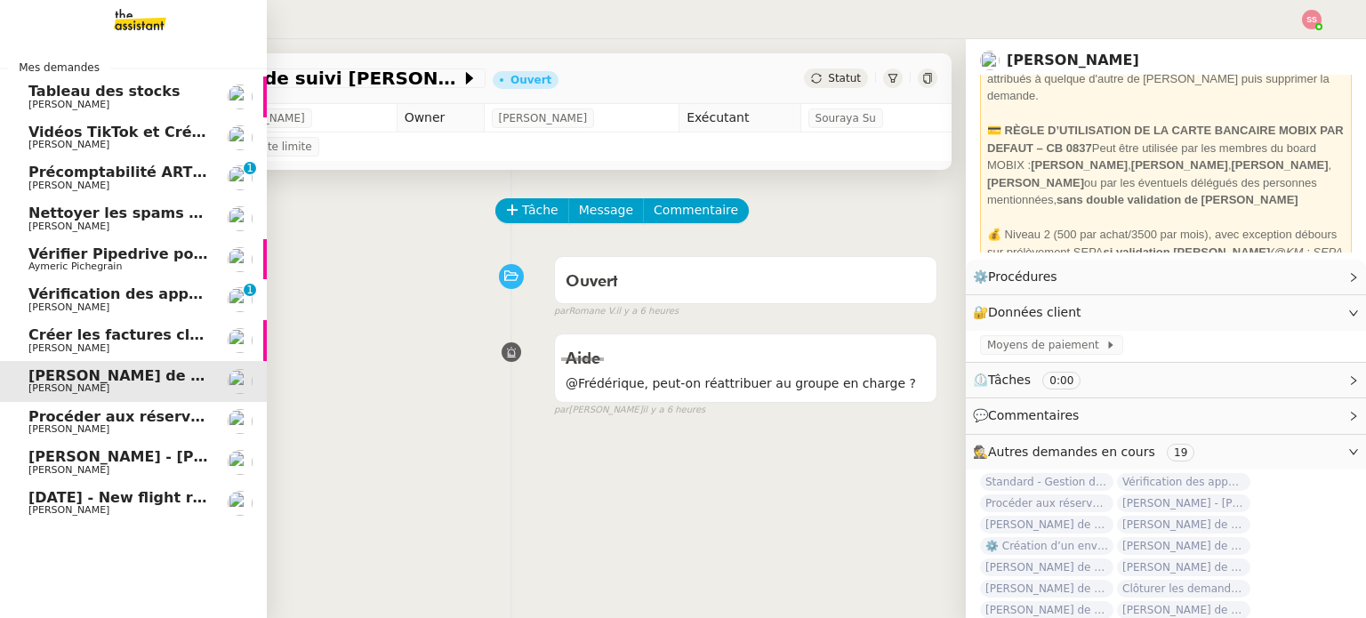
click at [82, 410] on span "Procéder aux réservations pour [GEOGRAPHIC_DATA]" at bounding box center [240, 416] width 425 height 17
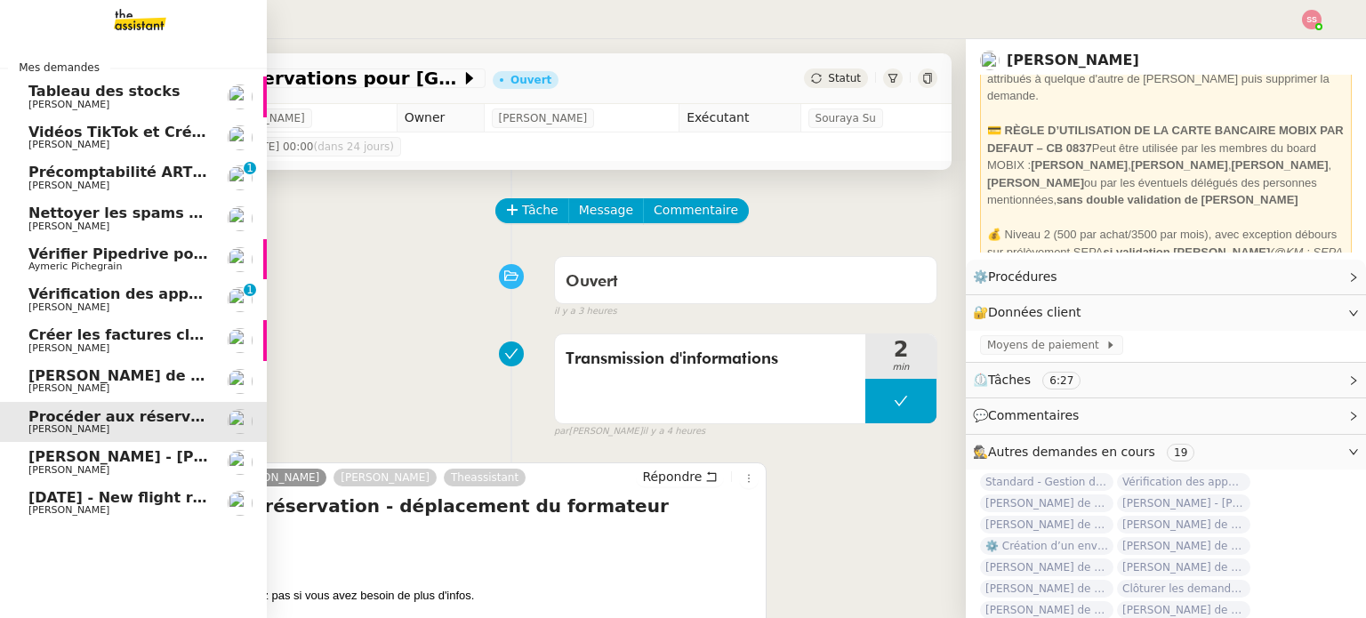
click at [79, 344] on span "[PERSON_NAME]" at bounding box center [68, 348] width 81 height 12
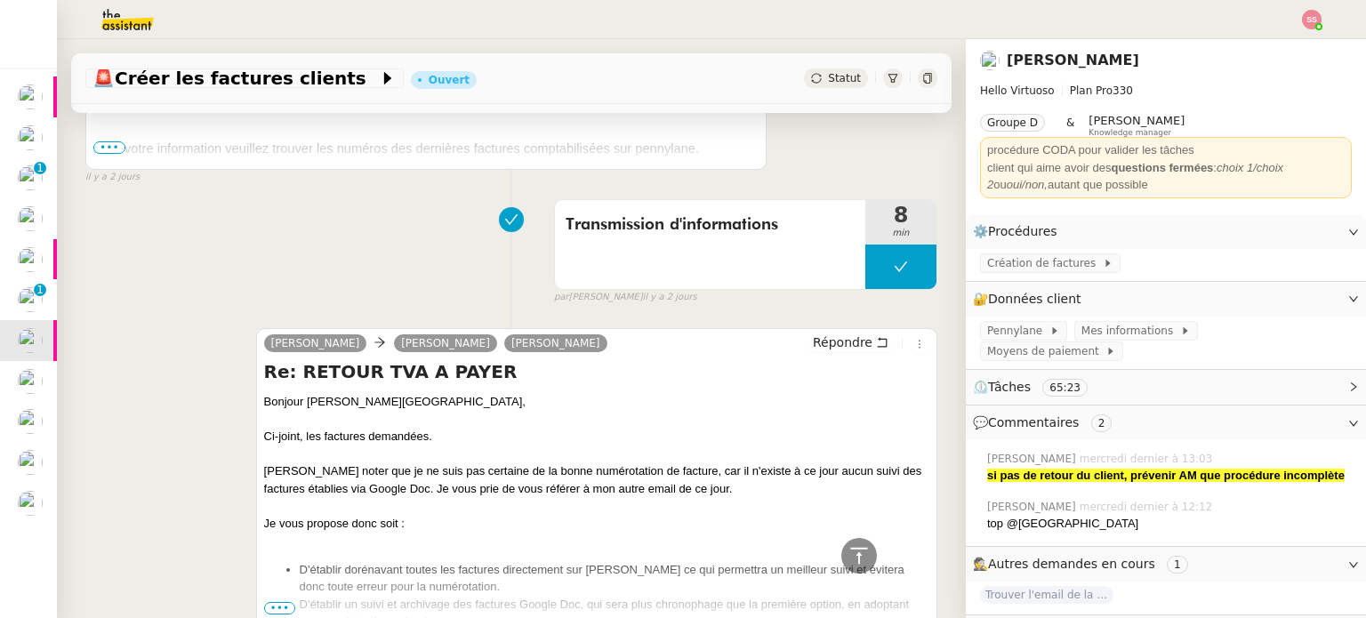
scroll to position [1512, 0]
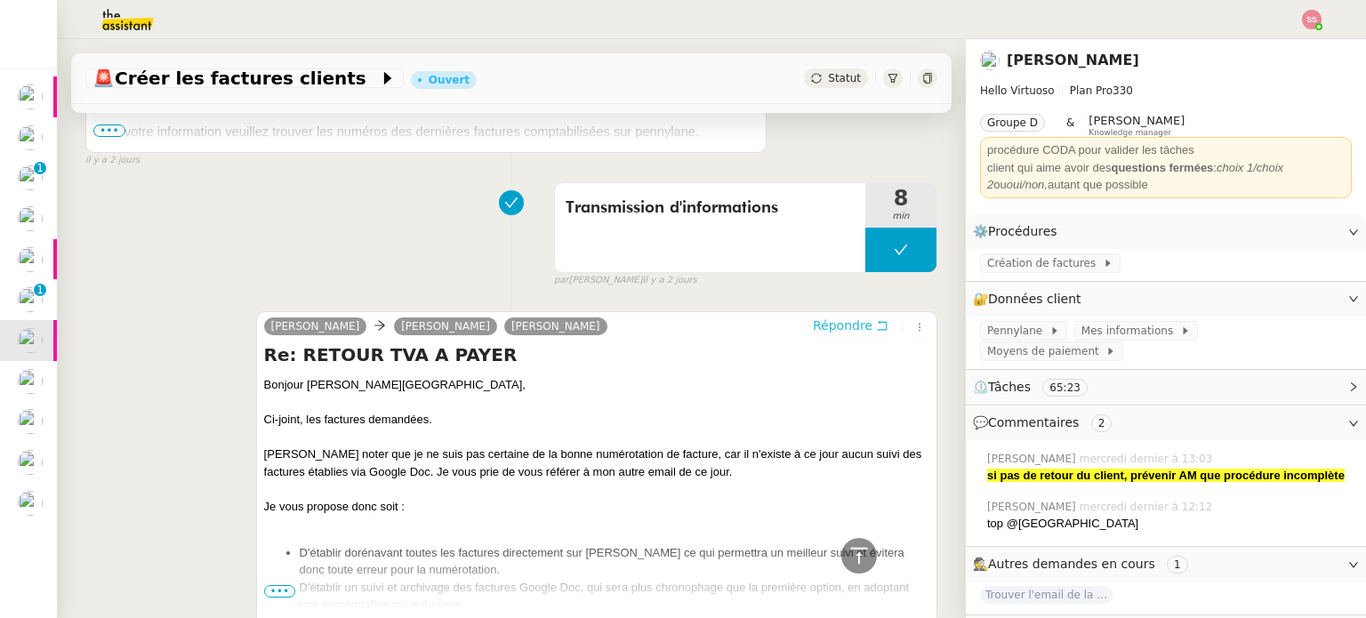
click at [813, 334] on span "Répondre" at bounding box center [843, 326] width 60 height 18
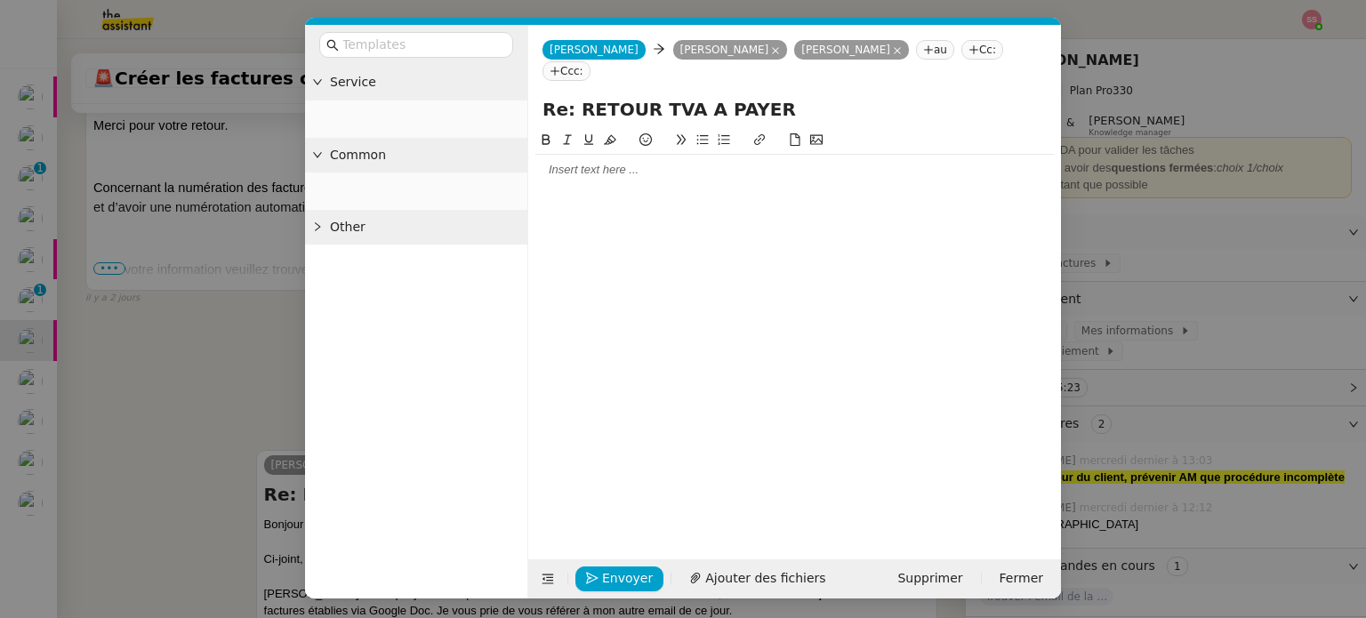
scroll to position [1651, 0]
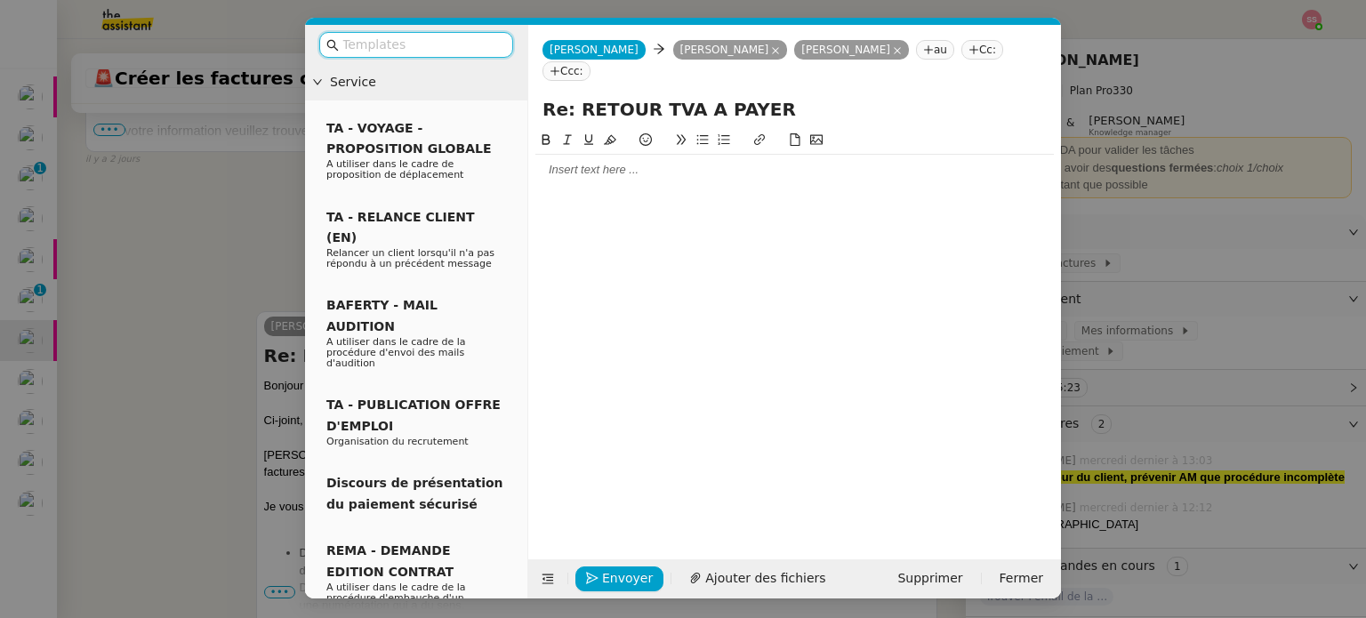
click at [893, 47] on icon at bounding box center [897, 50] width 9 height 9
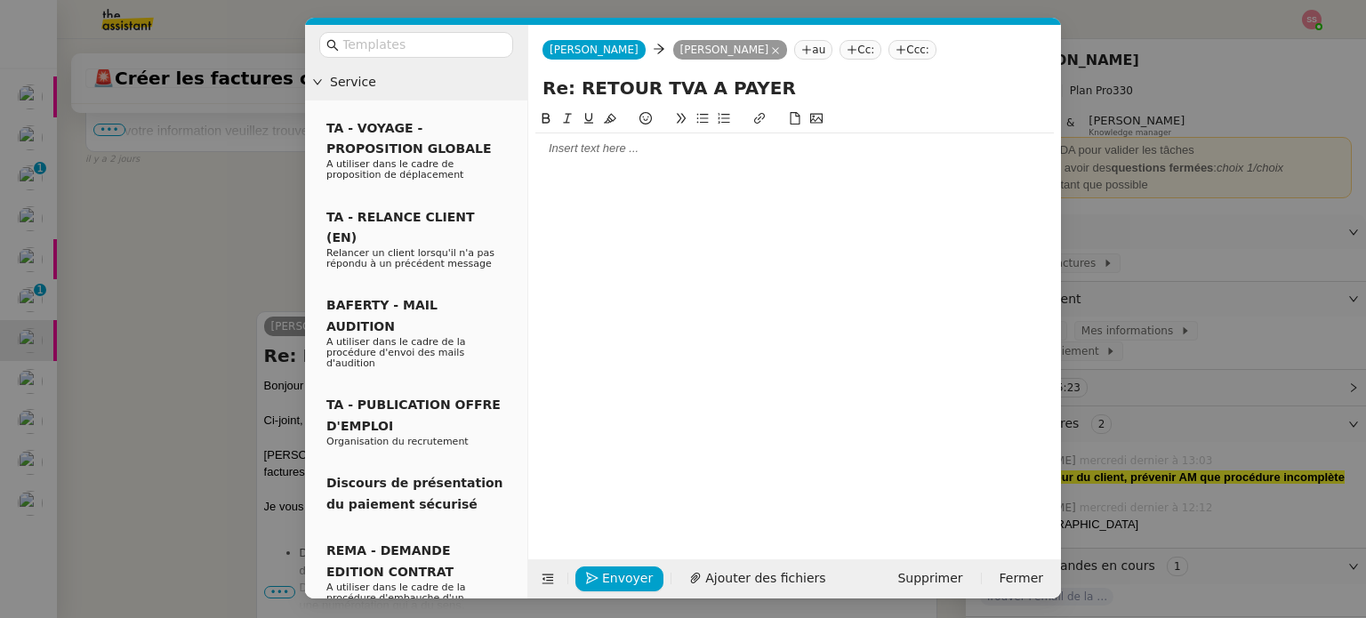
click at [576, 160] on div at bounding box center [794, 148] width 518 height 30
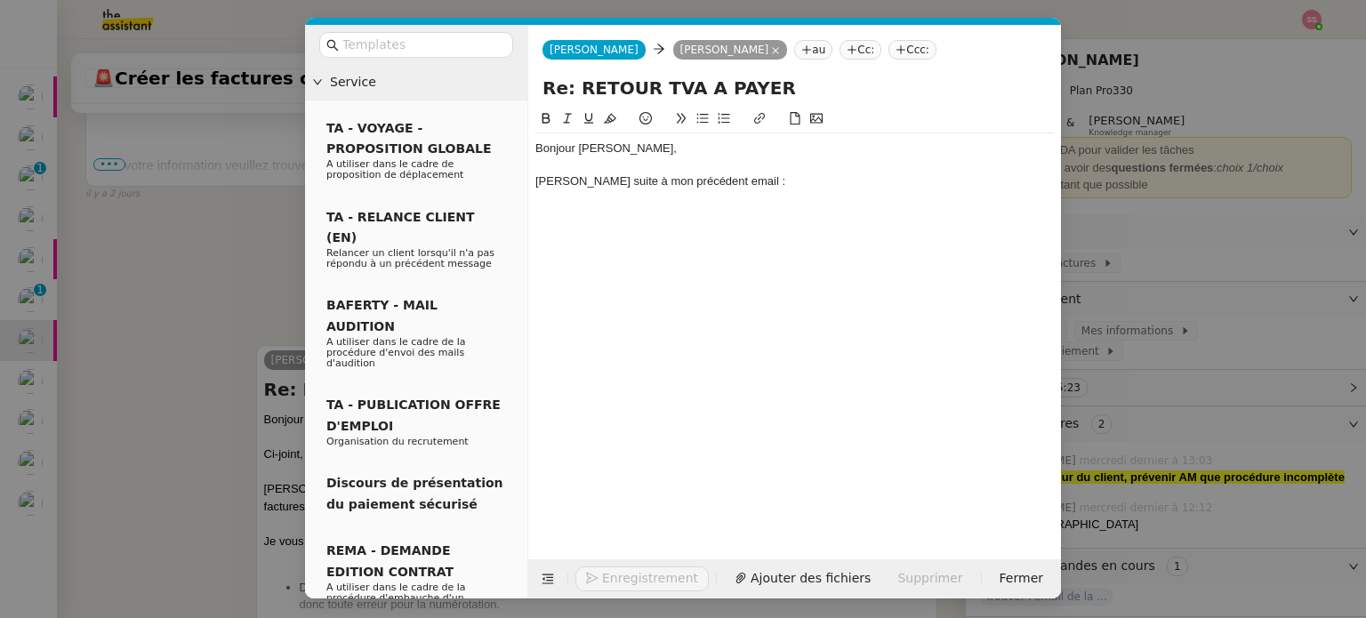
scroll to position [1738, 0]
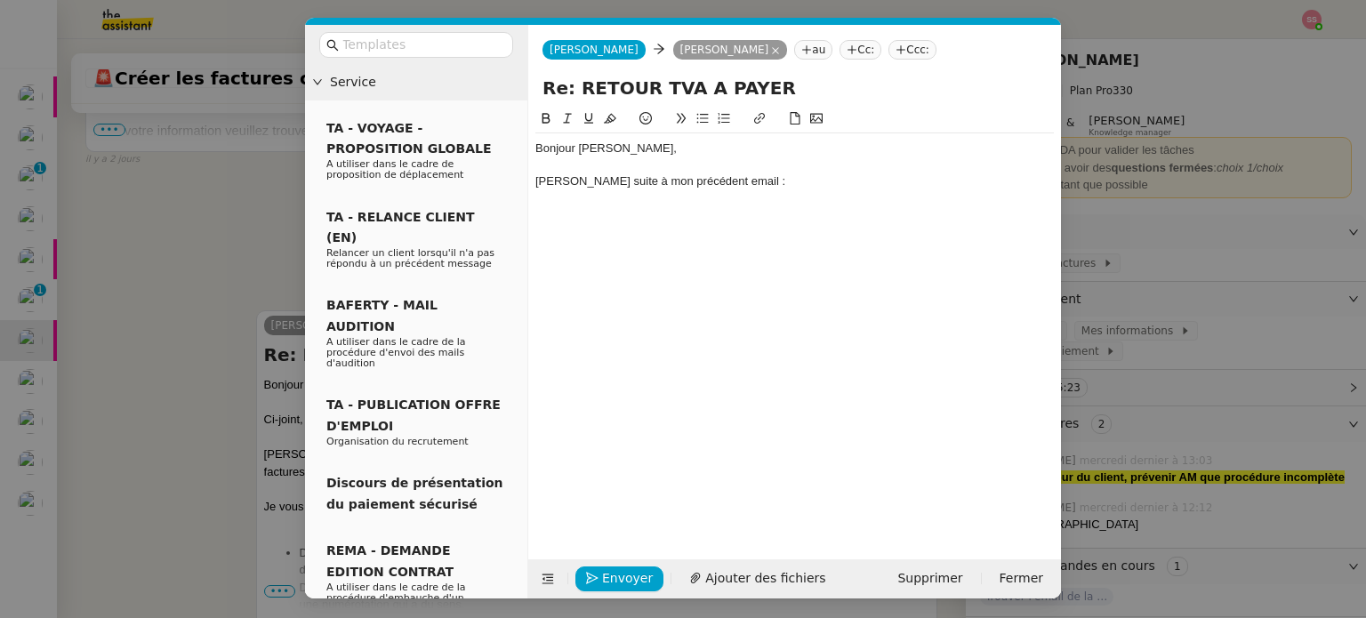
click at [256, 231] on nz-modal-container "Service TA - VOYAGE - PROPOSITION GLOBALE A utiliser dans le cadre de propositi…" at bounding box center [683, 309] width 1366 height 618
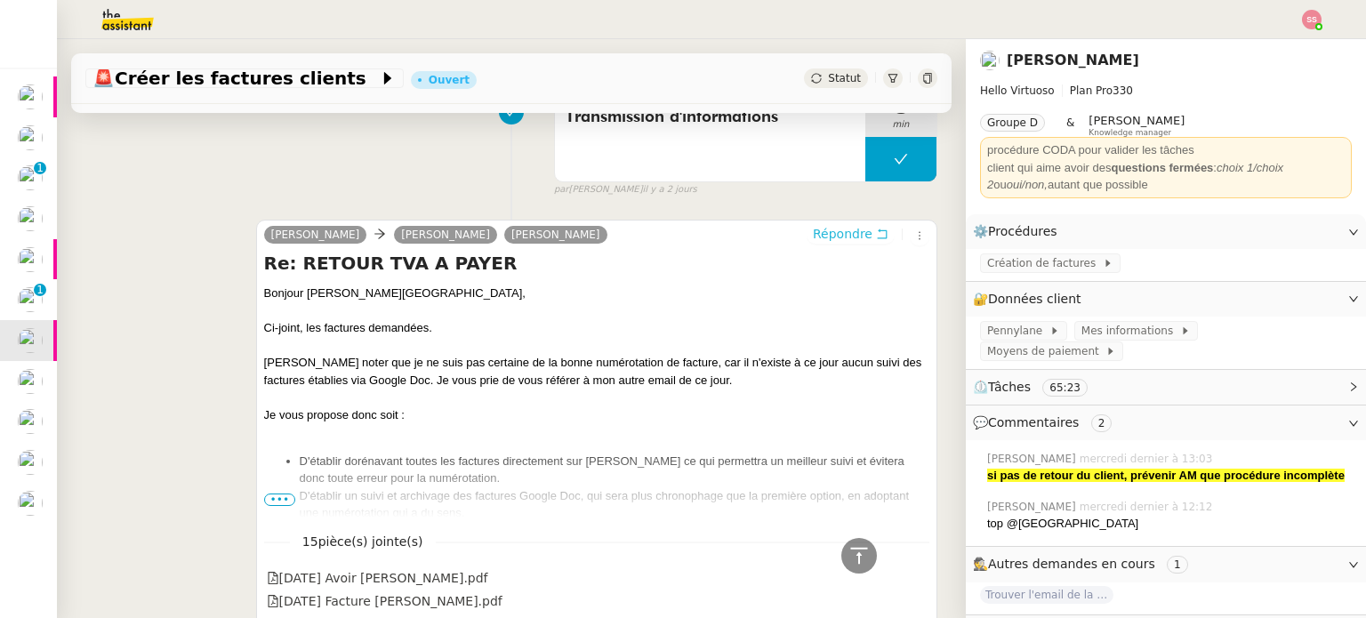
scroll to position [1825, 0]
click at [281, 505] on span "•••" at bounding box center [280, 499] width 32 height 12
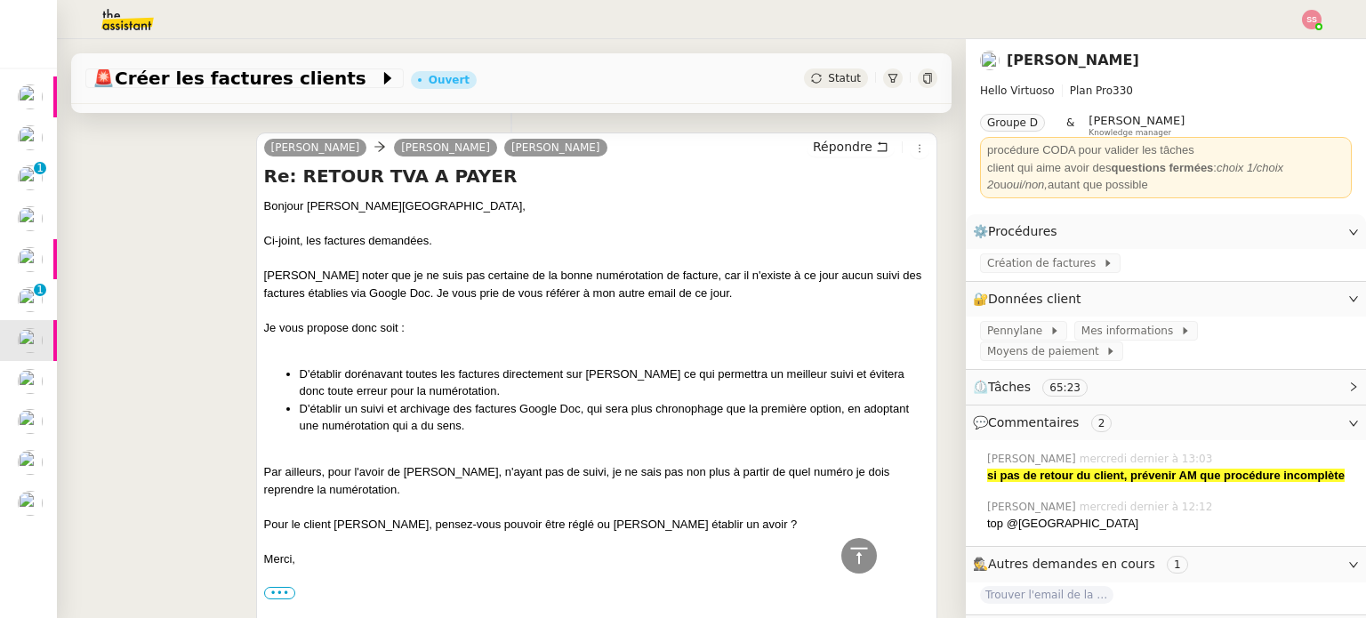
scroll to position [1914, 0]
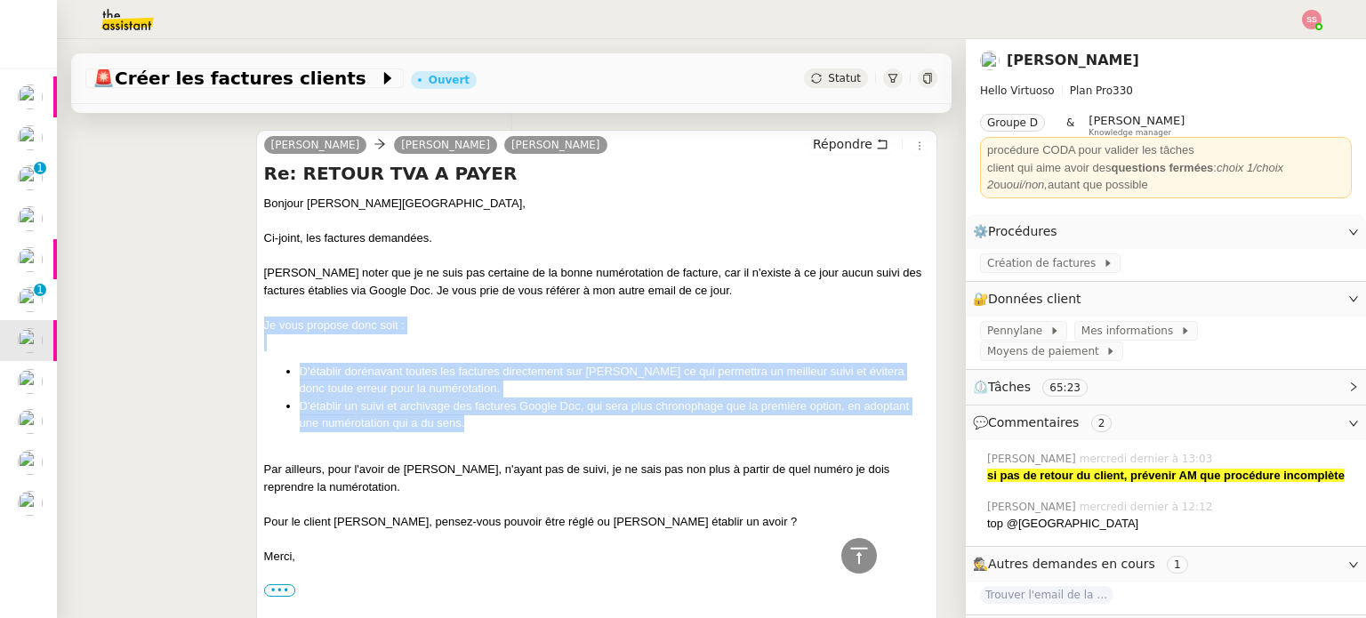
drag, startPoint x: 258, startPoint y: 351, endPoint x: 464, endPoint y: 440, distance: 224.7
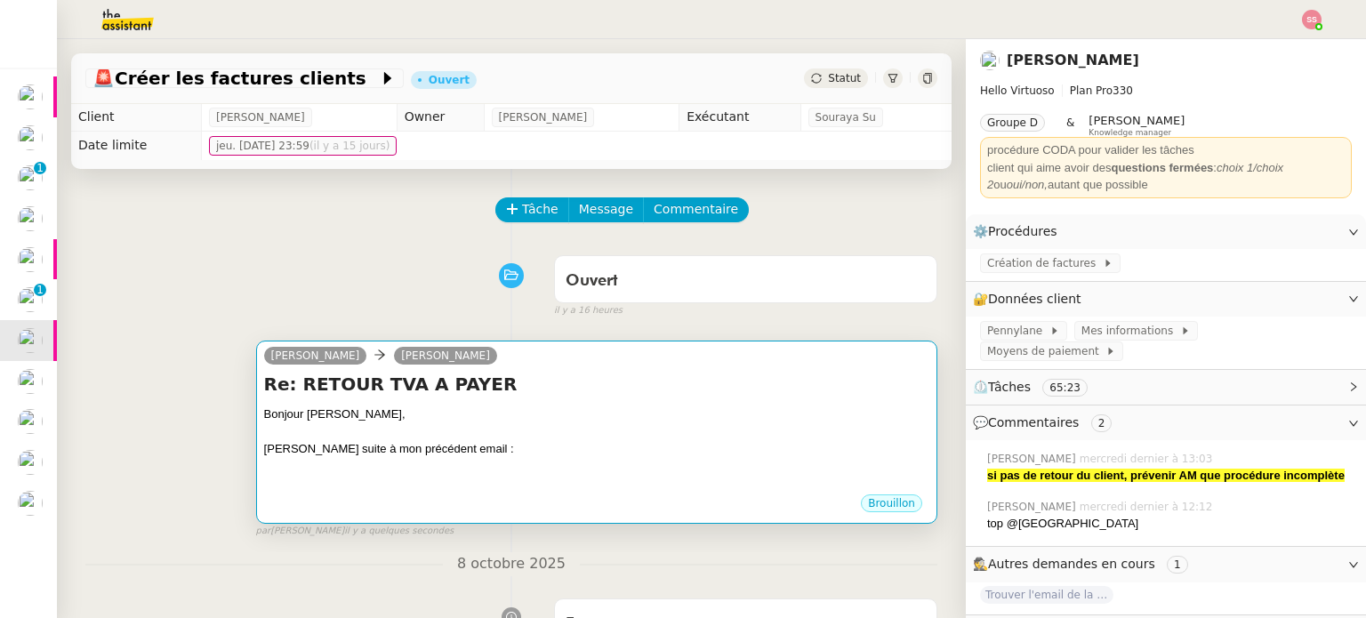
scroll to position [0, 0]
click at [505, 415] on div "Bonjour [PERSON_NAME]," at bounding box center [596, 415] width 665 height 18
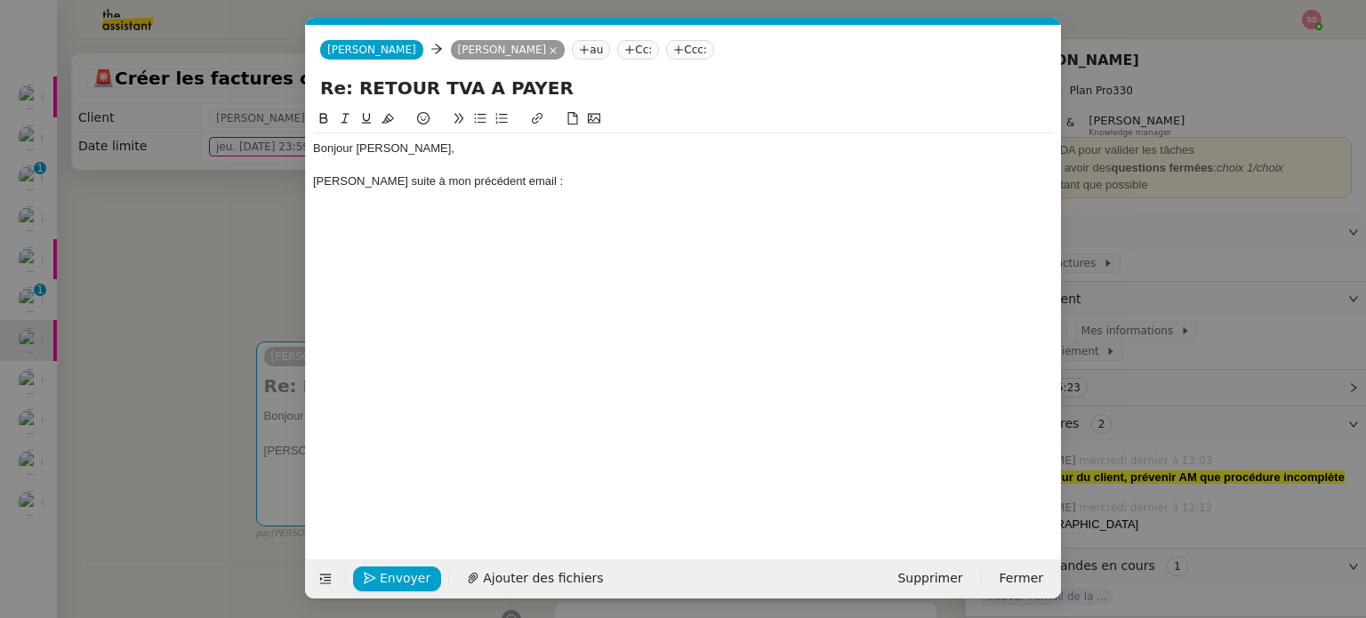
scroll to position [0, 37]
click at [519, 197] on div at bounding box center [683, 198] width 741 height 16
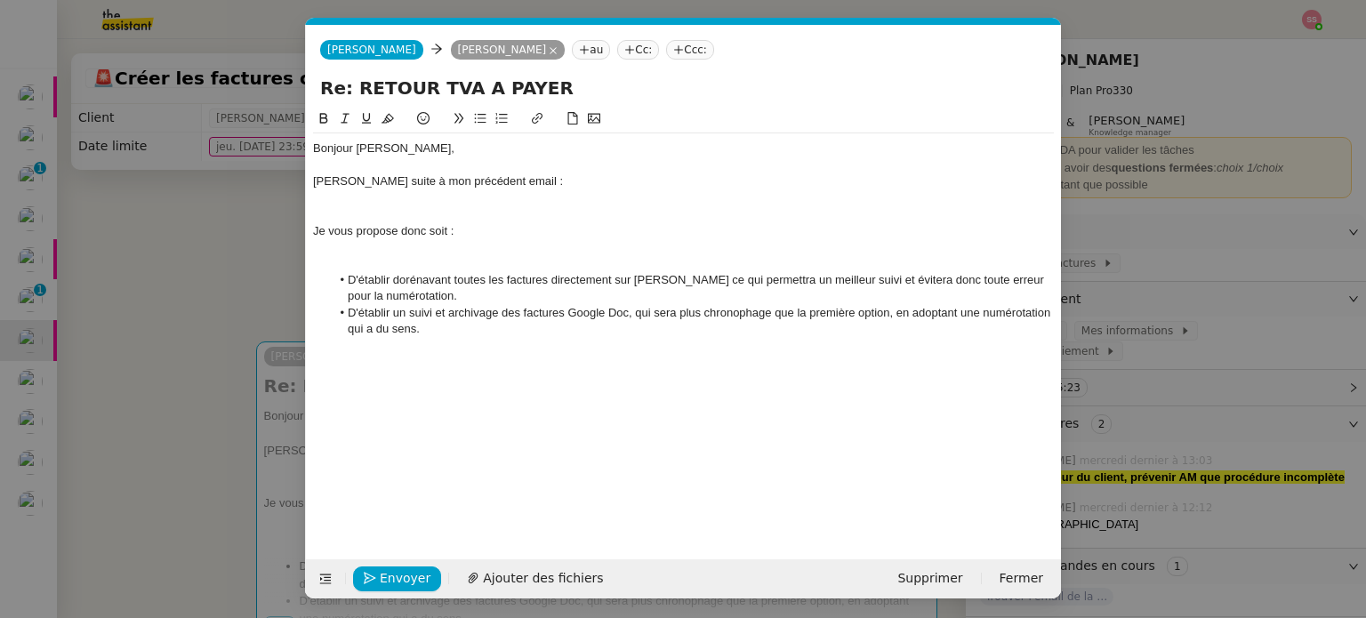
click at [398, 205] on div at bounding box center [683, 198] width 741 height 16
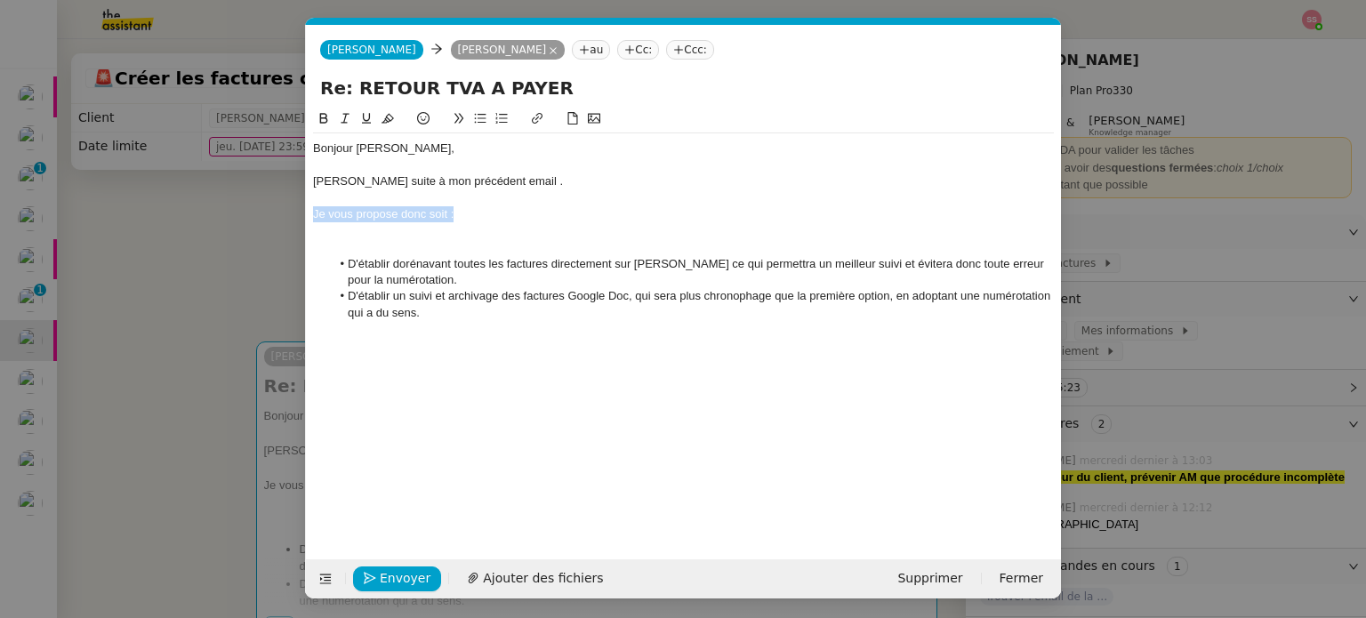
drag, startPoint x: 462, startPoint y: 214, endPoint x: 306, endPoint y: 213, distance: 155.6
click at [306, 213] on nz-spin "[PERSON_NAME], [PERSON_NAME] suite à mon précédent email . Je vous propose donc…" at bounding box center [683, 323] width 755 height 430
click at [357, 263] on li "D'établir dorénavant toutes les factures directement sur [PERSON_NAME] ce qui p…" at bounding box center [693, 272] width 724 height 33
drag, startPoint x: 360, startPoint y: 294, endPoint x: 346, endPoint y: 292, distance: 14.5
click at [346, 292] on li "D'établir un suivi et archivage des factures Google Doc, qui sera plus chronoph…" at bounding box center [693, 304] width 724 height 33
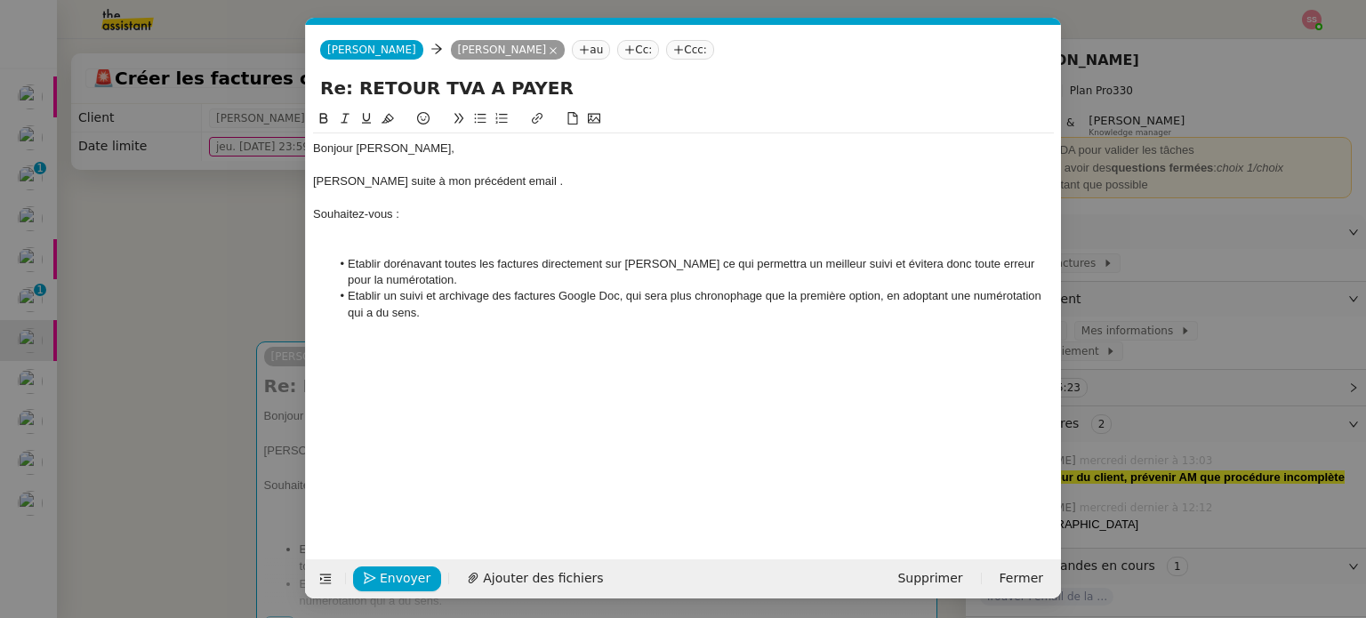
click at [399, 230] on div at bounding box center [683, 231] width 741 height 16
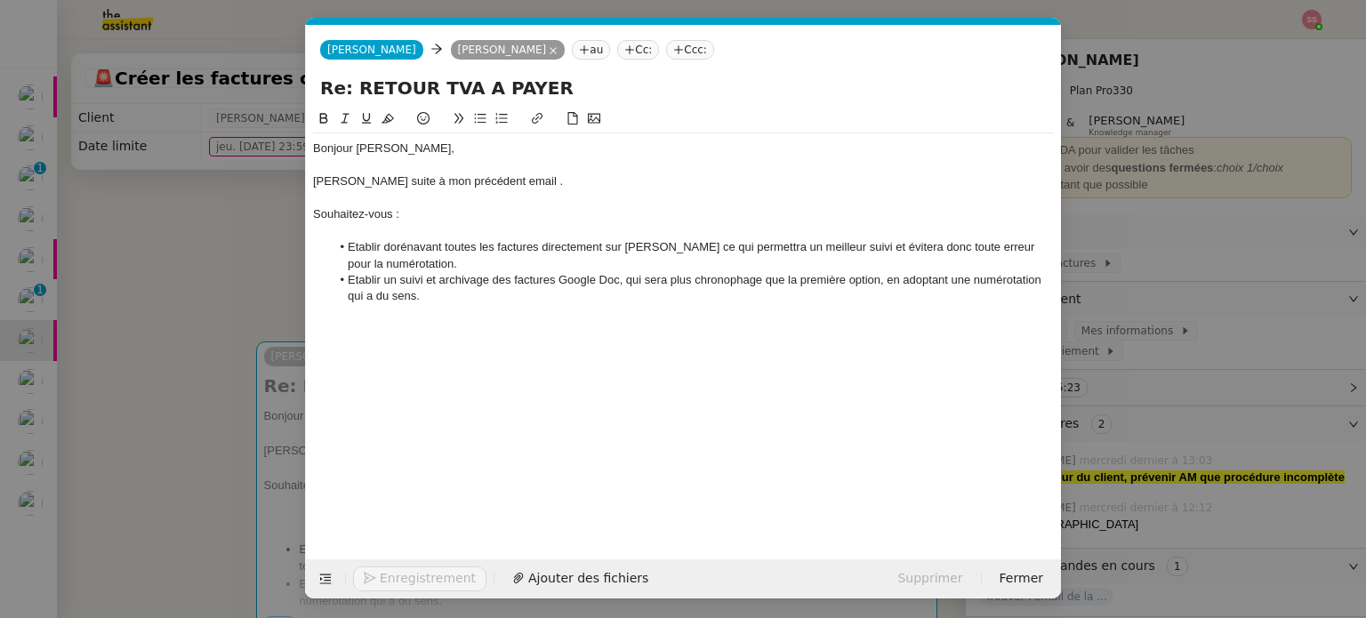
click at [363, 243] on li "Etablir dorénavant toutes les factures directement sur [PERSON_NAME] ce qui per…" at bounding box center [693, 255] width 724 height 33
click at [0, 0] on lt-span "Établir" at bounding box center [0, 0] width 0 height 0
click at [364, 277] on li "Etablir un suivi et archivage des factures Google Doc, qui sera plus chronophag…" at bounding box center [693, 288] width 724 height 33
click at [0, 0] on lt-span "Établir" at bounding box center [0, 0] width 0 height 0
click at [480, 290] on li "Établir un suivi et archivage des factures Google Doc, qui sera plus chronophag…" at bounding box center [693, 288] width 724 height 33
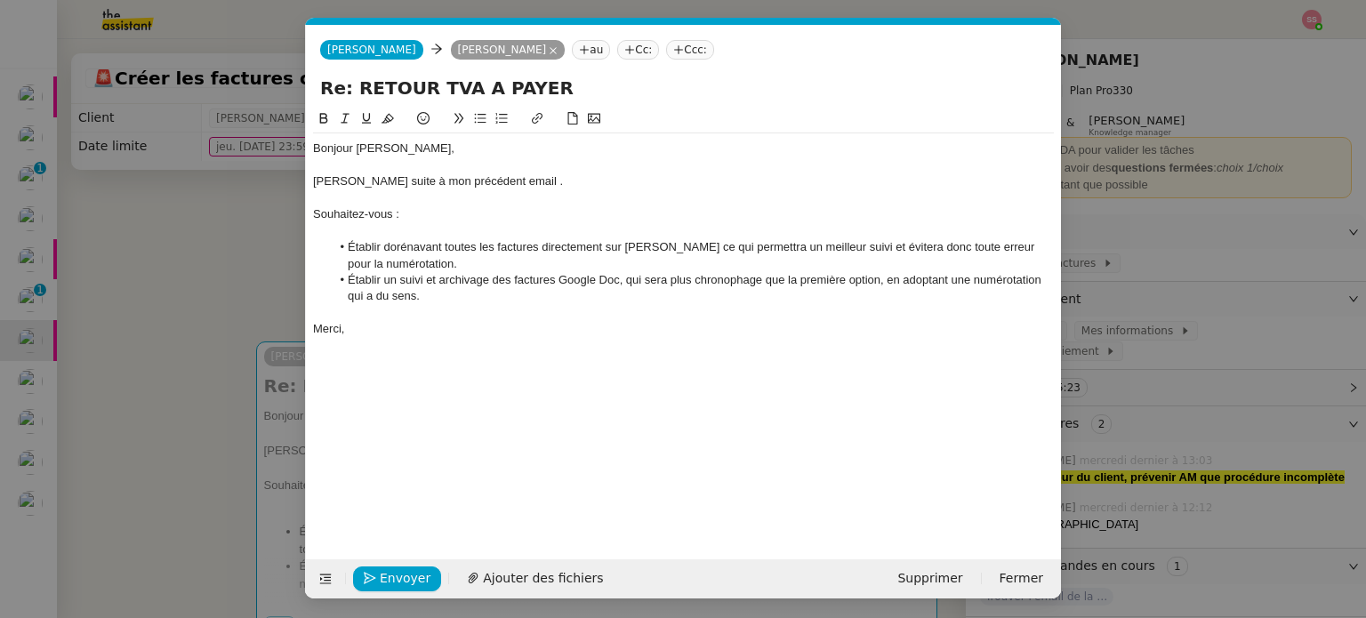
click at [498, 181] on div "[PERSON_NAME] suite à mon précédent email ." at bounding box center [683, 181] width 741 height 16
click at [0, 0] on lt-em "." at bounding box center [0, 0] width 0 height 0
click at [435, 285] on li "Établir un suivi et archivage des factures Google Doc, qui sera plus chronophag…" at bounding box center [693, 288] width 724 height 33
click at [398, 577] on span "Envoyer" at bounding box center [405, 578] width 51 height 20
click at [431, 571] on span "Confirmer l'envoi" at bounding box center [433, 578] width 107 height 20
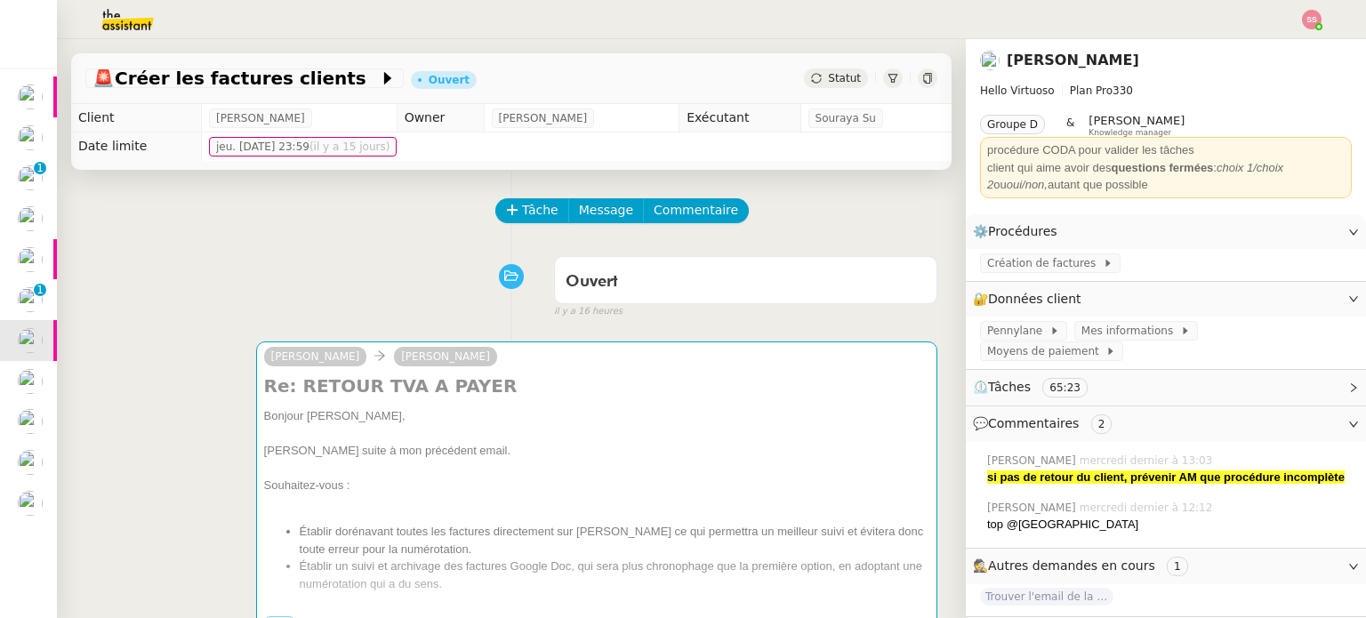
click at [431, 571] on nz-modal-container "Service TA - VOYAGE - PROPOSITION GLOBALE A utiliser dans le cadre de propositi…" at bounding box center [683, 309] width 1366 height 618
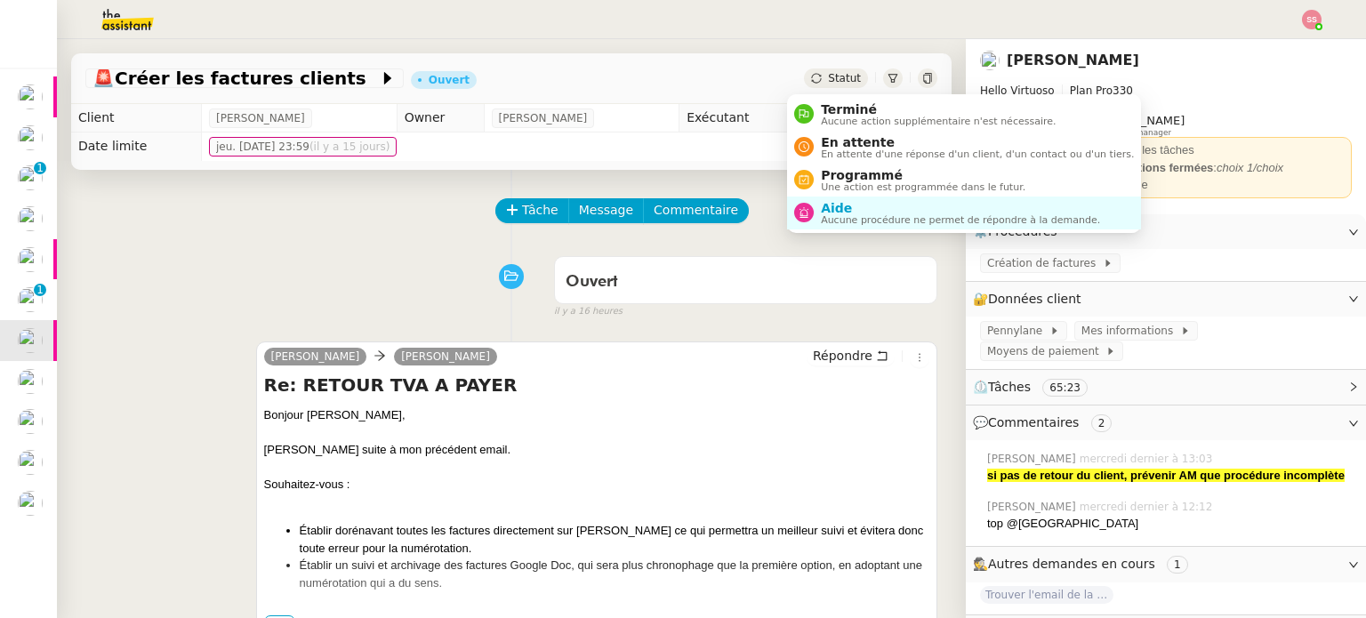
click at [828, 81] on span "Statut" at bounding box center [844, 78] width 33 height 12
click at [837, 141] on span "En attente" at bounding box center [977, 142] width 313 height 14
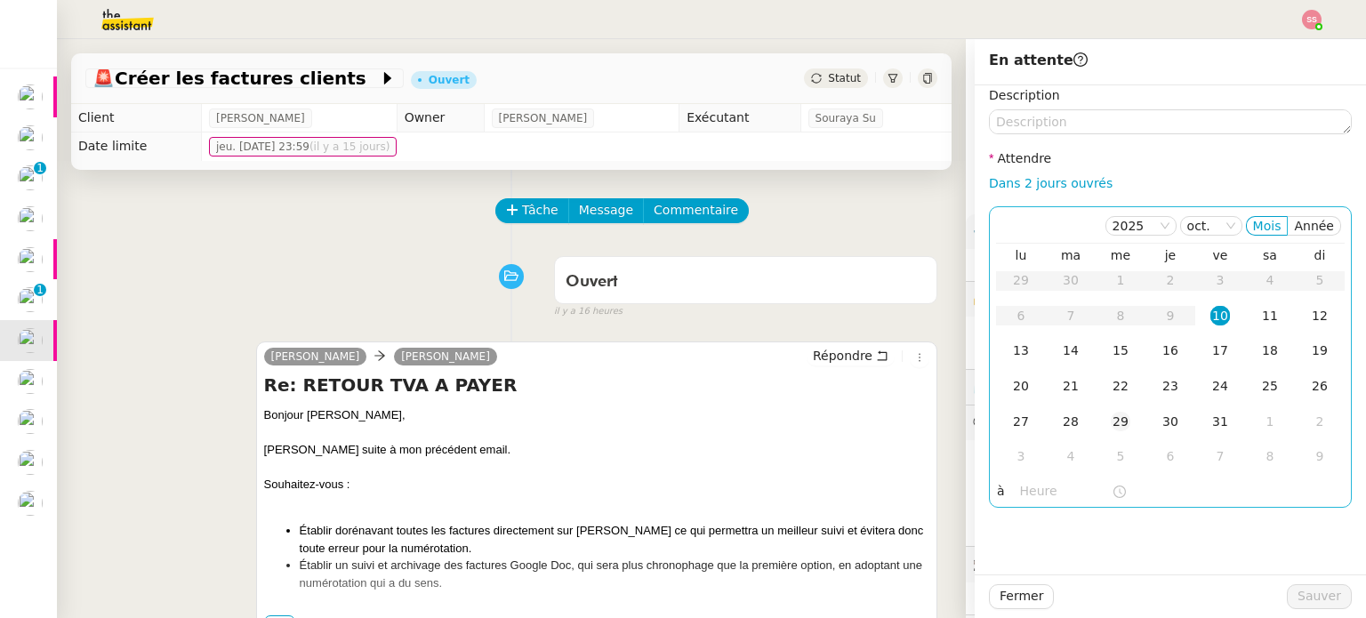
drag, startPoint x: 1050, startPoint y: 350, endPoint x: 1102, endPoint y: 412, distance: 80.2
click at [1061, 350] on div "14" at bounding box center [1071, 351] width 20 height 20
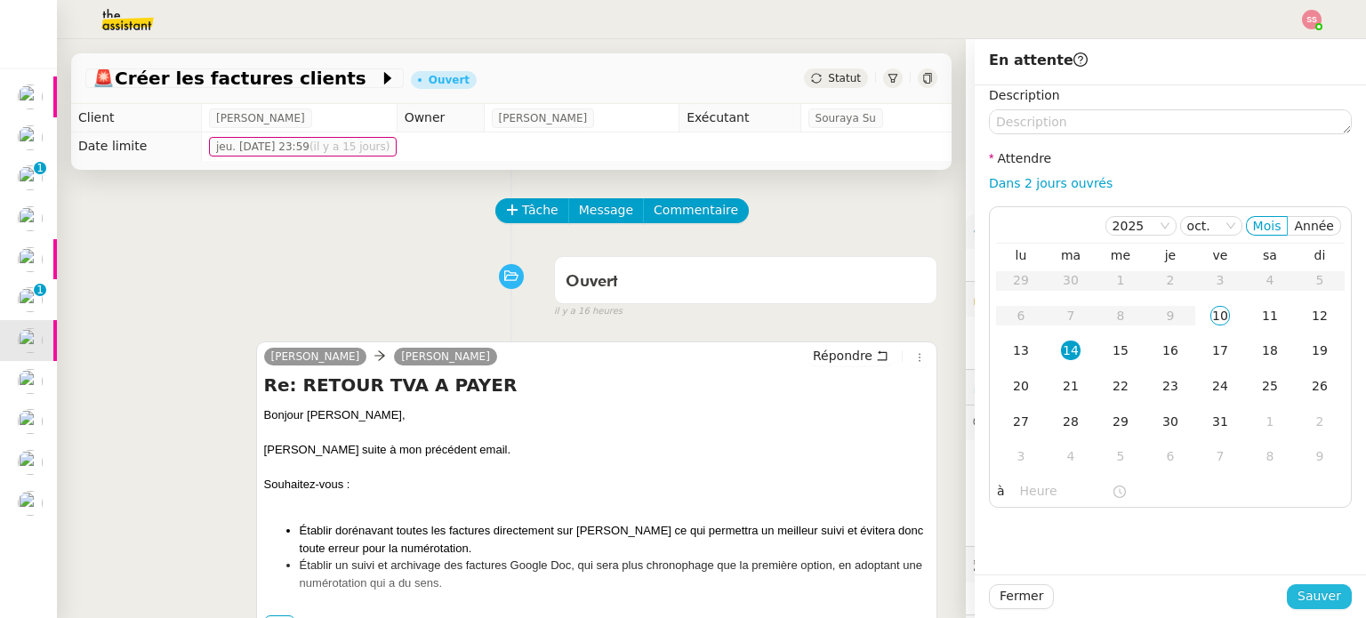
click at [1300, 591] on span "Sauver" at bounding box center [1319, 596] width 44 height 20
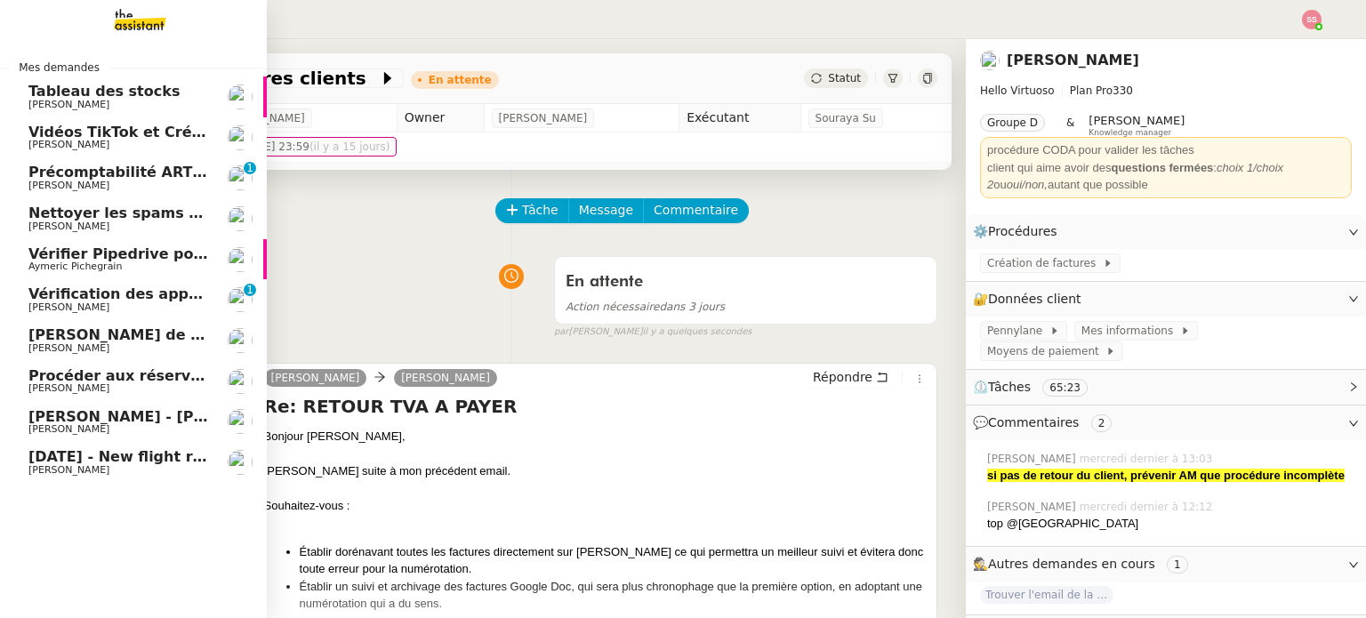
click at [114, 255] on span "Vérifier Pipedrive pour [PERSON_NAME]" at bounding box center [187, 253] width 319 height 17
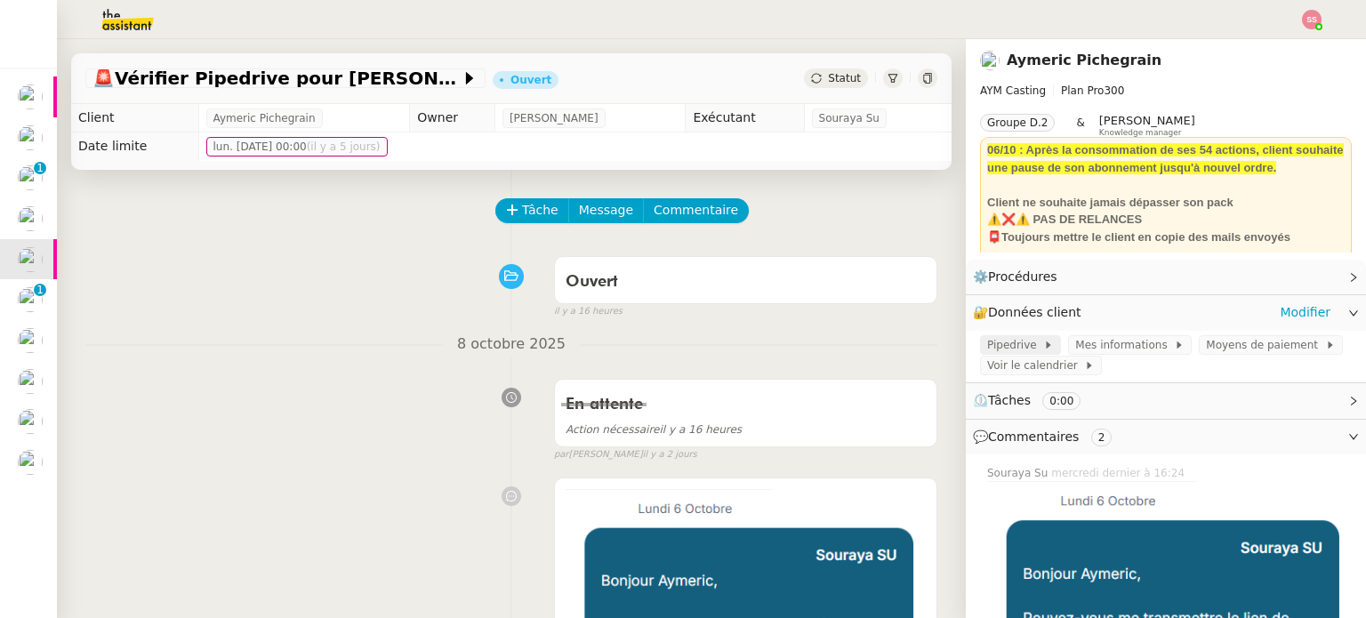
click at [1004, 341] on span "Pipedrive" at bounding box center [1015, 345] width 56 height 18
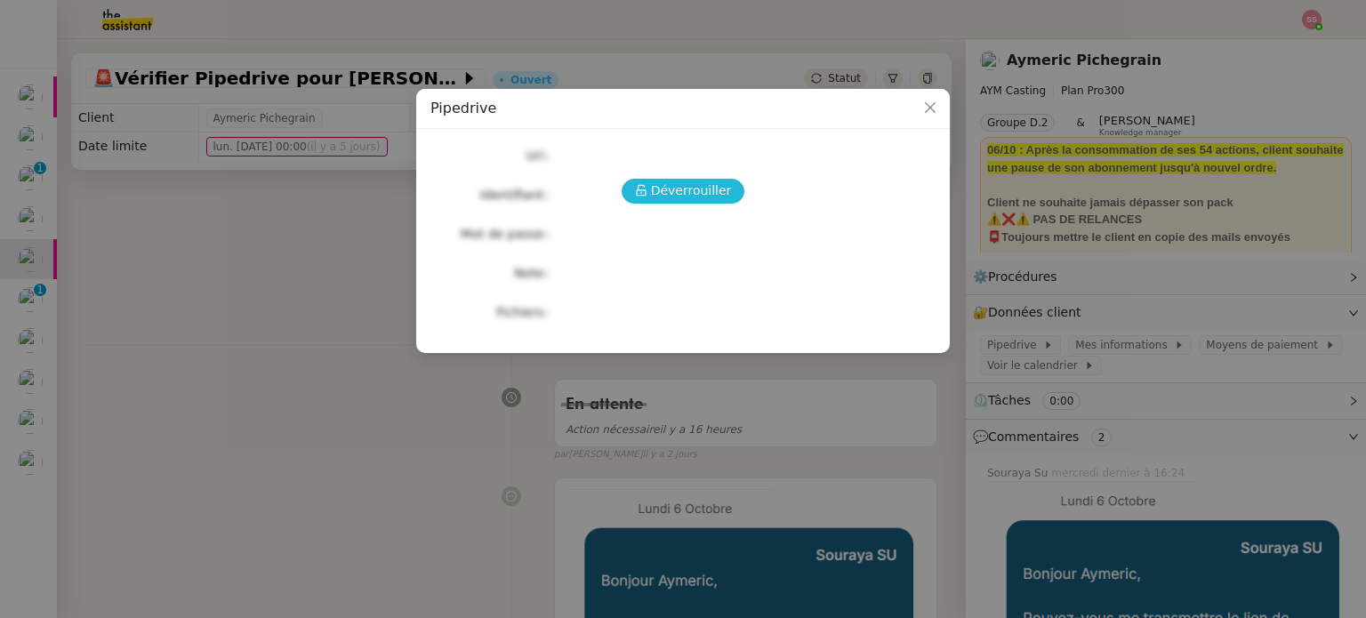
click at [704, 198] on span "Déverrouiller" at bounding box center [691, 191] width 81 height 20
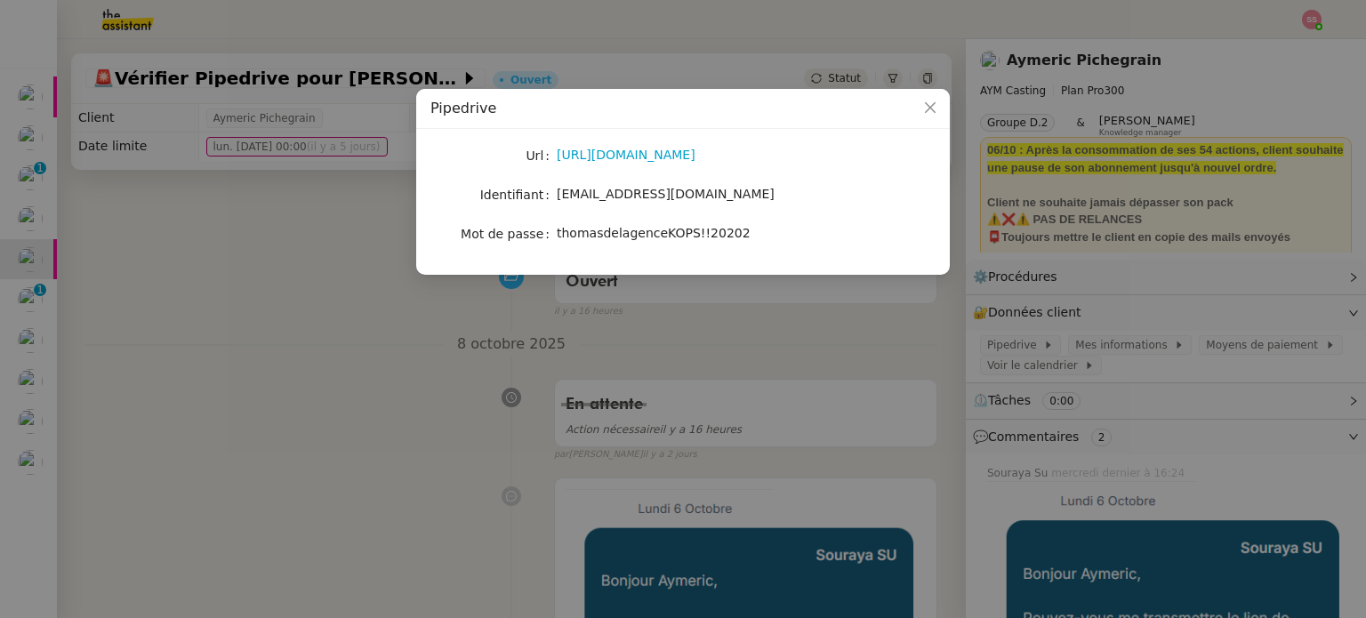
click at [612, 194] on span "[EMAIL_ADDRESS][DOMAIN_NAME]" at bounding box center [666, 194] width 218 height 14
click at [663, 232] on span "thomasdelagenceKOPS!!20202" at bounding box center [654, 233] width 194 height 14
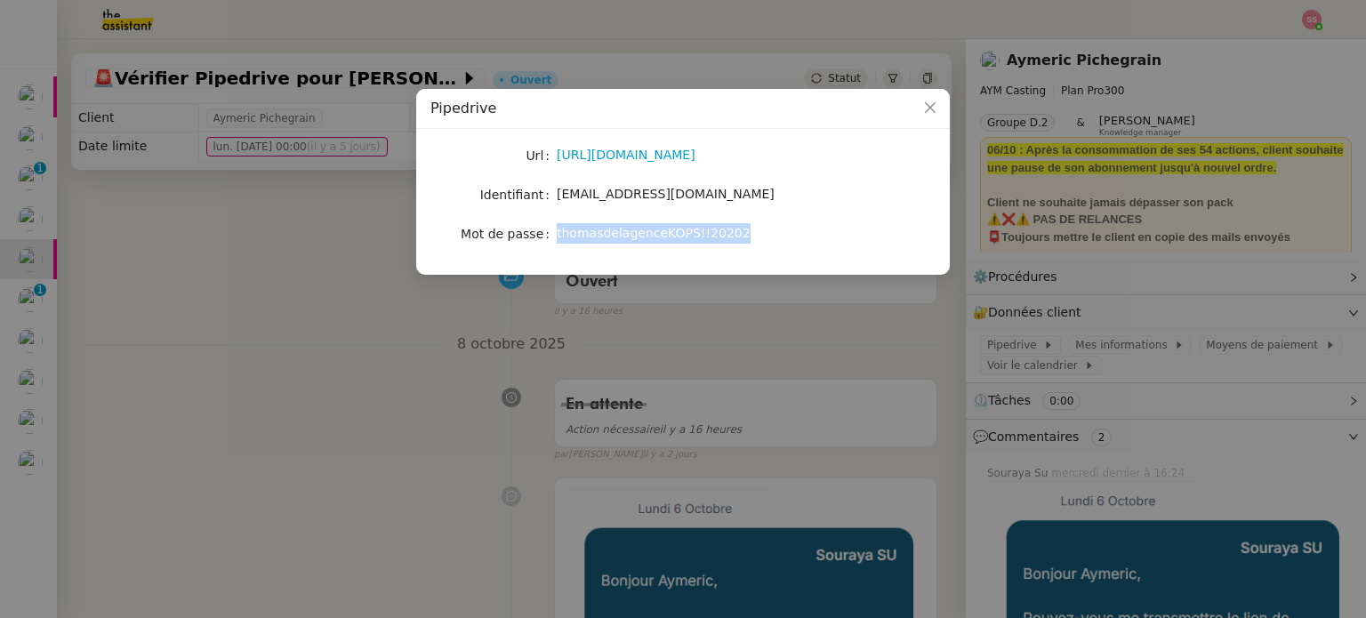
click at [663, 232] on span "thomasdelagenceKOPS!!20202" at bounding box center [654, 233] width 194 height 14
click at [347, 323] on nz-modal-container "Pipedrive Url [URL][DOMAIN_NAME] Identifiant [EMAIL_ADDRESS][DOMAIN_NAME] Mot d…" at bounding box center [683, 309] width 1366 height 618
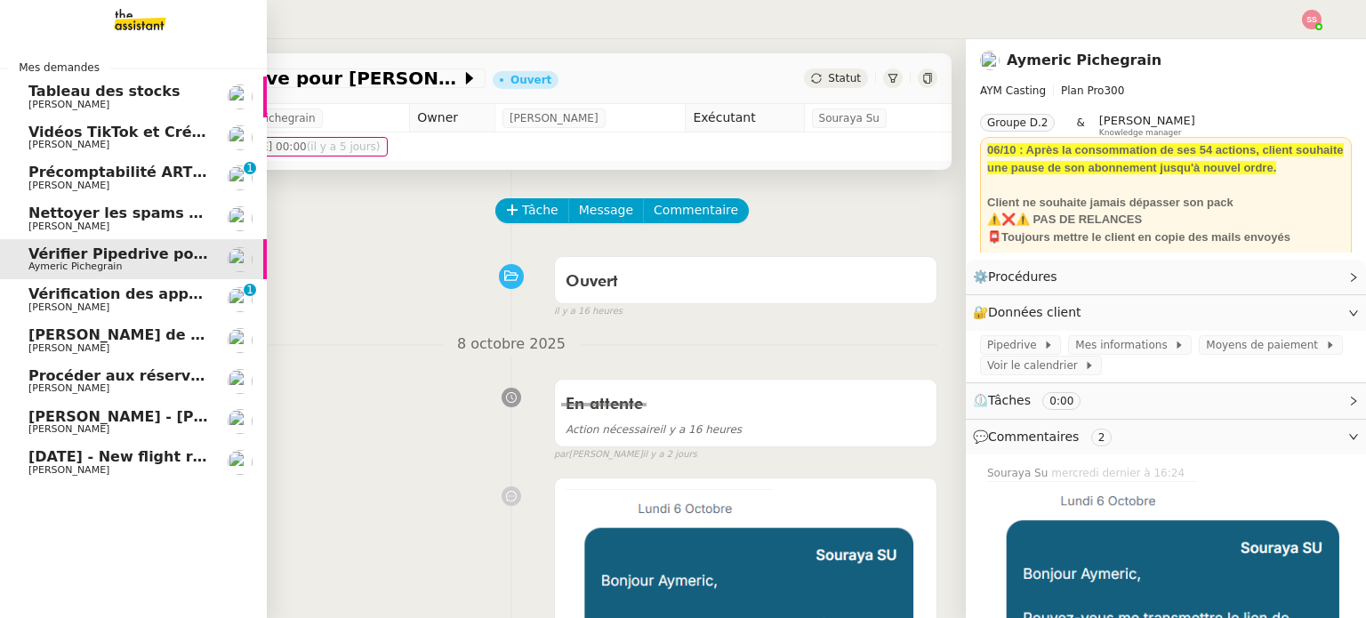
click at [111, 452] on span "[DATE] - New flight request - S E" at bounding box center [158, 456] width 260 height 17
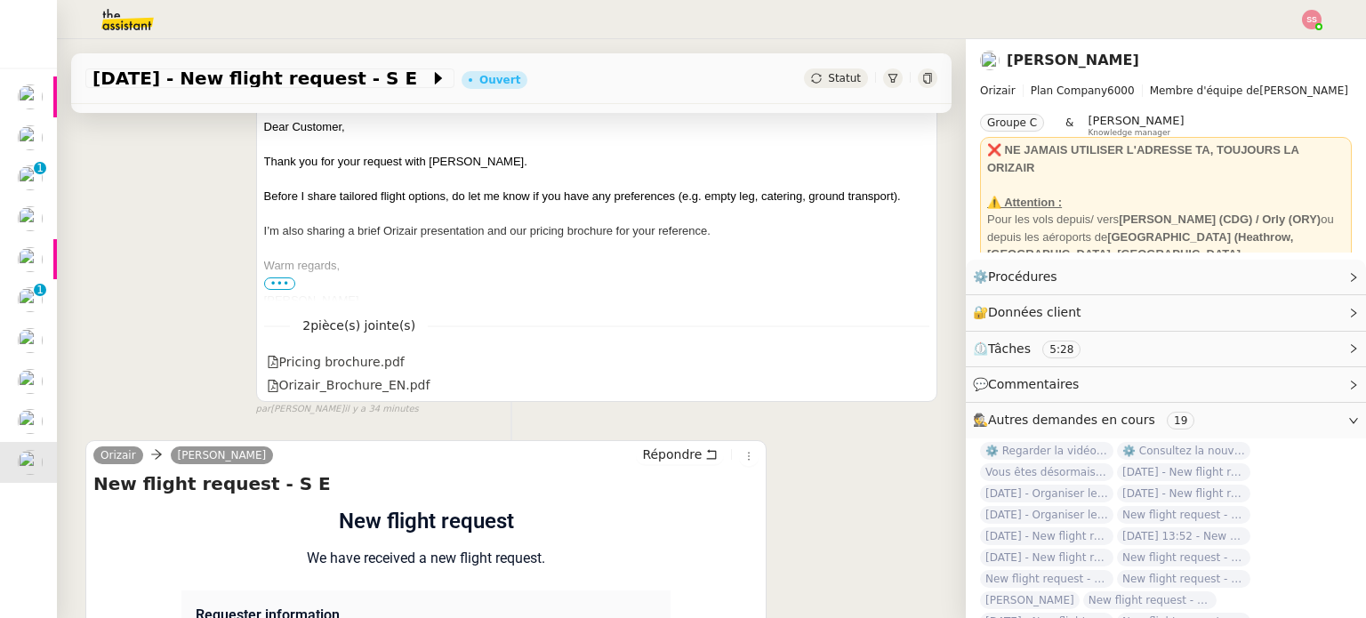
scroll to position [617, 0]
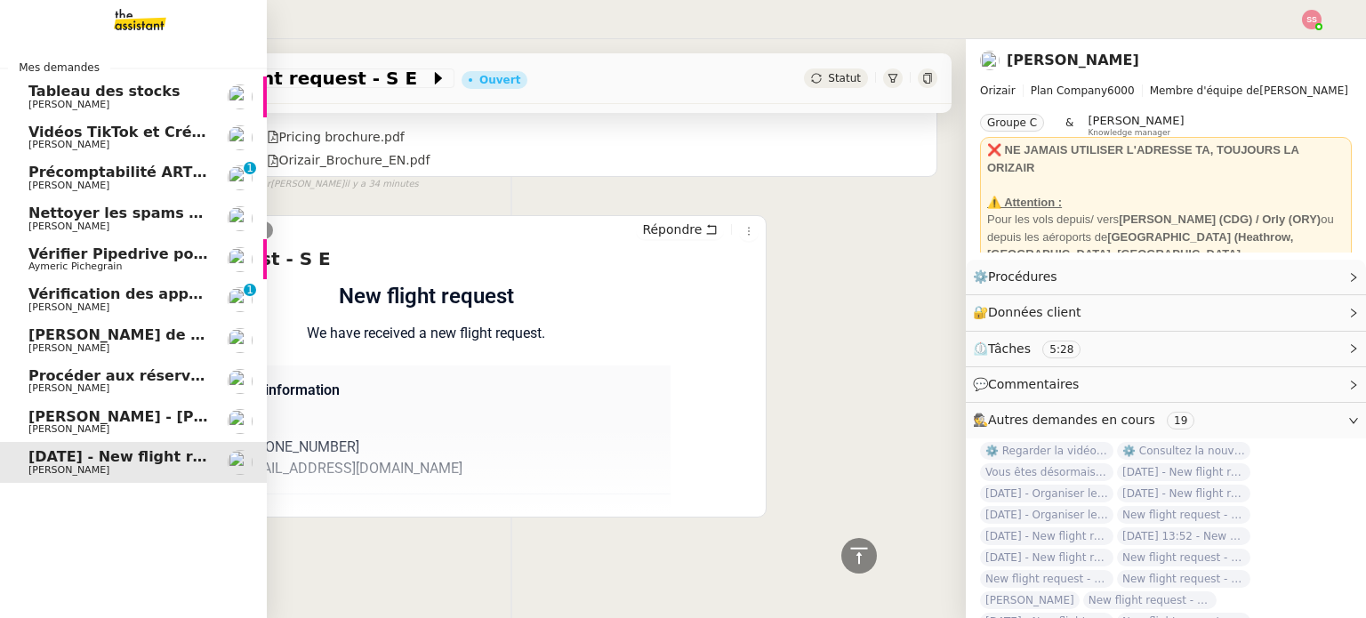
click at [92, 376] on span "Procéder aux réservations pour [GEOGRAPHIC_DATA]" at bounding box center [240, 375] width 425 height 17
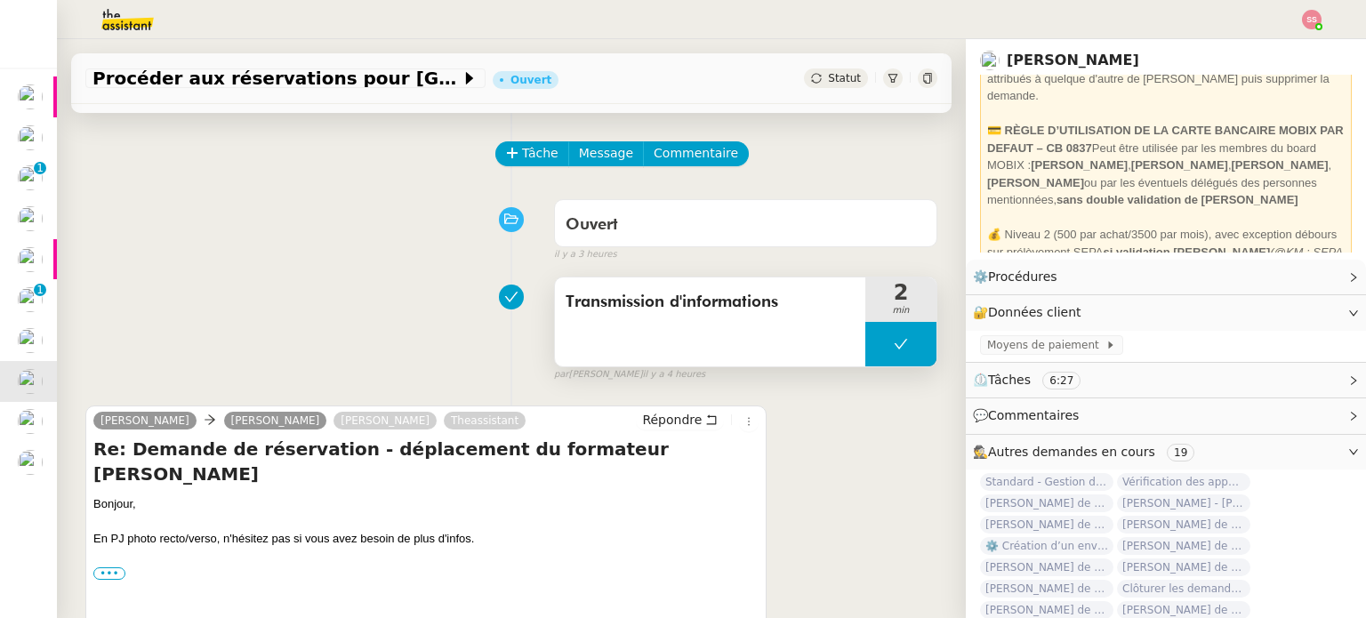
scroll to position [89, 0]
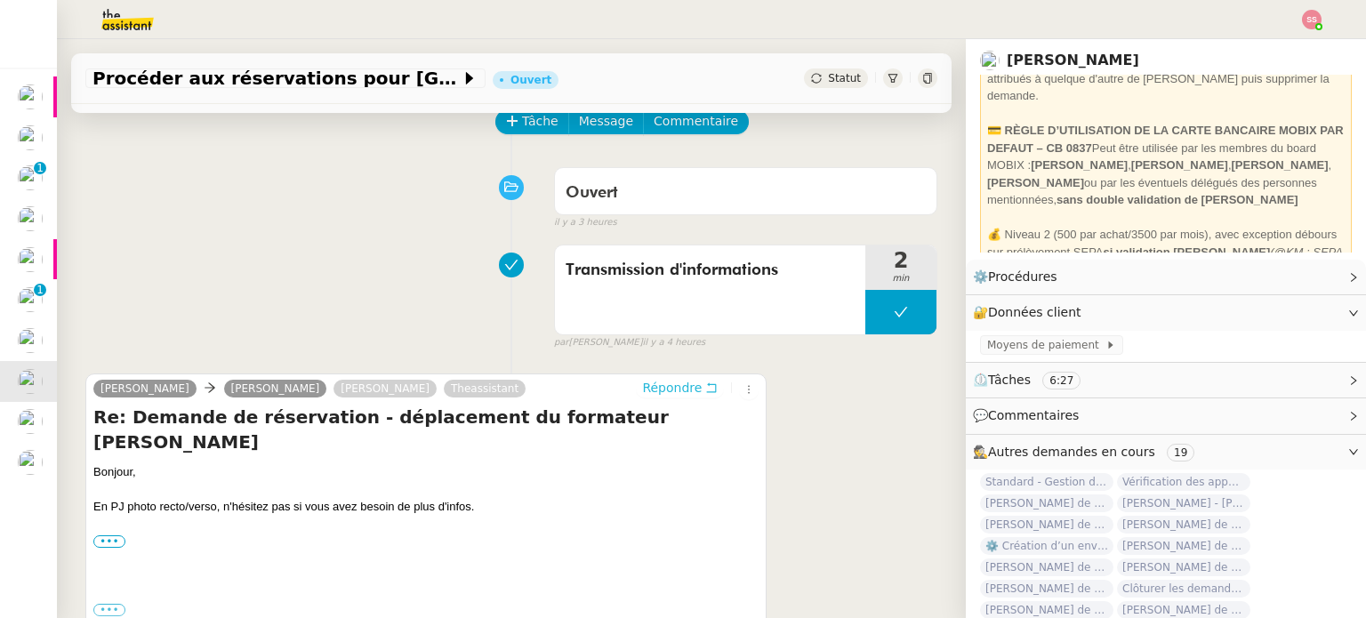
click at [642, 392] on span "Répondre" at bounding box center [672, 388] width 60 height 18
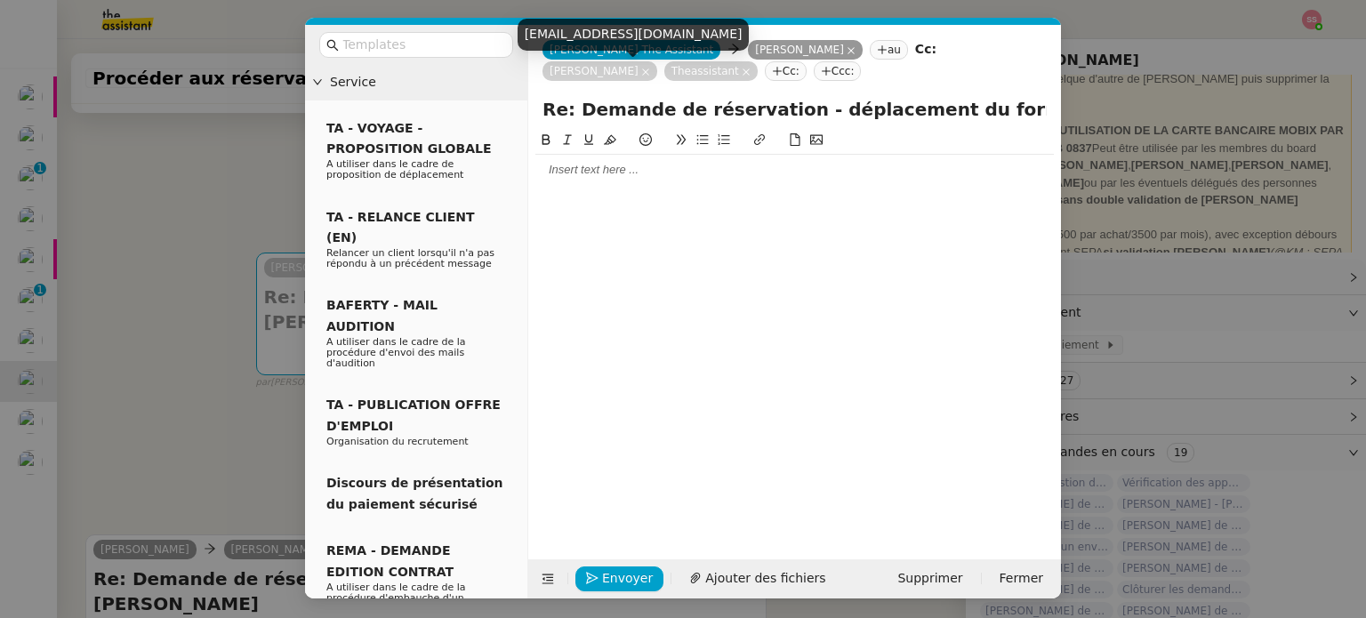
click at [743, 70] on icon at bounding box center [746, 71] width 7 height 7
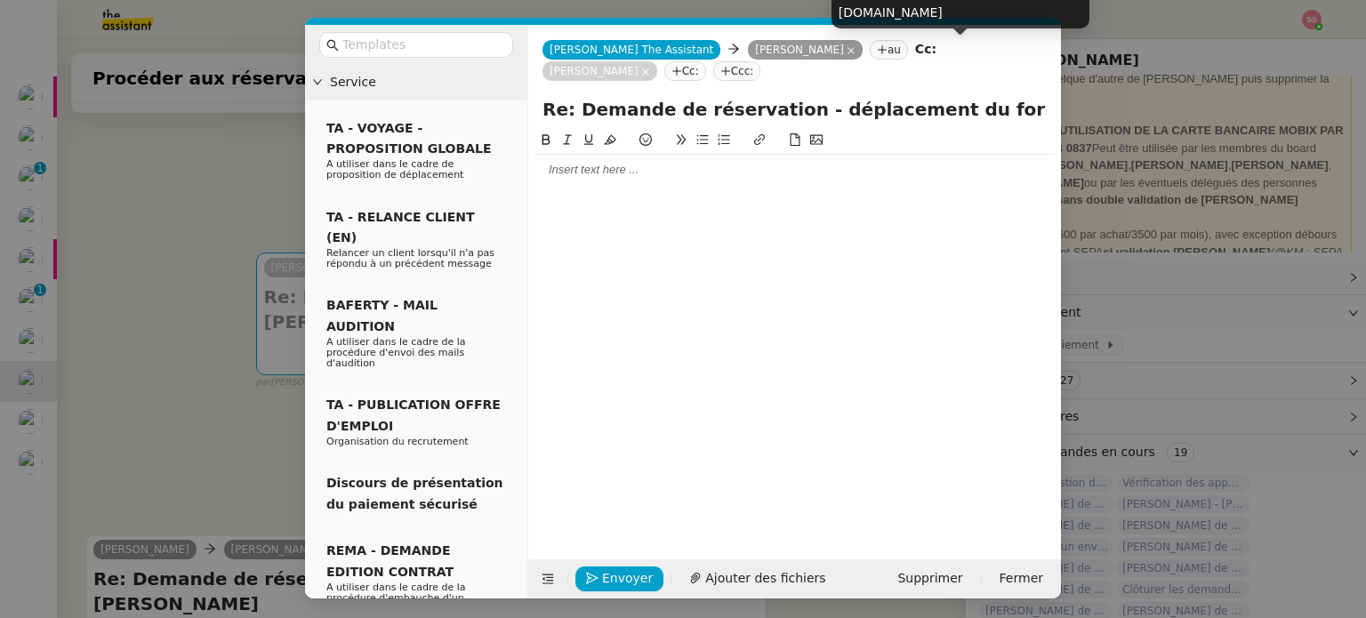
click at [649, 68] on icon at bounding box center [645, 71] width 7 height 7
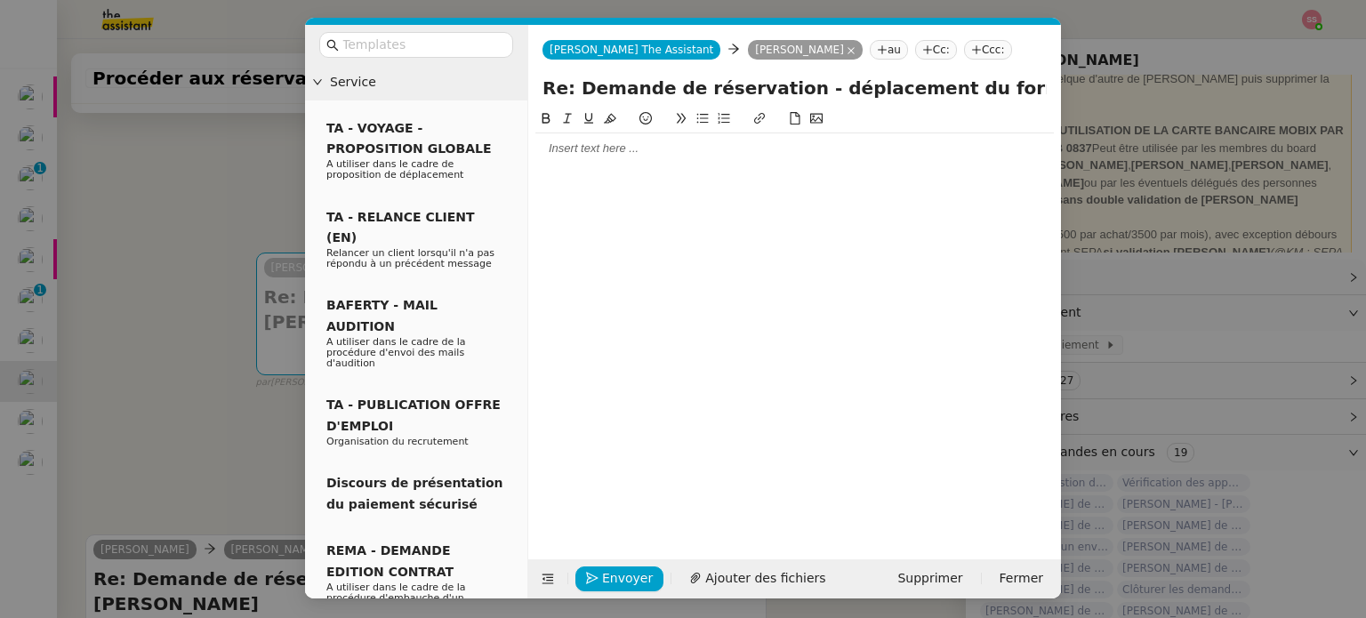
click at [620, 152] on div at bounding box center [794, 149] width 518 height 16
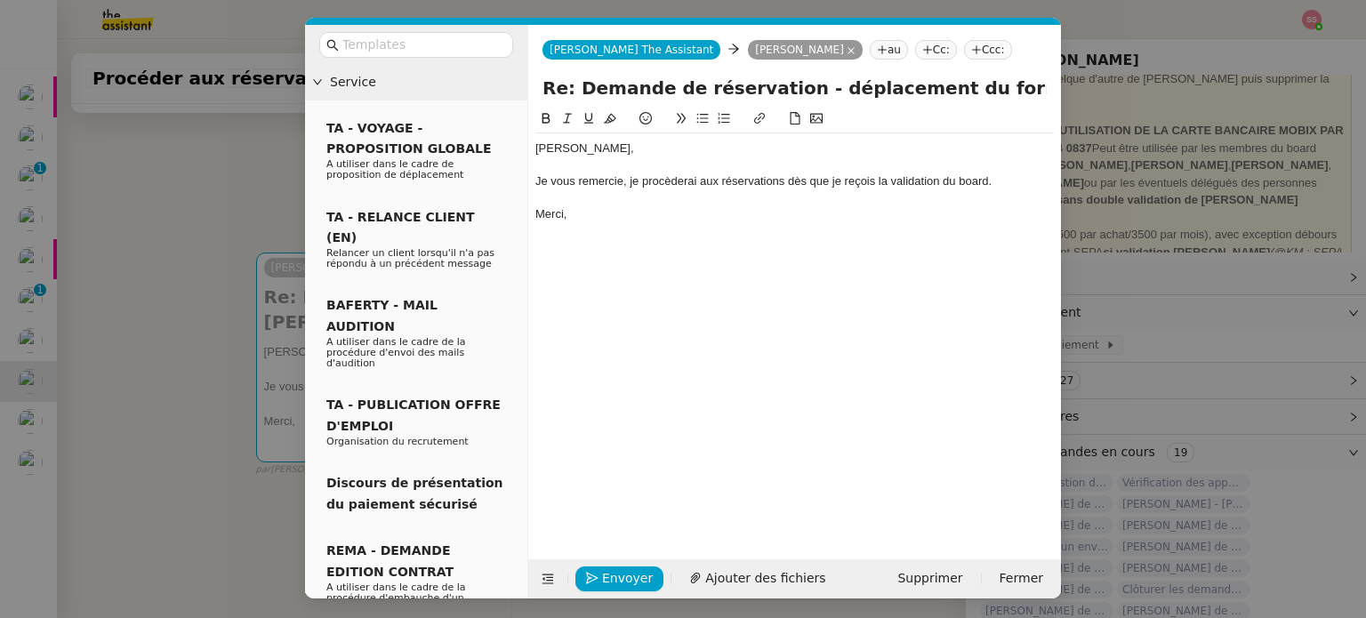
click at [857, 181] on div "Je vous remercie, je procèderai aux réservations dès que je reçois la validatio…" at bounding box center [794, 181] width 518 height 16
click at [0, 0] on lt-strong "cevrai" at bounding box center [0, 0] width 0 height 0
click at [915, 52] on nz-tag "Cc:" at bounding box center [936, 50] width 42 height 20
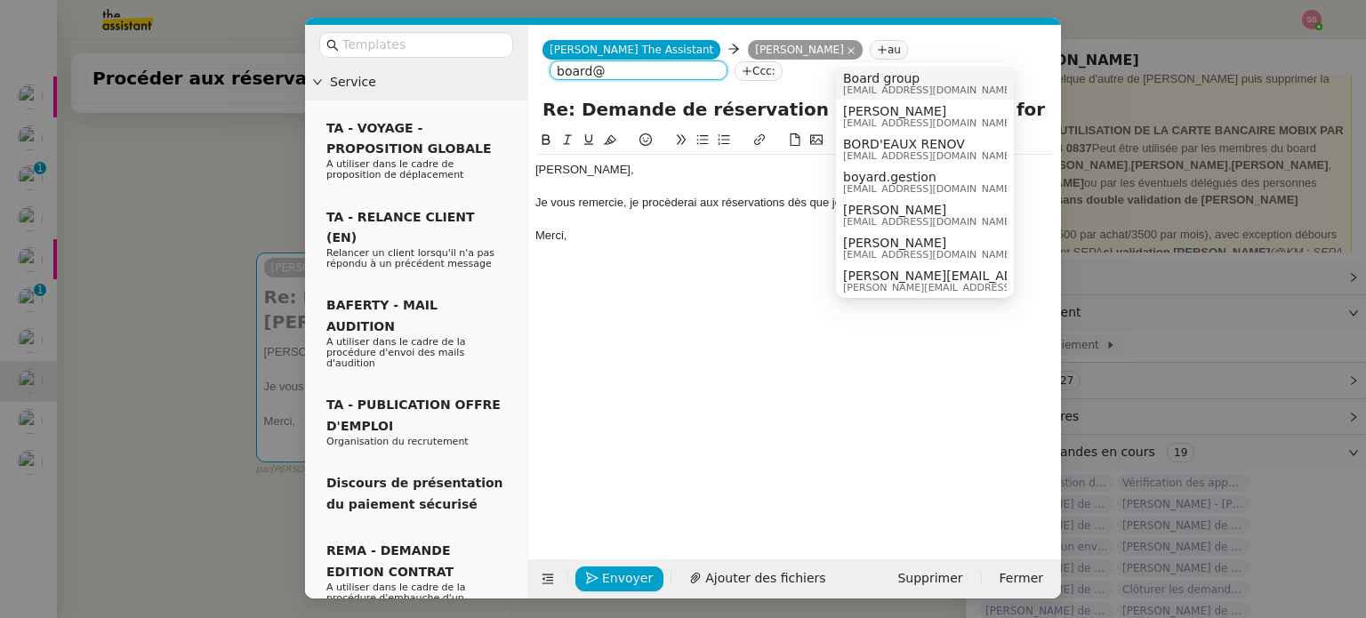
type input "board@"
click at [927, 81] on div "Board group [EMAIL_ADDRESS][DOMAIN_NAME]" at bounding box center [925, 83] width 164 height 24
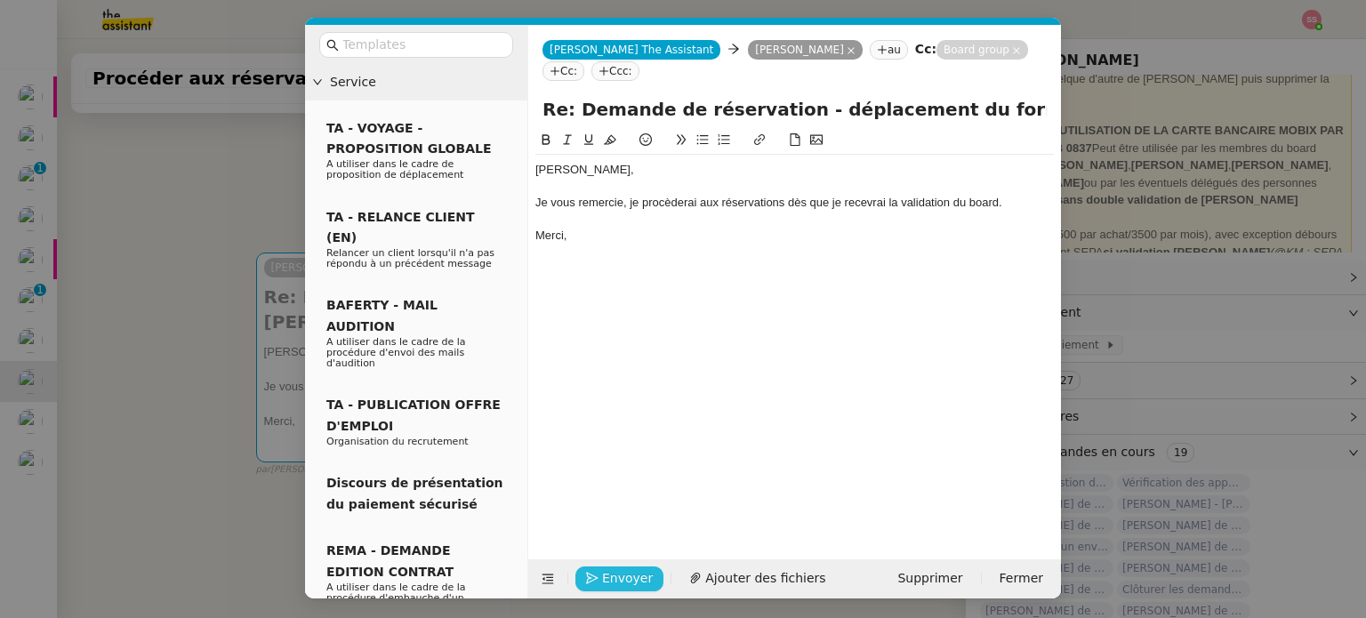
click at [638, 578] on span "Envoyer" at bounding box center [627, 578] width 51 height 20
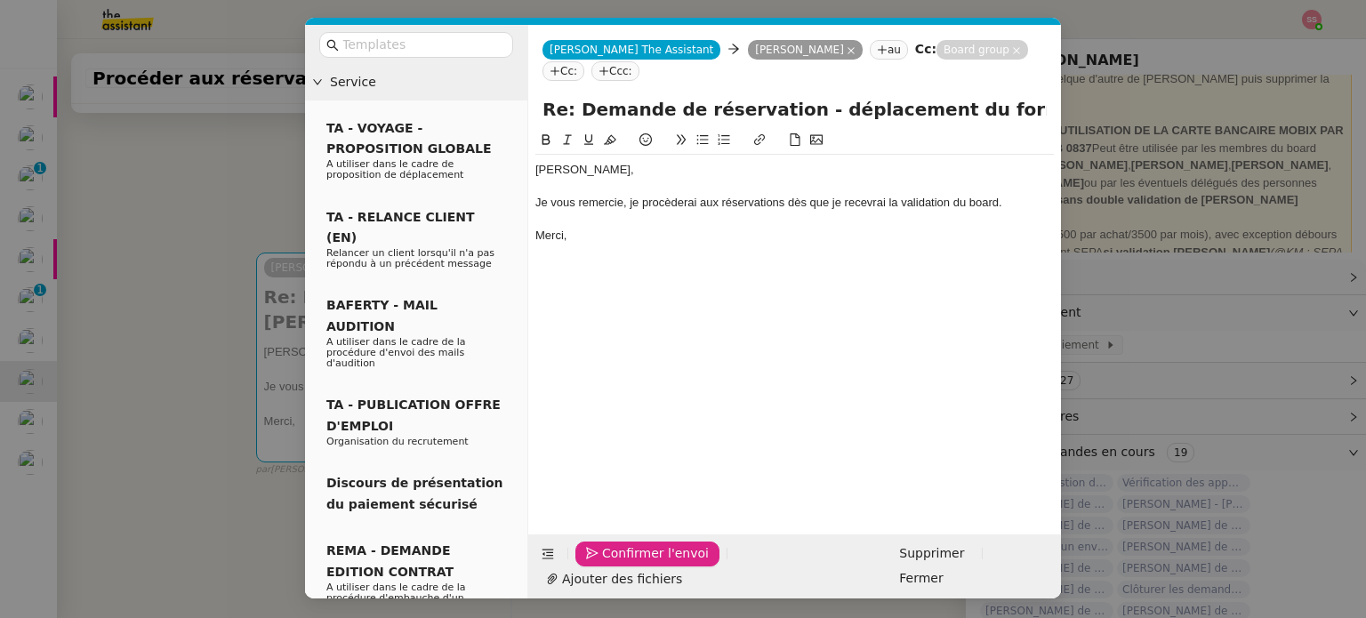
click at [638, 564] on span "Confirmer l'envoi" at bounding box center [655, 553] width 107 height 20
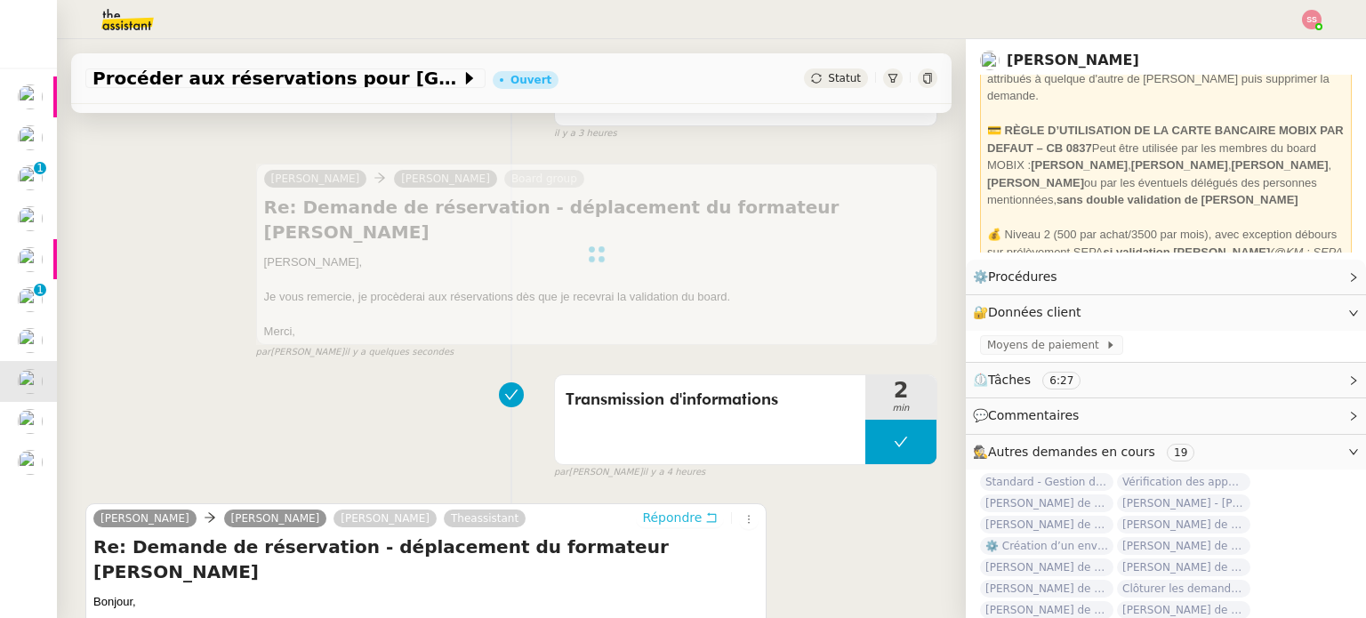
scroll to position [0, 0]
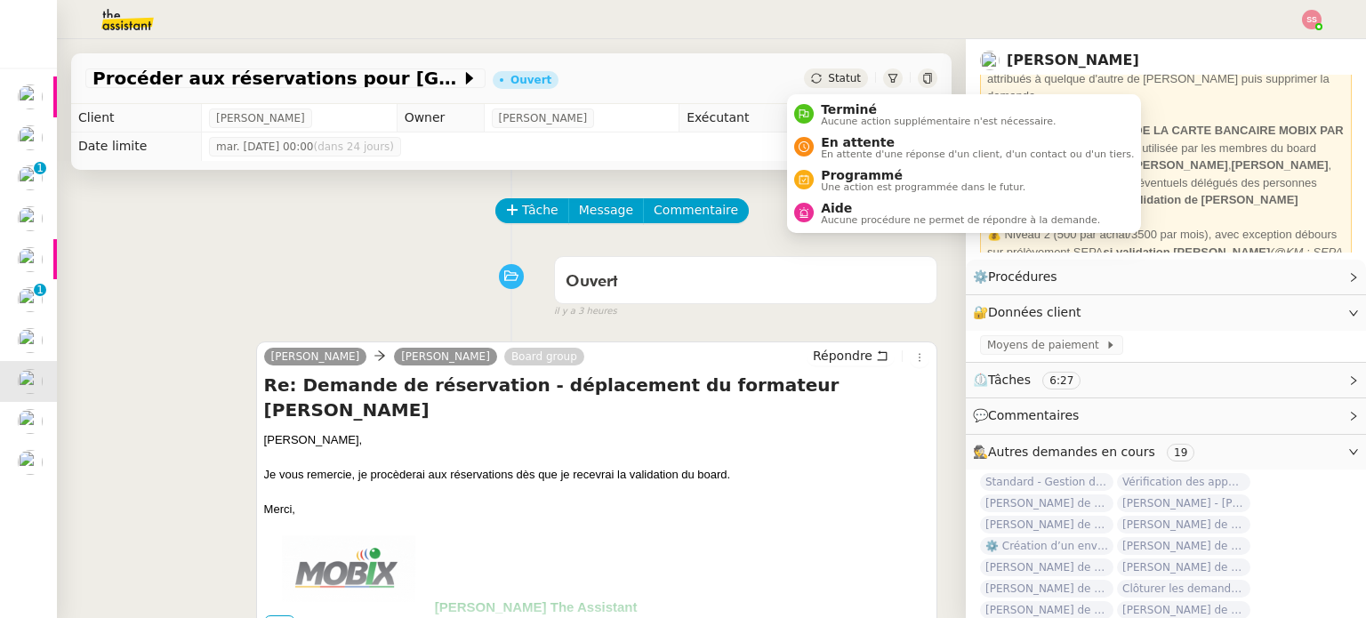
click at [824, 85] on div "Statut" at bounding box center [836, 78] width 64 height 20
click at [828, 138] on span "En attente" at bounding box center [977, 142] width 313 height 14
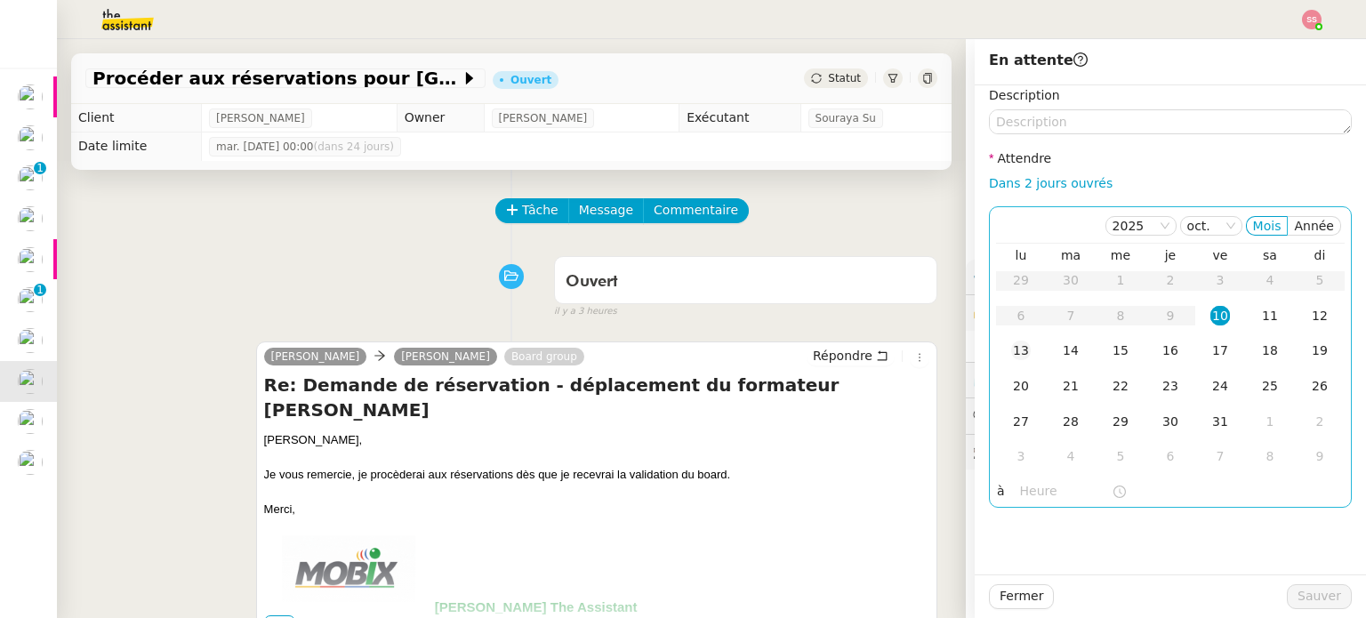
click at [1024, 350] on td "13" at bounding box center [1021, 351] width 50 height 36
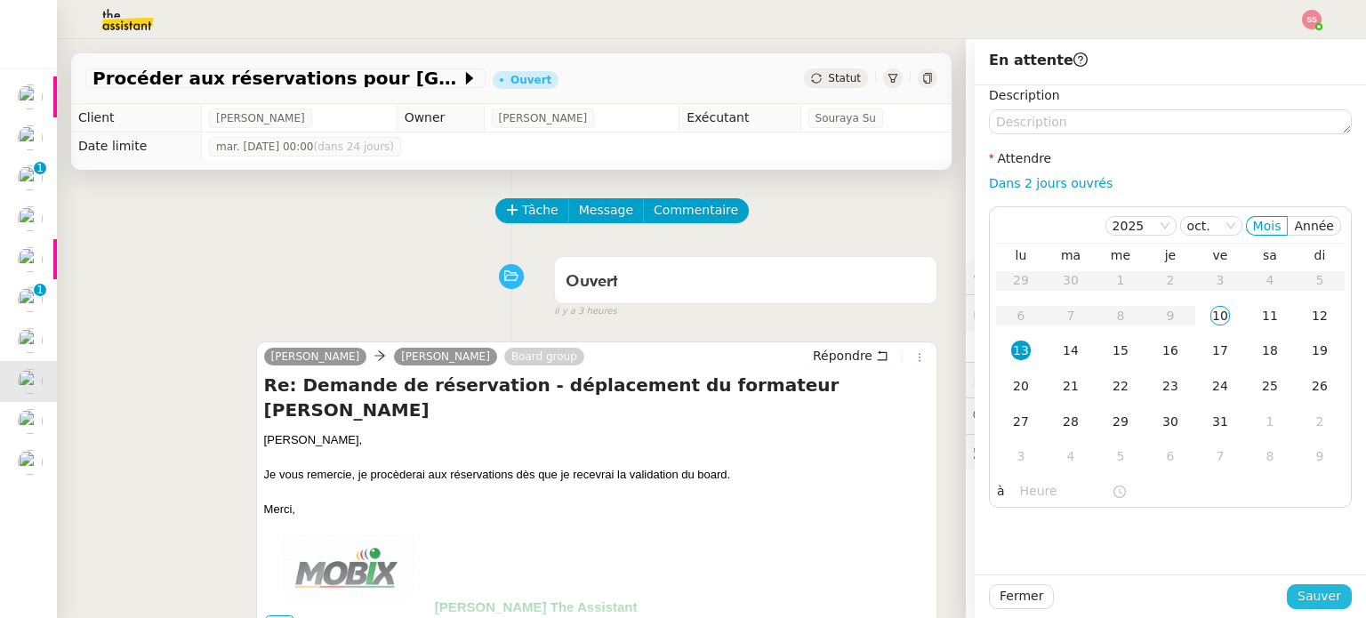
drag, startPoint x: 1295, startPoint y: 594, endPoint x: 1263, endPoint y: 586, distance: 33.0
click at [1297, 594] on span "Sauver" at bounding box center [1319, 596] width 44 height 20
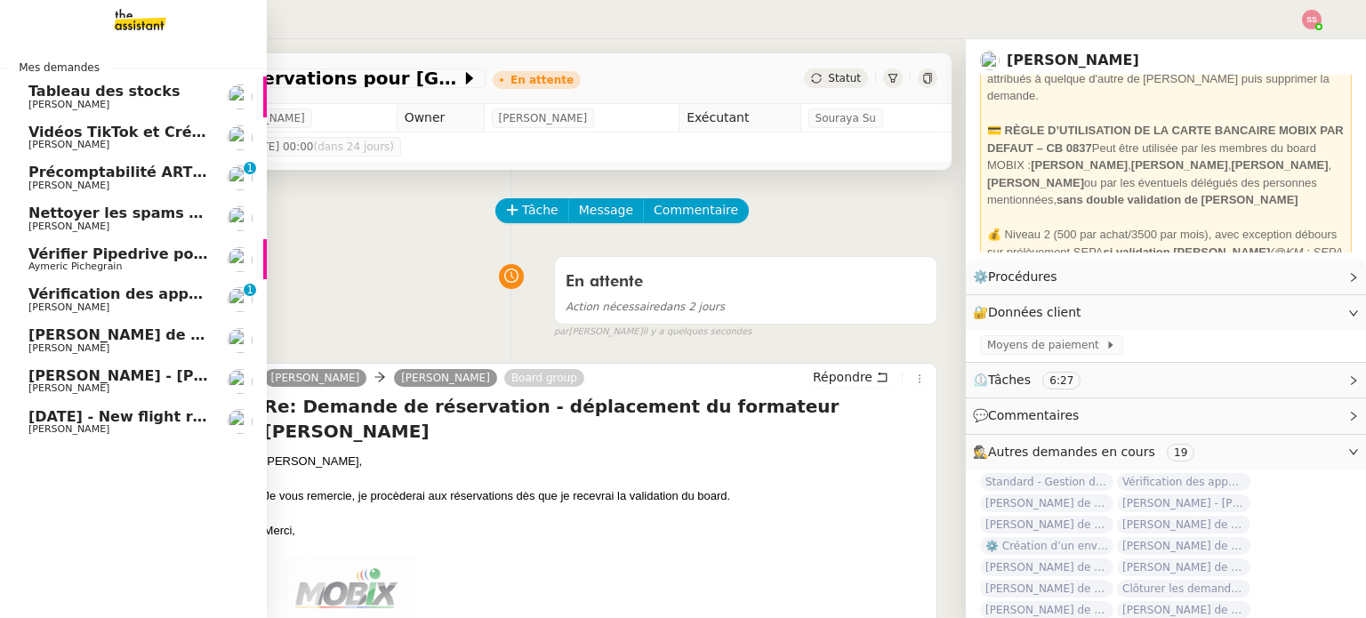
click at [108, 419] on span "[DATE] - New flight request - S E" at bounding box center [158, 416] width 260 height 17
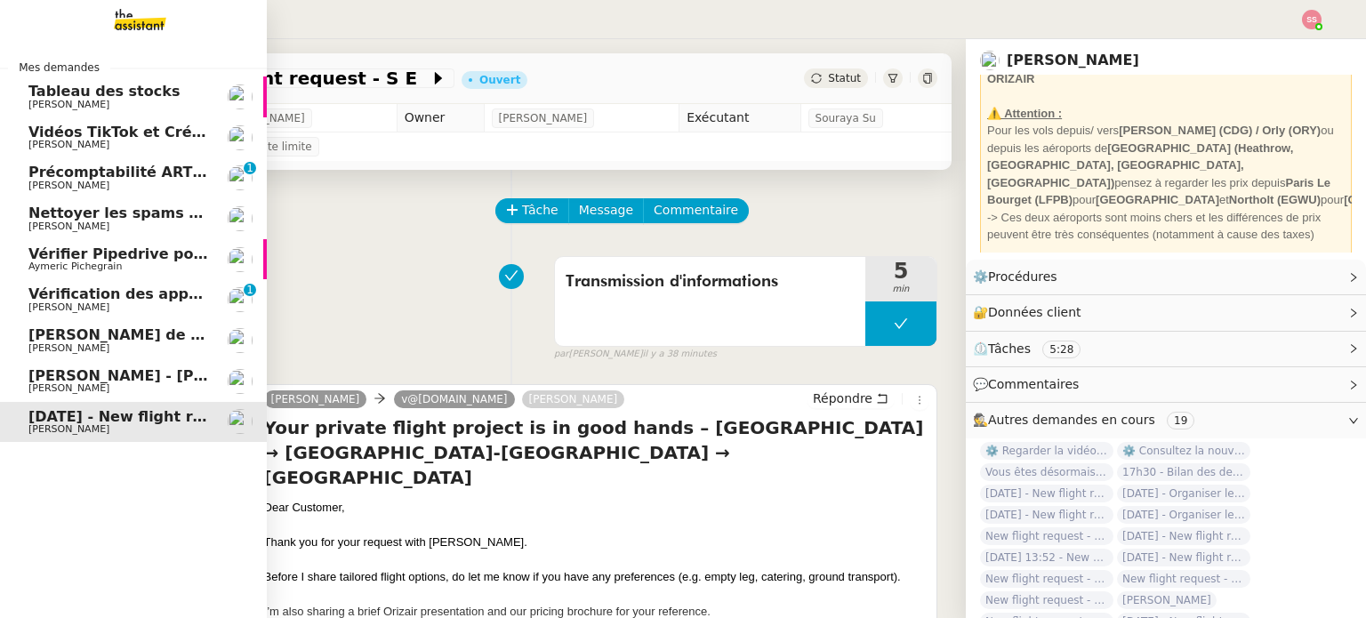
click at [128, 261] on span "Aymeric Pichegrain" at bounding box center [118, 266] width 180 height 11
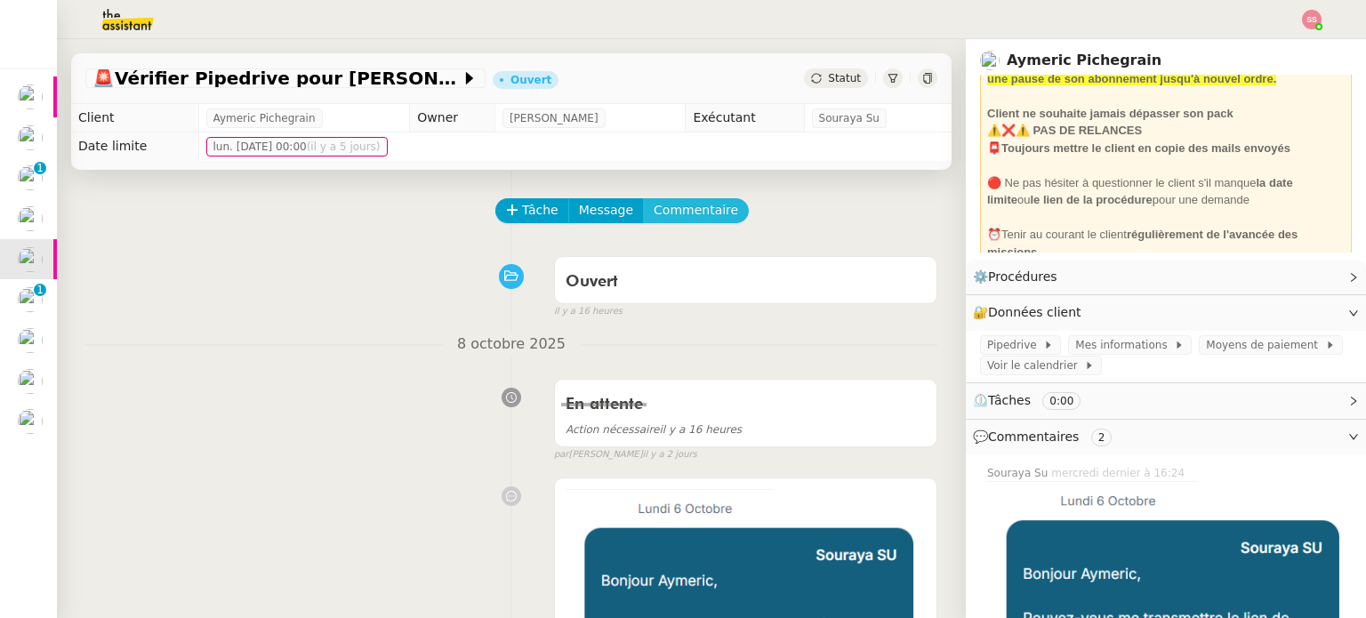
click at [668, 216] on span "Commentaire" at bounding box center [696, 210] width 84 height 20
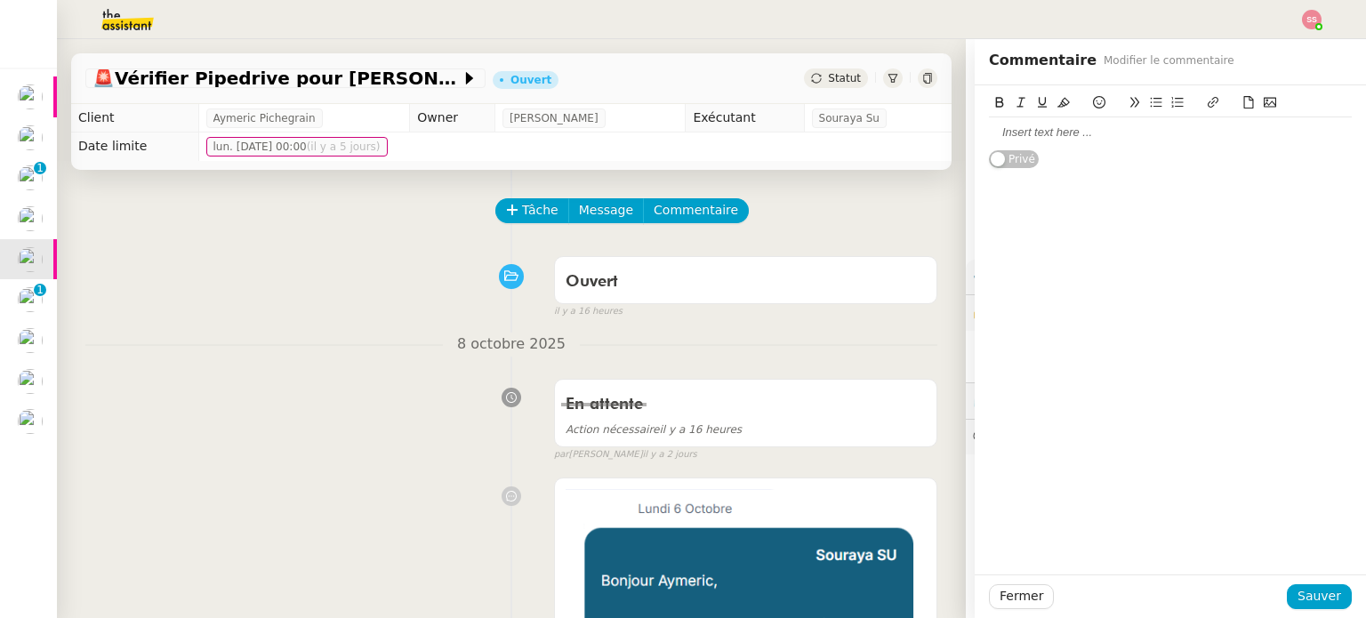
click at [1128, 146] on div at bounding box center [1170, 132] width 363 height 30
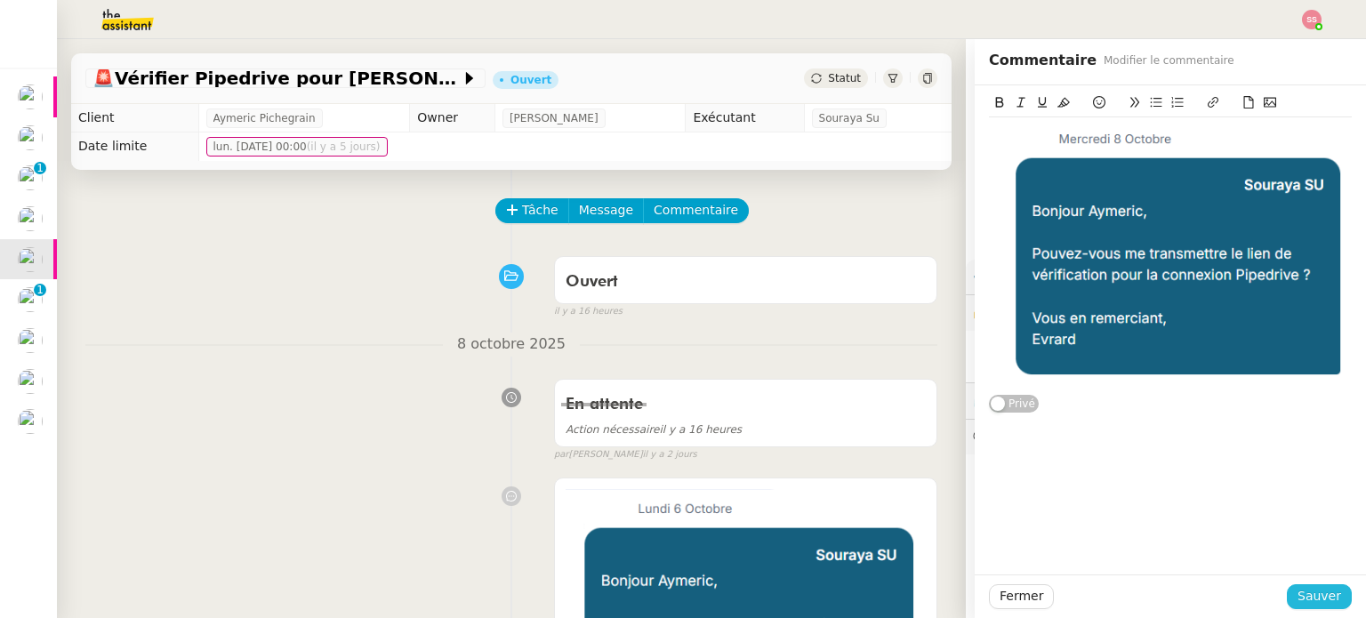
click at [1314, 600] on span "Sauver" at bounding box center [1319, 596] width 44 height 20
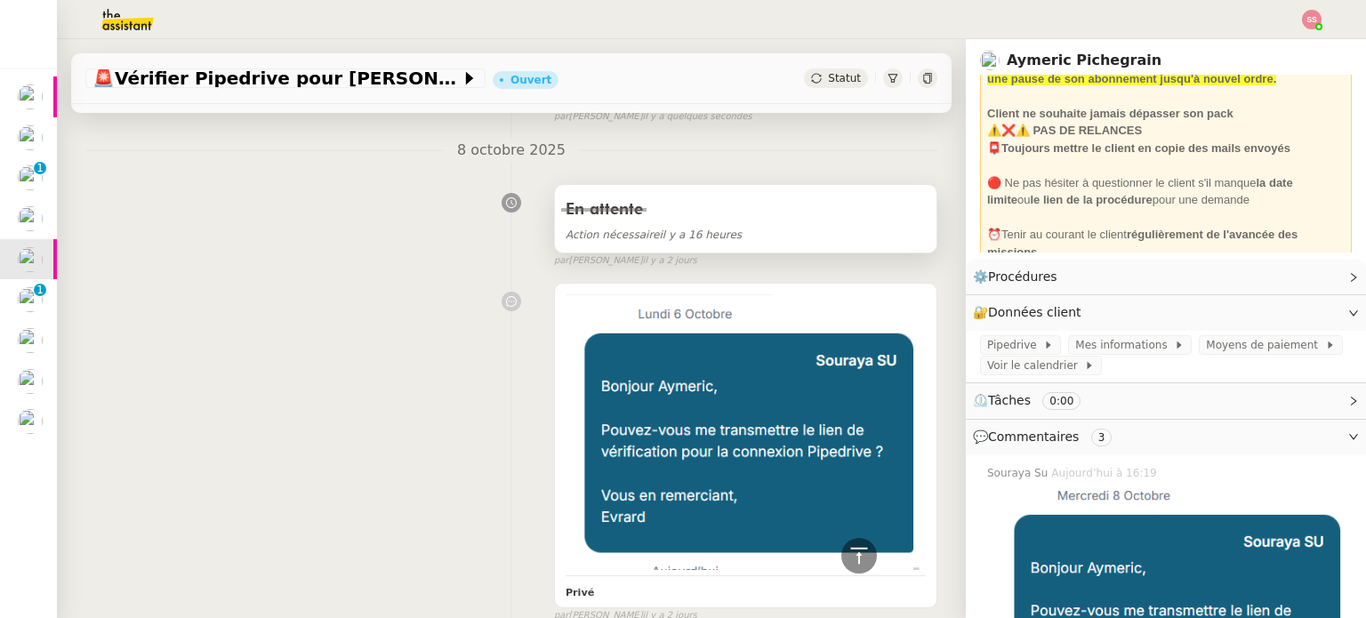
scroll to position [89, 0]
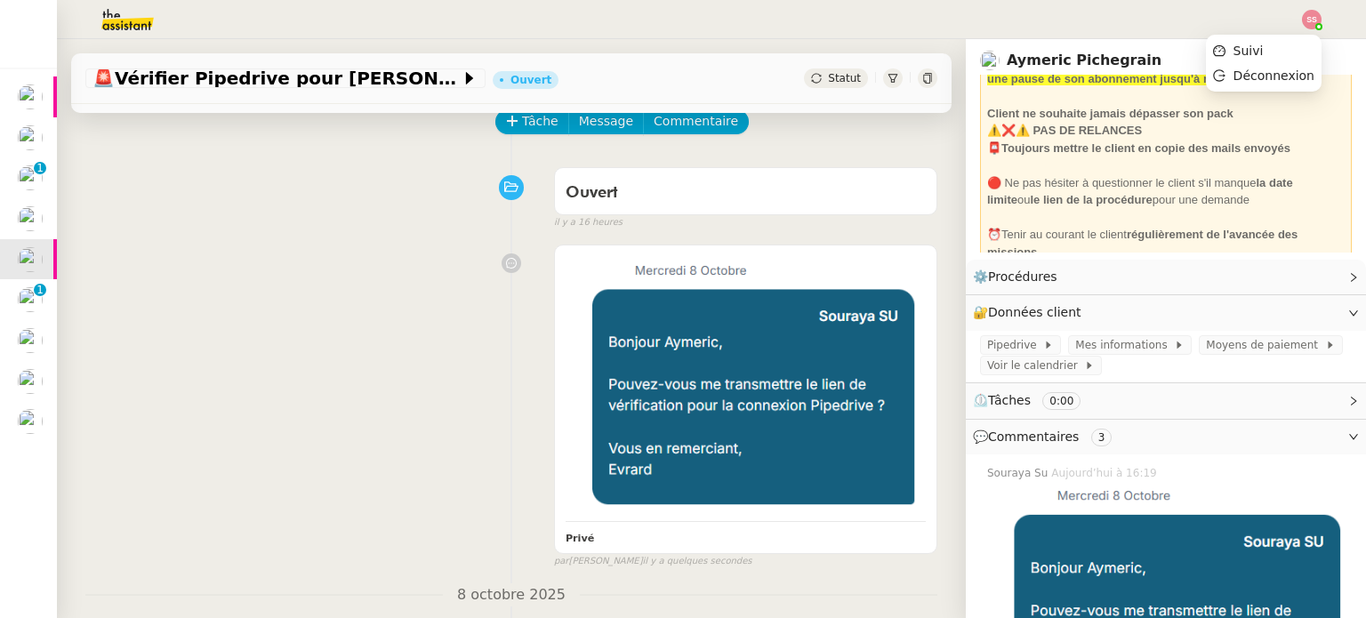
click at [1320, 16] on img at bounding box center [1312, 20] width 20 height 20
click at [1264, 49] on span "Suivi" at bounding box center [1248, 51] width 30 height 14
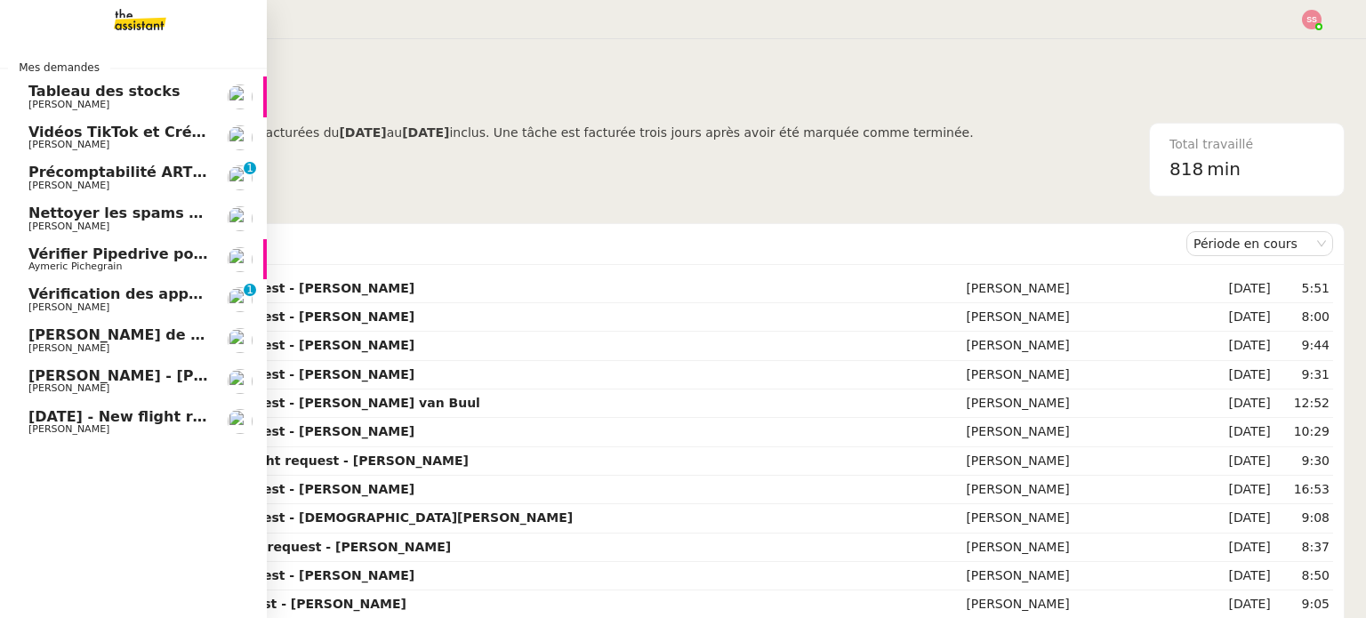
click at [121, 283] on link "Vérification des appels sortants - octobre 2025 [PERSON_NAME] 0 1 2 3 4 5 6 7 8…" at bounding box center [133, 299] width 267 height 41
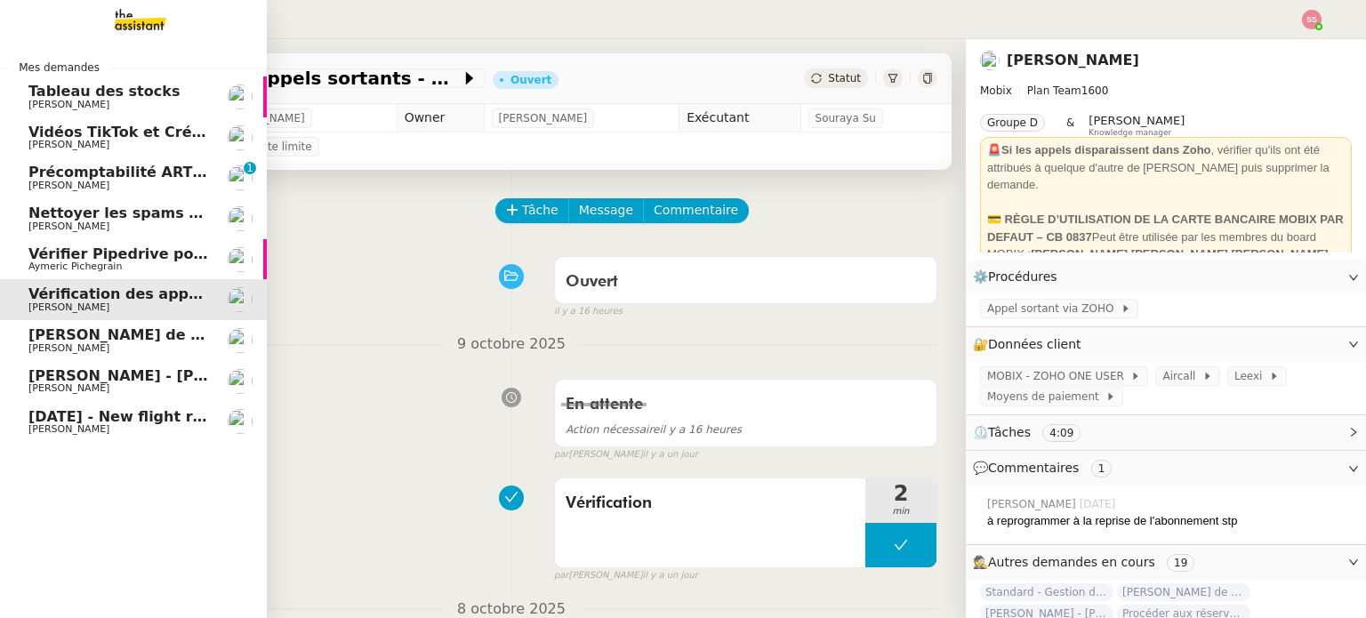
click at [127, 193] on link "Précomptabilité ARTRADE - octobre 2025 [PERSON_NAME] 0 1 2 3 4 5 6 7 8 9" at bounding box center [133, 177] width 267 height 41
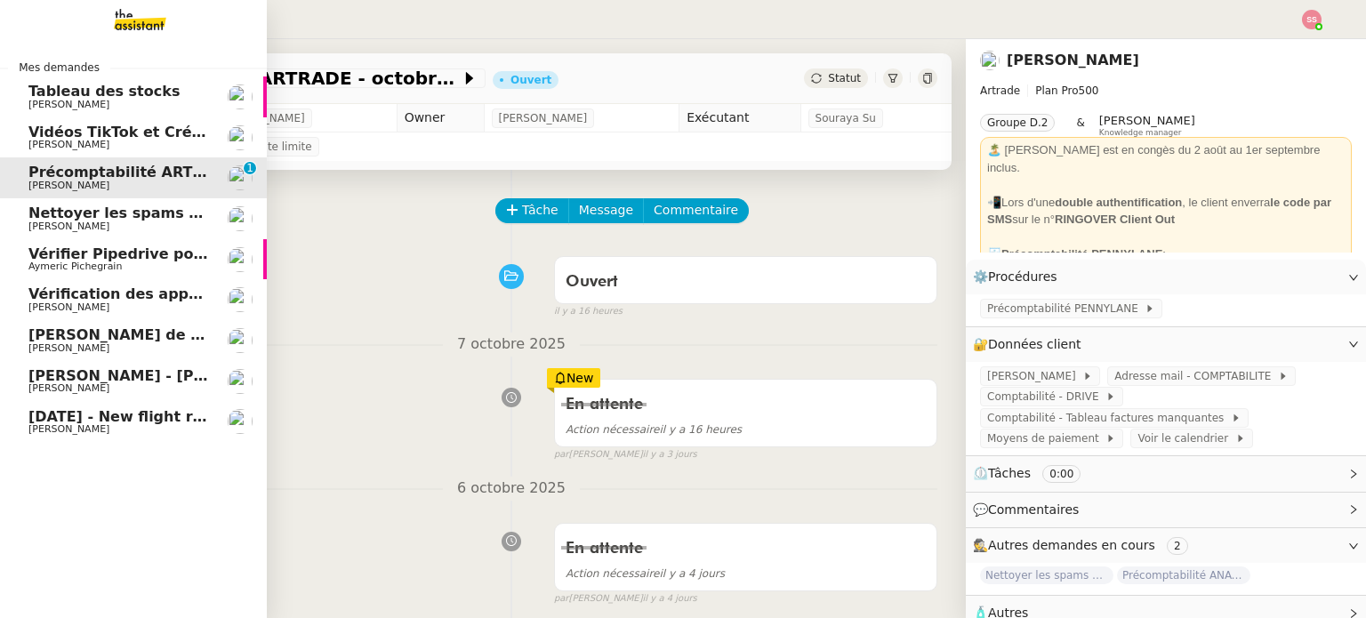
click at [149, 266] on span "Aymeric Pichegrain" at bounding box center [118, 266] width 180 height 11
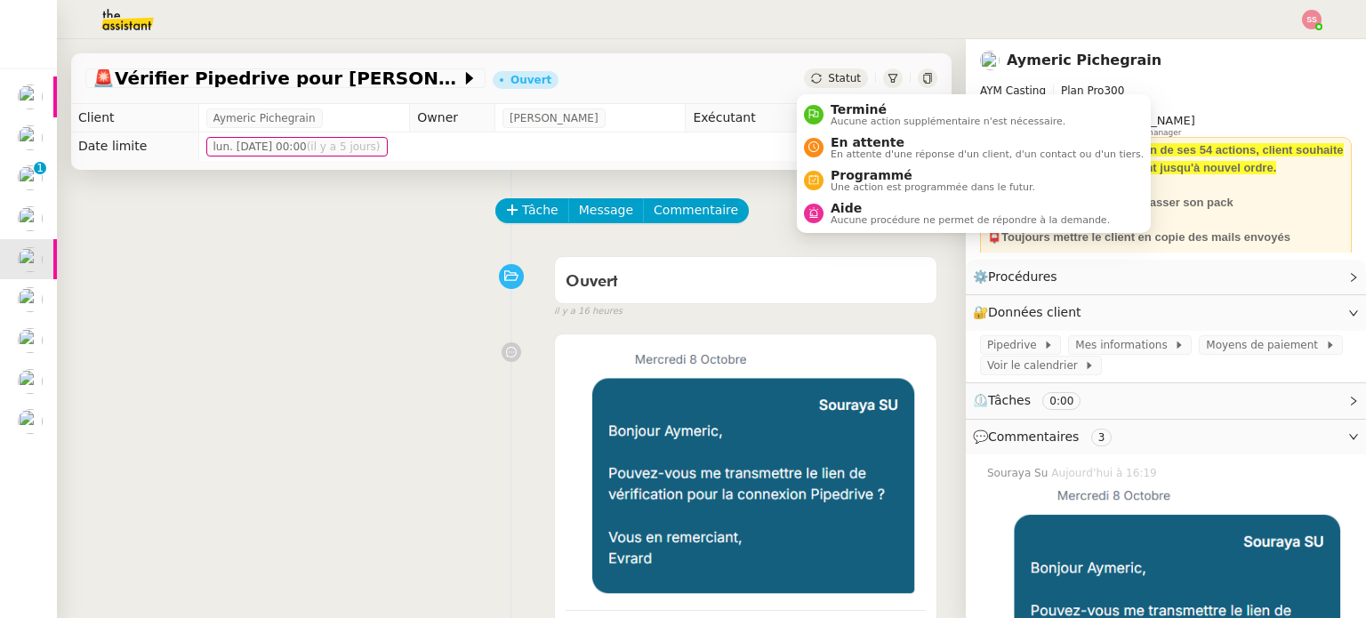
click at [849, 81] on div "Statut" at bounding box center [836, 78] width 64 height 20
click at [839, 141] on span "En attente" at bounding box center [987, 142] width 313 height 14
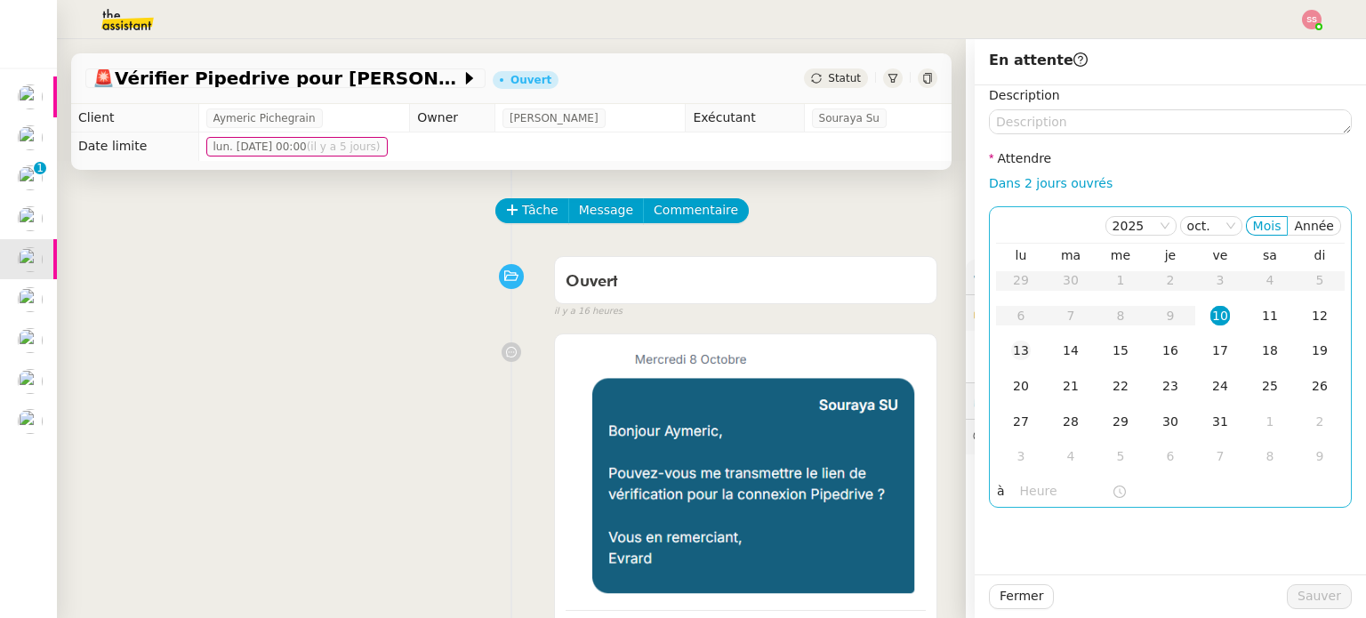
click at [1011, 357] on div "13" at bounding box center [1021, 351] width 20 height 20
click at [1061, 358] on div "14" at bounding box center [1071, 351] width 20 height 20
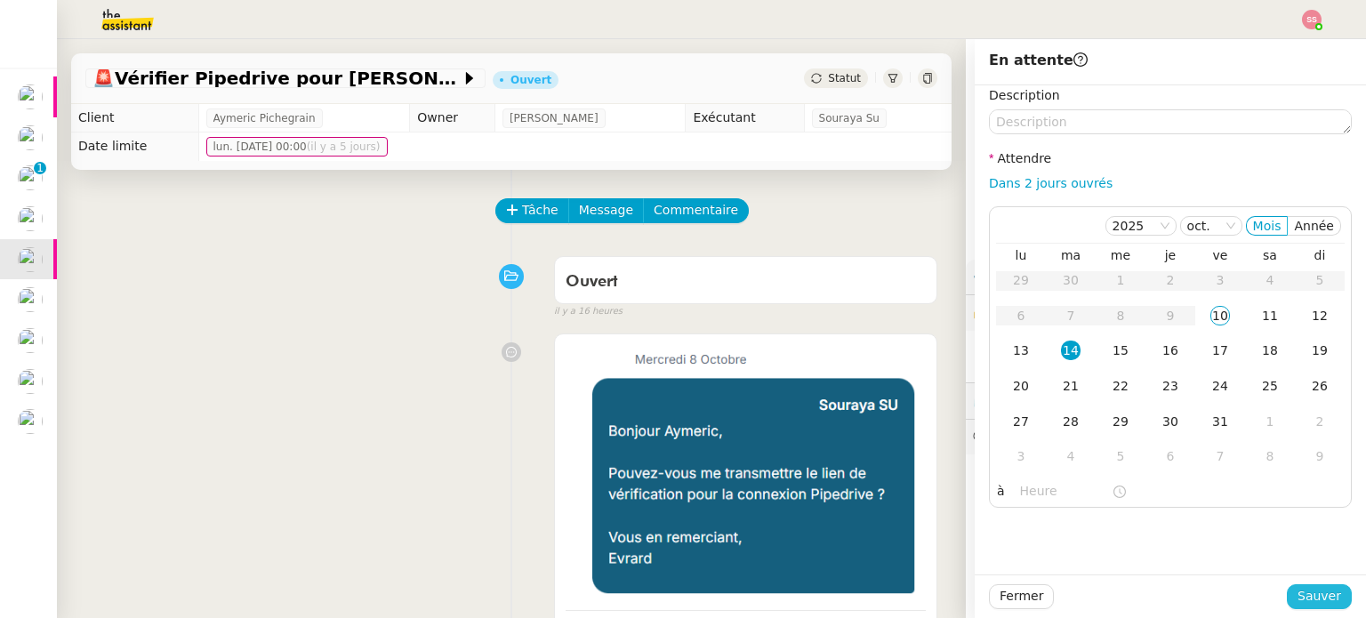
click at [1300, 592] on span "Sauver" at bounding box center [1319, 596] width 44 height 20
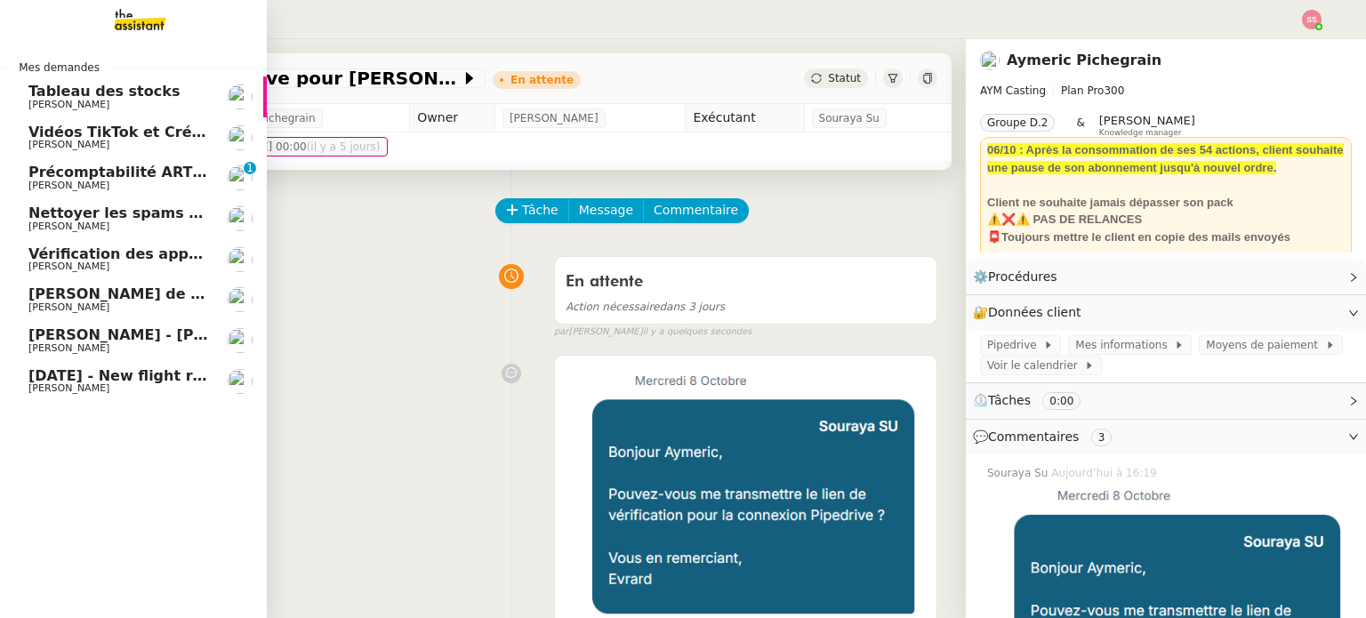
click at [77, 376] on span "[DATE] - New flight request - S E" at bounding box center [158, 375] width 260 height 17
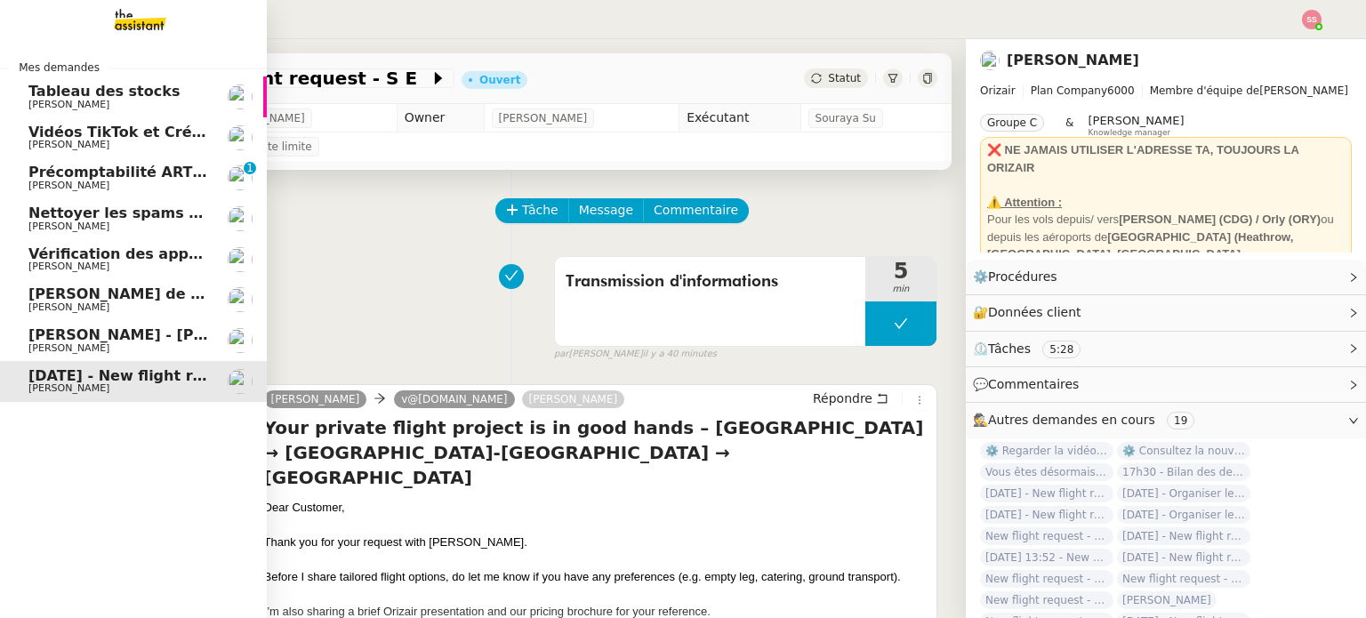
click at [85, 323] on link "[PERSON_NAME] - [PERSON_NAME] [PERSON_NAME]" at bounding box center [133, 340] width 267 height 41
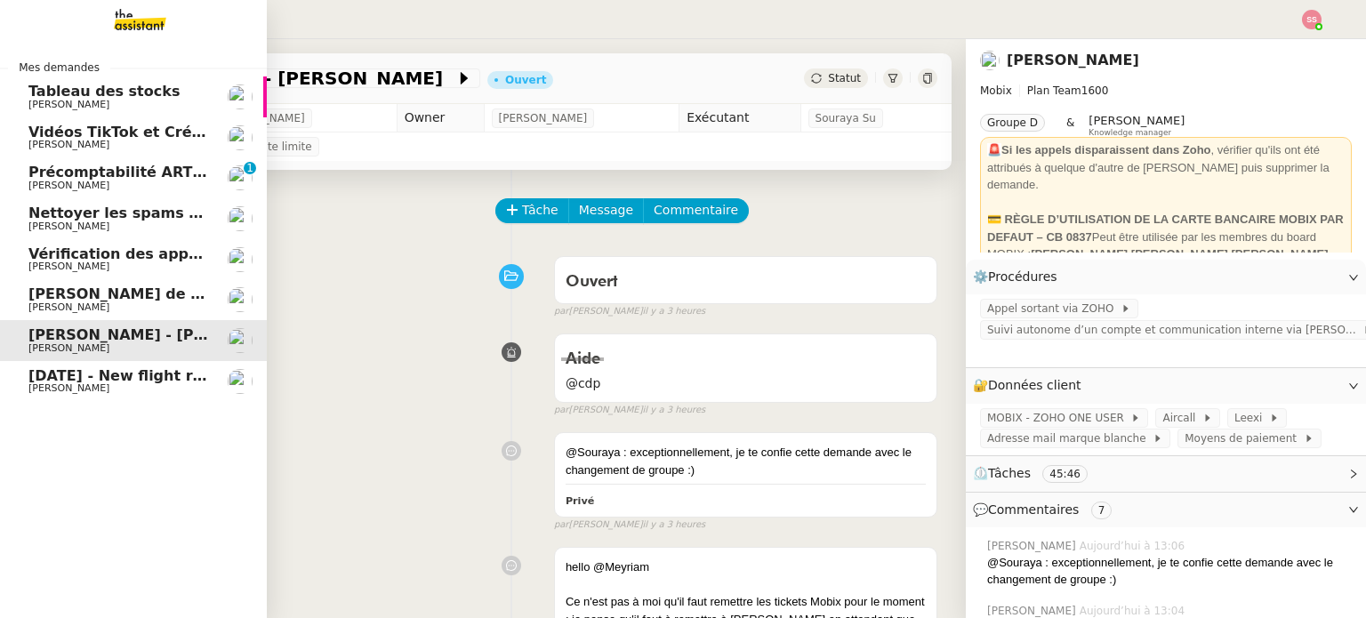
click at [85, 295] on span "[PERSON_NAME] de suivi [PERSON_NAME] ([DOMAIN_NAME])" at bounding box center [272, 293] width 488 height 17
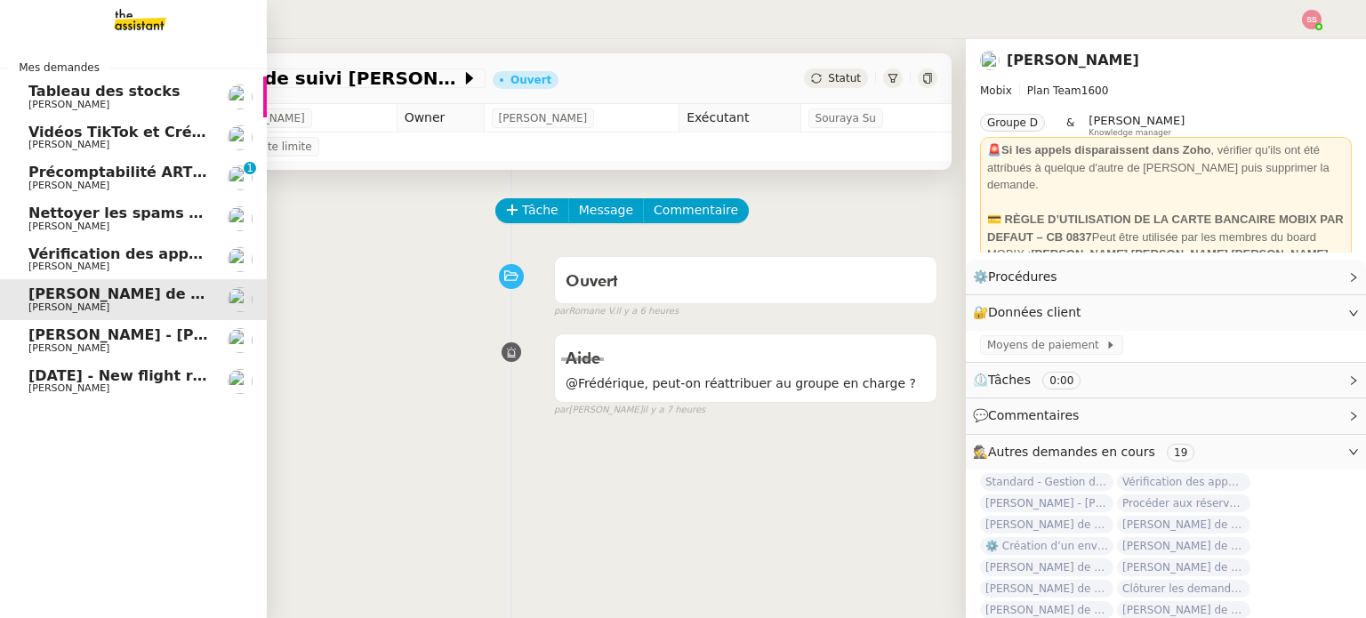
click at [68, 214] on span "Nettoyer les spams des emails - octobre 2025" at bounding box center [212, 213] width 368 height 17
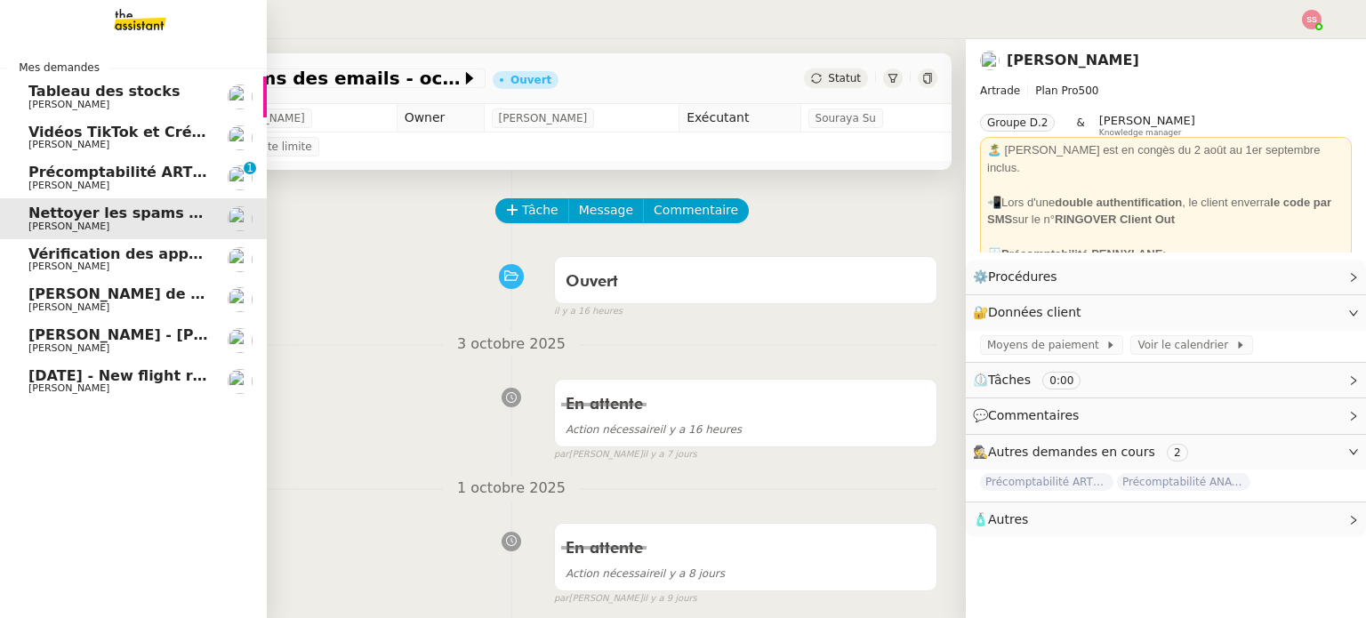
click at [127, 245] on link "Vérification des appels sortants - octobre 2025 [PERSON_NAME]" at bounding box center [133, 259] width 267 height 41
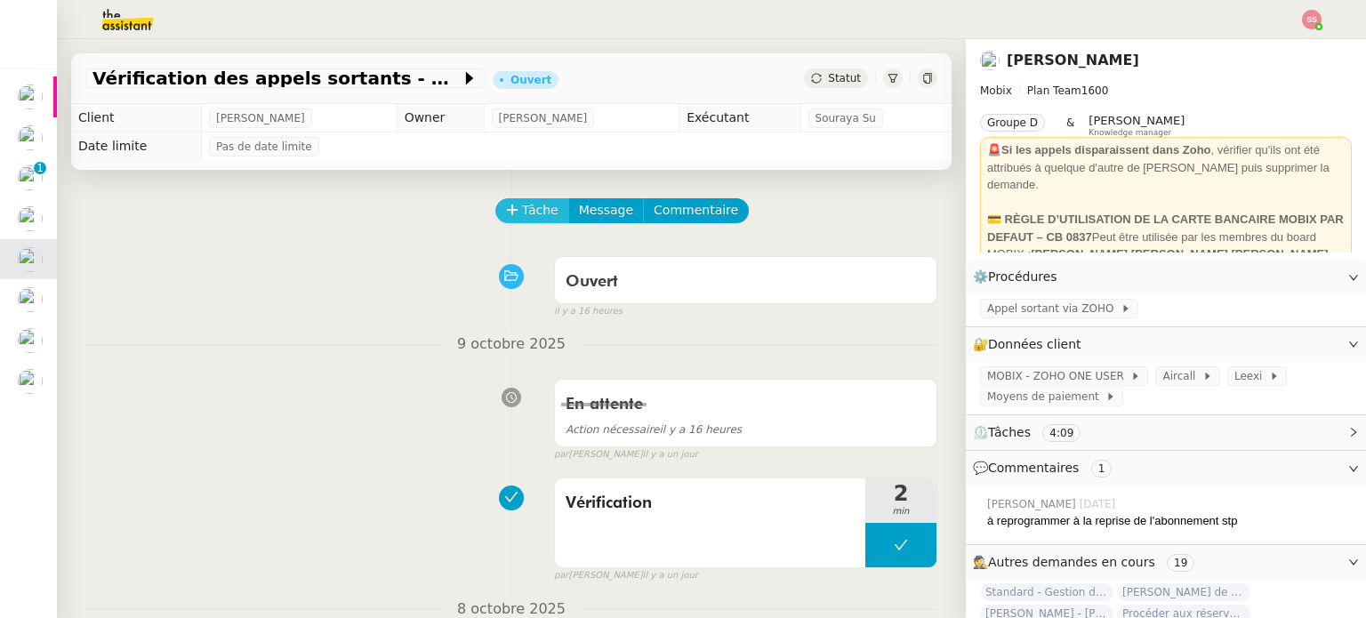
click at [506, 214] on icon at bounding box center [512, 210] width 12 height 12
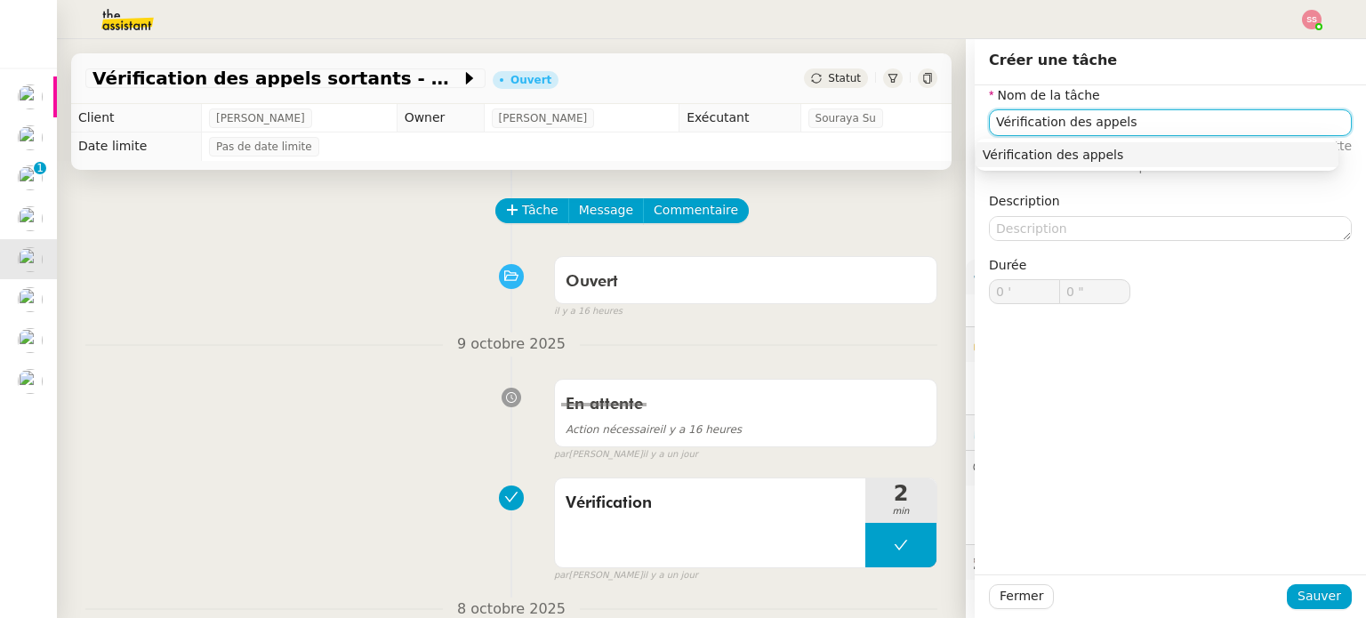
click at [1051, 156] on div "Vérification des appels" at bounding box center [1157, 155] width 349 height 16
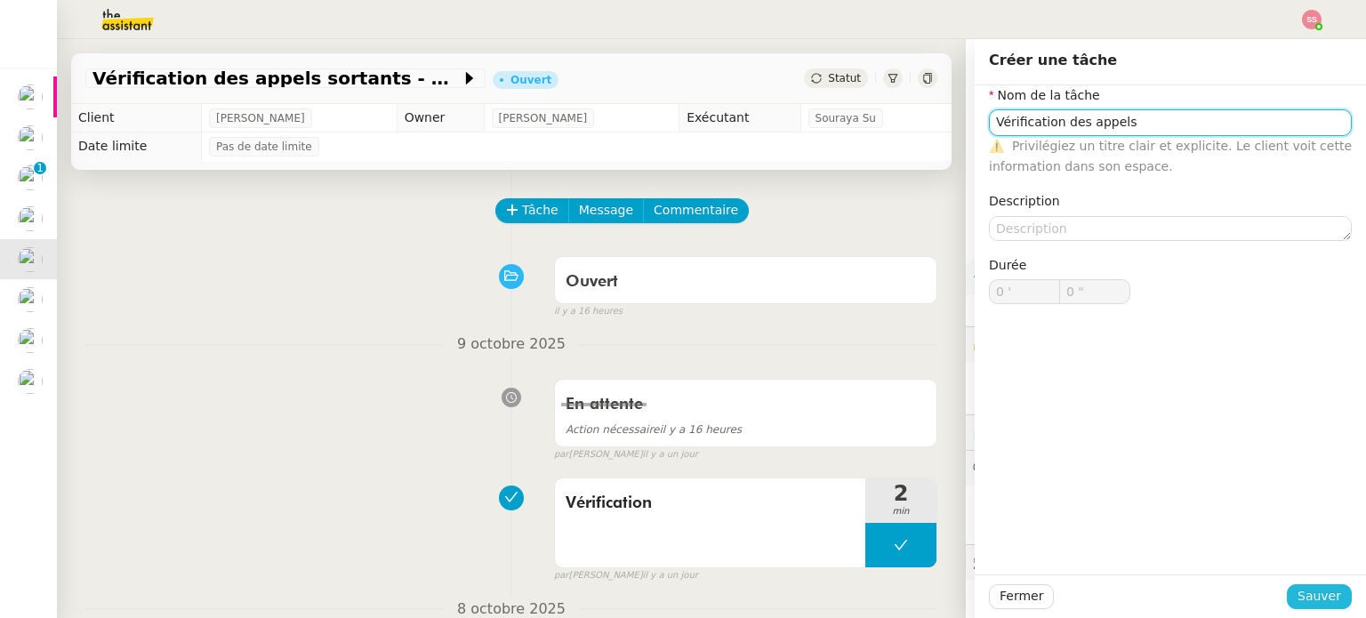
type input "Vérification des appels"
click at [1320, 605] on span "Sauver" at bounding box center [1319, 596] width 44 height 20
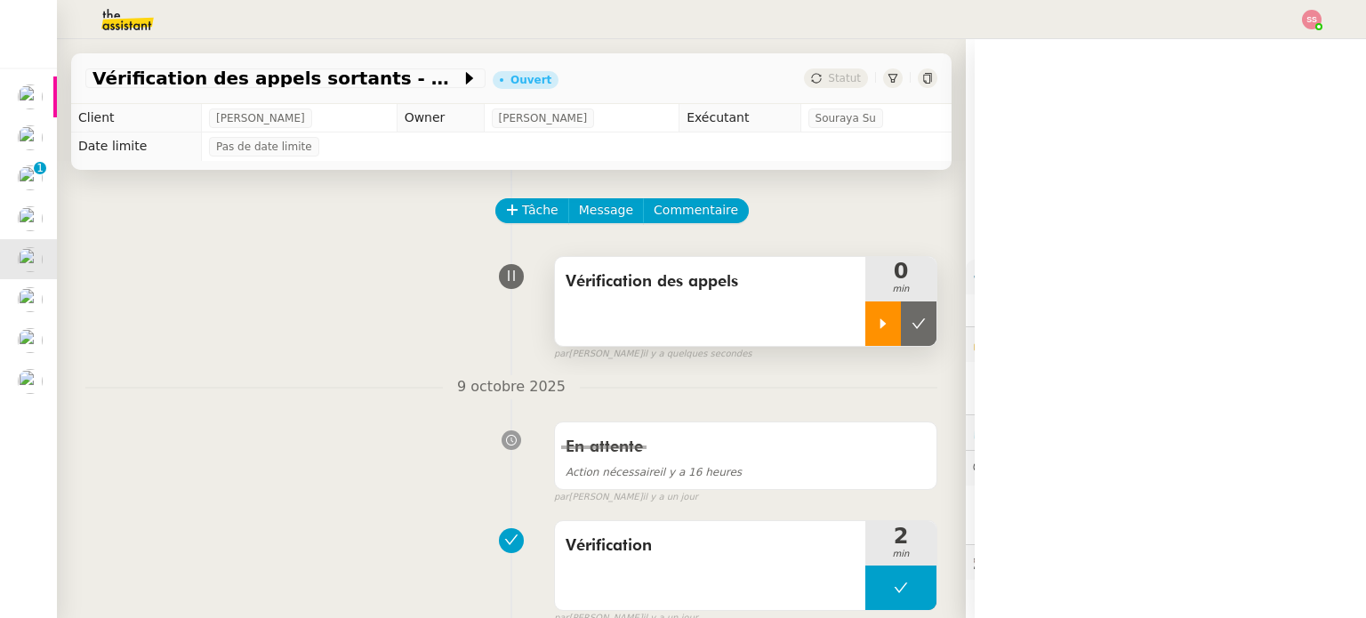
click at [876, 327] on icon at bounding box center [883, 324] width 14 height 14
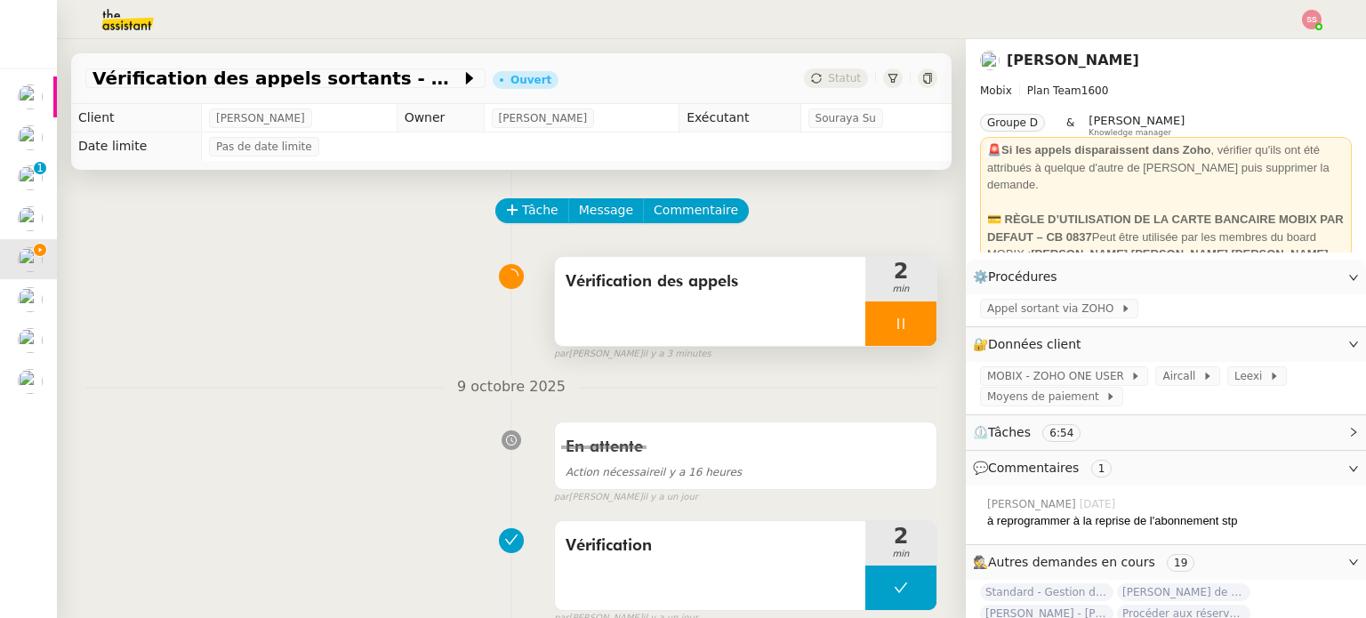
click at [908, 325] on div at bounding box center [900, 323] width 71 height 44
click at [912, 325] on icon at bounding box center [918, 323] width 13 height 10
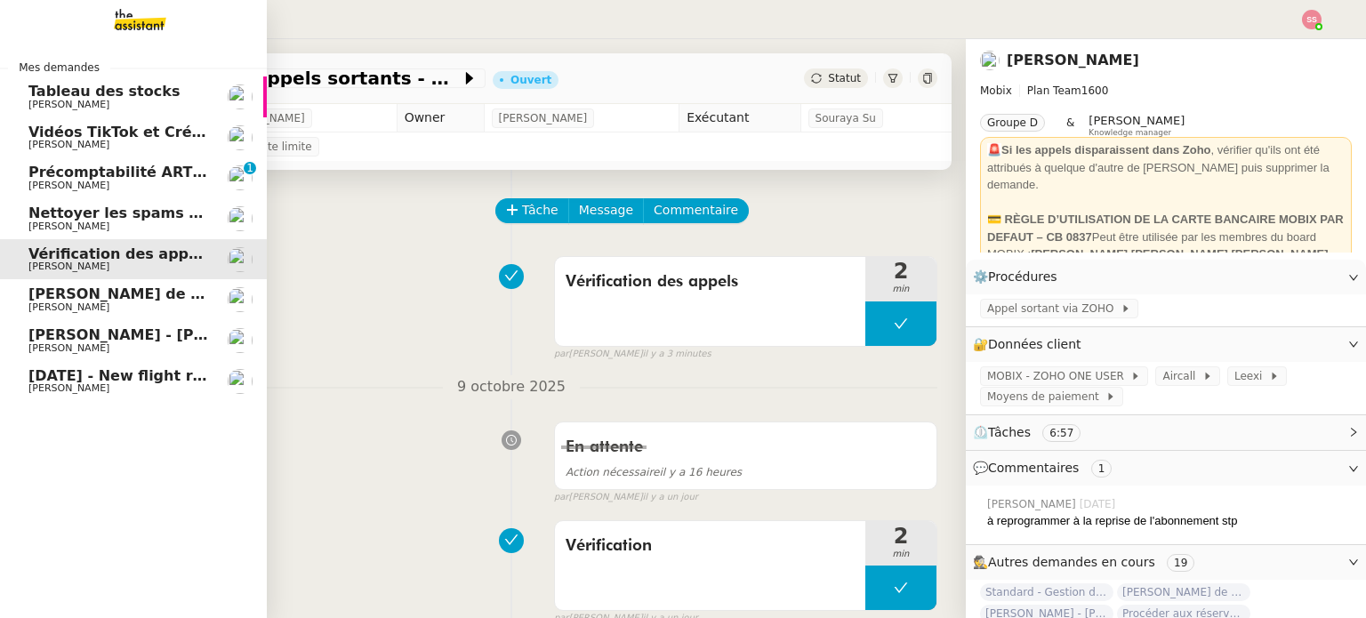
click at [84, 326] on span "[PERSON_NAME] - [PERSON_NAME]" at bounding box center [168, 334] width 280 height 17
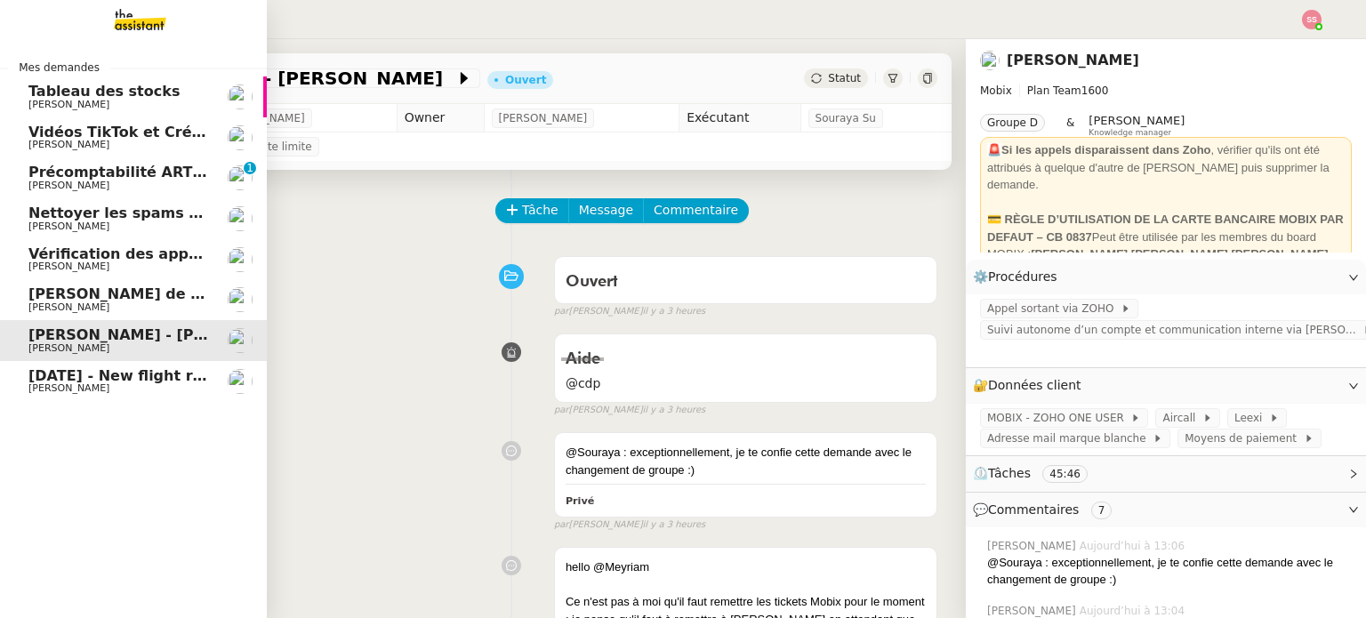
click at [92, 294] on span "[PERSON_NAME] de suivi [PERSON_NAME] ([DOMAIN_NAME])" at bounding box center [272, 293] width 488 height 17
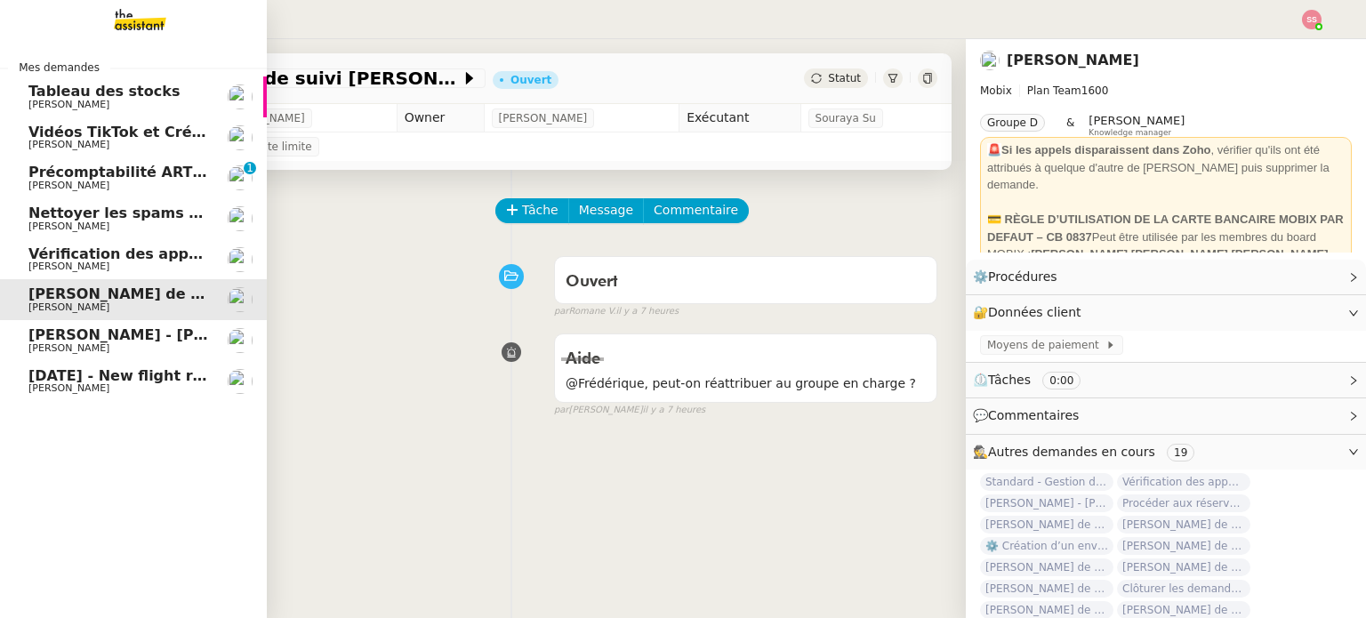
click at [143, 269] on span "[PERSON_NAME]" at bounding box center [118, 266] width 180 height 11
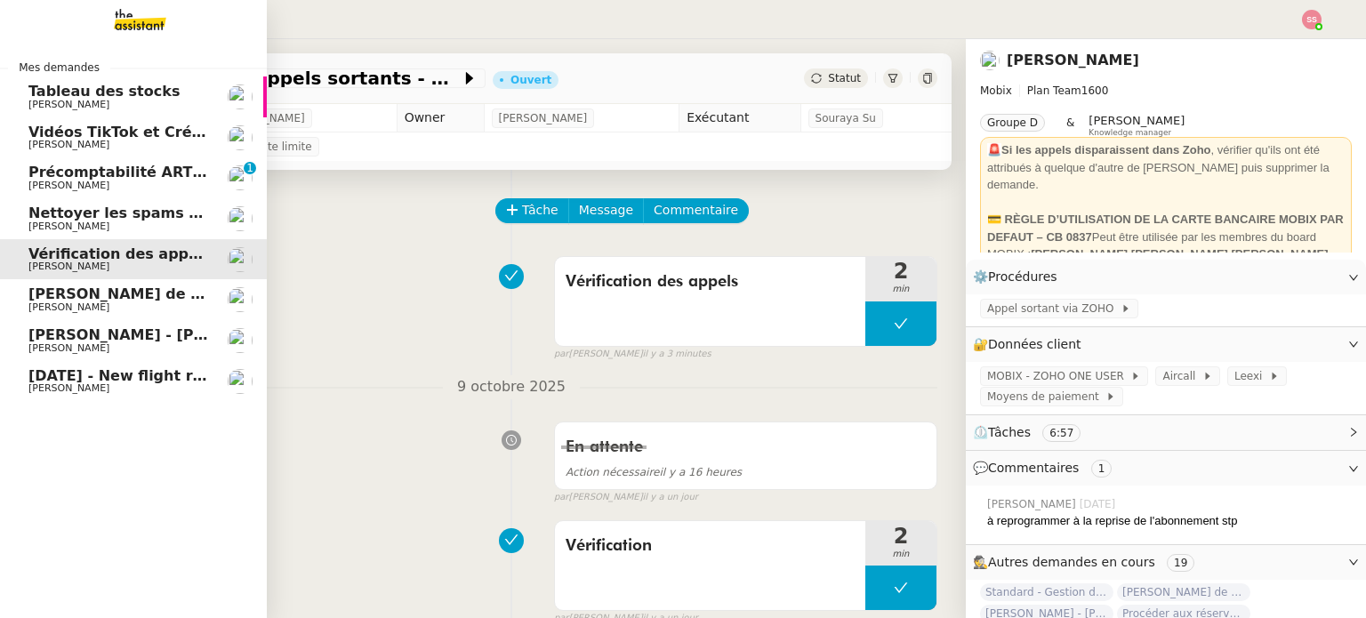
click at [141, 374] on span "[DATE] - New flight request - S E" at bounding box center [158, 375] width 260 height 17
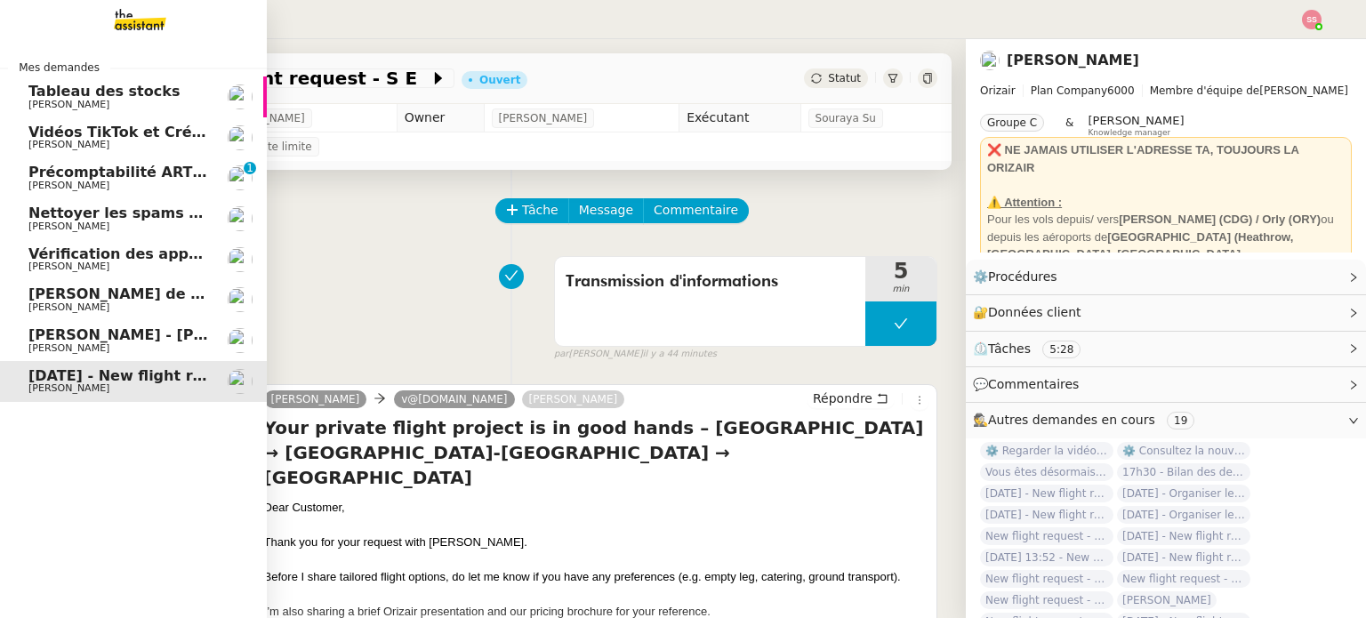
click at [85, 240] on link "Vérification des appels sortants - octobre 2025 [PERSON_NAME]" at bounding box center [133, 259] width 267 height 41
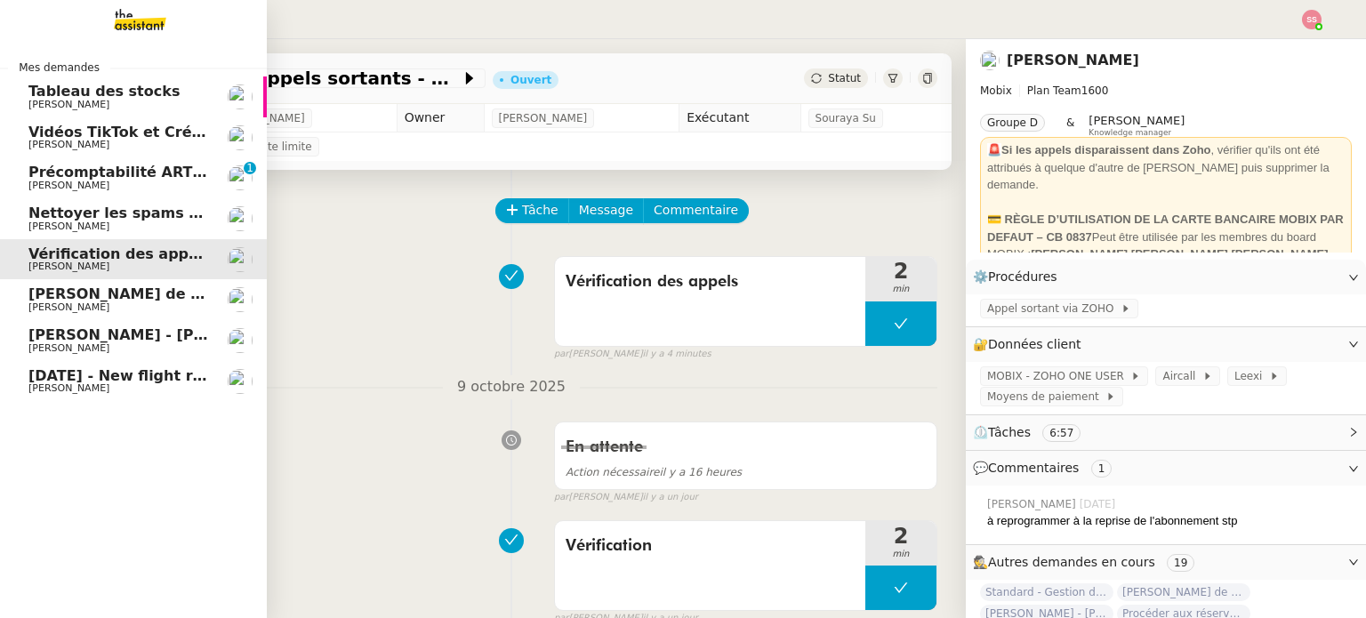
click at [125, 297] on span "[PERSON_NAME] de suivi [PERSON_NAME] ([DOMAIN_NAME])" at bounding box center [272, 293] width 488 height 17
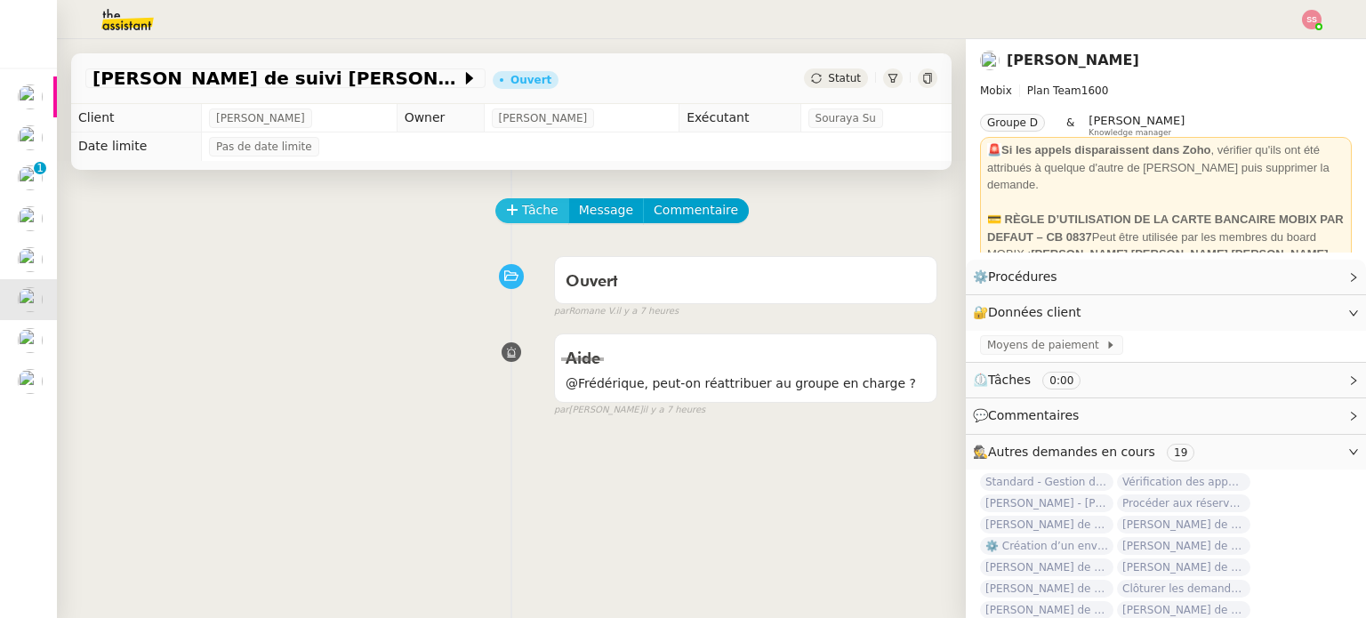
click at [528, 216] on span "Tâche" at bounding box center [540, 210] width 36 height 20
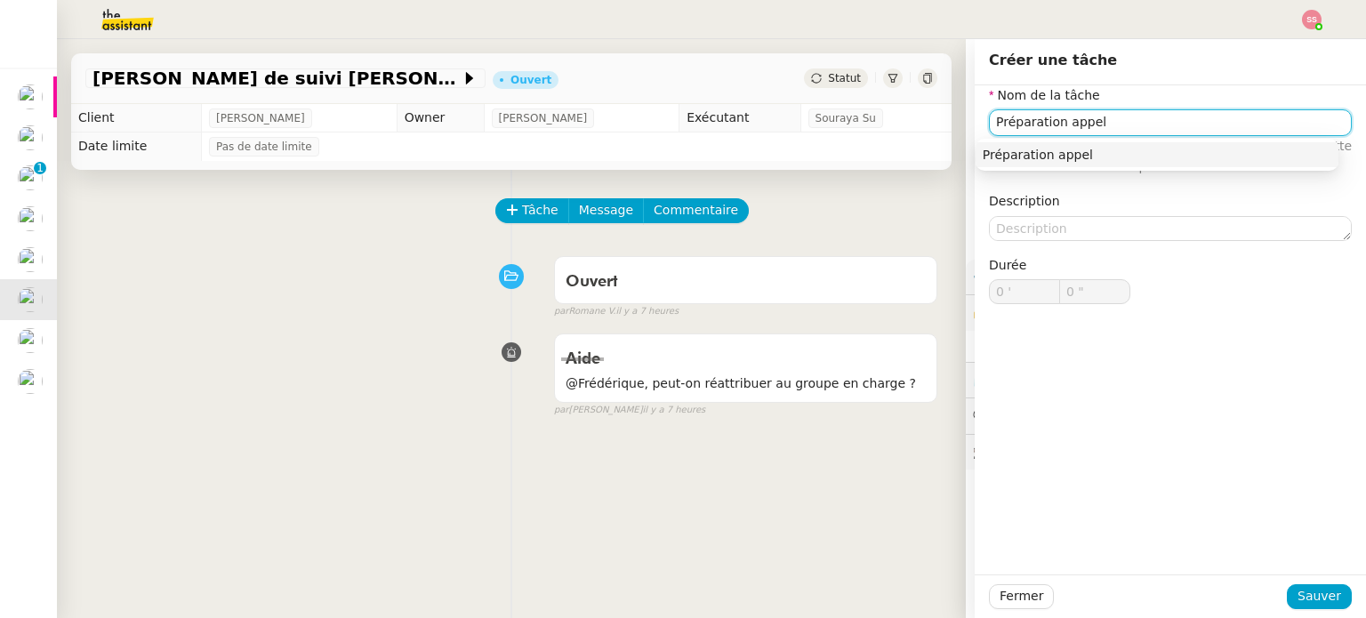
click at [988, 157] on div "Préparation appel" at bounding box center [1157, 155] width 349 height 16
type input "Préparation appel"
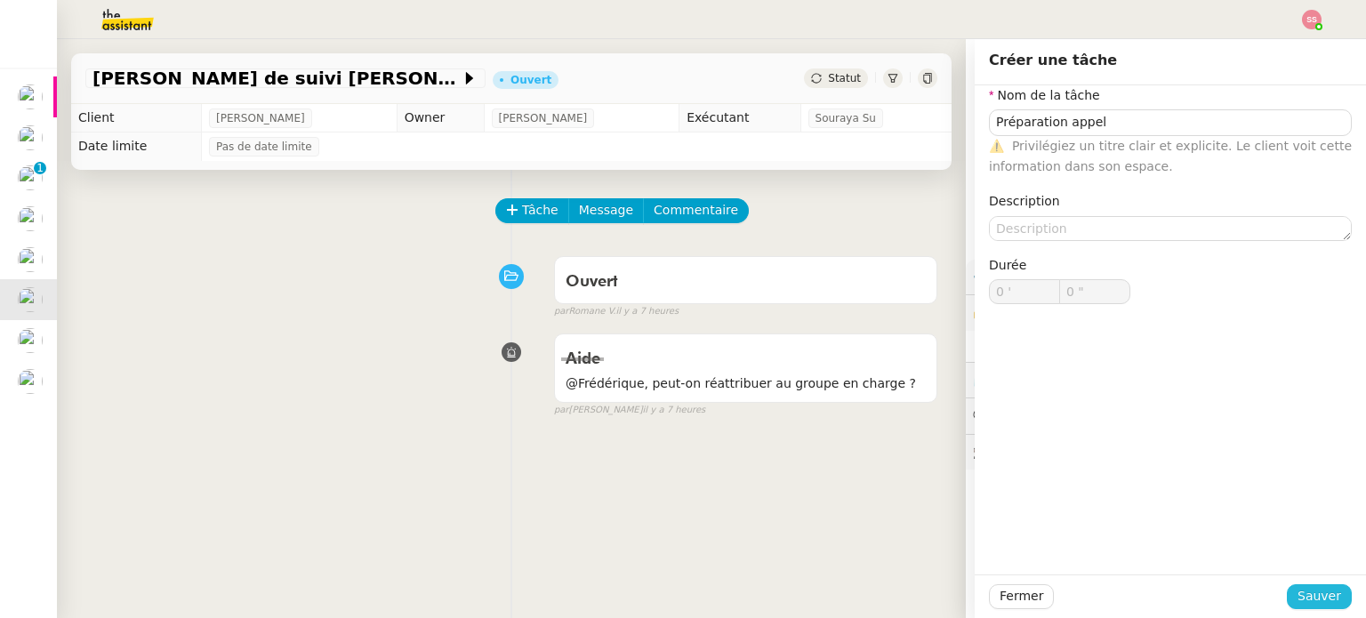
click at [1334, 595] on button "Sauver" at bounding box center [1319, 596] width 65 height 25
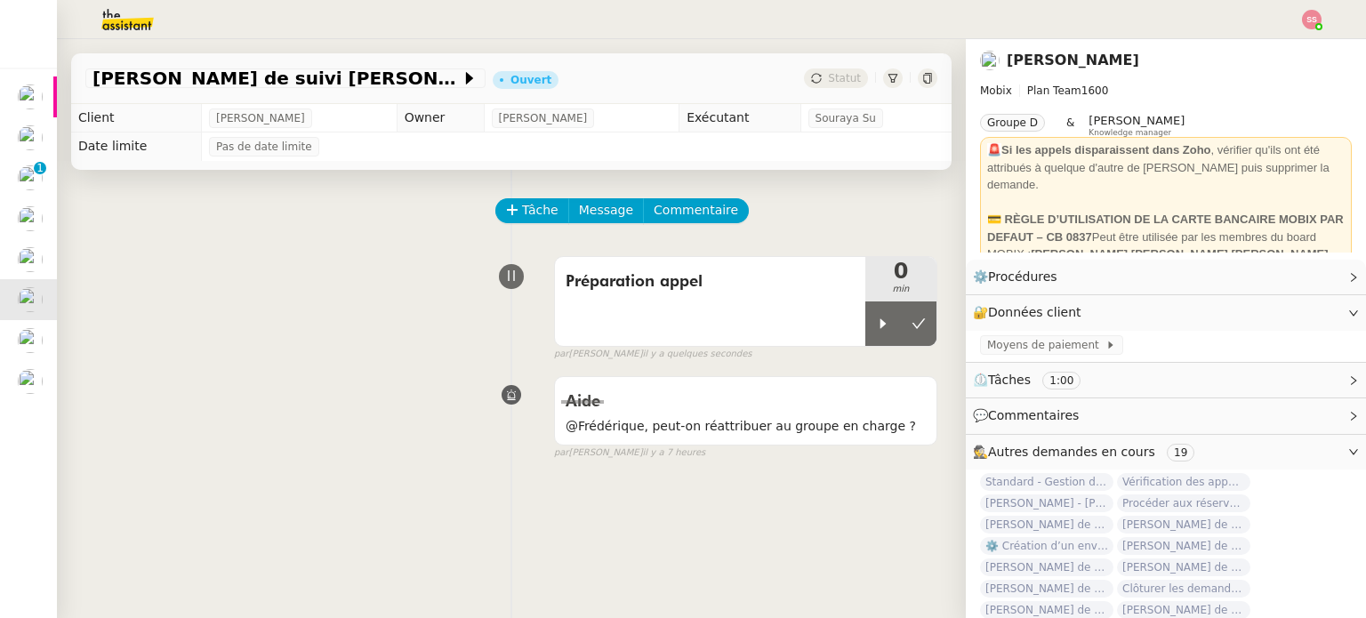
drag, startPoint x: 856, startPoint y: 329, endPoint x: 880, endPoint y: 569, distance: 241.4
click at [876, 330] on icon at bounding box center [883, 324] width 14 height 14
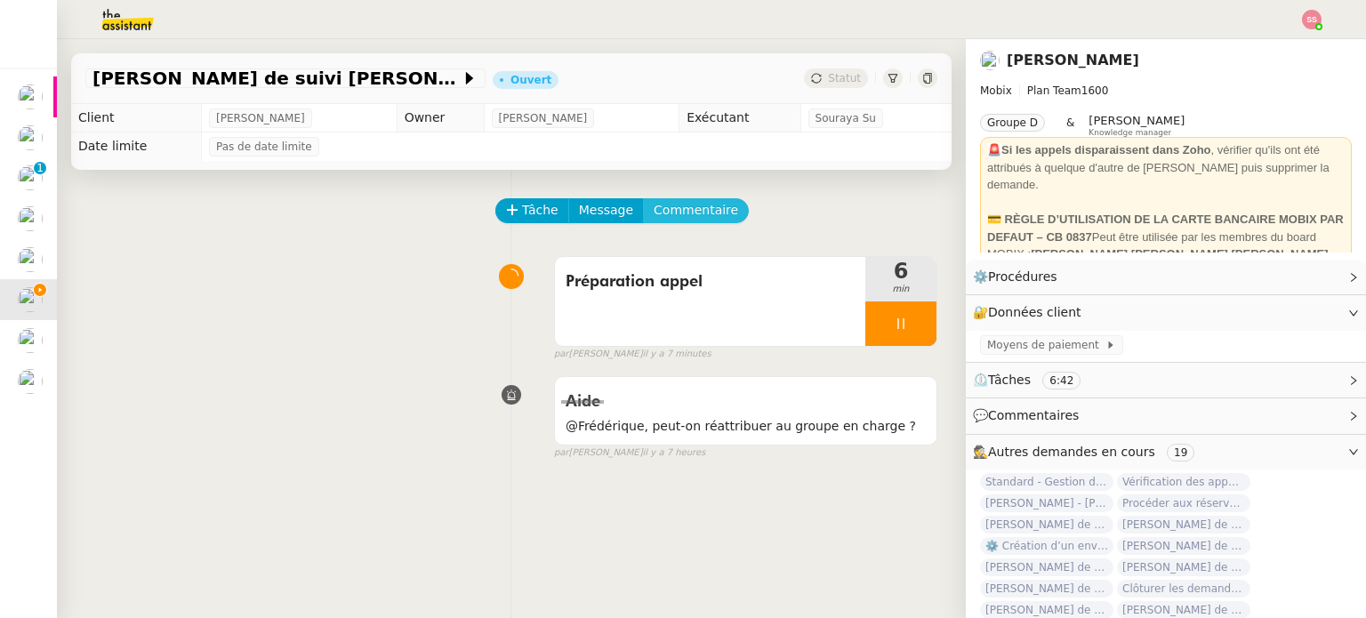
click at [687, 221] on span "Commentaire" at bounding box center [696, 210] width 84 height 20
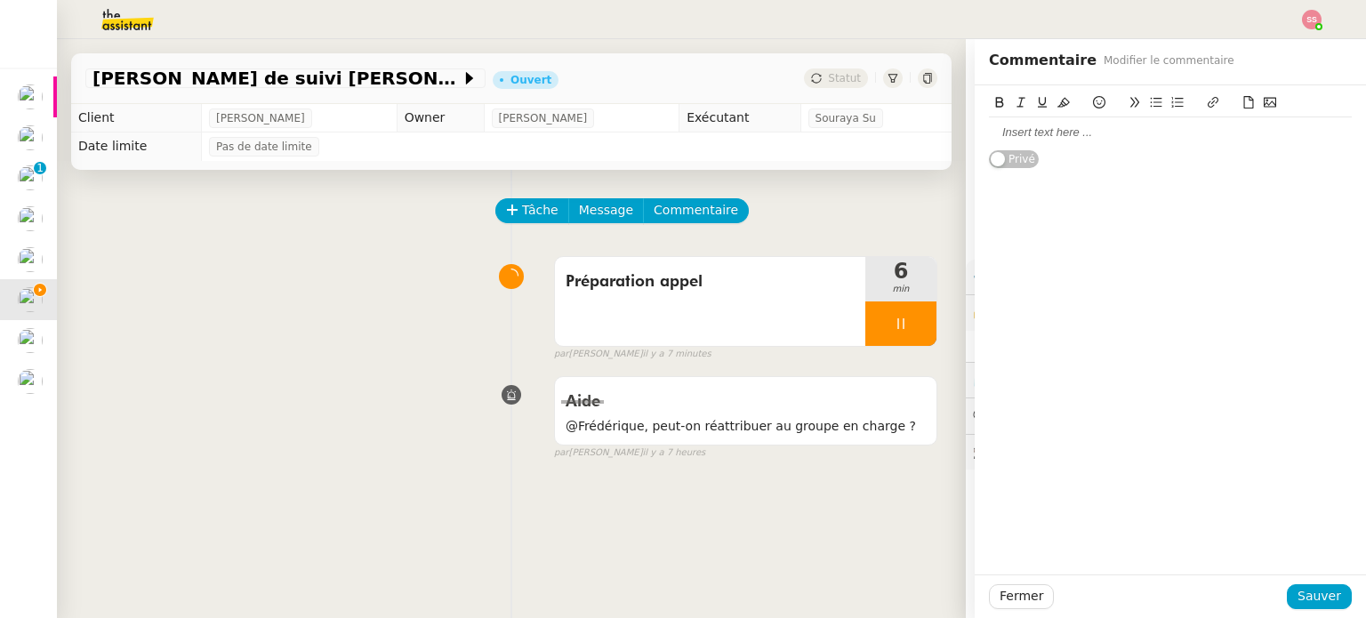
click at [1042, 135] on div at bounding box center [1170, 133] width 363 height 16
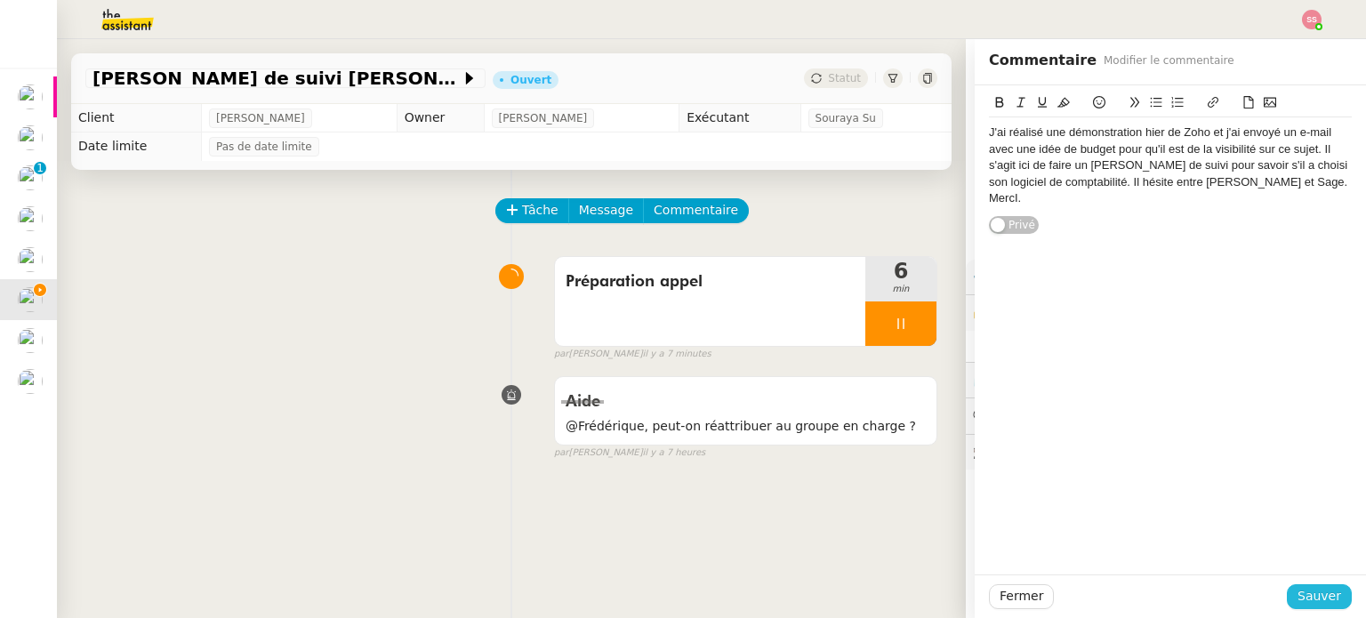
click at [1301, 590] on span "Sauver" at bounding box center [1319, 596] width 44 height 20
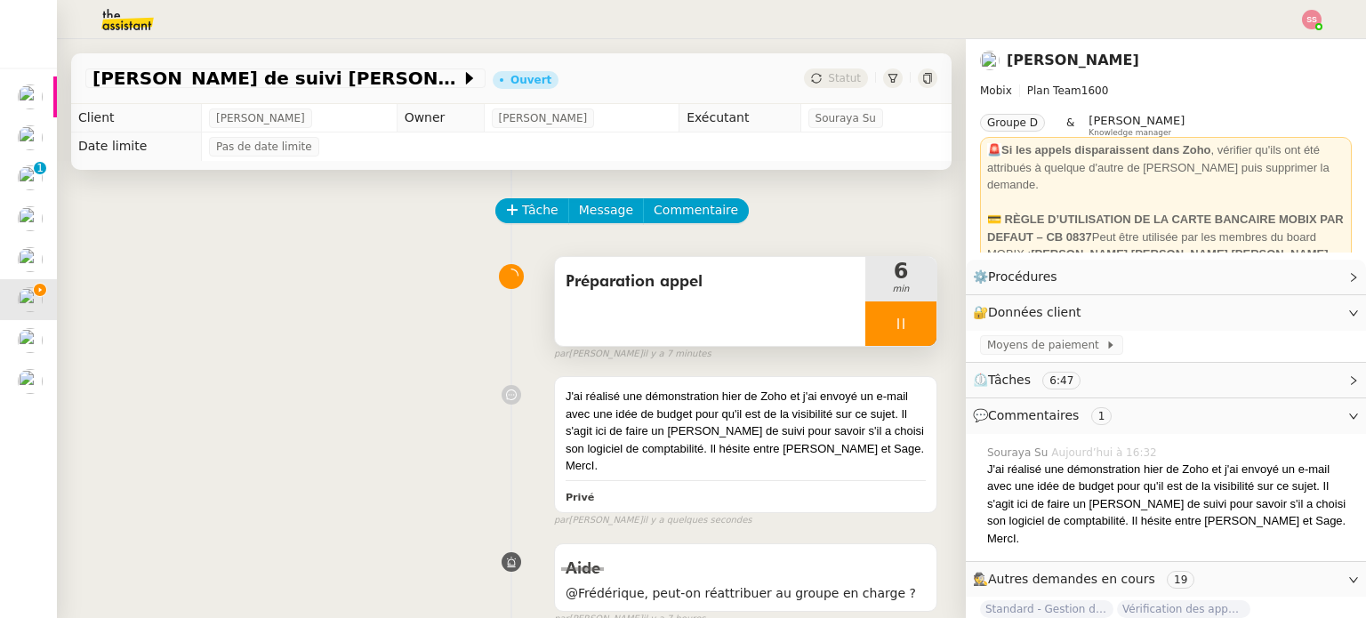
click at [900, 330] on div at bounding box center [900, 323] width 71 height 44
click at [912, 330] on icon at bounding box center [919, 324] width 14 height 14
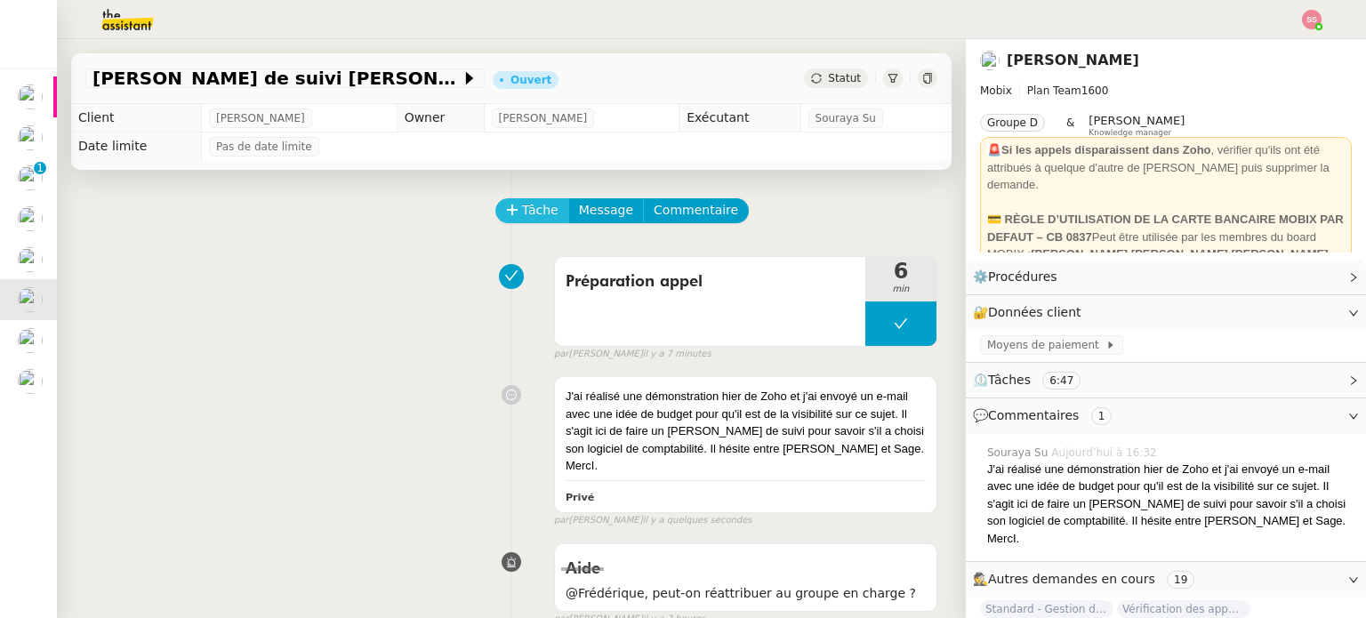
click at [530, 220] on span "Tâche" at bounding box center [540, 210] width 36 height 20
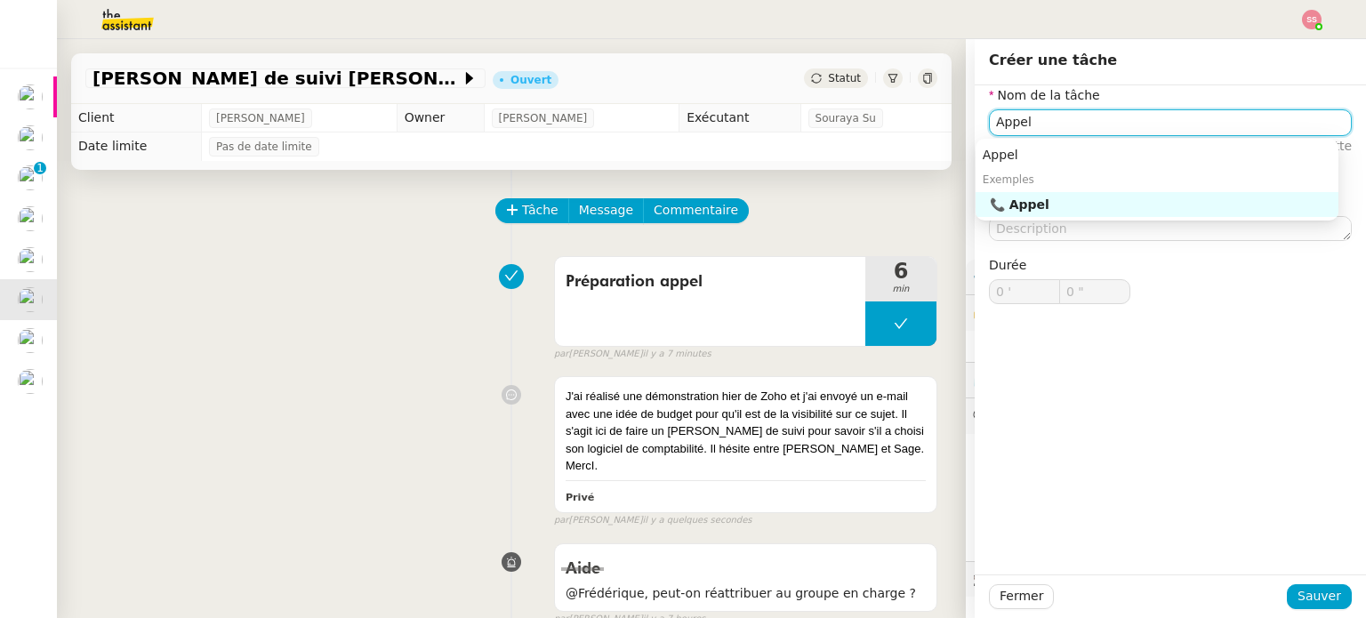
click at [1088, 216] on nz-auto-option "📞 Appel" at bounding box center [1157, 204] width 363 height 25
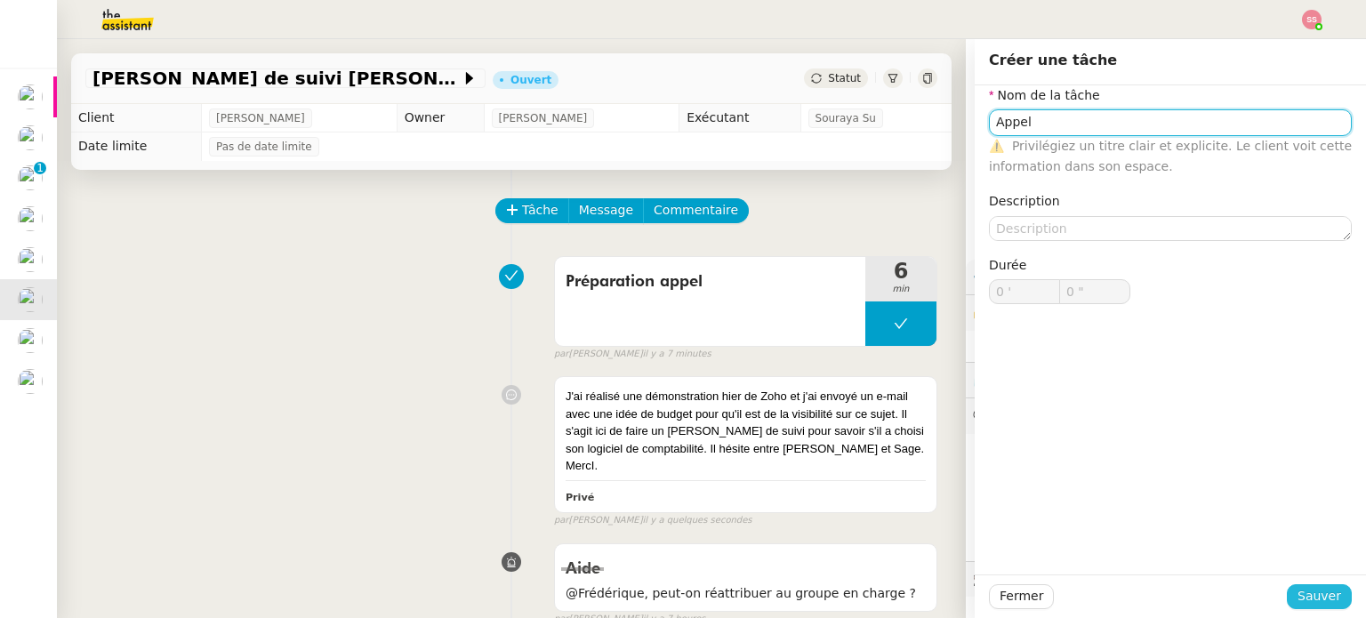
type input "Appel"
click at [1297, 596] on span "Sauver" at bounding box center [1319, 596] width 44 height 20
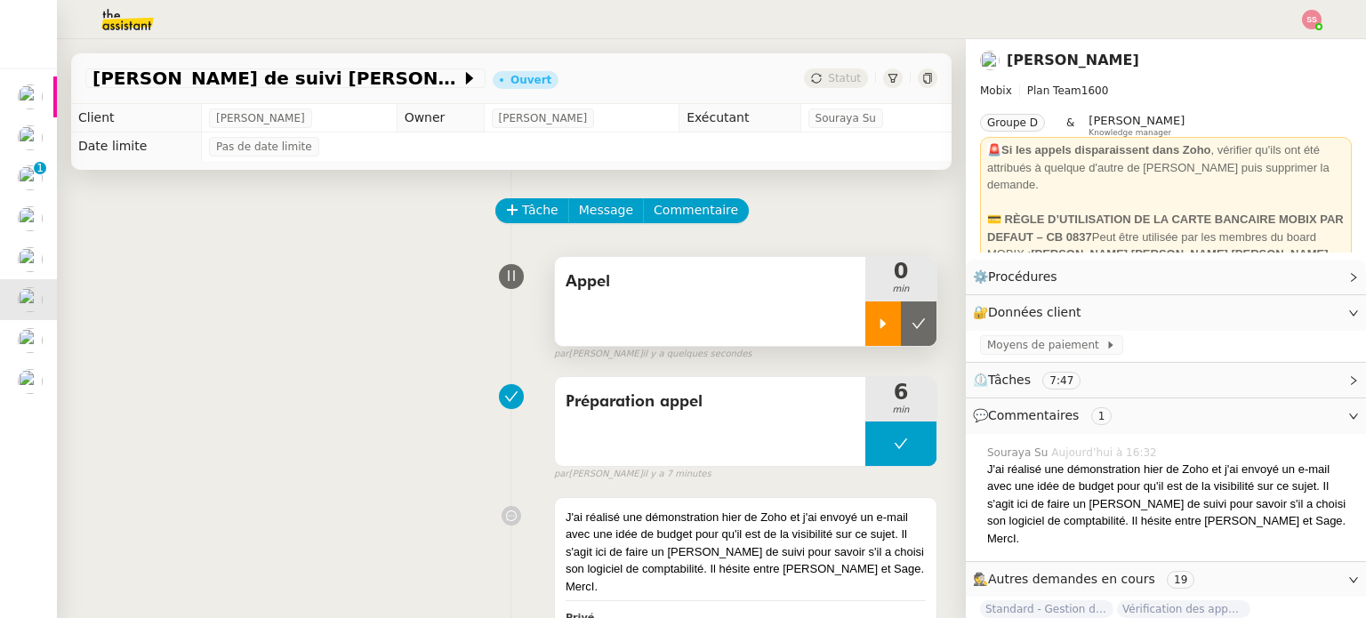
click at [876, 318] on icon at bounding box center [883, 324] width 14 height 14
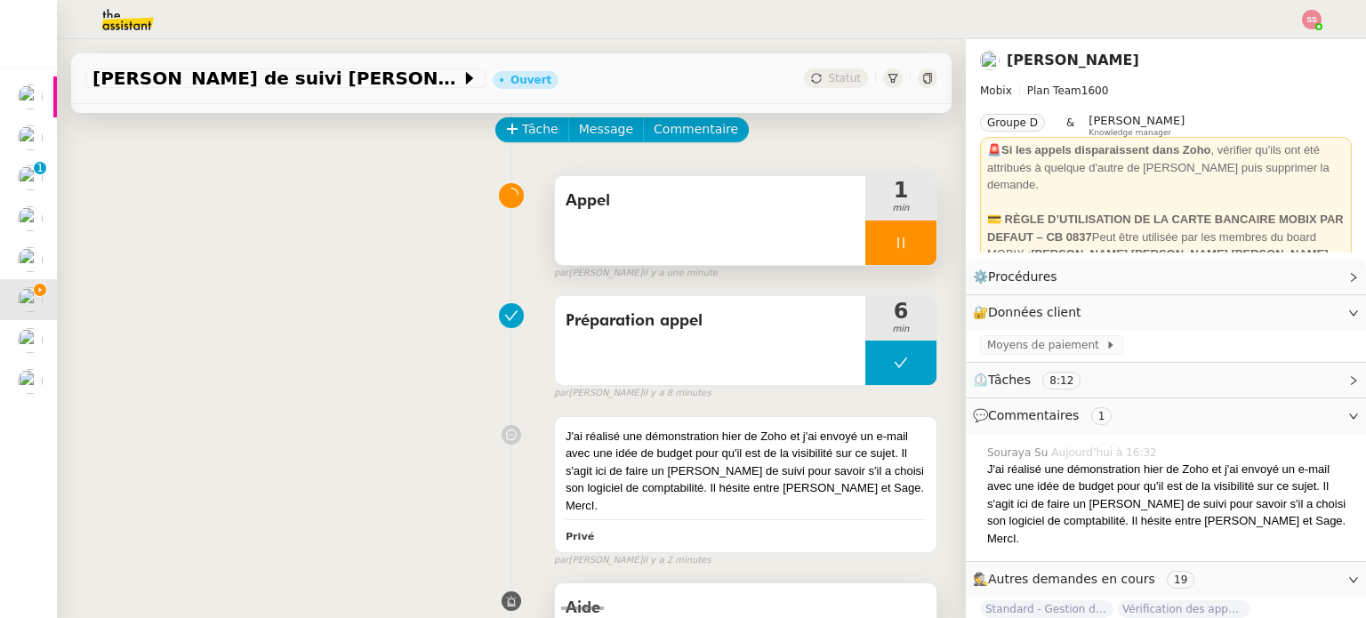
scroll to position [178, 0]
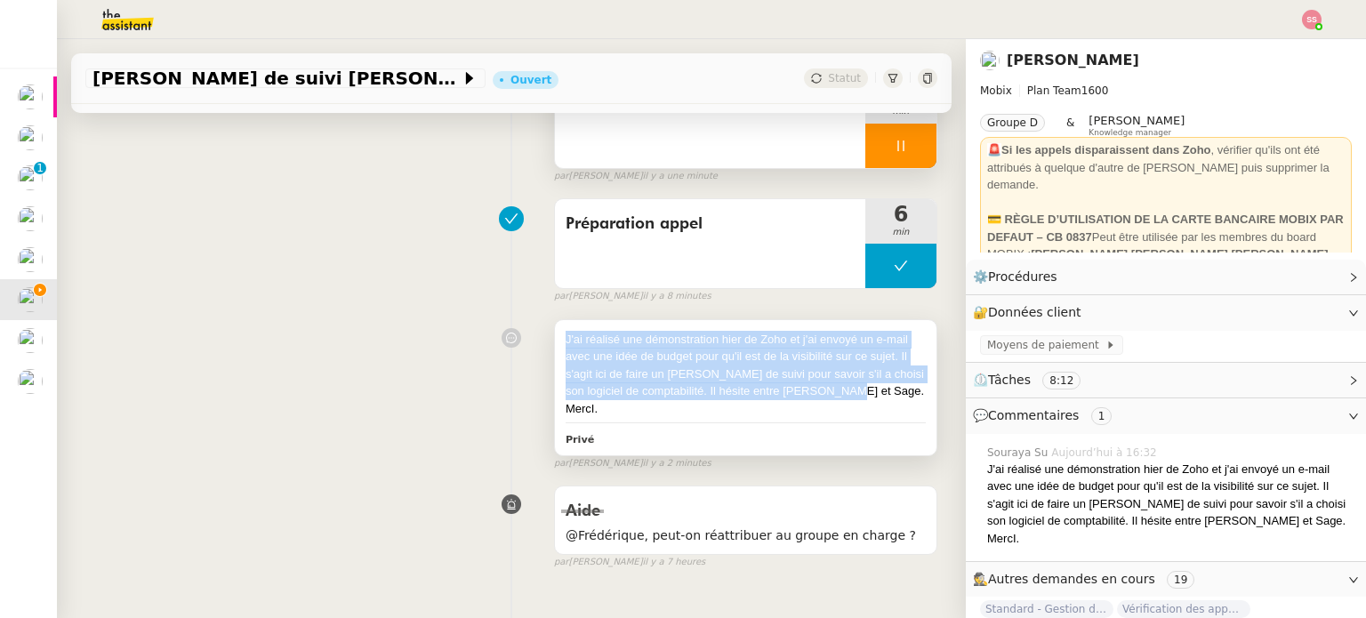
drag, startPoint x: 551, startPoint y: 341, endPoint x: 850, endPoint y: 398, distance: 304.2
click at [850, 398] on div "J'ai réalisé une démonstration hier de Zoho et j'ai envoyé un e-mail avec une i…" at bounding box center [746, 387] width 382 height 135
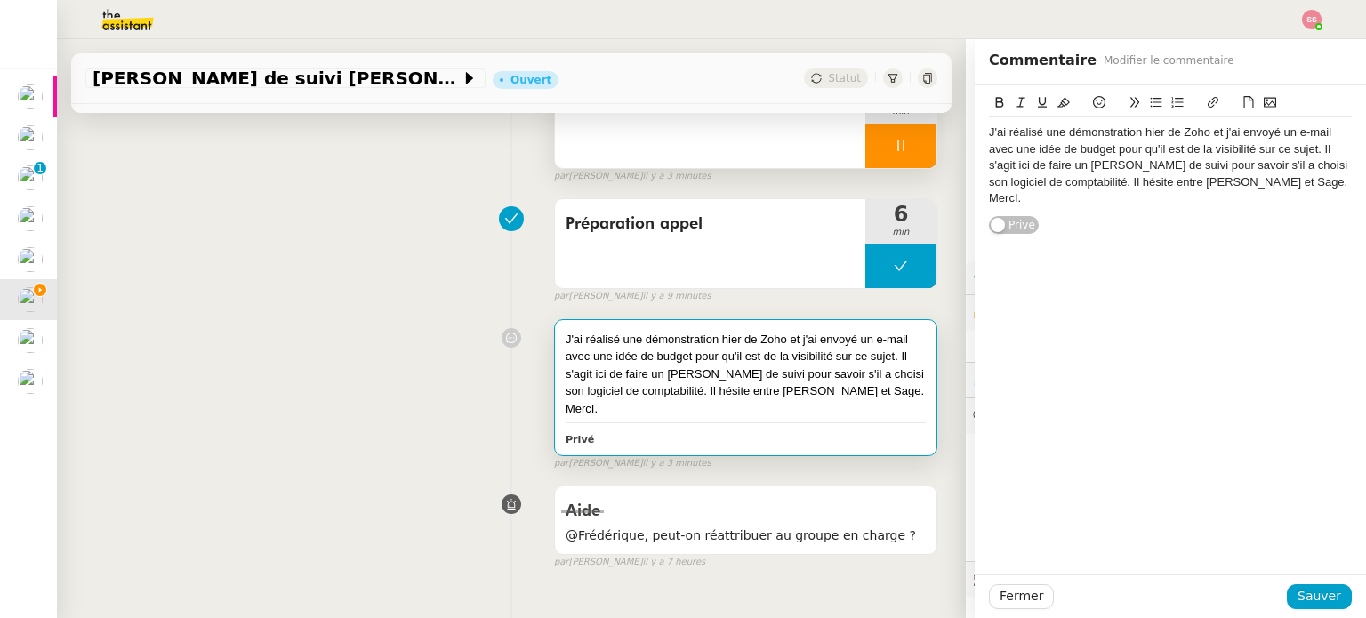
click at [458, 355] on div "J'ai réalisé une démonstration hier de Zoho et j'ai envoyé un e-mail avec une i…" at bounding box center [511, 390] width 852 height 159
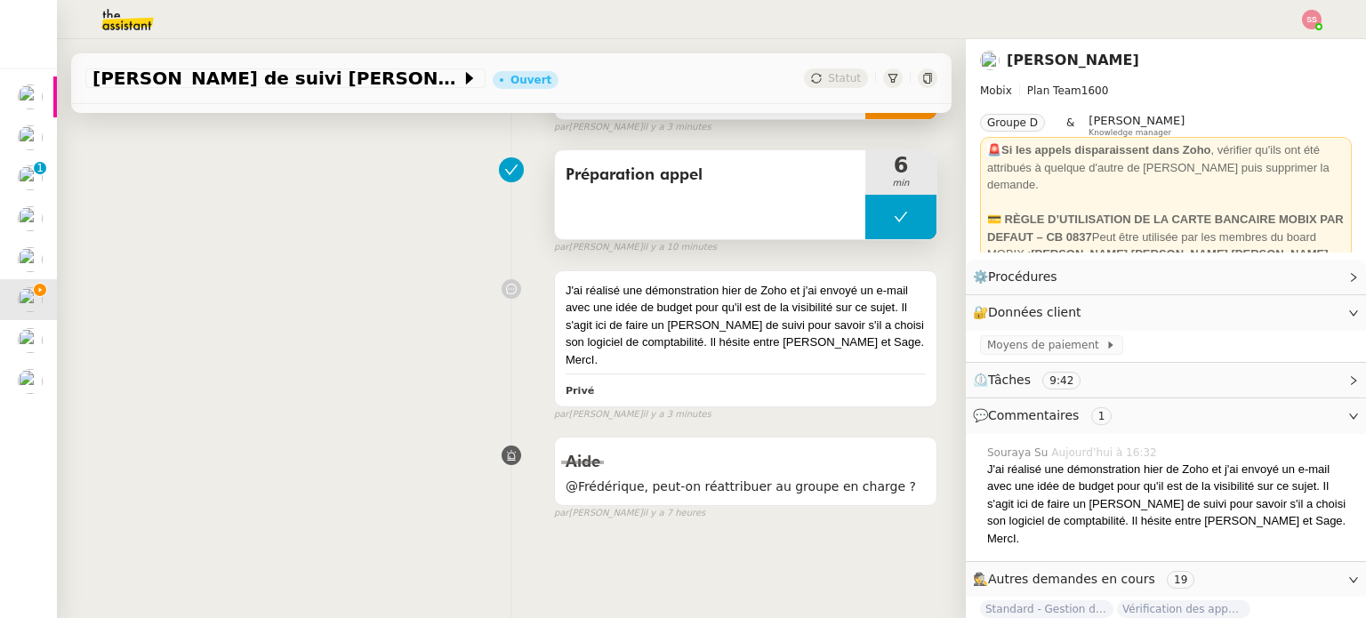
scroll to position [238, 0]
click at [362, 190] on div "Préparation [PERSON_NAME] 6 min false par [PERSON_NAME] il y a 10 minutes" at bounding box center [511, 198] width 852 height 114
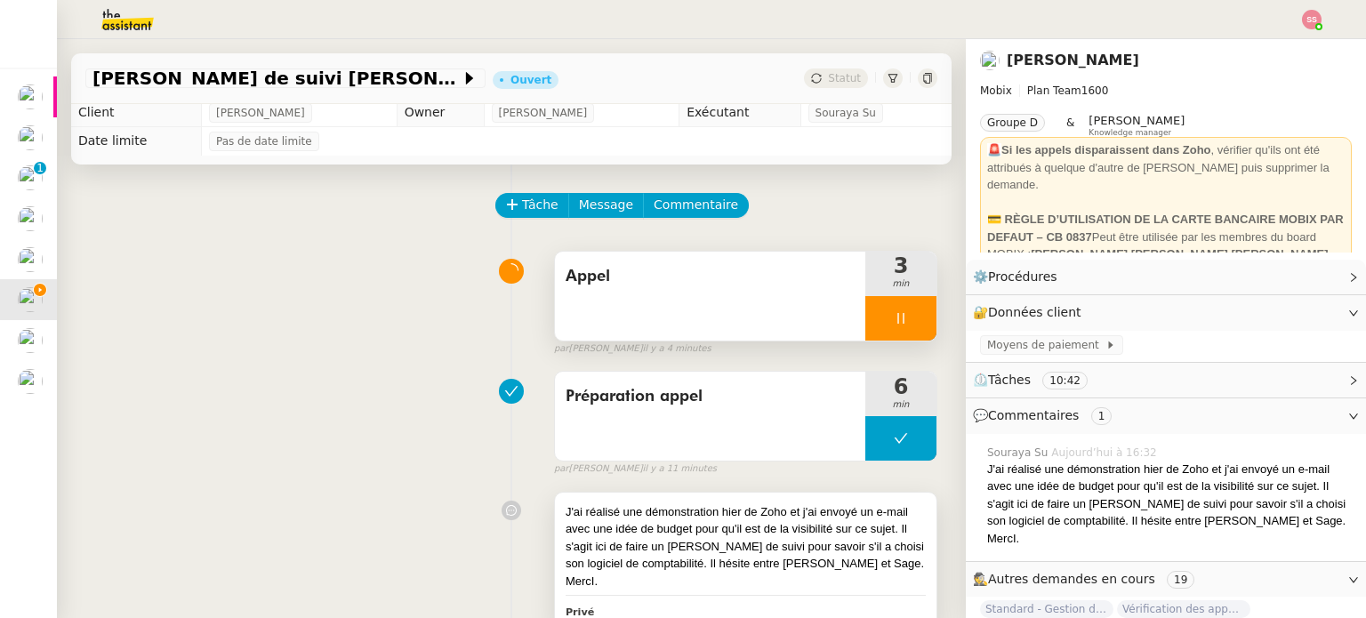
scroll to position [0, 0]
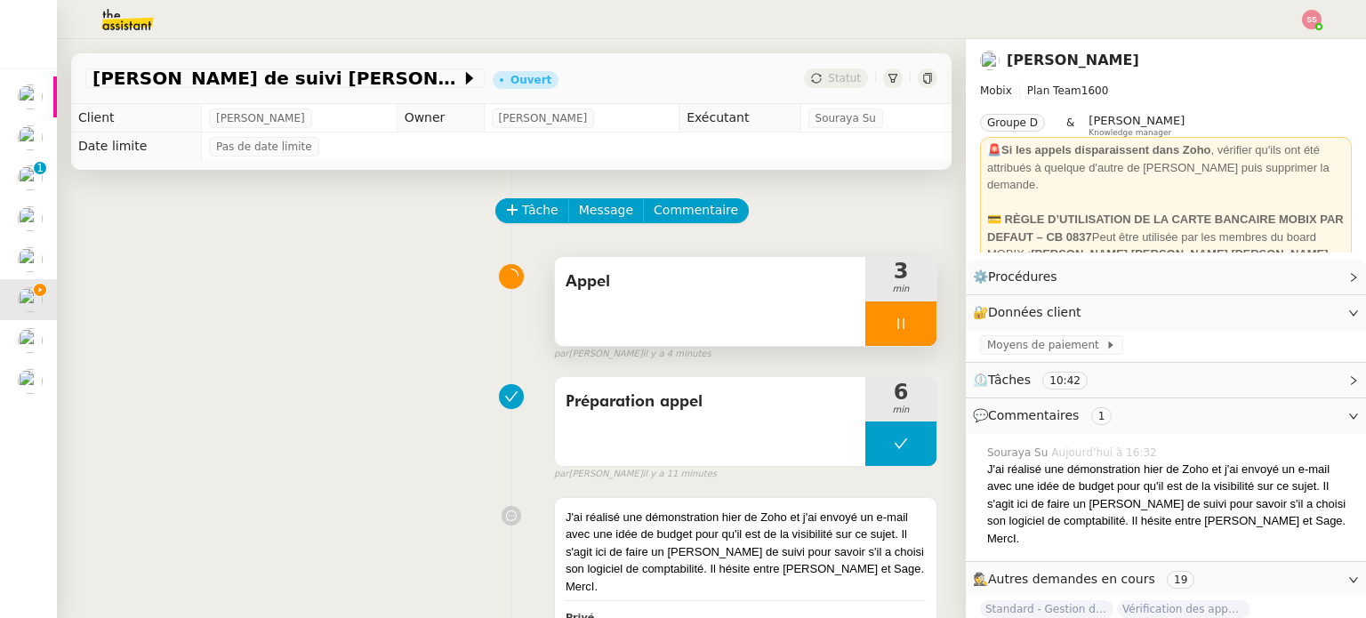
click at [895, 334] on div at bounding box center [900, 323] width 71 height 44
click at [904, 330] on button at bounding box center [919, 323] width 36 height 44
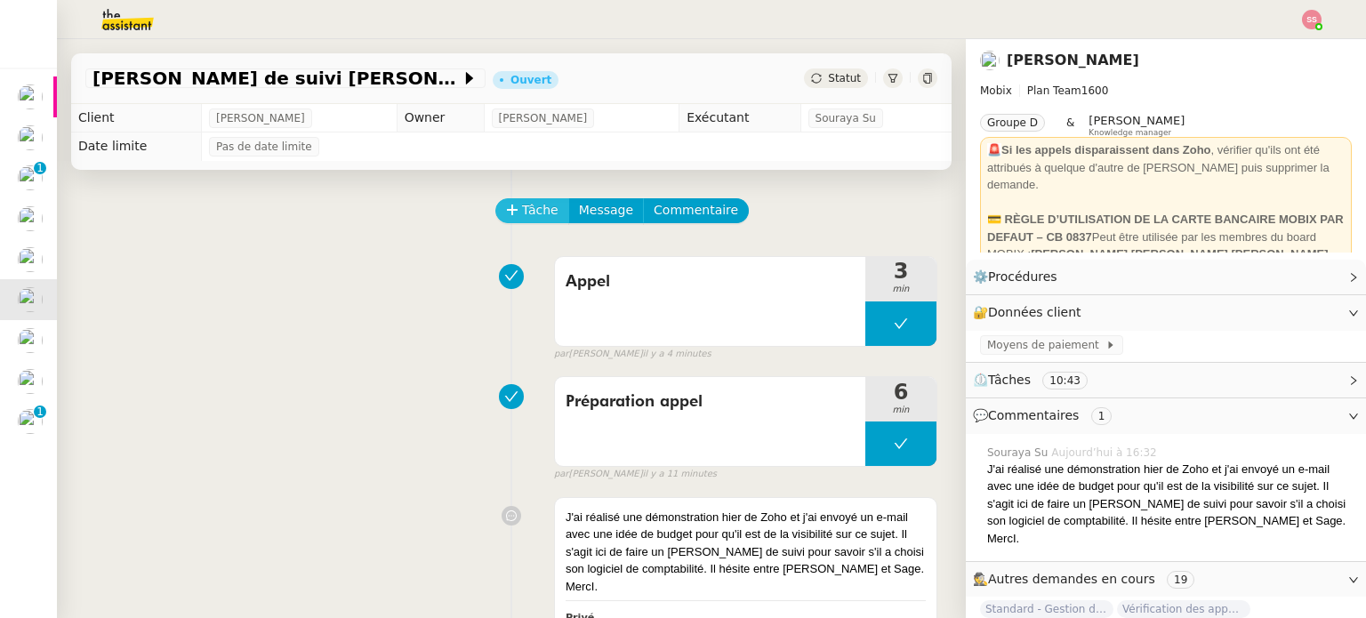
click at [522, 221] on span "Tâche" at bounding box center [540, 210] width 36 height 20
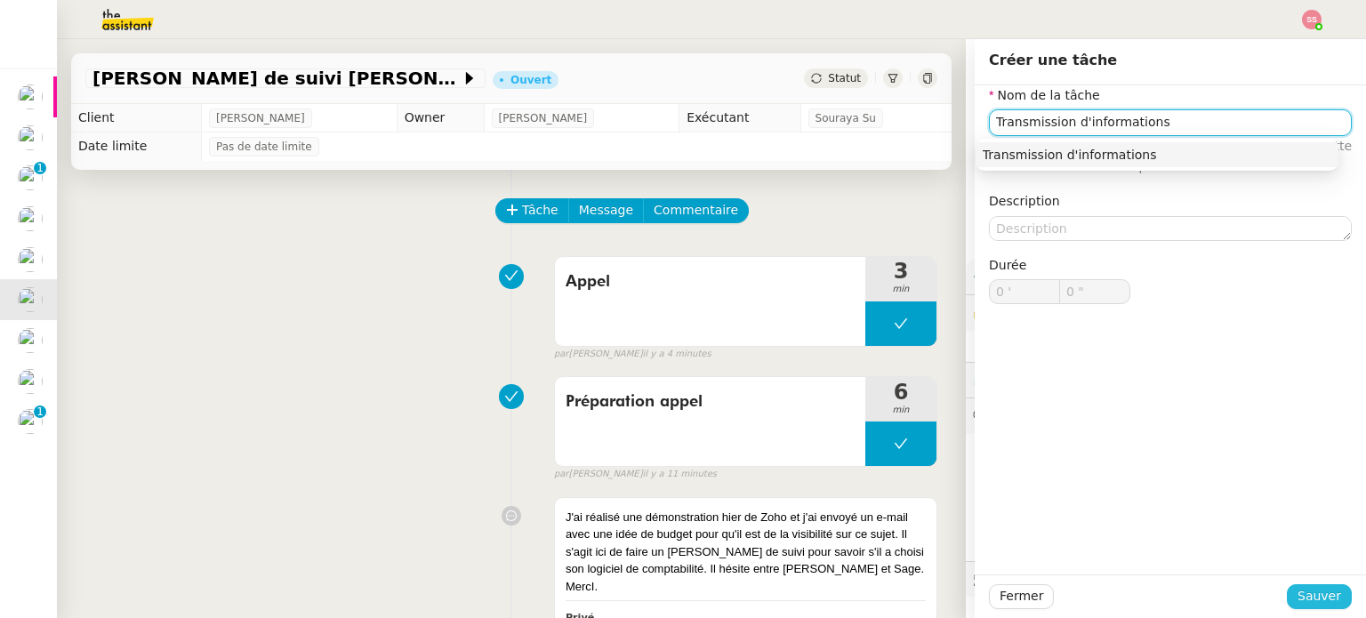
type input "Transmission d'informations"
drag, startPoint x: 1297, startPoint y: 590, endPoint x: 1256, endPoint y: 565, distance: 48.4
click at [1297, 591] on span "Sauver" at bounding box center [1319, 596] width 44 height 20
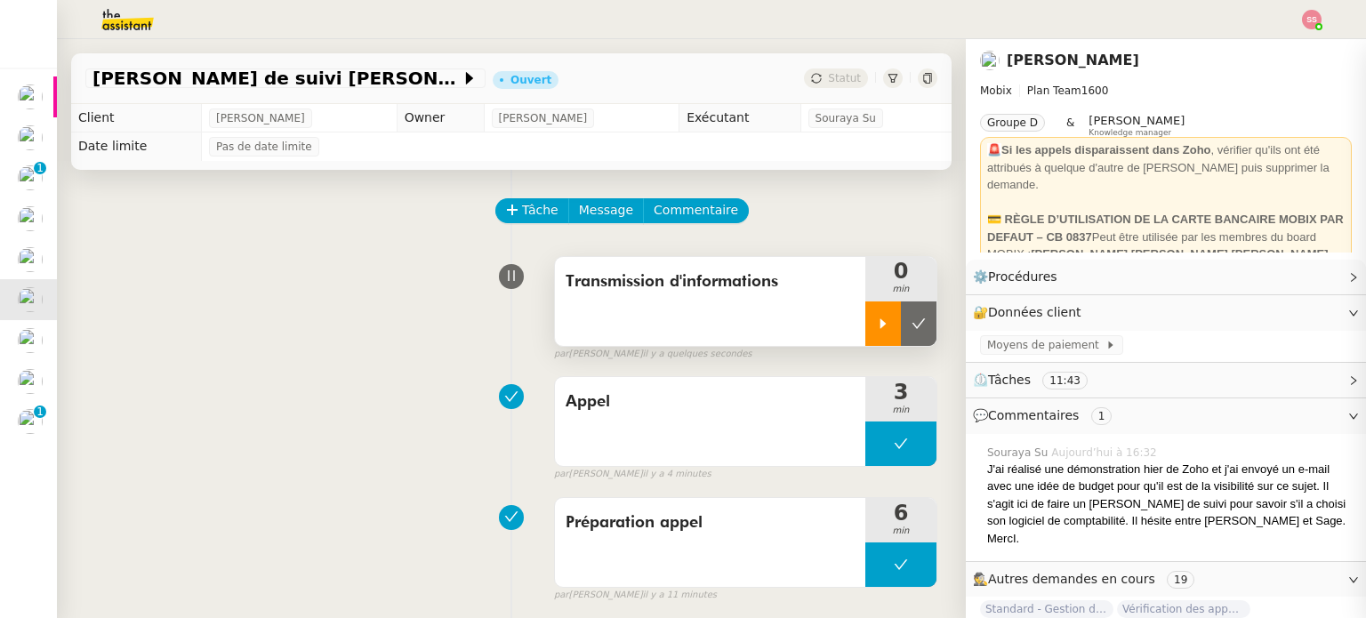
click at [865, 334] on div at bounding box center [883, 323] width 36 height 44
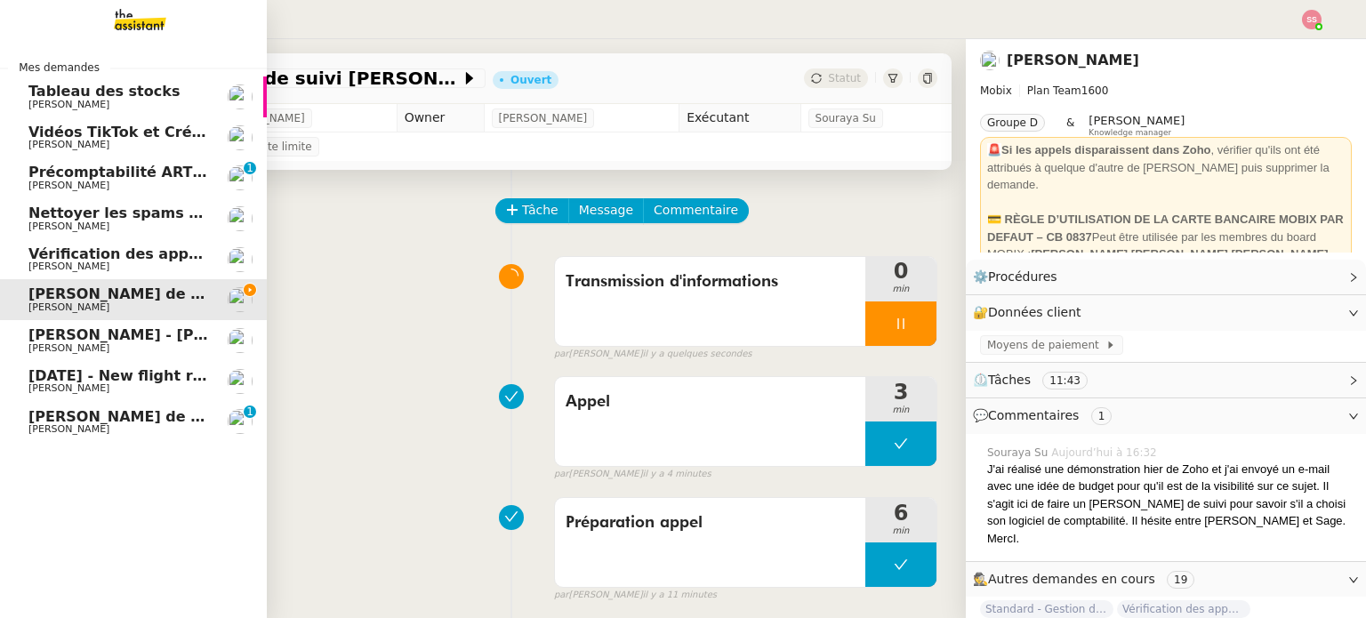
click at [52, 416] on span "[PERSON_NAME] de Suivi [PERSON_NAME]" at bounding box center [197, 416] width 339 height 17
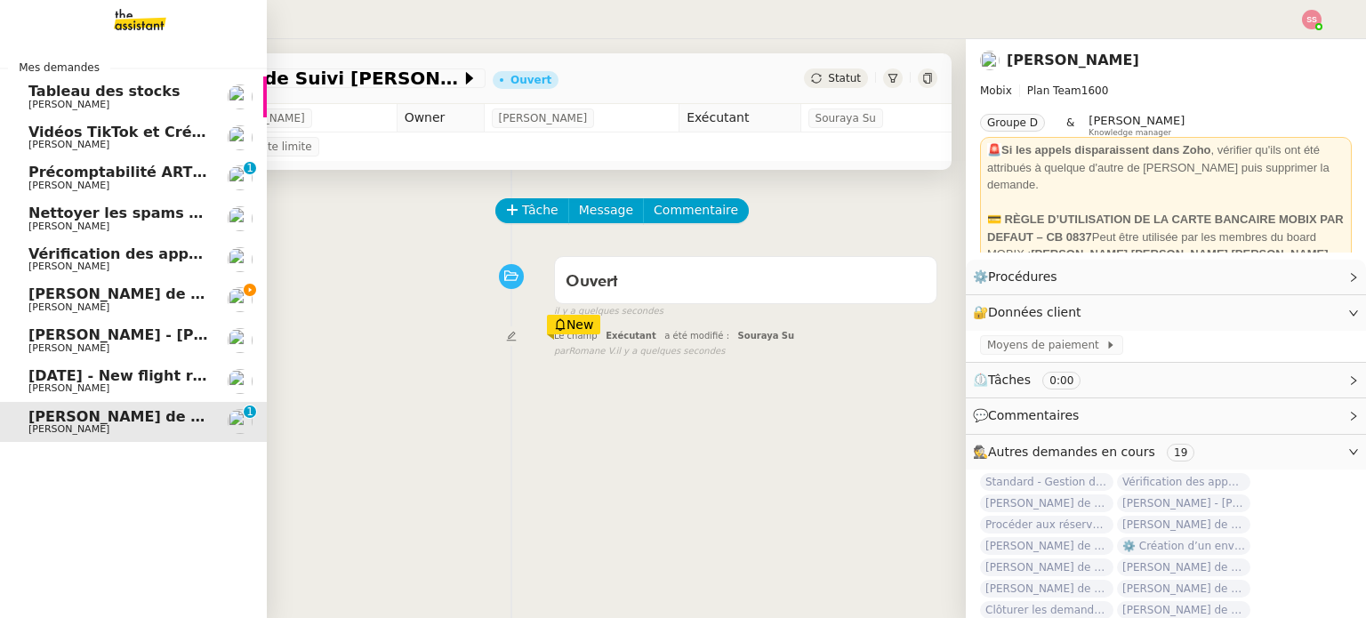
click at [84, 294] on span "[PERSON_NAME] de suivi [PERSON_NAME] ([DOMAIN_NAME])" at bounding box center [272, 293] width 488 height 17
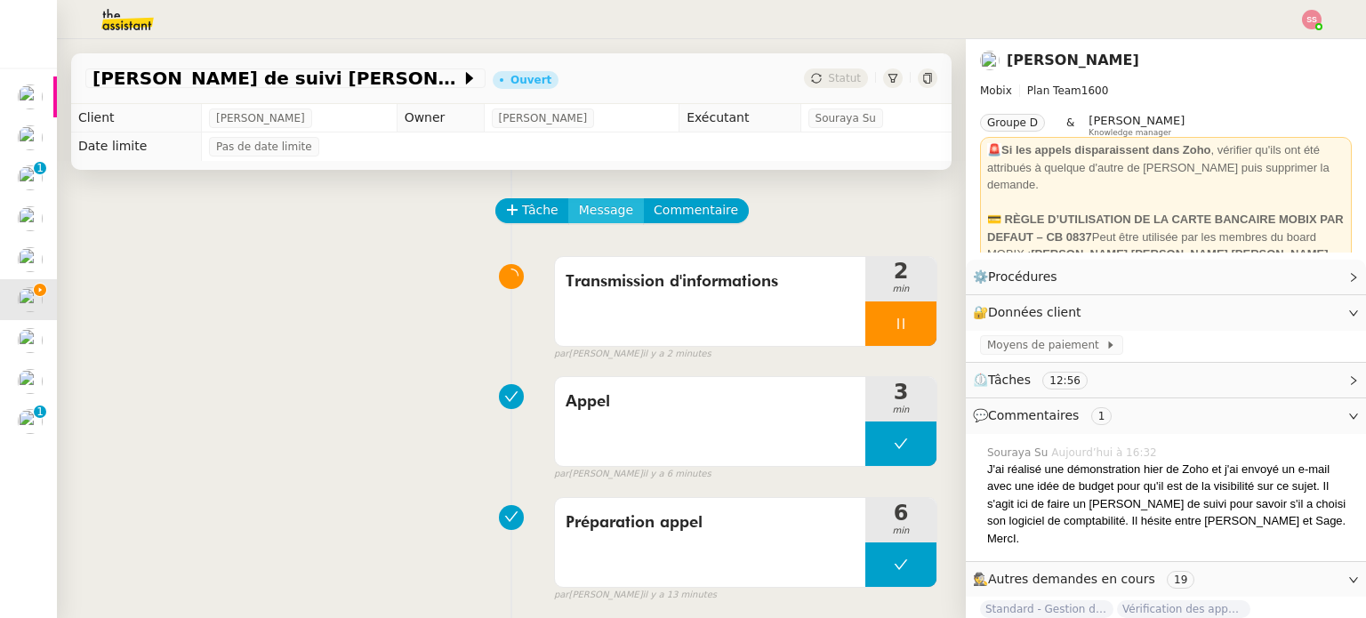
click at [594, 216] on span "Message" at bounding box center [606, 210] width 54 height 20
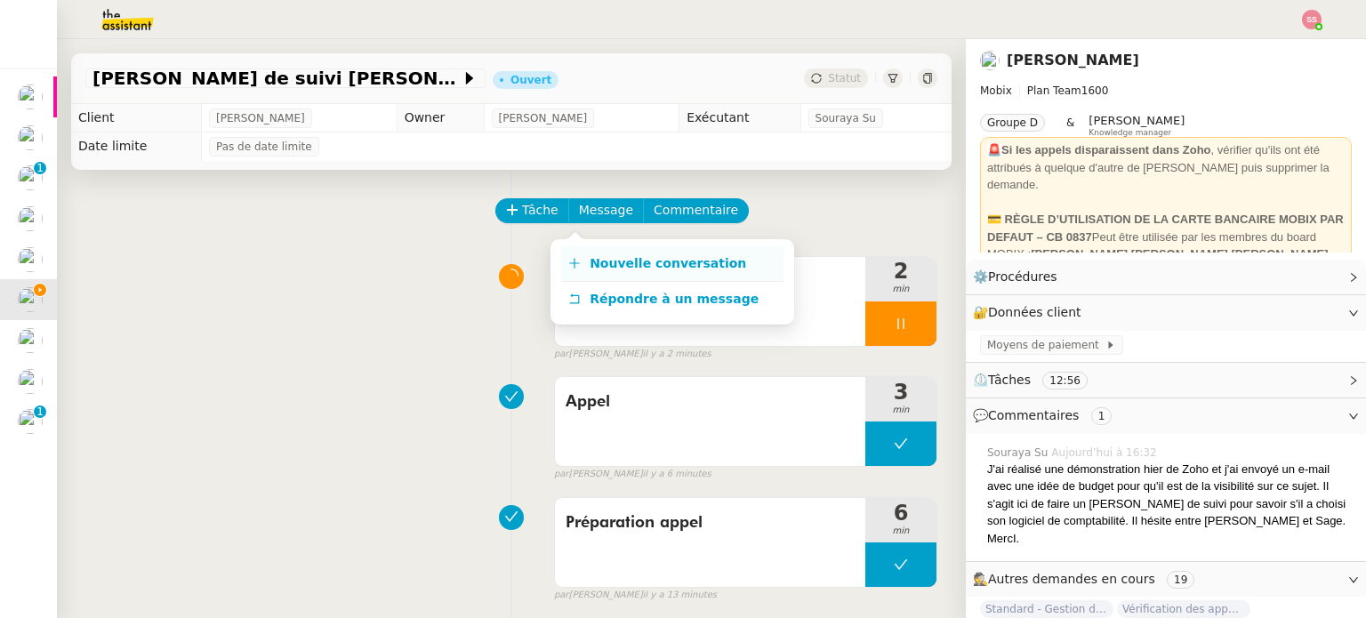
click at [606, 258] on span "Nouvelle conversation" at bounding box center [668, 263] width 157 height 14
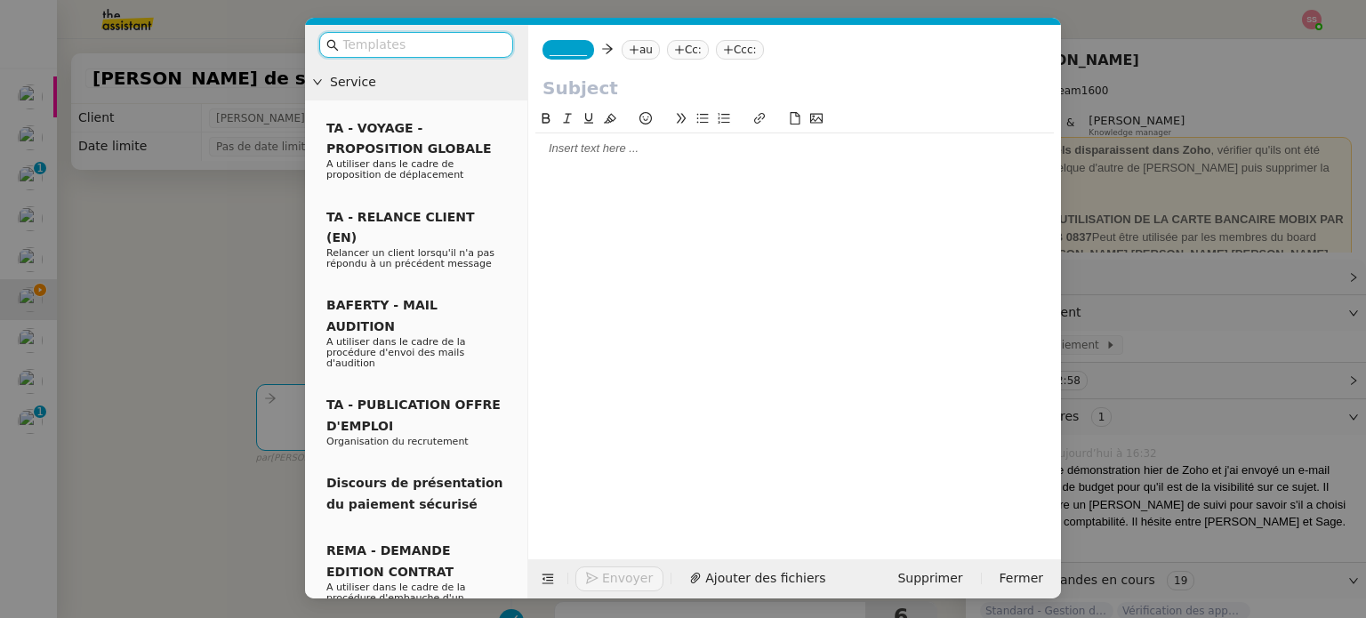
click at [639, 50] on nz-tag "au" at bounding box center [641, 50] width 38 height 20
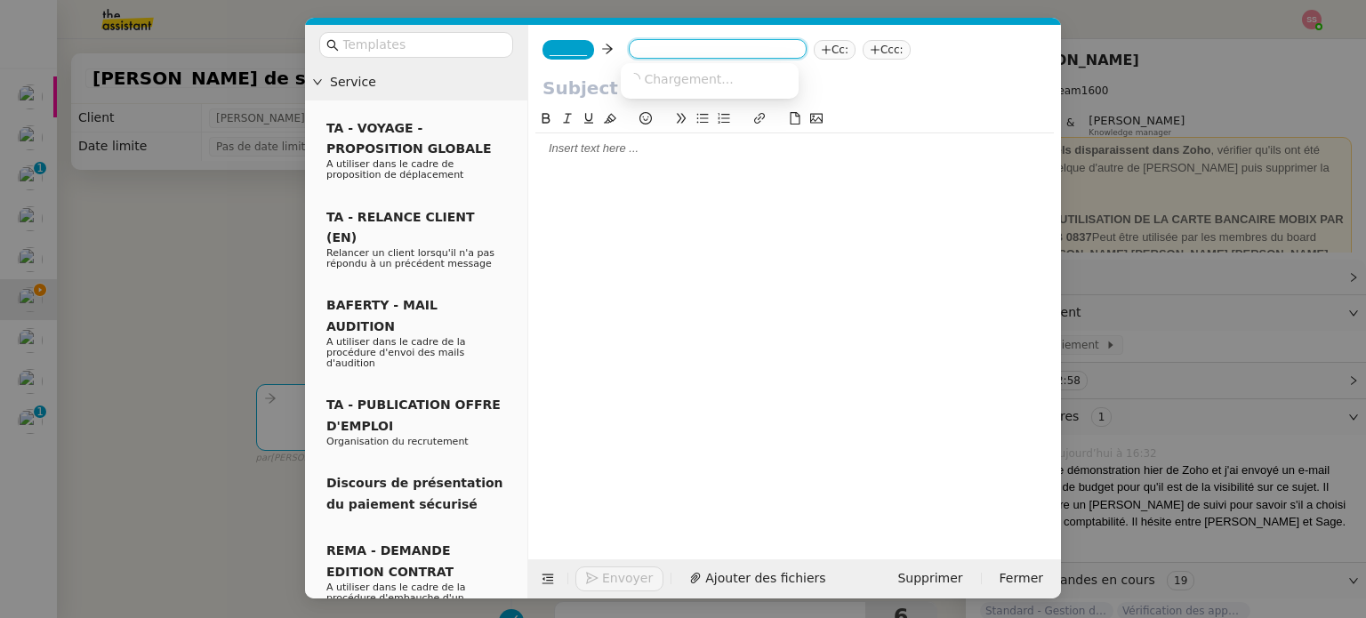
paste input "[EMAIL_ADDRESS][DOMAIN_NAME]"
type input "[EMAIL_ADDRESS][DOMAIN_NAME]"
drag, startPoint x: 655, startPoint y: 76, endPoint x: 581, endPoint y: 53, distance: 77.3
click at [654, 76] on span "[EMAIL_ADDRESS][DOMAIN_NAME]" at bounding box center [737, 78] width 218 height 14
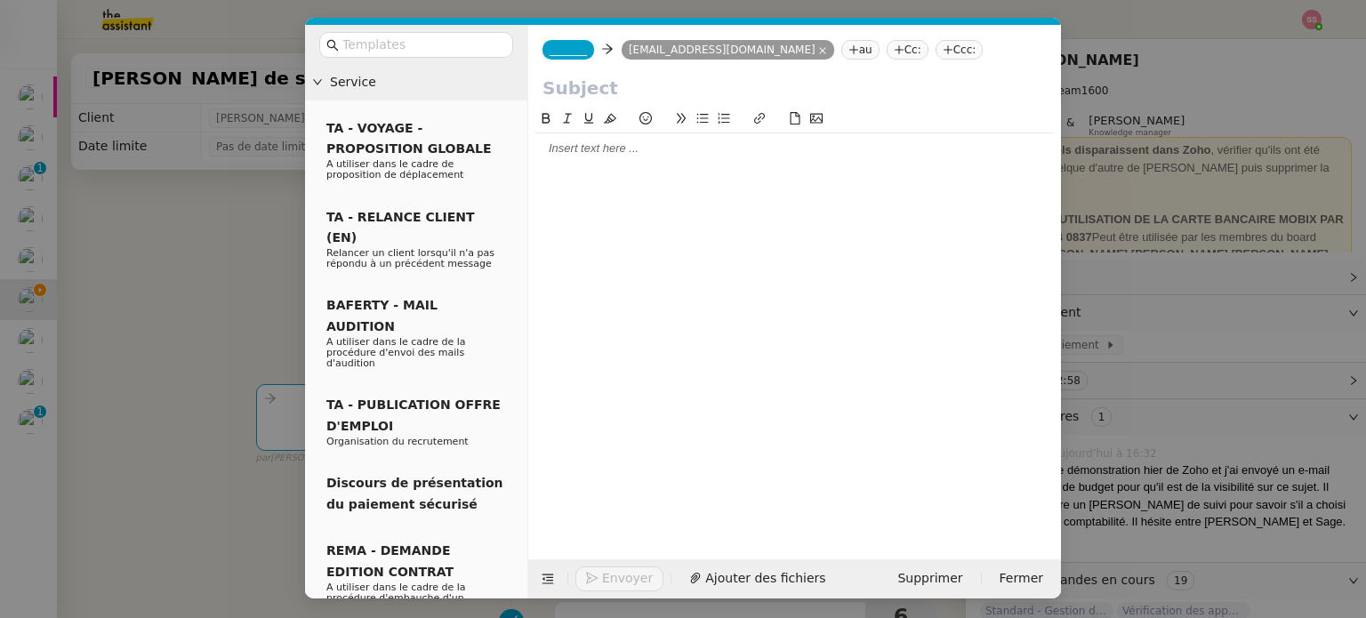
click at [562, 49] on span "_______" at bounding box center [568, 50] width 37 height 12
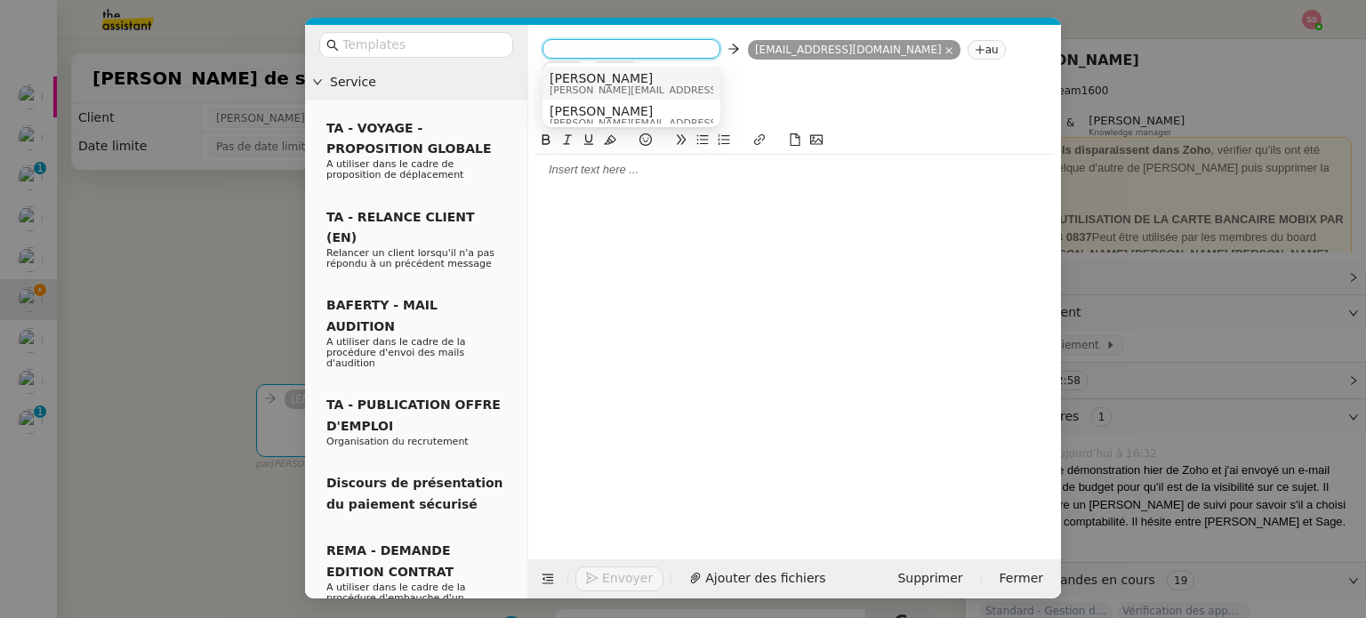
click at [614, 77] on div "[PERSON_NAME] [PERSON_NAME][EMAIL_ADDRESS][DOMAIN_NAME]" at bounding box center [683, 83] width 266 height 24
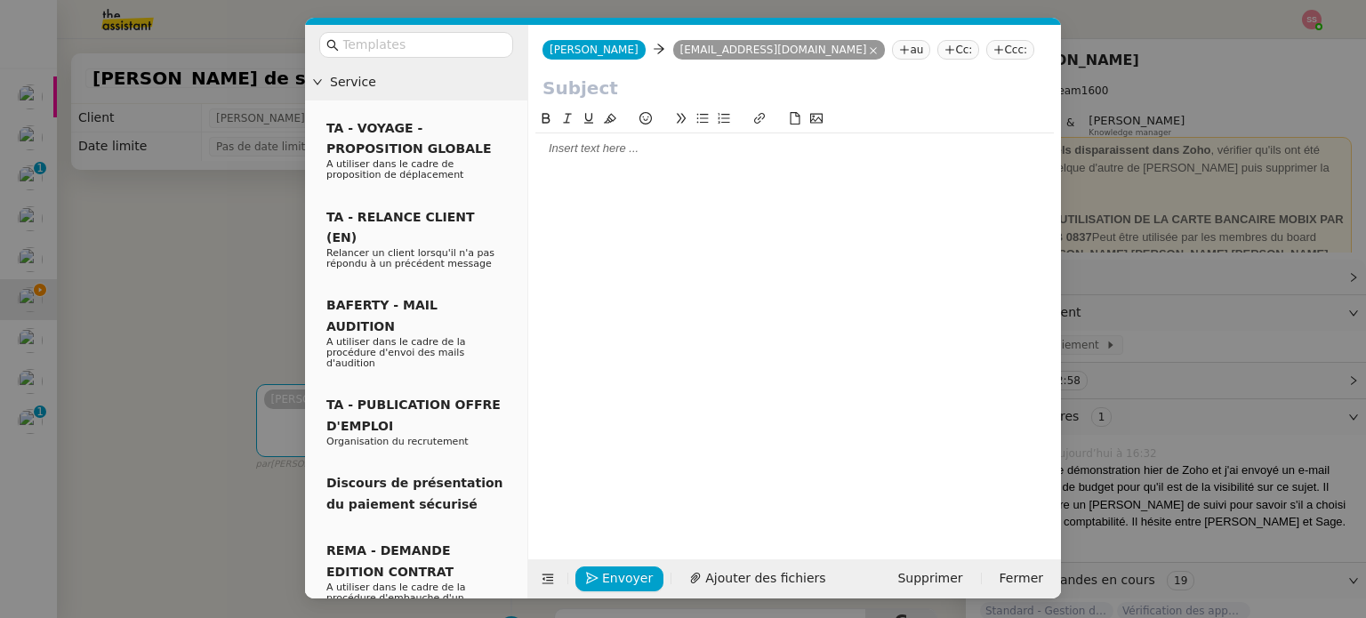
click at [986, 49] on nz-tag "Ccc:" at bounding box center [1010, 50] width 48 height 20
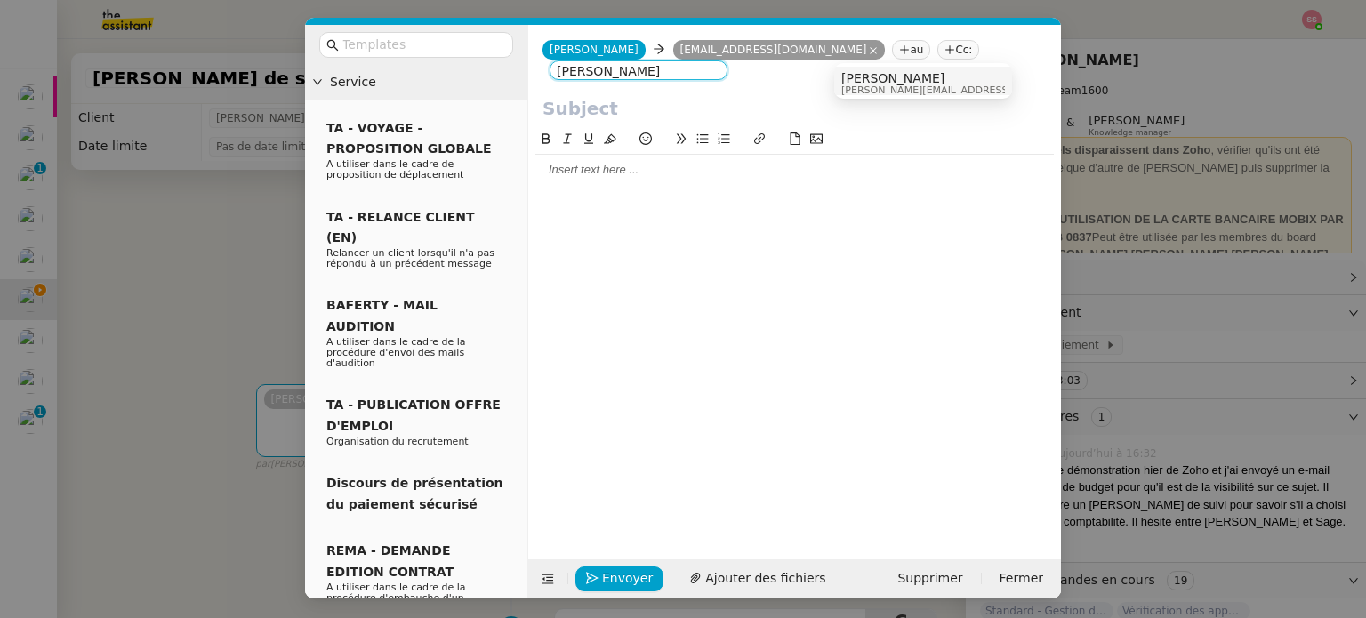
type input "[PERSON_NAME]"
click at [892, 85] on span "[PERSON_NAME][EMAIL_ADDRESS][DOMAIN_NAME]" at bounding box center [967, 90] width 253 height 10
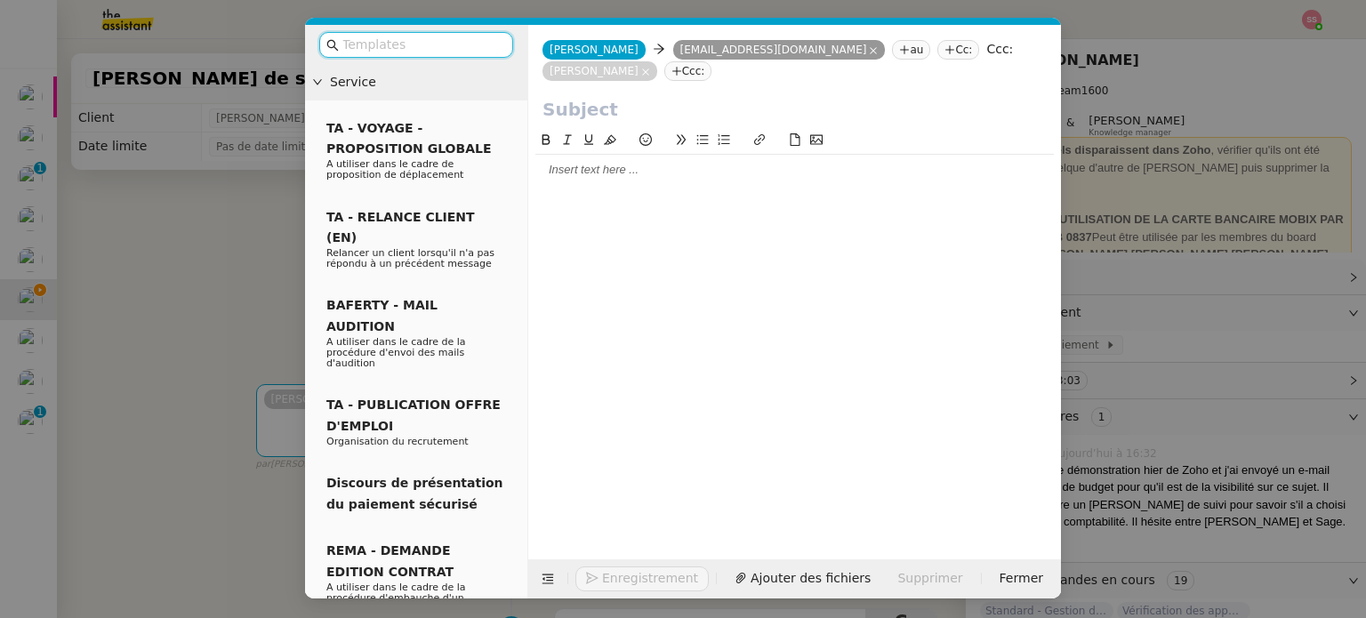
click at [477, 49] on input "text" at bounding box center [422, 45] width 160 height 20
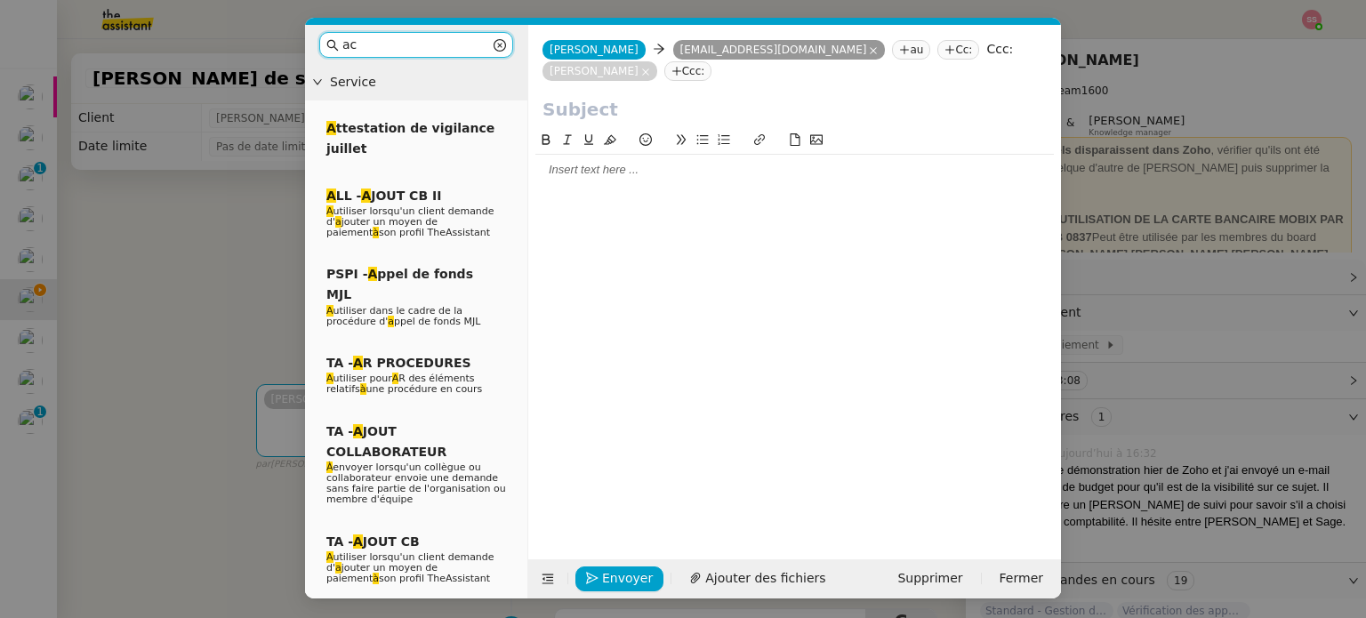
type input "acc"
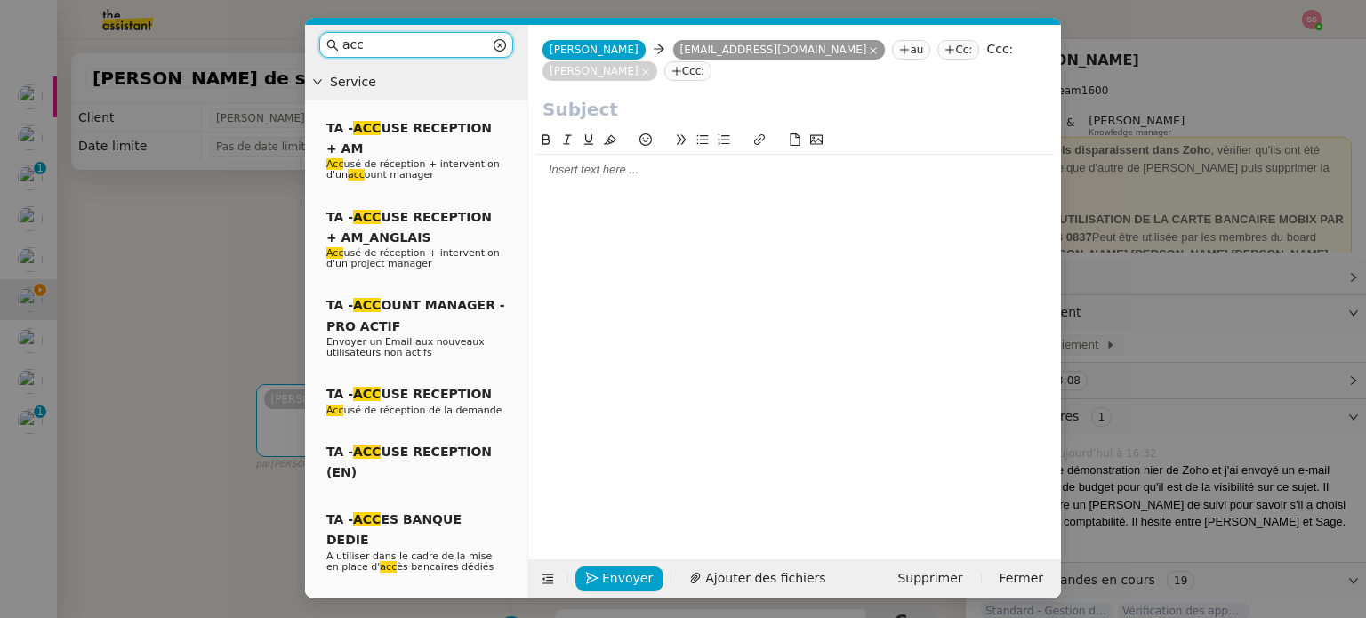
drag, startPoint x: 341, startPoint y: 57, endPoint x: 211, endPoint y: 56, distance: 129.8
click at [211, 56] on nz-modal-container "acc Service TA - ACC USE RECEPTION + AM Acc usé de réception + intervention d'u…" at bounding box center [683, 309] width 1366 height 618
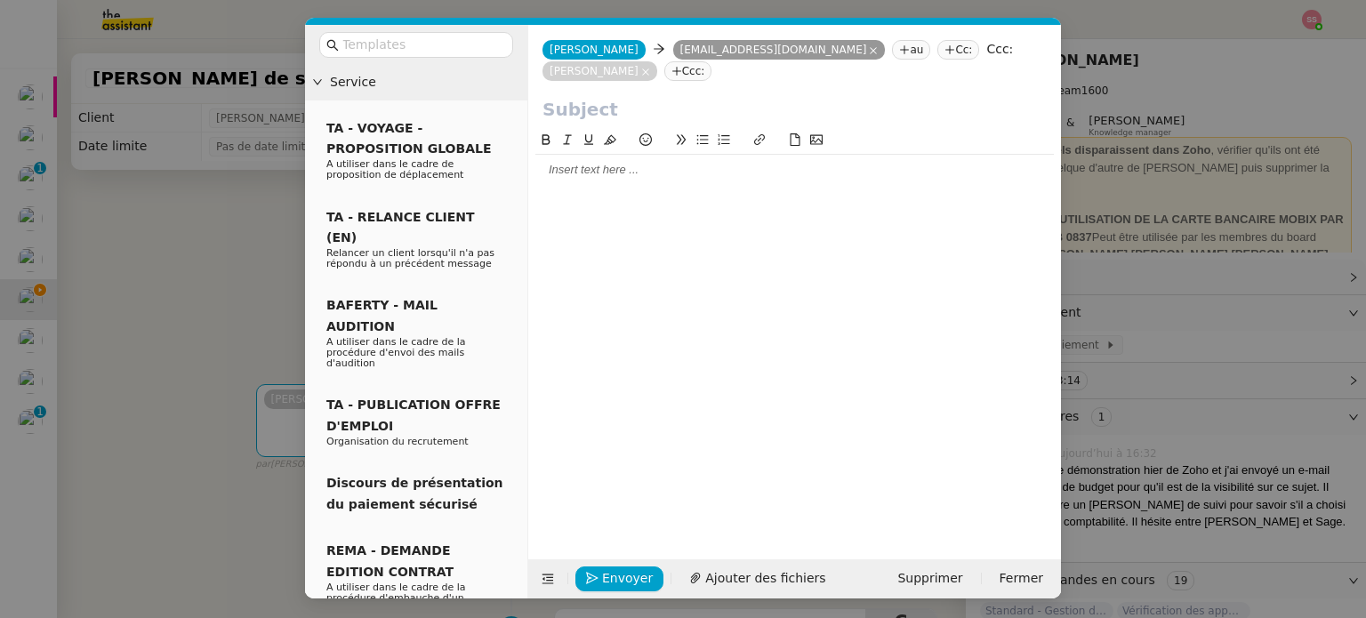
click at [604, 96] on input "text" at bounding box center [794, 109] width 504 height 27
paste input "Suivi suite à la démonstration de [DEMOGRAPHIC_DATA]"
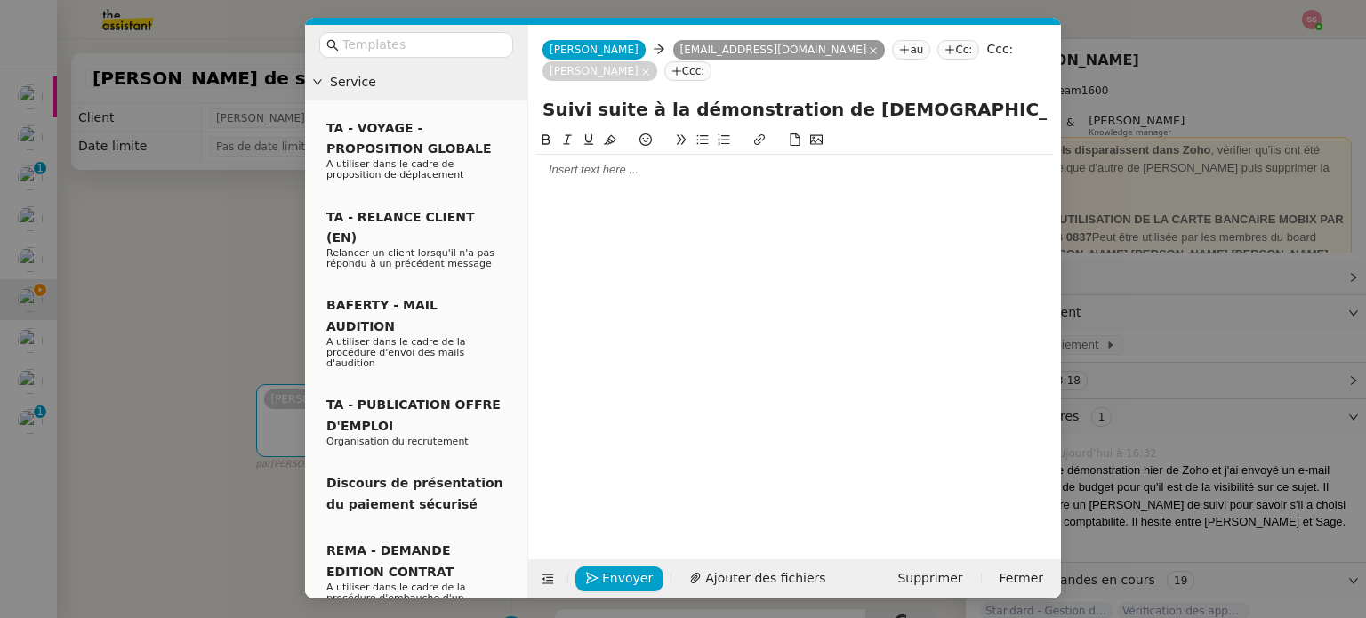
type input "Suivi suite à la démonstration de [DEMOGRAPHIC_DATA]"
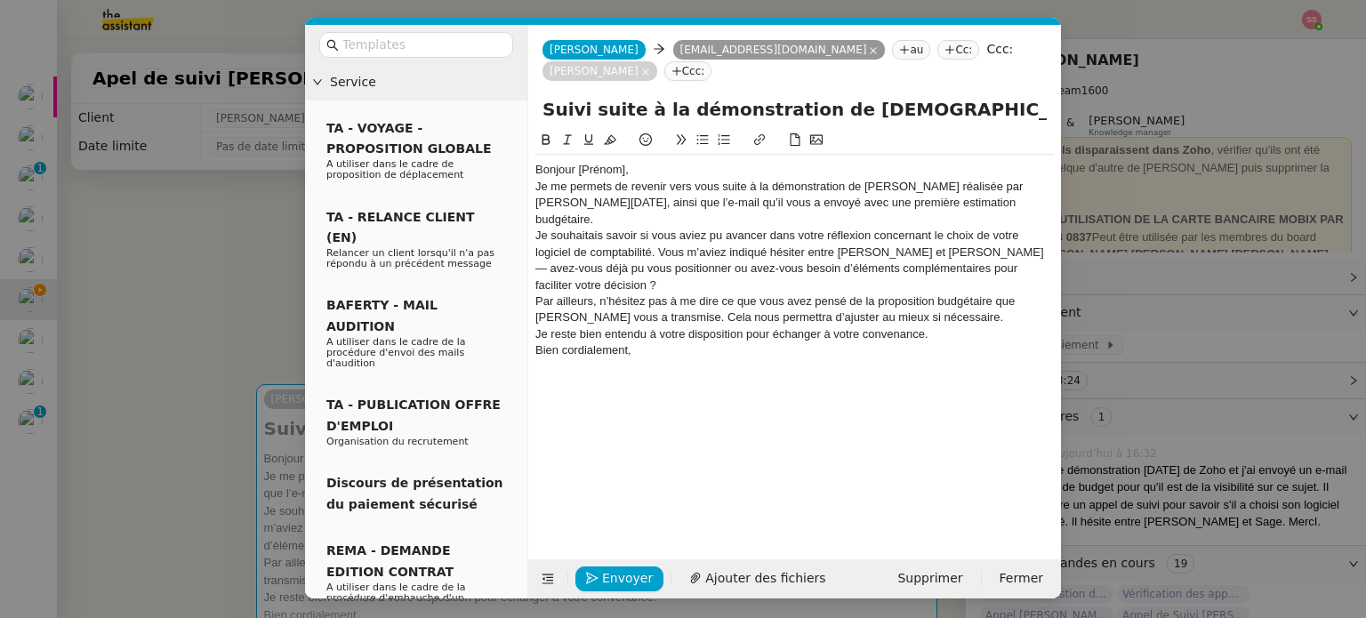
click at [633, 162] on div "Bonjour [Prénom]," at bounding box center [794, 170] width 518 height 16
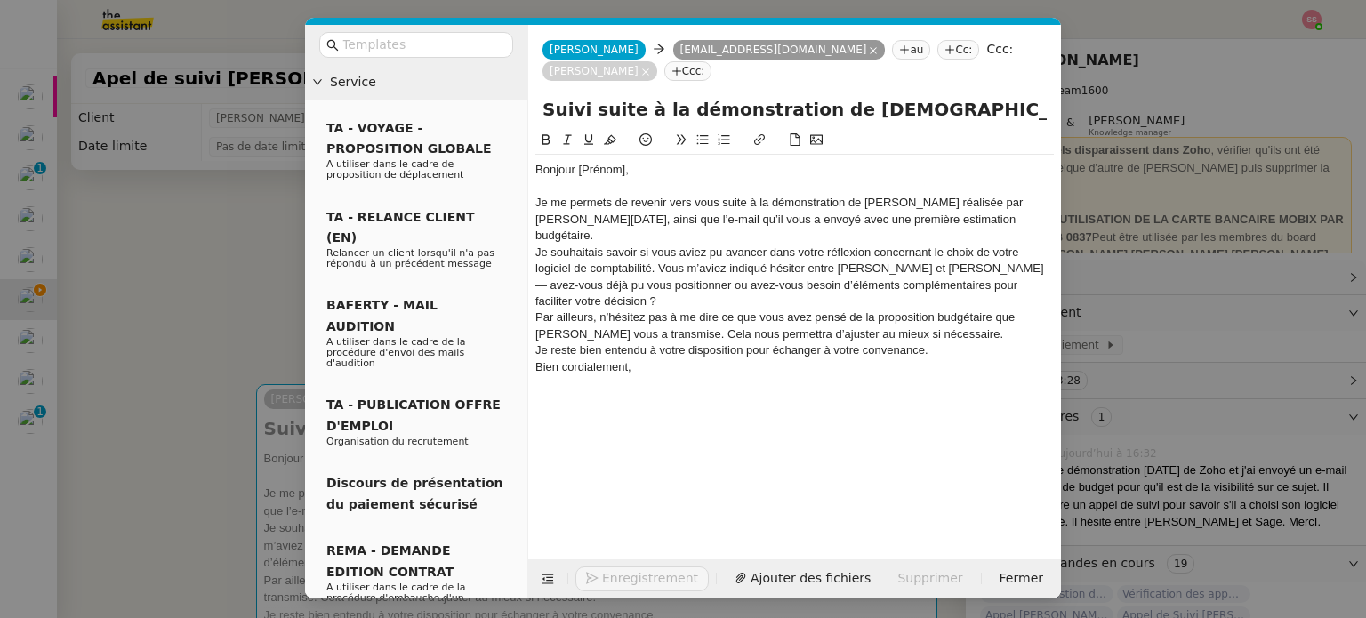
click at [920, 202] on div "Je me permets de revenir vers vous suite à la démonstration de [PERSON_NAME] ré…" at bounding box center [794, 219] width 518 height 49
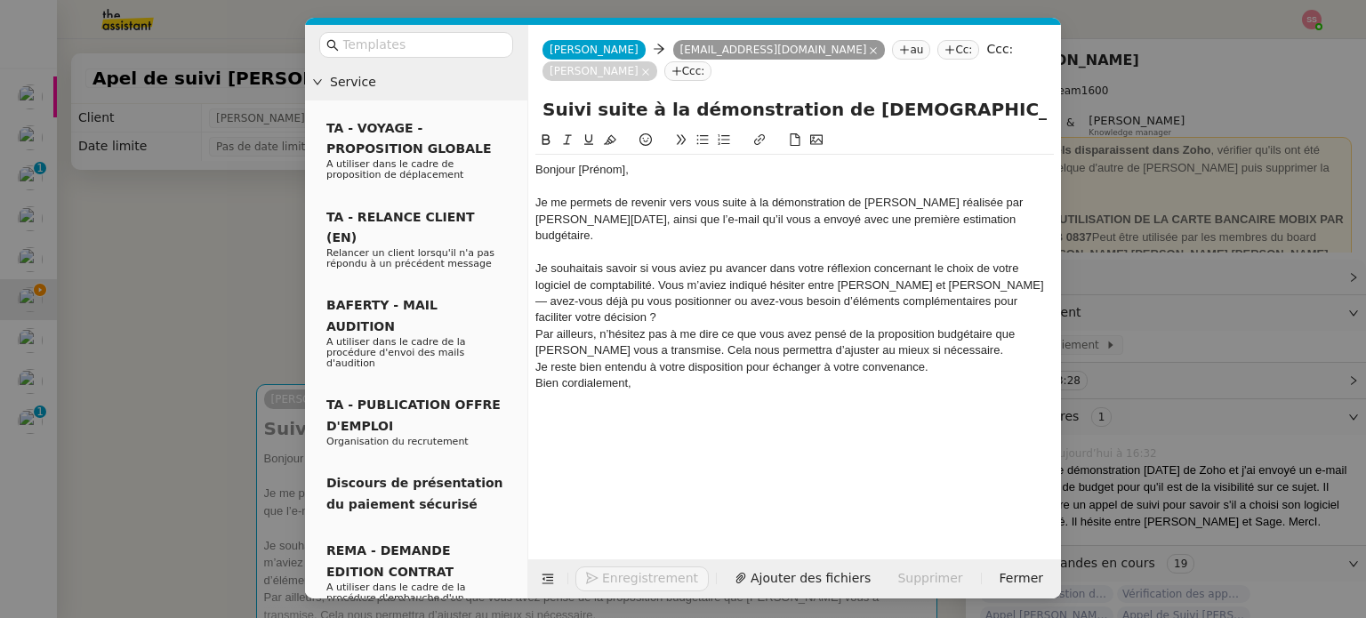
click at [1042, 261] on div "Je souhaitais savoir si vous aviez pu avancer dans votre réflexion concernant l…" at bounding box center [794, 294] width 518 height 66
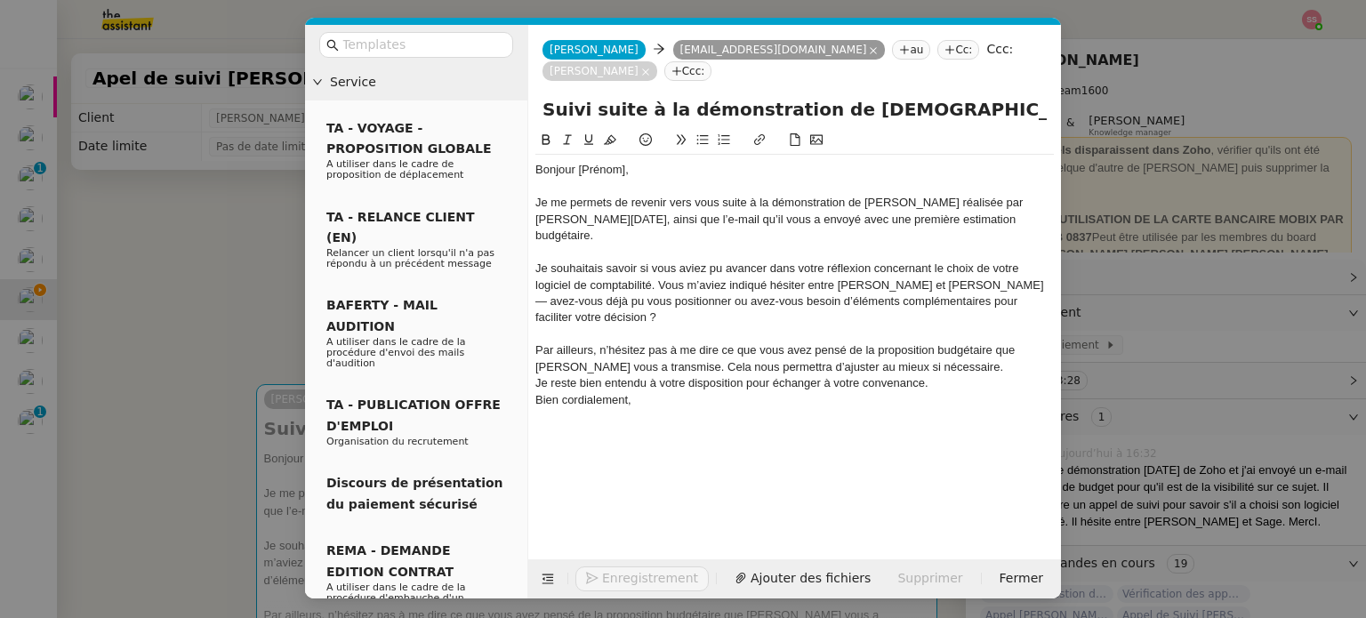
click at [946, 342] on div "Par ailleurs, n’hésitez pas à me dire ce que vous avez pensé de la proposition …" at bounding box center [794, 358] width 518 height 33
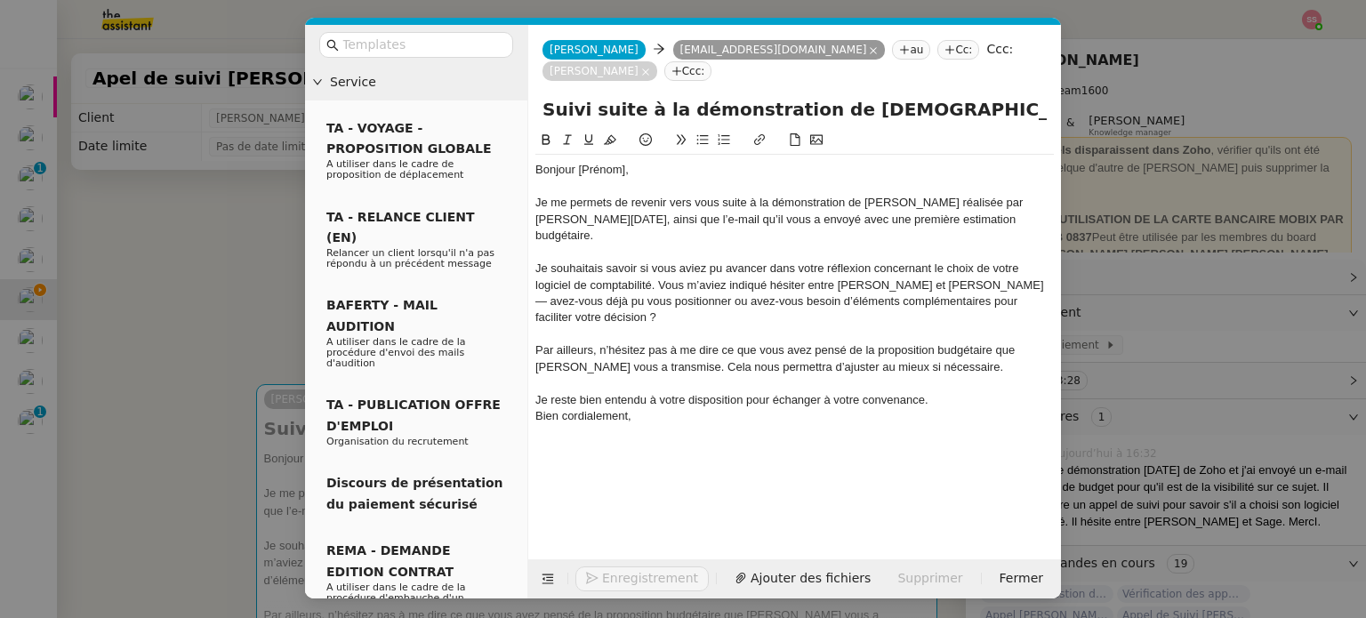
click at [939, 375] on div at bounding box center [794, 383] width 518 height 16
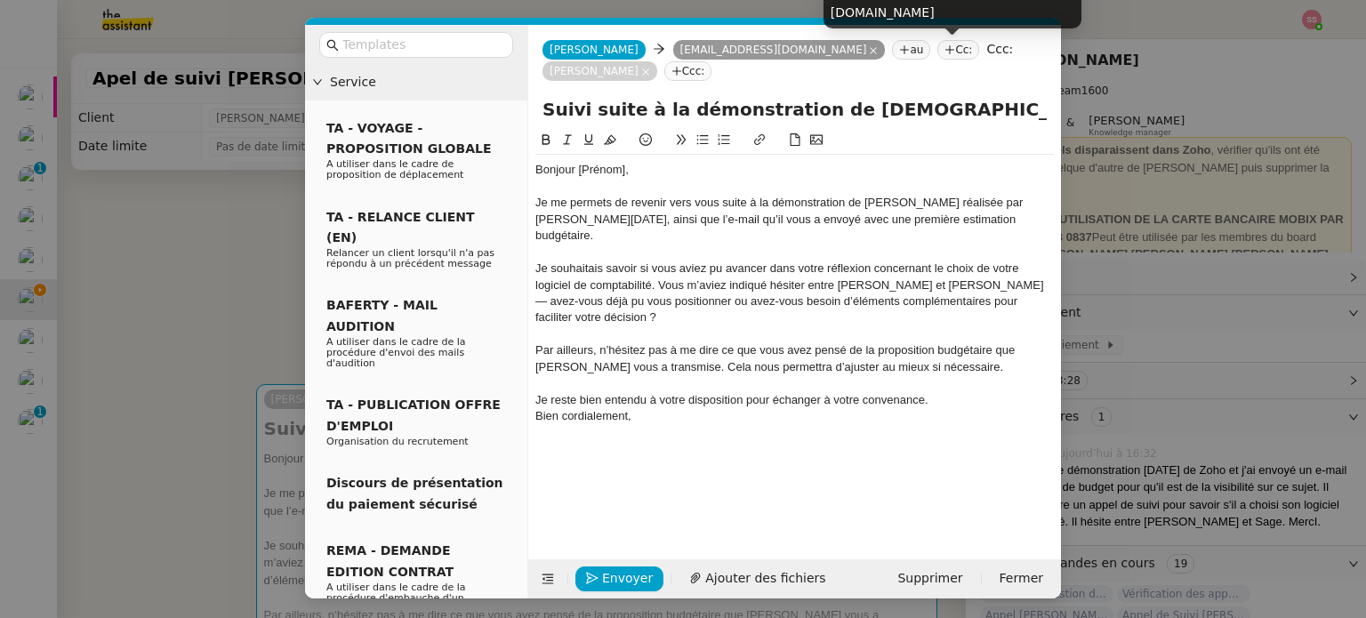
click at [650, 68] on icon at bounding box center [645, 72] width 9 height 9
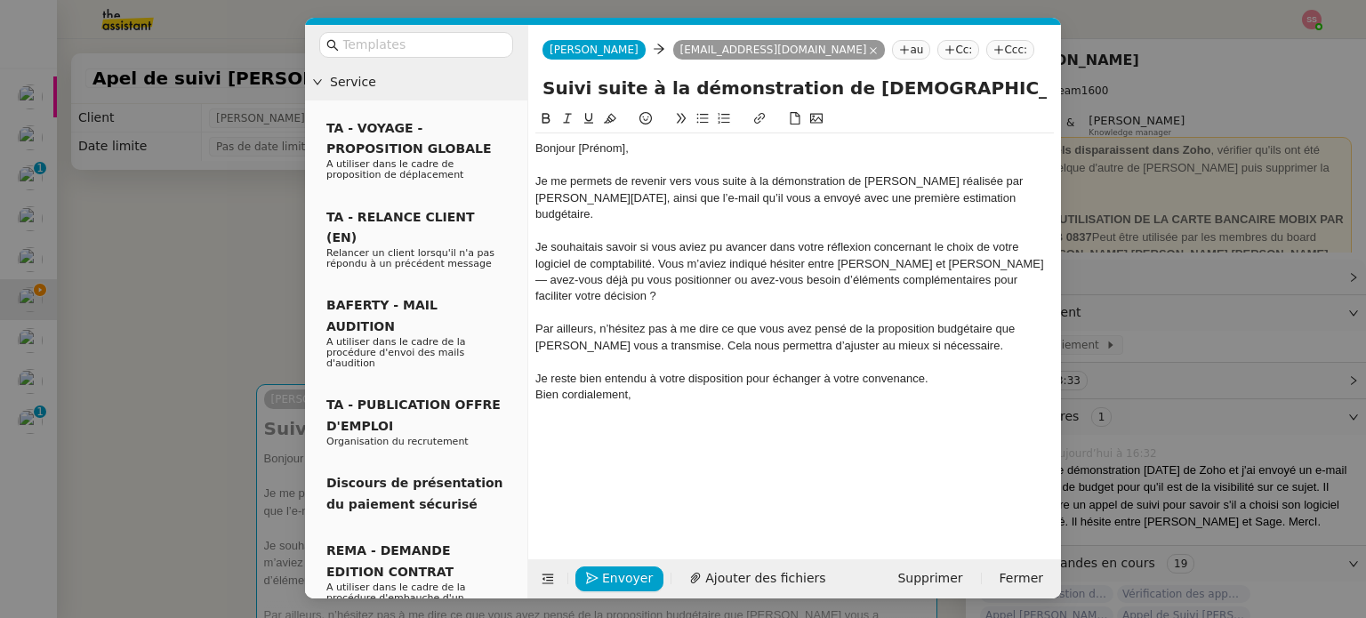
click at [937, 52] on nz-tag "Cc:" at bounding box center [958, 50] width 42 height 20
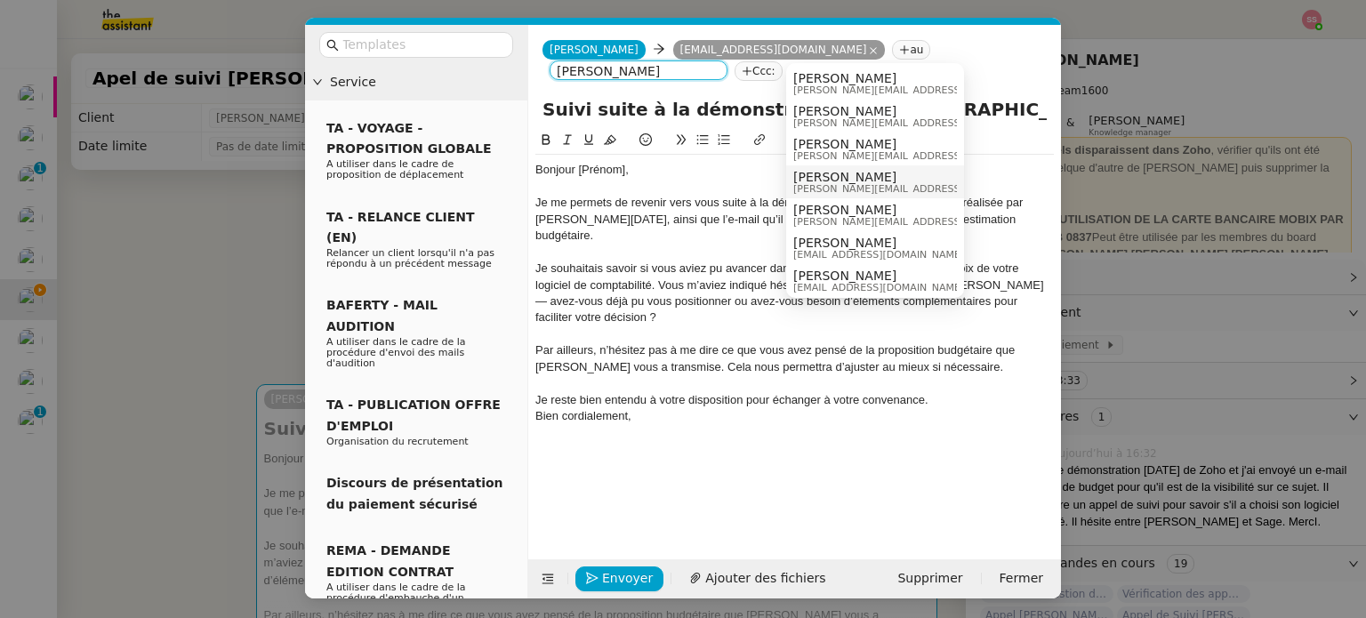
type input "florian"
click at [850, 213] on span "[PERSON_NAME]" at bounding box center [919, 210] width 253 height 14
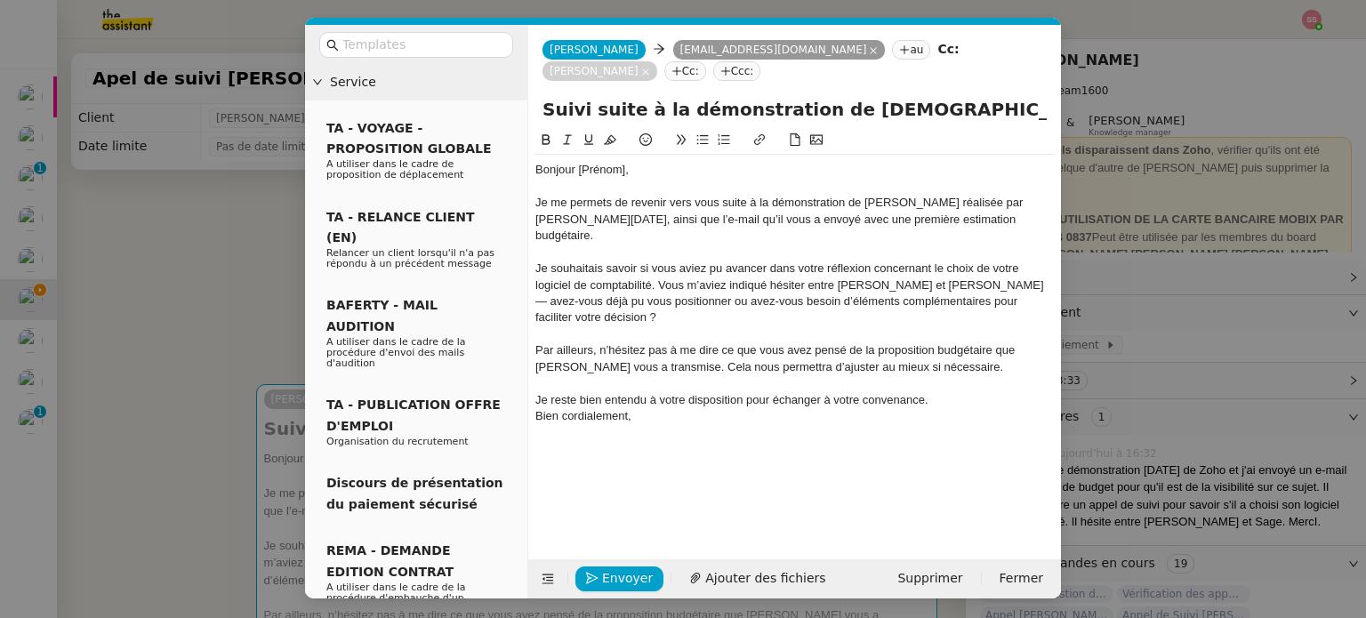
click at [786, 261] on div "Je souhaitais savoir si vous aviez pu avancer dans votre réflexion concernant l…" at bounding box center [794, 294] width 518 height 66
drag, startPoint x: 634, startPoint y: 149, endPoint x: 582, endPoint y: 148, distance: 52.5
click at [582, 162] on div "Bonjour [Prénom]," at bounding box center [794, 170] width 518 height 16
drag, startPoint x: 994, startPoint y: 181, endPoint x: 1011, endPoint y: 181, distance: 16.9
click at [1011, 195] on div "Je me permets de revenir vers vous suite à la démonstration de Zoho réalisée pa…" at bounding box center [794, 219] width 518 height 49
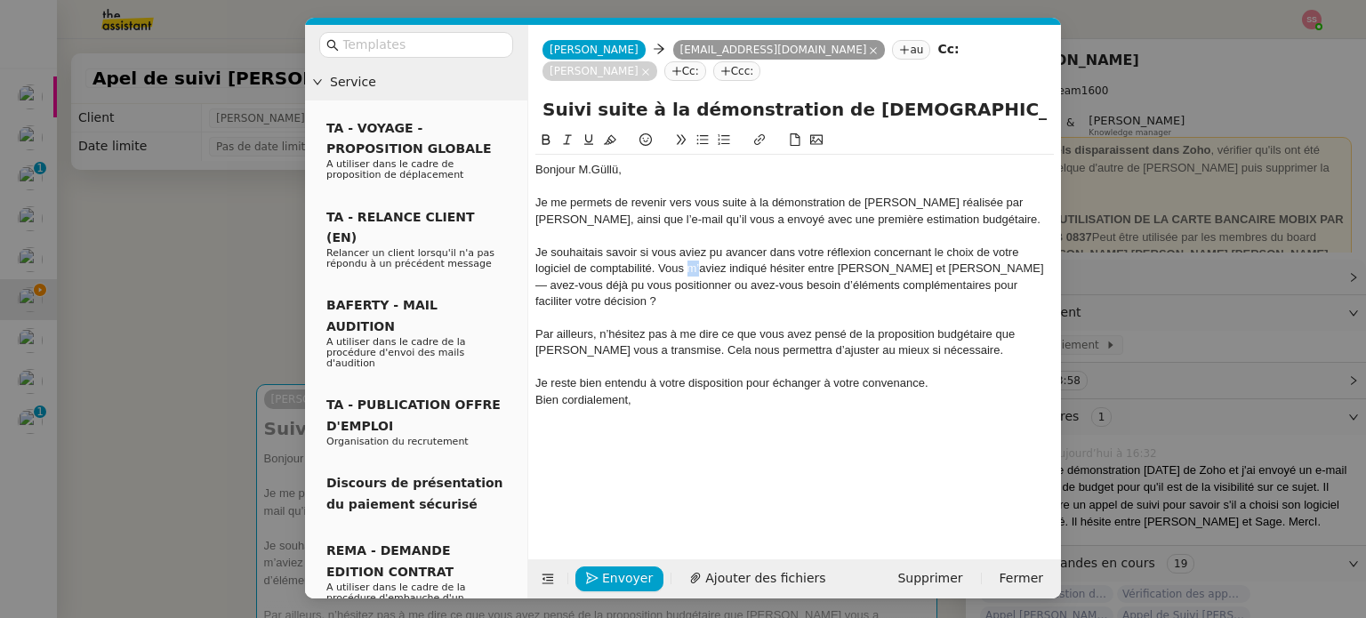
drag, startPoint x: 700, startPoint y: 247, endPoint x: 690, endPoint y: 245, distance: 9.9
click at [690, 245] on div "Je souhaitais savoir si vous aviez pu avancer dans votre réflexion concernant l…" at bounding box center [794, 278] width 518 height 66
click at [700, 408] on div at bounding box center [794, 416] width 518 height 16
click at [634, 585] on span "Envoyer" at bounding box center [627, 578] width 51 height 20
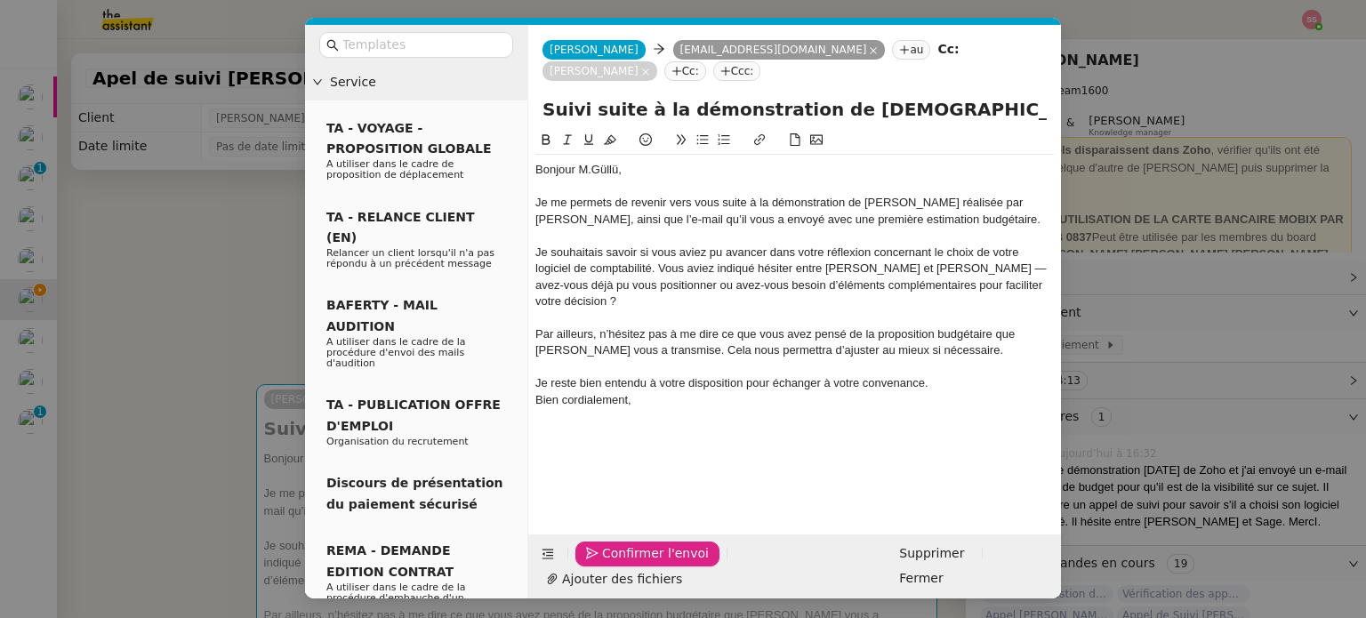
click at [634, 564] on span "Confirmer l'envoi" at bounding box center [655, 553] width 107 height 20
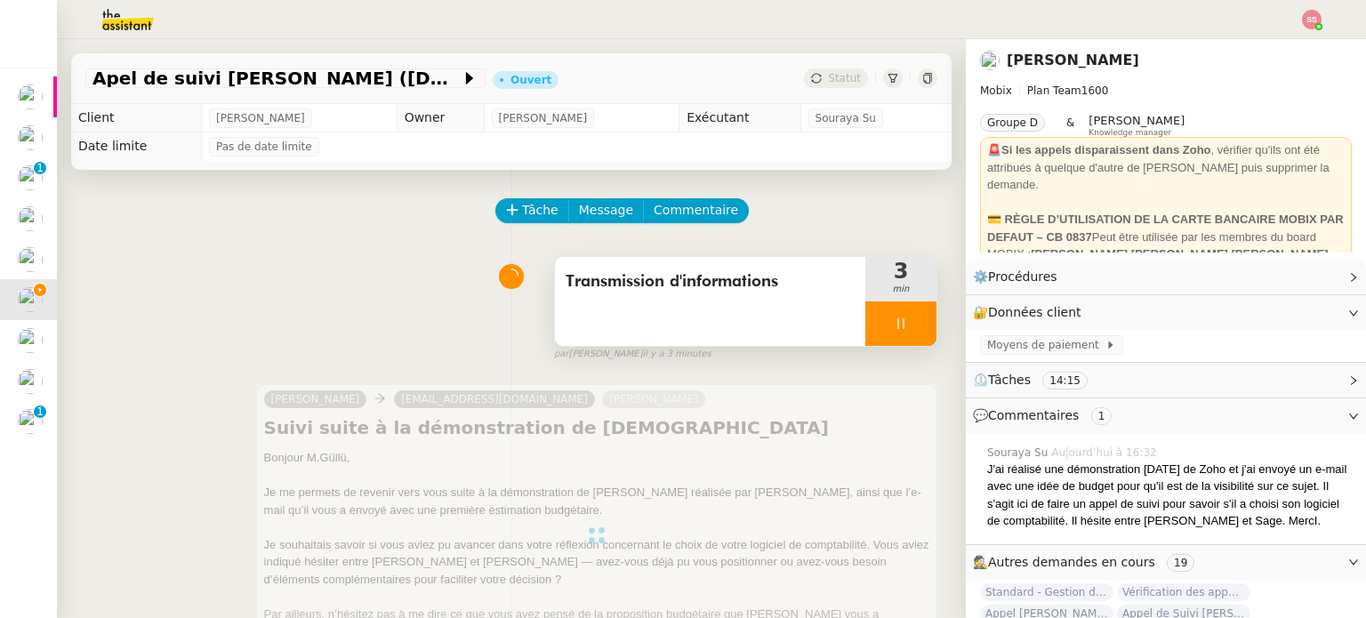
click at [898, 323] on div at bounding box center [900, 323] width 71 height 44
drag, startPoint x: 899, startPoint y: 327, endPoint x: 810, endPoint y: 291, distance: 96.1
click at [912, 326] on icon at bounding box center [919, 324] width 14 height 14
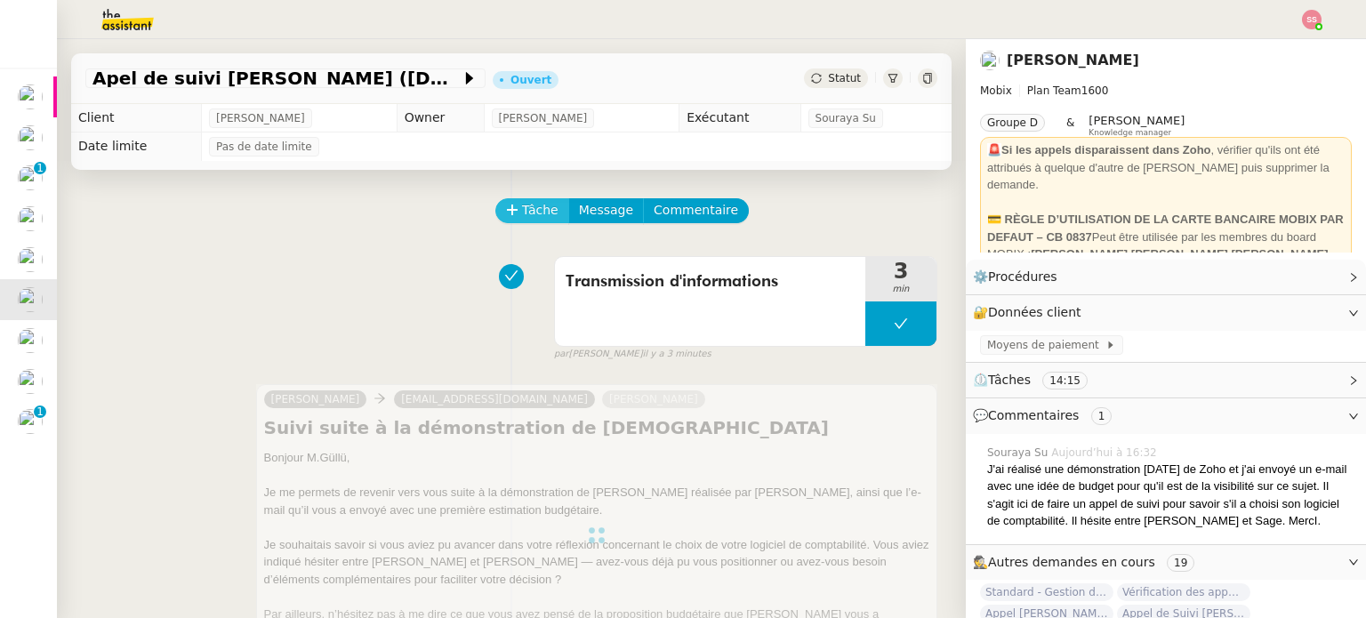
click at [523, 216] on span "Tâche" at bounding box center [540, 210] width 36 height 20
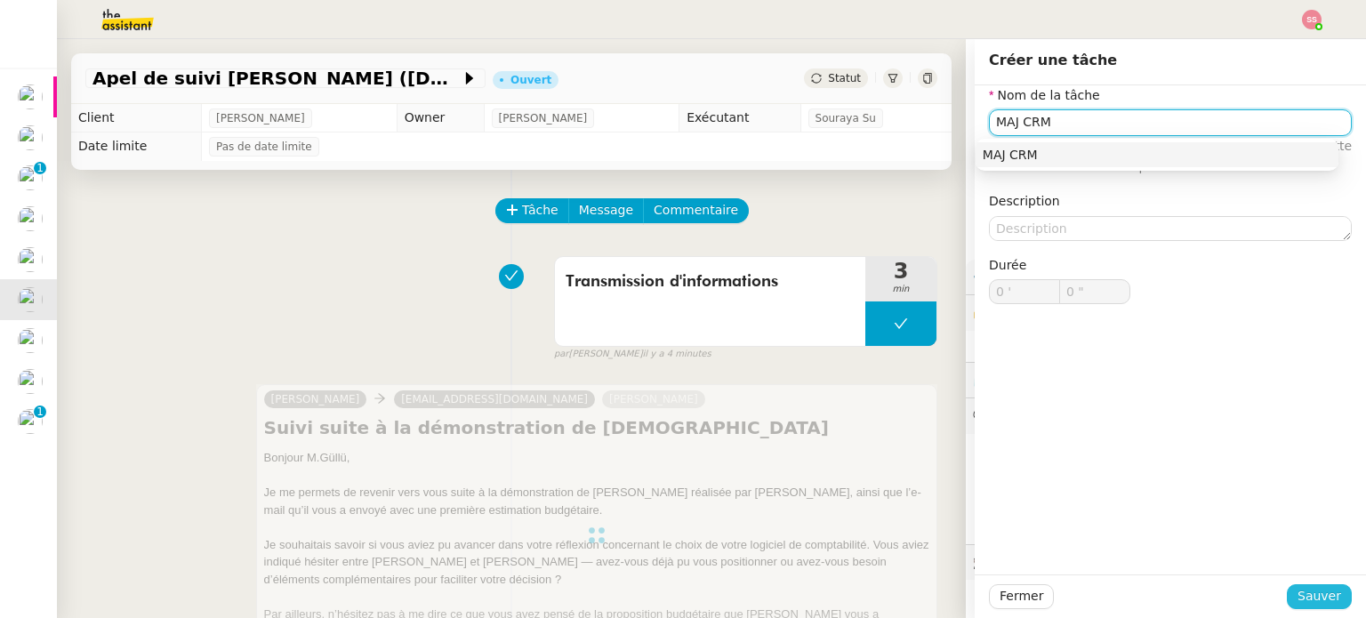
type input "MAJ CRM"
click at [1298, 590] on span "Sauver" at bounding box center [1319, 596] width 44 height 20
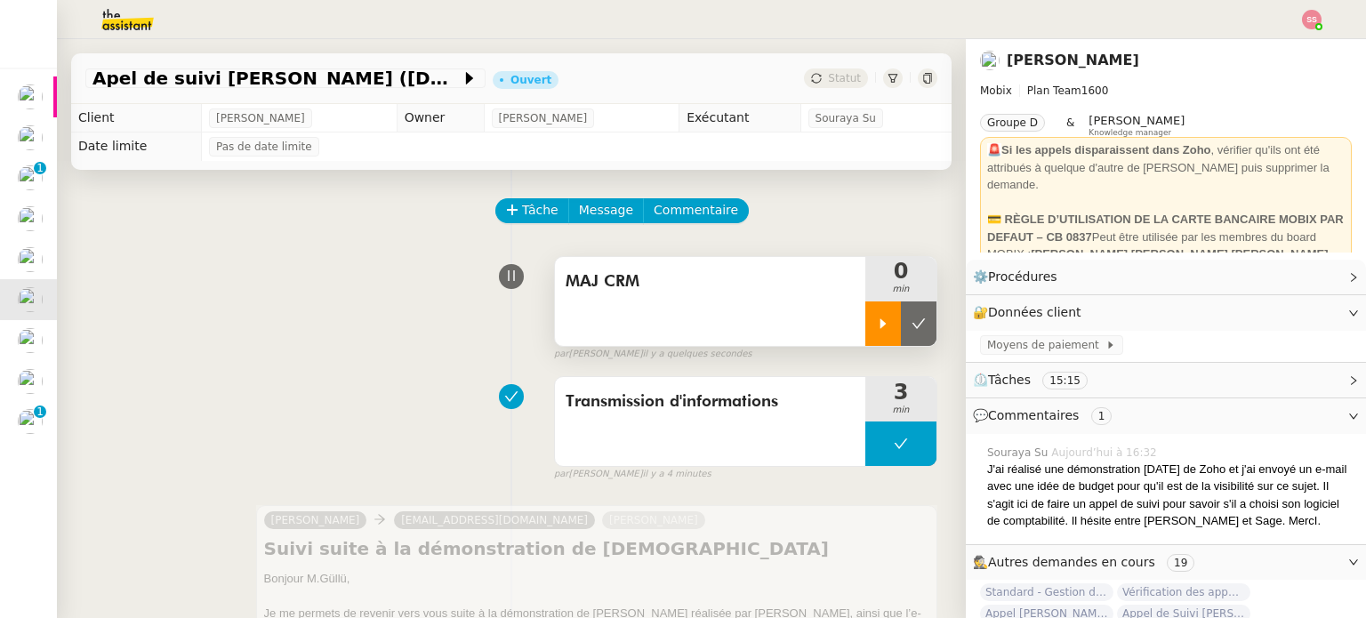
click at [876, 325] on icon at bounding box center [883, 324] width 14 height 14
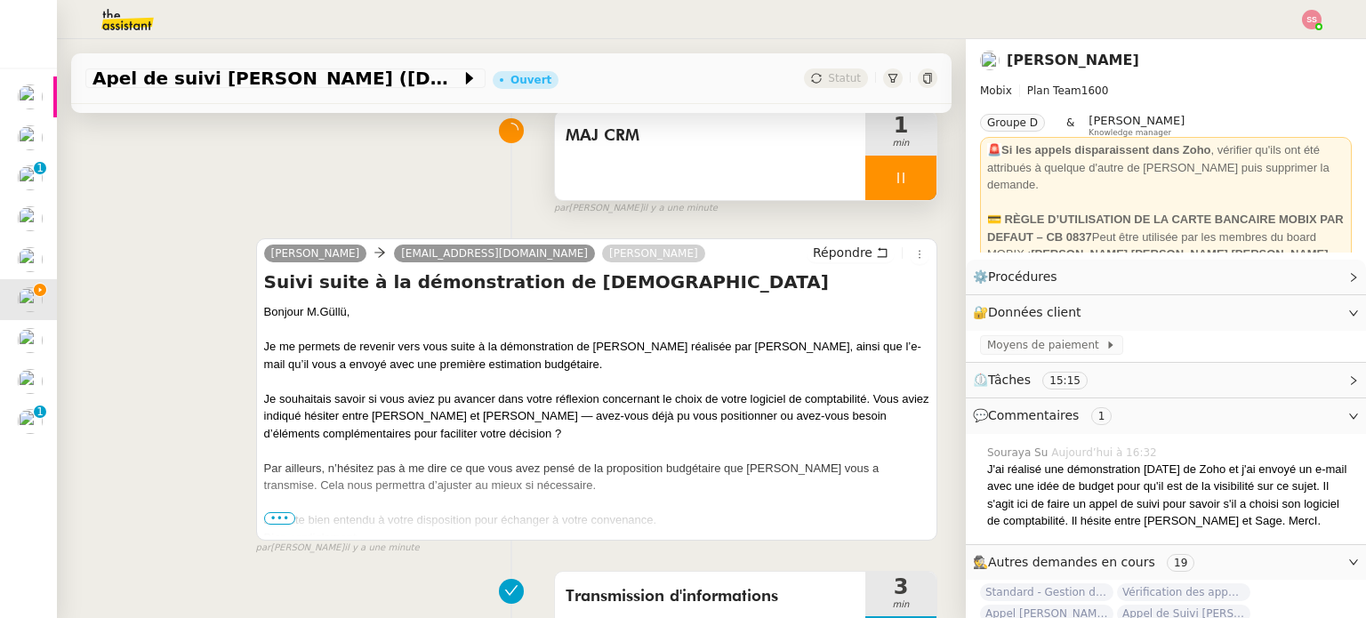
scroll to position [178, 0]
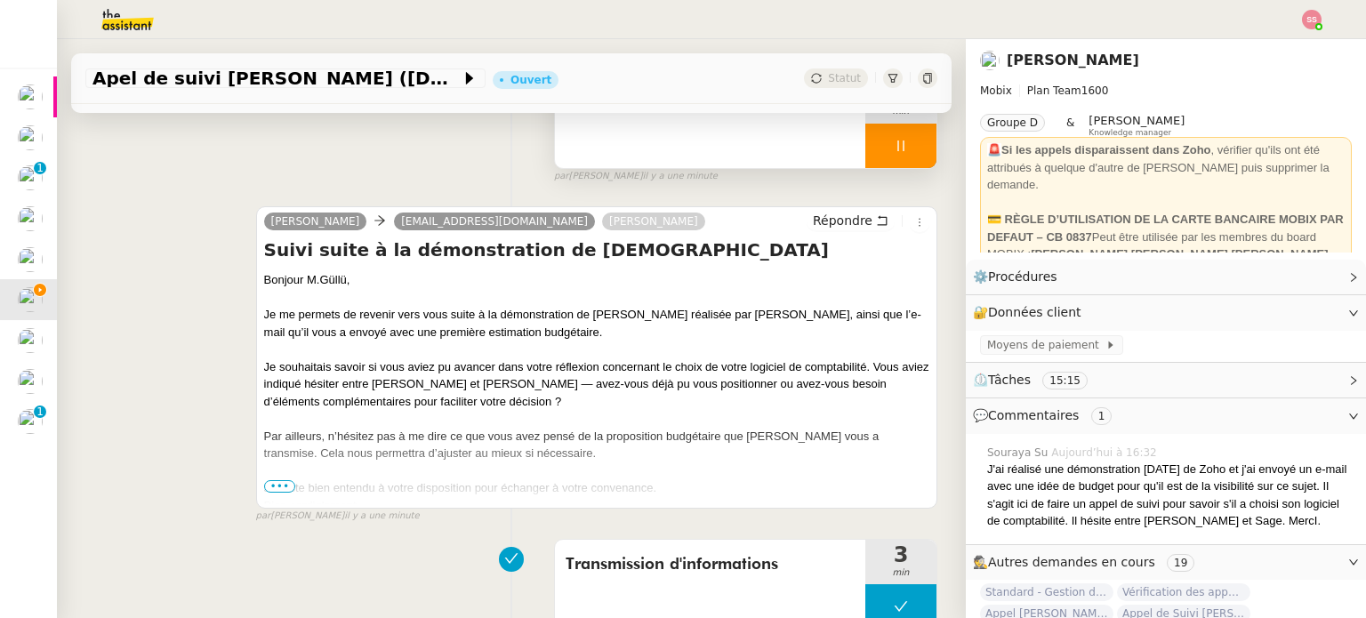
click at [273, 491] on span "•••" at bounding box center [280, 486] width 32 height 12
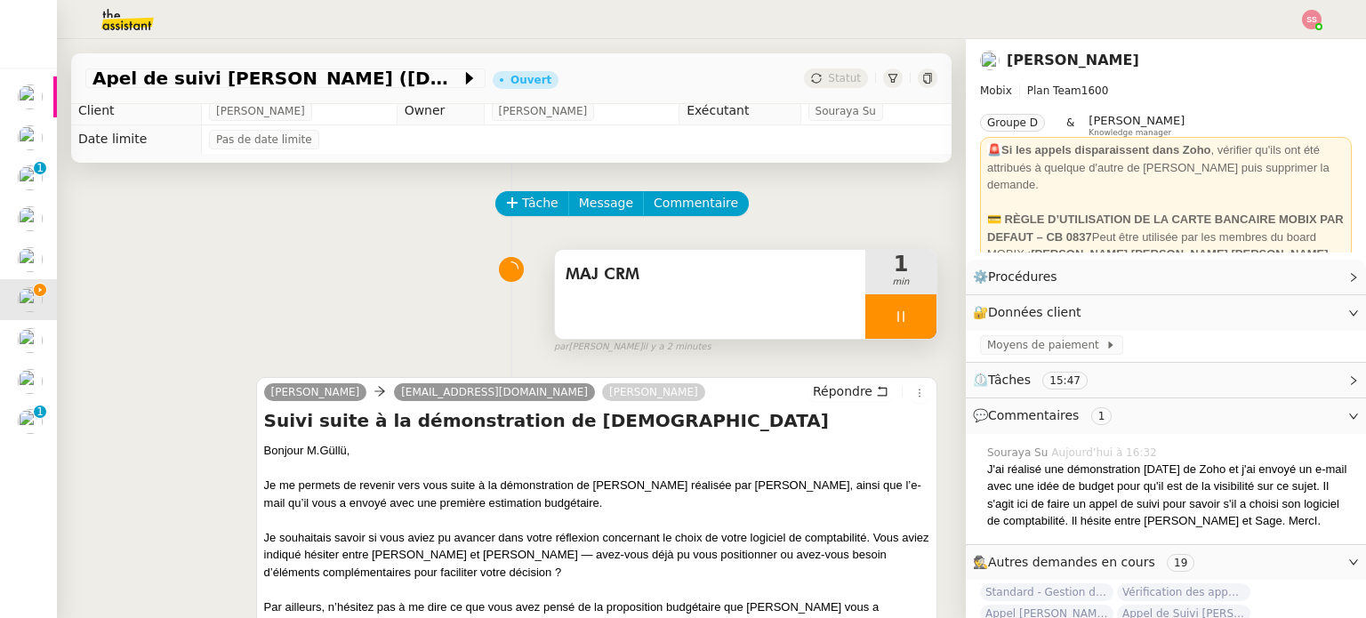
scroll to position [0, 0]
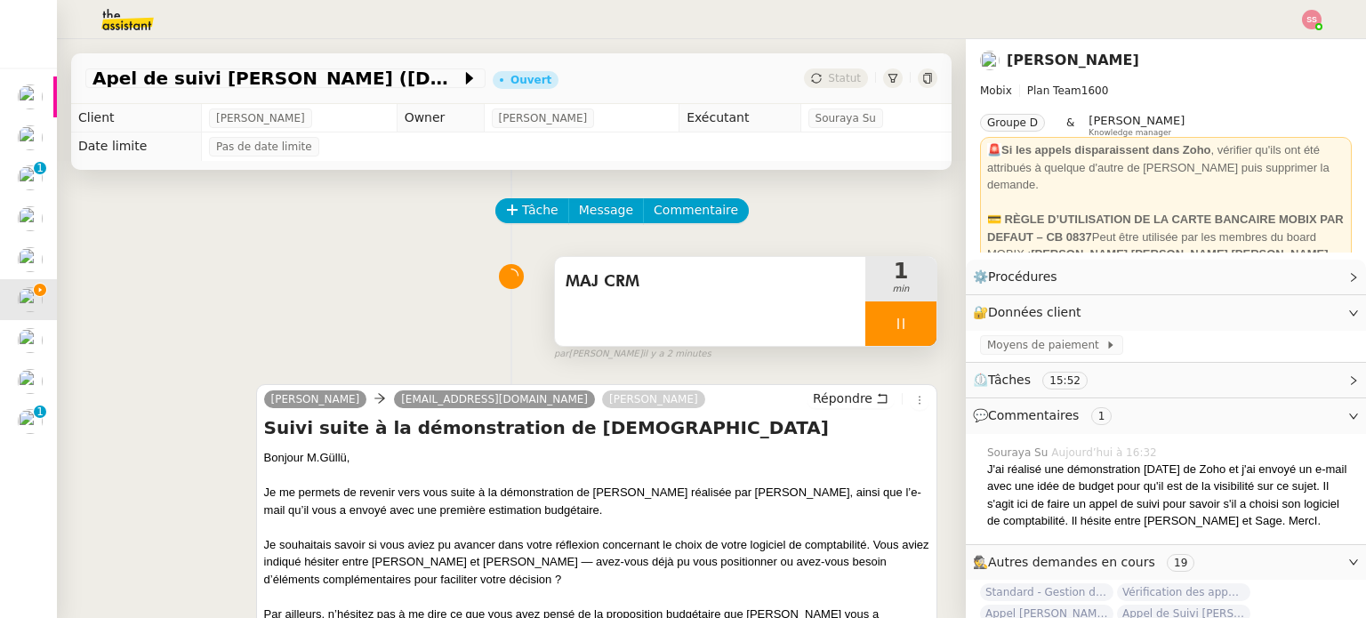
click at [896, 333] on div at bounding box center [900, 323] width 71 height 44
click at [912, 331] on icon at bounding box center [919, 324] width 14 height 14
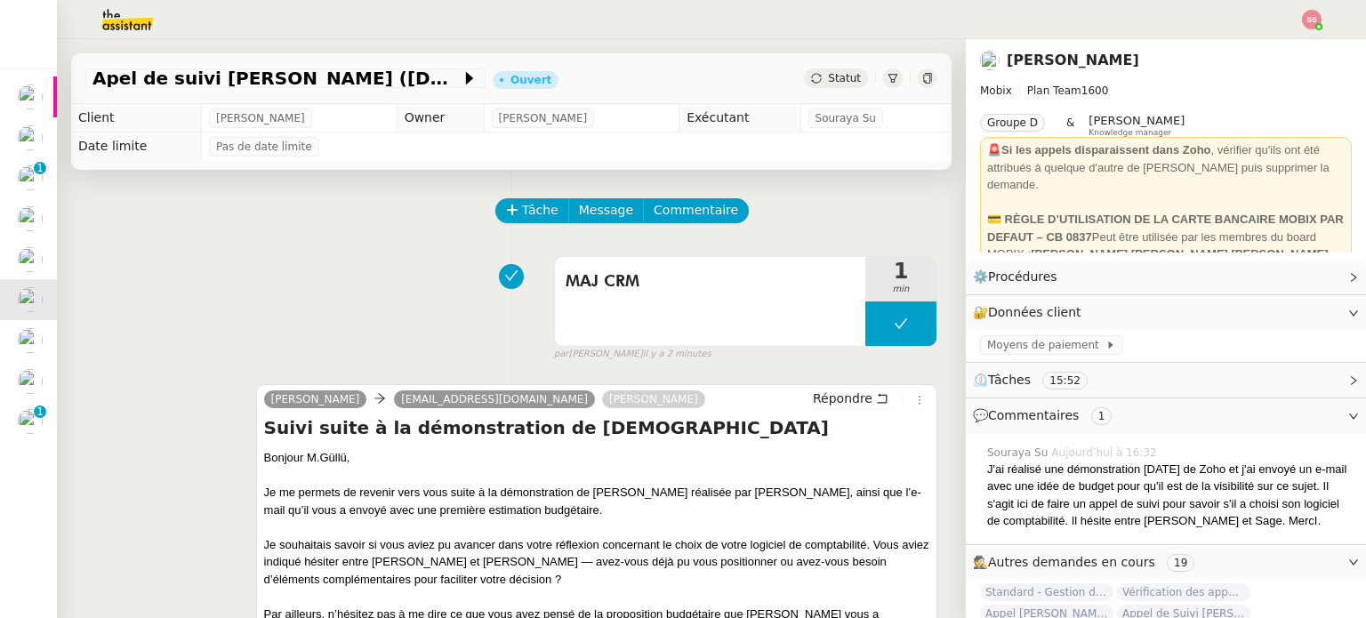
click at [828, 75] on span "Statut" at bounding box center [844, 78] width 33 height 12
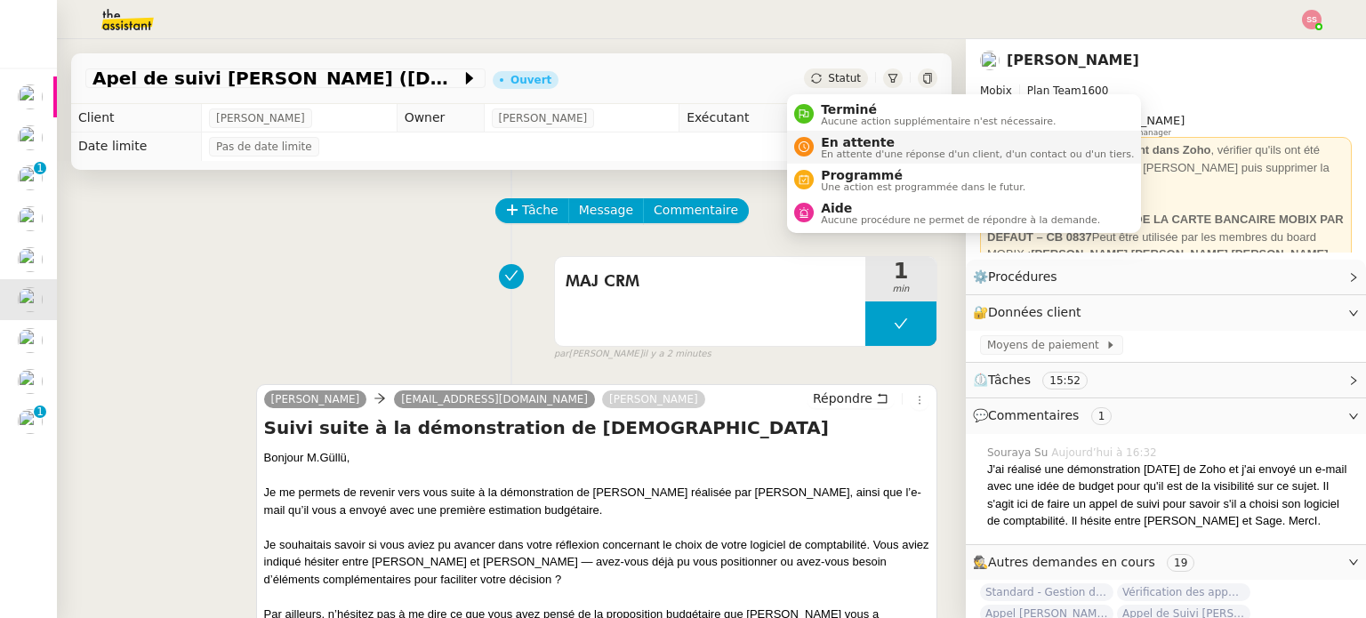
click at [851, 156] on span "En attente d'une réponse d'un client, d'un contact ou d'un tiers." at bounding box center [977, 154] width 313 height 10
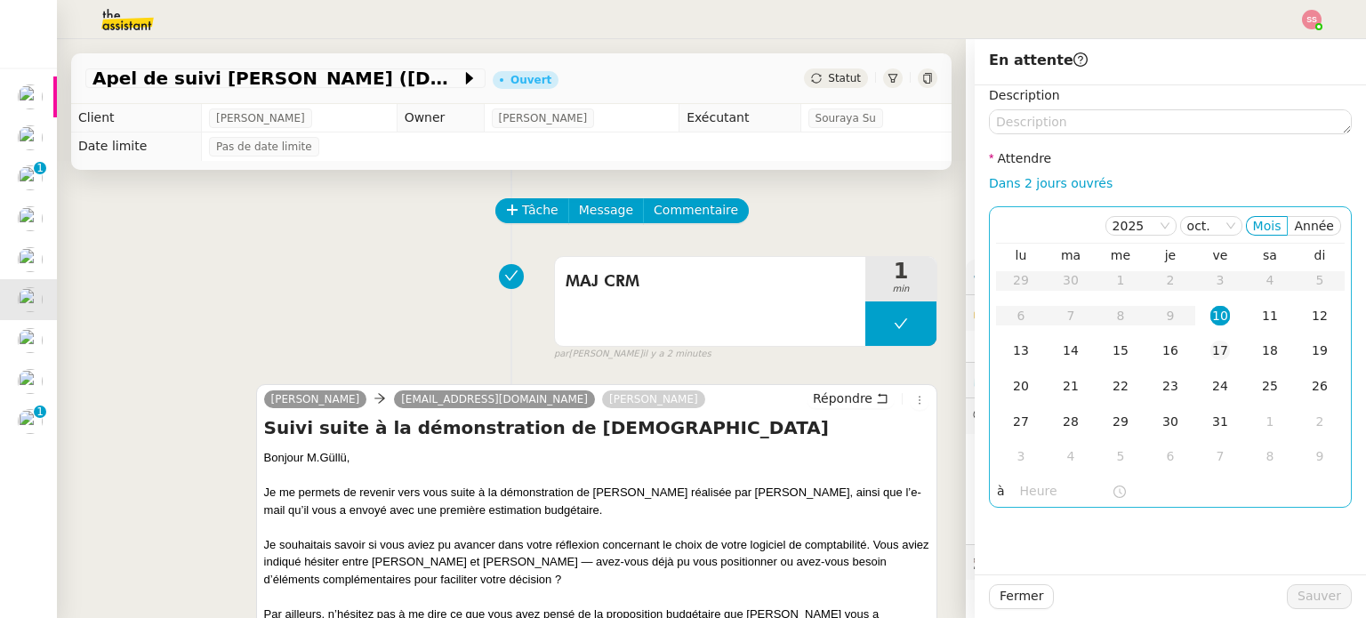
click at [1213, 351] on div "17" at bounding box center [1220, 351] width 20 height 20
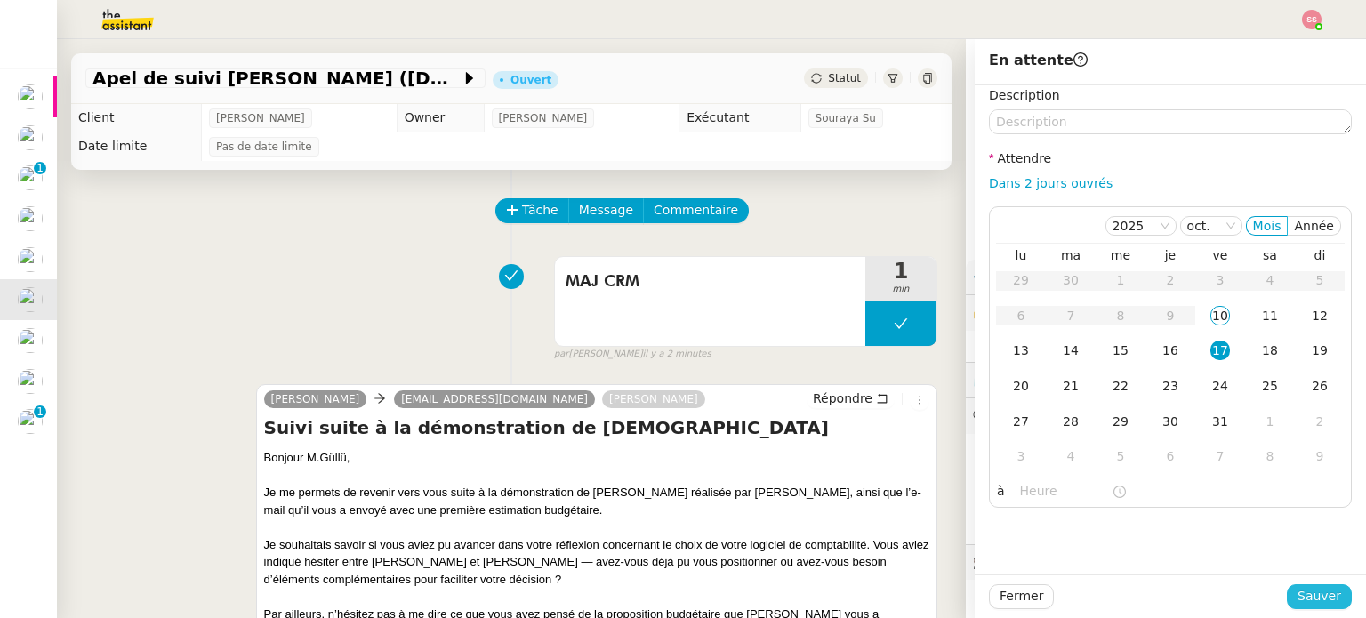
click at [1302, 591] on span "Sauver" at bounding box center [1319, 596] width 44 height 20
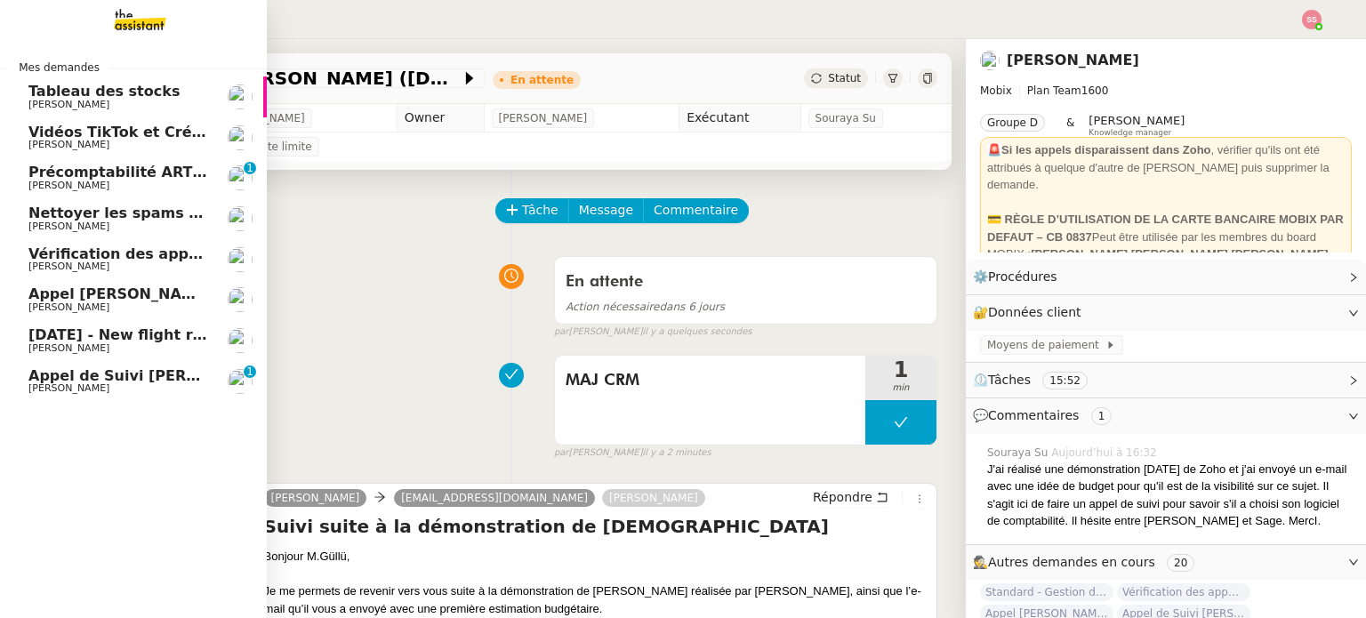
click at [110, 331] on span "[DATE] - New flight request - S E" at bounding box center [158, 334] width 260 height 17
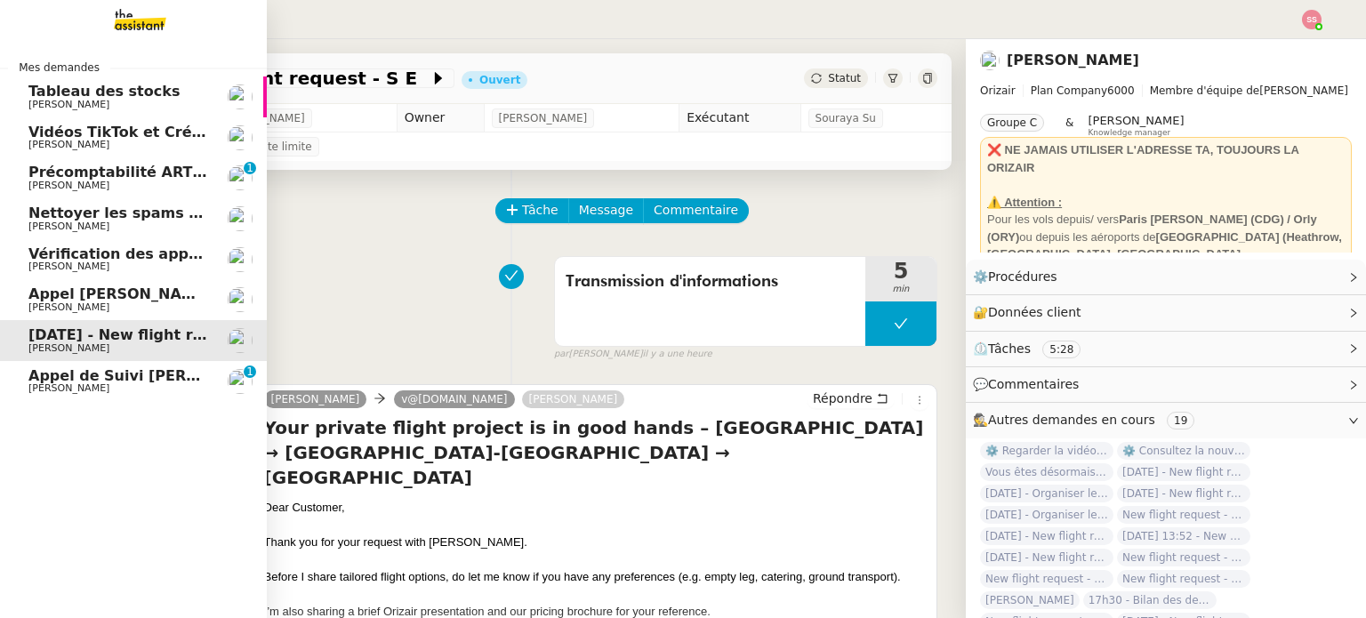
click at [100, 305] on span "[PERSON_NAME]" at bounding box center [118, 307] width 180 height 11
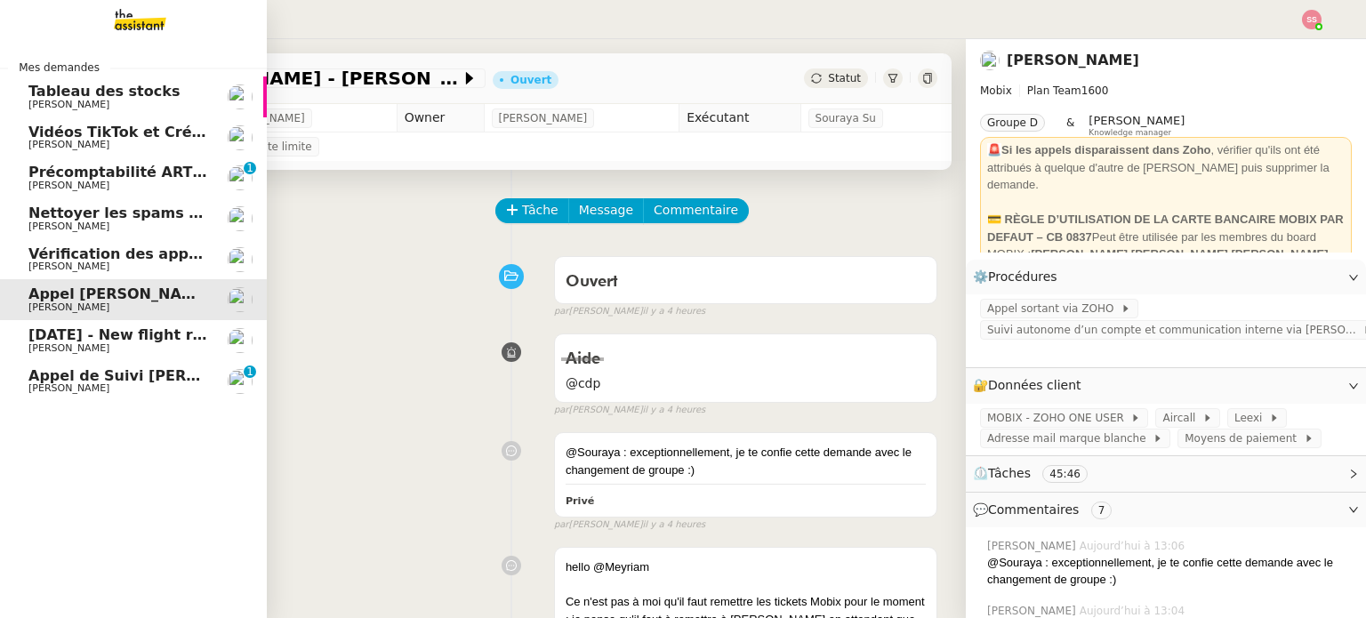
click at [91, 377] on span "[PERSON_NAME] de Suivi [PERSON_NAME]" at bounding box center [154, 375] width 253 height 17
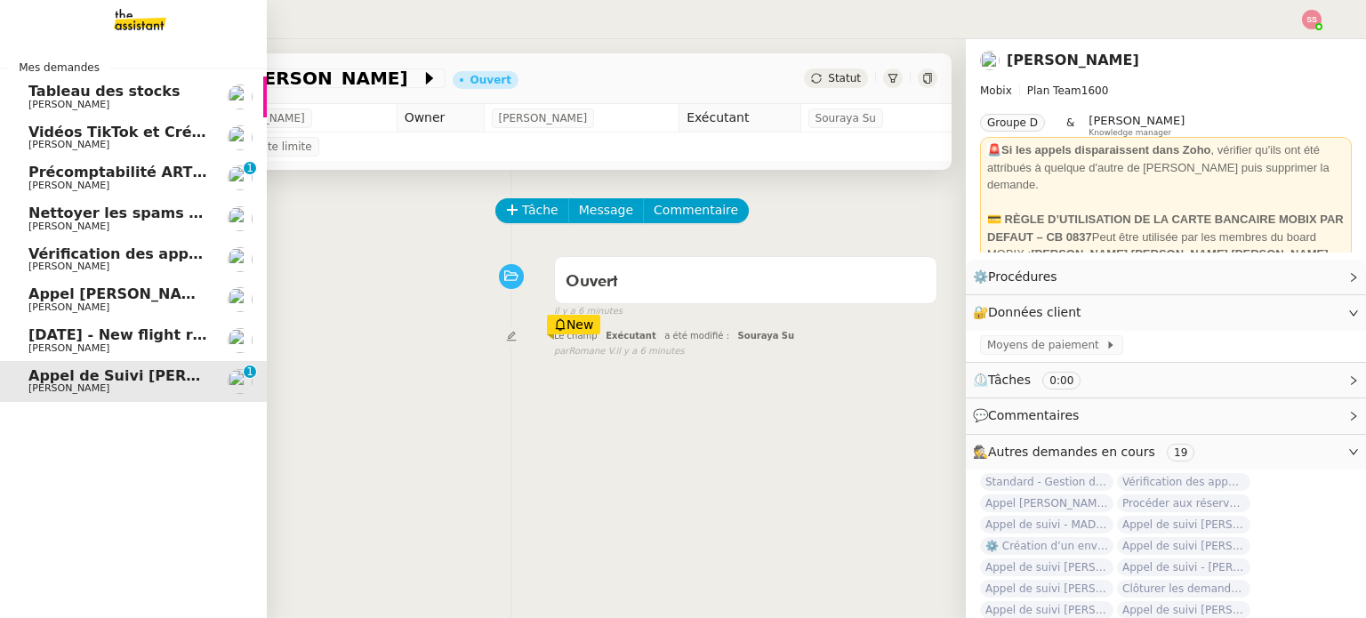
click at [108, 302] on span "[PERSON_NAME]" at bounding box center [118, 307] width 180 height 11
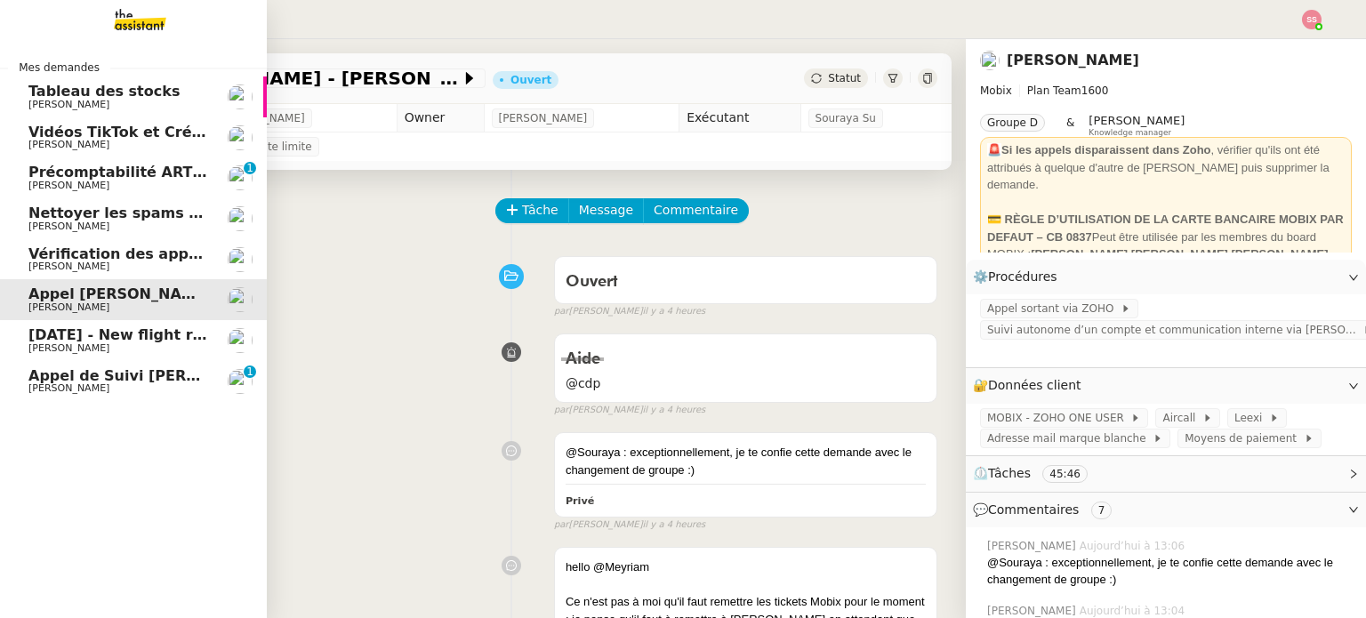
click at [108, 373] on span "[PERSON_NAME] de Suivi [PERSON_NAME]" at bounding box center [154, 375] width 253 height 17
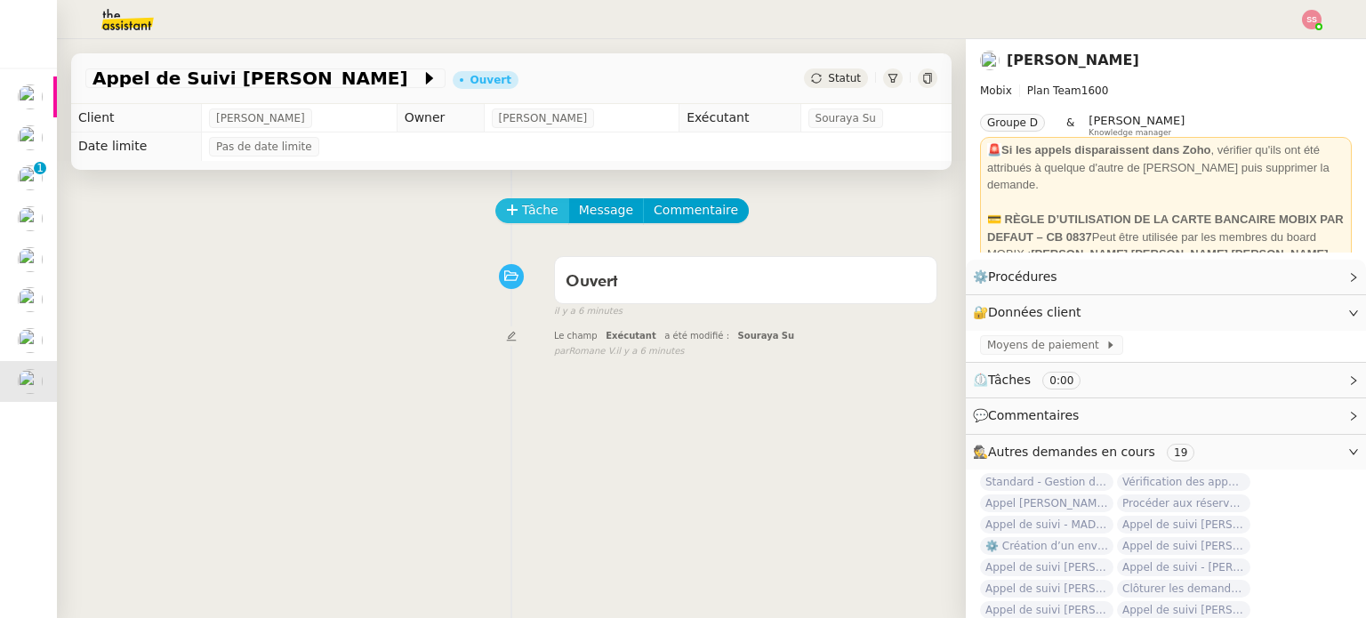
click at [529, 210] on span "Tâche" at bounding box center [540, 210] width 36 height 20
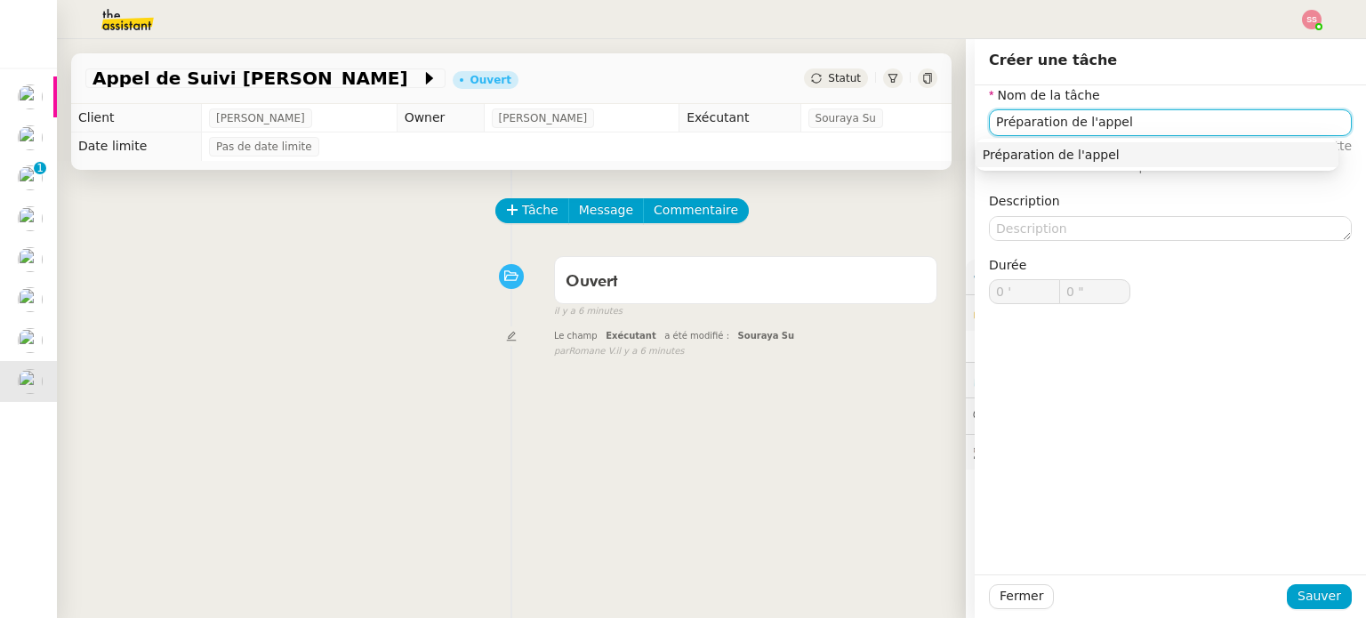
click at [997, 148] on div "Préparation de l'appel" at bounding box center [1157, 155] width 349 height 16
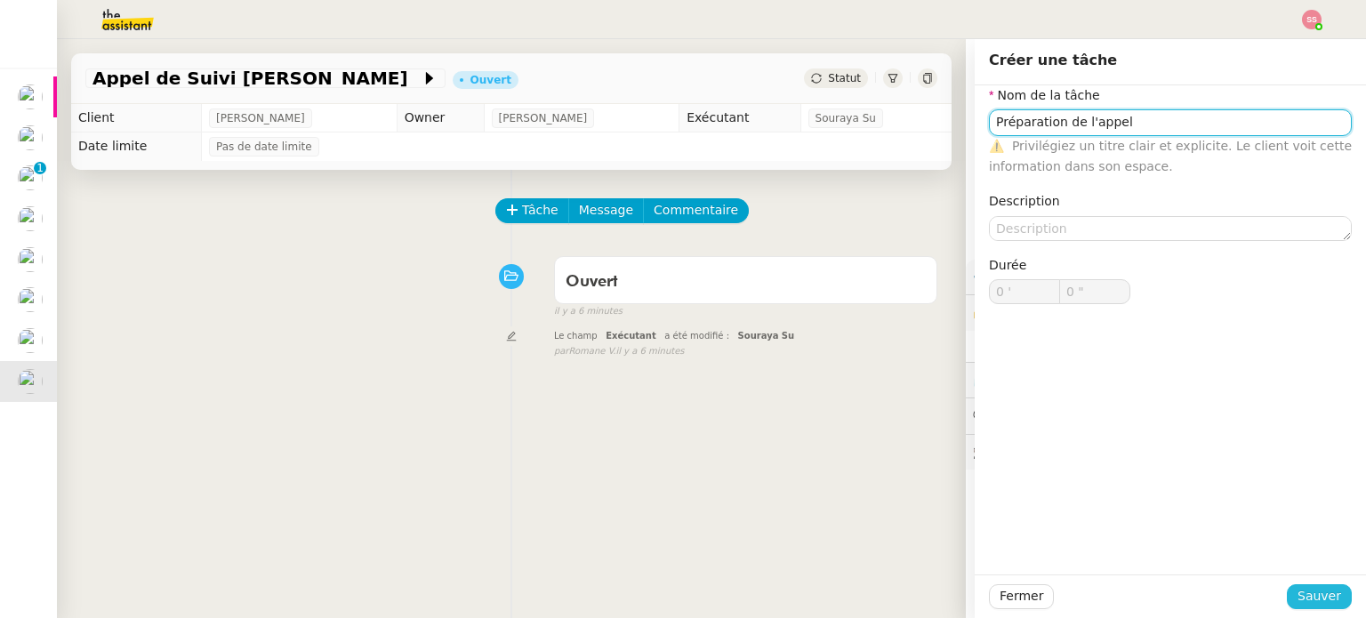
type input "Préparation de l'appel"
click at [1310, 596] on span "Sauver" at bounding box center [1319, 596] width 44 height 20
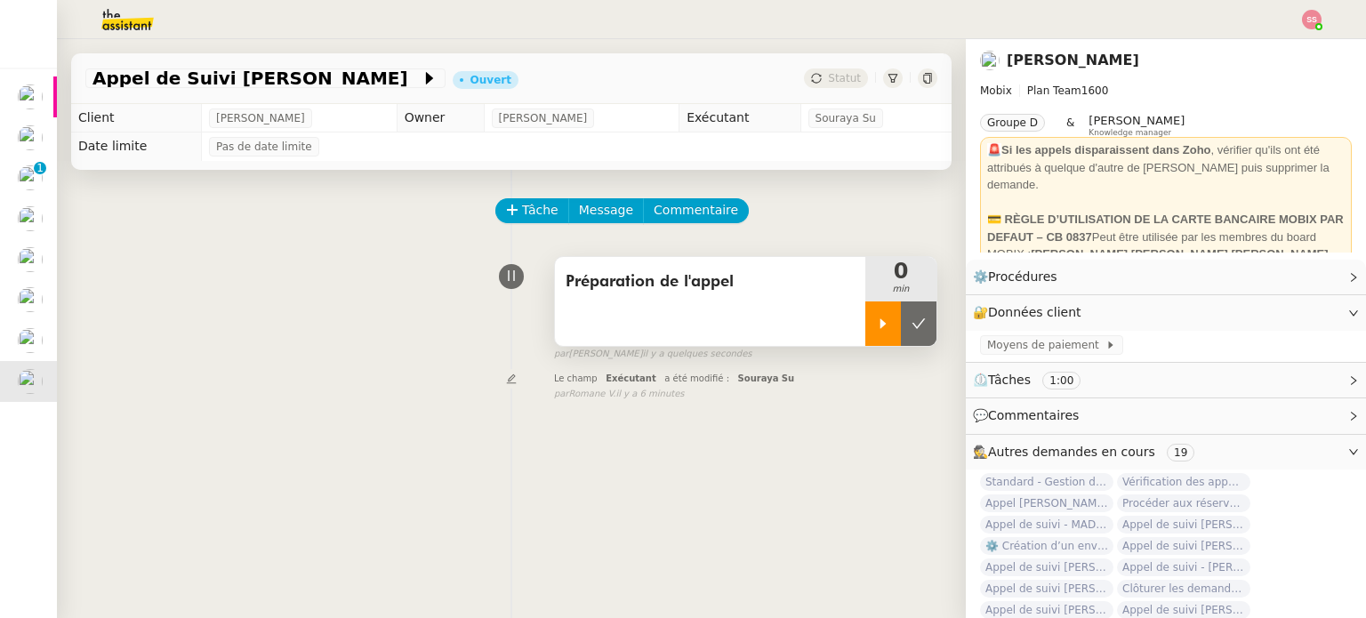
click at [865, 322] on div at bounding box center [883, 323] width 36 height 44
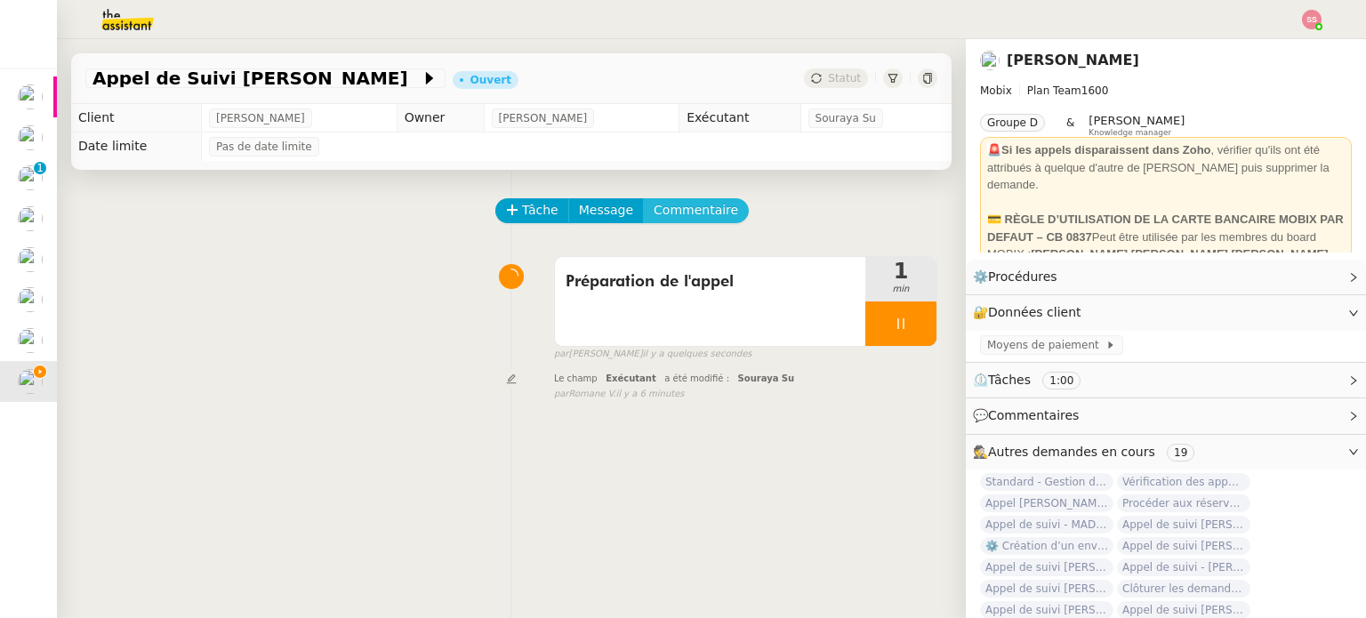
click at [683, 209] on span "Commentaire" at bounding box center [696, 210] width 84 height 20
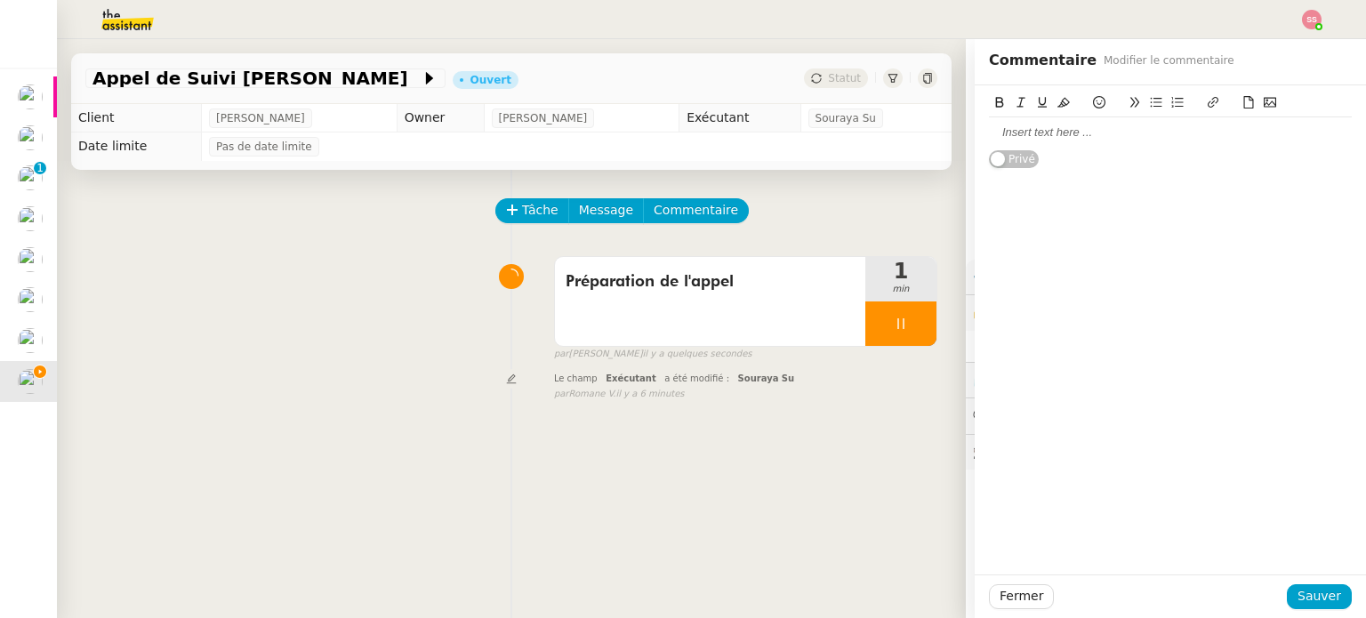
click at [1099, 144] on div at bounding box center [1170, 132] width 363 height 30
click at [1298, 600] on span "Sauver" at bounding box center [1319, 596] width 44 height 20
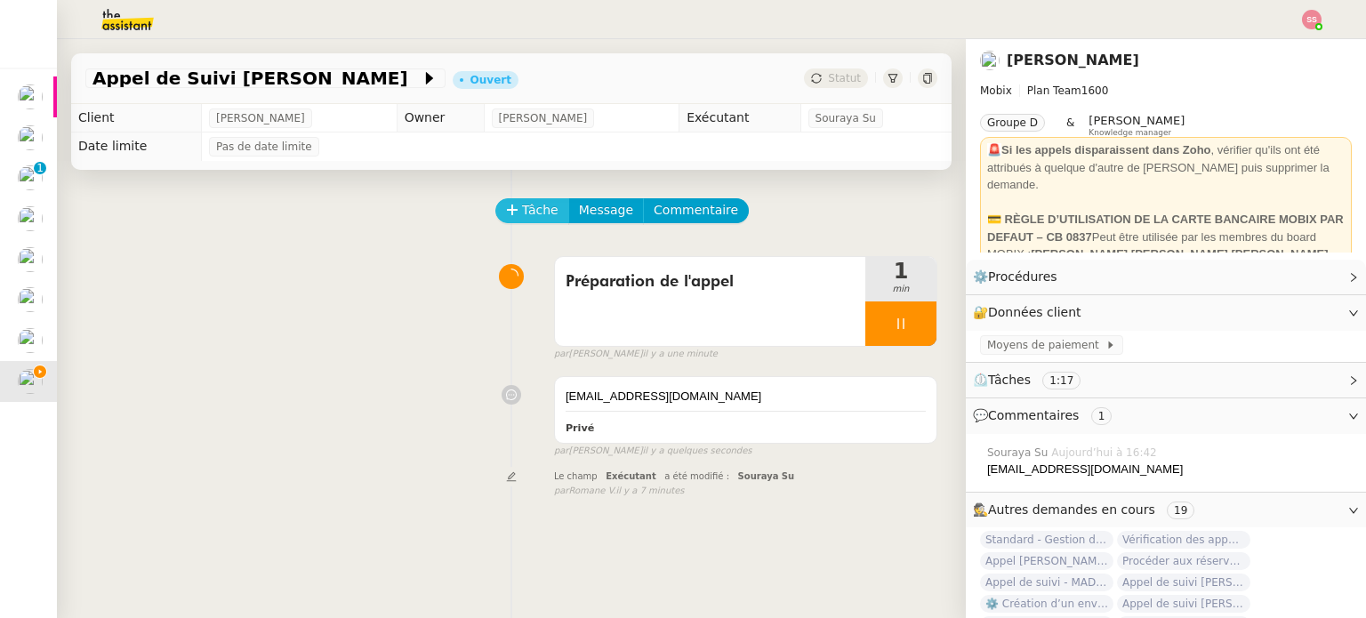
click at [522, 217] on span "Tâche" at bounding box center [540, 210] width 36 height 20
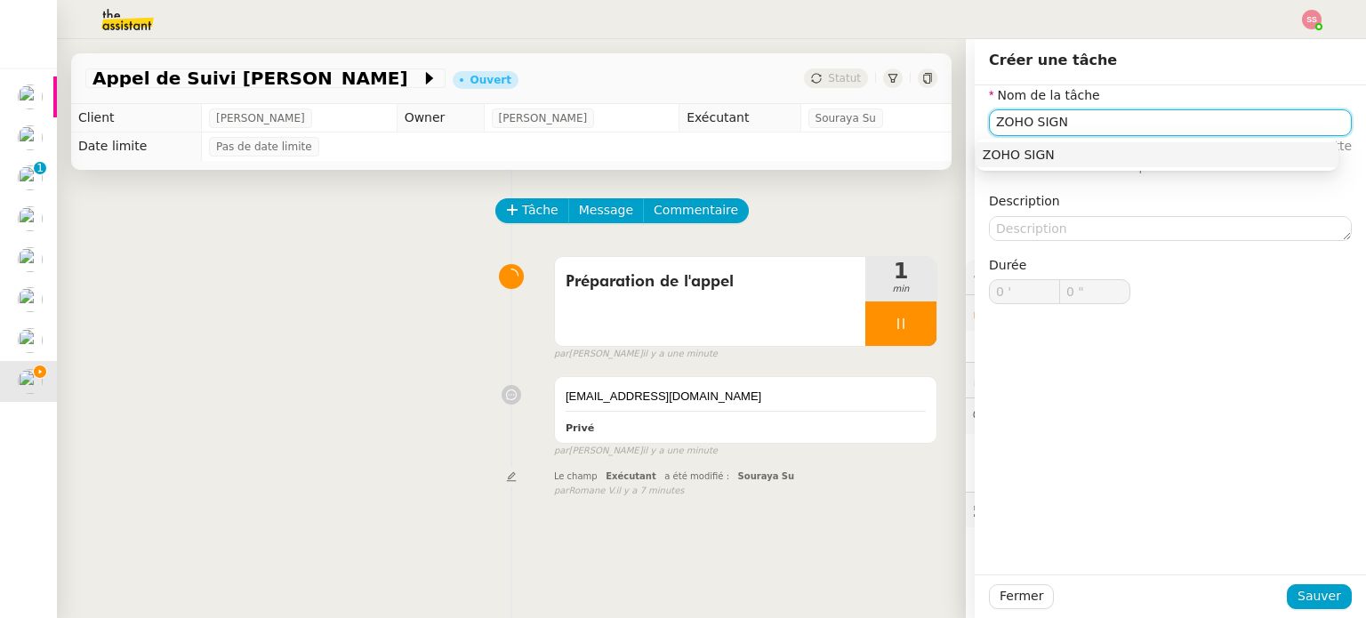
click at [1070, 150] on div "ZOHO SIGN" at bounding box center [1157, 155] width 349 height 16
type input "ZOHO SIGN"
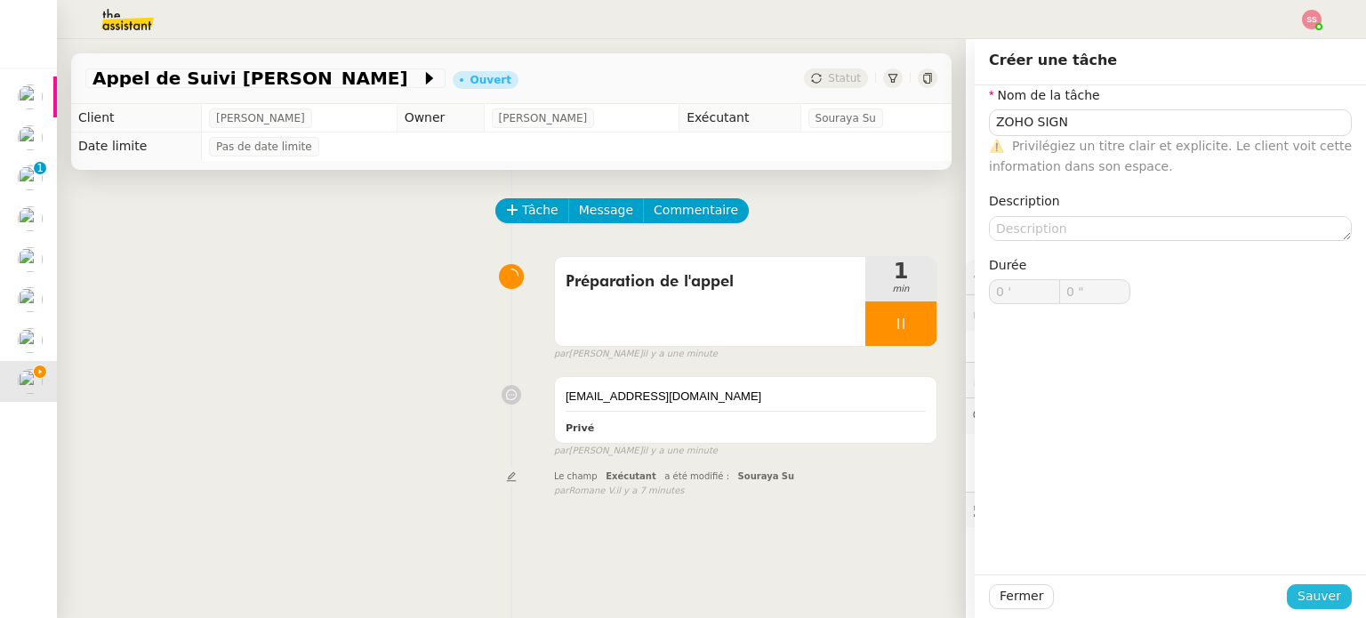
click at [1297, 594] on span "Sauver" at bounding box center [1319, 596] width 44 height 20
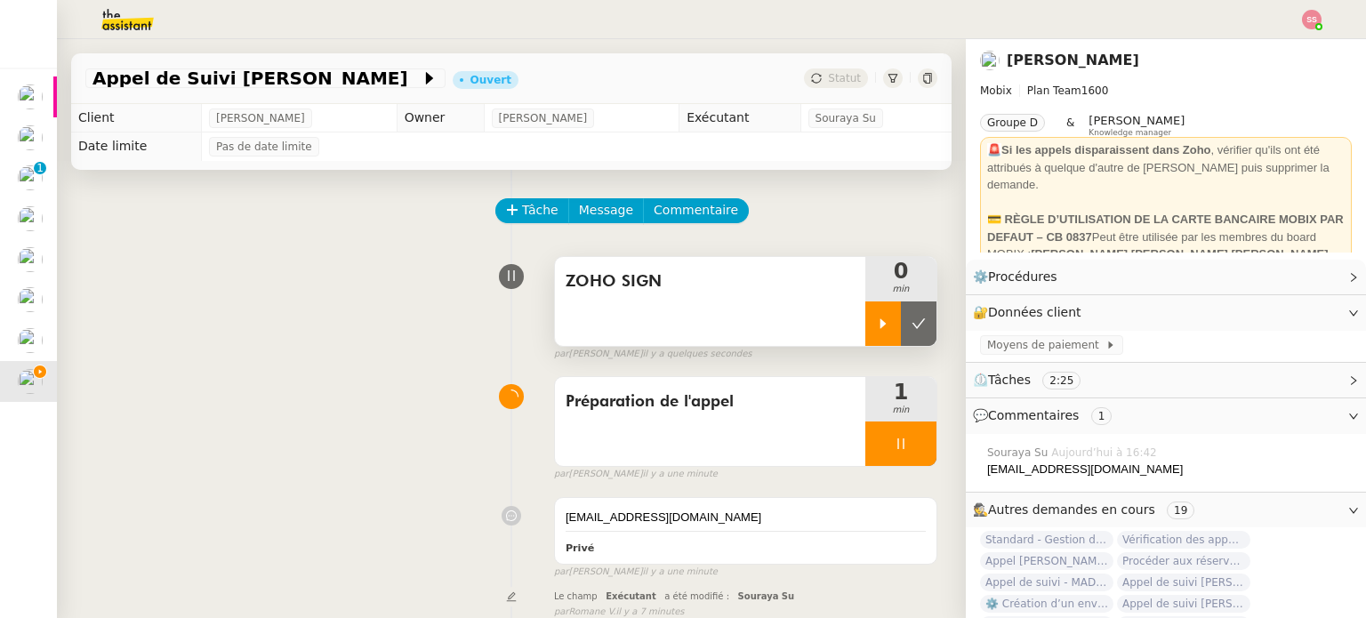
click at [865, 316] on div at bounding box center [883, 323] width 36 height 44
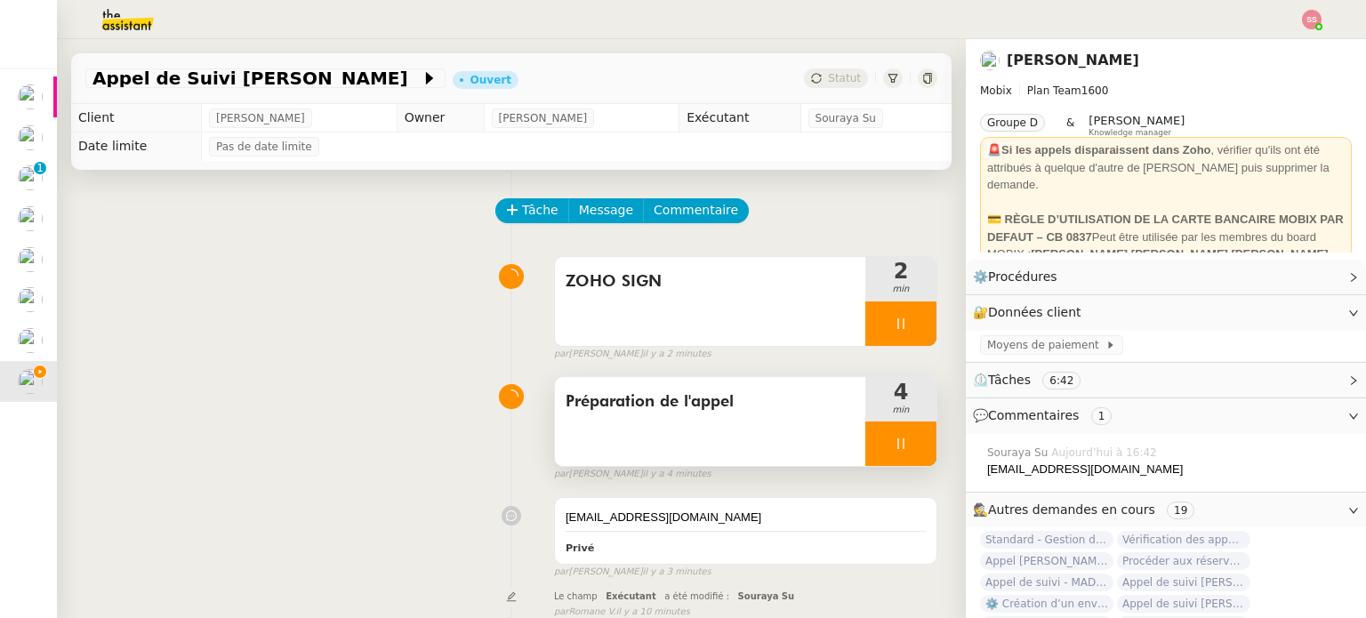
click at [888, 437] on div at bounding box center [900, 444] width 71 height 44
click at [901, 437] on button at bounding box center [919, 444] width 36 height 44
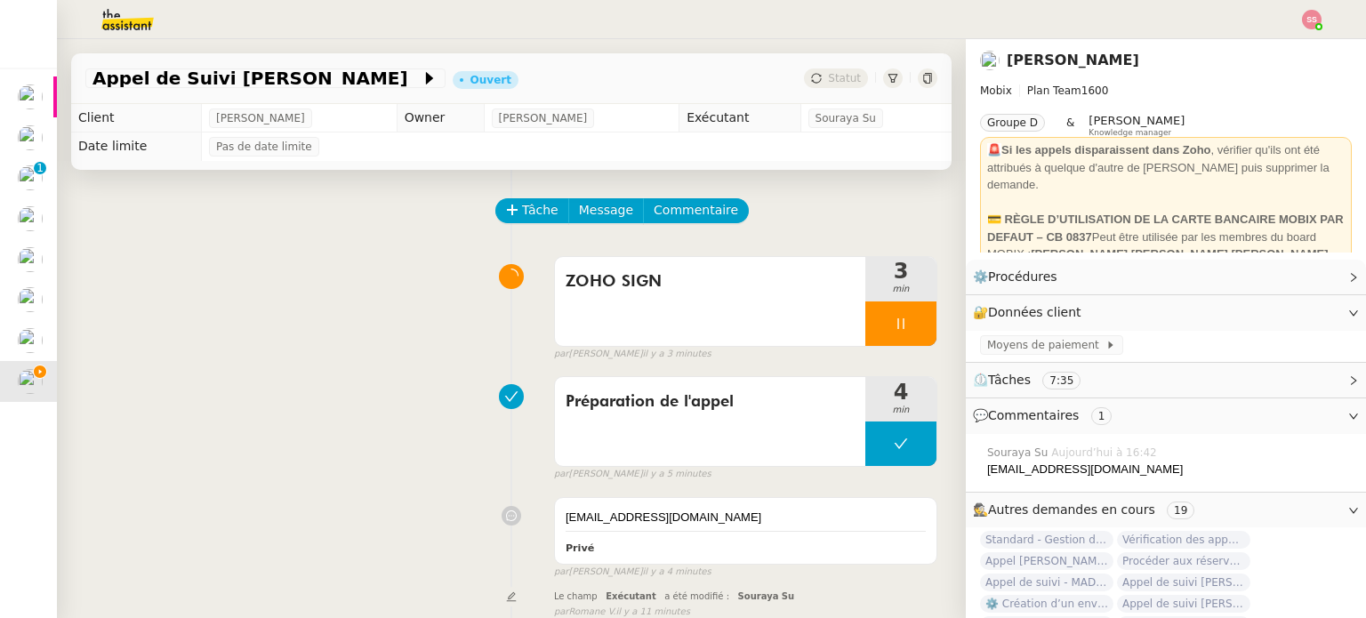
click at [681, 198] on div "Tâche Message Commentaire Veuillez patienter une erreur s'est produite 👌👌👌 mess…" at bounding box center [511, 479] width 909 height 618
click at [684, 203] on span "Commentaire" at bounding box center [696, 210] width 84 height 20
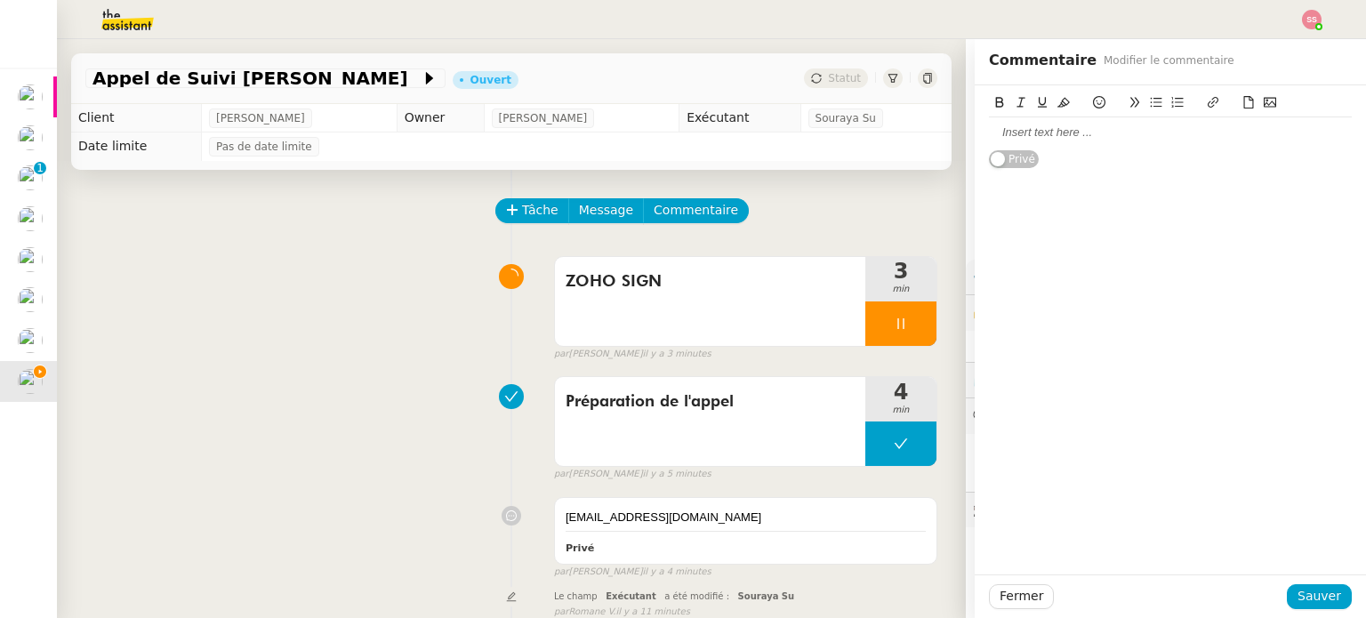
click at [1044, 136] on div at bounding box center [1170, 133] width 363 height 16
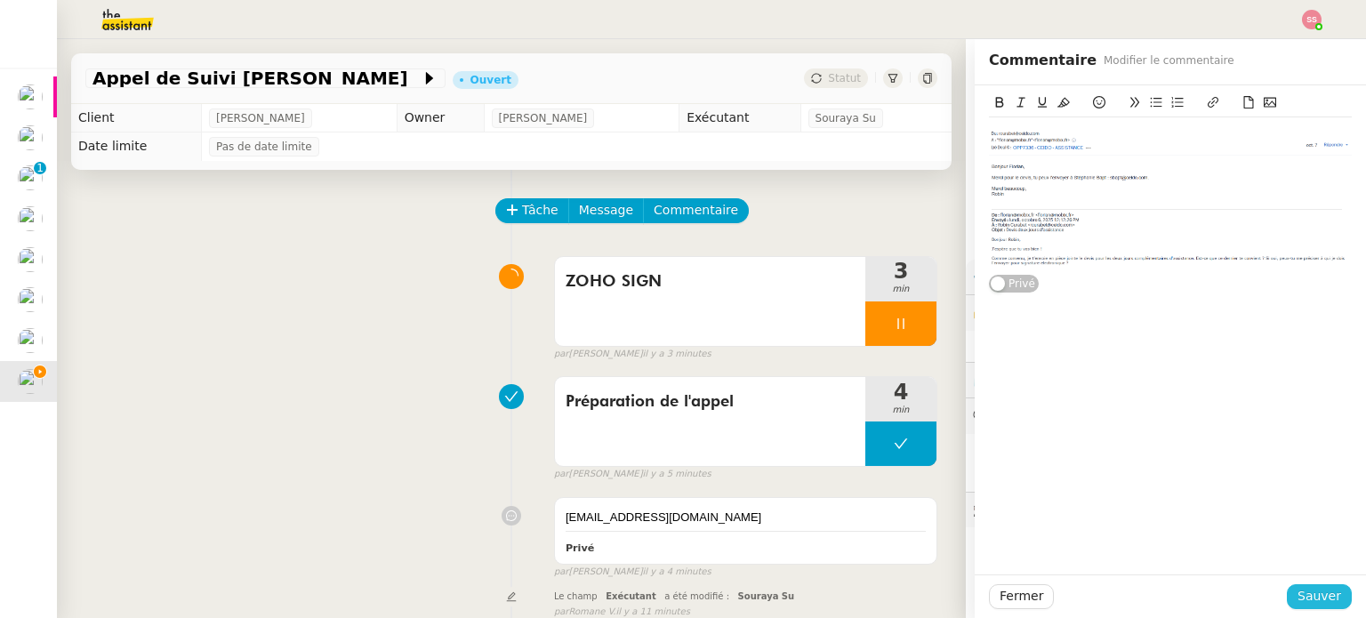
click at [1321, 601] on span "Sauver" at bounding box center [1319, 596] width 44 height 20
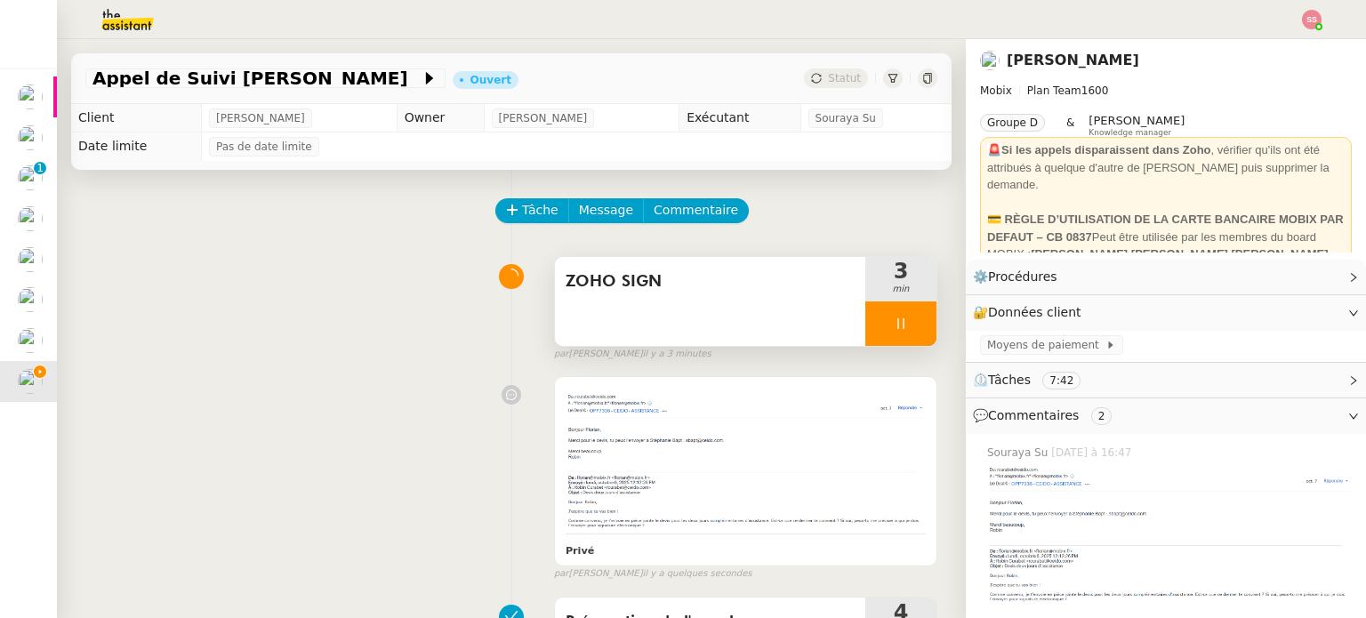
click at [901, 332] on div at bounding box center [900, 323] width 71 height 44
click at [907, 333] on button at bounding box center [919, 323] width 36 height 44
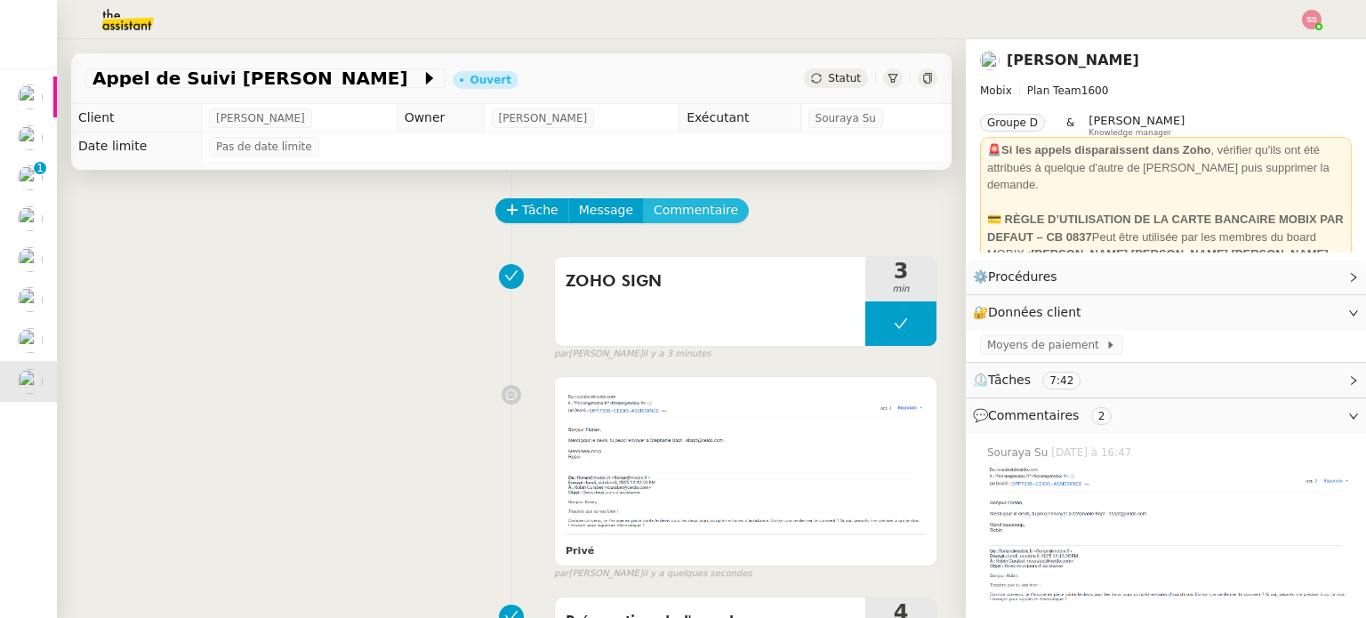
click at [660, 218] on span "Commentaire" at bounding box center [696, 210] width 84 height 20
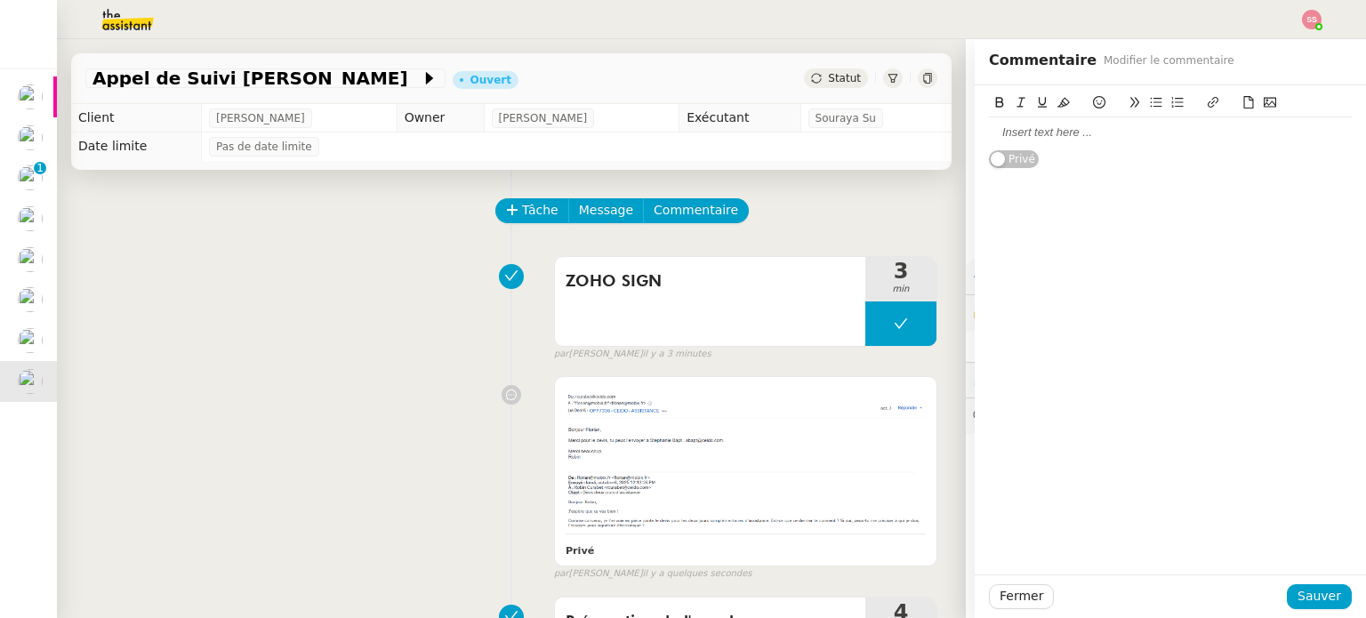
click at [1097, 141] on div at bounding box center [1170, 132] width 363 height 30
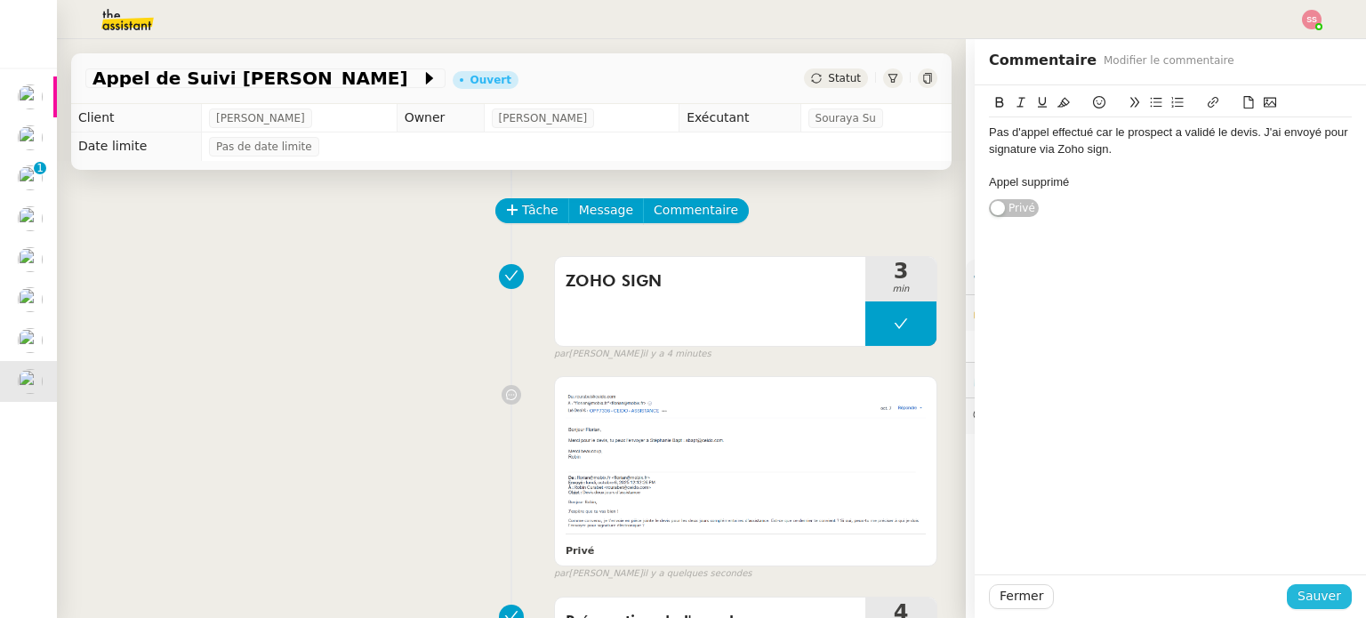
click at [1305, 607] on button "Sauver" at bounding box center [1319, 596] width 65 height 25
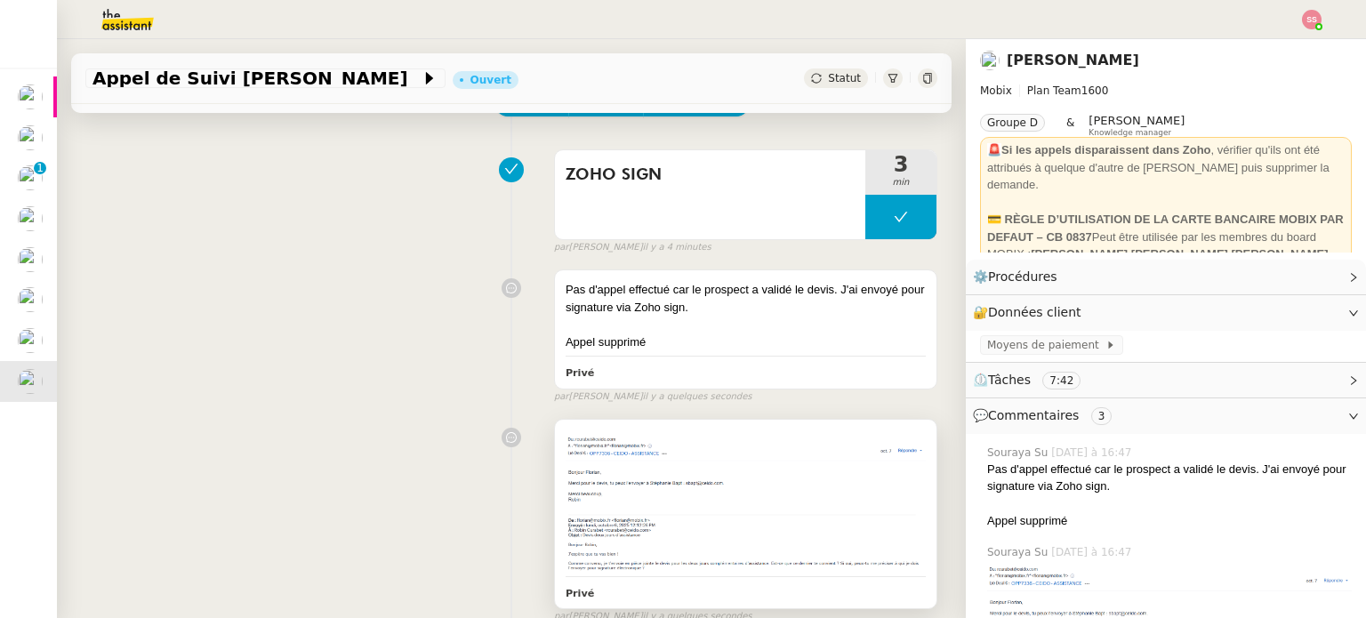
scroll to position [462, 0]
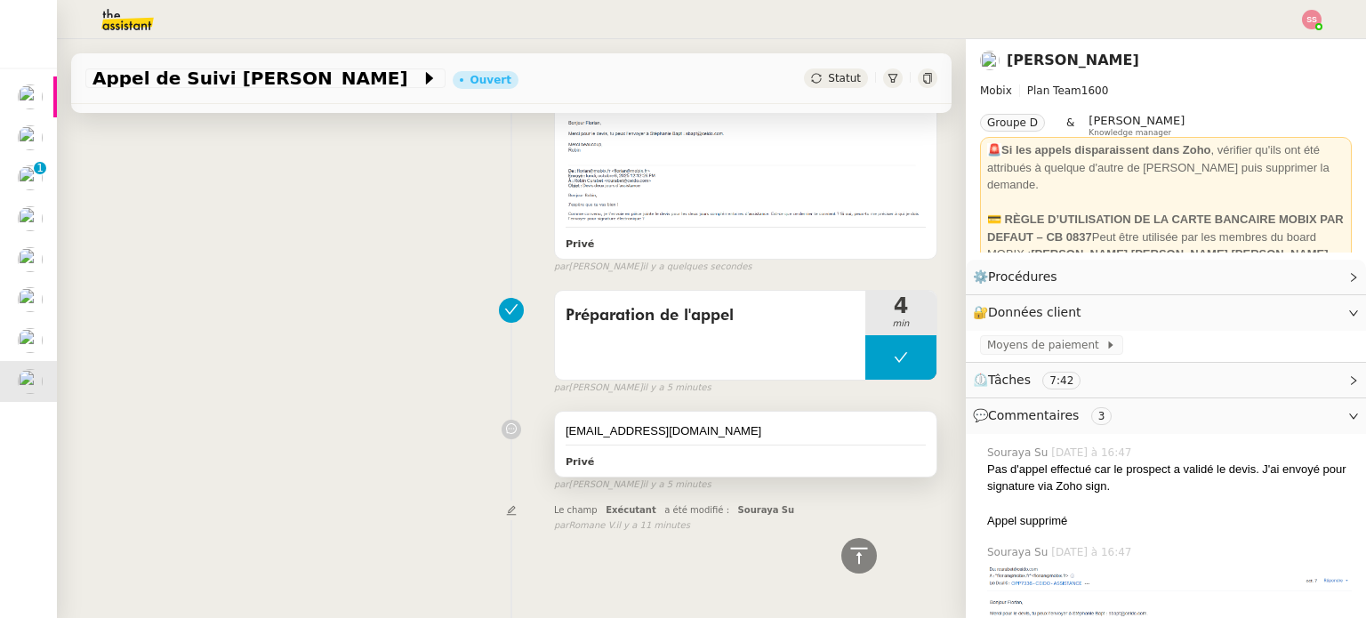
click at [612, 422] on div "sbapt@ceido.com" at bounding box center [746, 431] width 360 height 18
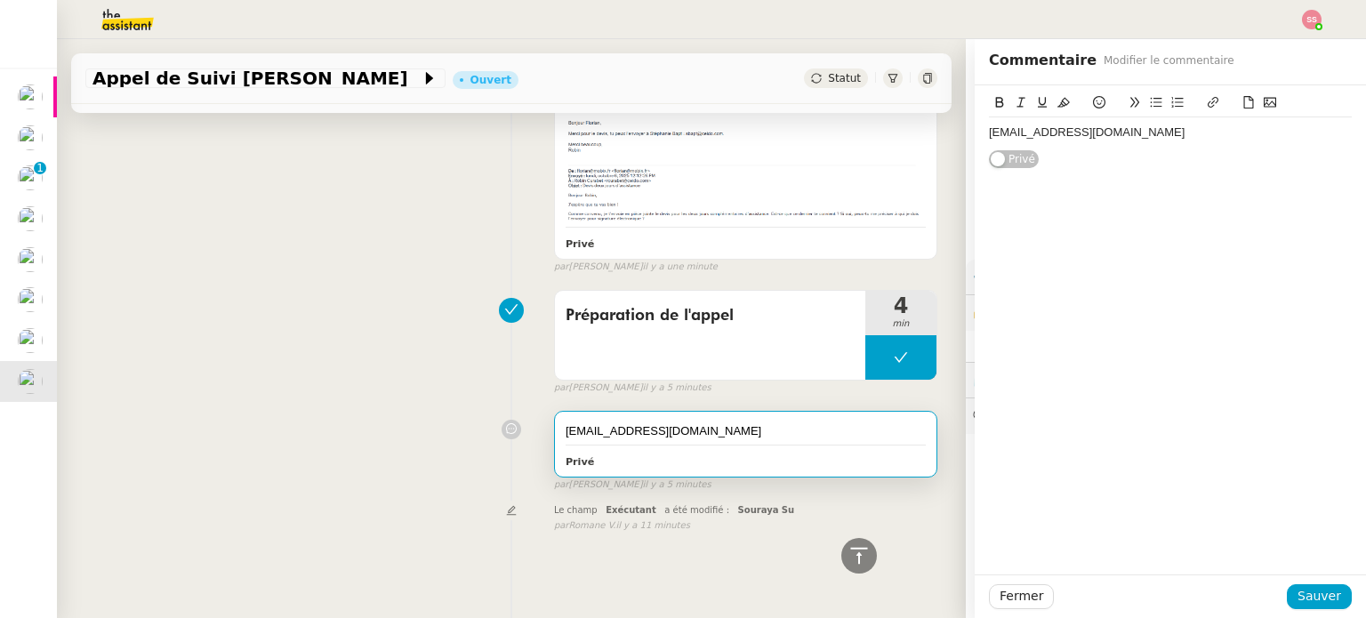
click at [1027, 123] on div "sbapt@ceido.com" at bounding box center [1170, 132] width 363 height 30
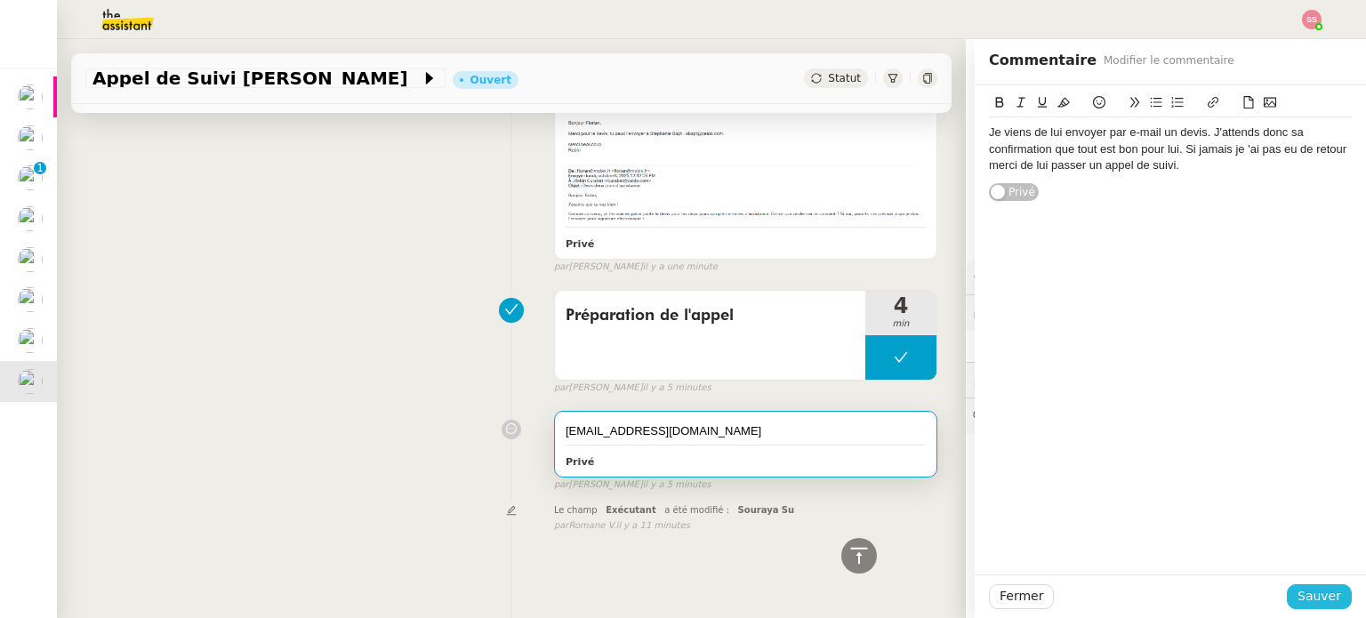
click at [1309, 604] on span "Sauver" at bounding box center [1319, 596] width 44 height 20
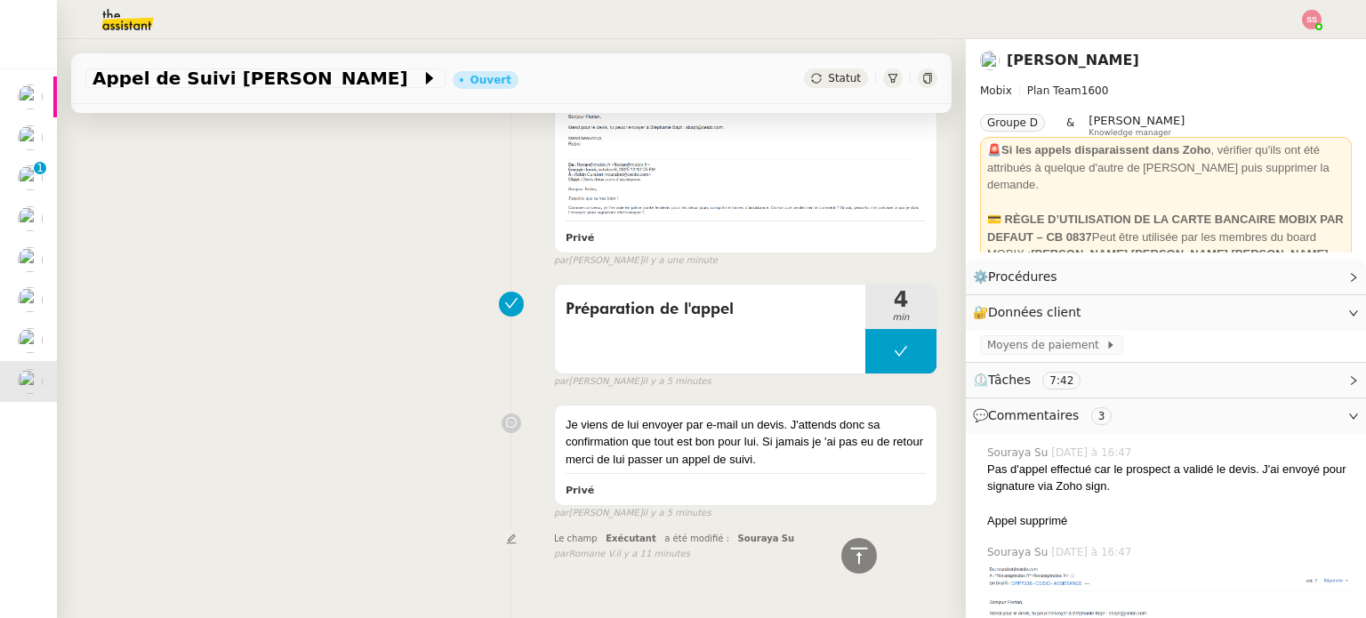
click at [385, 235] on div "Privé false par Souraya S. il y a une minute" at bounding box center [511, 161] width 852 height 213
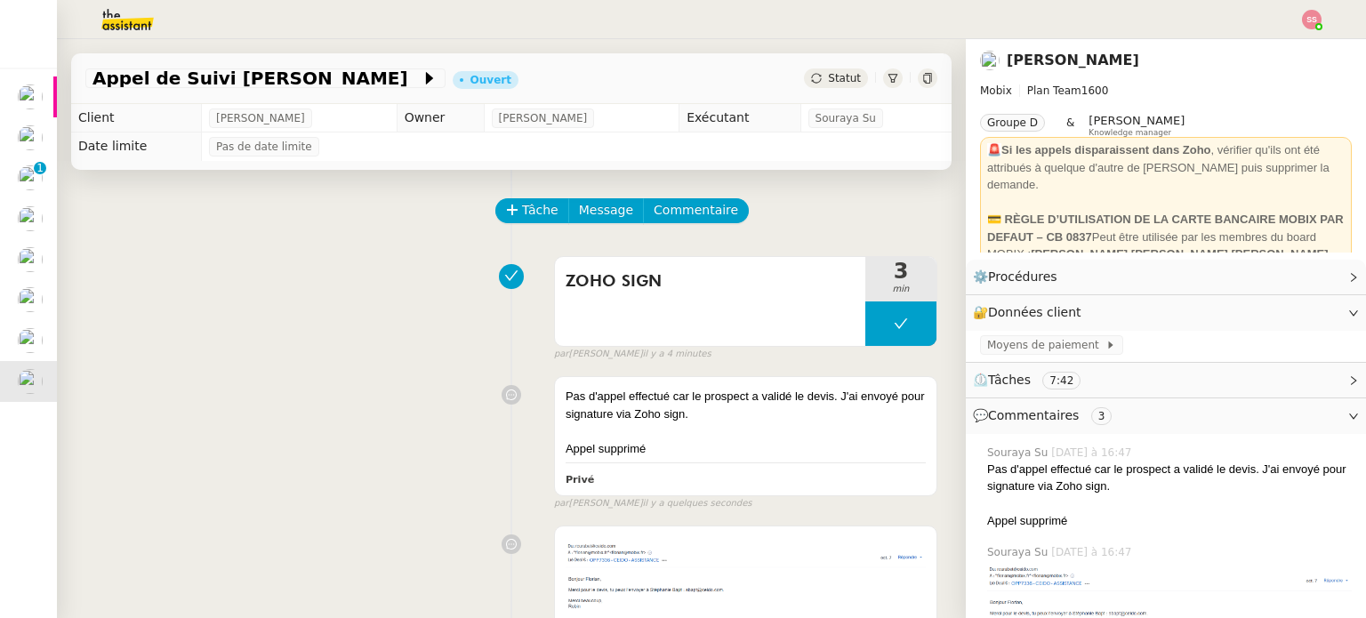
click at [816, 90] on div "Appel de Suivi Robin Curabet Ouvert Statut" at bounding box center [511, 78] width 880 height 51
click at [832, 77] on span "Statut" at bounding box center [844, 78] width 33 height 12
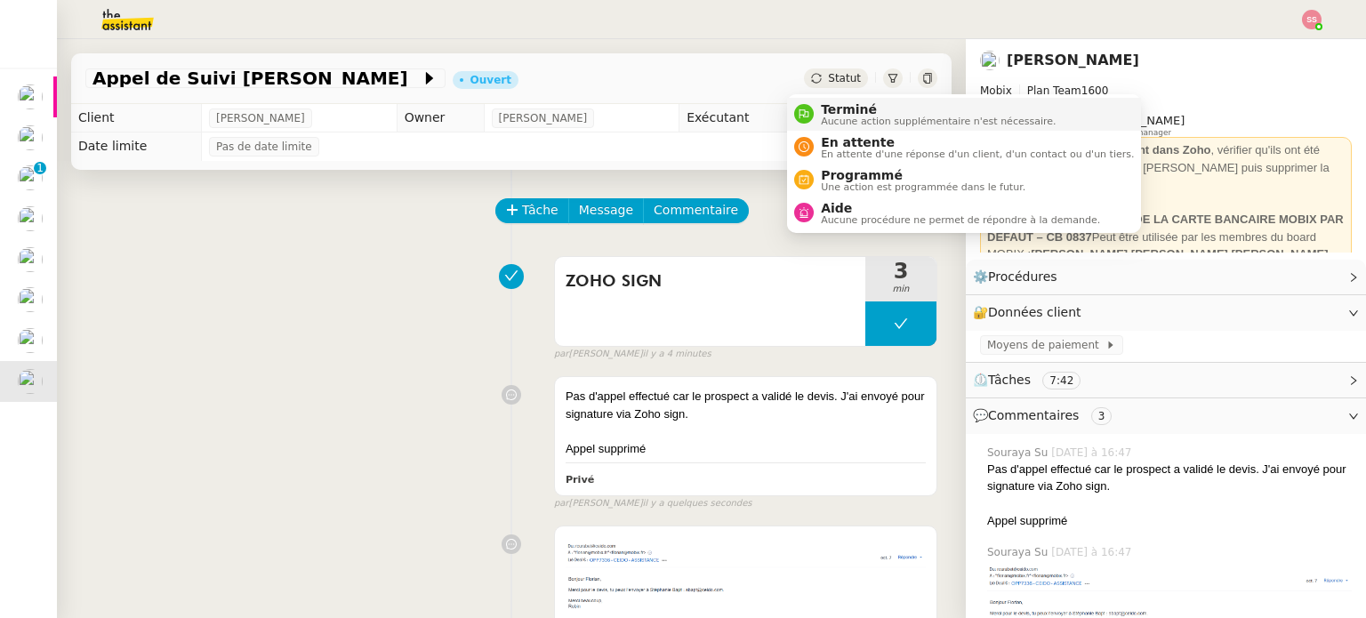
click at [828, 104] on span "Terminé" at bounding box center [938, 109] width 235 height 14
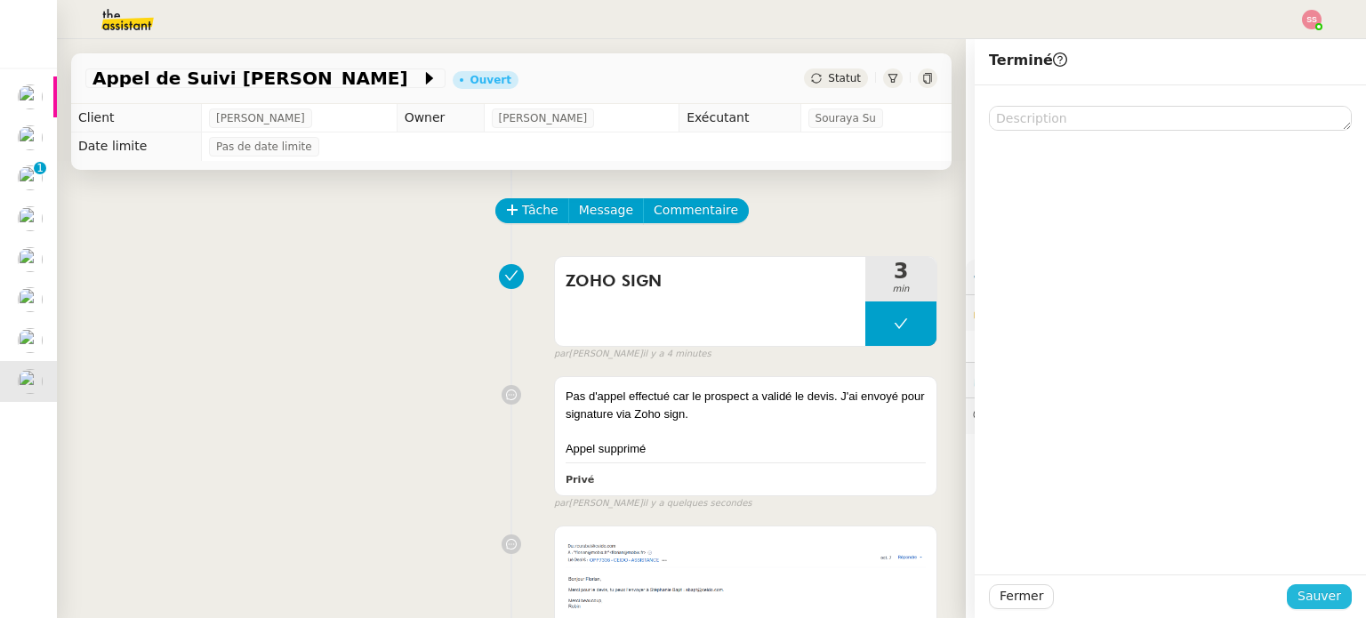
click at [1298, 593] on span "Sauver" at bounding box center [1319, 596] width 44 height 20
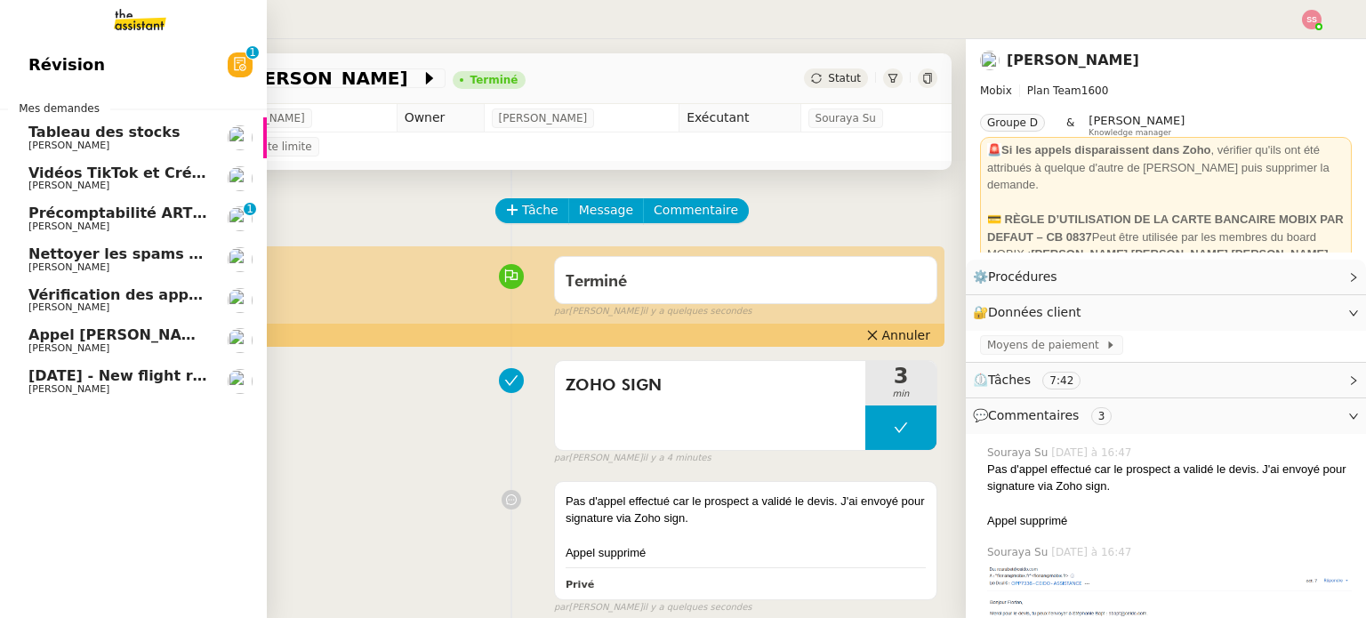
drag, startPoint x: 92, startPoint y: 335, endPoint x: 215, endPoint y: 334, distance: 123.6
click at [92, 335] on span "[PERSON_NAME] - [PERSON_NAME]" at bounding box center [193, 334] width 331 height 17
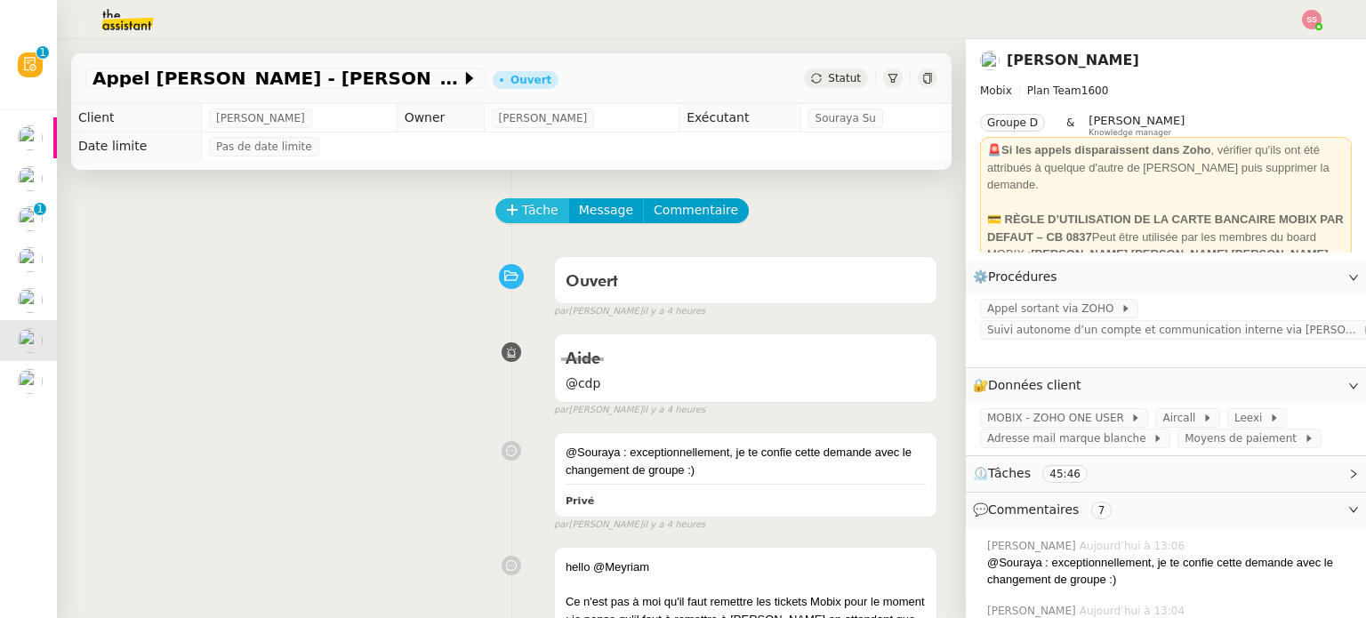
click at [533, 215] on span "Tâche" at bounding box center [540, 210] width 36 height 20
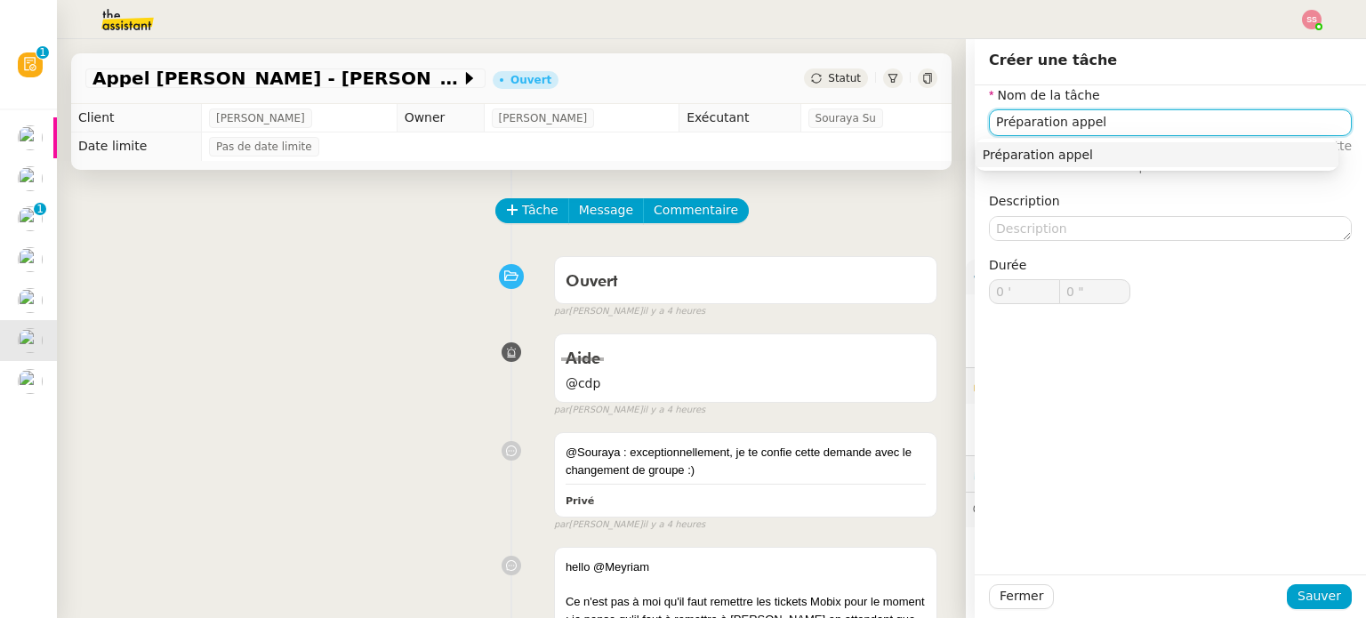
click at [1033, 156] on div "Préparation appel" at bounding box center [1157, 155] width 349 height 16
type input "Préparation appel"
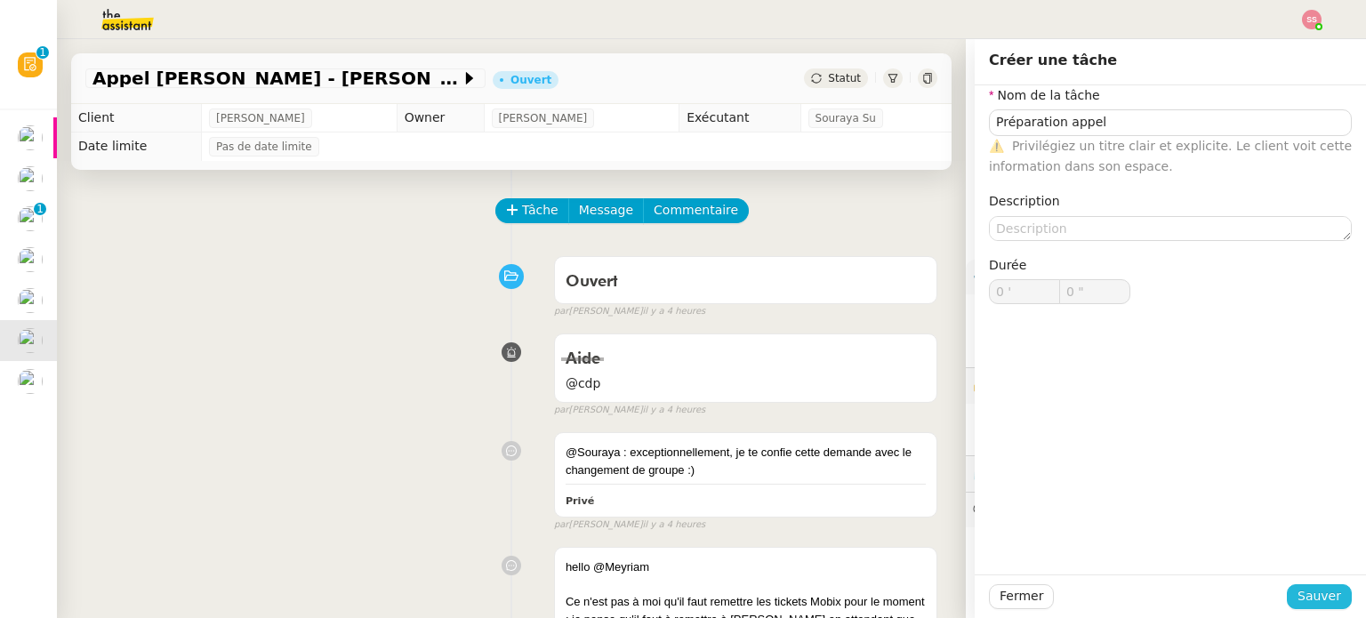
drag, startPoint x: 1296, startPoint y: 594, endPoint x: 1283, endPoint y: 593, distance: 12.5
click at [1297, 595] on span "Sauver" at bounding box center [1319, 596] width 44 height 20
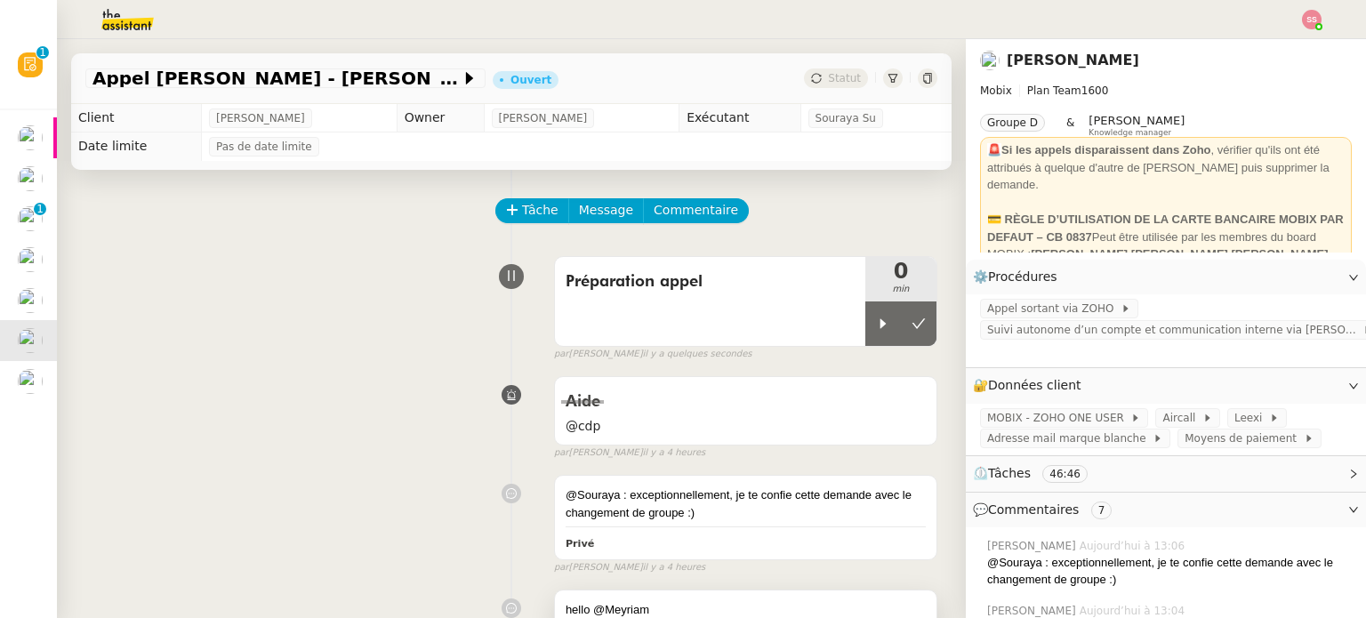
drag, startPoint x: 852, startPoint y: 323, endPoint x: 879, endPoint y: 602, distance: 280.5
click at [865, 328] on div at bounding box center [883, 323] width 36 height 44
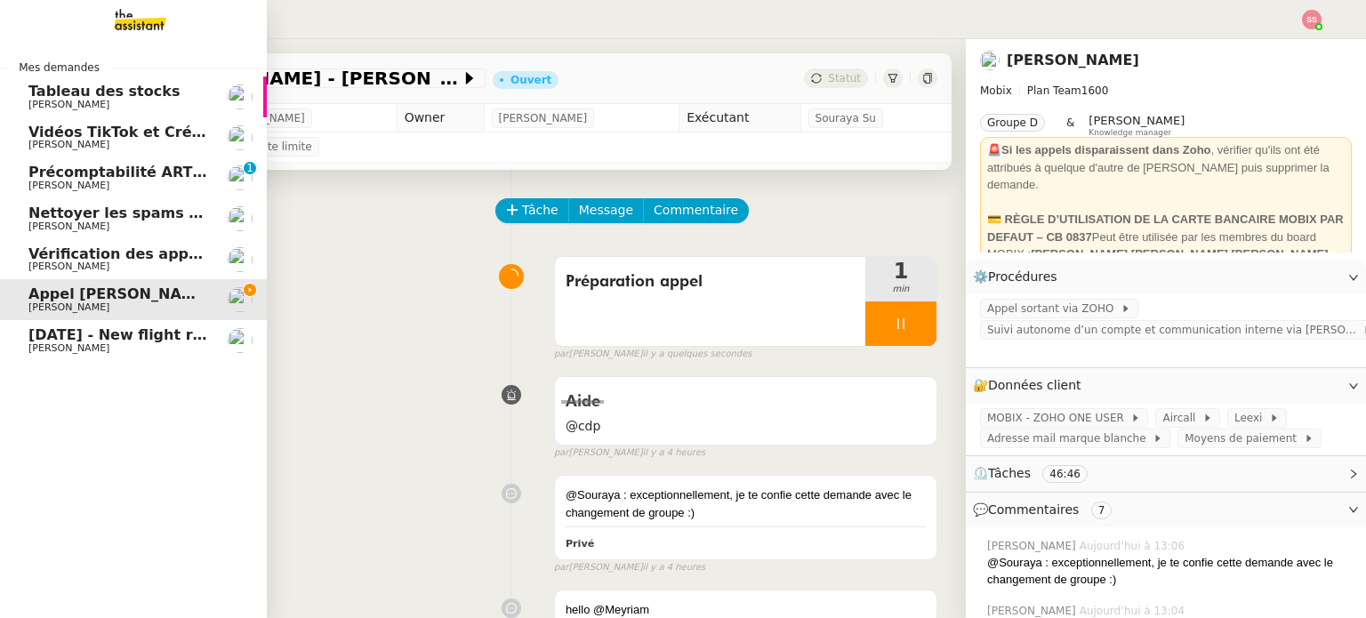
drag, startPoint x: 152, startPoint y: 253, endPoint x: 342, endPoint y: 213, distance: 194.5
click at [152, 253] on span "Vérification des appels sortants - octobre 2025" at bounding box center [216, 253] width 377 height 17
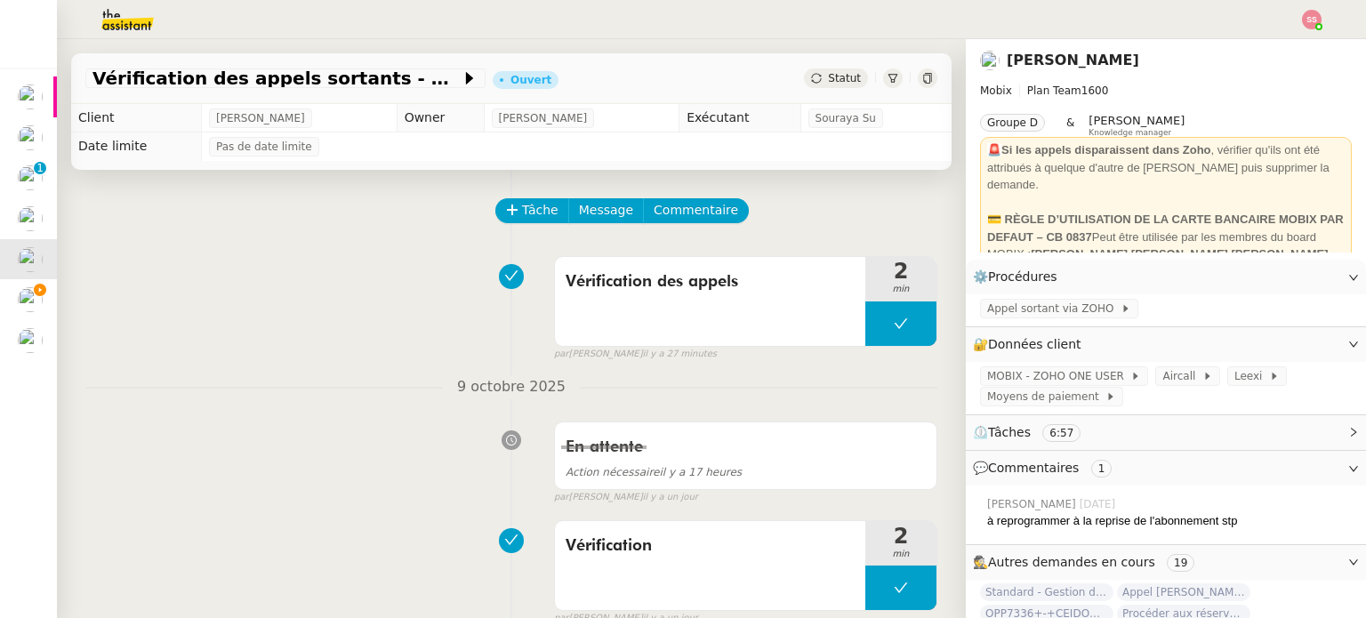
click at [828, 77] on span "Statut" at bounding box center [844, 78] width 33 height 12
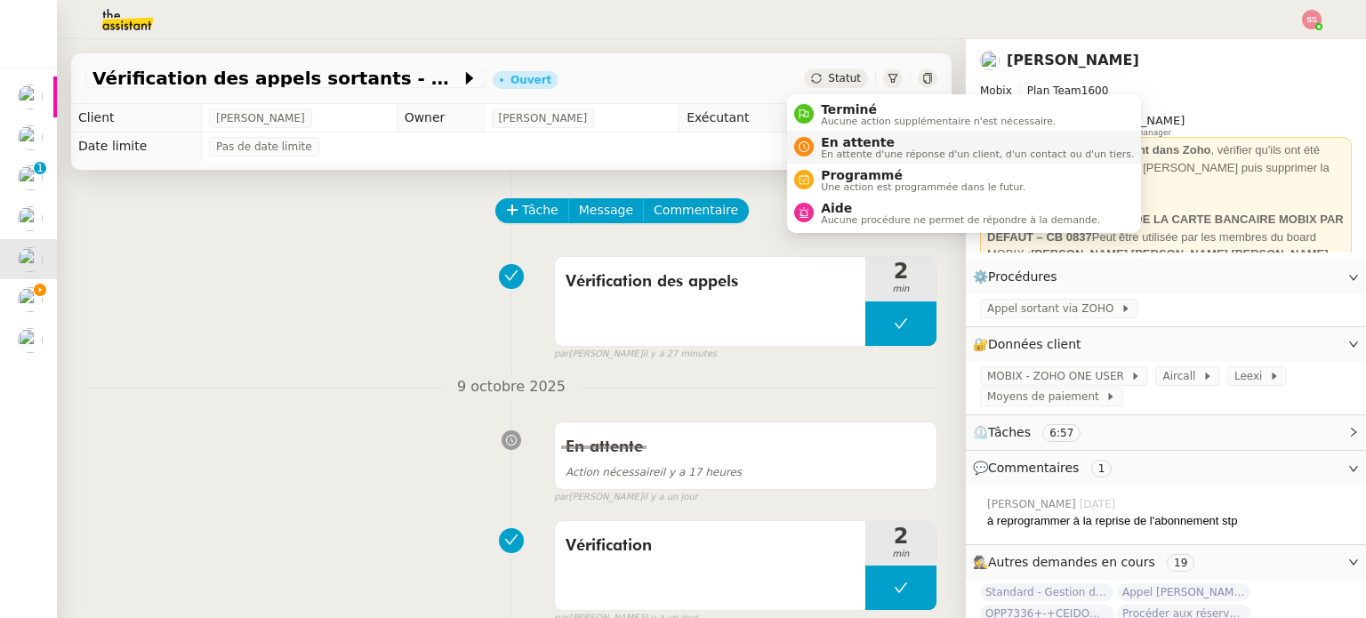
click at [847, 135] on span "En attente" at bounding box center [977, 142] width 313 height 14
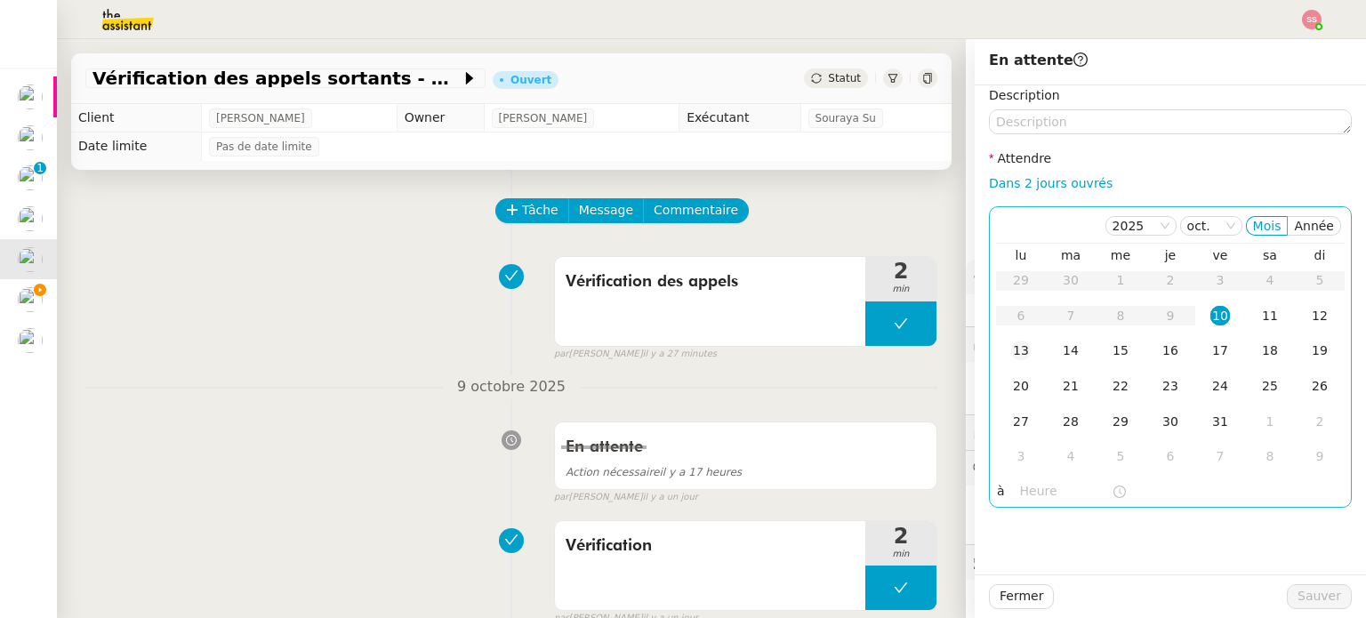
click at [1012, 347] on div "13" at bounding box center [1021, 351] width 20 height 20
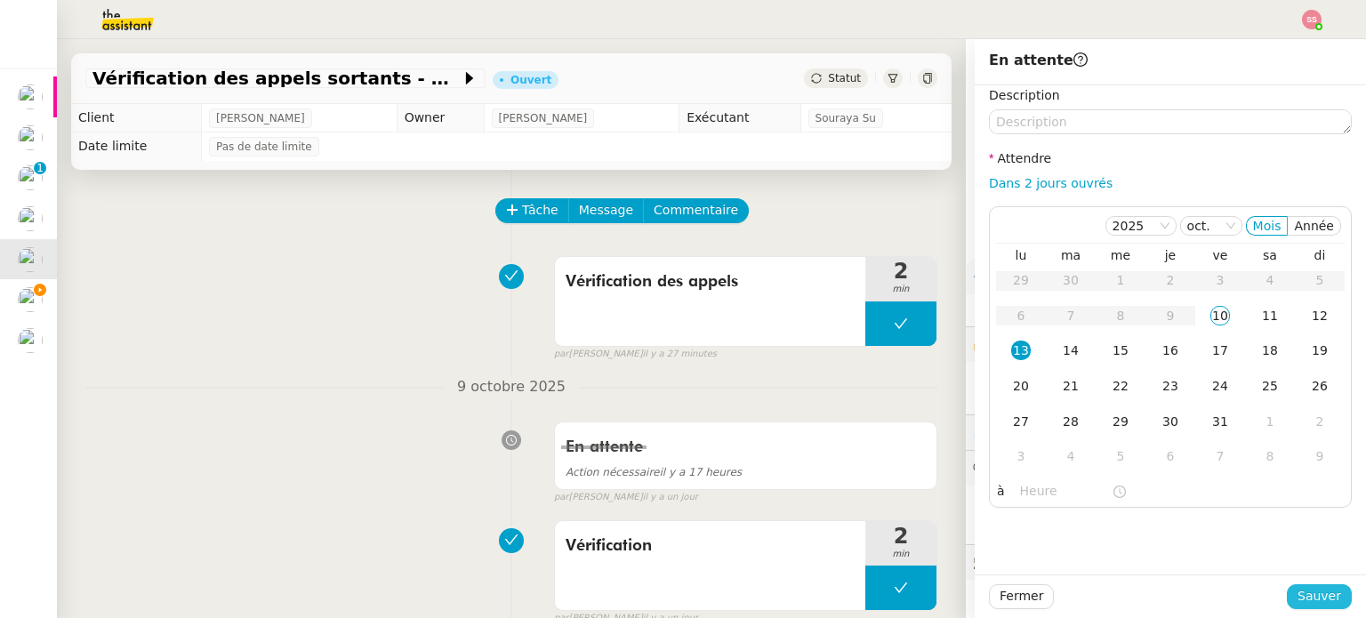
click at [1313, 590] on span "Sauver" at bounding box center [1319, 596] width 44 height 20
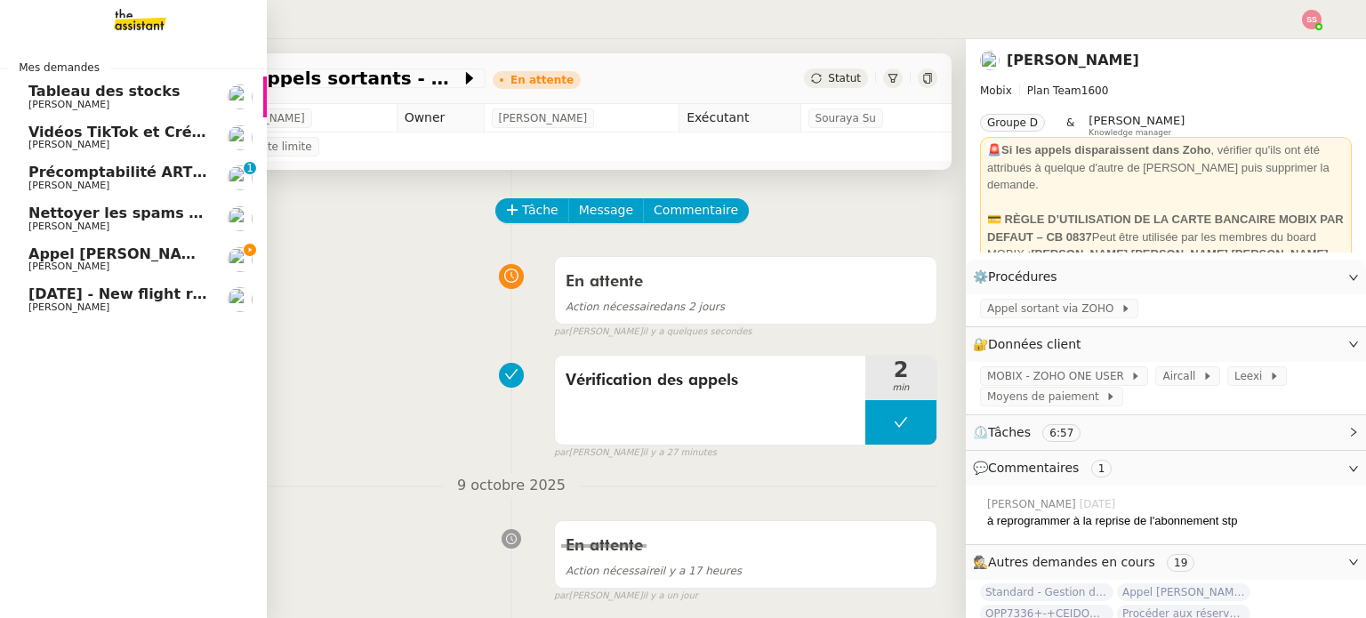
click at [87, 248] on span "[PERSON_NAME] - [PERSON_NAME]" at bounding box center [193, 253] width 331 height 17
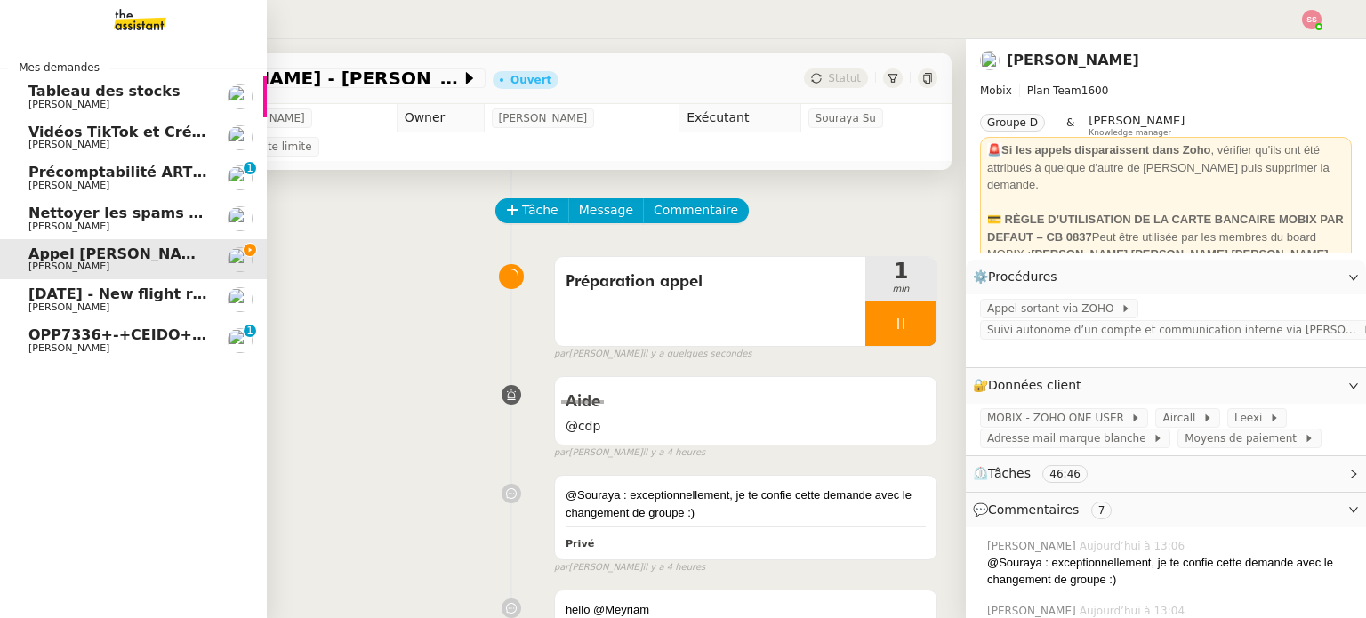
click at [122, 351] on span "[PERSON_NAME]" at bounding box center [118, 348] width 180 height 11
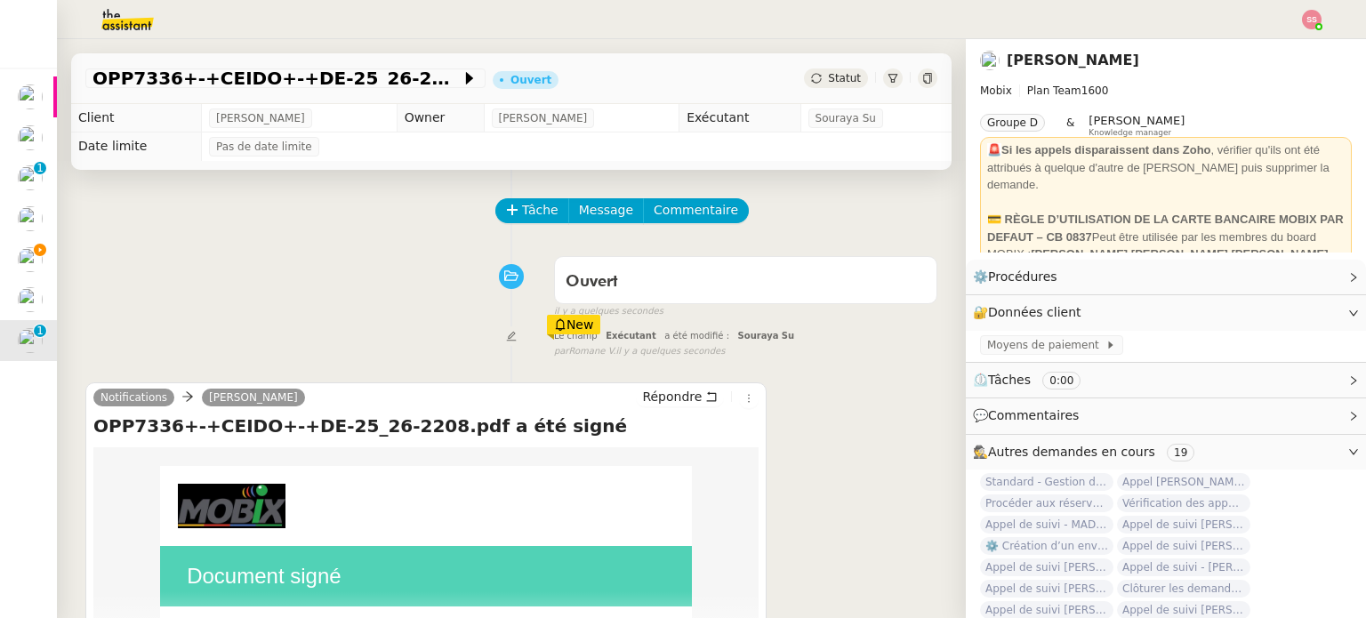
scroll to position [89, 0]
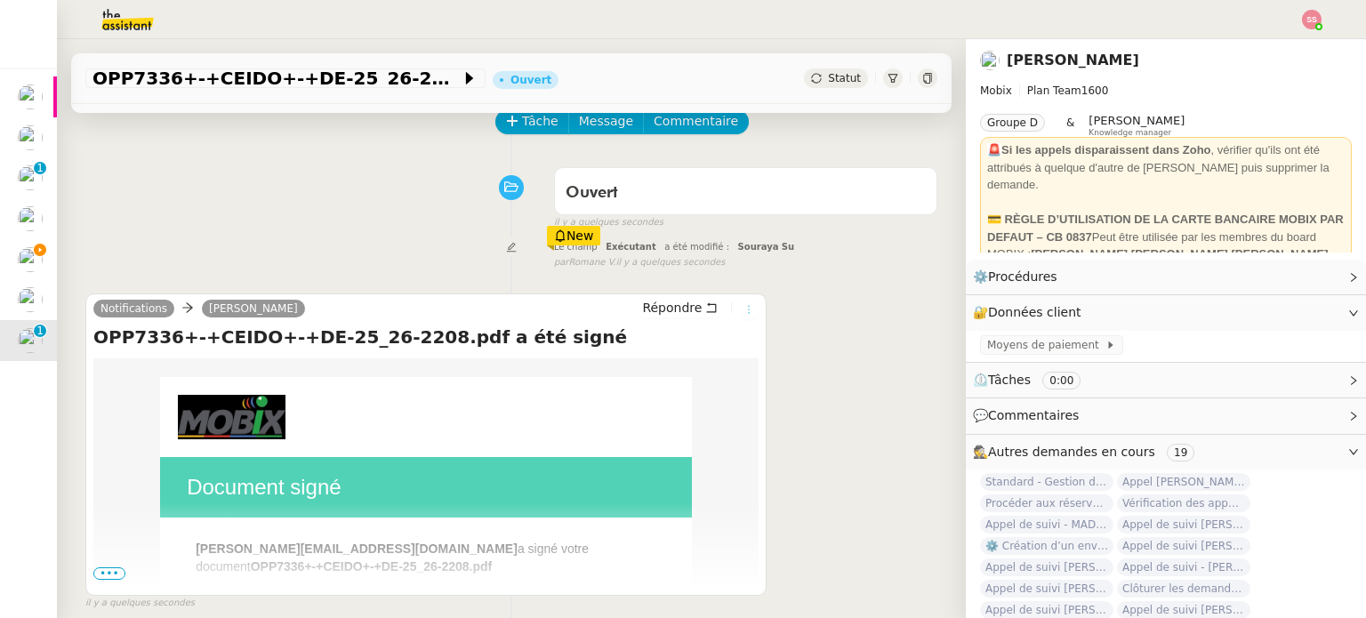
click at [729, 300] on div "Notifications Alex Mobix Répondre OPP7336+-+CEIDO+-+DE-25_26-2208.pdf a été sig…" at bounding box center [425, 444] width 681 height 302
click at [743, 311] on icon at bounding box center [748, 309] width 11 height 11
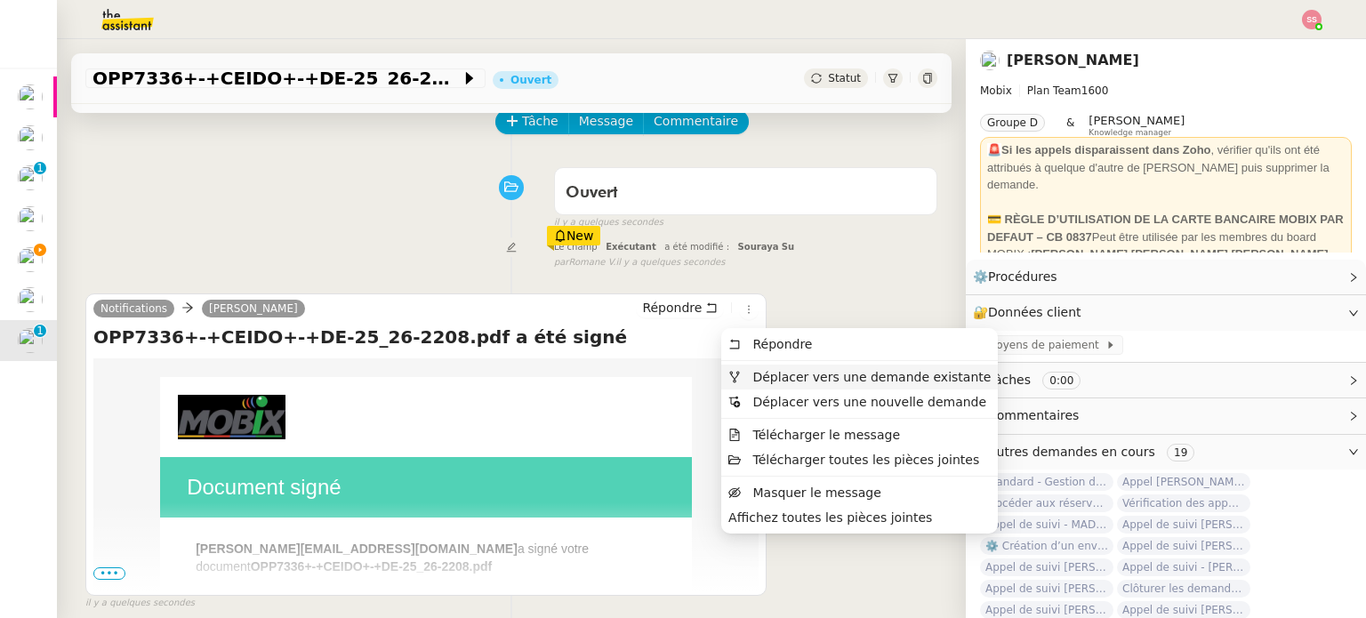
click at [767, 377] on span "Déplacer vers une demande existante" at bounding box center [871, 377] width 238 height 14
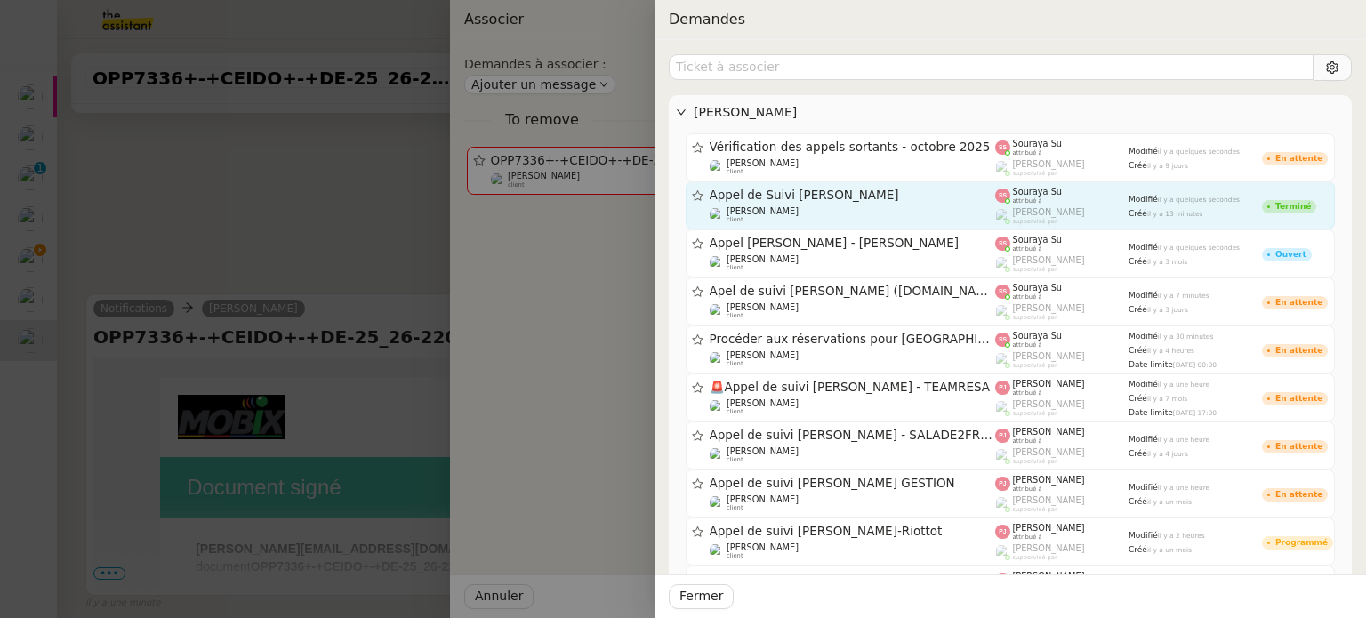
click at [850, 202] on div "[PERSON_NAME] de Suivi [PERSON_NAME]" at bounding box center [853, 195] width 286 height 15
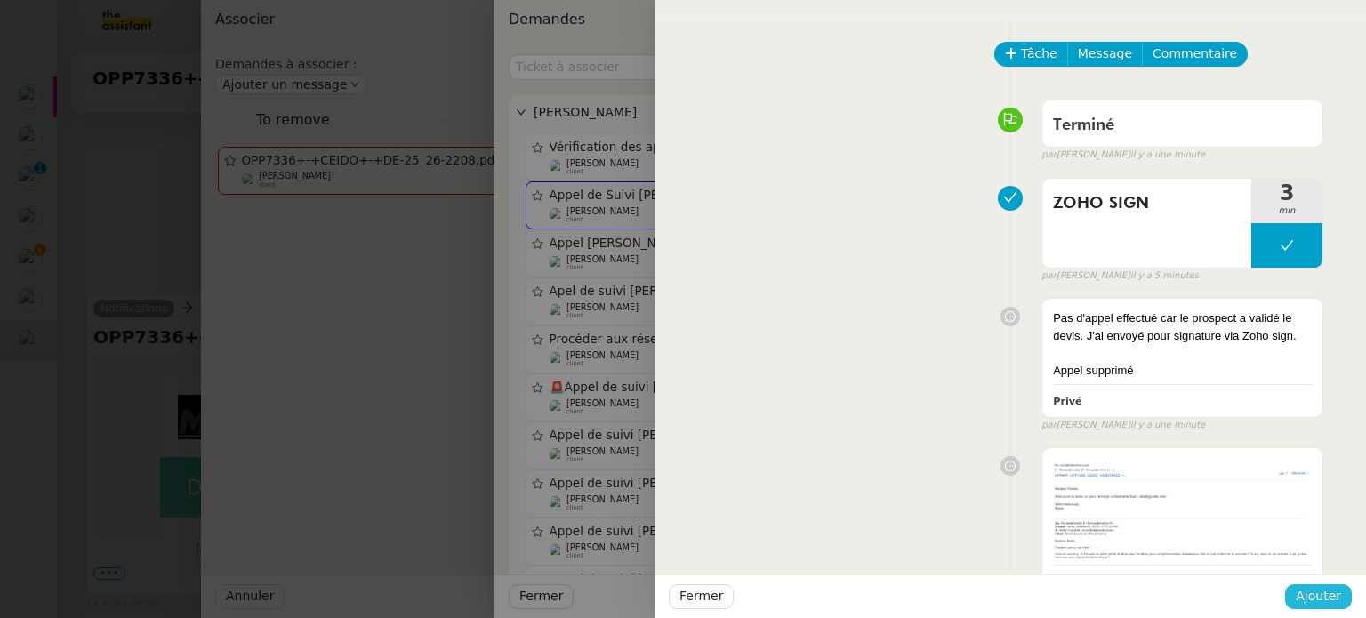
click at [1329, 596] on span "Ajouter" at bounding box center [1318, 596] width 45 height 20
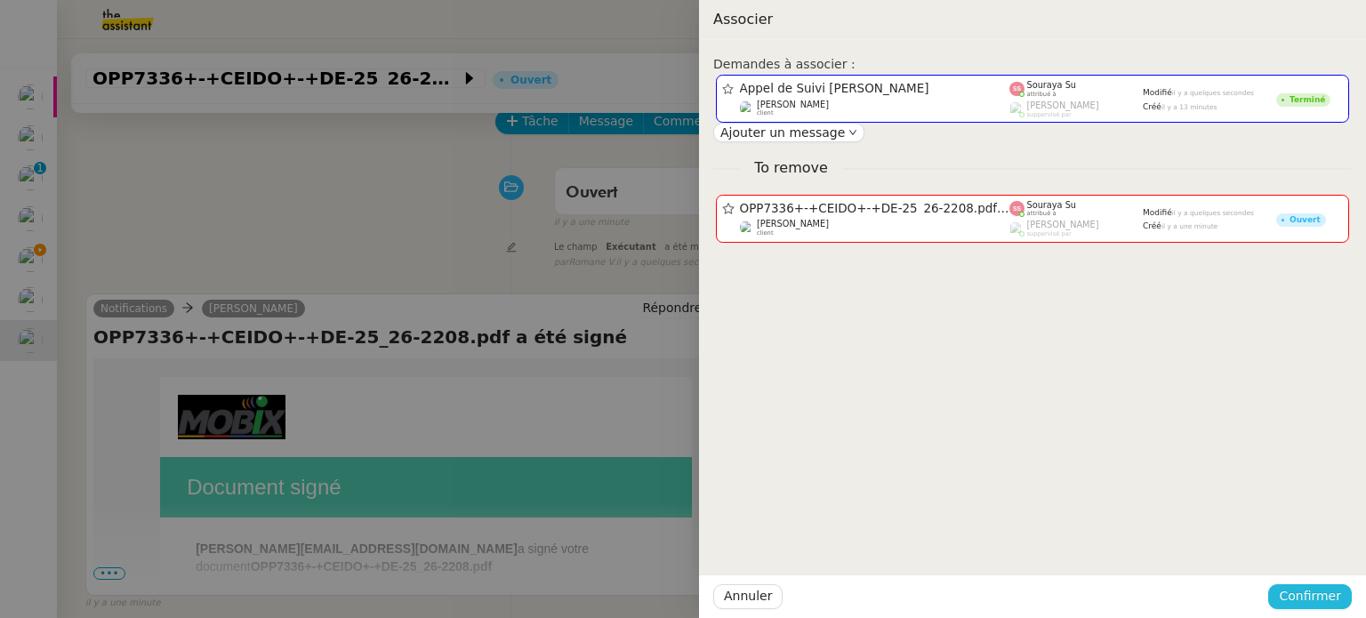
click at [1329, 596] on span "Confirmer" at bounding box center [1310, 596] width 62 height 20
click at [1316, 548] on span "Ajouter" at bounding box center [1311, 550] width 45 height 18
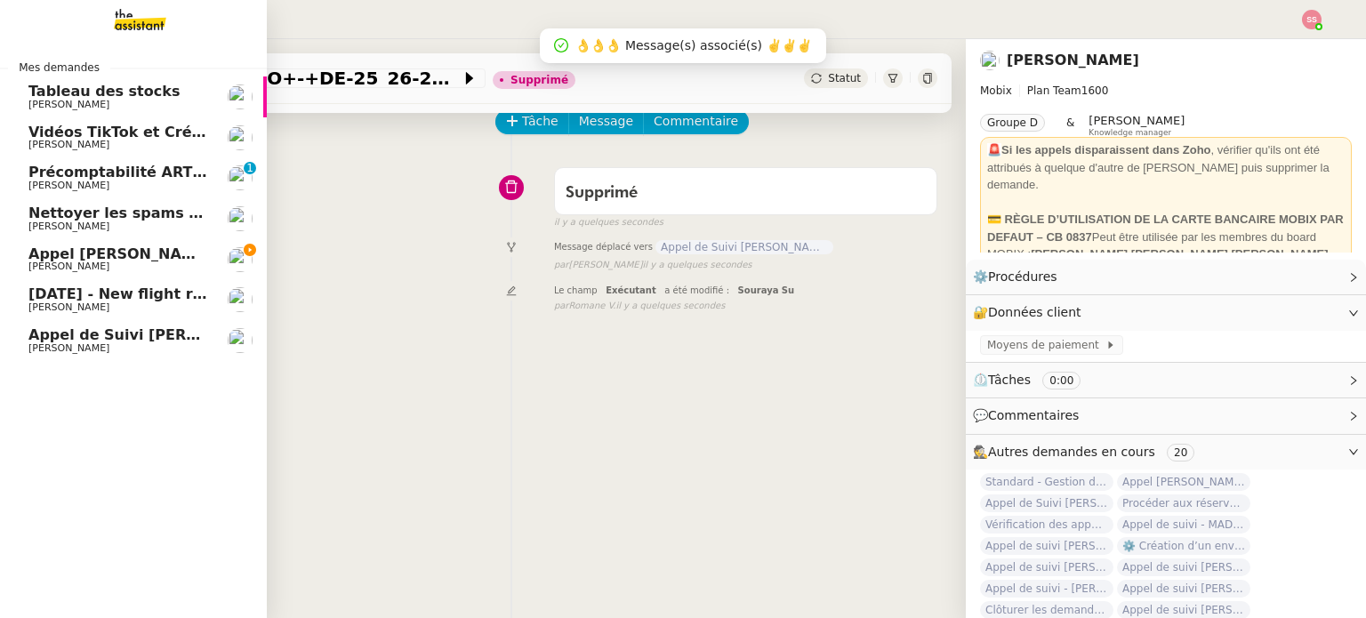
click at [69, 337] on span "[PERSON_NAME] de Suivi [PERSON_NAME]" at bounding box center [154, 334] width 253 height 17
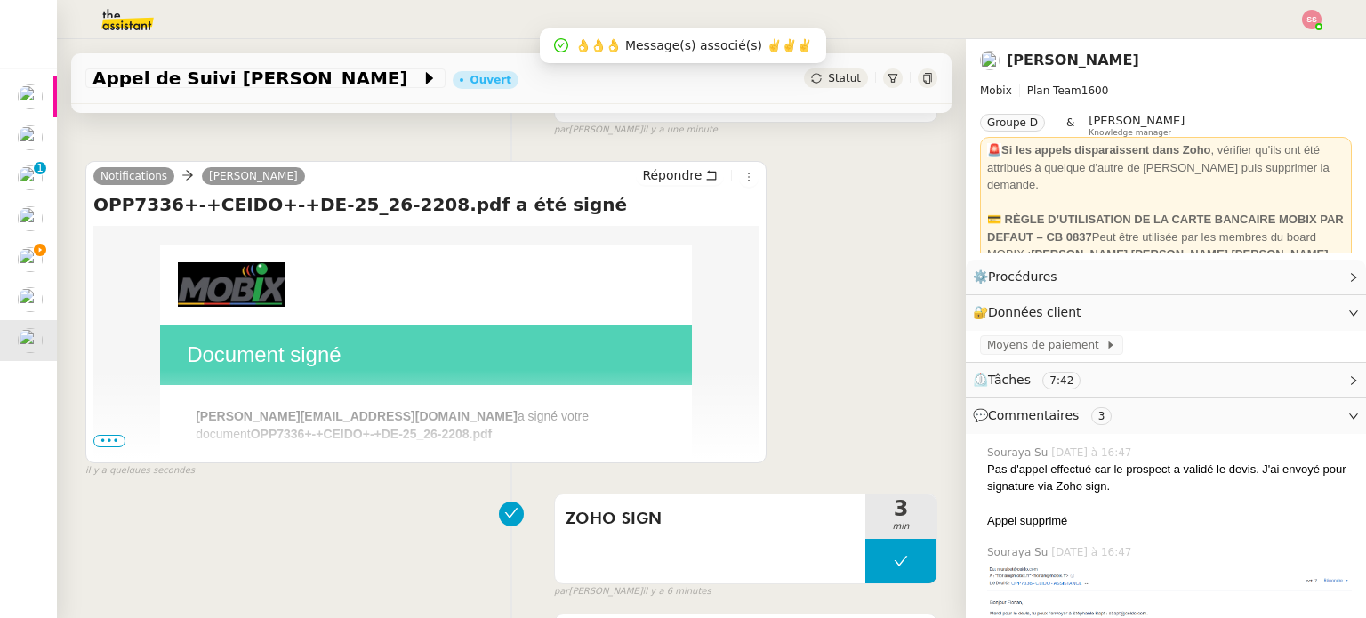
scroll to position [356, 0]
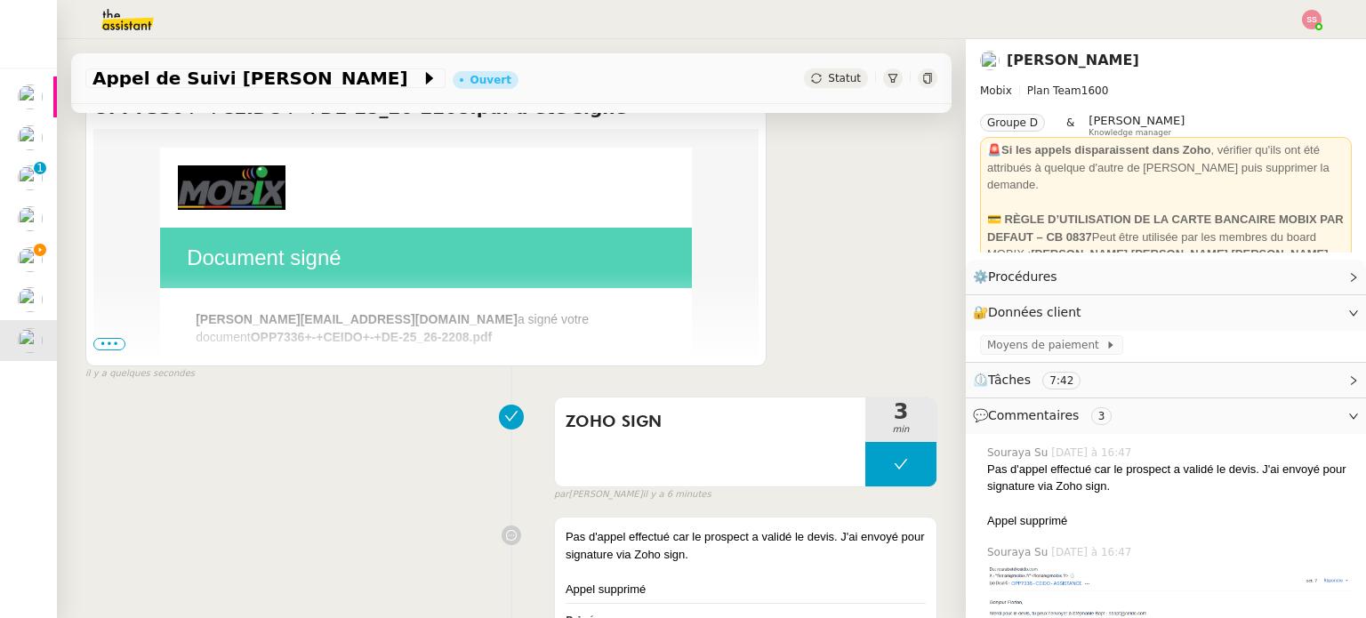
click at [114, 341] on span "•••" at bounding box center [109, 344] width 32 height 12
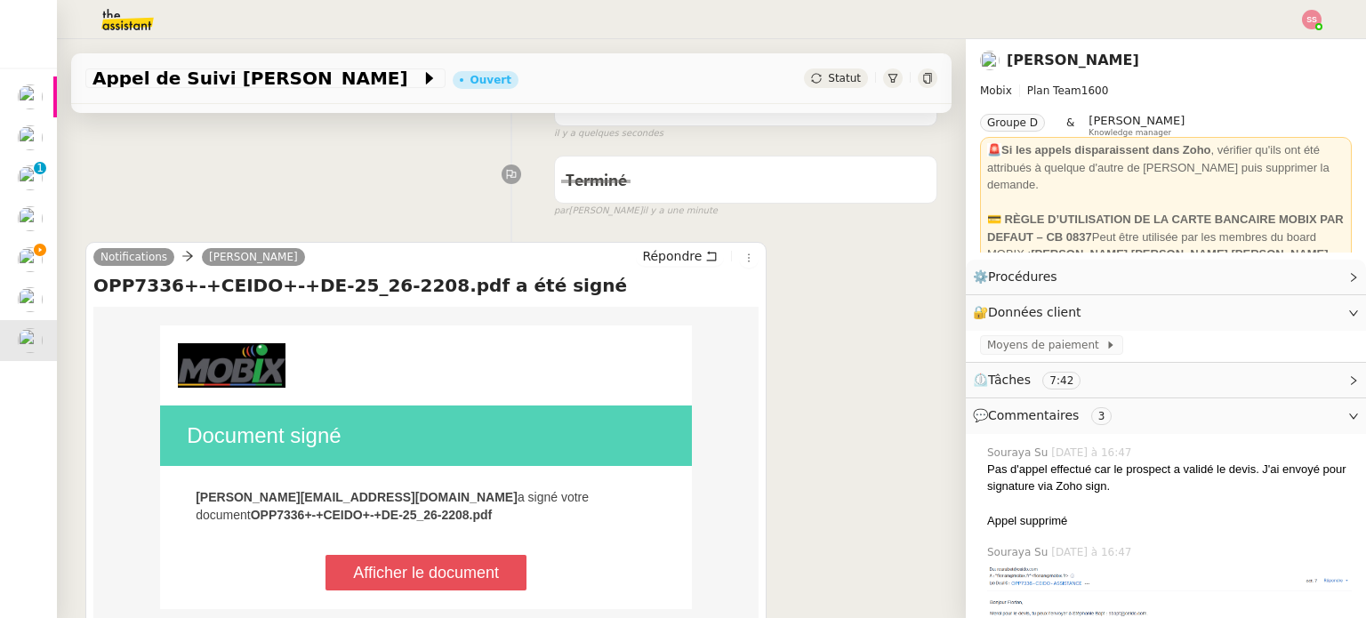
scroll to position [178, 0]
click at [828, 76] on span "Statut" at bounding box center [844, 78] width 33 height 12
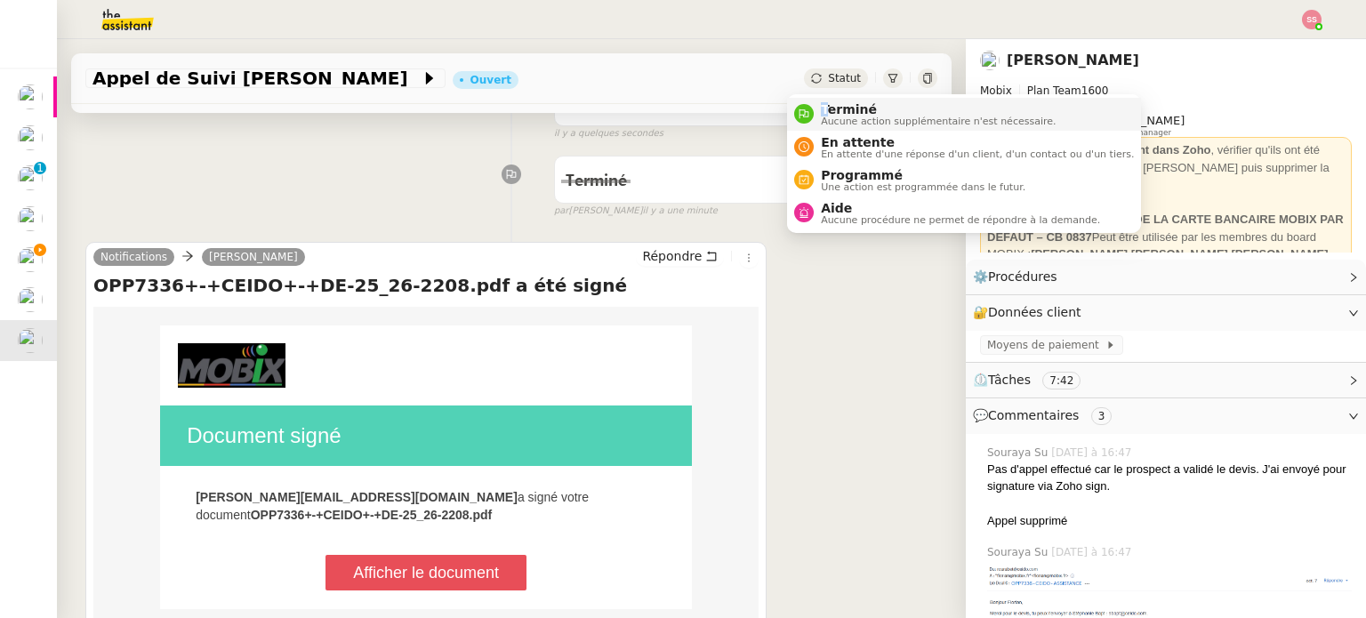
click at [824, 109] on span "Terminé" at bounding box center [938, 109] width 235 height 14
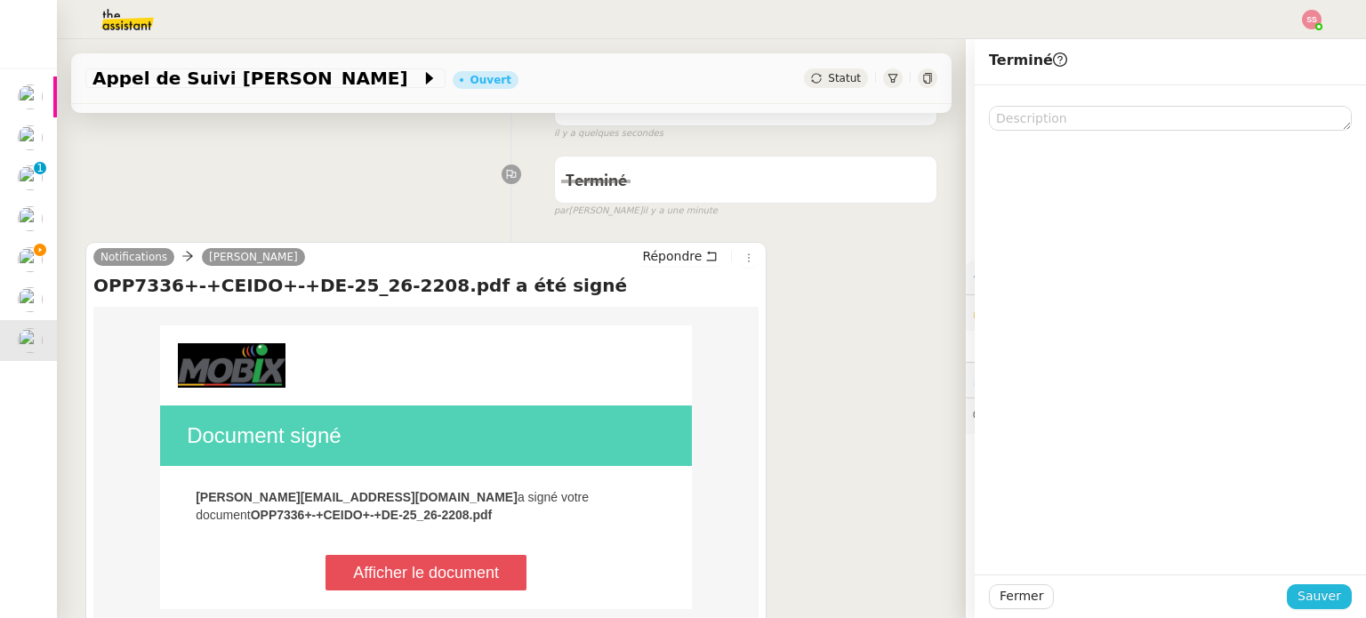
drag, startPoint x: 1298, startPoint y: 592, endPoint x: 1000, endPoint y: 502, distance: 312.3
click at [1297, 592] on span "Sauver" at bounding box center [1319, 596] width 44 height 20
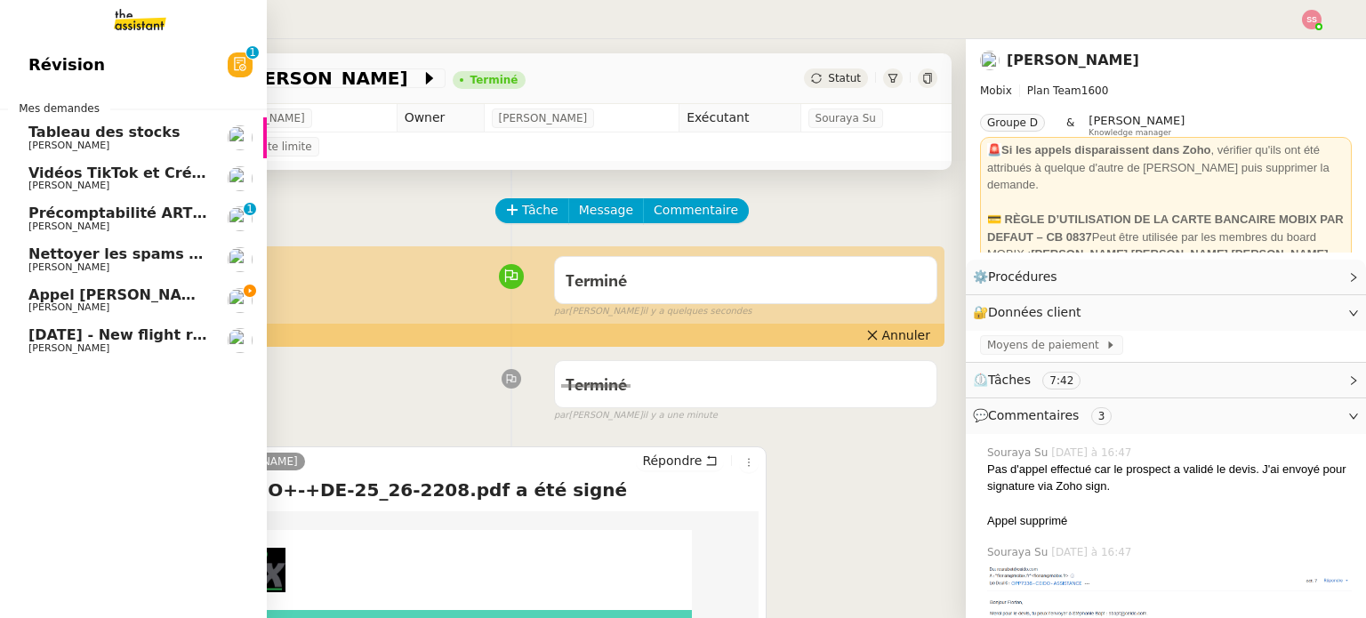
click at [89, 298] on span "[PERSON_NAME] - [PERSON_NAME]" at bounding box center [193, 294] width 331 height 17
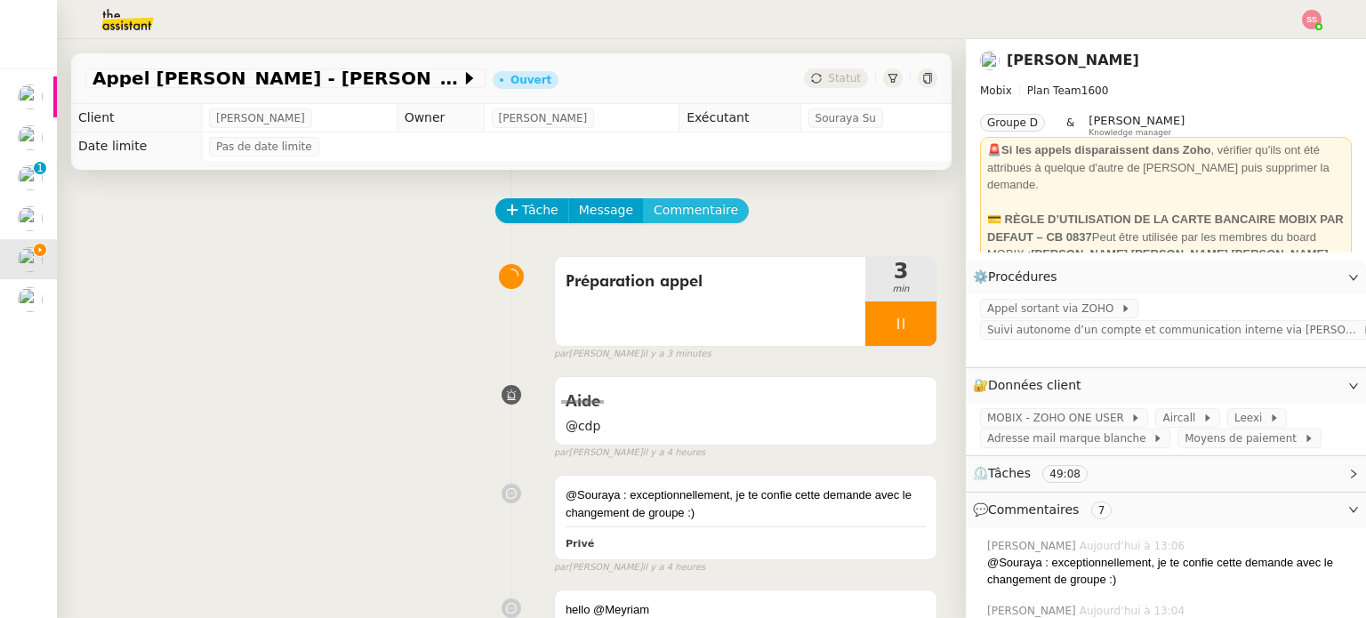
click at [663, 213] on span "Commentaire" at bounding box center [696, 210] width 84 height 20
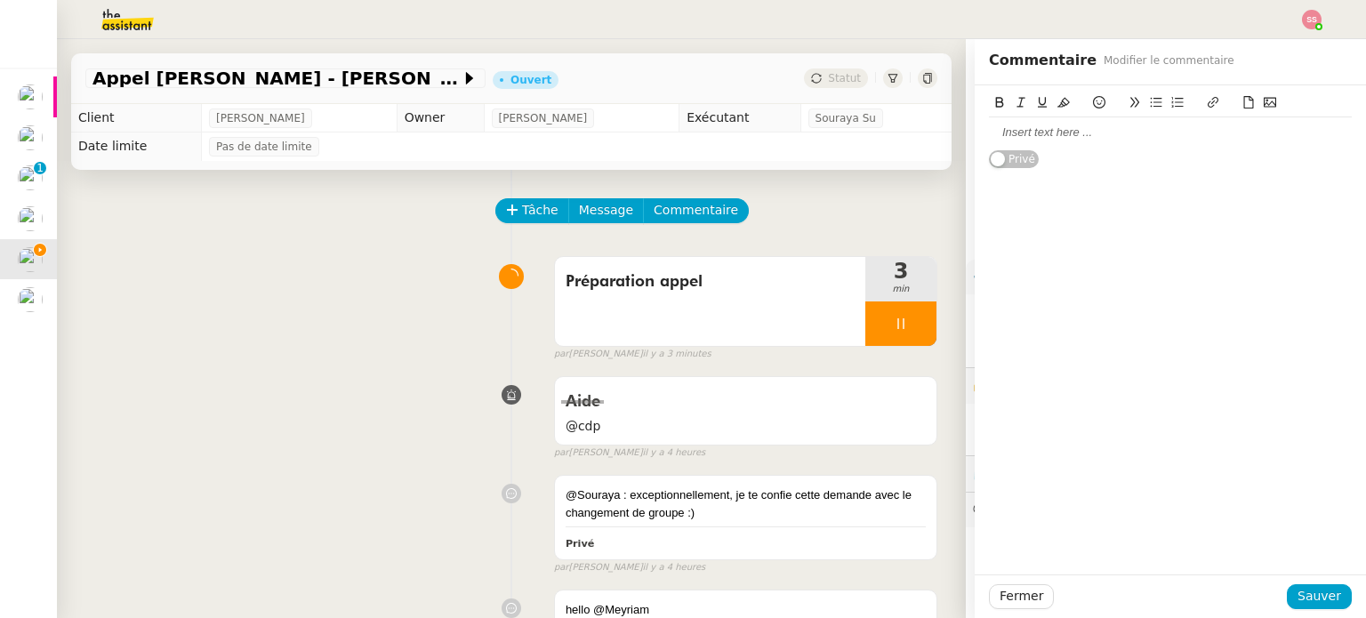
click at [1081, 144] on div at bounding box center [1170, 132] width 363 height 30
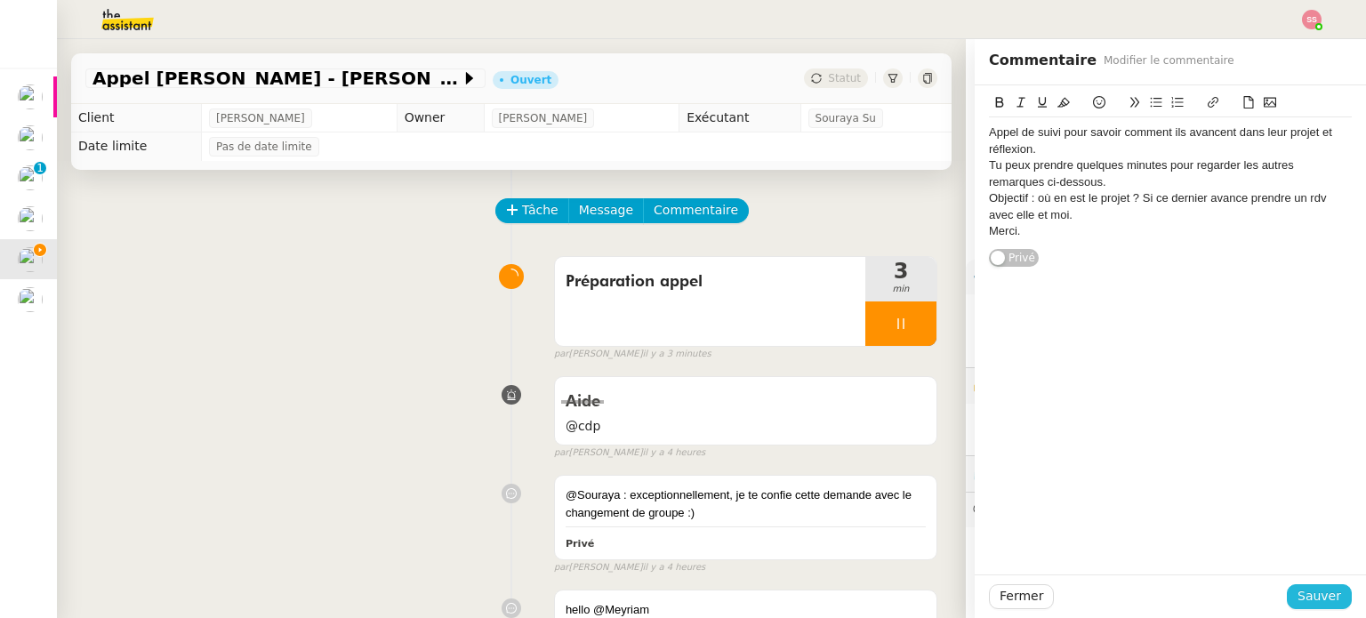
click at [1308, 589] on span "Sauver" at bounding box center [1319, 596] width 44 height 20
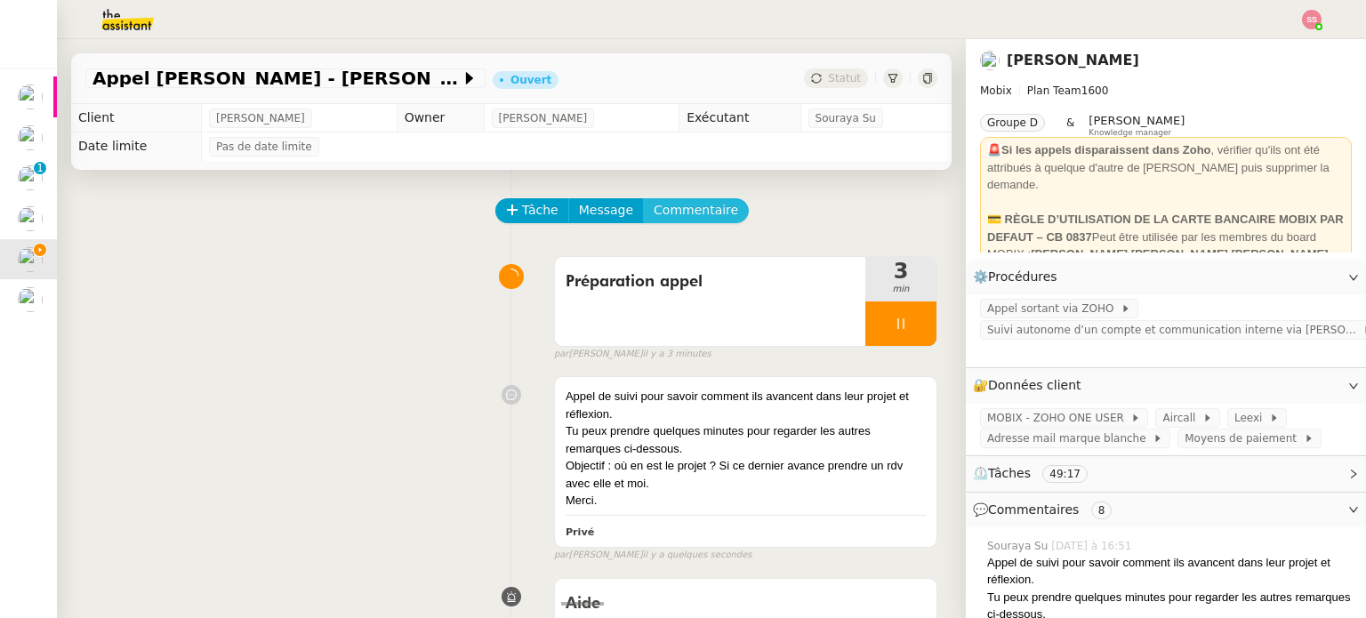
click at [681, 220] on span "Commentaire" at bounding box center [696, 210] width 84 height 20
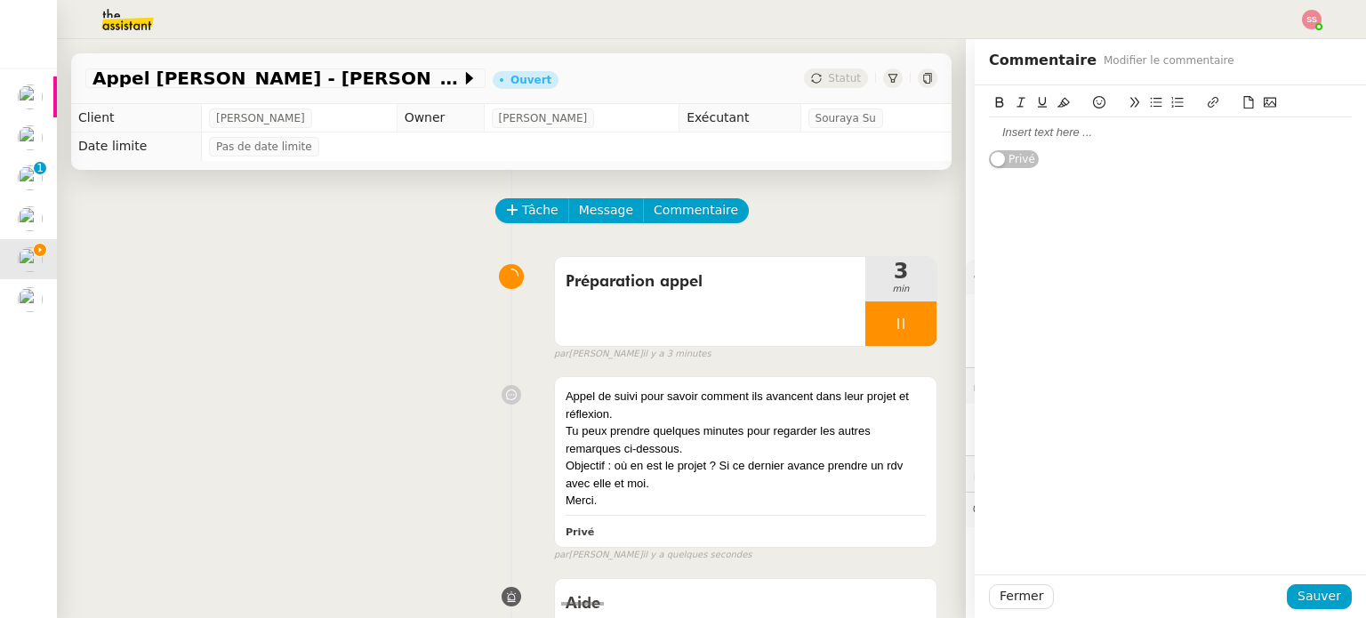
click at [1048, 133] on div at bounding box center [1170, 133] width 363 height 16
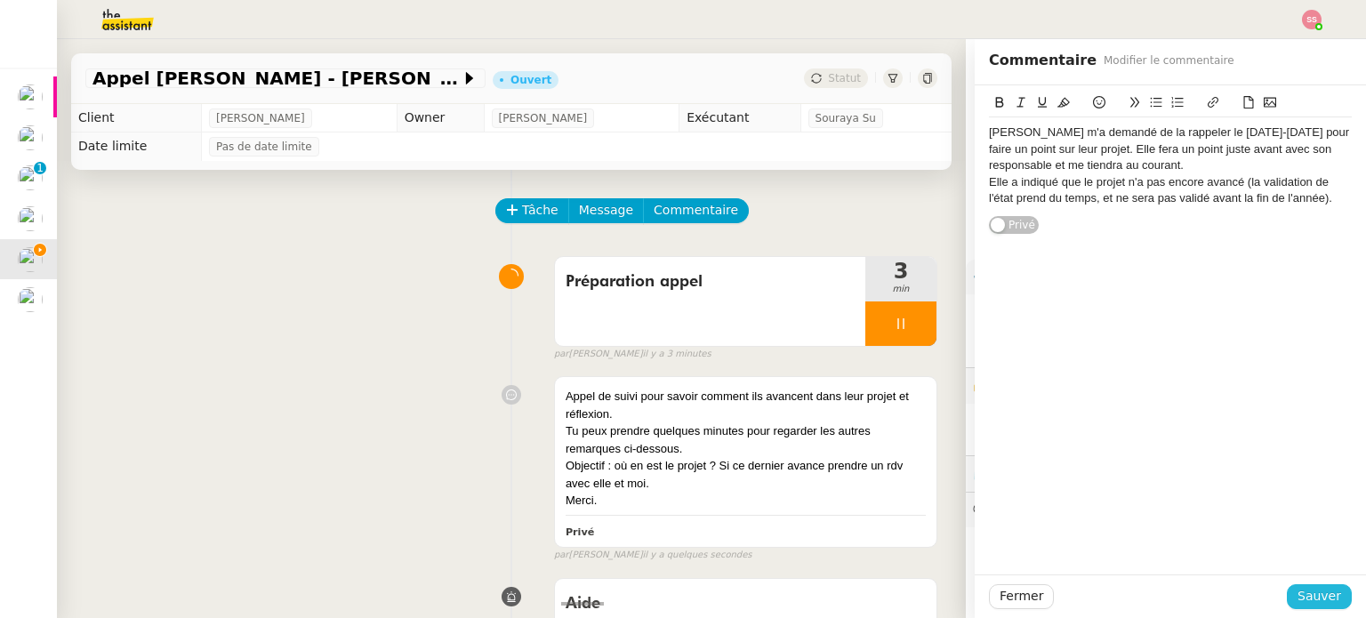
drag, startPoint x: 1296, startPoint y: 603, endPoint x: 1226, endPoint y: 603, distance: 69.4
click at [1297, 603] on span "Sauver" at bounding box center [1319, 596] width 44 height 20
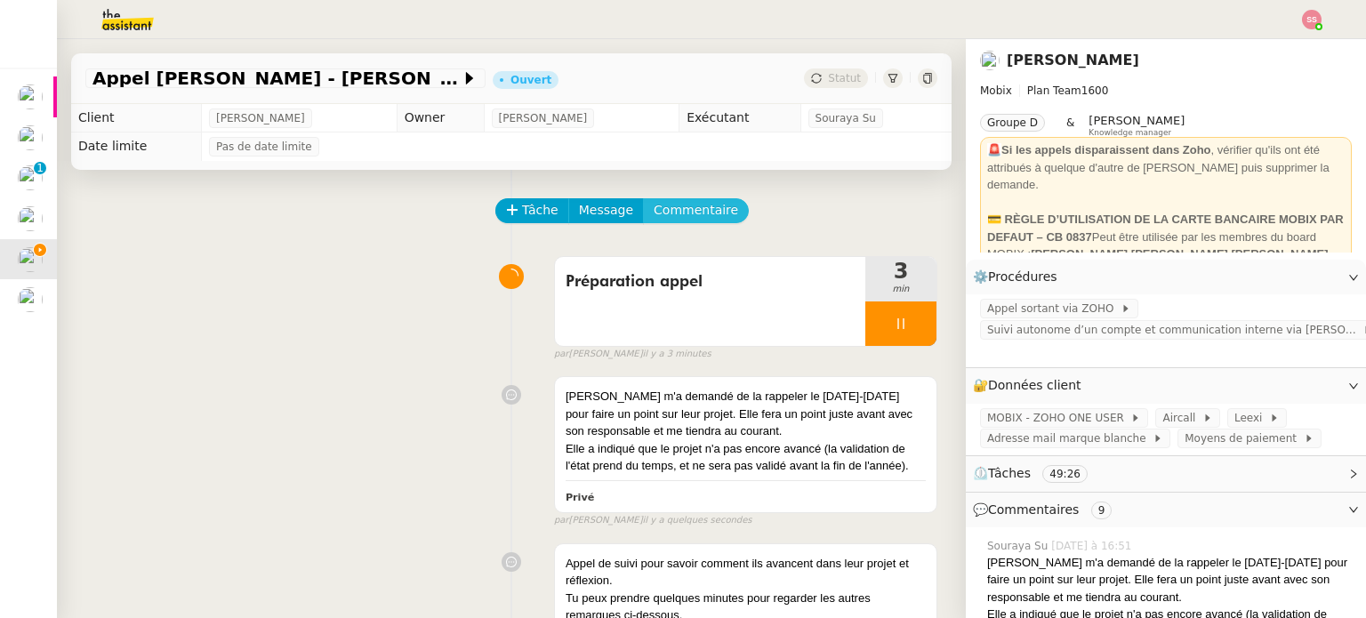
click at [688, 206] on span "Commentaire" at bounding box center [696, 210] width 84 height 20
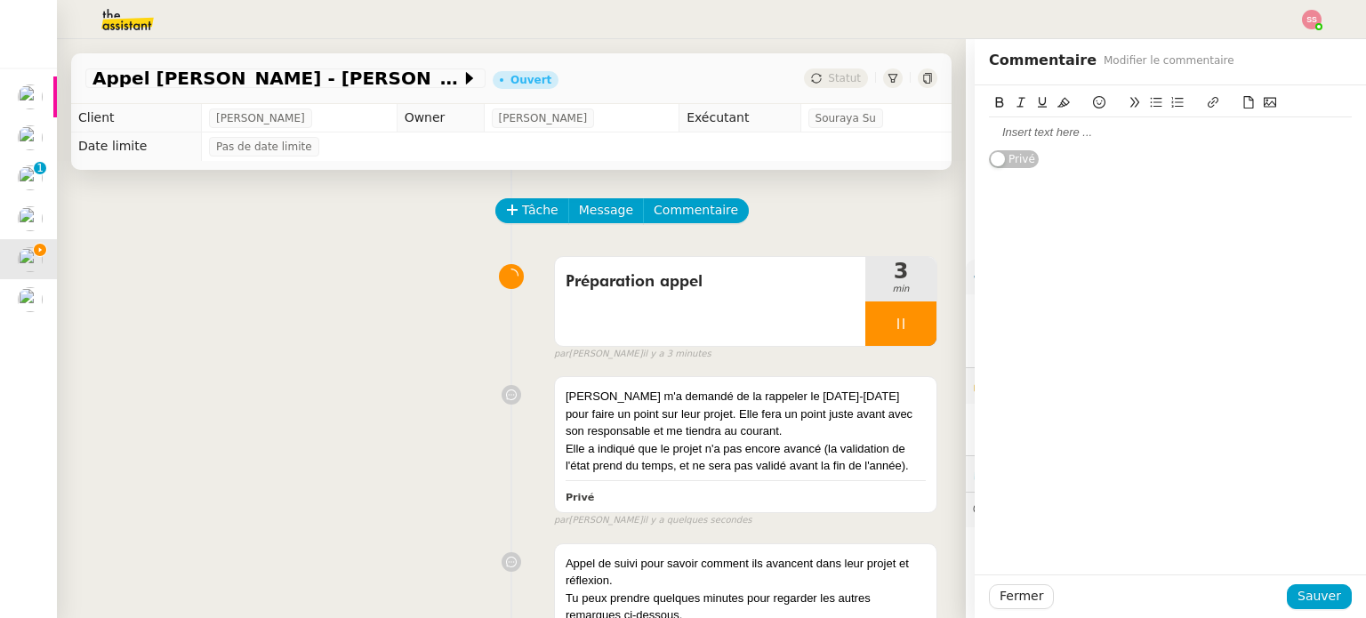
click at [1056, 136] on div at bounding box center [1170, 133] width 363 height 16
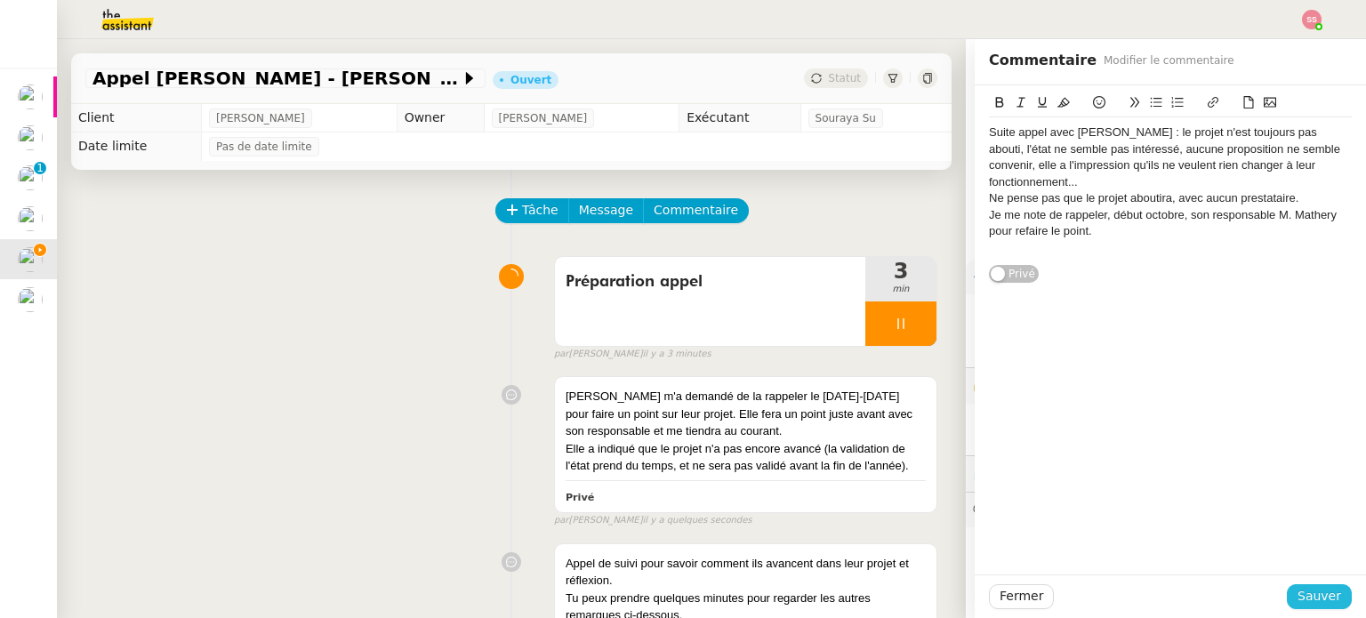
click at [1297, 591] on span "Sauver" at bounding box center [1319, 596] width 44 height 20
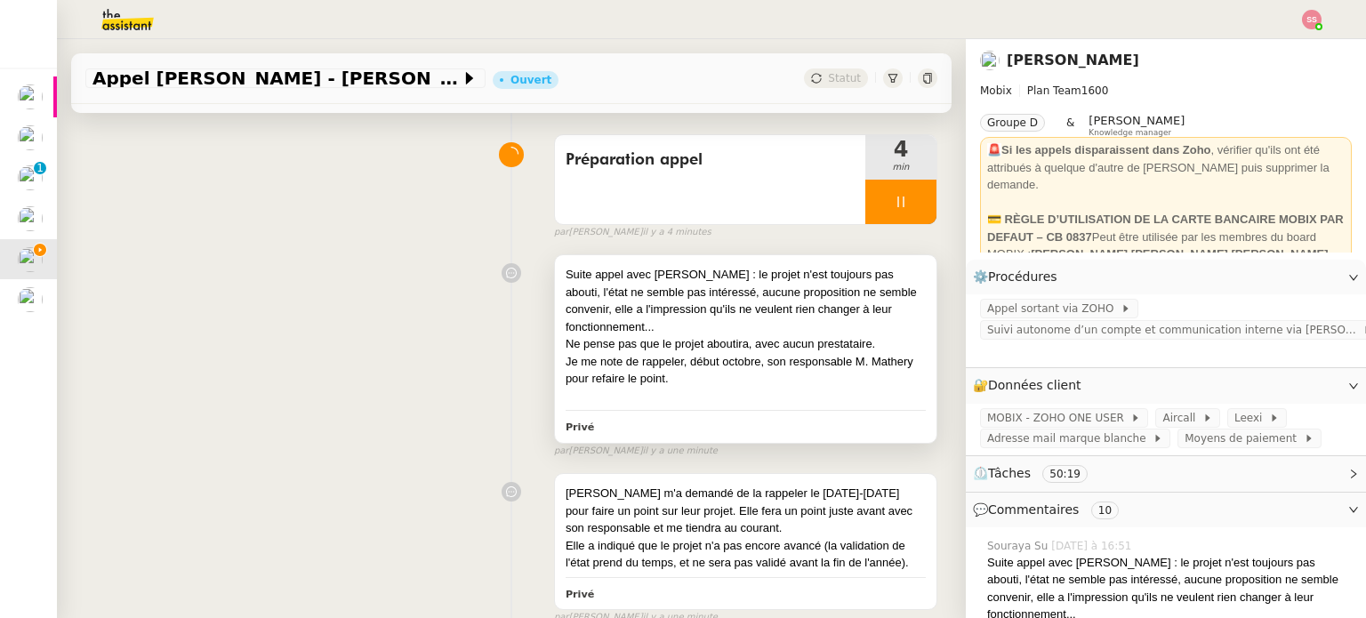
scroll to position [89, 0]
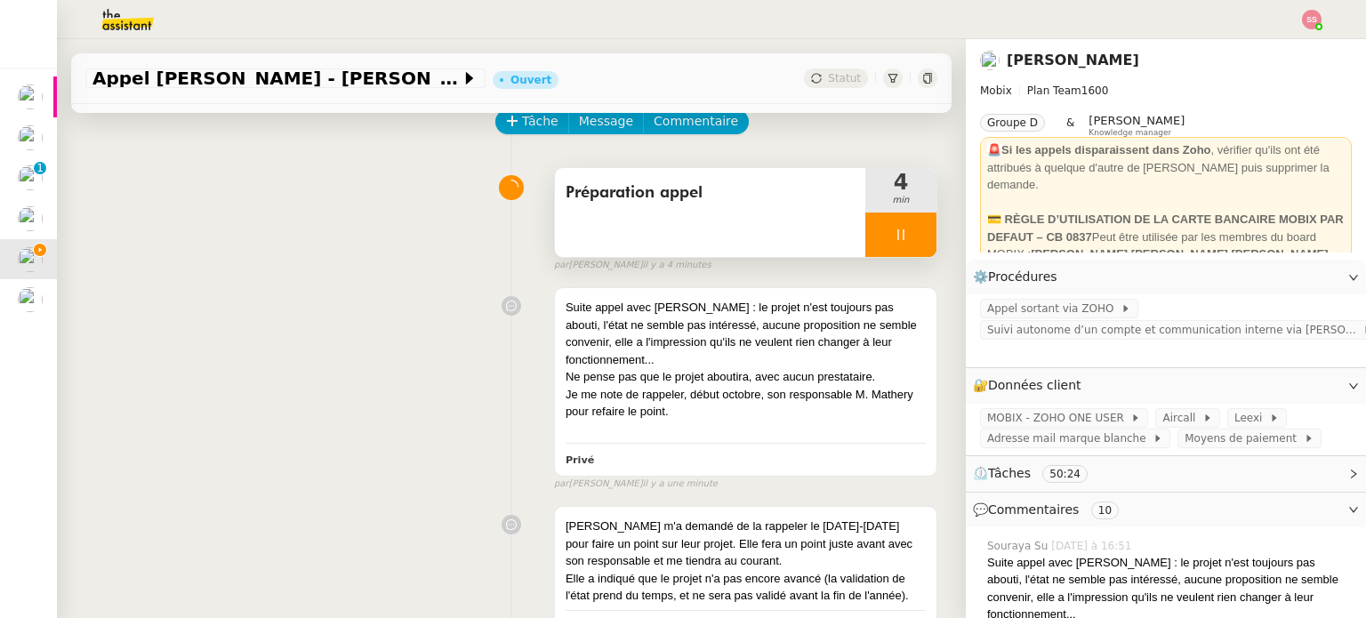
click at [896, 239] on div at bounding box center [900, 235] width 71 height 44
click at [912, 241] on icon at bounding box center [919, 235] width 14 height 14
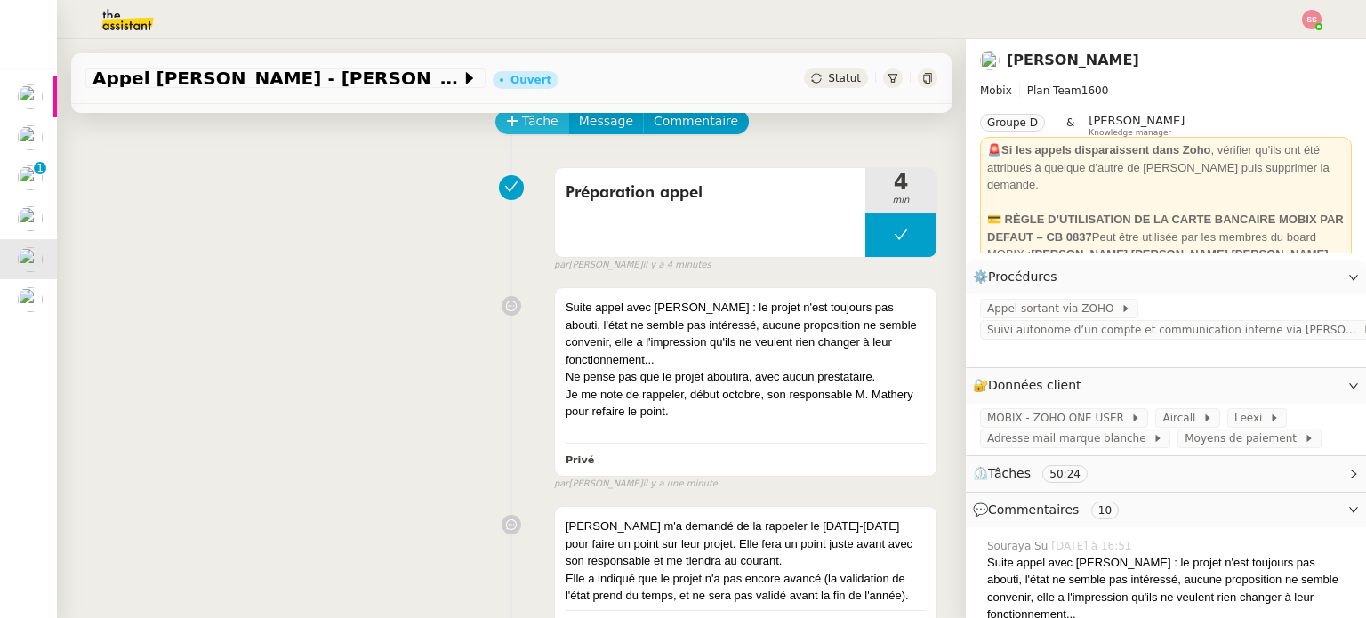
click at [522, 125] on span "Tâche" at bounding box center [540, 121] width 36 height 20
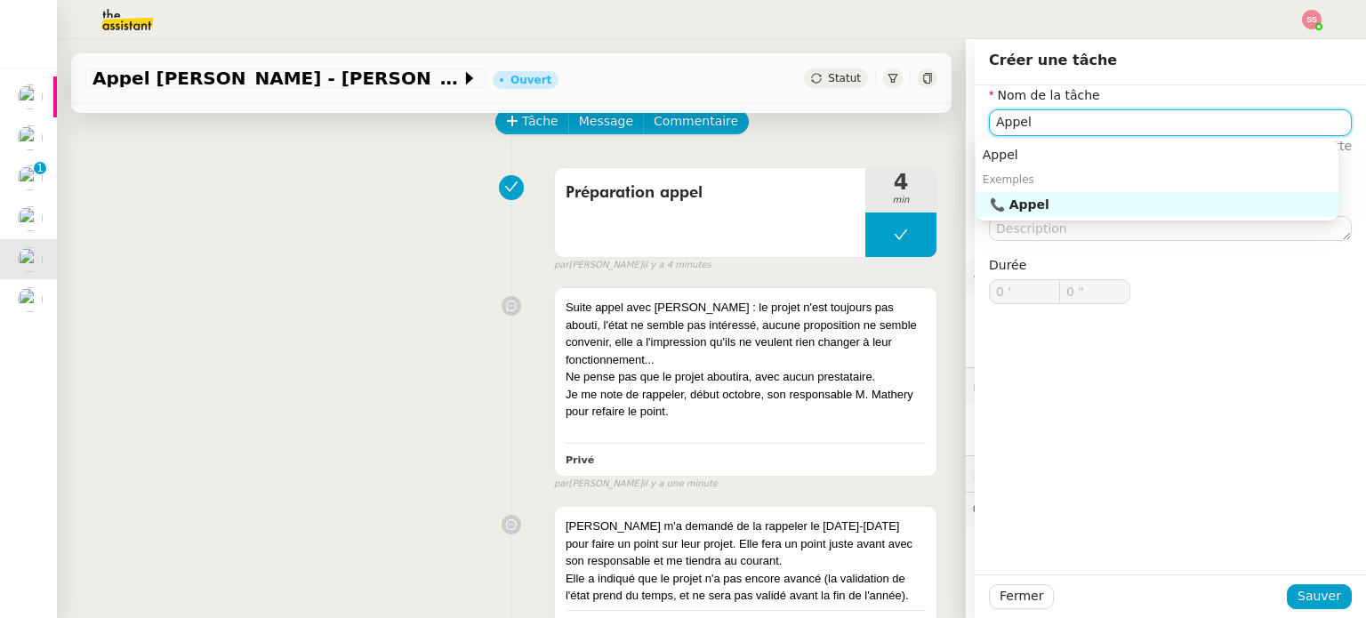
click at [1035, 202] on div "📞 Appel" at bounding box center [1160, 205] width 341 height 16
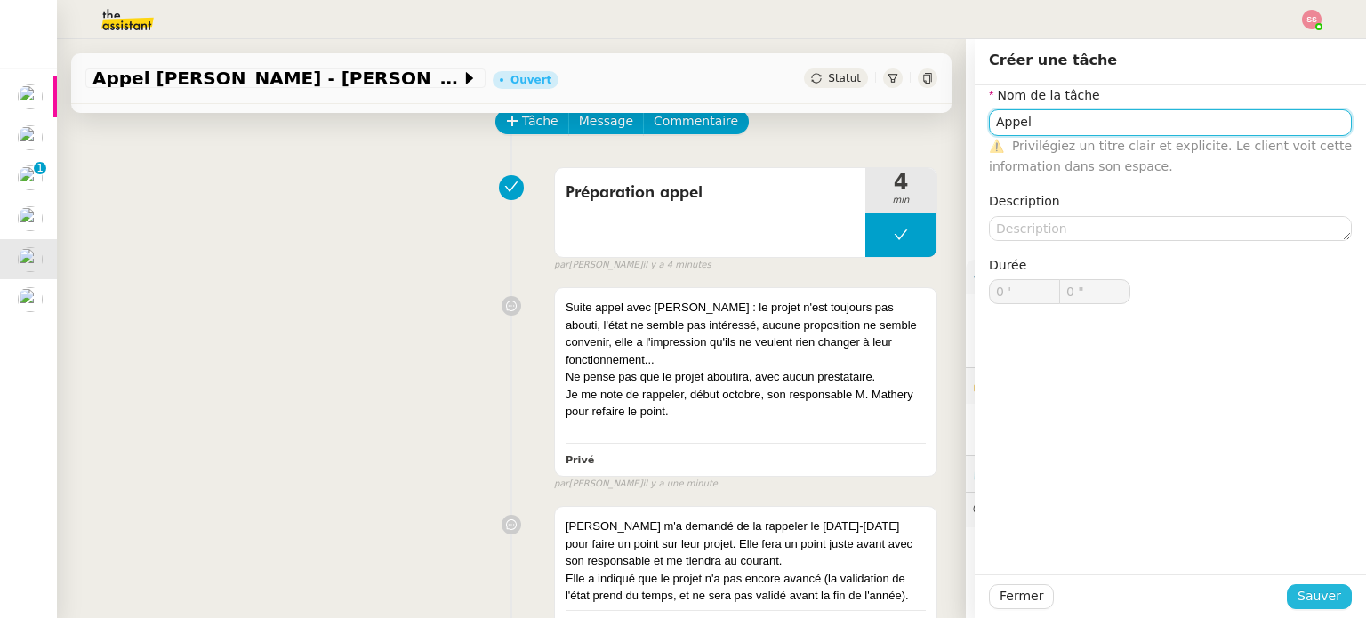
type input "Appel"
click at [1302, 600] on span "Sauver" at bounding box center [1319, 596] width 44 height 20
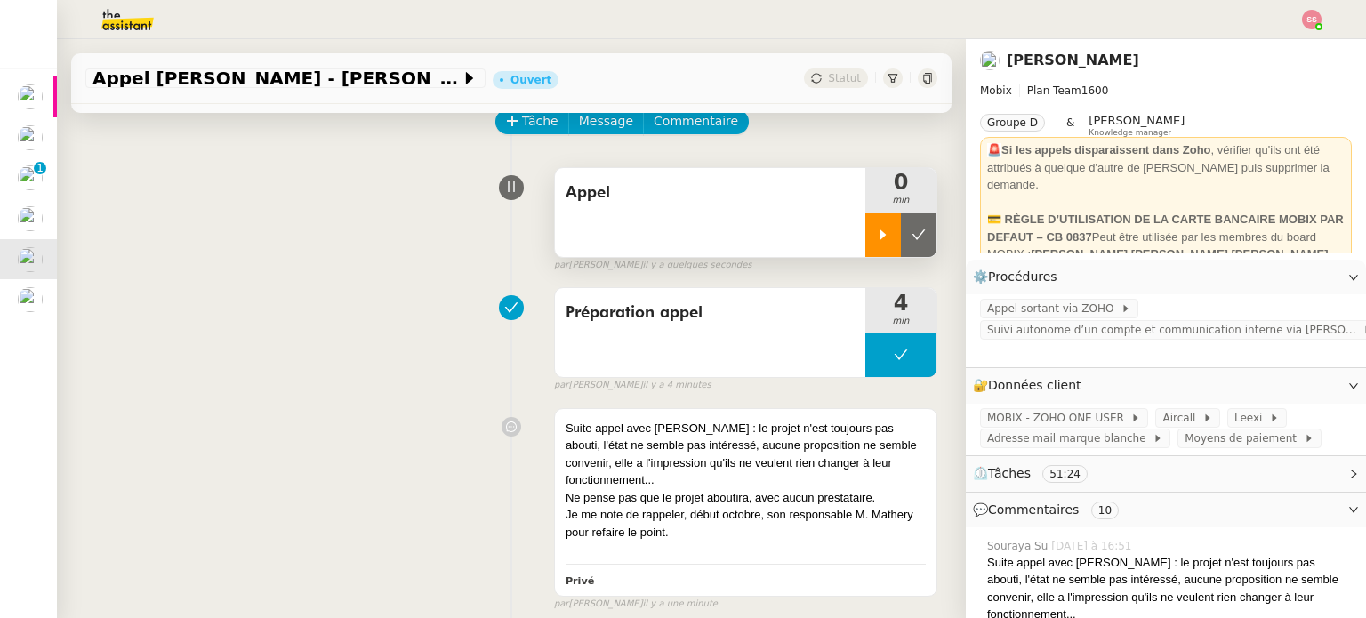
click at [876, 239] on icon at bounding box center [883, 235] width 14 height 14
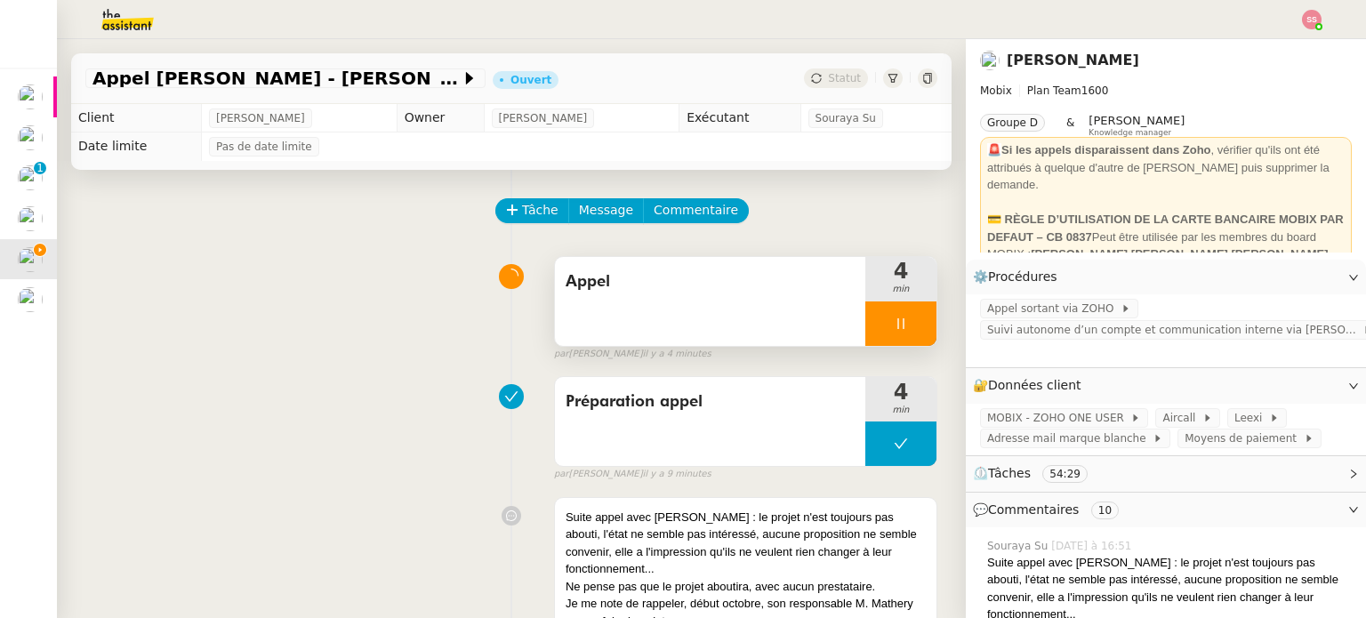
click at [903, 331] on div at bounding box center [900, 323] width 71 height 44
click at [912, 331] on icon at bounding box center [919, 324] width 14 height 14
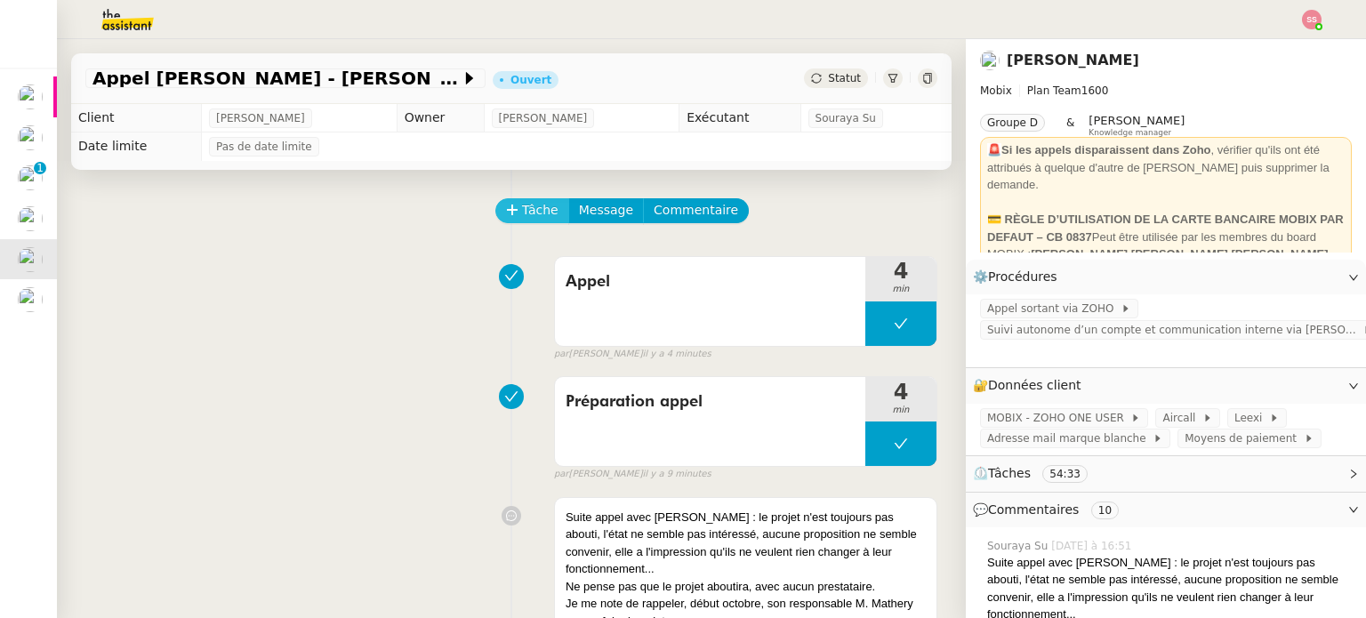
click at [522, 213] on span "Tâche" at bounding box center [540, 210] width 36 height 20
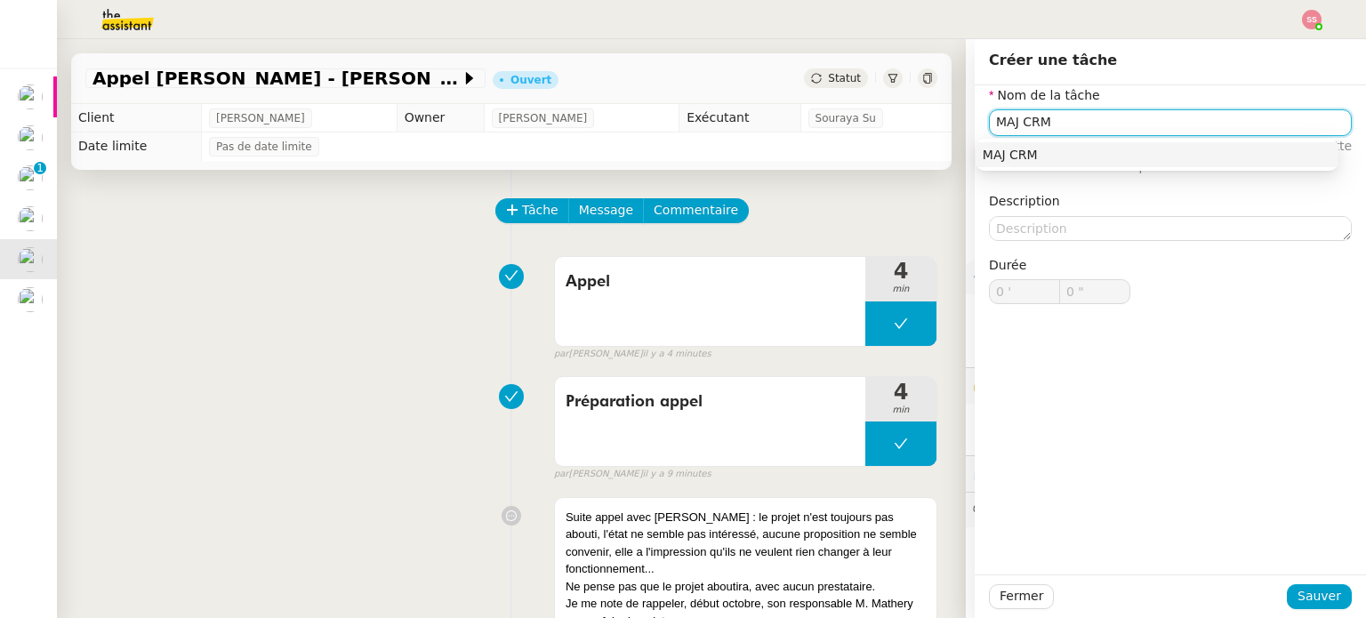
click at [1024, 143] on nz-auto-option "MAJ CRM" at bounding box center [1157, 154] width 363 height 25
type input "MAJ CRM"
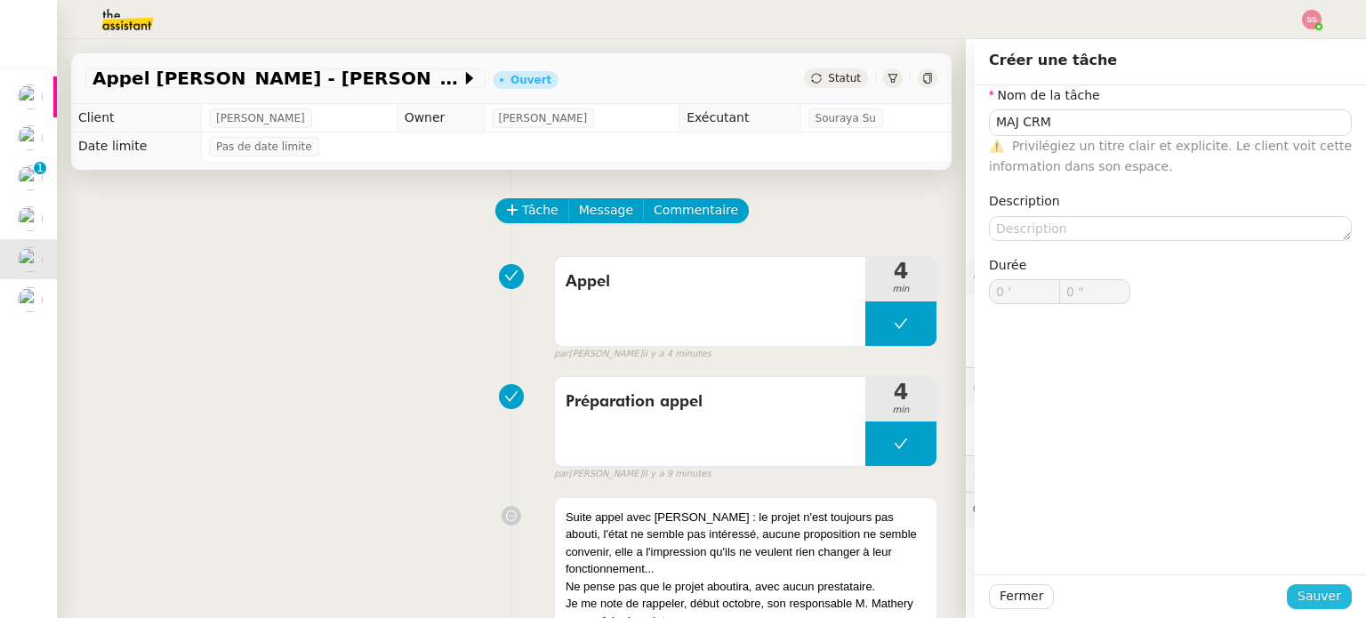
click at [1297, 594] on span "Sauver" at bounding box center [1319, 596] width 44 height 20
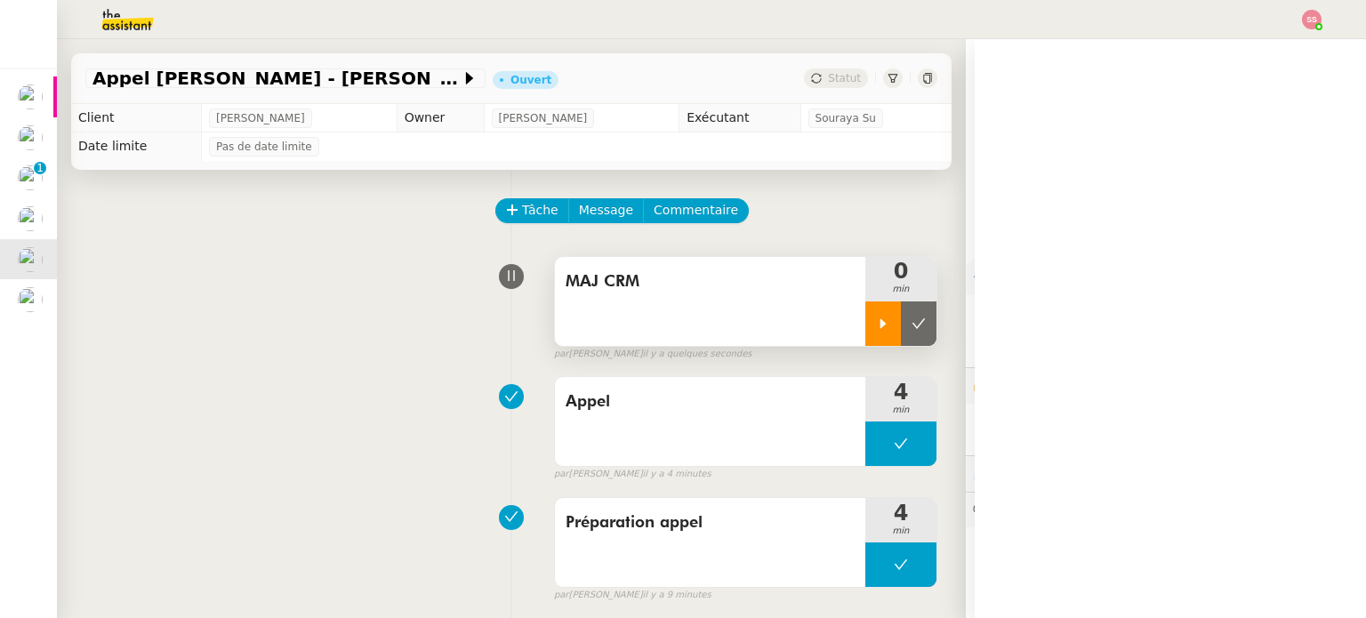
click at [876, 323] on icon at bounding box center [883, 324] width 14 height 14
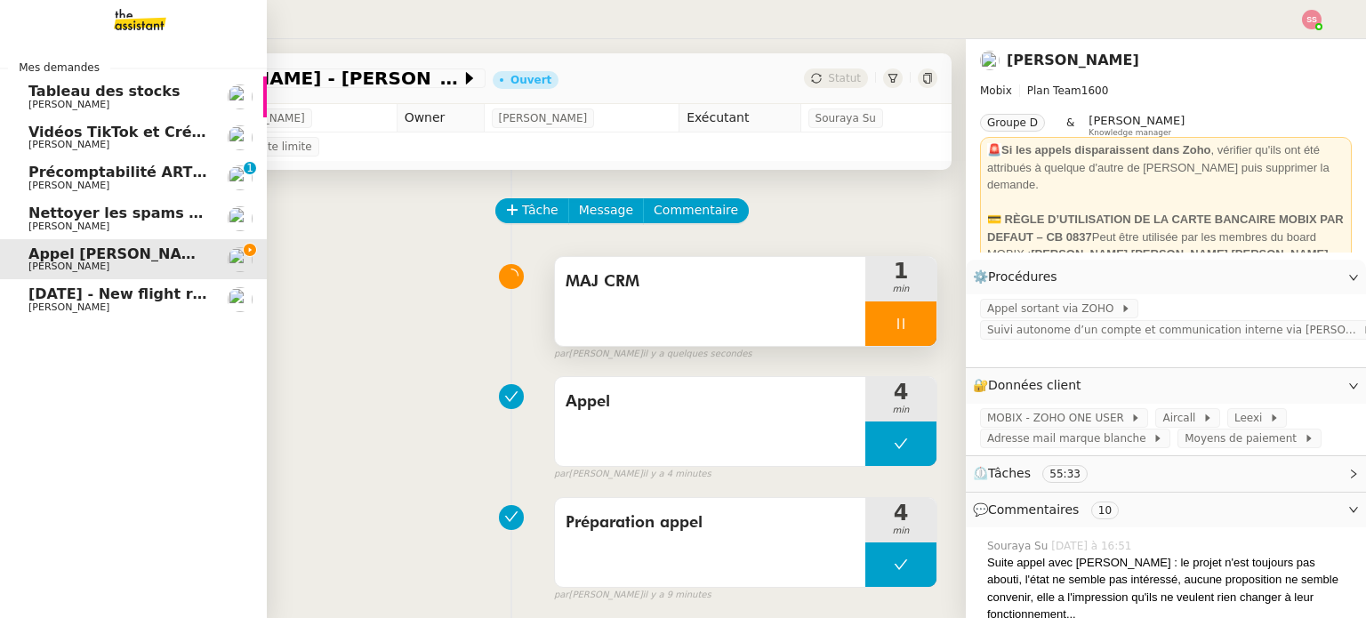
click at [167, 301] on span "[DATE] - New flight request - S E" at bounding box center [158, 293] width 260 height 17
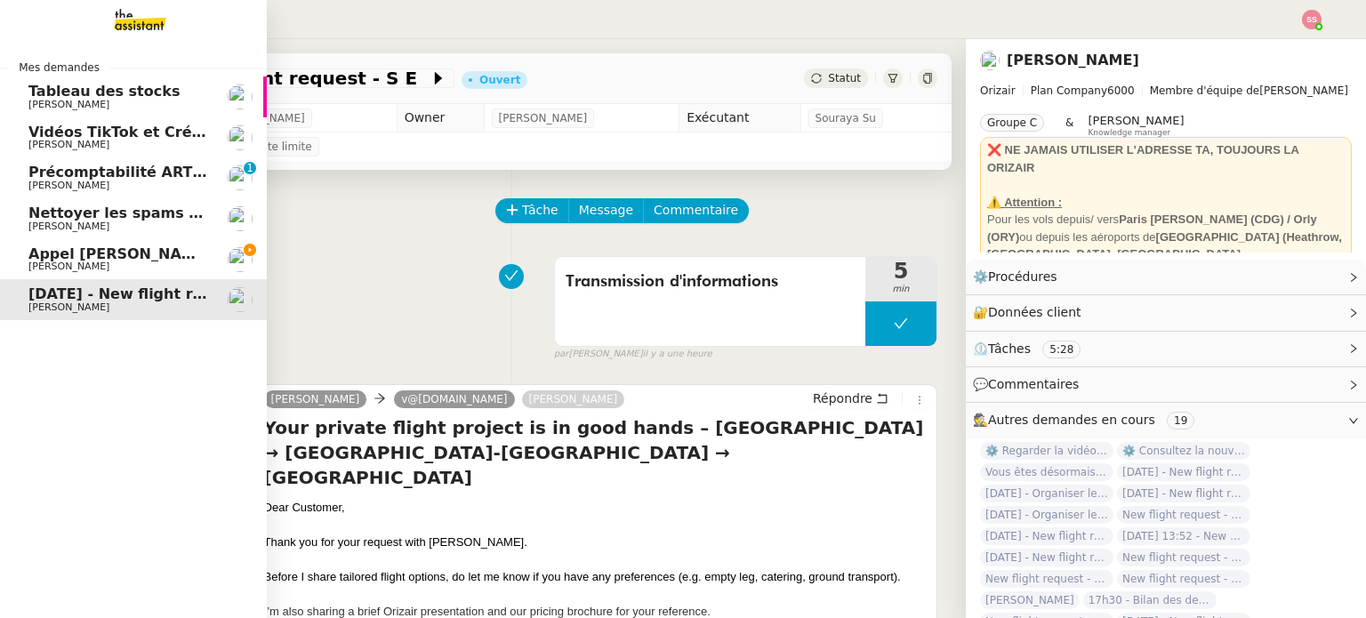
click at [125, 254] on span "[PERSON_NAME] - [PERSON_NAME]" at bounding box center [193, 253] width 331 height 17
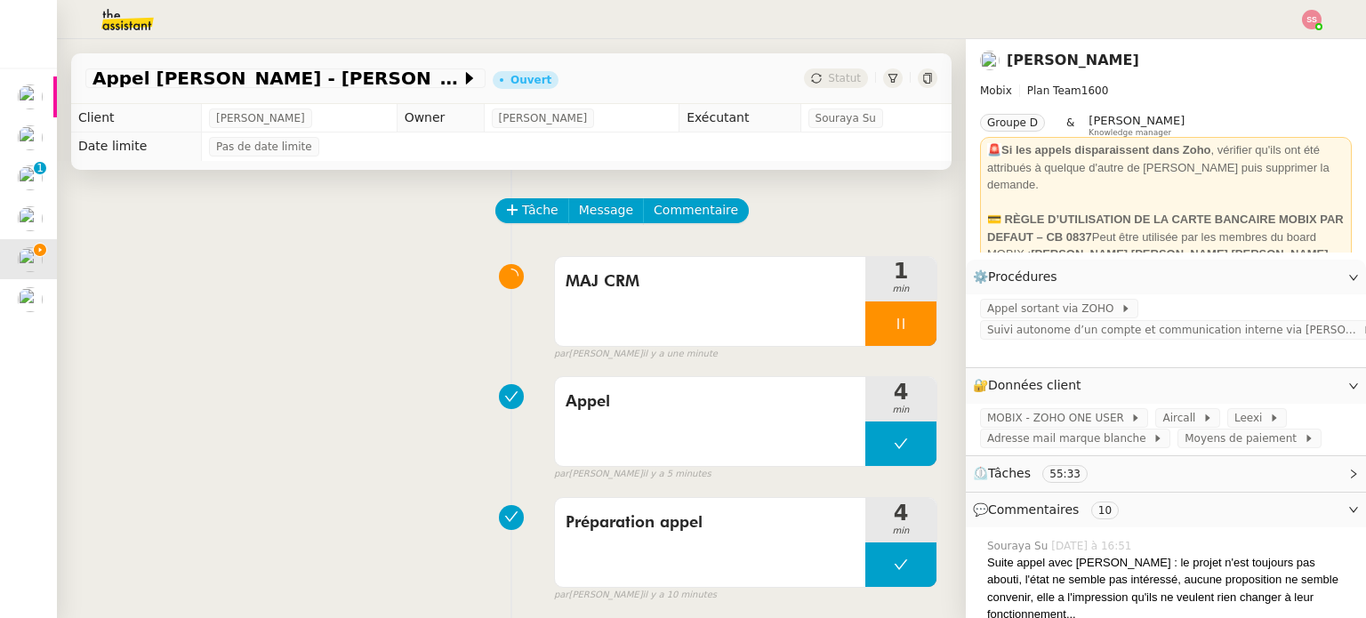
click at [1313, 24] on img at bounding box center [1312, 20] width 20 height 20
click at [1264, 51] on span "Suivi" at bounding box center [1248, 51] width 30 height 14
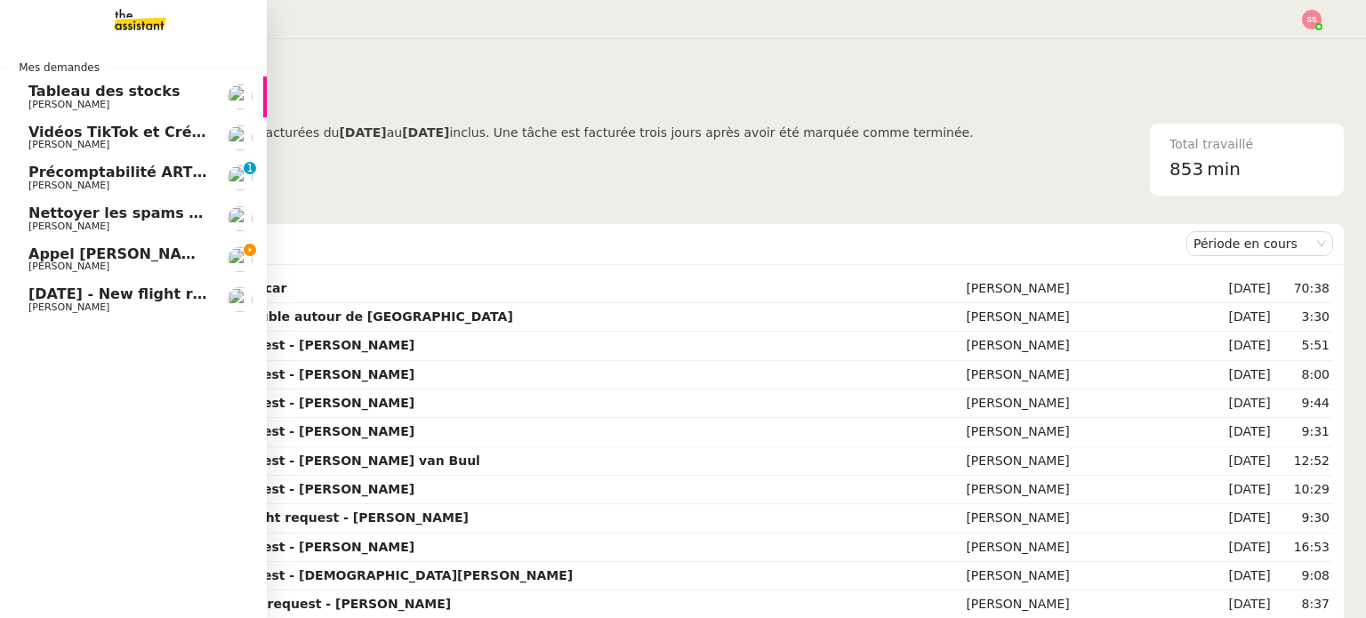
click at [125, 255] on span "[PERSON_NAME] - [PERSON_NAME]" at bounding box center [193, 253] width 331 height 17
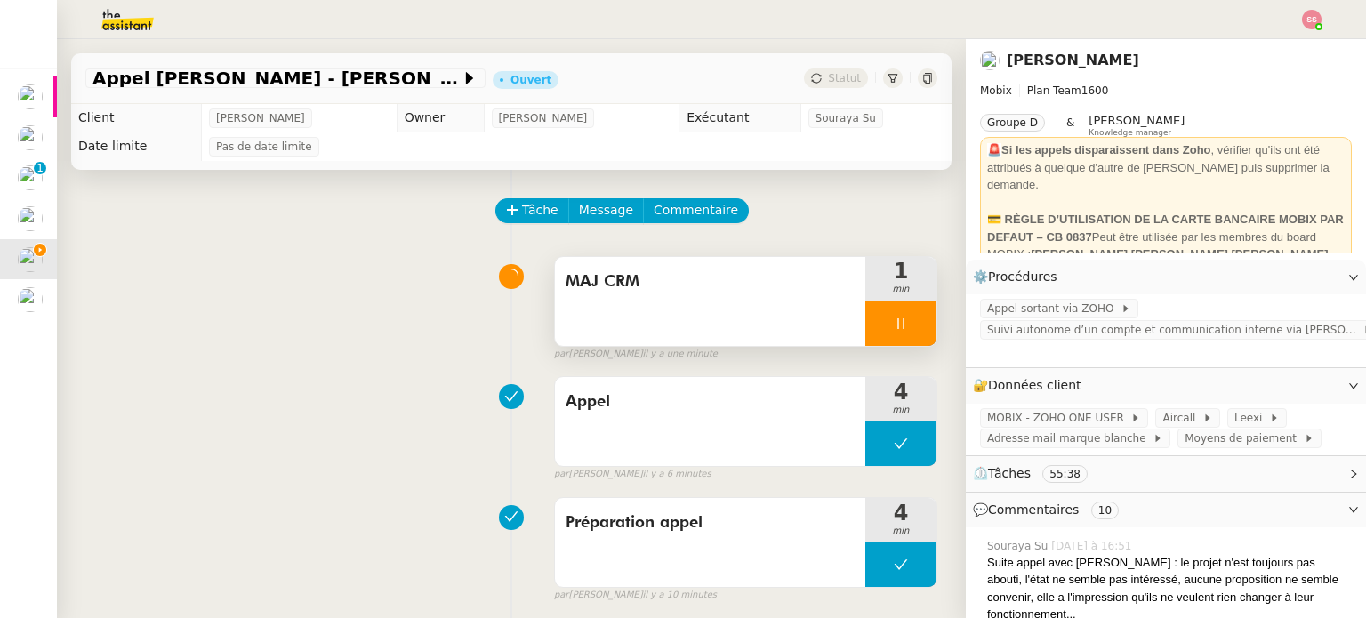
click at [915, 342] on div at bounding box center [900, 323] width 71 height 44
click at [915, 342] on button at bounding box center [919, 323] width 36 height 44
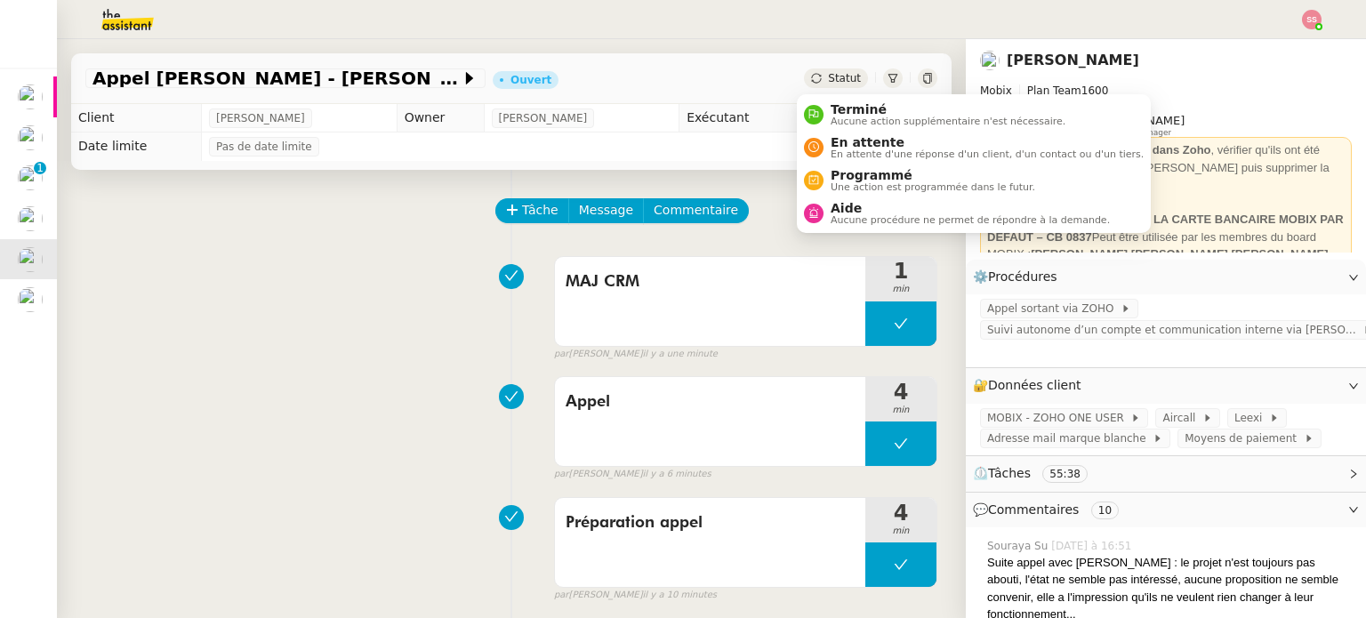
click at [841, 80] on span "Statut" at bounding box center [844, 78] width 33 height 12
click at [850, 108] on span "Terminé" at bounding box center [948, 109] width 235 height 14
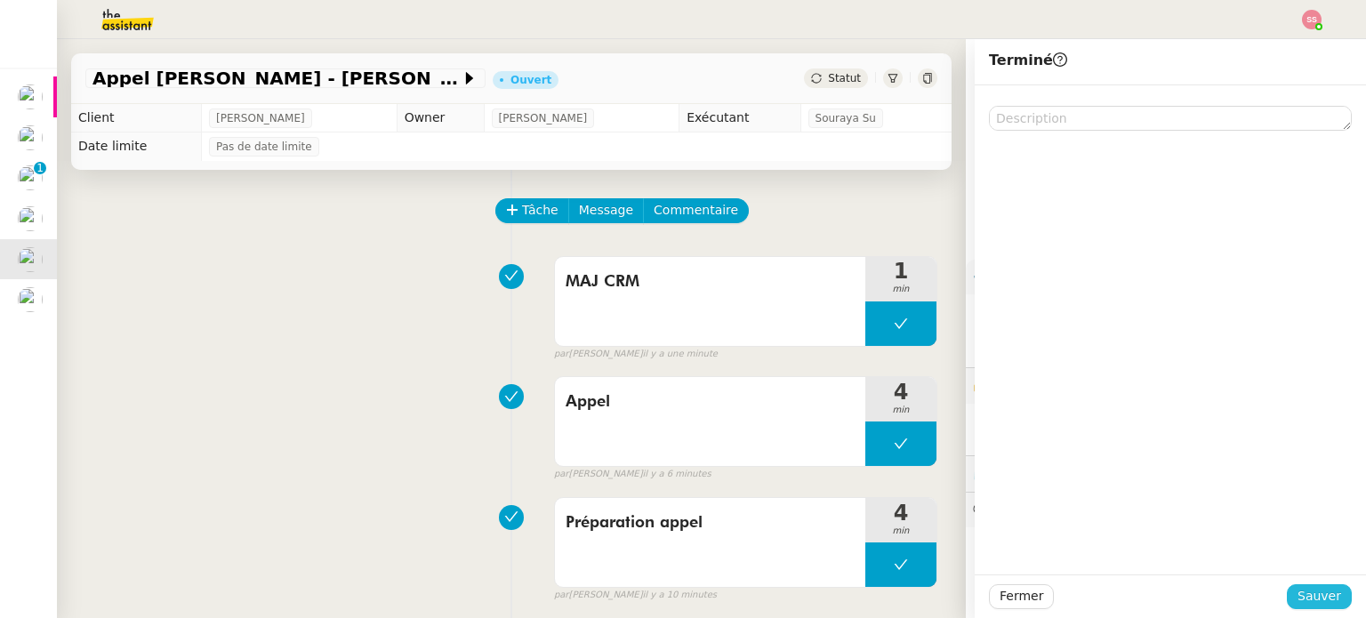
click at [1302, 586] on span "Sauver" at bounding box center [1319, 596] width 44 height 20
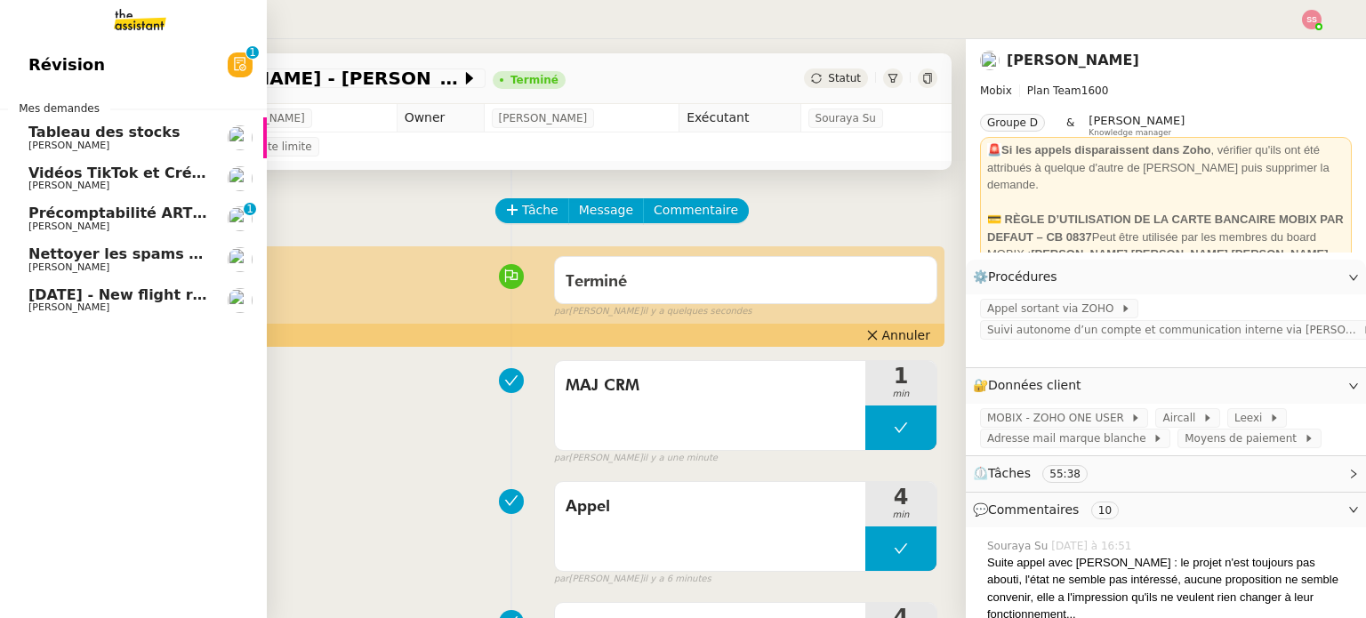
click at [89, 287] on span "[DATE] - New flight request - S E" at bounding box center [158, 294] width 260 height 17
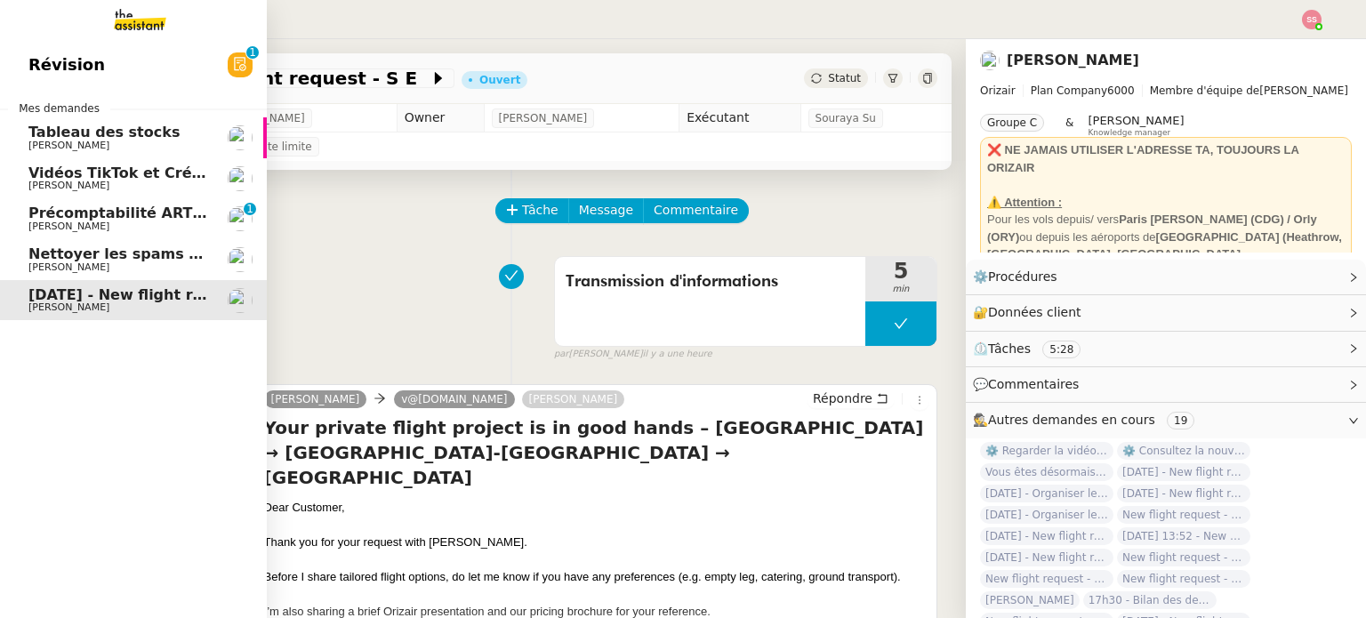
click at [149, 67] on link "Révision 0 1 2 3 4 5 6 7 8 9" at bounding box center [133, 64] width 267 height 41
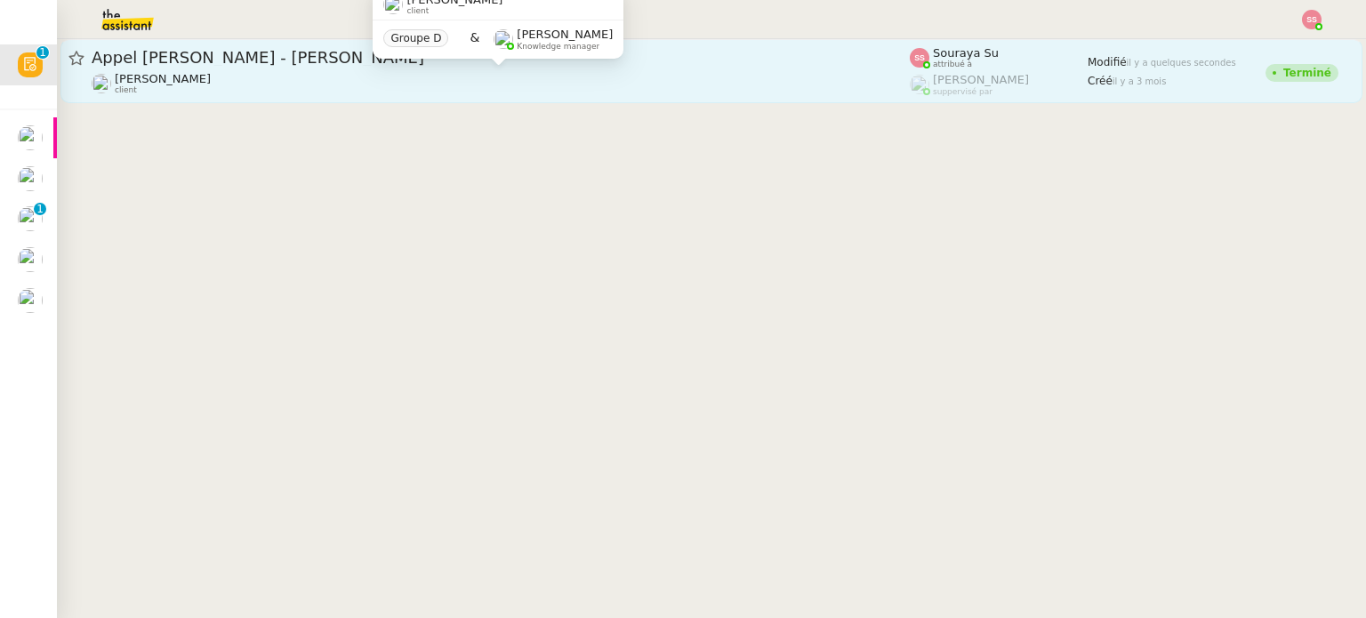
click at [591, 94] on div "Florian Parant client" at bounding box center [501, 83] width 818 height 23
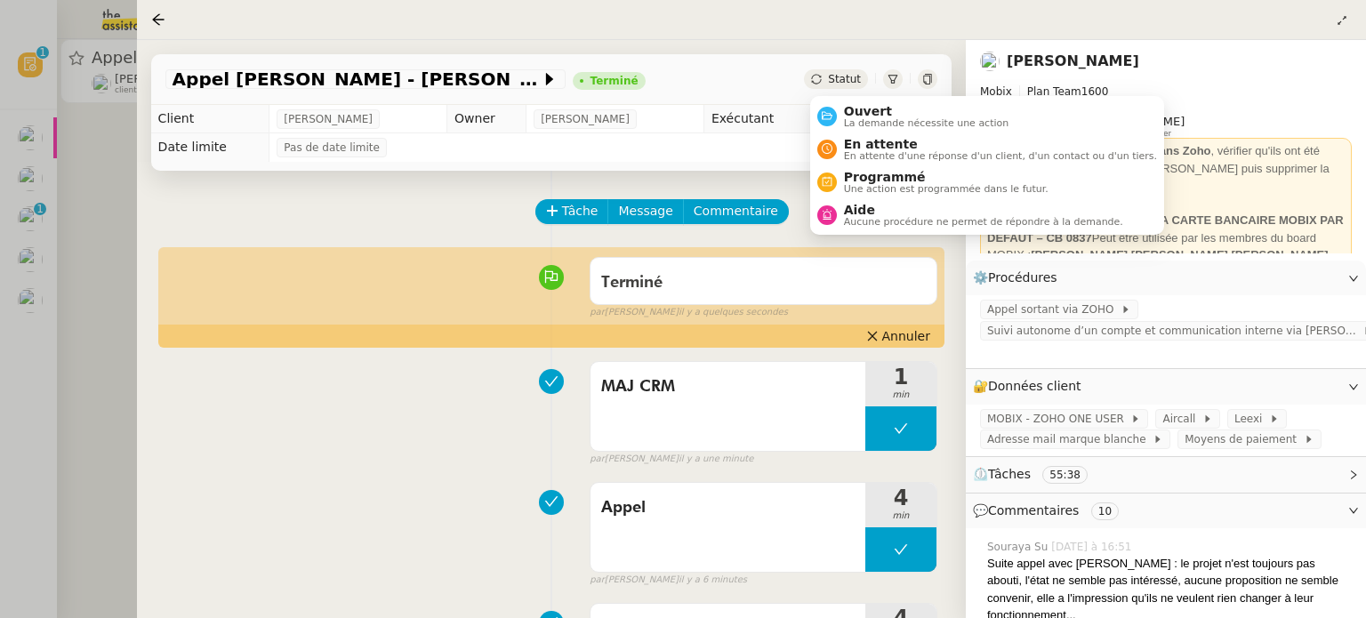
click at [839, 80] on span "Statut" at bounding box center [844, 79] width 33 height 12
click at [850, 145] on span "En attente" at bounding box center [1000, 144] width 313 height 14
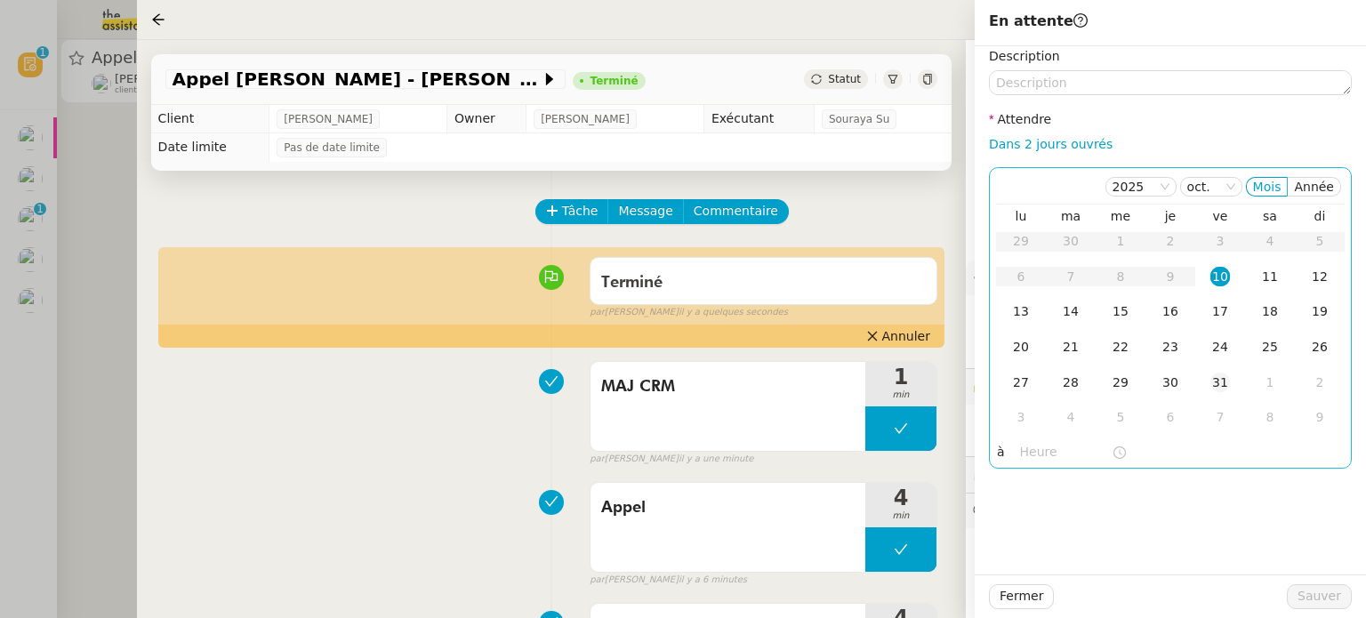
click at [1224, 379] on div "31" at bounding box center [1220, 383] width 20 height 20
click at [1218, 407] on td "7" at bounding box center [1220, 418] width 50 height 36
click at [1224, 401] on td "5" at bounding box center [1220, 418] width 50 height 36
click at [1217, 408] on div "9" at bounding box center [1220, 417] width 20 height 20
click at [1222, 235] on div "2" at bounding box center [1220, 241] width 20 height 20
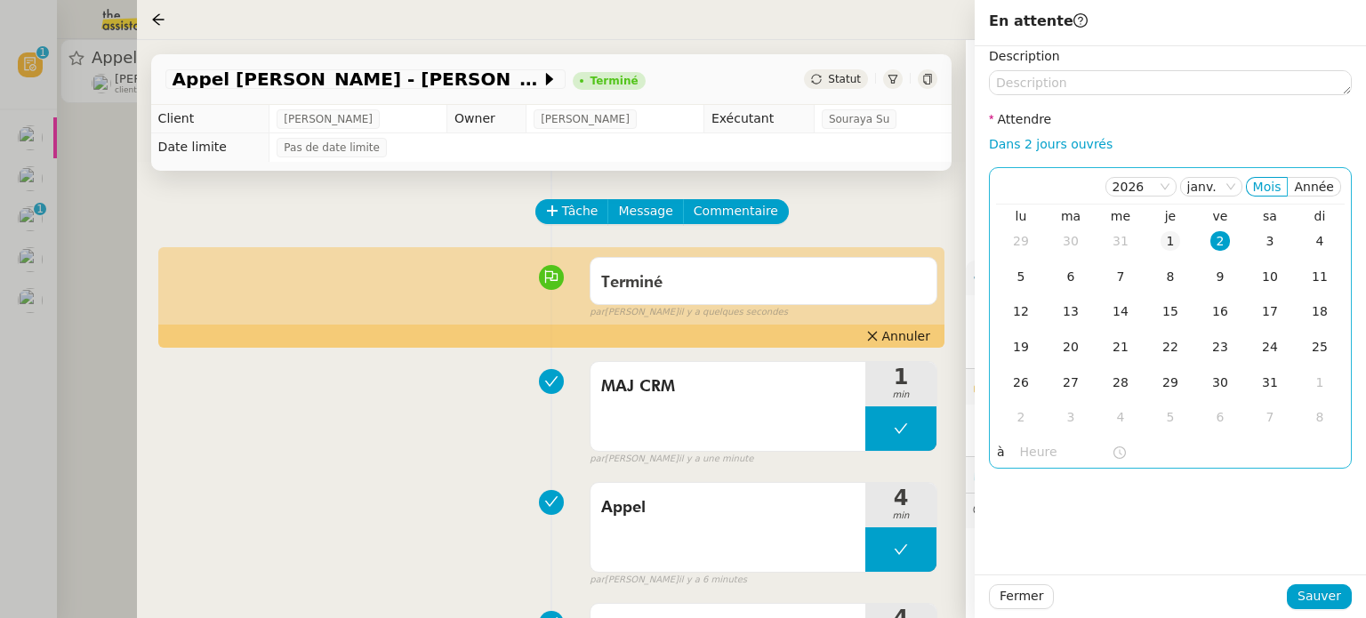
click at [1184, 241] on td "1" at bounding box center [1170, 242] width 50 height 36
click at [1134, 245] on td "31" at bounding box center [1121, 242] width 50 height 36
click at [1225, 280] on div "12" at bounding box center [1220, 277] width 20 height 20
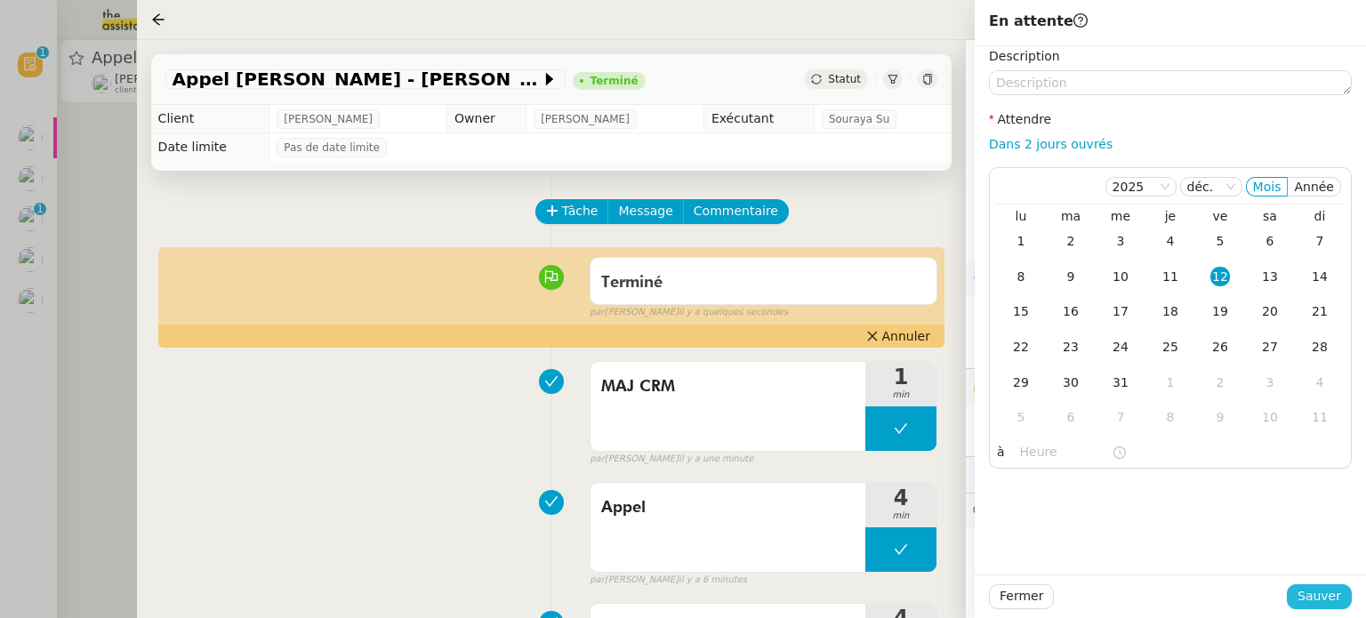
click at [1308, 607] on button "Sauver" at bounding box center [1319, 596] width 65 height 25
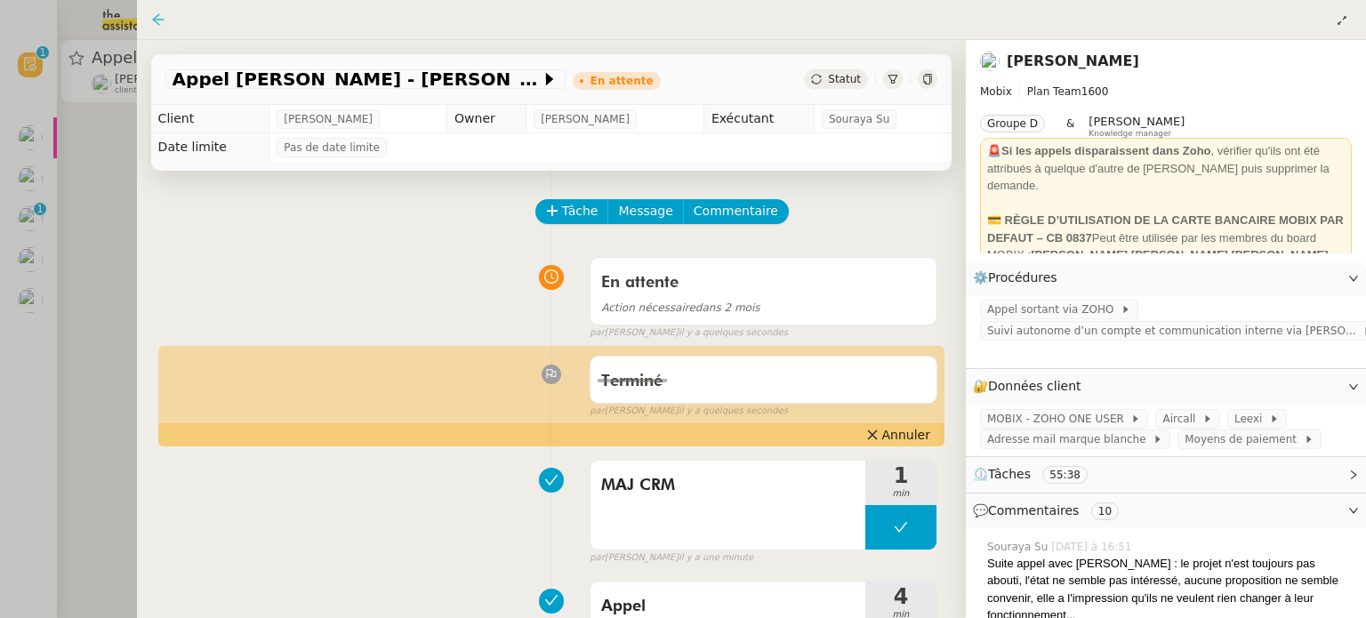
click at [153, 17] on icon at bounding box center [158, 19] width 14 height 14
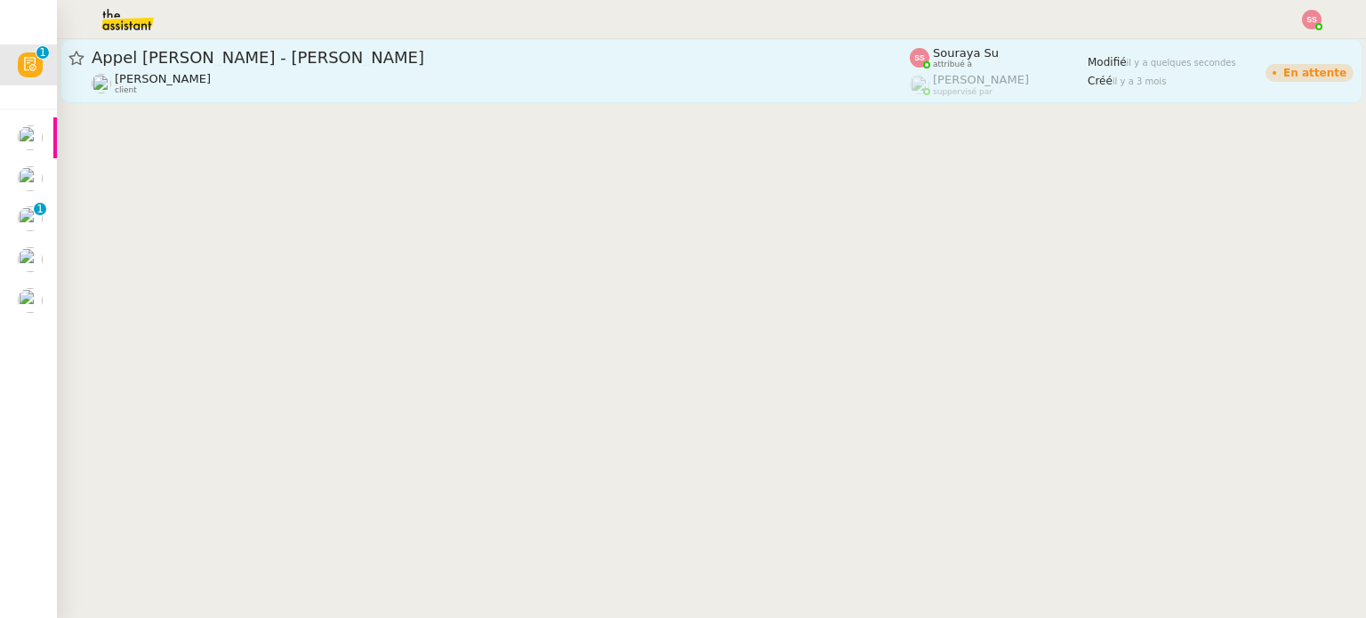
click at [487, 70] on div "Appel Alice Marcot - Christophe Mathery Florian Parant client" at bounding box center [501, 71] width 818 height 48
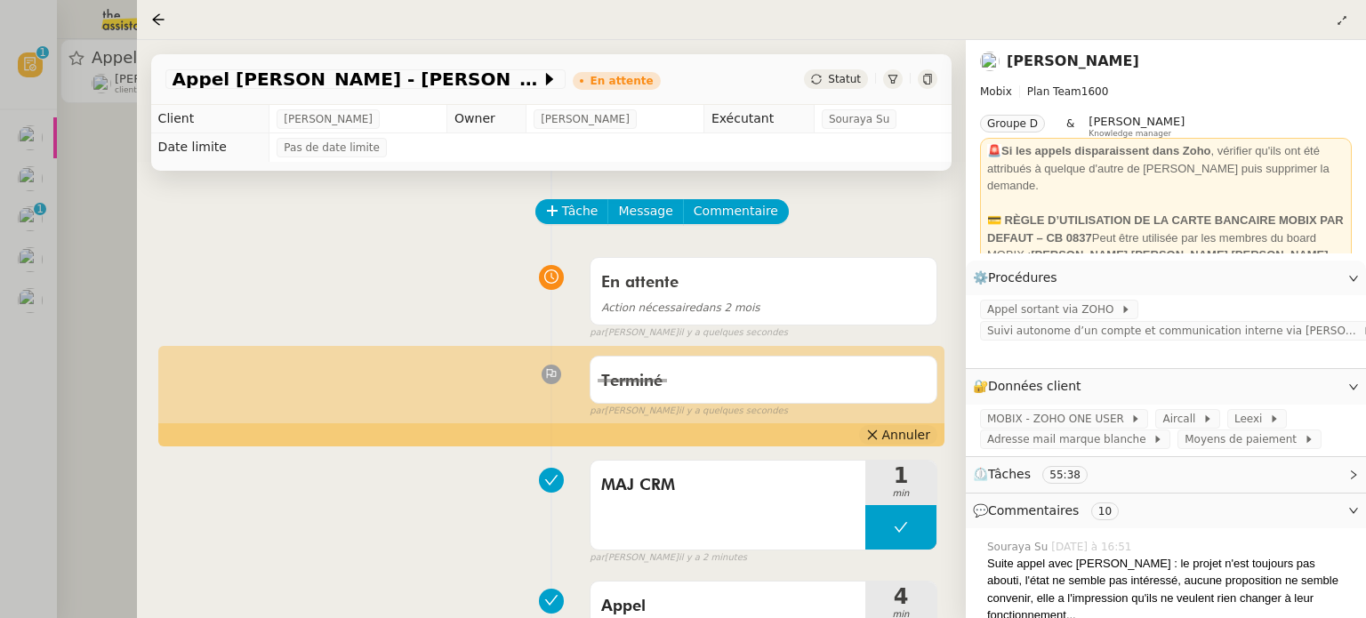
click at [888, 438] on span "Annuler" at bounding box center [906, 435] width 48 height 18
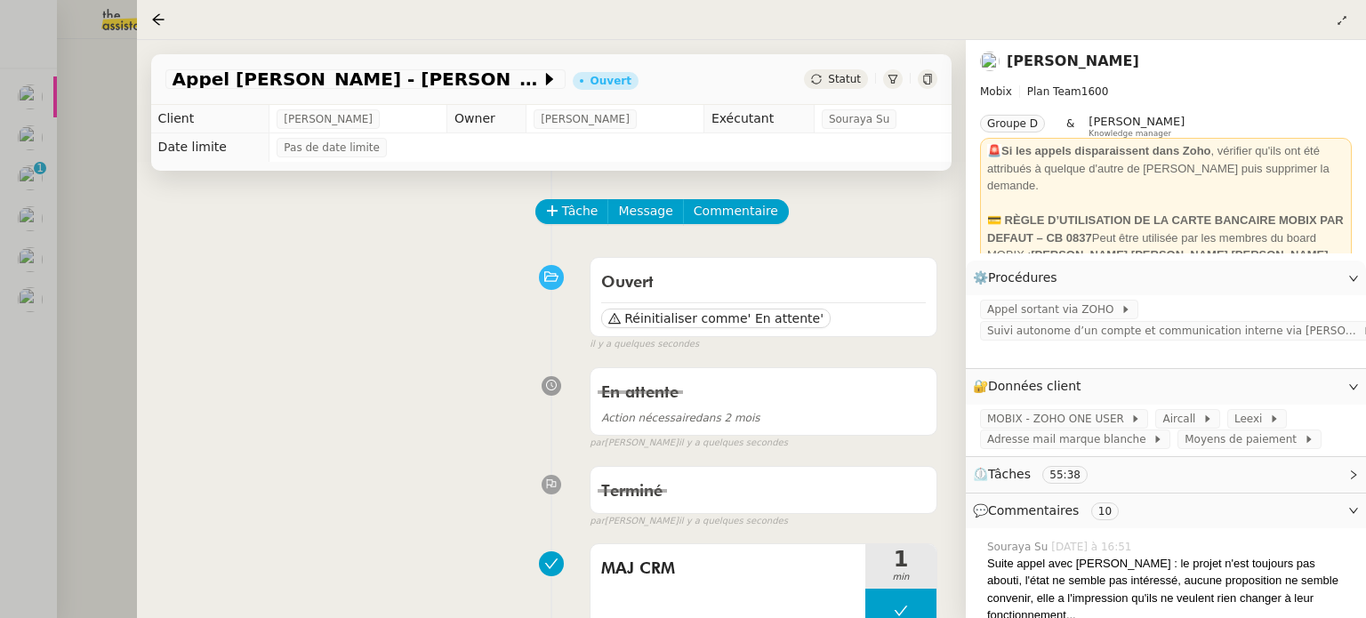
click at [850, 76] on span "Statut" at bounding box center [844, 79] width 33 height 12
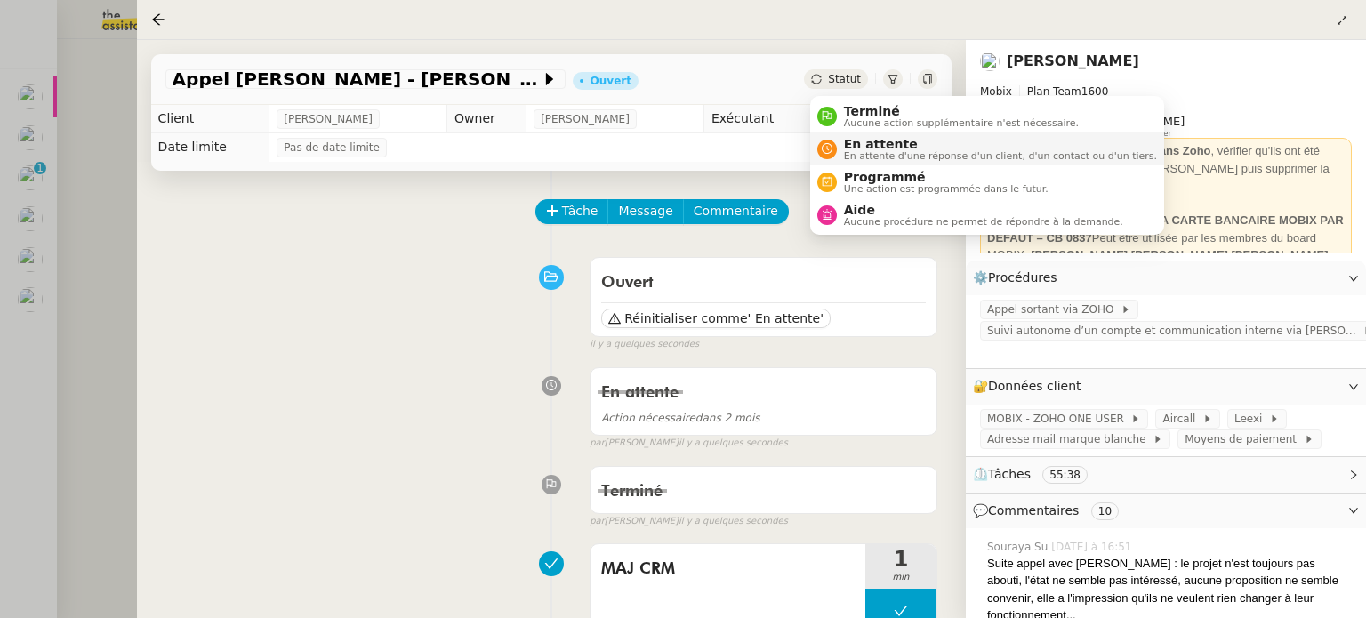
click at [862, 151] on span "En attente d'une réponse d'un client, d'un contact ou d'un tiers." at bounding box center [1000, 156] width 313 height 10
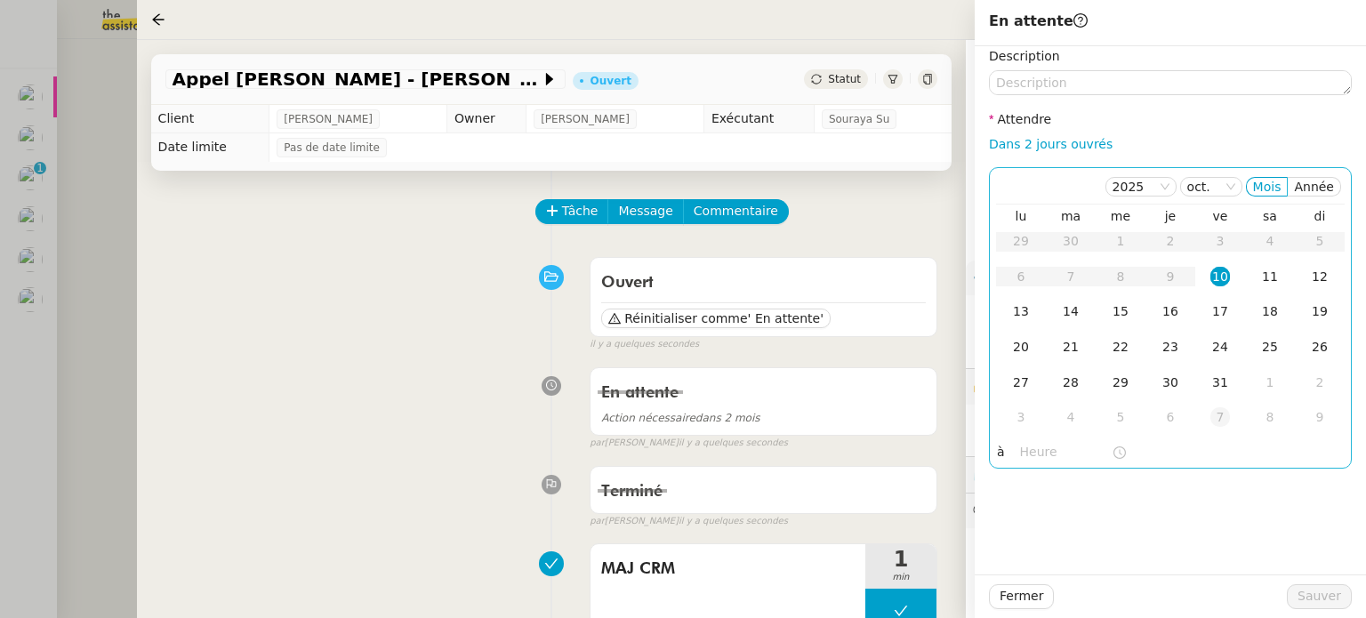
click at [1222, 415] on div "7" at bounding box center [1220, 417] width 20 height 20
click at [1221, 415] on div "5" at bounding box center [1220, 417] width 20 height 20
drag, startPoint x: 1222, startPoint y: 271, endPoint x: 1247, endPoint y: 357, distance: 88.9
click at [1222, 274] on div "12" at bounding box center [1220, 277] width 20 height 20
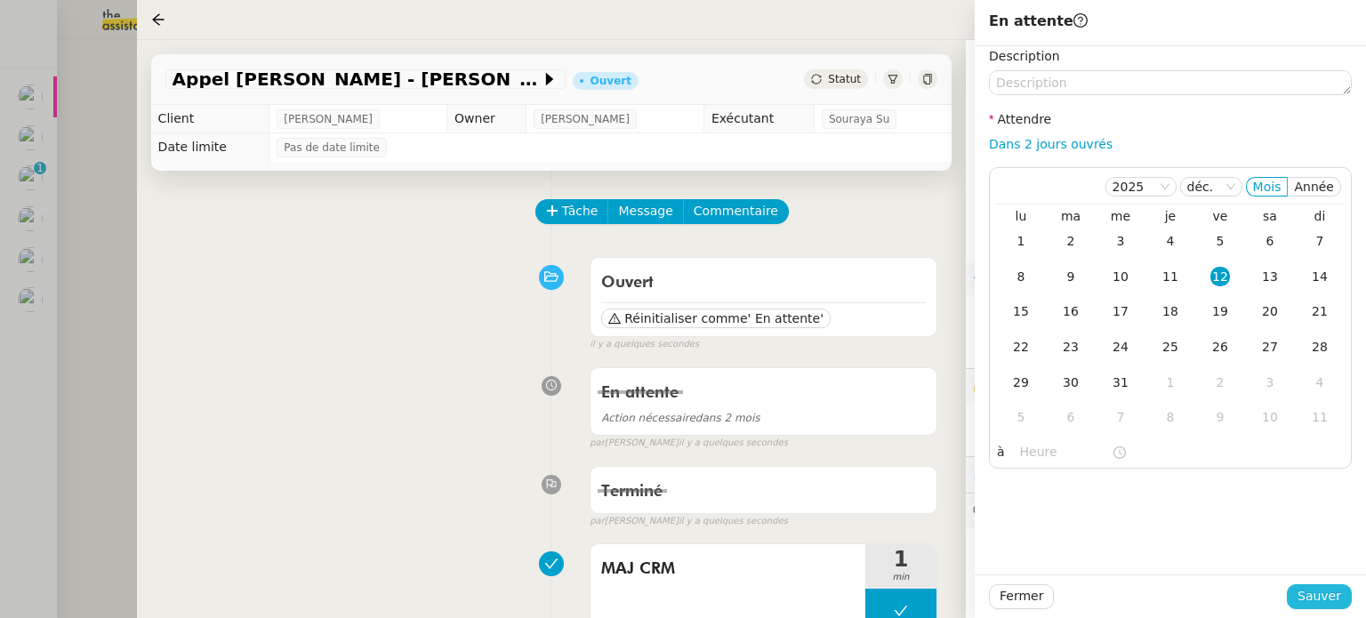
click at [1316, 595] on span "Sauver" at bounding box center [1319, 596] width 44 height 20
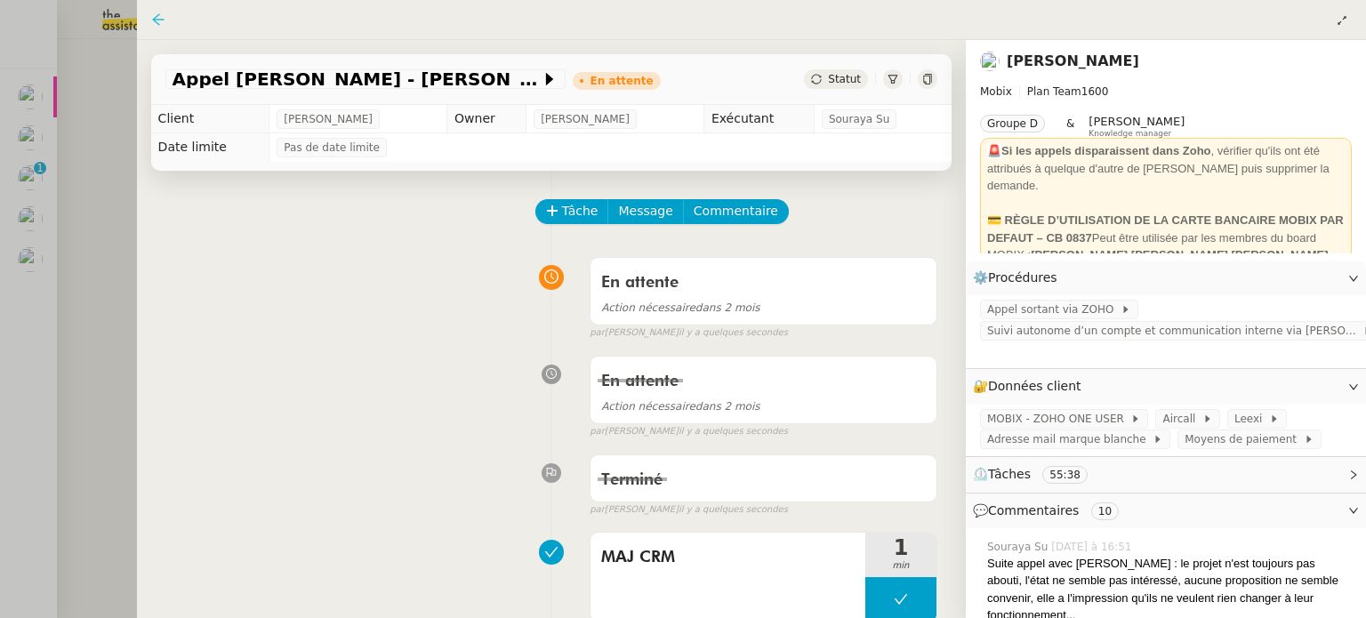
click at [158, 22] on icon at bounding box center [158, 19] width 14 height 14
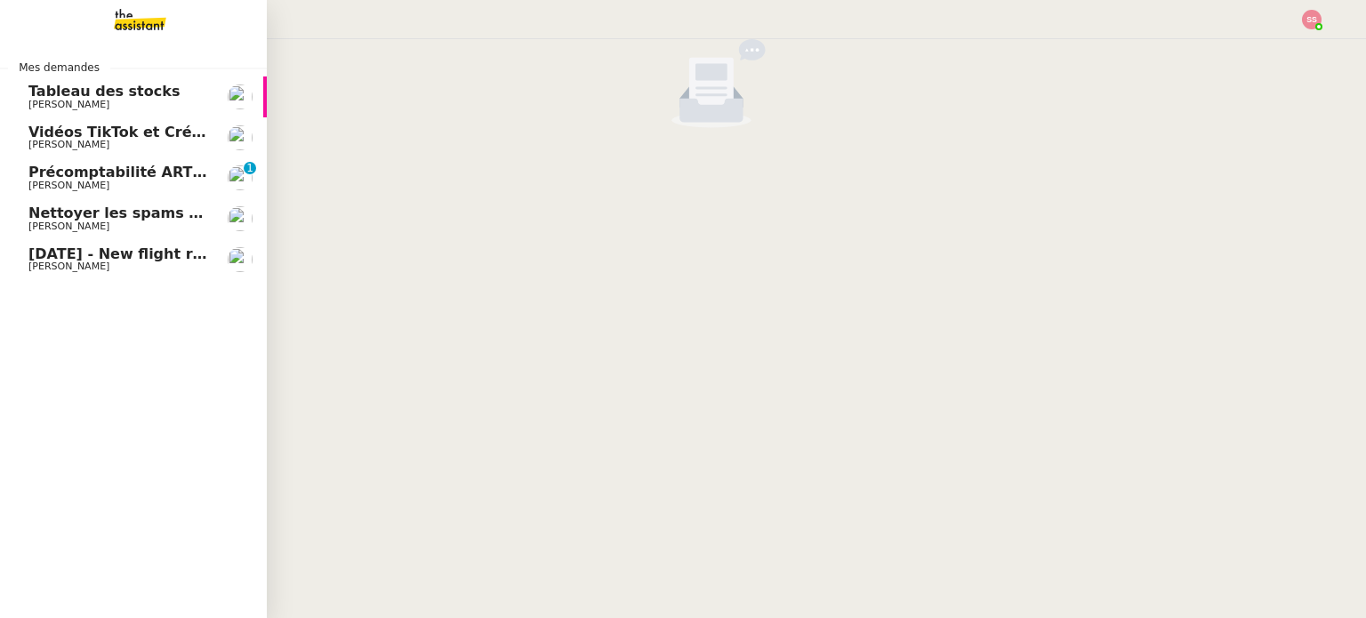
click at [108, 227] on span "[PERSON_NAME]" at bounding box center [118, 226] width 180 height 11
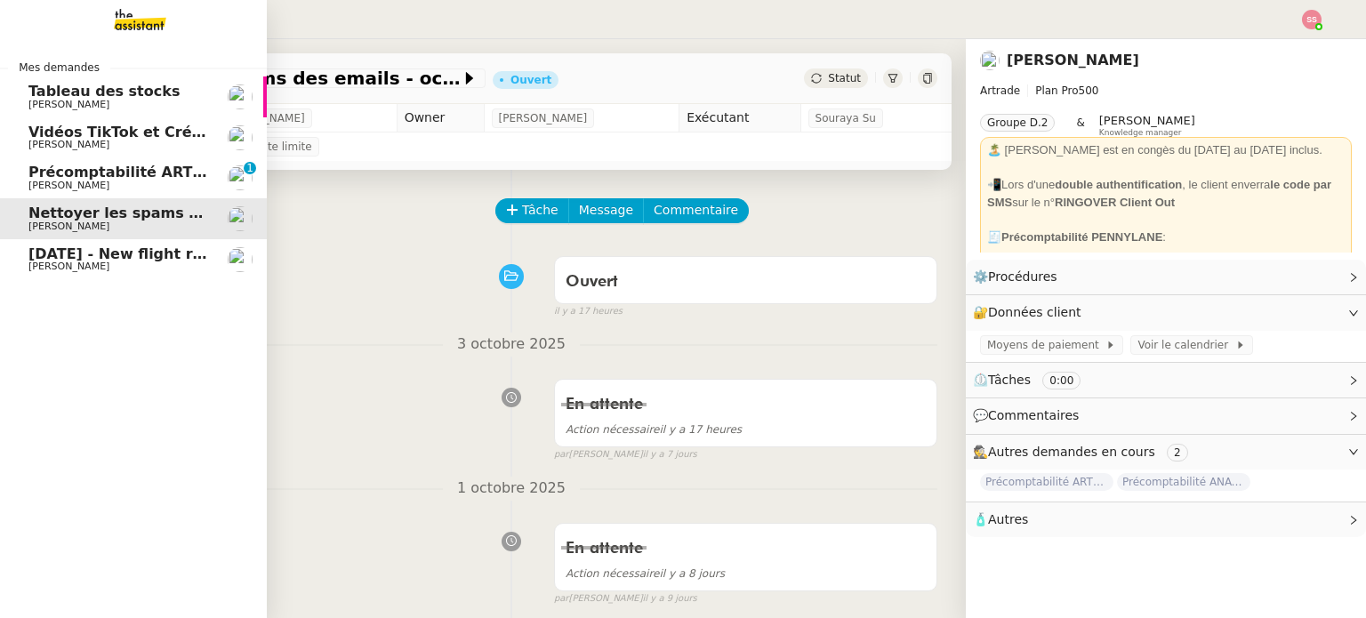
click at [129, 184] on span "[PERSON_NAME]" at bounding box center [118, 186] width 180 height 11
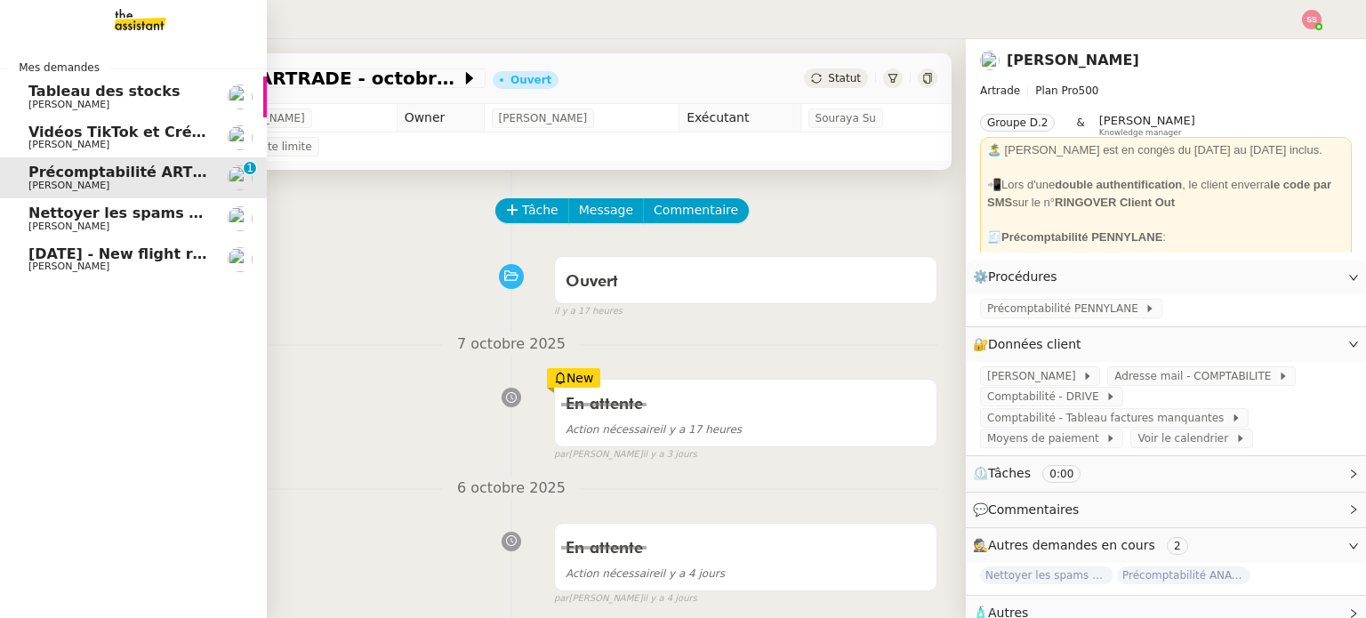
click at [119, 244] on link "[DATE] - New flight request - S E [PERSON_NAME]" at bounding box center [133, 259] width 267 height 41
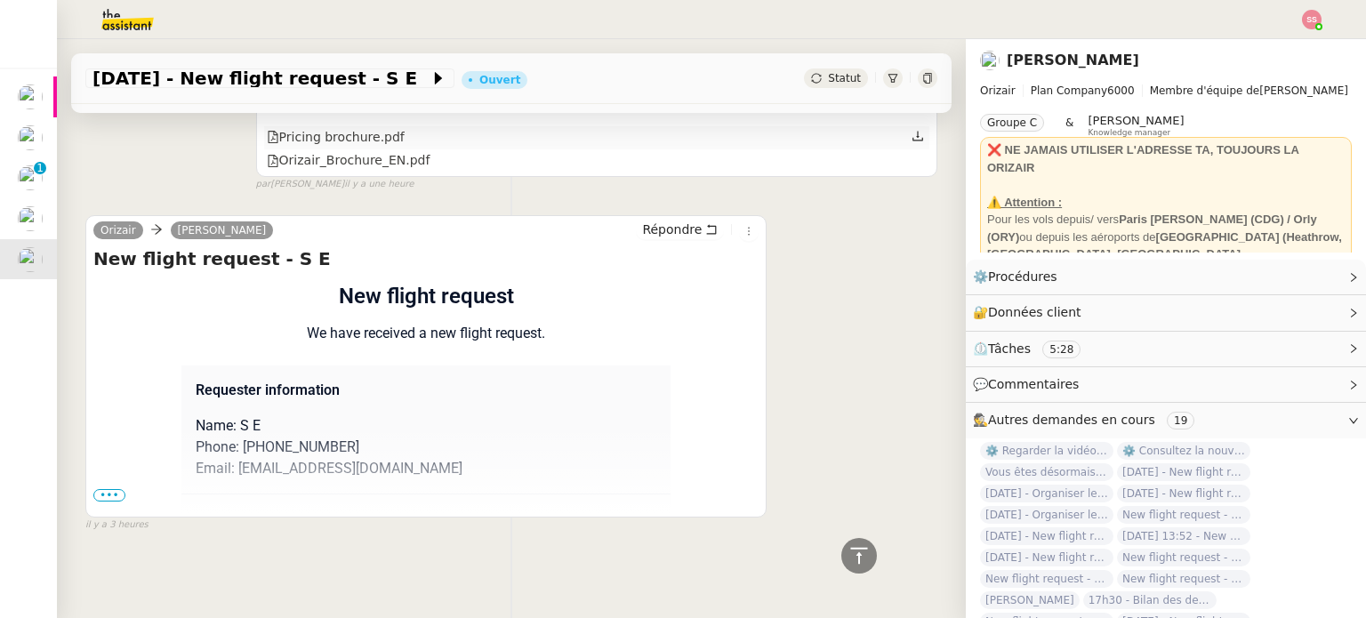
scroll to position [617, 0]
drag, startPoint x: 238, startPoint y: 437, endPoint x: 369, endPoint y: 430, distance: 130.9
click at [369, 437] on p "Phone: [PHONE_NUMBER]" at bounding box center [426, 447] width 461 height 21
copy p "+4407932565249"
click at [114, 489] on span "•••" at bounding box center [109, 495] width 32 height 12
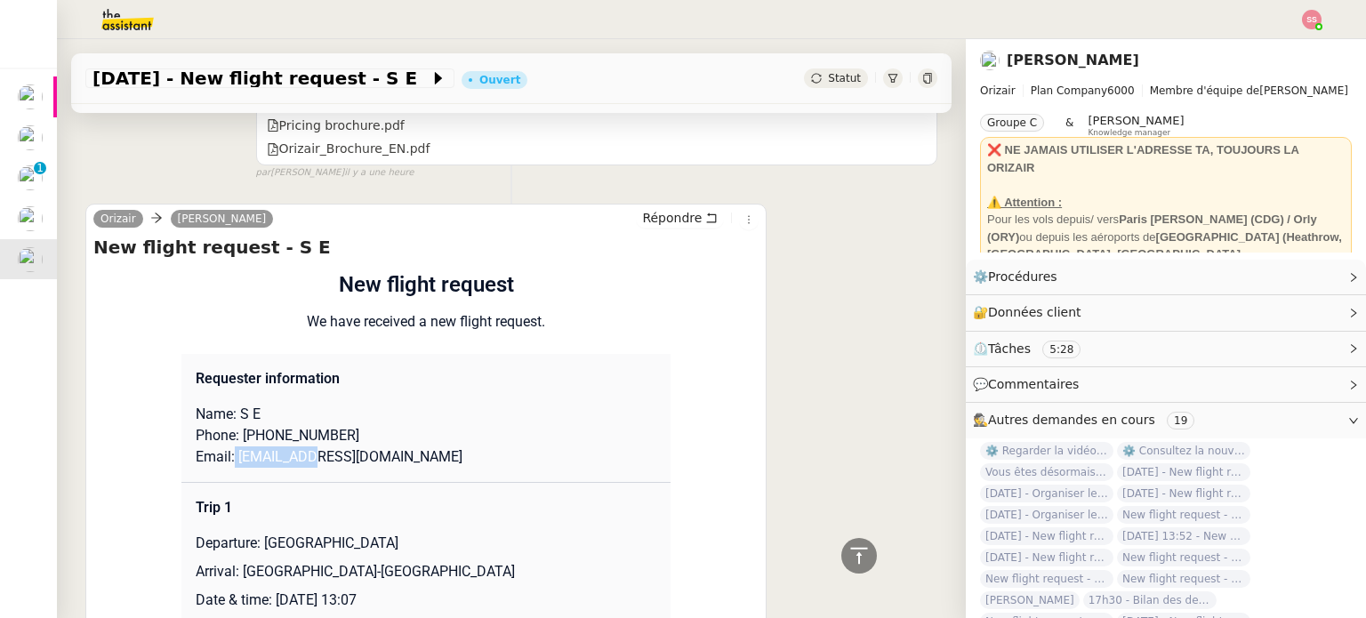
drag, startPoint x: 222, startPoint y: 462, endPoint x: 305, endPoint y: 456, distance: 82.9
click at [305, 456] on p "Email: [EMAIL_ADDRESS][DOMAIN_NAME]" at bounding box center [426, 456] width 461 height 21
copy p "v@[DOMAIN_NAME]"
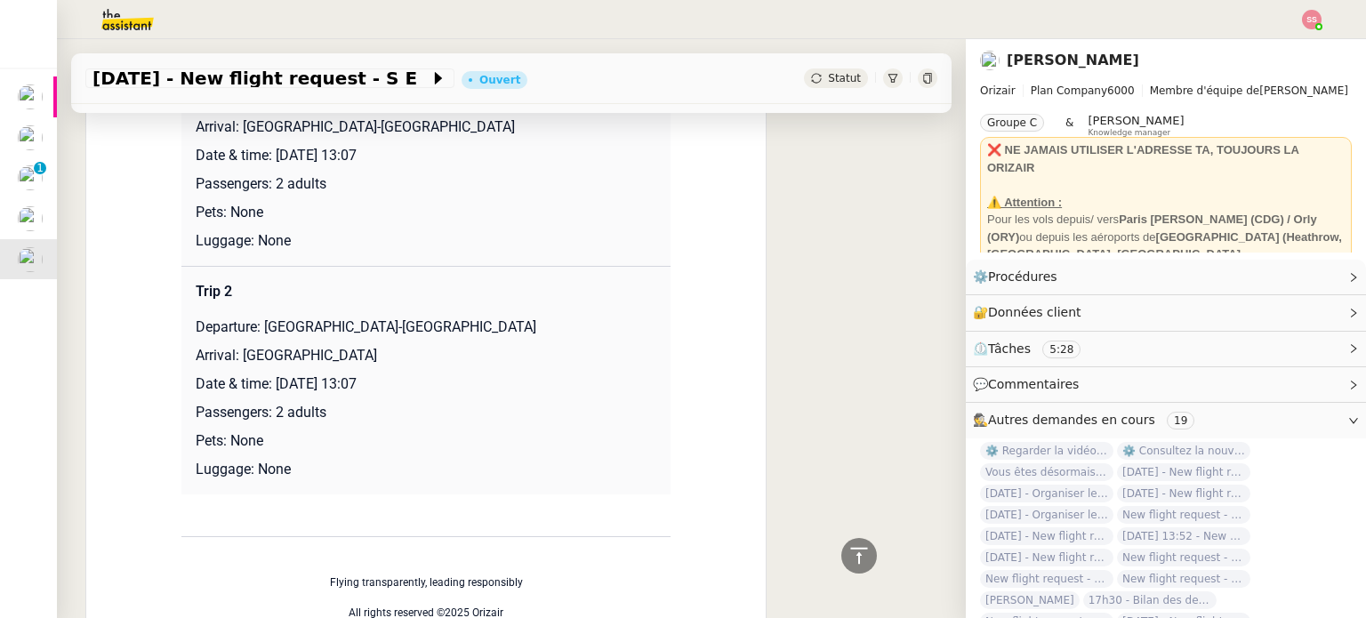
scroll to position [973, 0]
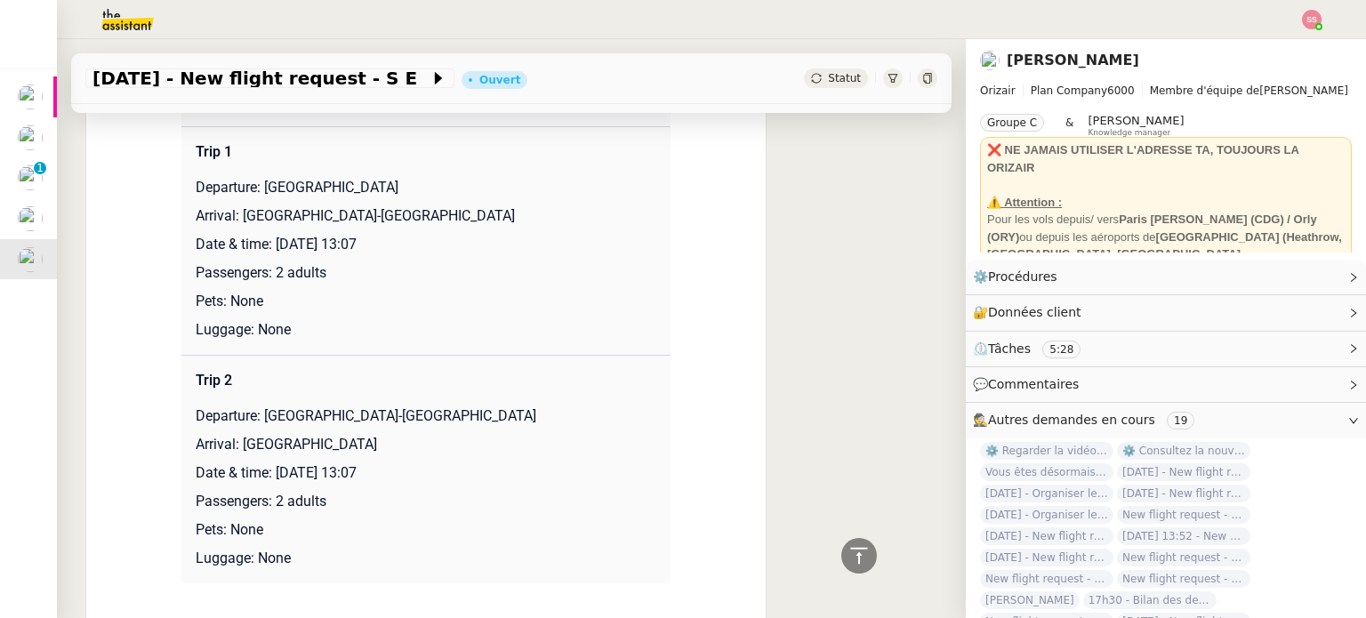
drag, startPoint x: 253, startPoint y: 191, endPoint x: 485, endPoint y: 186, distance: 232.2
click at [485, 186] on p "Departure: [GEOGRAPHIC_DATA]" at bounding box center [426, 187] width 461 height 21
copy p "[GEOGRAPHIC_DATA]"
drag, startPoint x: 236, startPoint y: 220, endPoint x: 420, endPoint y: 216, distance: 184.1
click at [420, 216] on p "Arrival: [GEOGRAPHIC_DATA]-[GEOGRAPHIC_DATA]" at bounding box center [426, 215] width 461 height 21
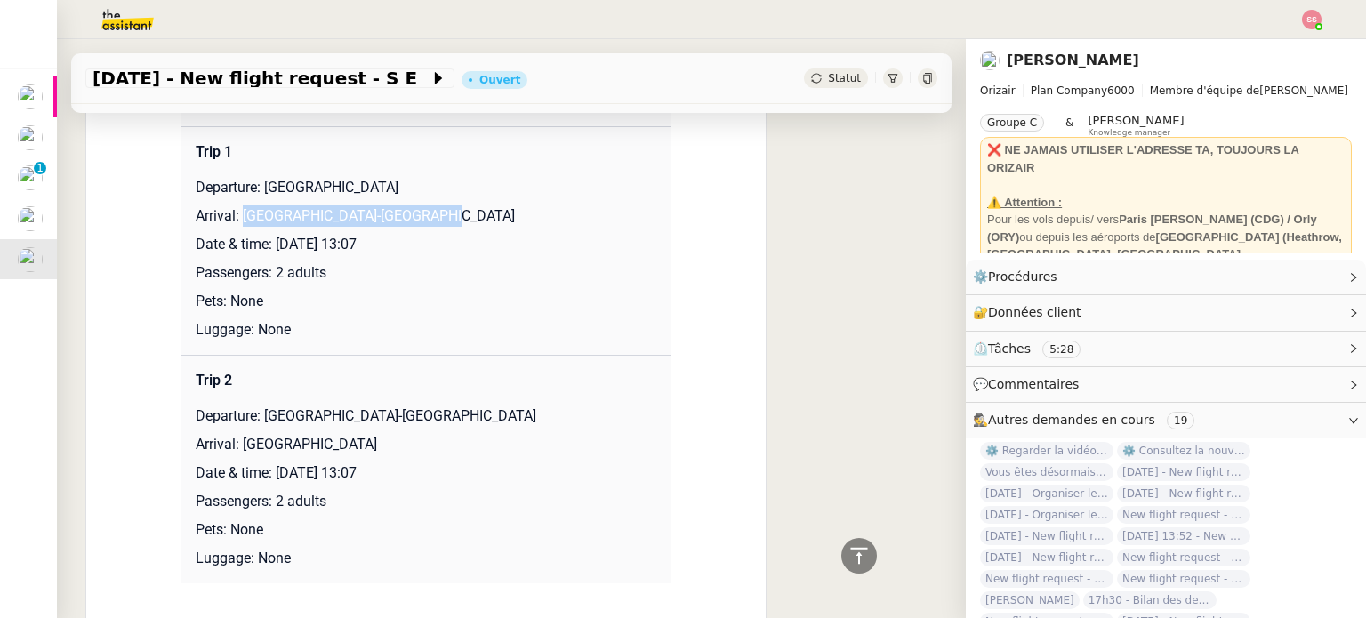
copy p "[GEOGRAPHIC_DATA]-[GEOGRAPHIC_DATA]"
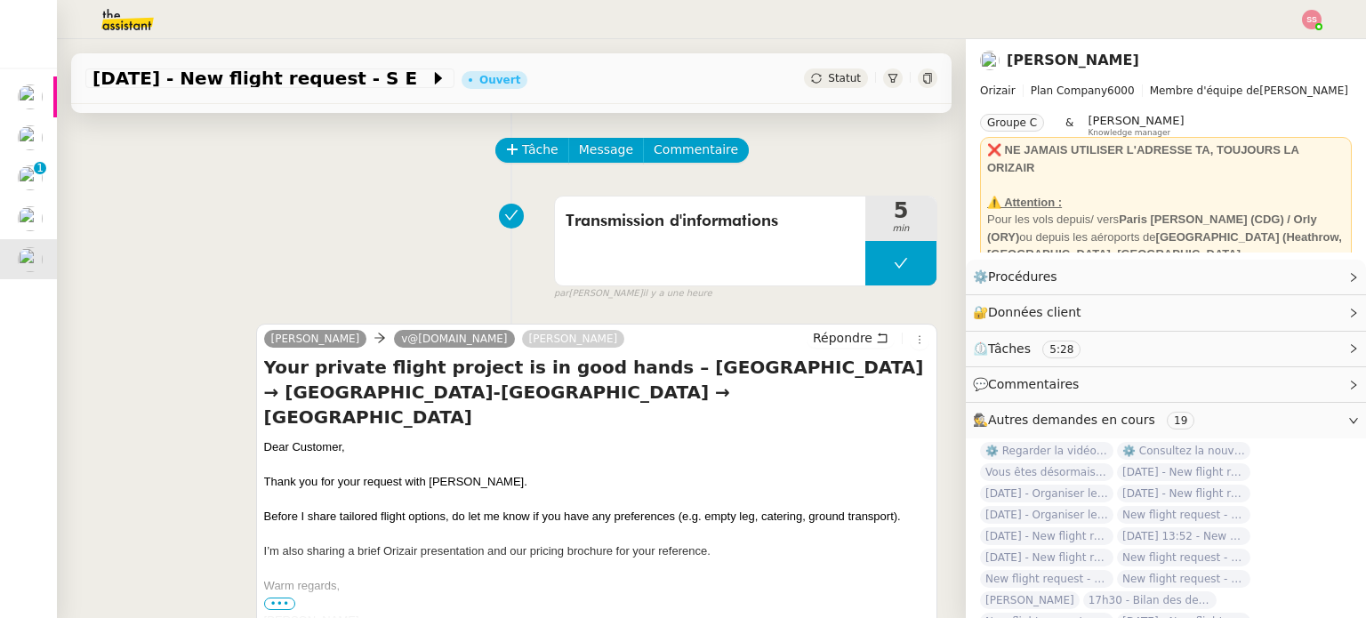
scroll to position [0, 0]
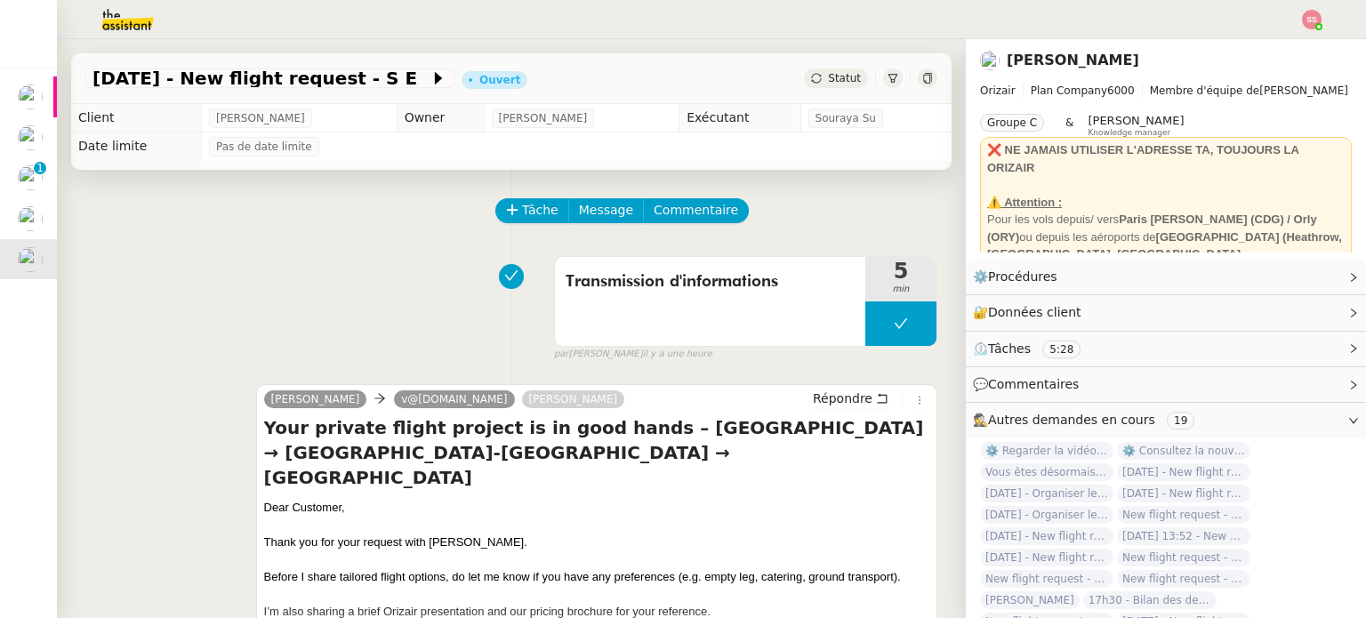
click at [828, 81] on span "Statut" at bounding box center [844, 78] width 33 height 12
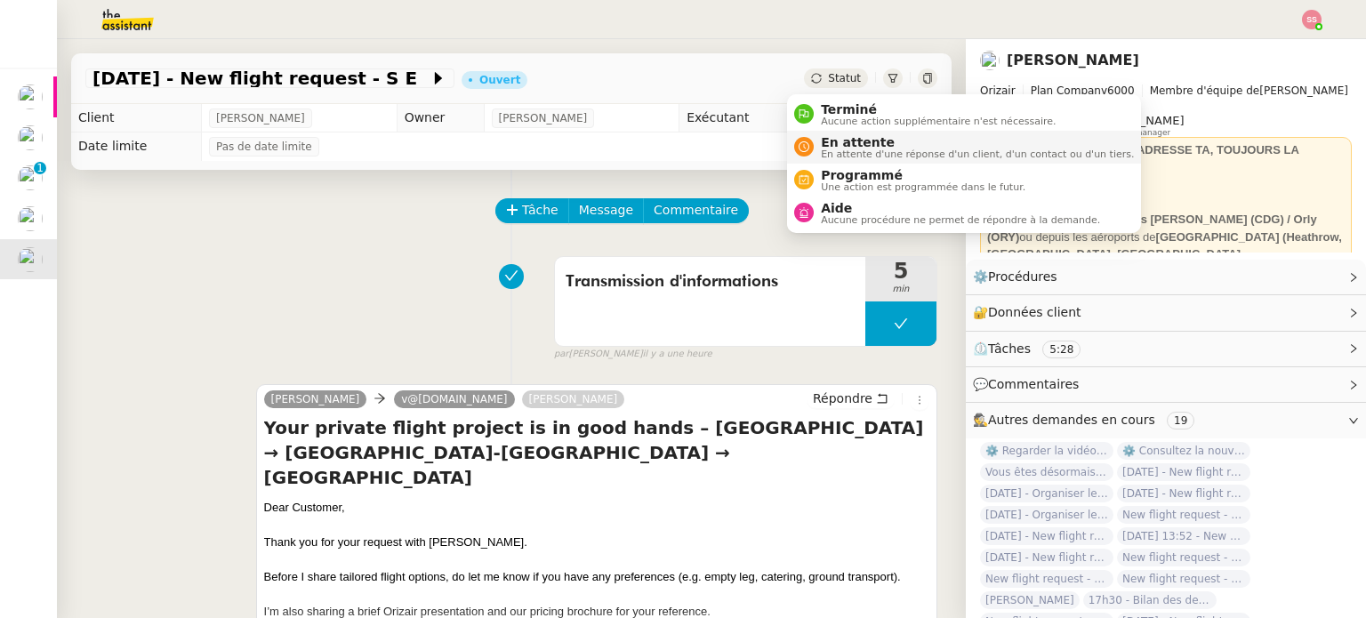
click at [825, 136] on span "En attente" at bounding box center [977, 142] width 313 height 14
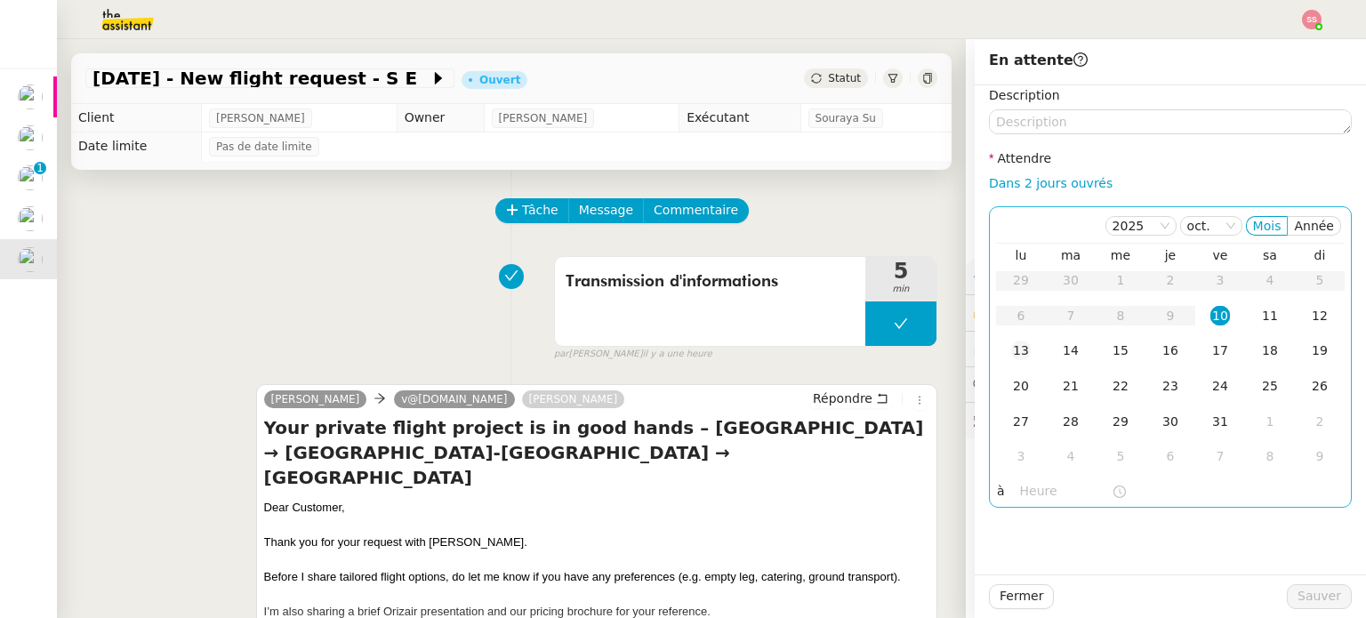
click at [1011, 353] on div "13" at bounding box center [1021, 351] width 20 height 20
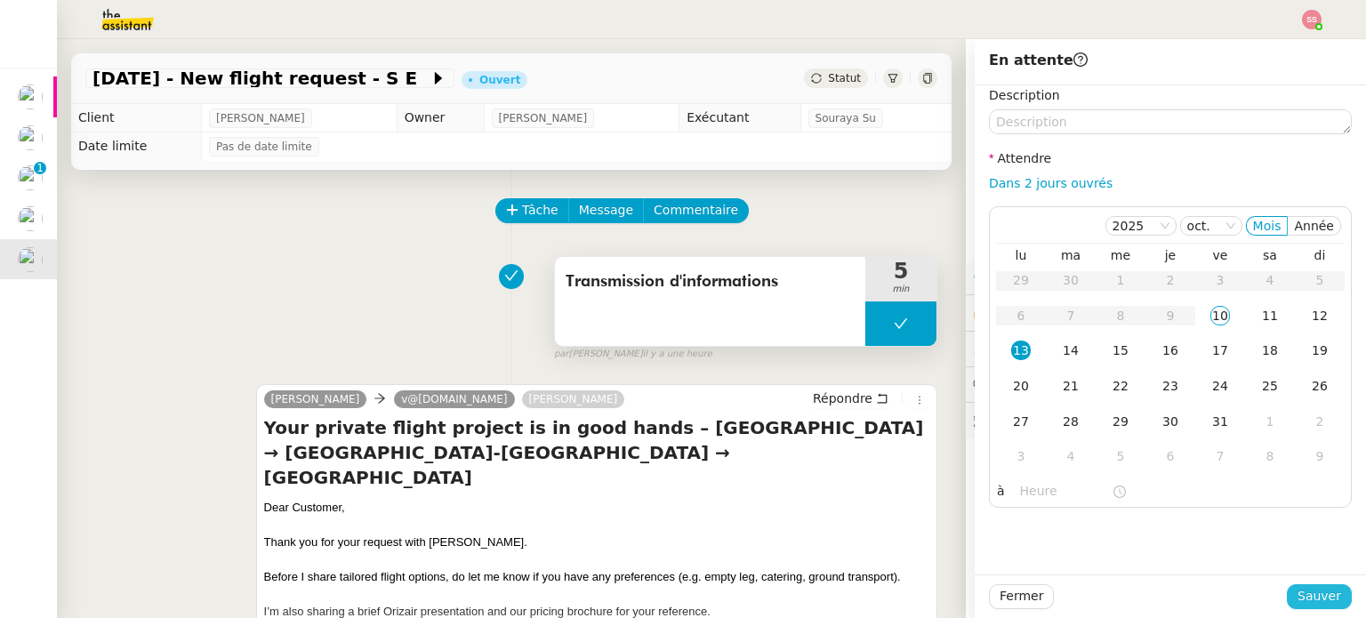
drag, startPoint x: 1309, startPoint y: 593, endPoint x: 706, endPoint y: 394, distance: 635.0
click at [1305, 594] on span "Sauver" at bounding box center [1319, 596] width 44 height 20
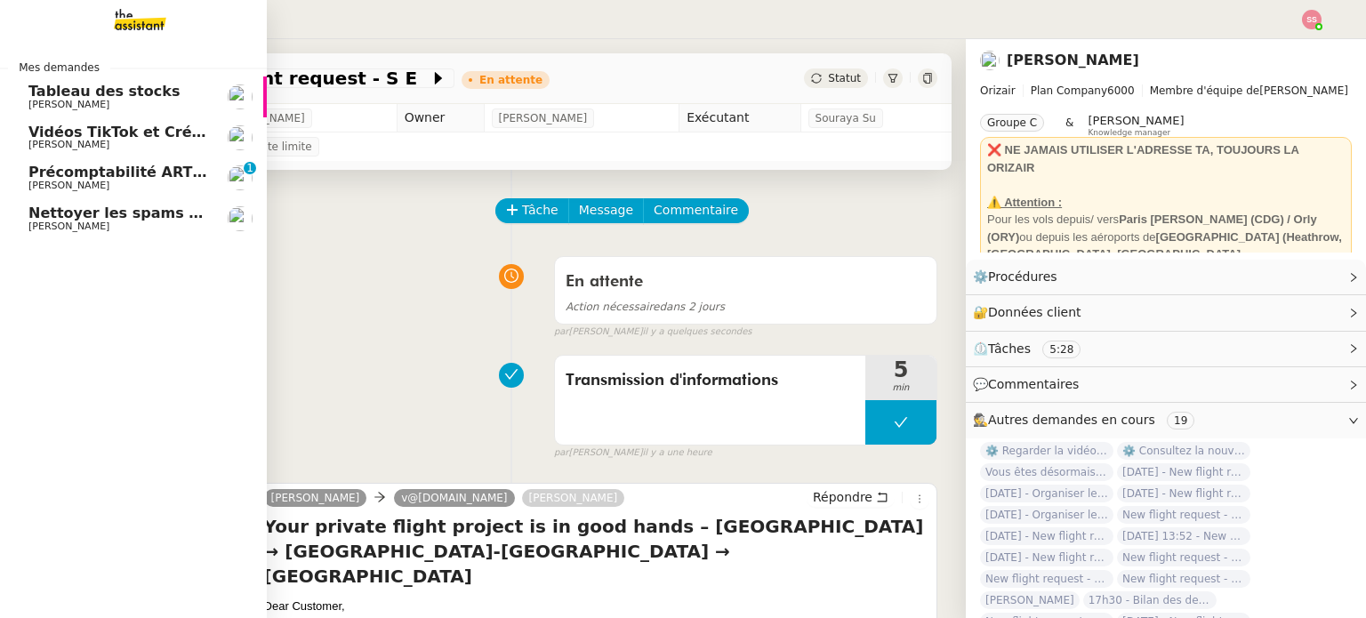
click at [109, 180] on span "Précomptabilité ARTRADE - octobre 2025" at bounding box center [193, 172] width 330 height 17
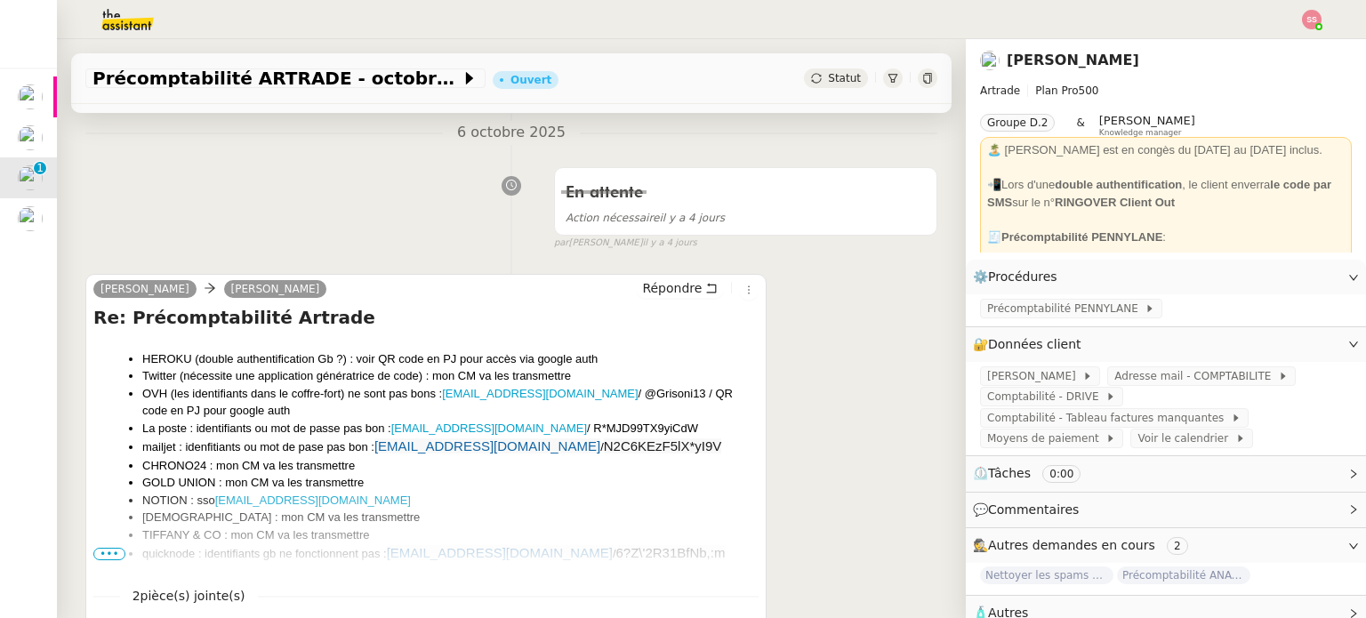
scroll to position [89, 0]
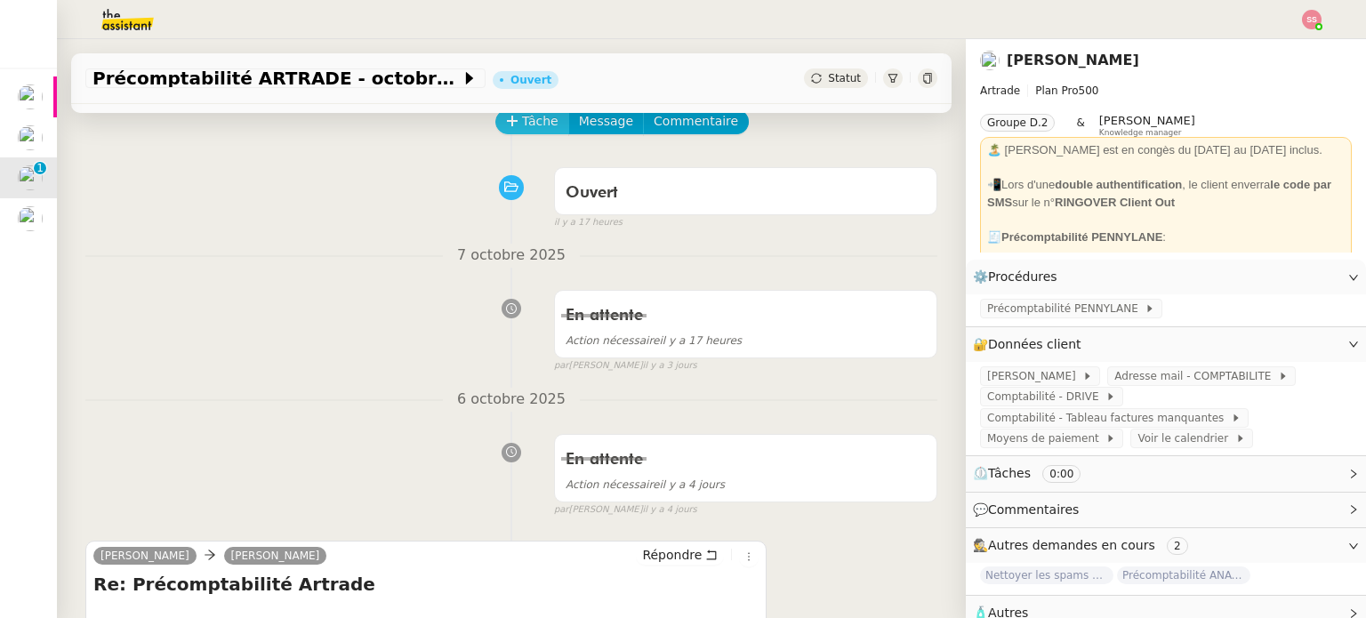
click at [522, 124] on span "Tâche" at bounding box center [540, 121] width 36 height 20
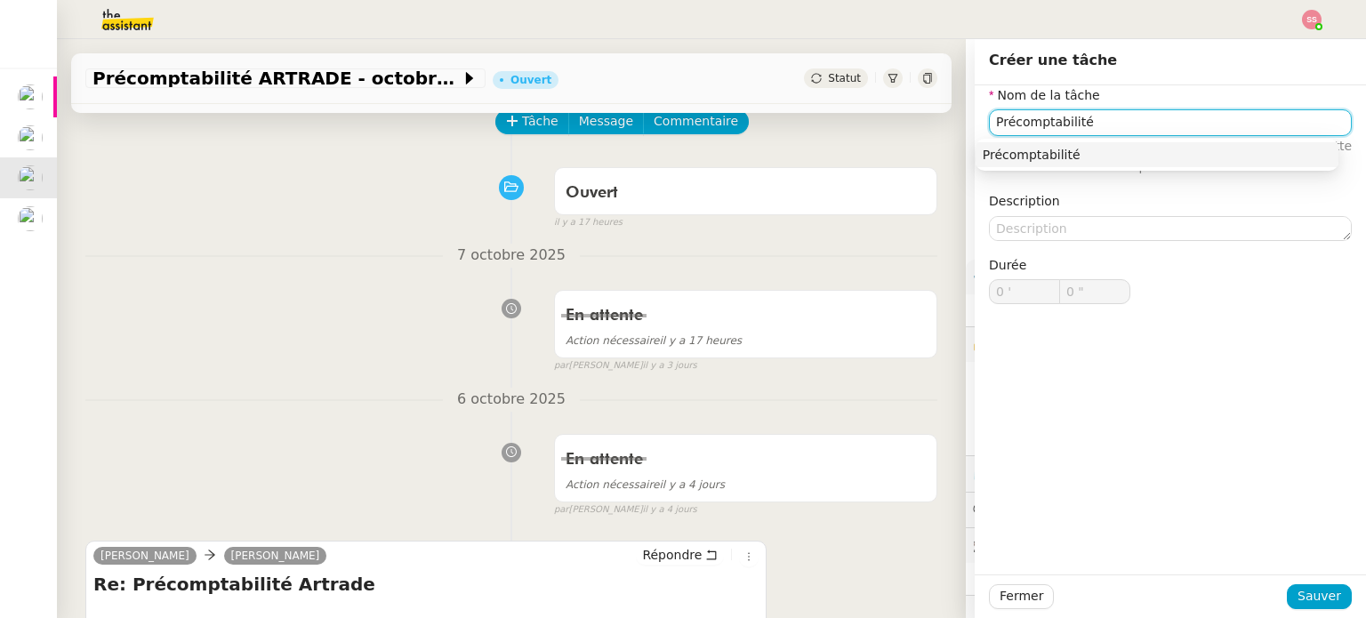
click at [1056, 147] on div "Précomptabilité" at bounding box center [1157, 155] width 349 height 16
type input "Précomptabilité"
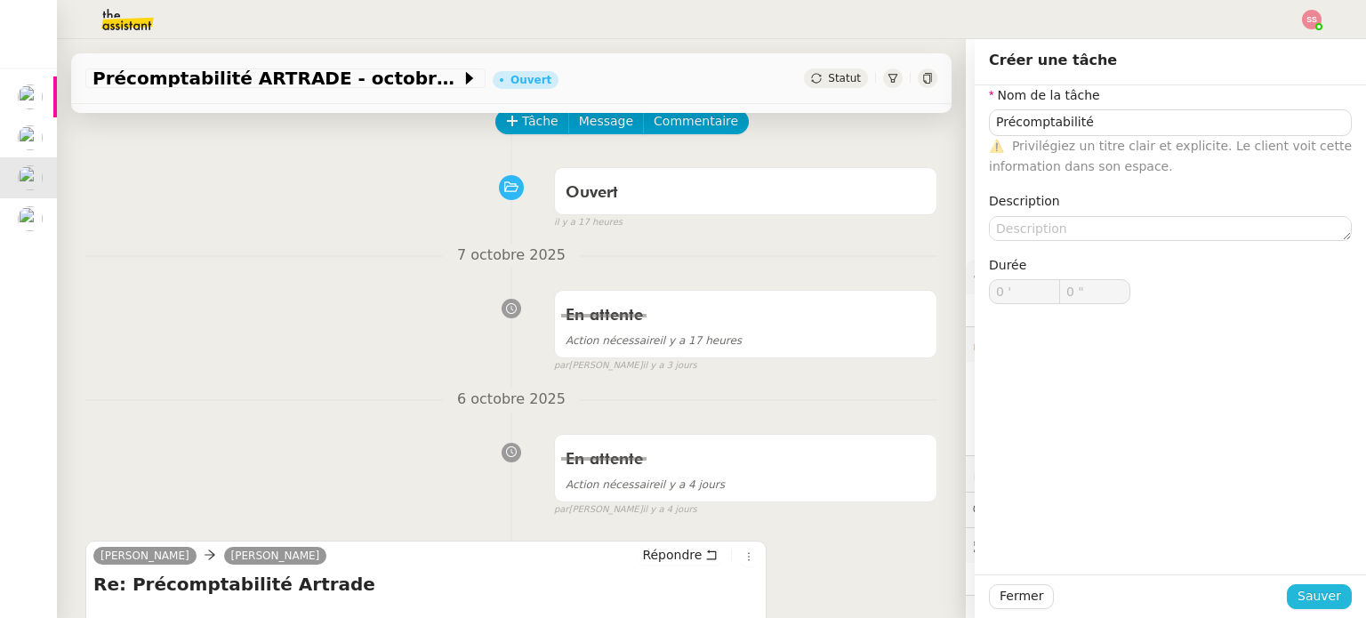
click at [1302, 597] on span "Sauver" at bounding box center [1319, 596] width 44 height 20
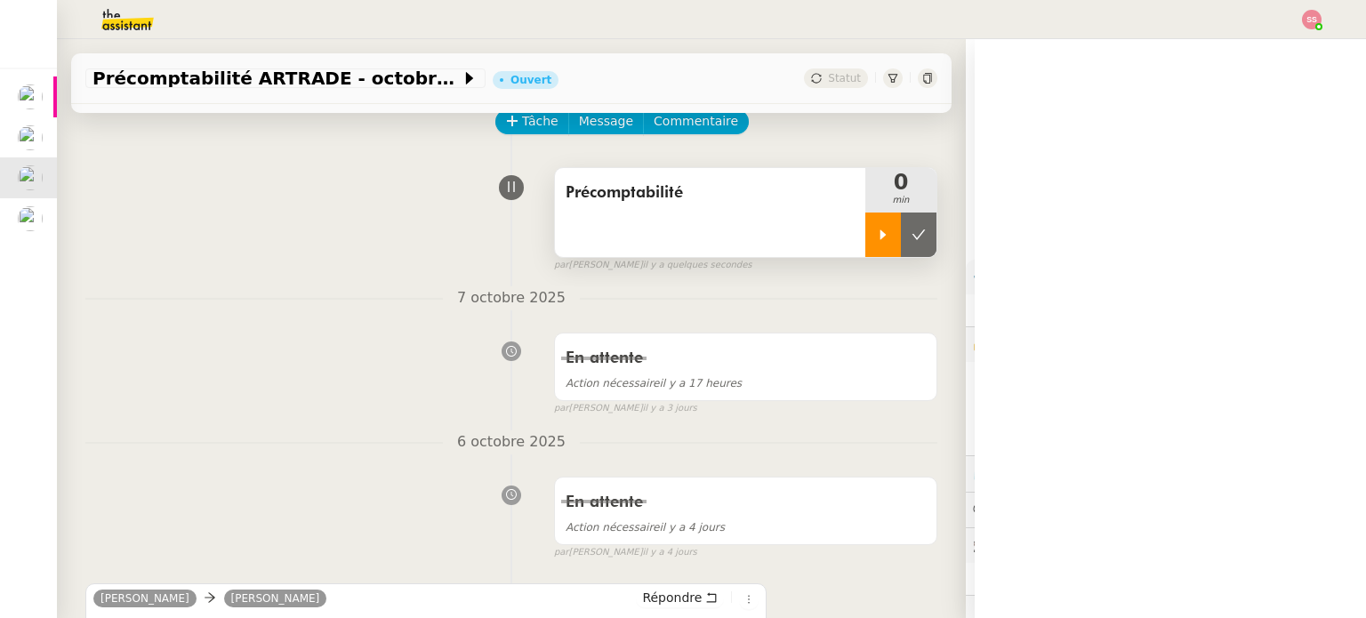
click at [865, 245] on div at bounding box center [883, 235] width 36 height 44
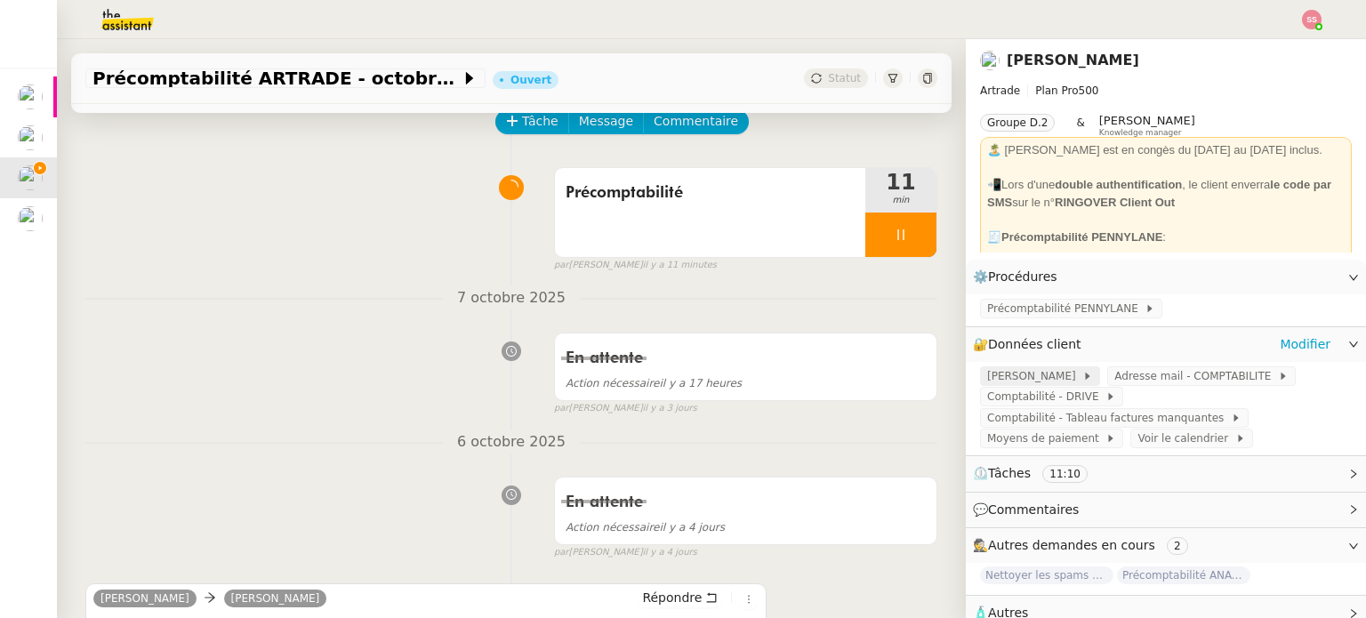
click at [1040, 371] on span "[PERSON_NAME]" at bounding box center [1034, 376] width 95 height 18
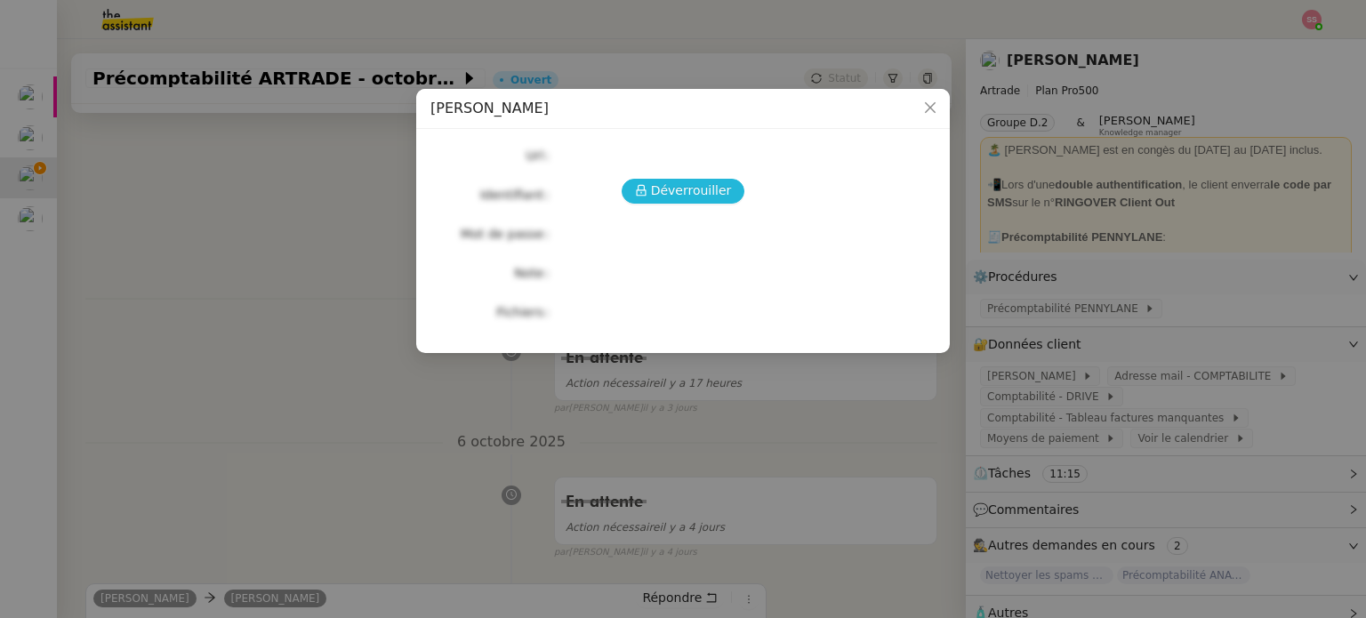
click at [681, 181] on span "Déverrouiller" at bounding box center [691, 191] width 81 height 20
click at [684, 185] on span "Déverrouiller" at bounding box center [691, 191] width 81 height 20
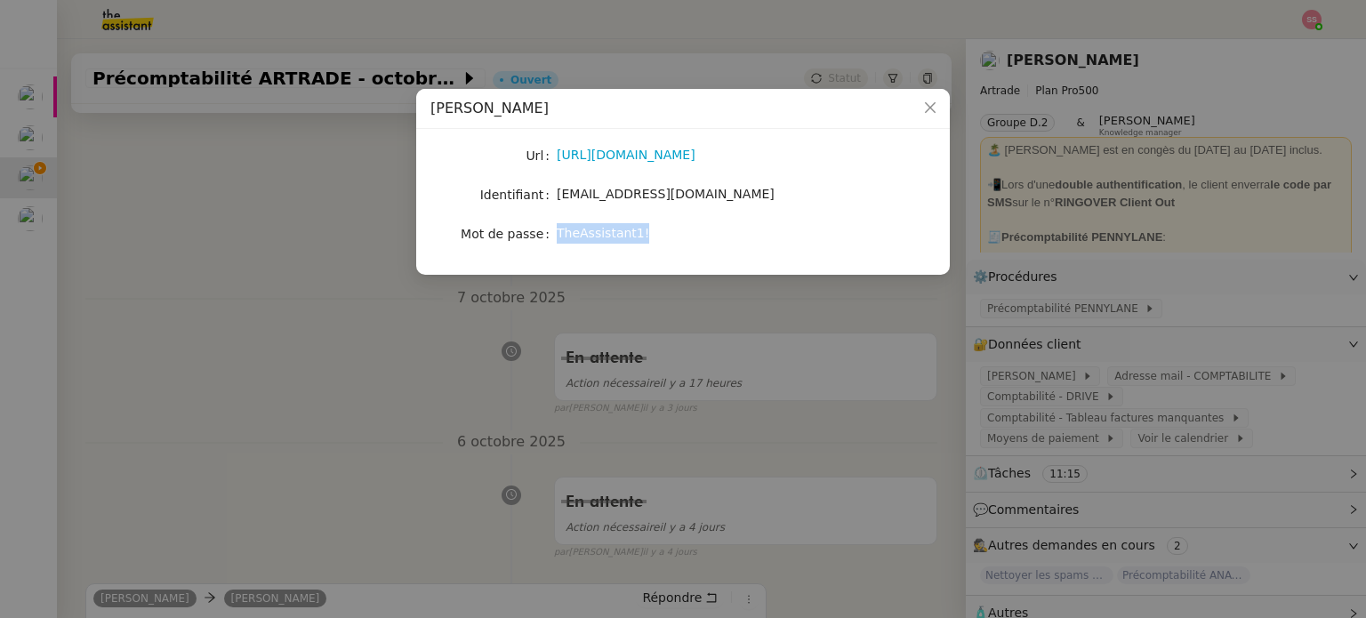
drag, startPoint x: 644, startPoint y: 237, endPoint x: 558, endPoint y: 231, distance: 85.6
click at [558, 231] on div "TheAssistant1!" at bounding box center [704, 233] width 294 height 20
copy span "TheAssistant1!"
drag, startPoint x: 249, startPoint y: 149, endPoint x: 659, endPoint y: 141, distance: 410.0
click at [249, 150] on nz-modal-container "PENNYLANE - André Url https://www.pennylane.com/fr Identifiant andregiovanetti0…" at bounding box center [683, 309] width 1366 height 618
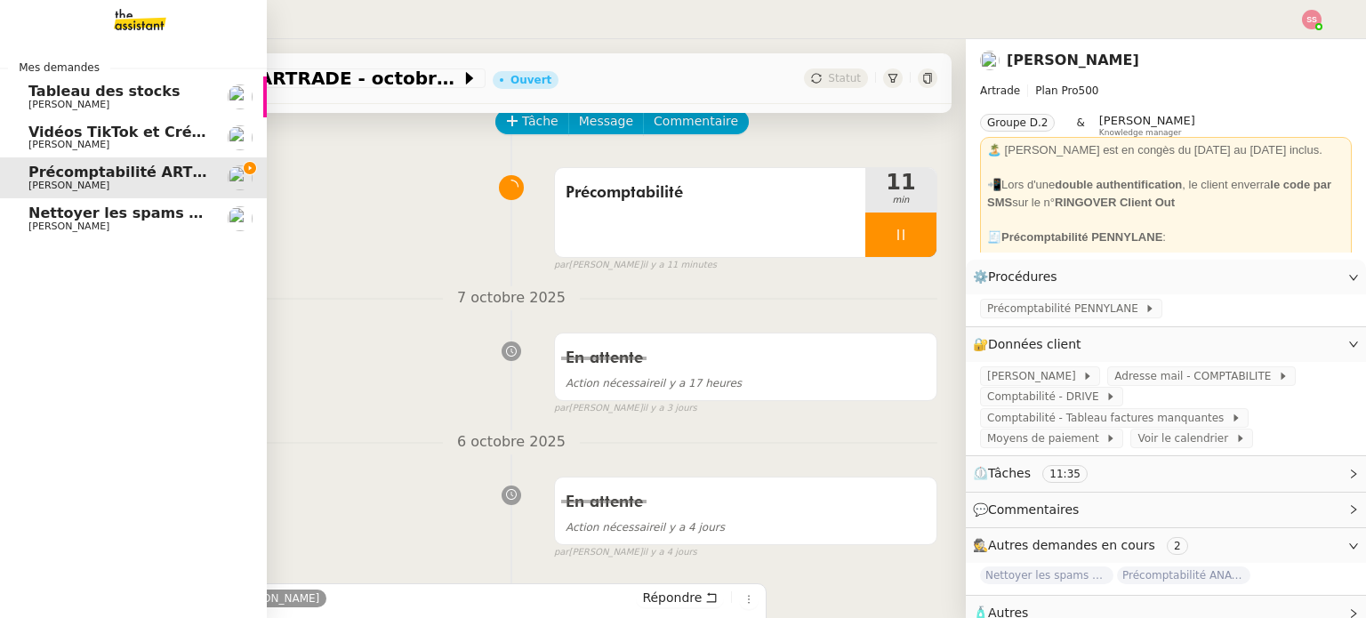
drag, startPoint x: 49, startPoint y: 225, endPoint x: 65, endPoint y: 223, distance: 16.1
click at [49, 225] on span "[PERSON_NAME]" at bounding box center [68, 227] width 81 height 12
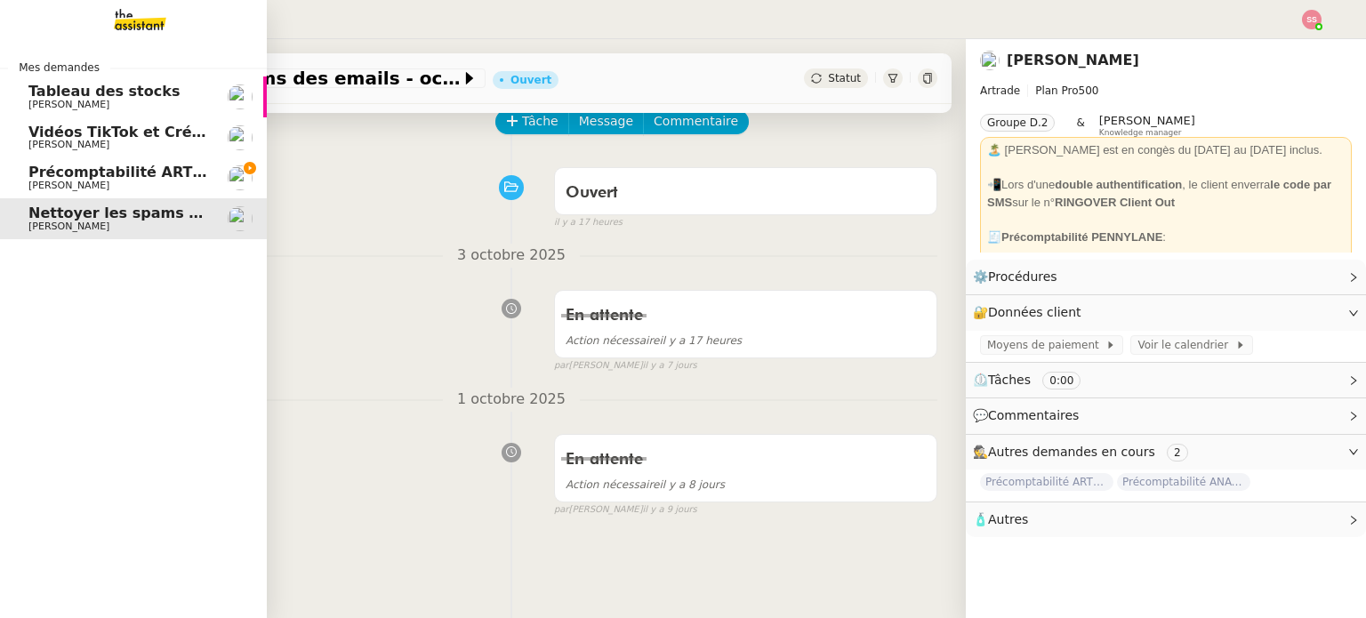
click at [106, 184] on span "[PERSON_NAME]" at bounding box center [118, 186] width 180 height 11
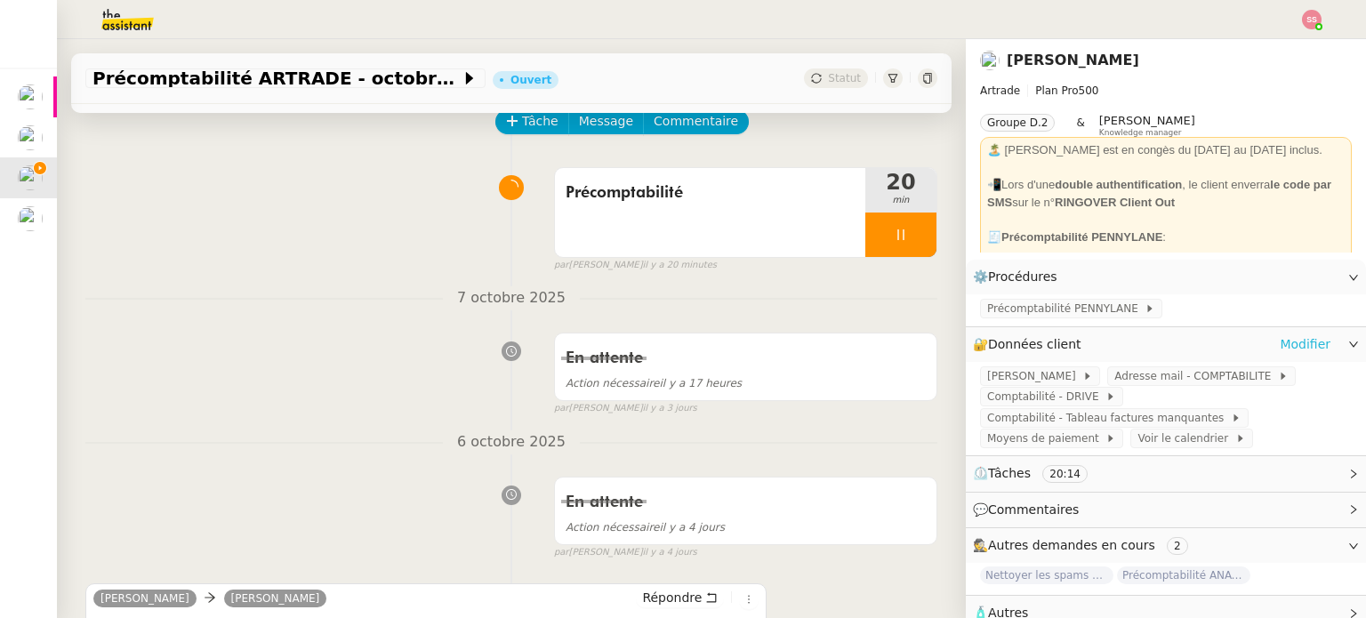
click at [1292, 349] on link "Modifier" at bounding box center [1305, 344] width 51 height 20
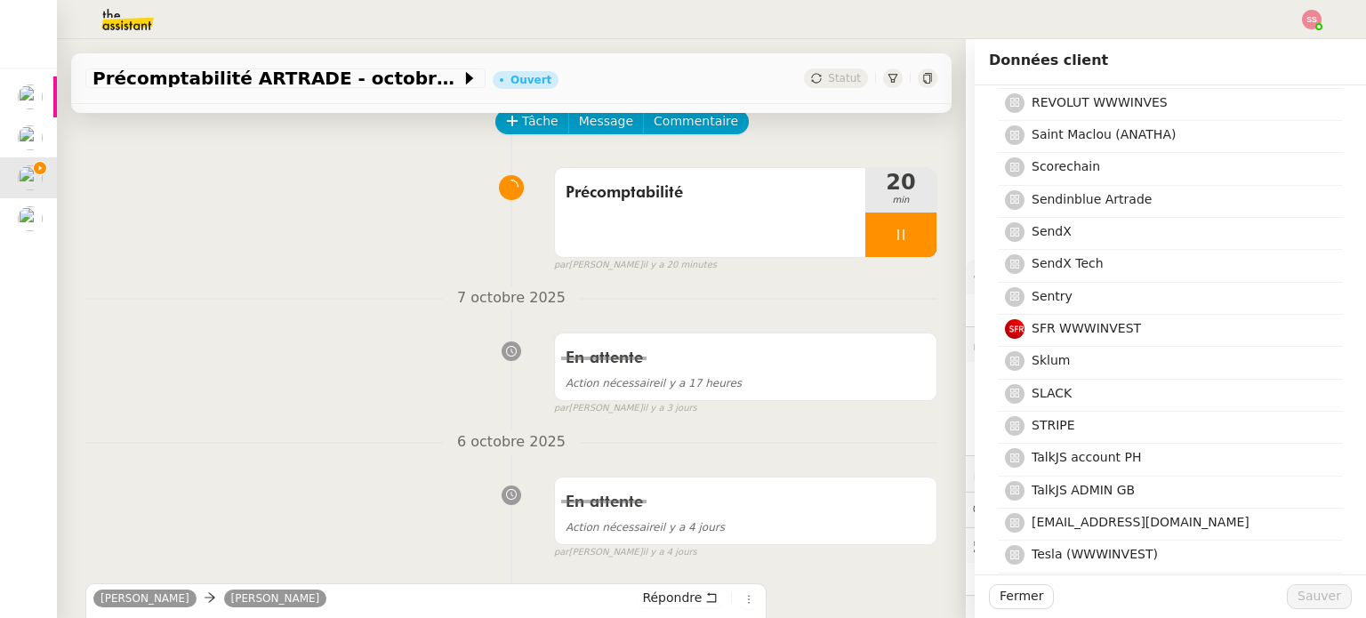
scroll to position [4802, 0]
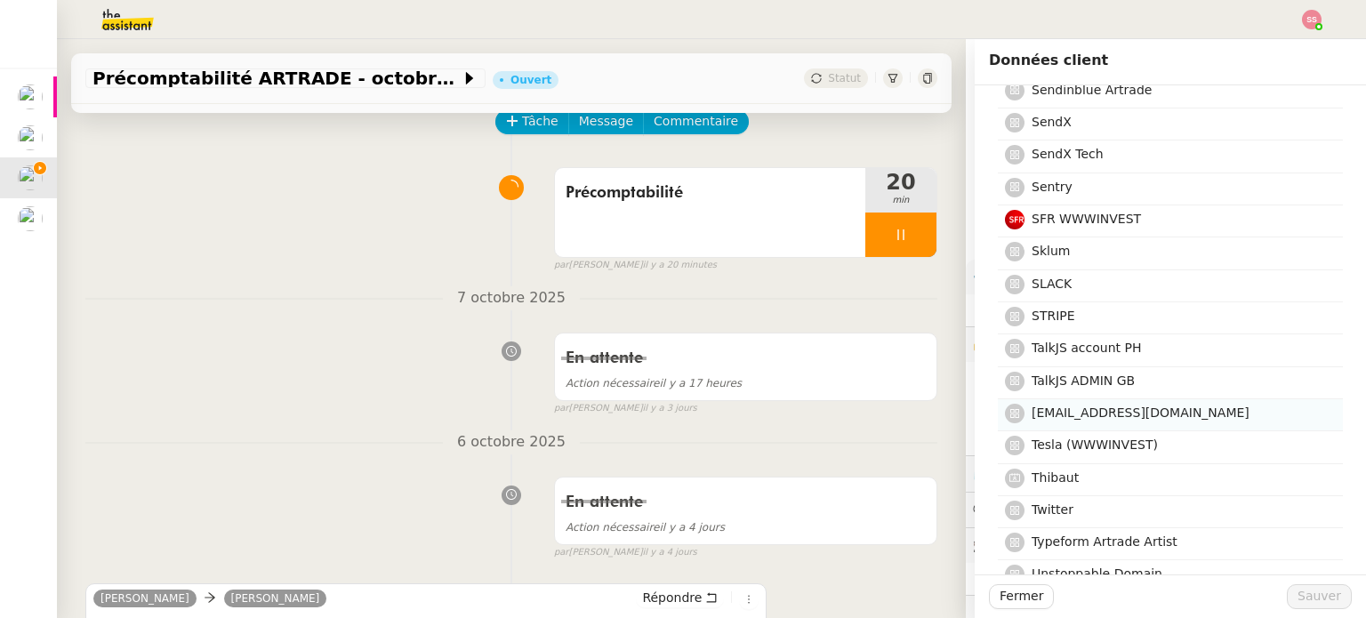
click at [1119, 406] on span "[EMAIL_ADDRESS][DOMAIN_NAME]" at bounding box center [1141, 413] width 218 height 14
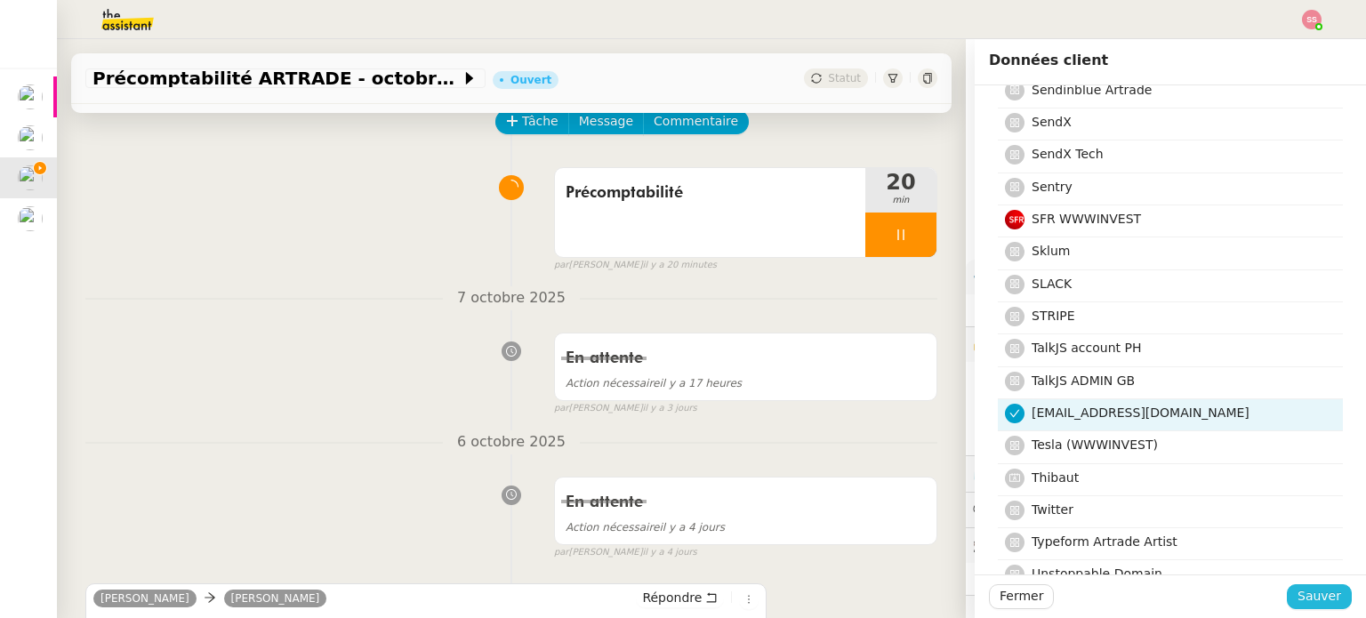
click at [1297, 593] on span "Sauver" at bounding box center [1319, 596] width 44 height 20
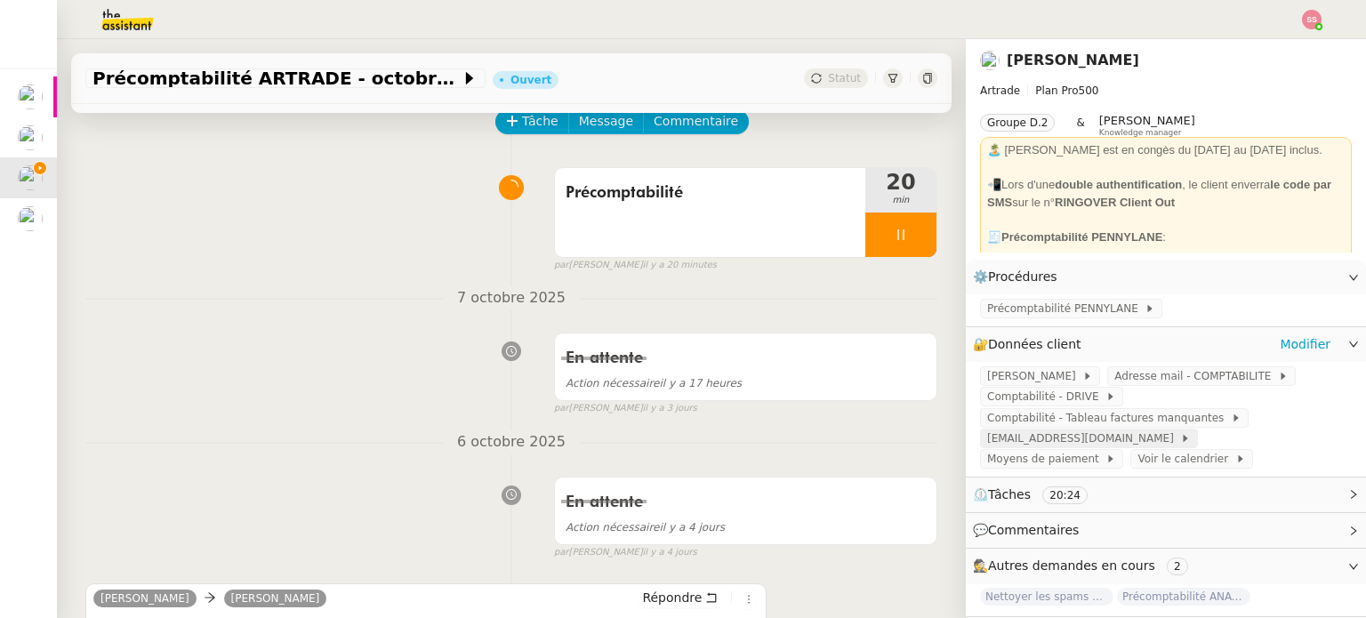
click at [1180, 430] on span "[EMAIL_ADDRESS][DOMAIN_NAME]" at bounding box center [1083, 439] width 193 height 18
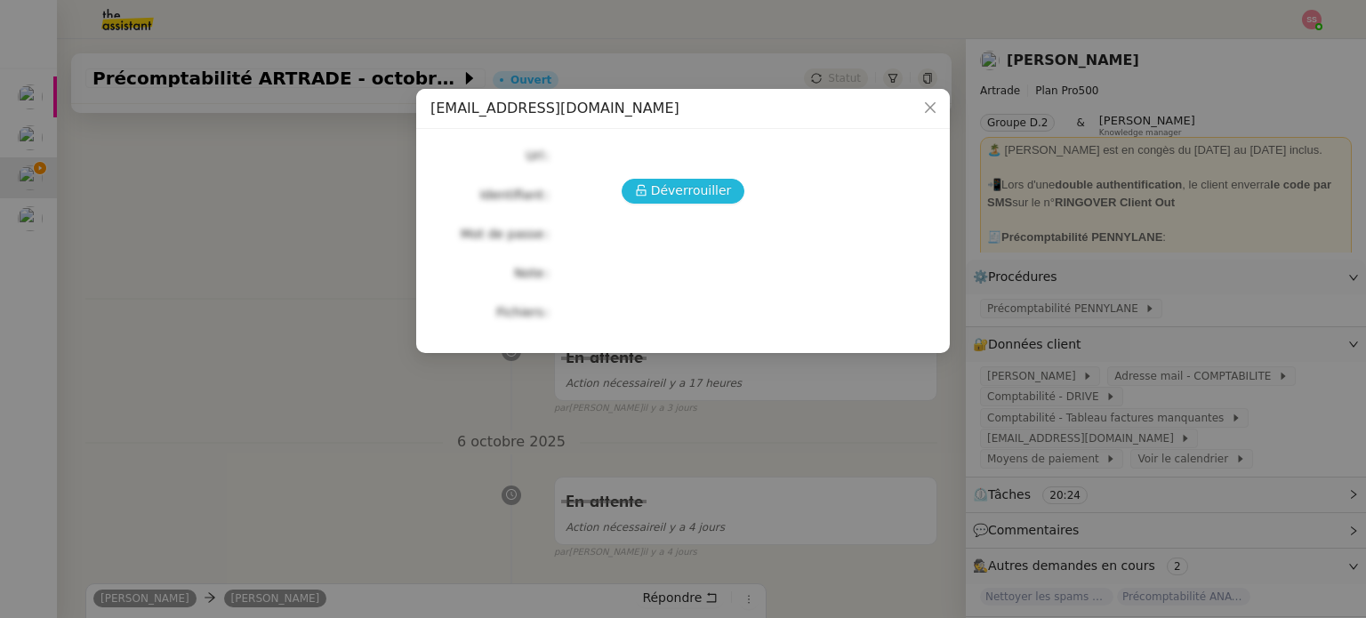
click at [689, 193] on span "Déverrouiller" at bounding box center [691, 191] width 81 height 20
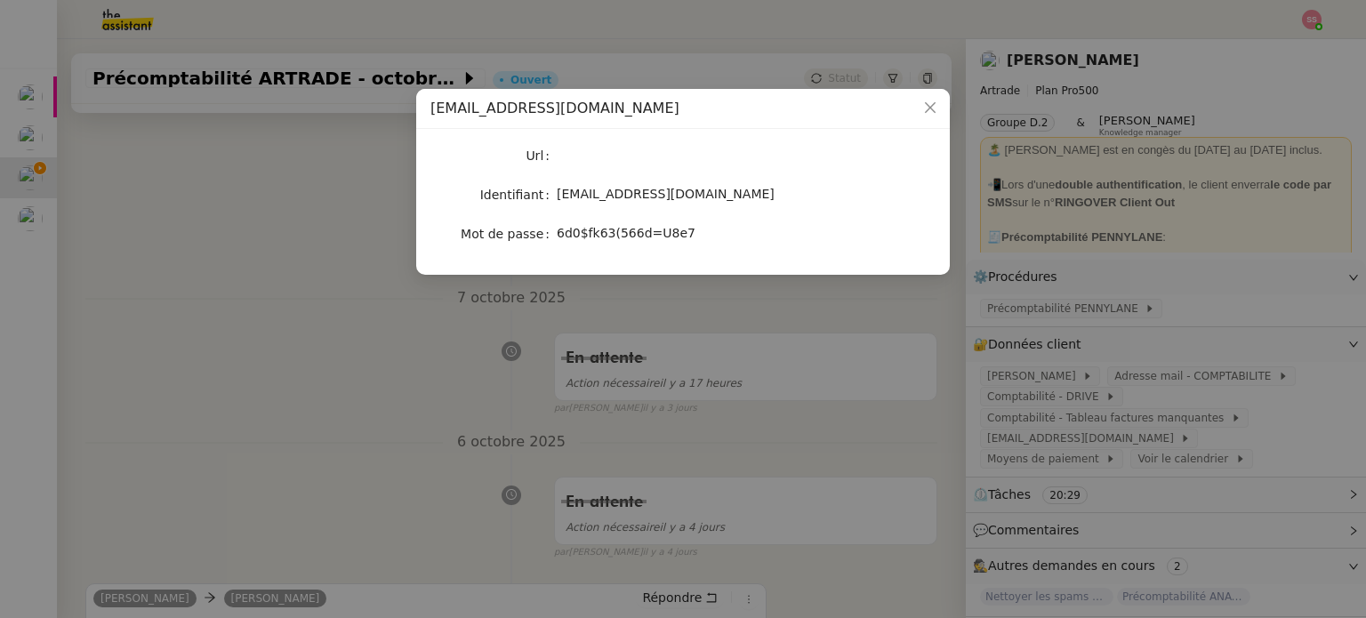
click at [626, 233] on span "6d0$fk63(566d=U8e7" at bounding box center [626, 233] width 139 height 14
copy span "6d0$fk63(566d=U8e7"
click at [923, 113] on icon "Close" at bounding box center [930, 107] width 14 height 14
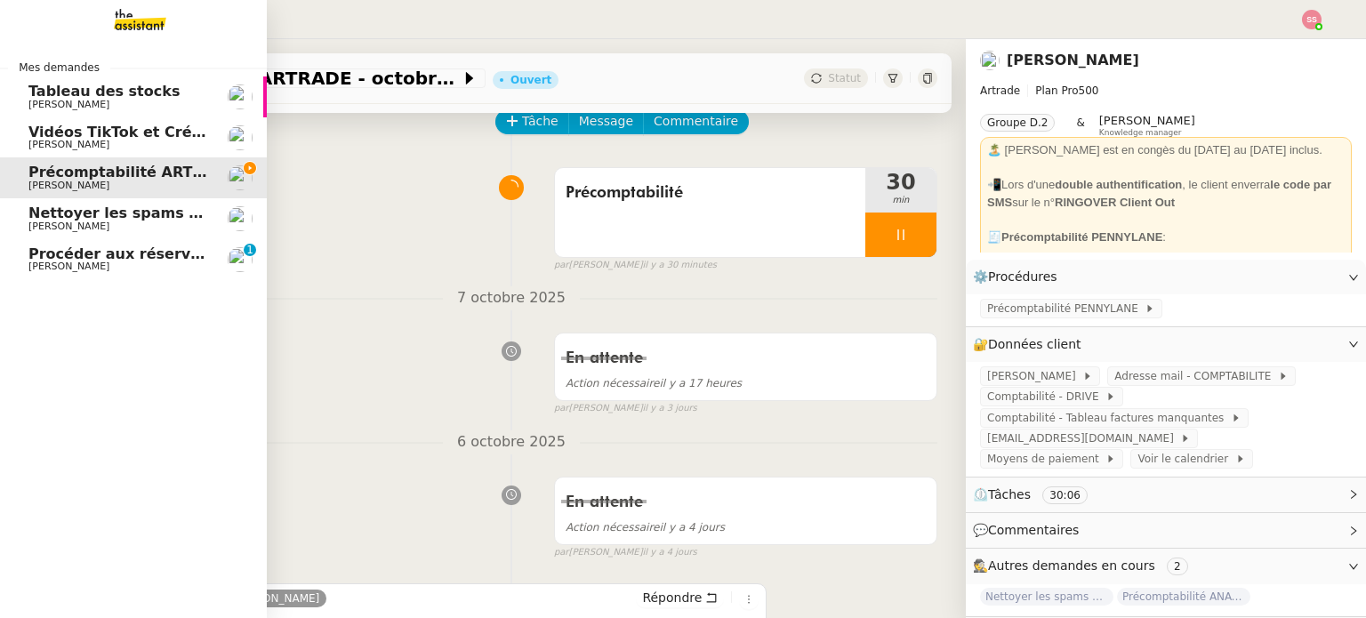
click at [56, 266] on span "[PERSON_NAME]" at bounding box center [68, 267] width 81 height 12
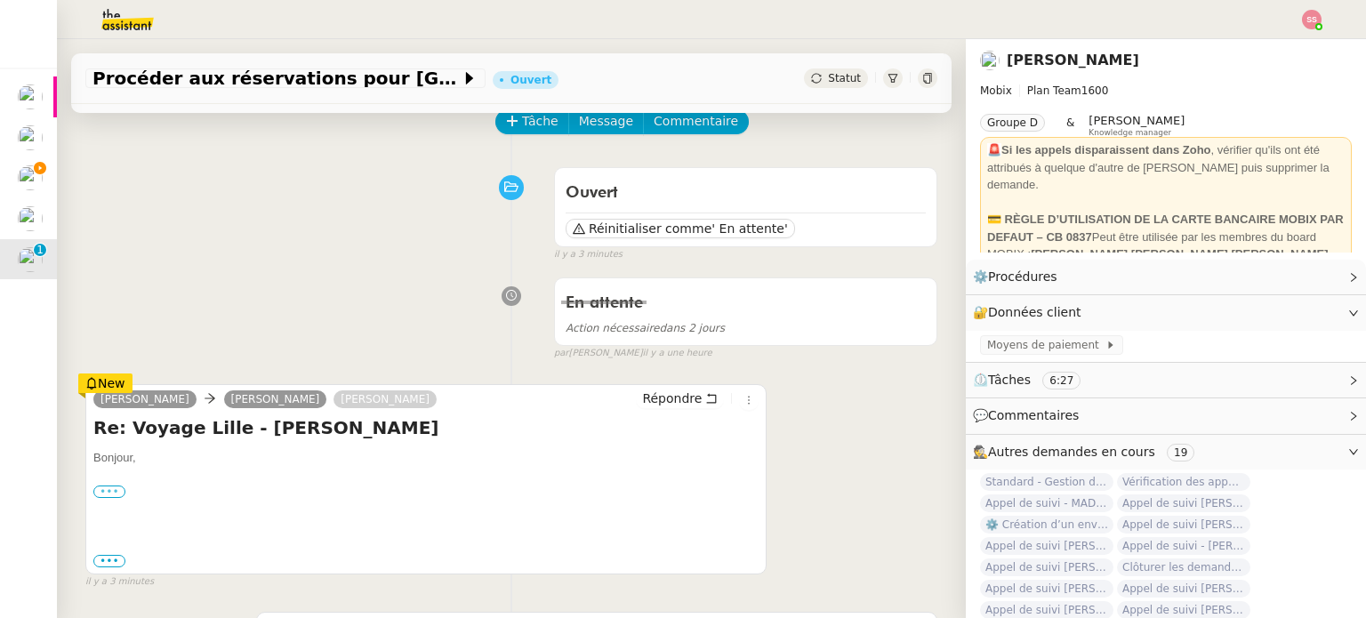
click at [105, 497] on label "•••" at bounding box center [109, 492] width 32 height 12
click at [0, 0] on input "•••" at bounding box center [0, 0] width 0 height 0
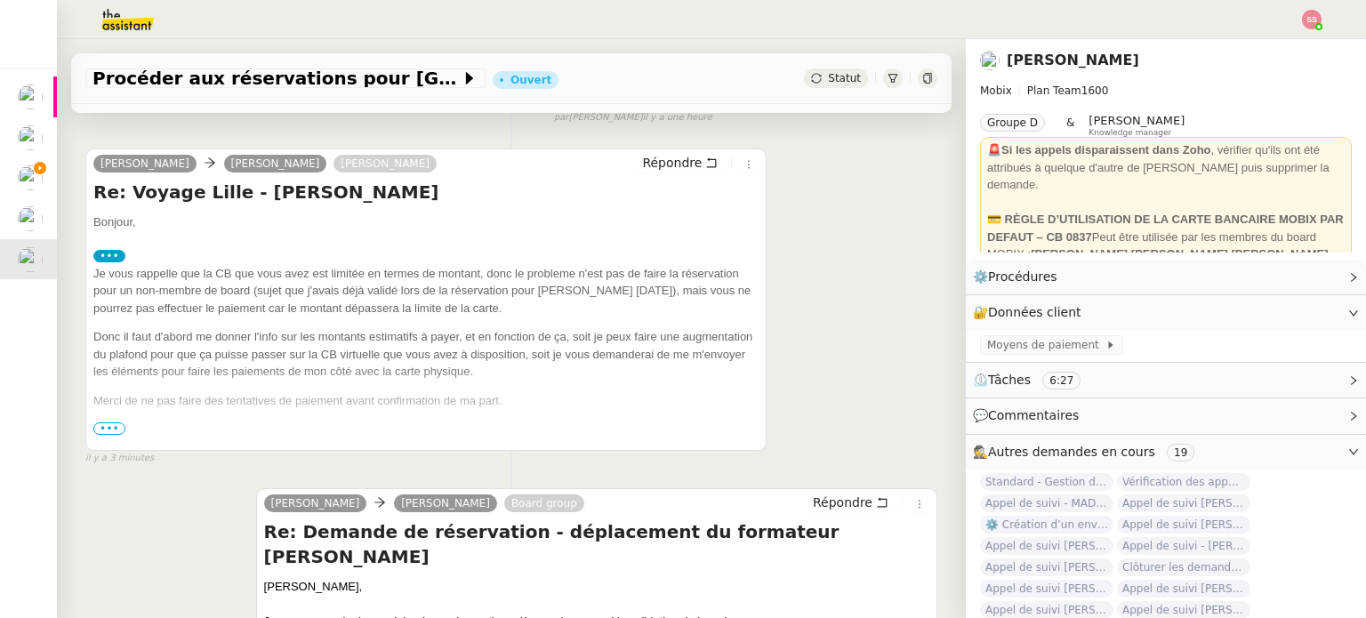
scroll to position [356, 0]
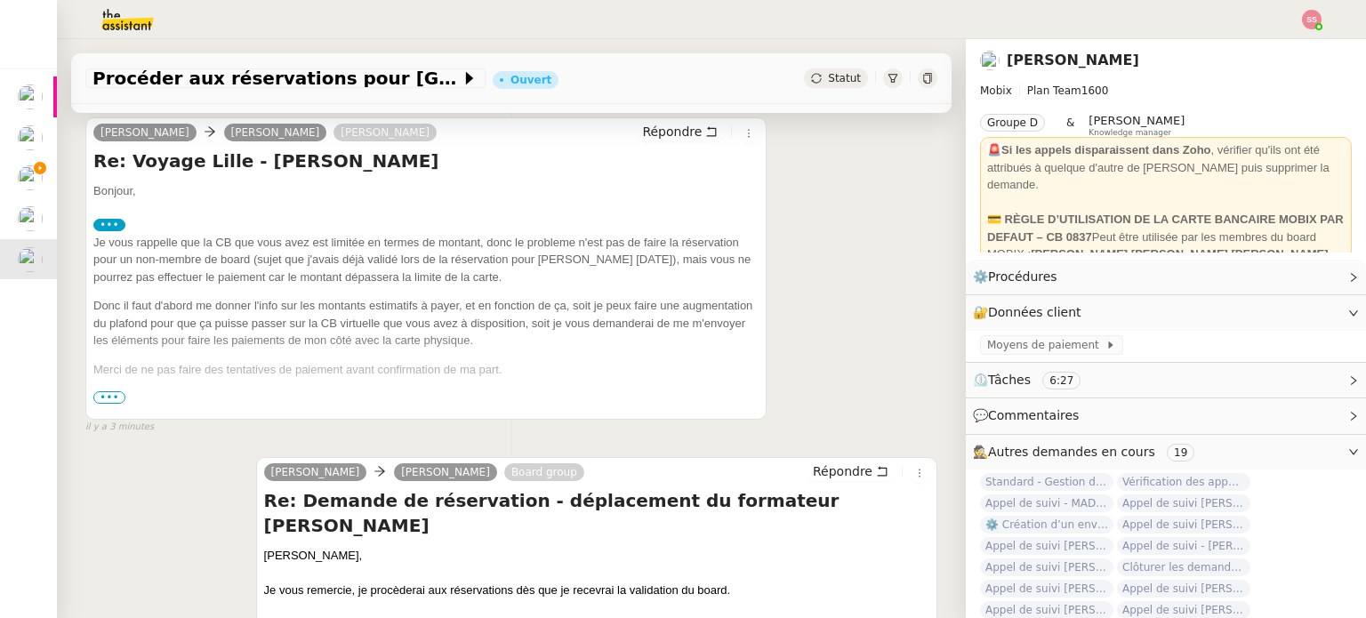
click at [106, 402] on span "•••" at bounding box center [109, 397] width 32 height 12
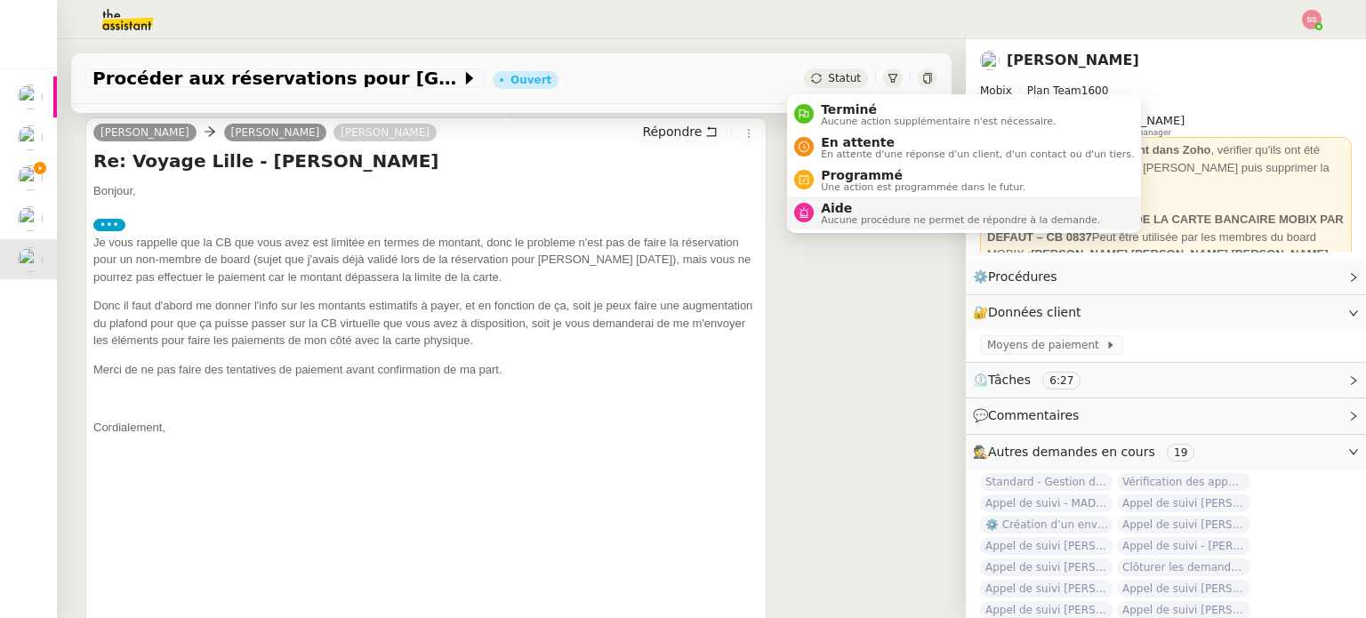
click at [835, 204] on span "Aide" at bounding box center [960, 208] width 279 height 14
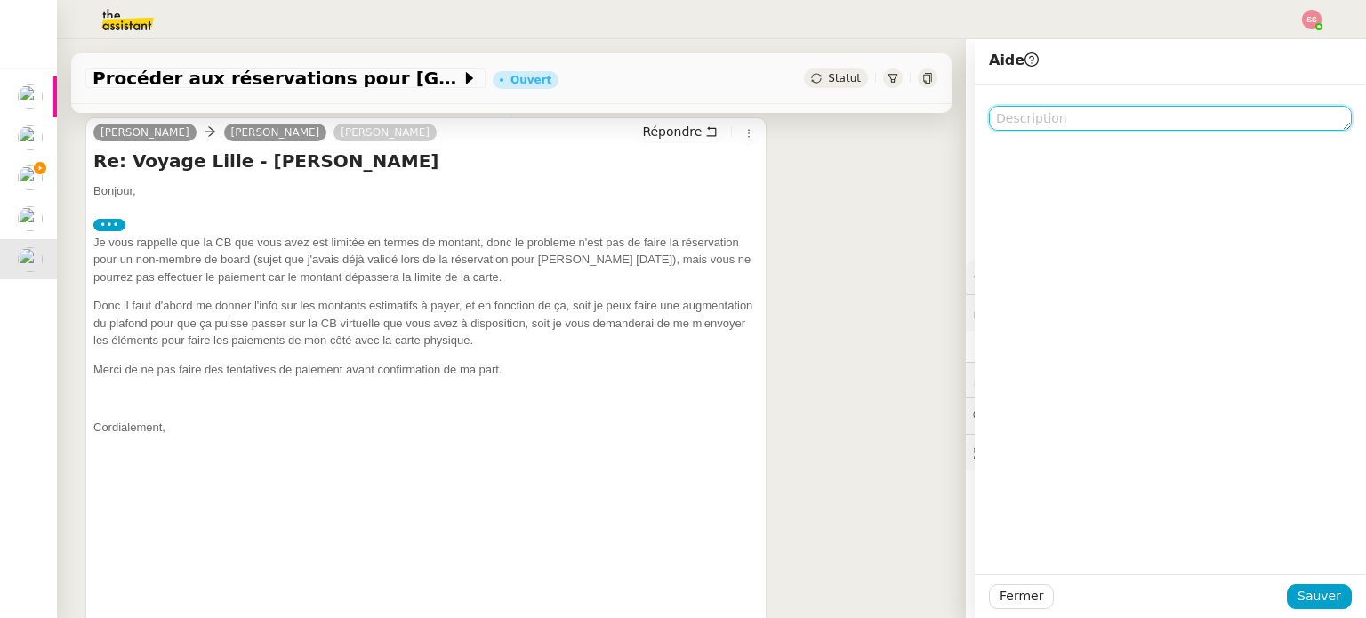
click at [1011, 117] on textarea at bounding box center [1170, 118] width 363 height 25
type textarea "P"
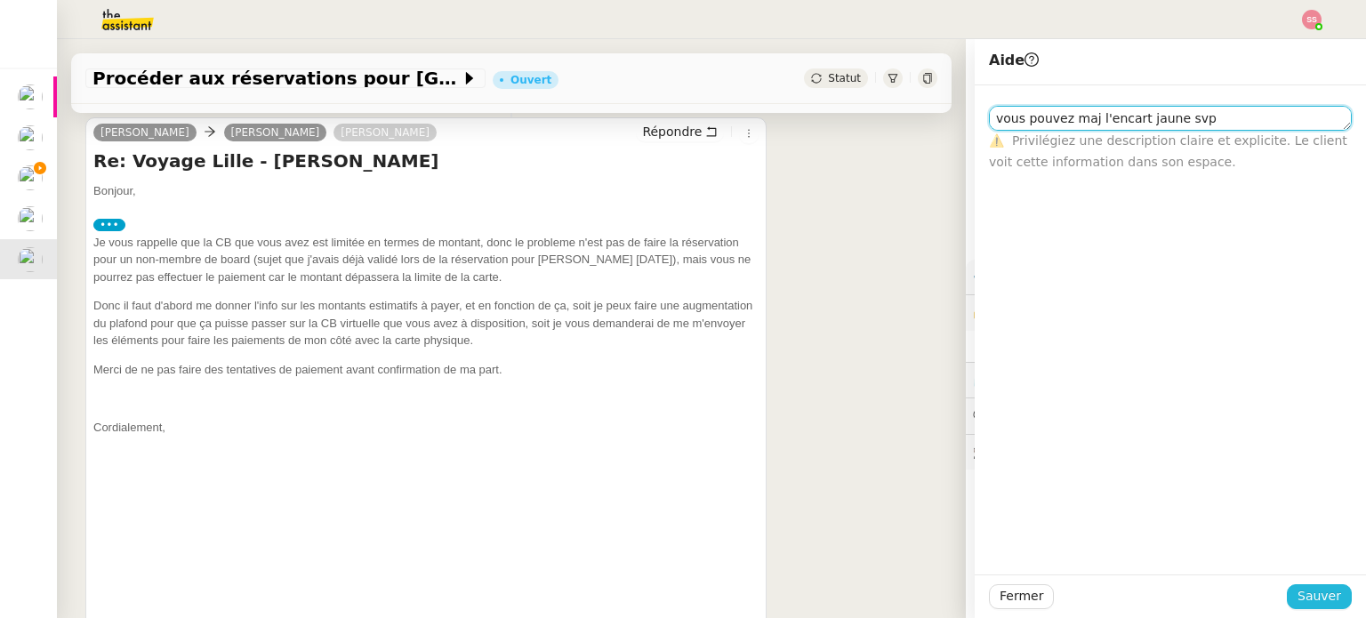
type textarea "vous pouvez maj l'encart jaune svp"
click at [1302, 587] on span "Sauver" at bounding box center [1319, 596] width 44 height 20
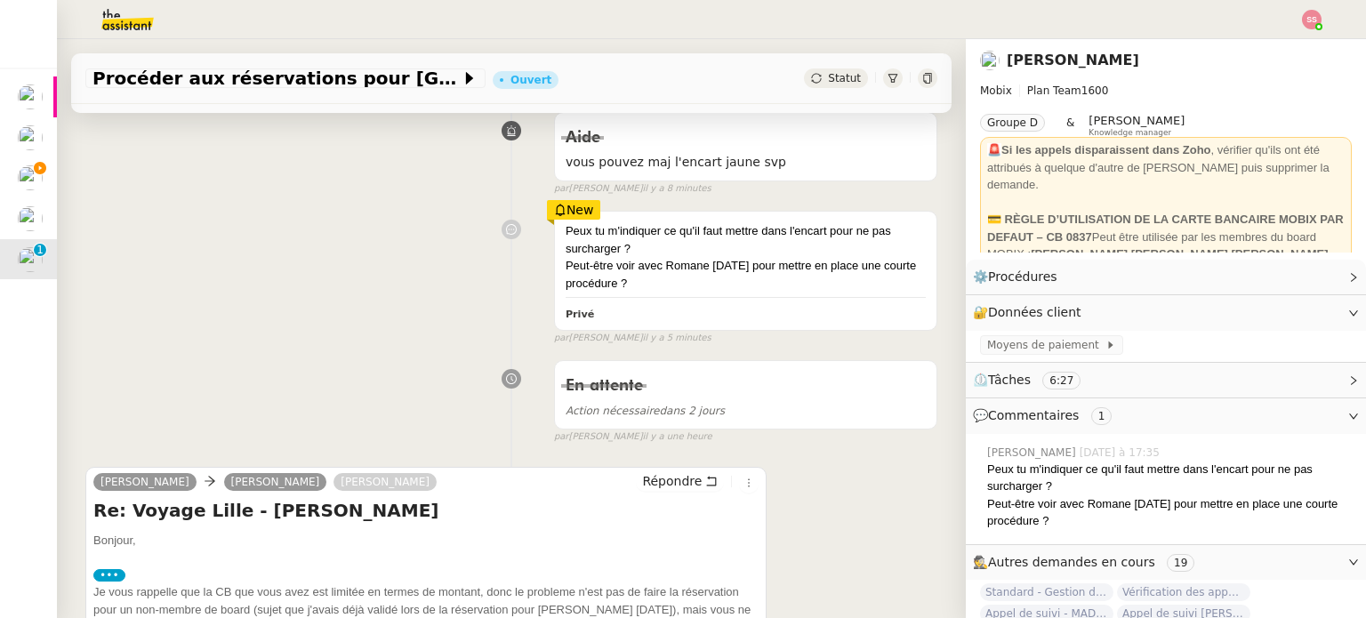
scroll to position [66, 0]
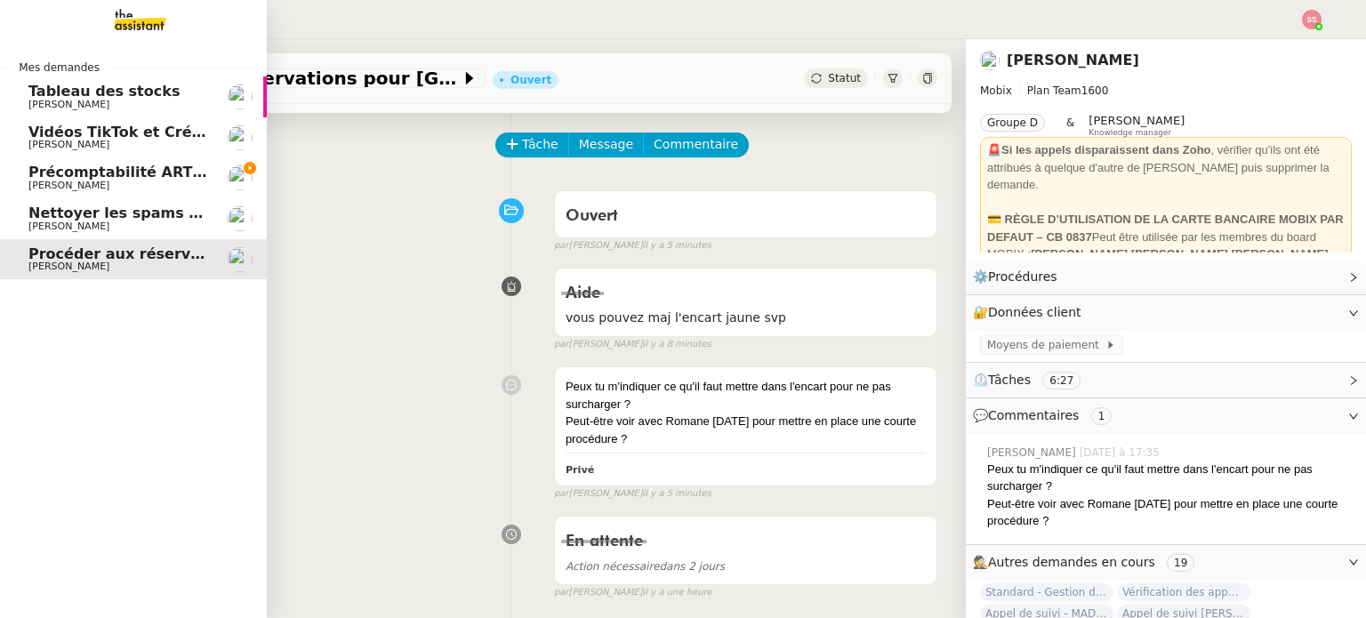
click at [134, 189] on span "[PERSON_NAME]" at bounding box center [118, 186] width 180 height 11
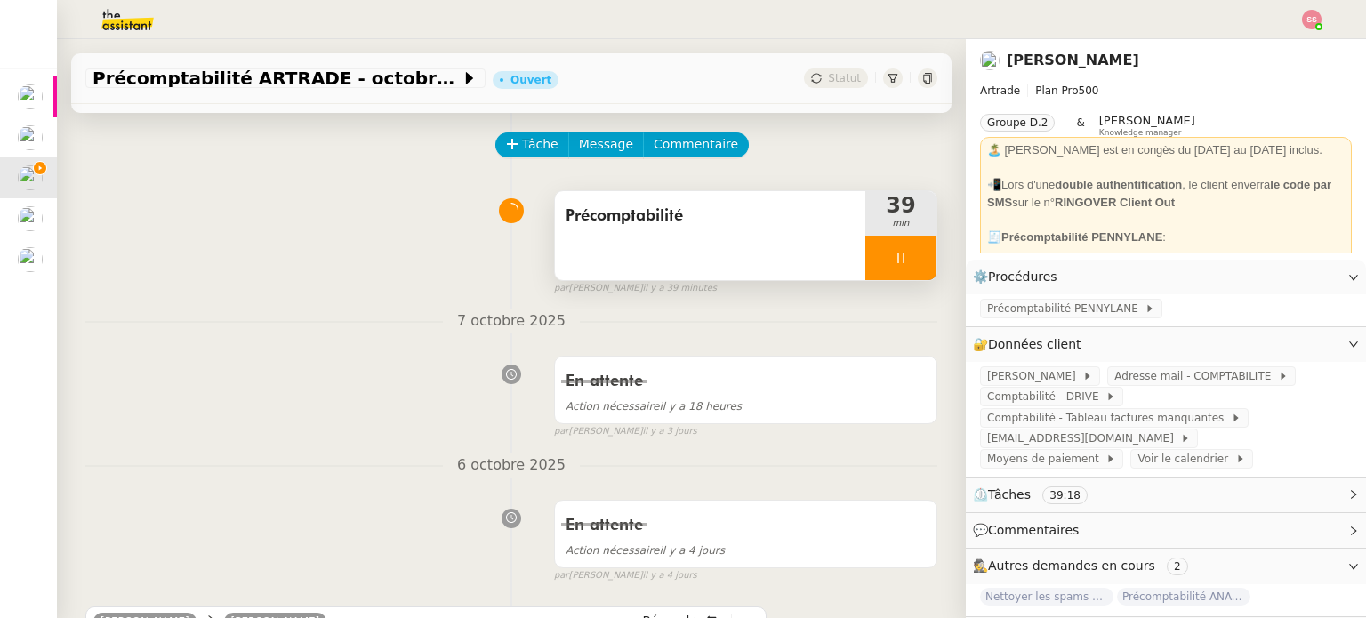
click at [895, 259] on div at bounding box center [900, 258] width 71 height 44
click at [912, 259] on icon at bounding box center [919, 258] width 14 height 14
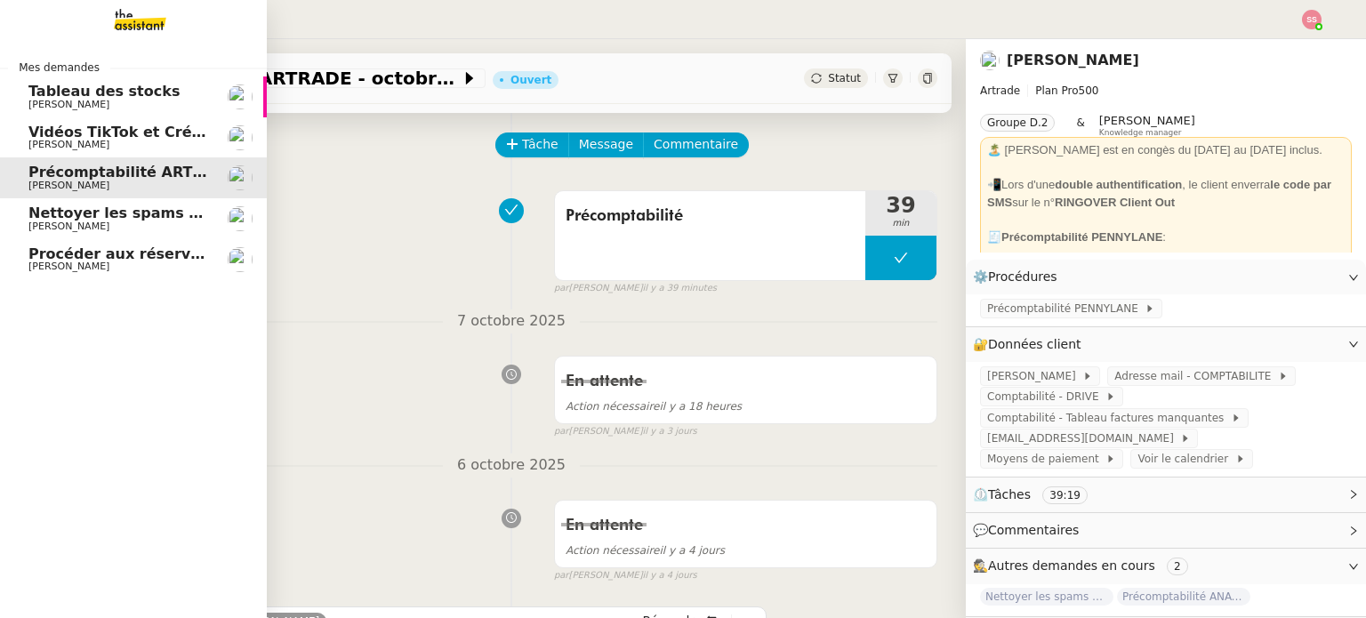
click at [68, 257] on span "Procéder aux réservations pour [GEOGRAPHIC_DATA]" at bounding box center [240, 253] width 425 height 17
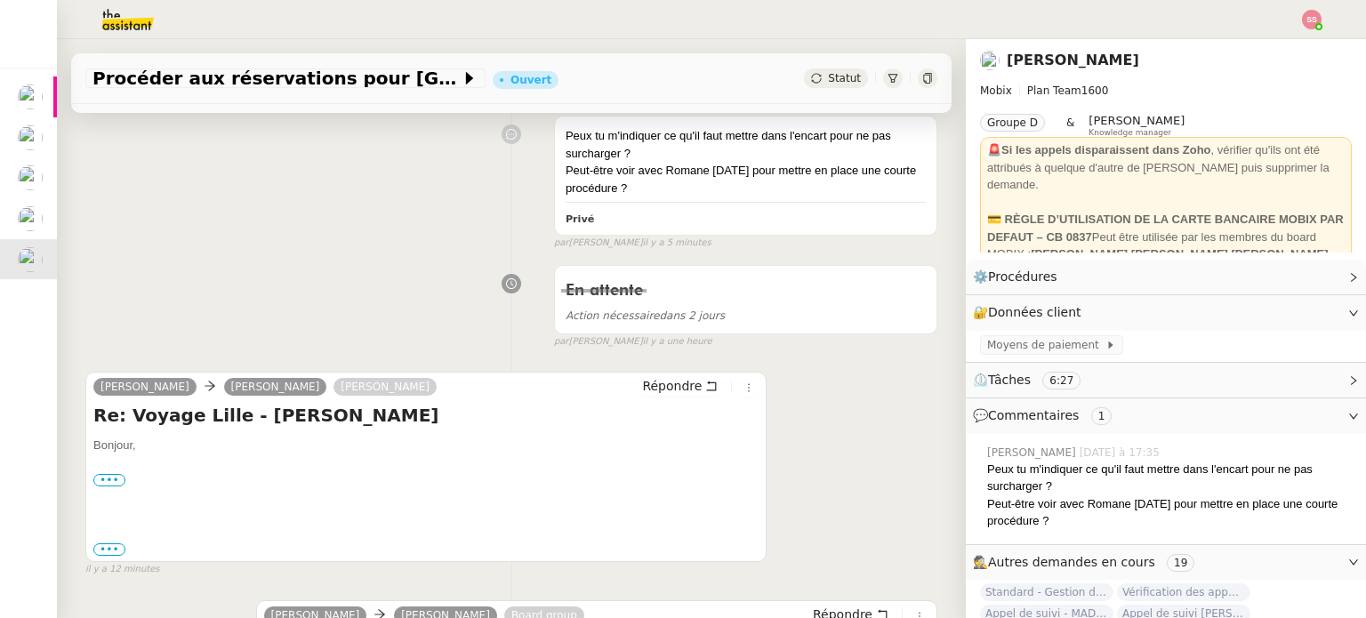
scroll to position [422, 0]
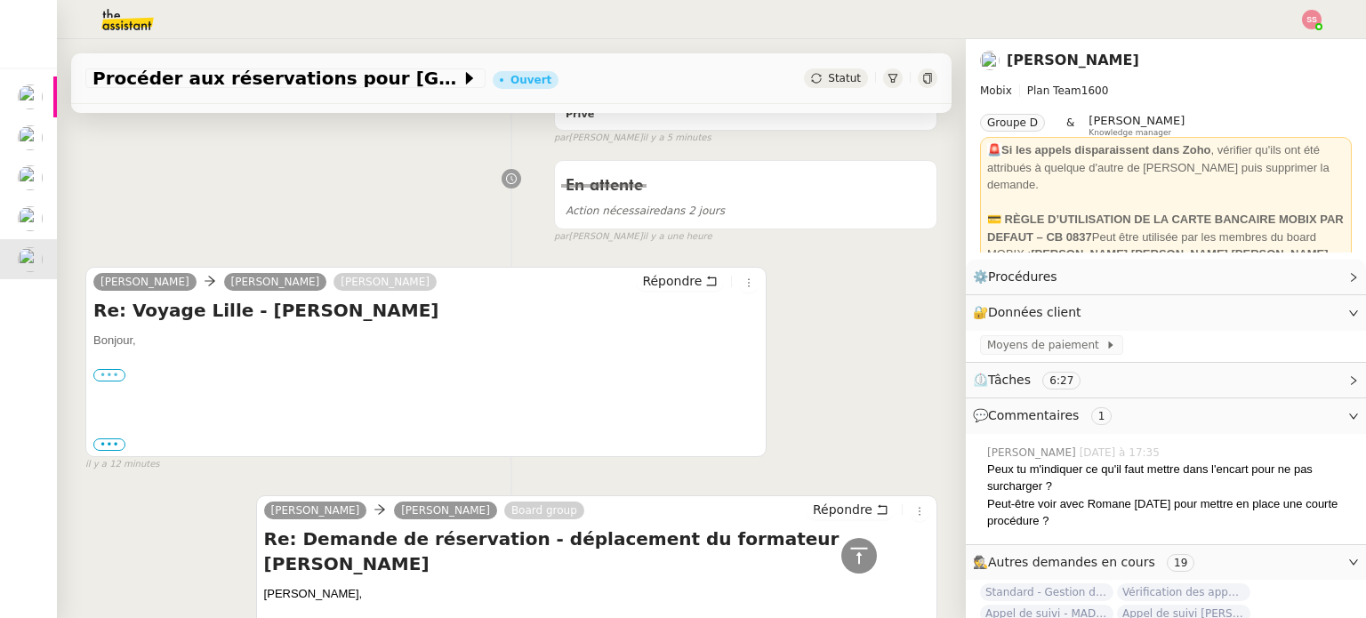
click at [98, 380] on label "•••" at bounding box center [109, 375] width 32 height 12
click at [0, 0] on input "•••" at bounding box center [0, 0] width 0 height 0
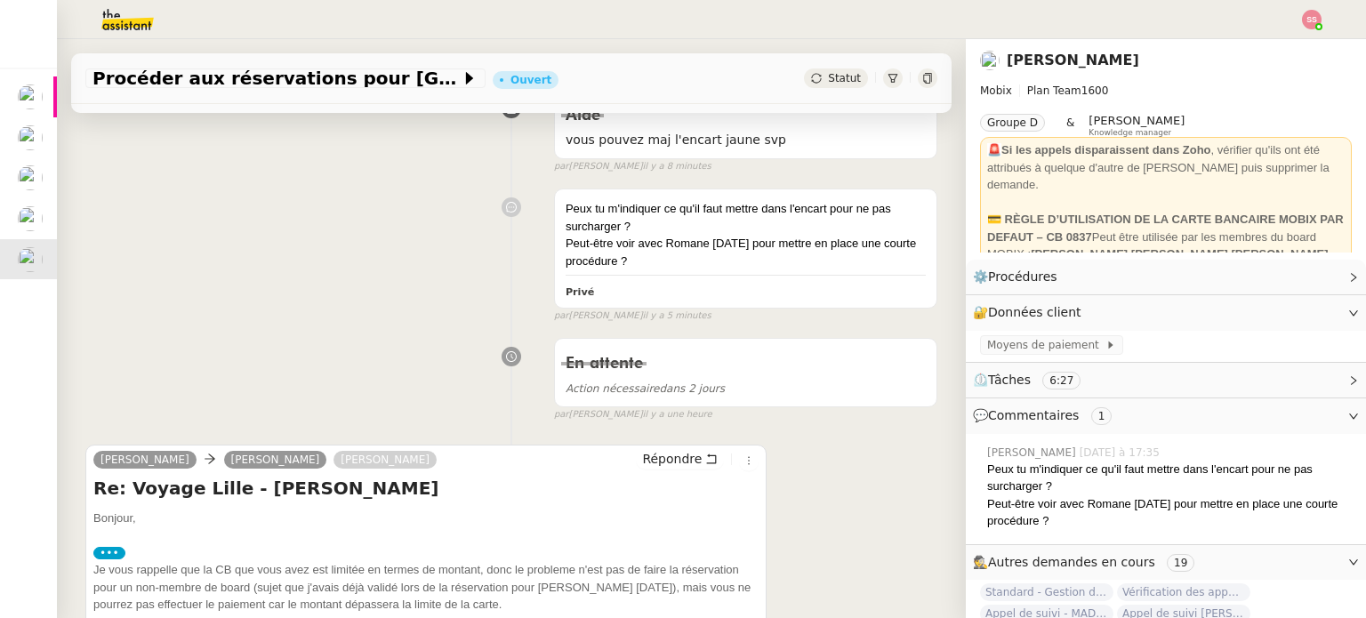
scroll to position [0, 0]
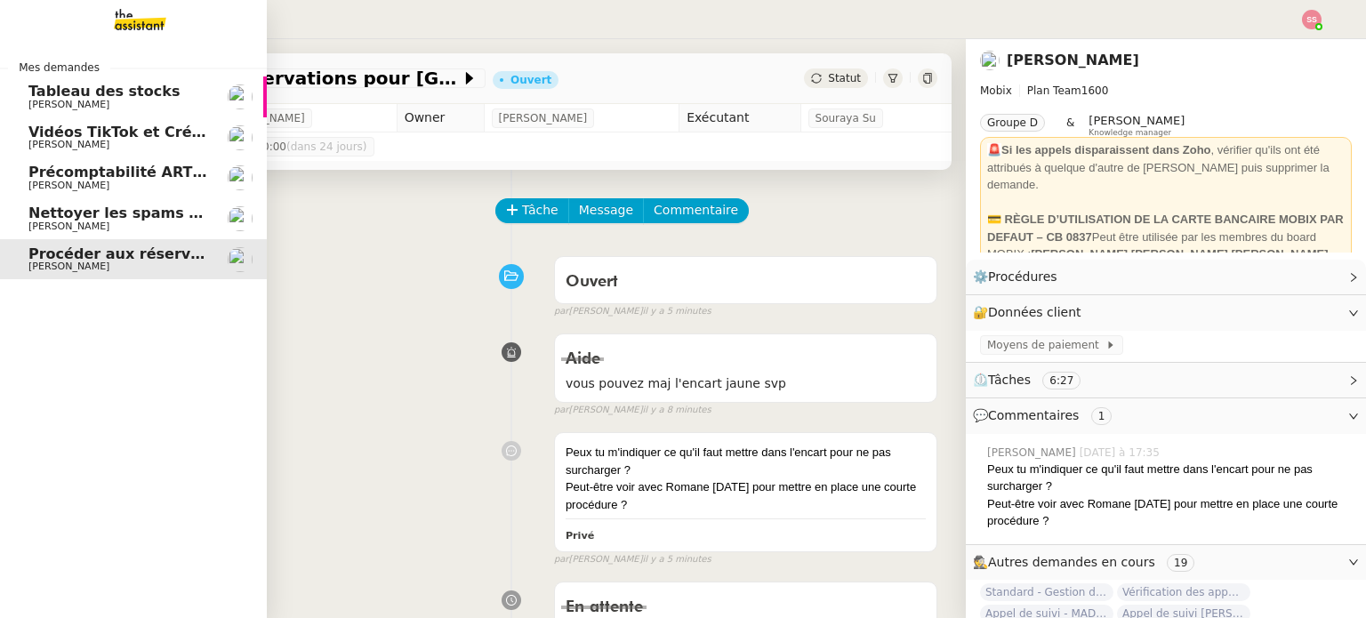
click at [131, 178] on span "Précomptabilité ARTRADE - octobre 2025" at bounding box center [193, 172] width 330 height 17
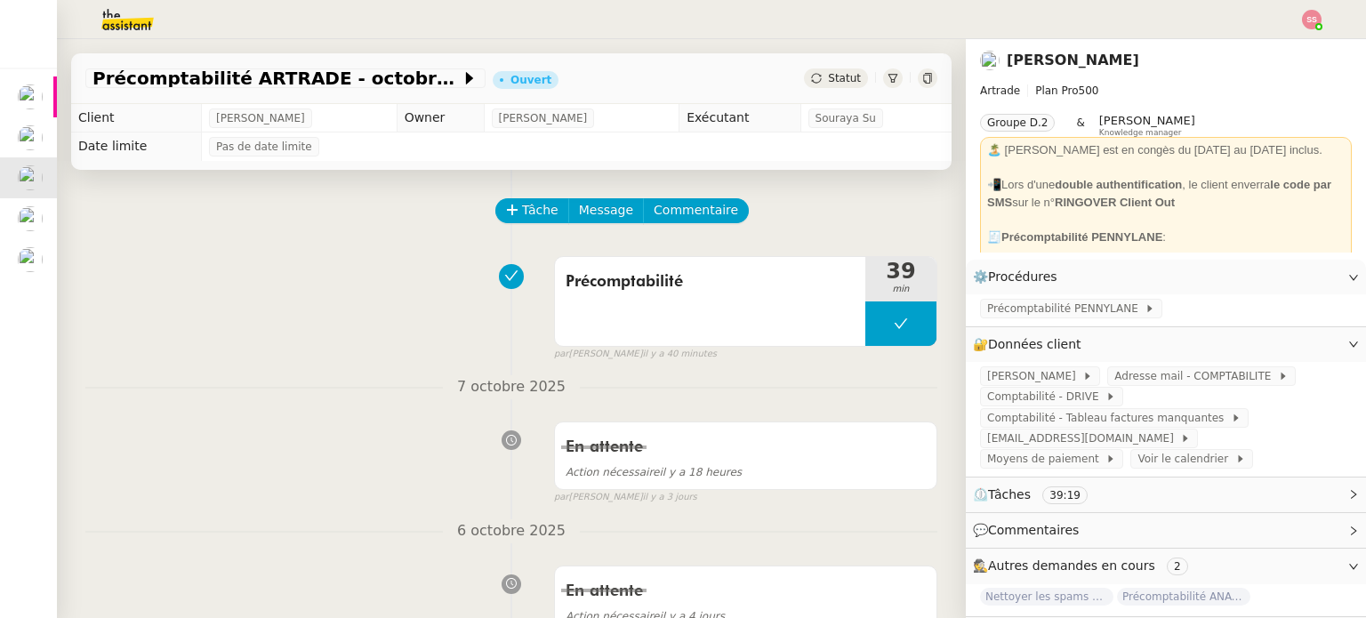
click at [828, 78] on span "Statut" at bounding box center [844, 78] width 33 height 12
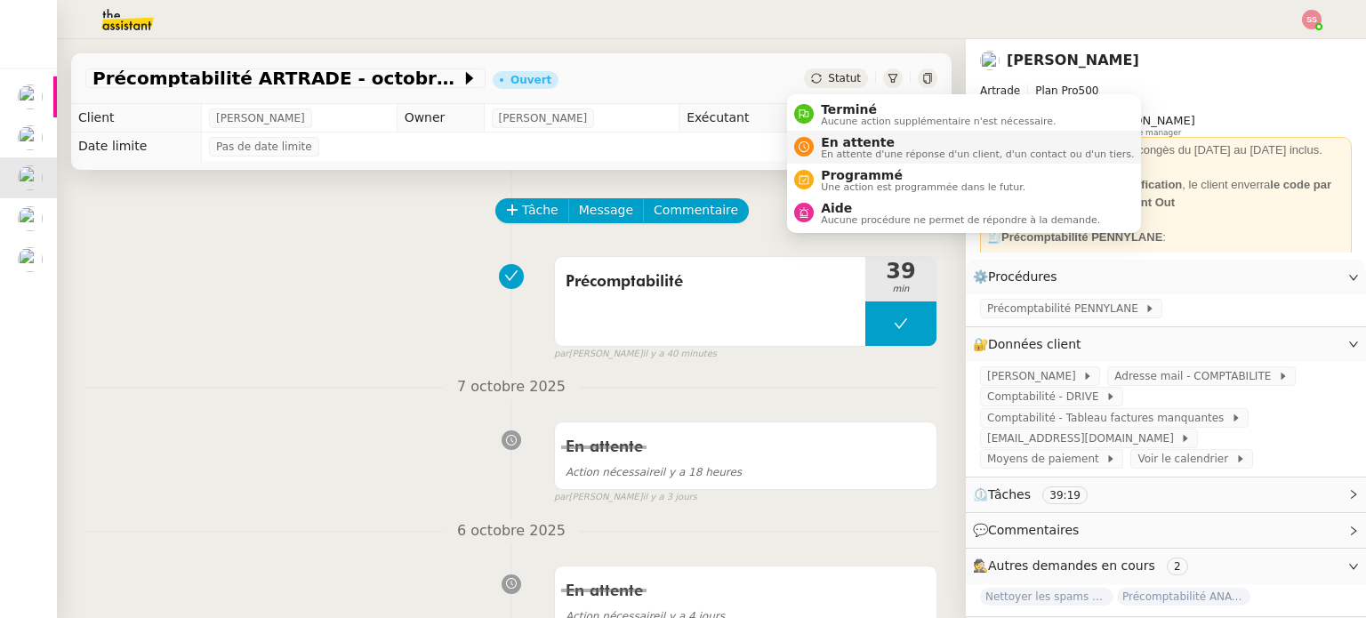
click at [828, 149] on span "En attente d'une réponse d'un client, d'un contact ou d'un tiers." at bounding box center [977, 154] width 313 height 10
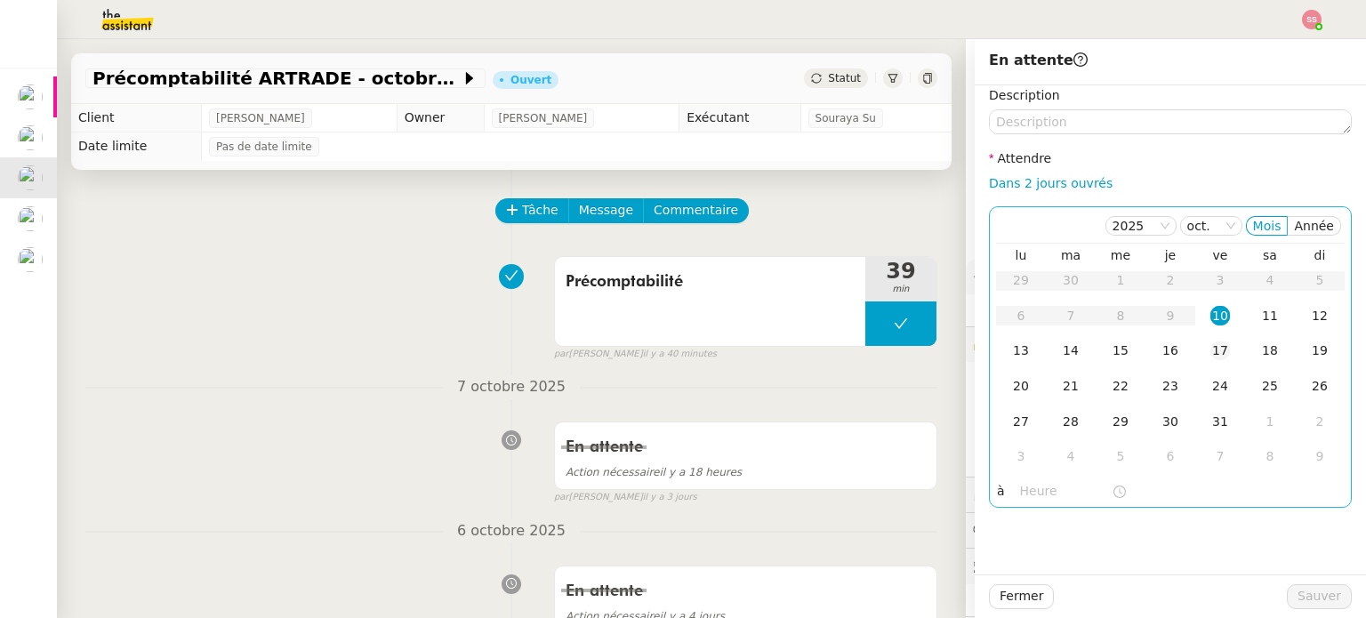
click at [1209, 337] on td "17" at bounding box center [1220, 351] width 50 height 36
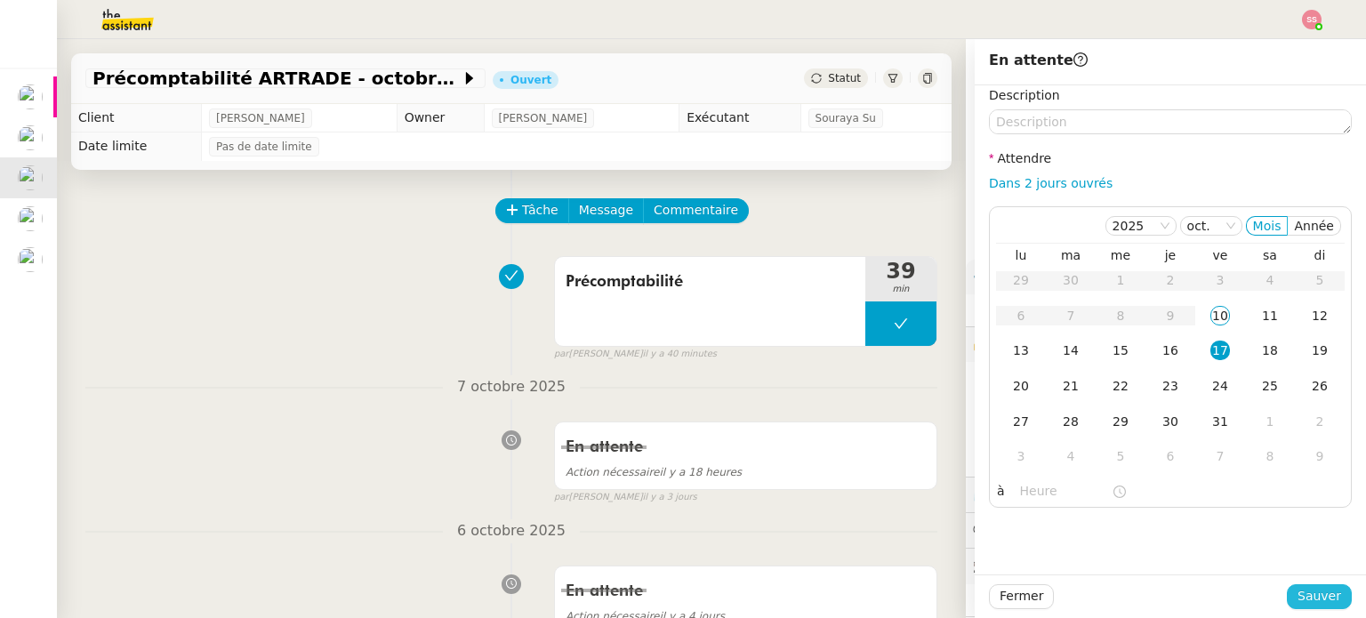
drag, startPoint x: 1302, startPoint y: 594, endPoint x: 1191, endPoint y: 529, distance: 128.7
click at [1303, 594] on span "Sauver" at bounding box center [1319, 596] width 44 height 20
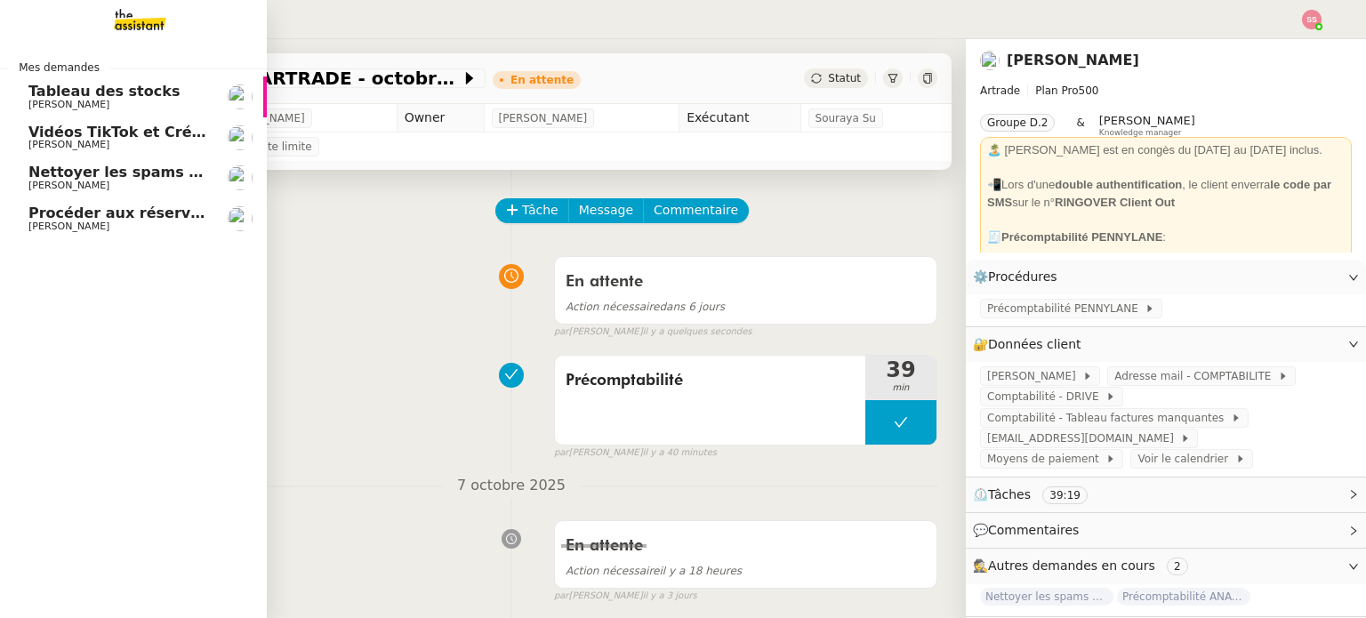
click at [44, 187] on span "[PERSON_NAME]" at bounding box center [68, 186] width 81 height 12
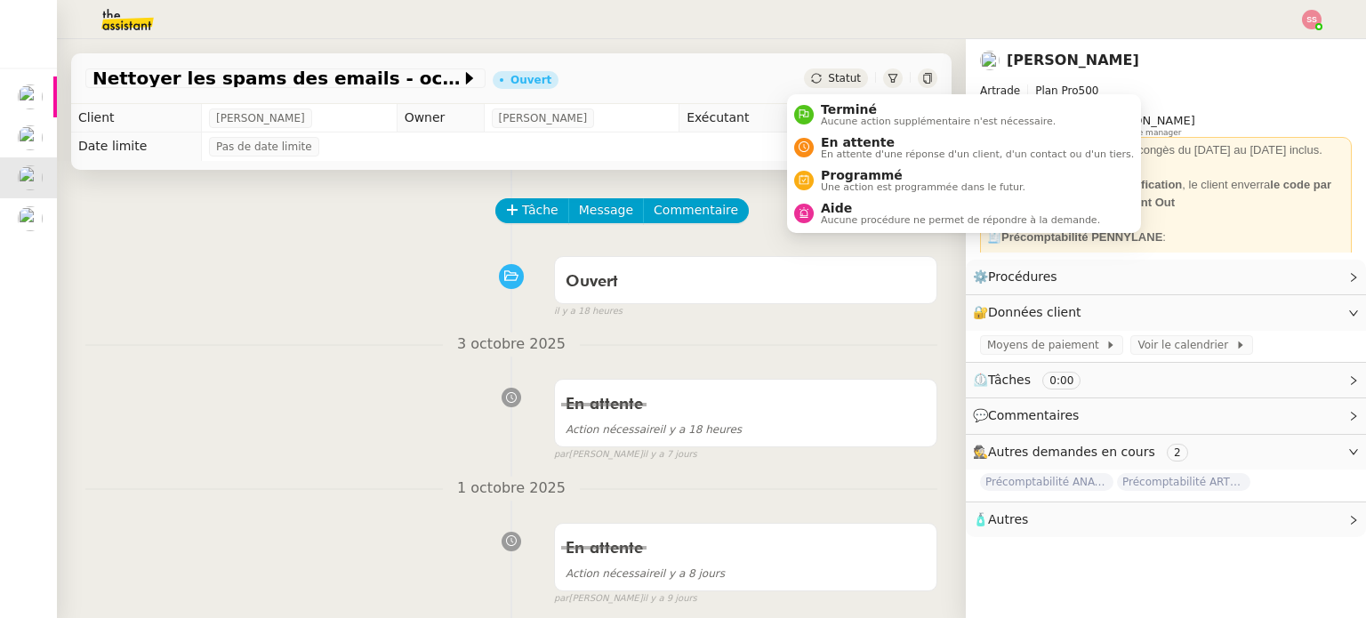
click at [828, 80] on span "Statut" at bounding box center [844, 78] width 33 height 12
click at [840, 138] on span "En attente" at bounding box center [977, 142] width 313 height 14
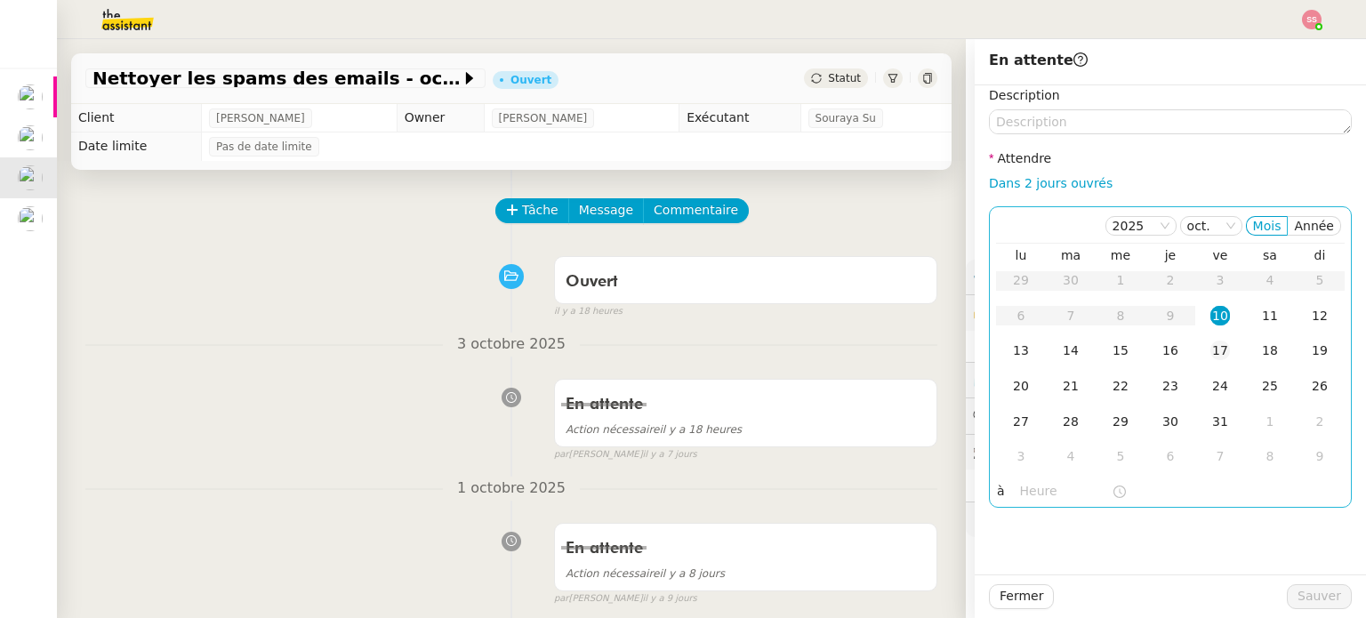
click at [1210, 357] on div "17" at bounding box center [1220, 351] width 20 height 20
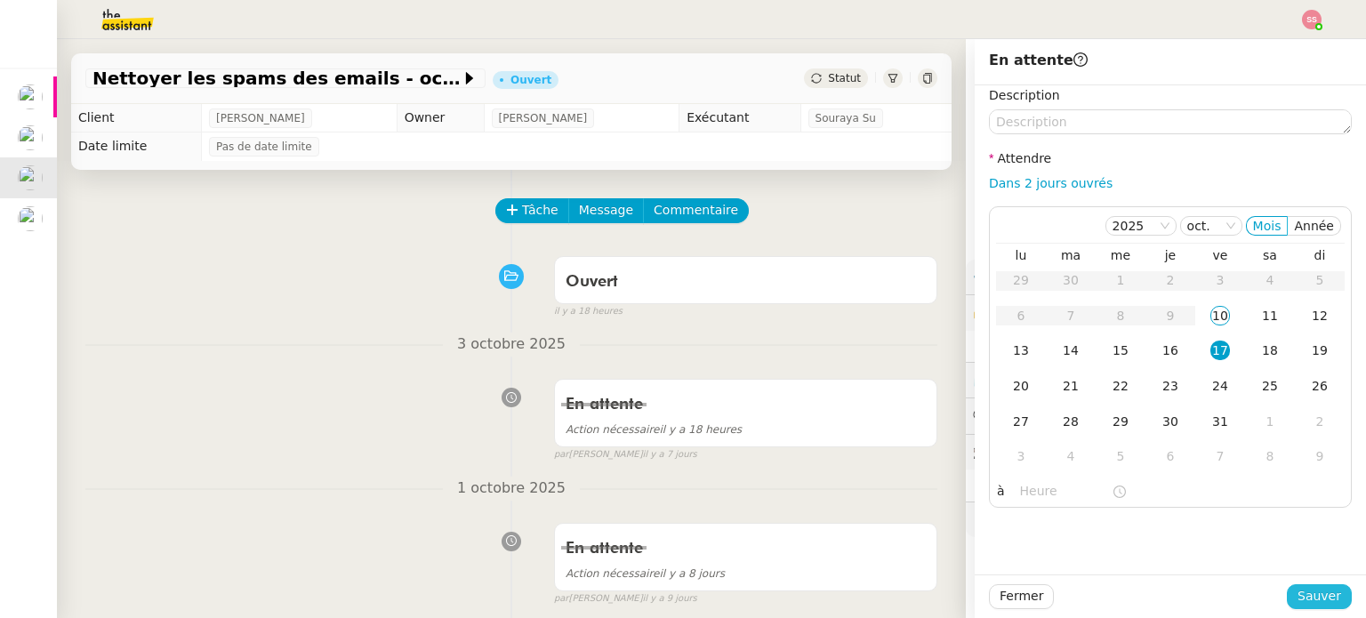
click at [1327, 593] on span "Sauver" at bounding box center [1319, 596] width 44 height 20
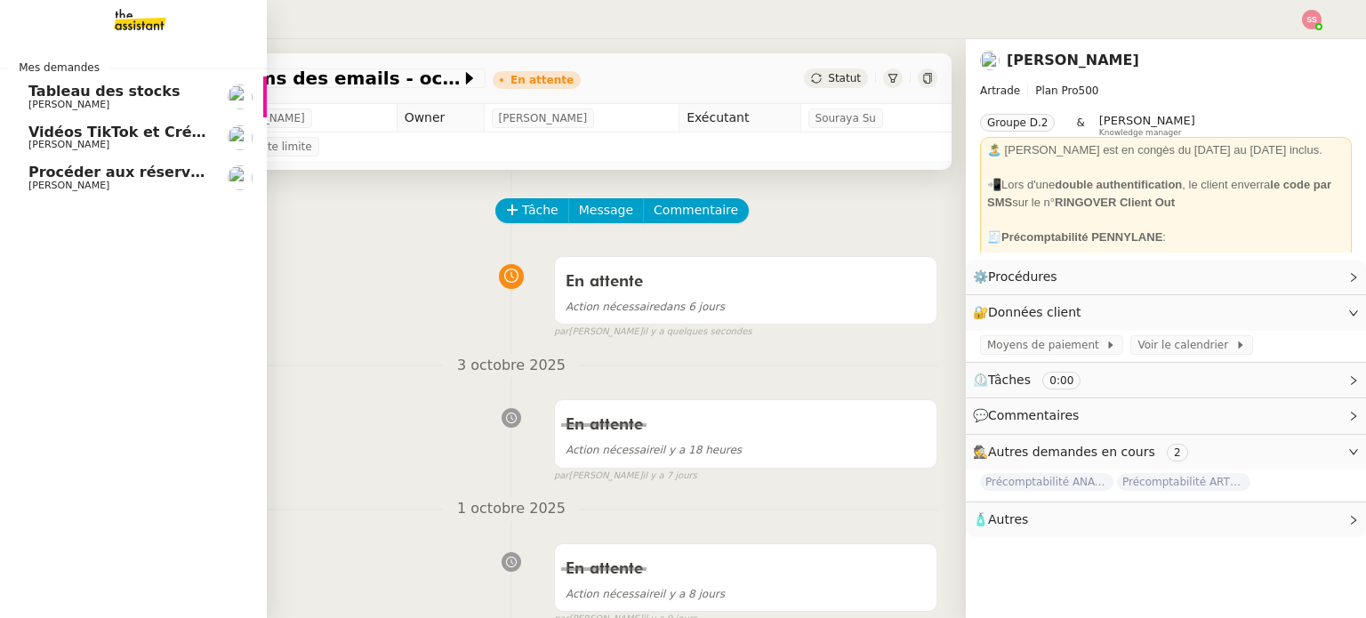
click at [113, 188] on span "[PERSON_NAME]" at bounding box center [118, 186] width 180 height 11
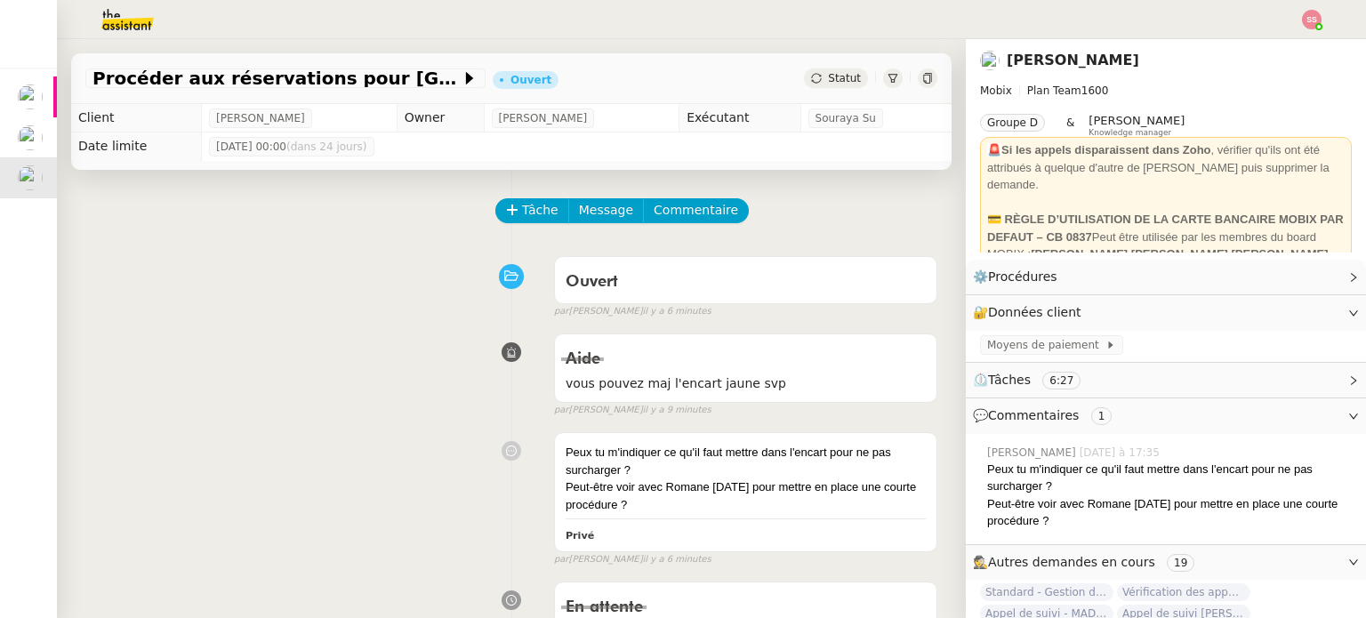
click at [1305, 19] on img at bounding box center [1312, 20] width 20 height 20
click at [1281, 42] on li "Suivi" at bounding box center [1264, 50] width 116 height 25
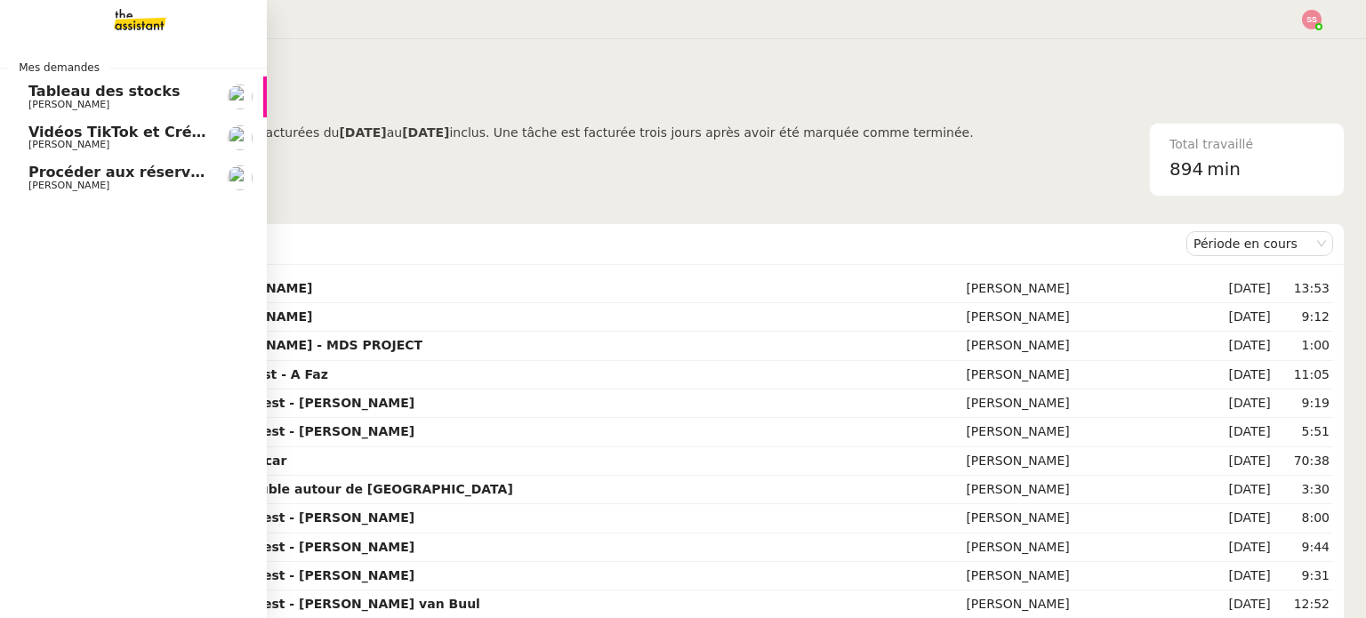
click at [68, 165] on span "Procéder aux réservations pour [GEOGRAPHIC_DATA]" at bounding box center [240, 172] width 425 height 17
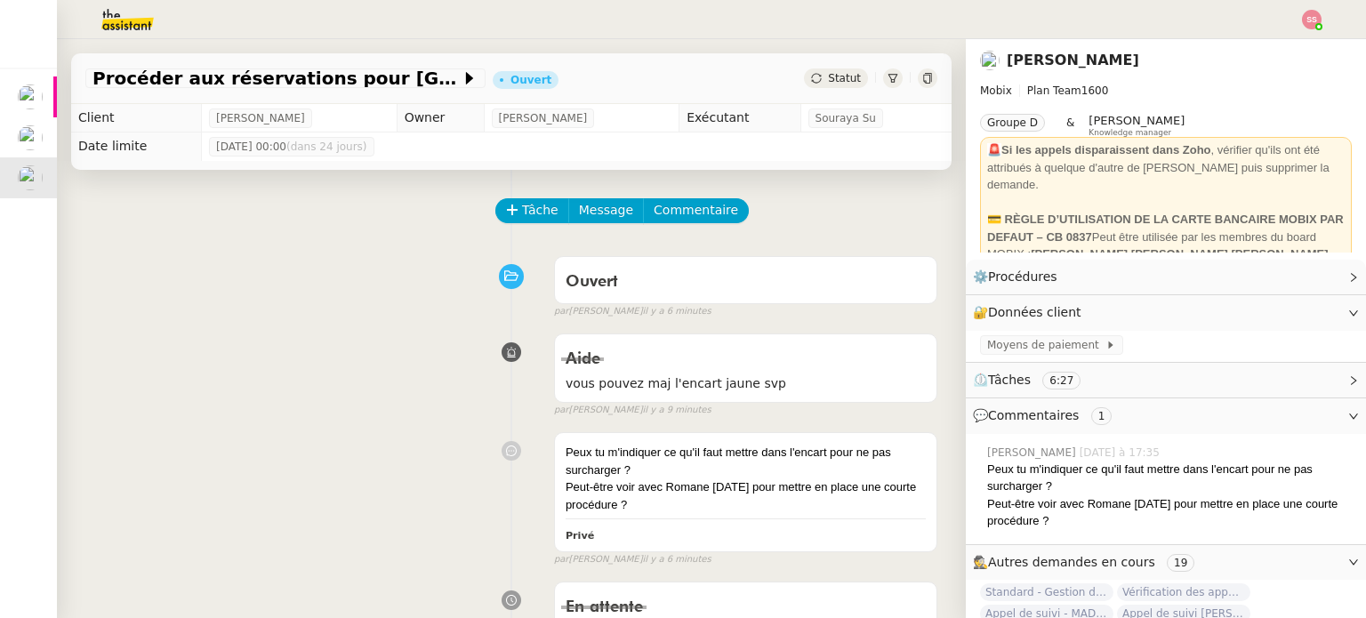
click at [843, 77] on span "Statut" at bounding box center [844, 78] width 33 height 12
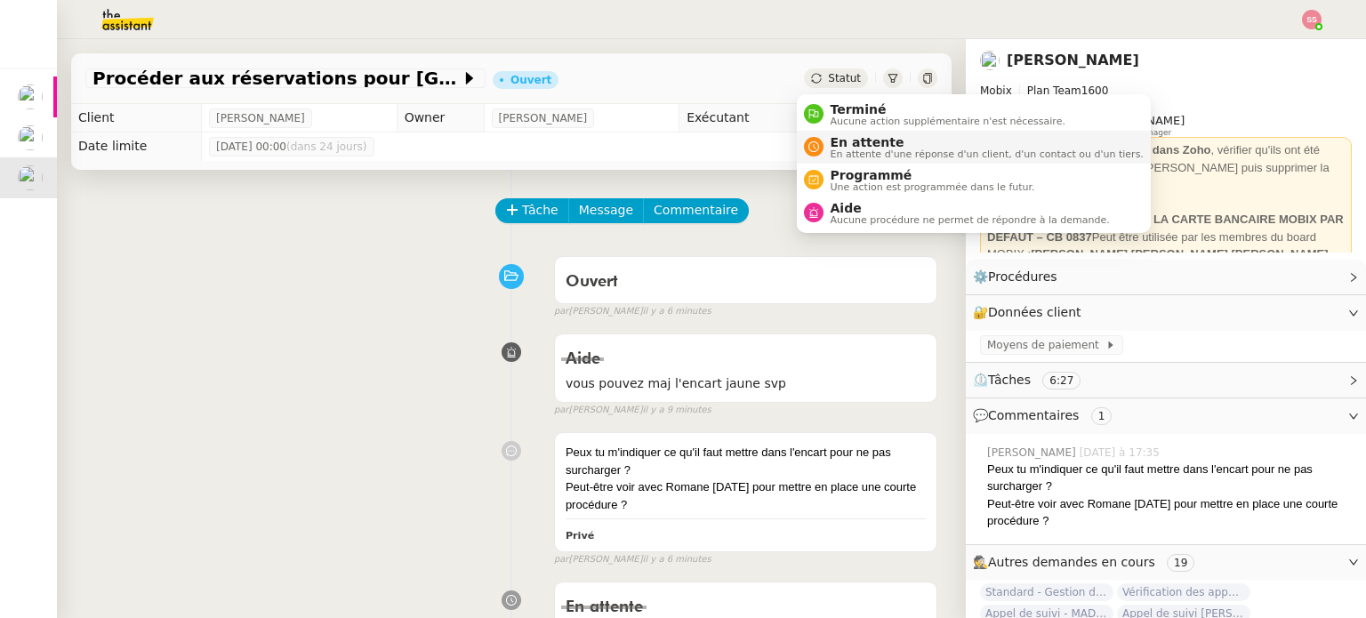
click at [848, 138] on span "En attente" at bounding box center [987, 142] width 313 height 14
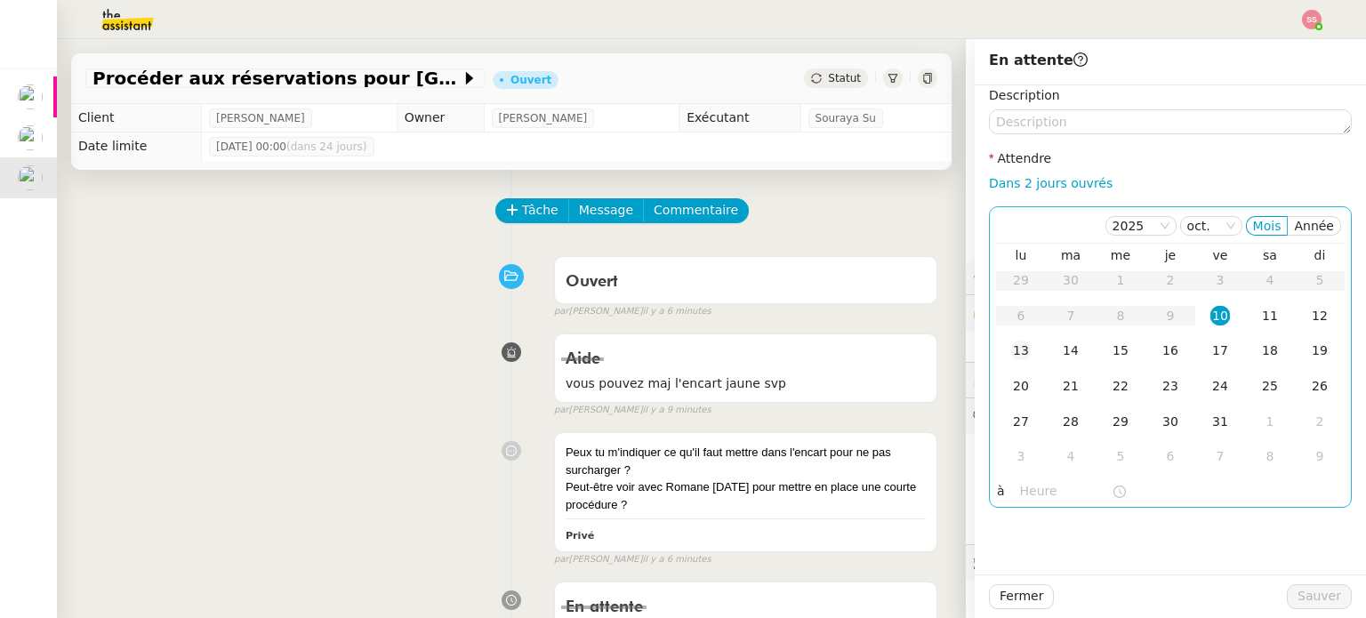
click at [1016, 354] on div "13" at bounding box center [1021, 351] width 20 height 20
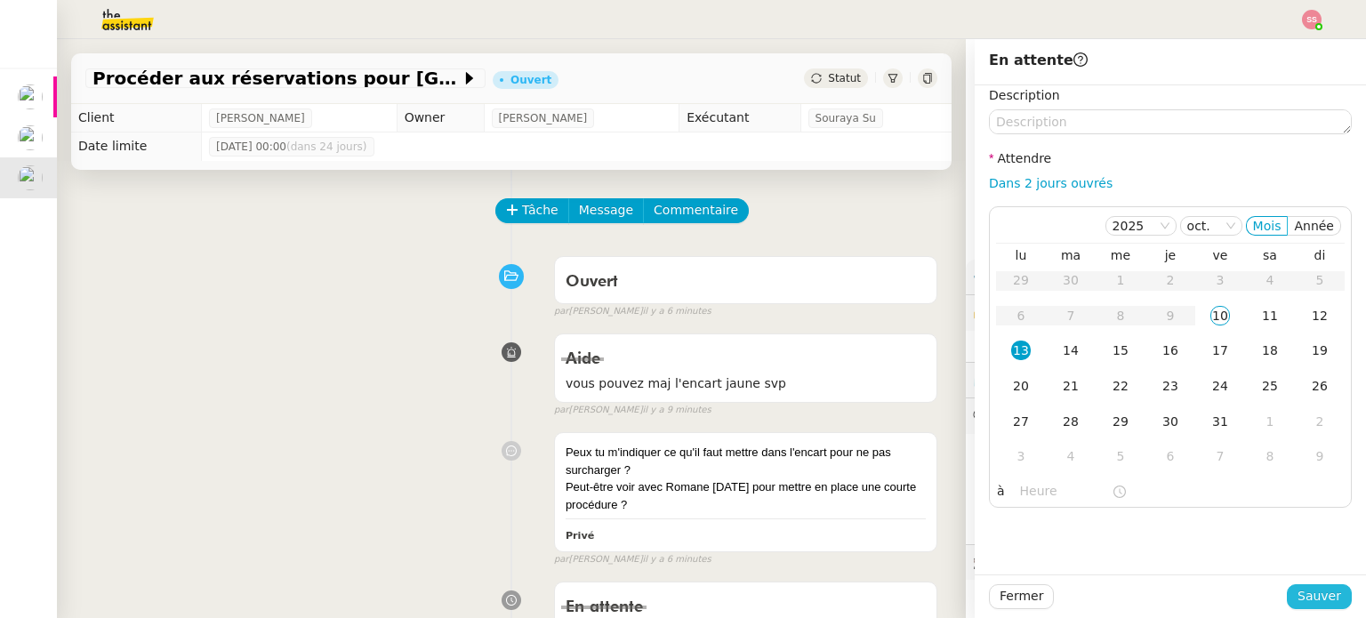
click at [1302, 604] on span "Sauver" at bounding box center [1319, 596] width 44 height 20
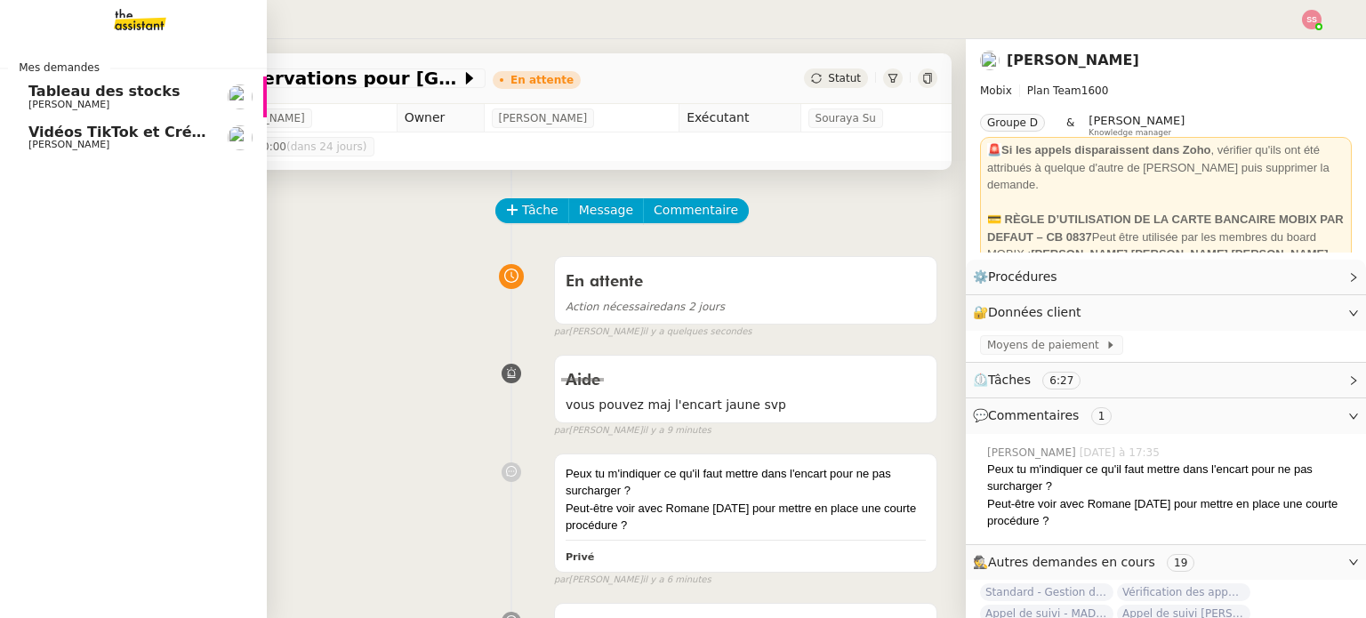
click at [57, 132] on span "Vidéos TikTok et Créatives META - octobre 2025" at bounding box center [219, 132] width 382 height 17
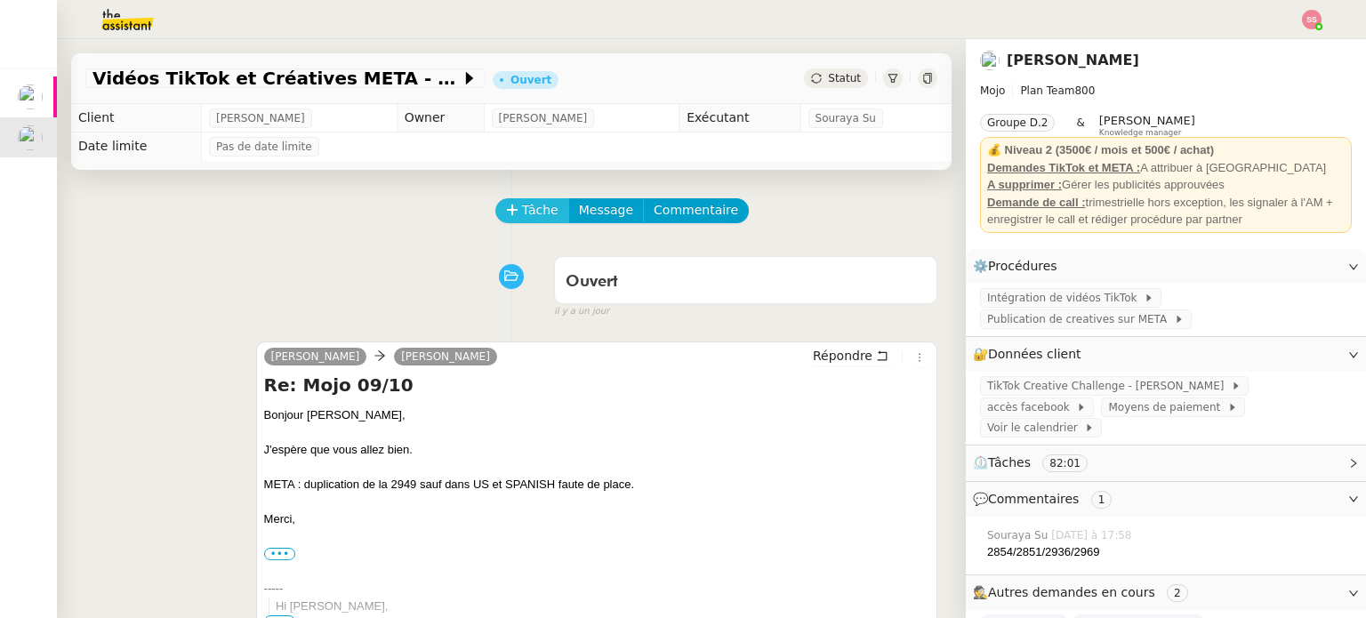
click at [534, 213] on span "Tâche" at bounding box center [540, 210] width 36 height 20
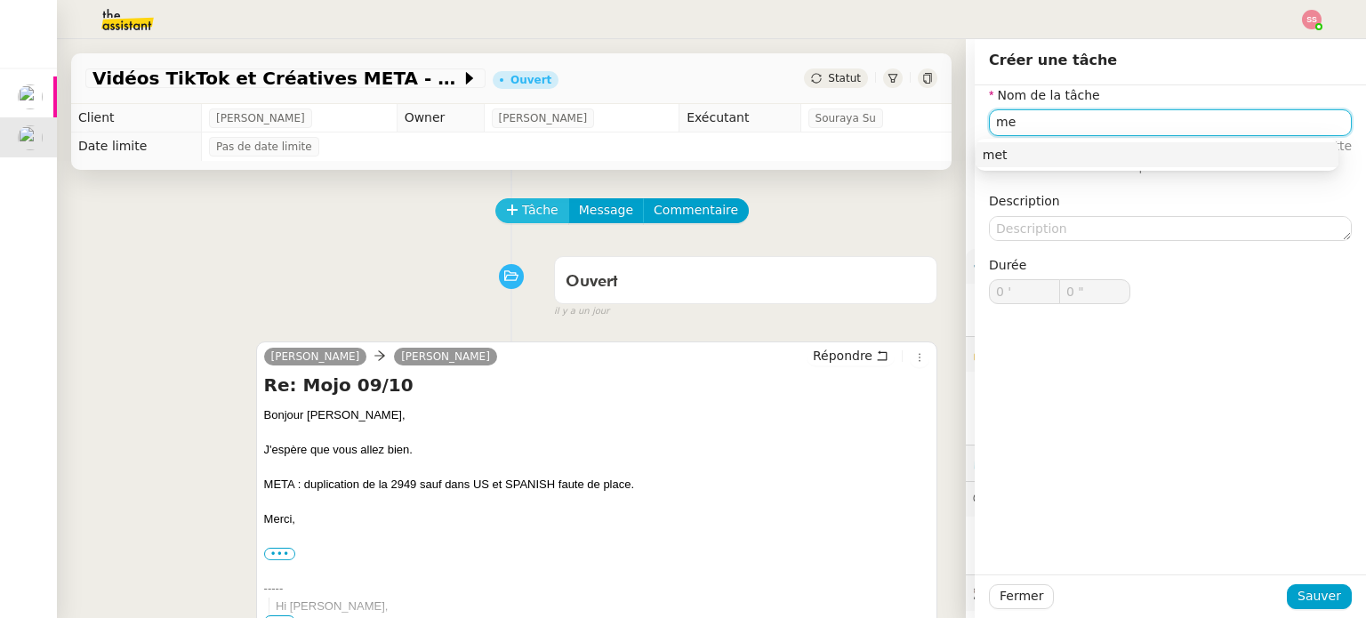
type input "m"
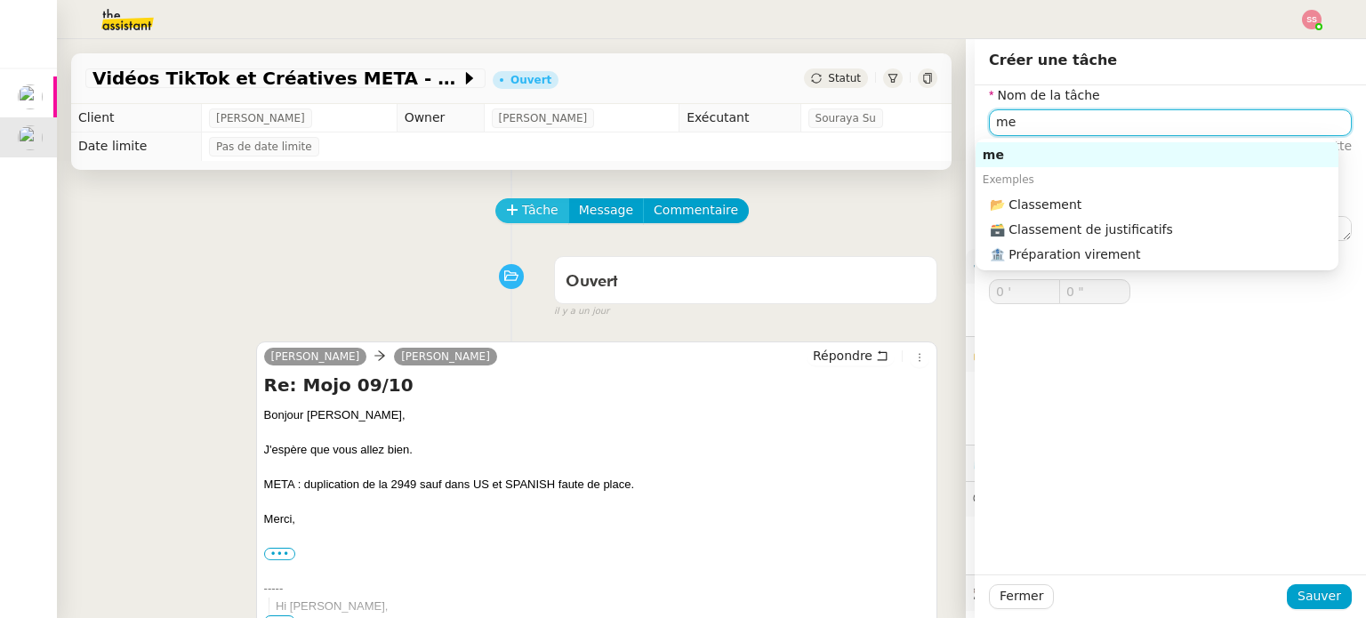
type input "m"
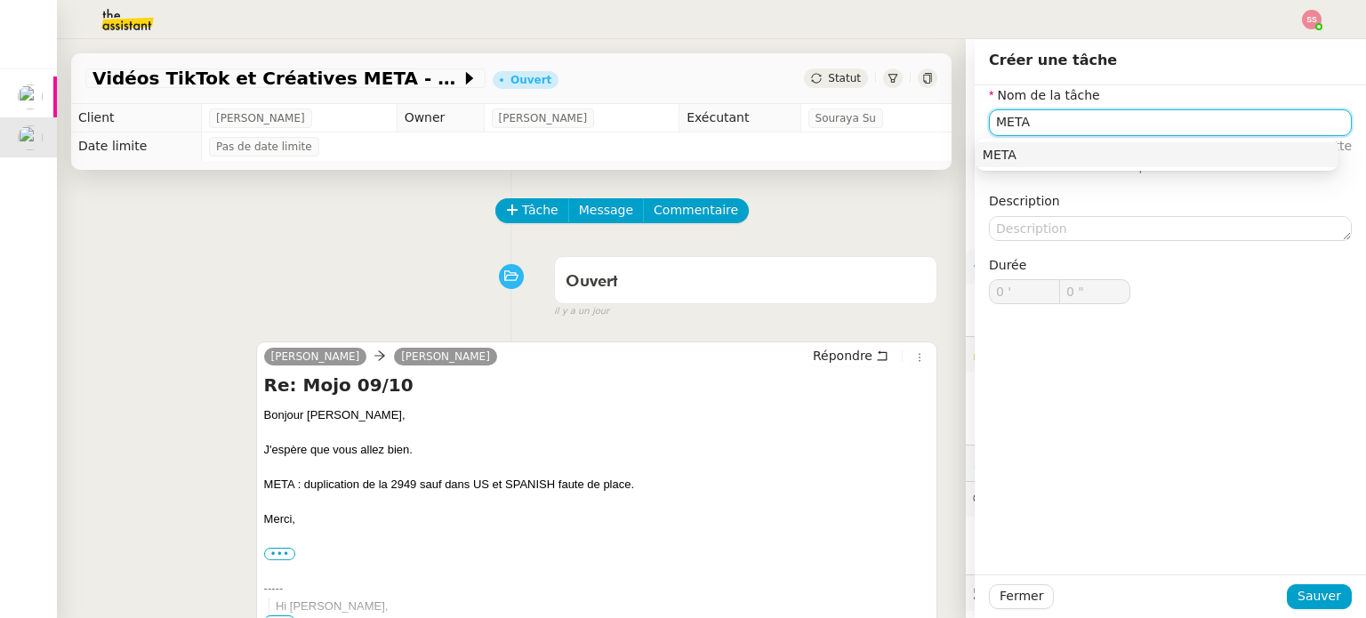
click at [1053, 156] on div "META" at bounding box center [1157, 155] width 349 height 16
type input "META"
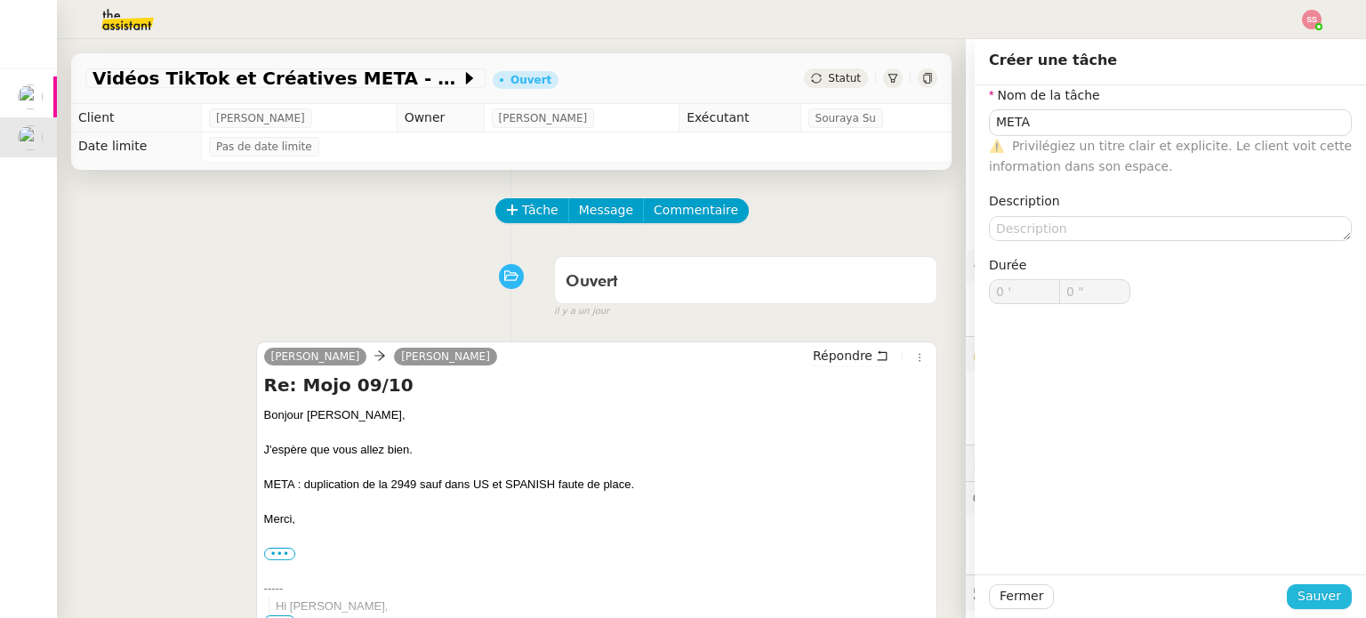
click at [1291, 584] on button "Sauver" at bounding box center [1319, 596] width 65 height 25
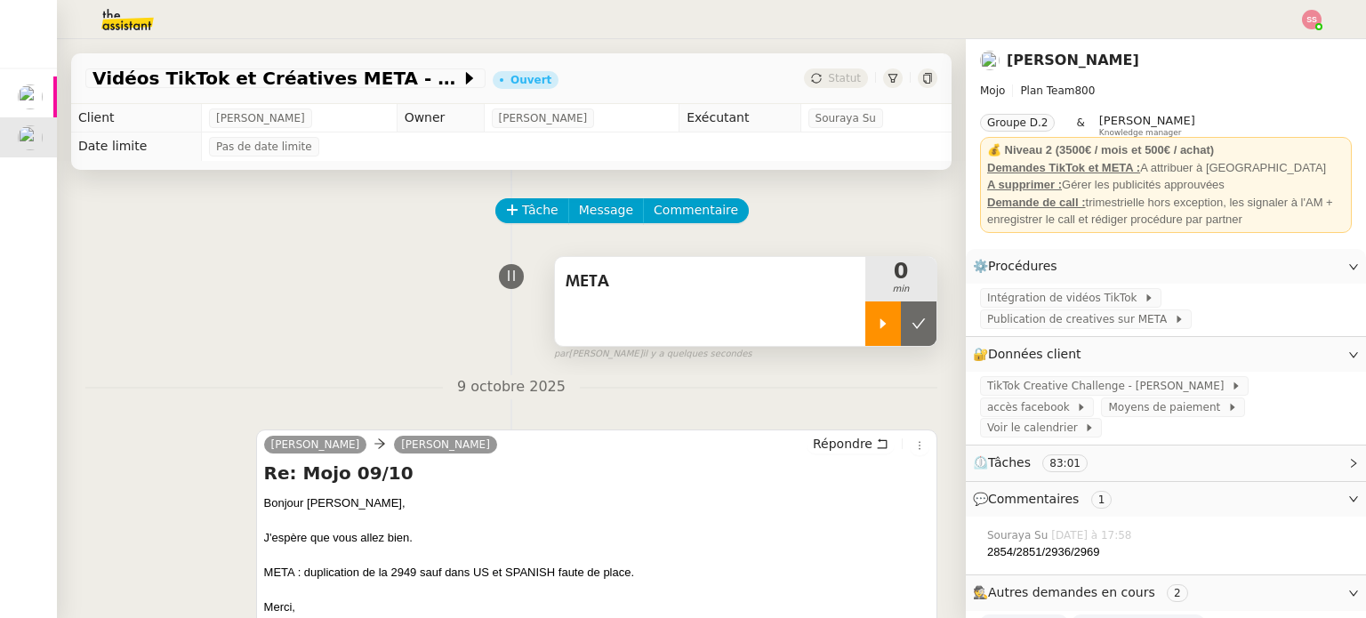
click at [865, 333] on div at bounding box center [883, 323] width 36 height 44
click at [1311, 26] on img at bounding box center [1312, 20] width 20 height 20
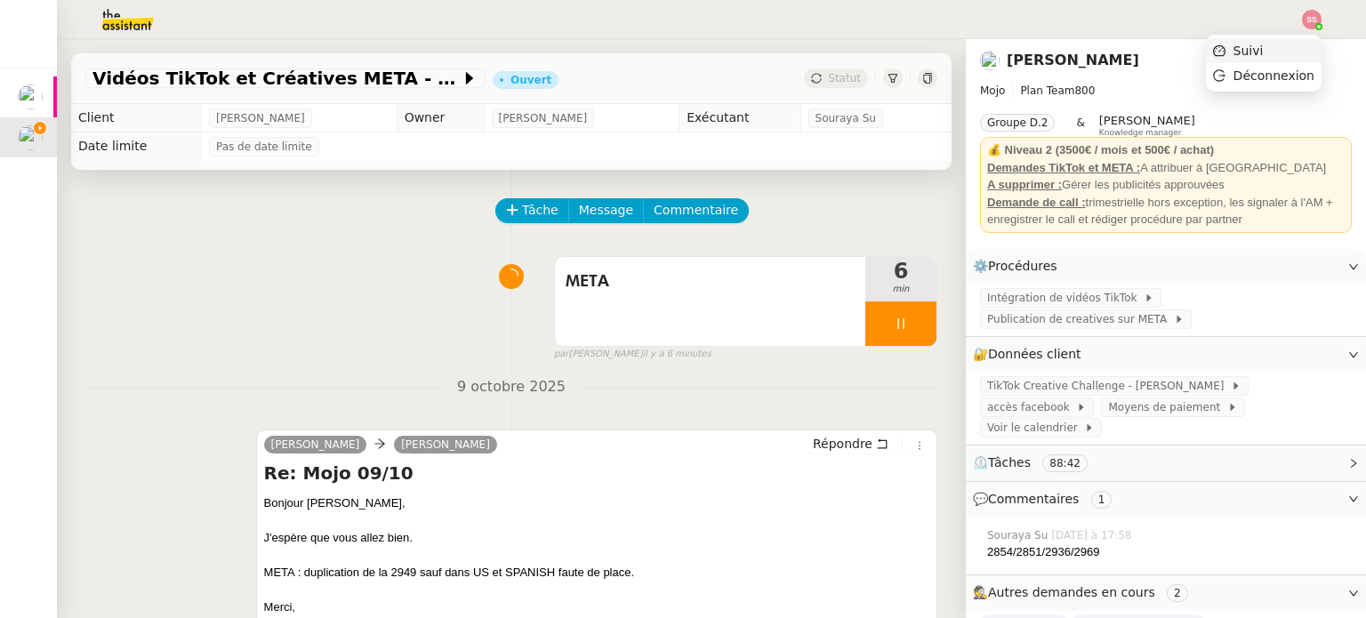
click at [1289, 44] on li "Suivi" at bounding box center [1264, 50] width 116 height 25
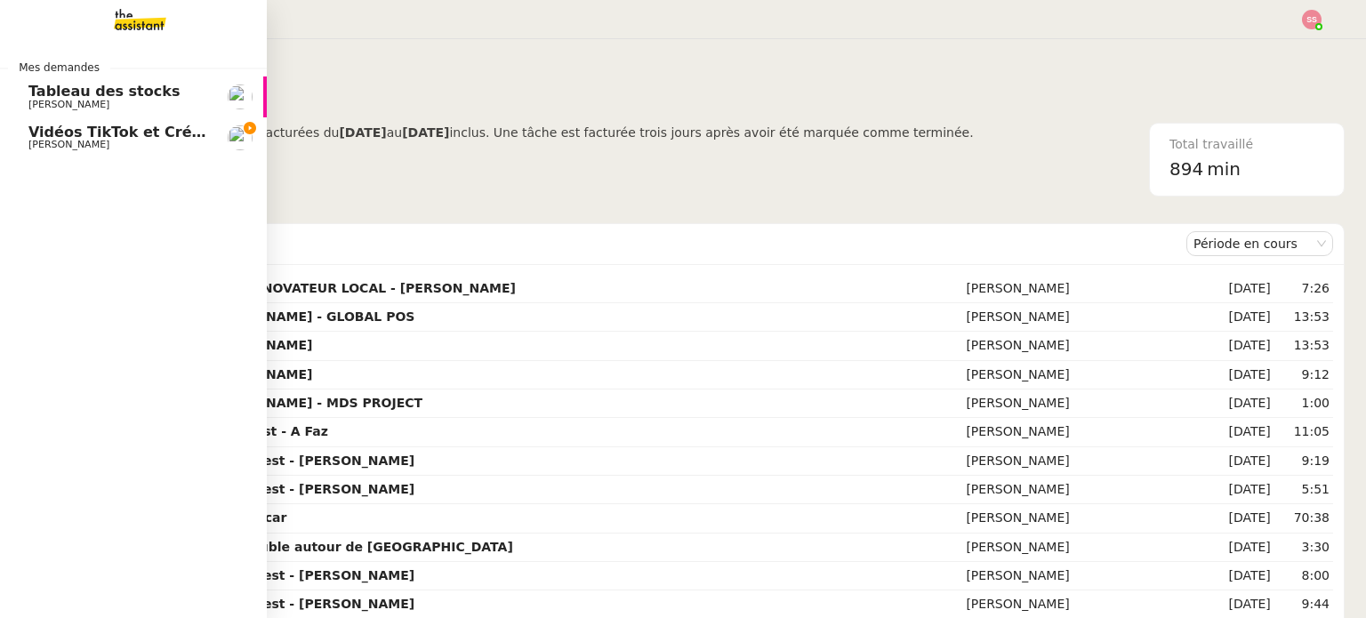
click at [58, 141] on span "[PERSON_NAME]" at bounding box center [68, 145] width 81 height 12
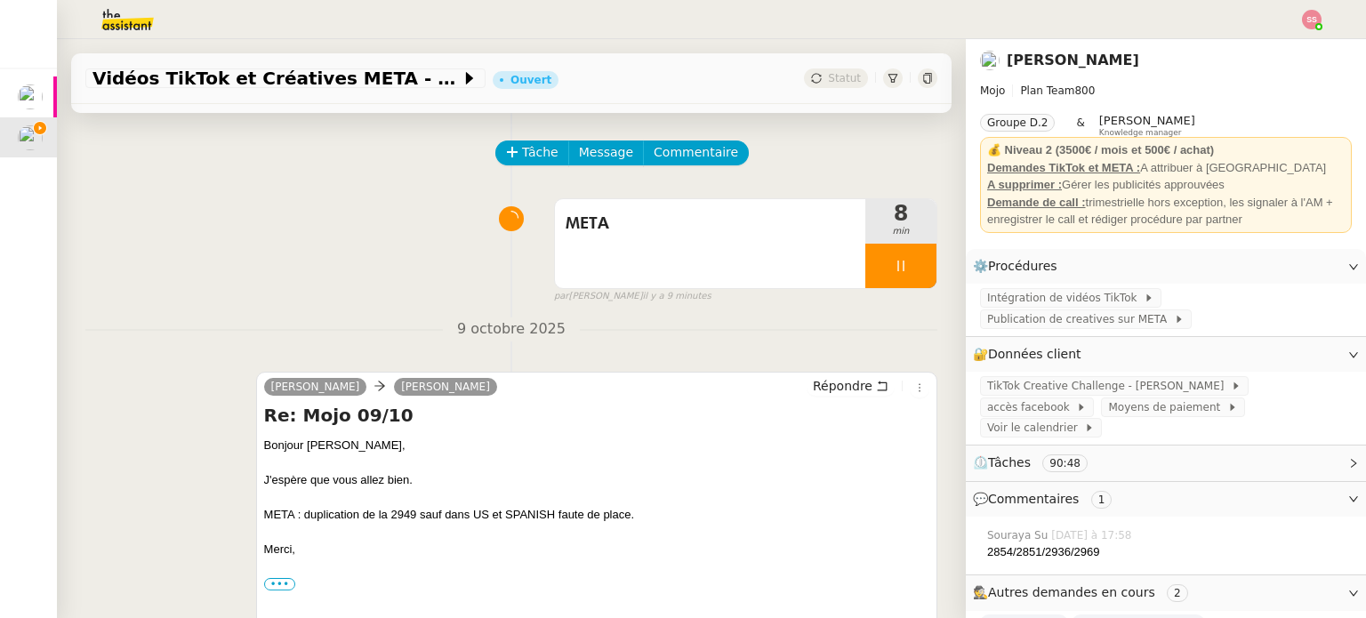
scroll to position [89, 0]
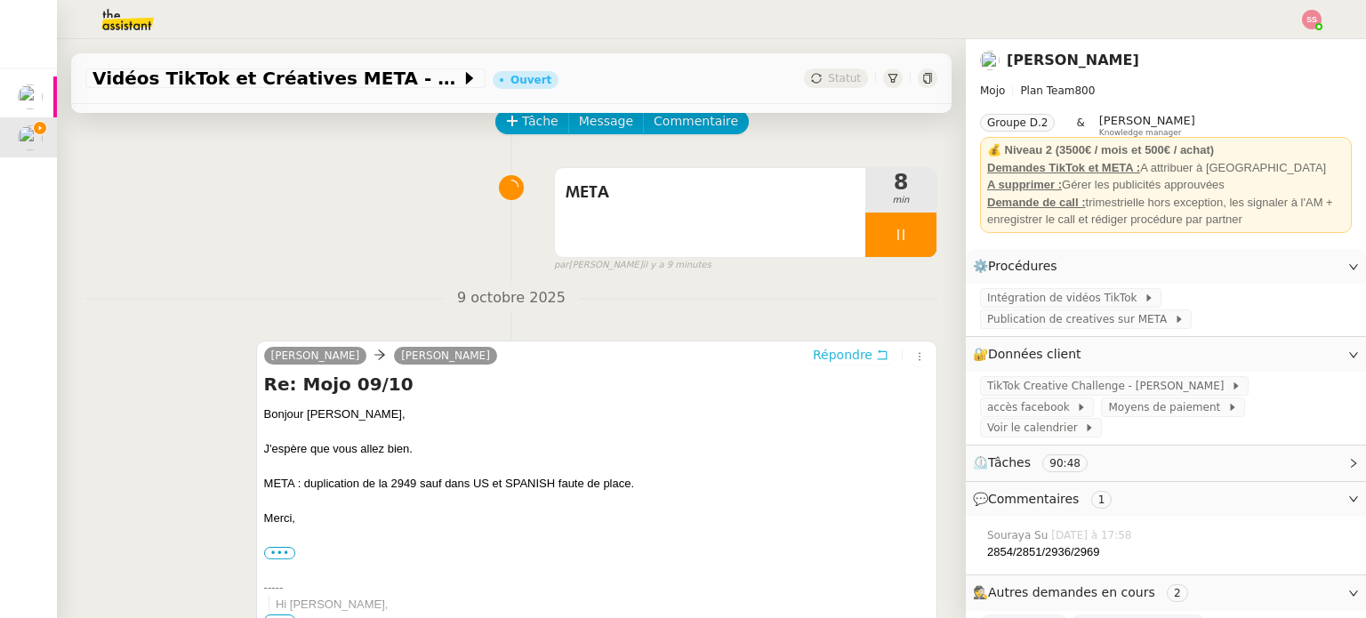
click at [847, 355] on span "Répondre" at bounding box center [843, 355] width 60 height 18
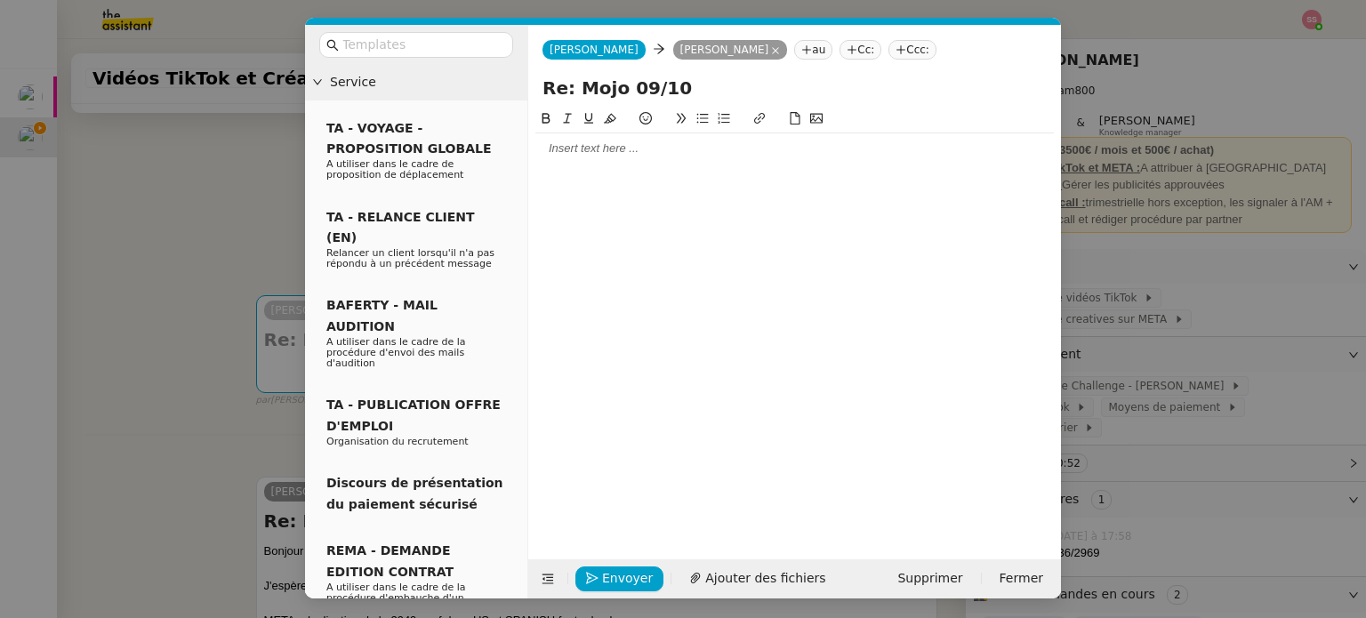
drag, startPoint x: 639, startPoint y: 90, endPoint x: 624, endPoint y: 88, distance: 14.3
click at [624, 88] on input "Re: Mojo 09/10" at bounding box center [794, 88] width 504 height 27
type input "Re: Mojo 10/10"
click at [599, 142] on div at bounding box center [794, 149] width 518 height 16
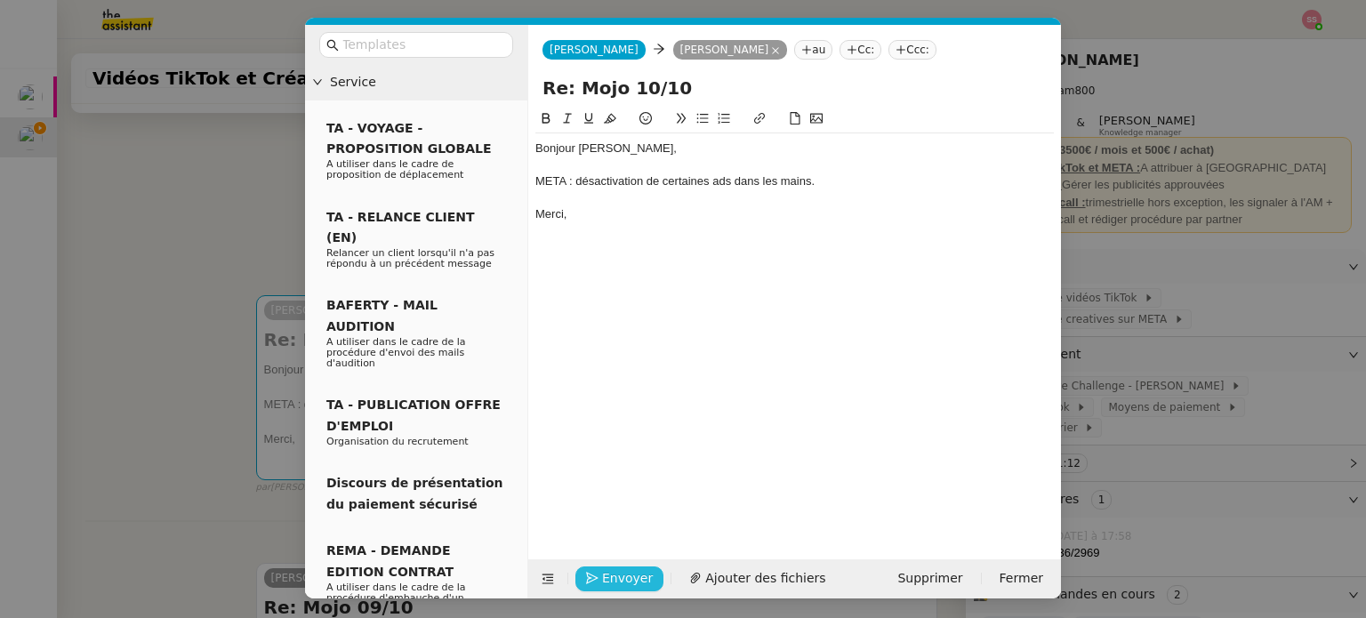
click at [643, 579] on span "Envoyer" at bounding box center [627, 578] width 51 height 20
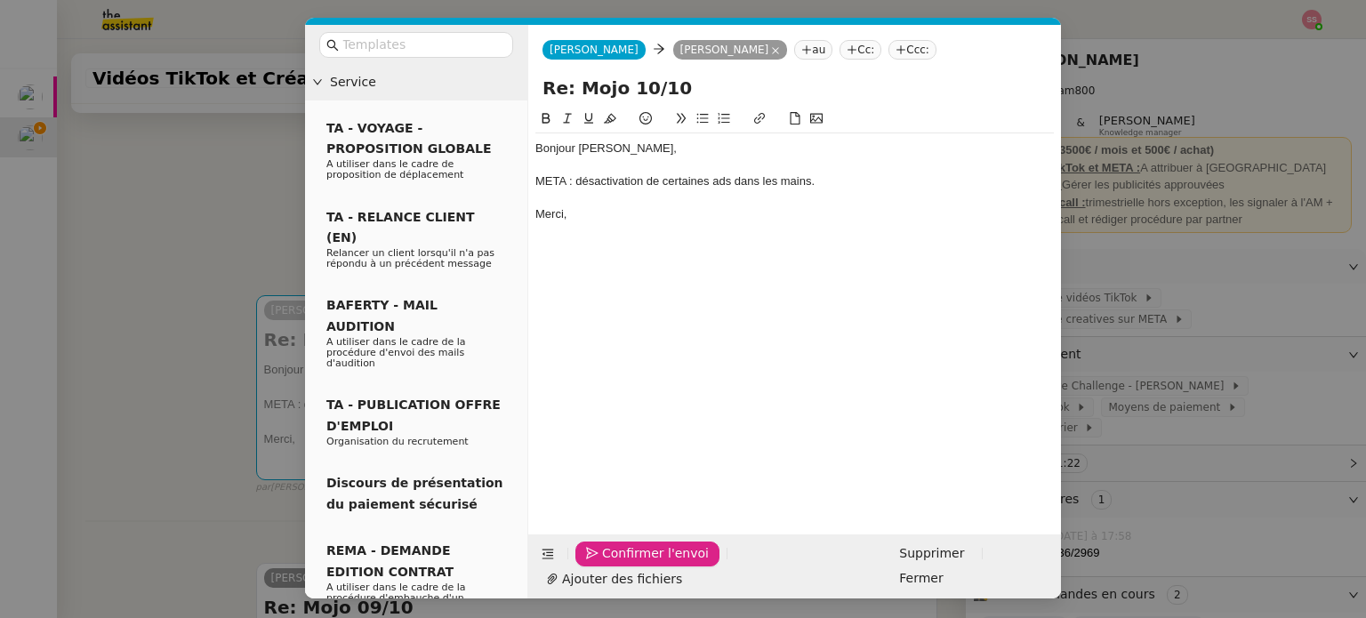
click at [639, 566] on button "Confirmer l'envoi" at bounding box center [647, 554] width 144 height 25
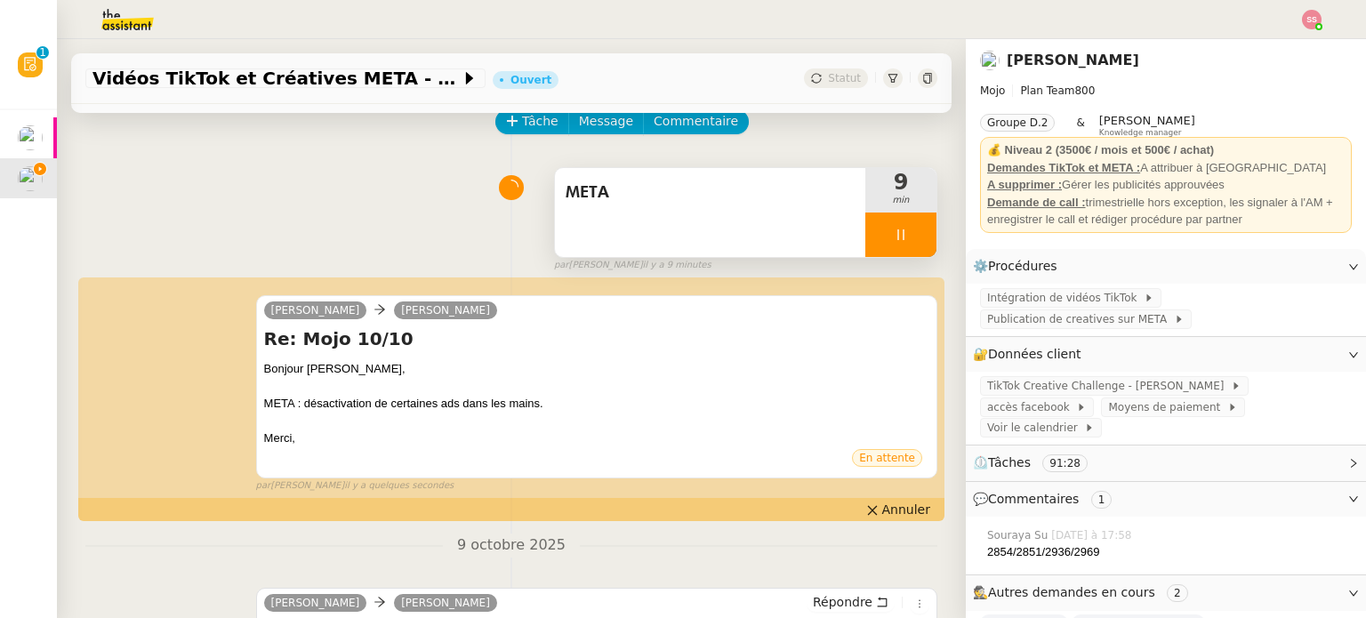
click at [901, 248] on div at bounding box center [900, 235] width 71 height 44
click at [901, 248] on button at bounding box center [919, 235] width 36 height 44
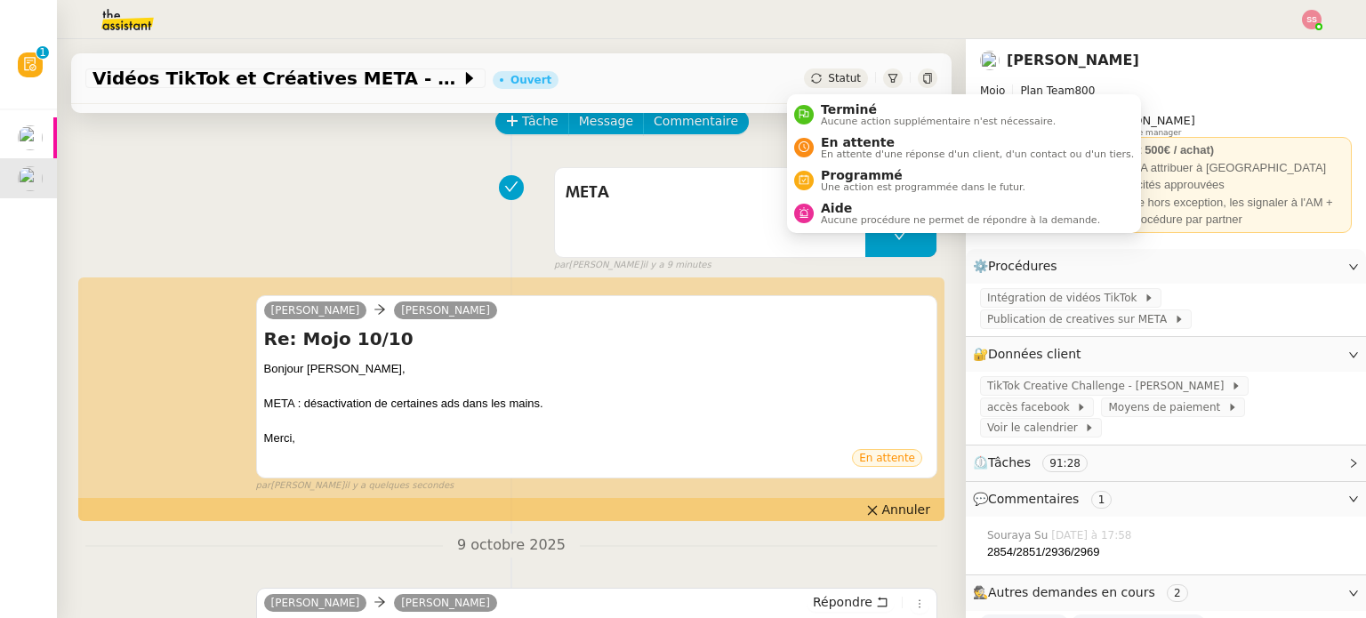
click at [828, 75] on span "Statut" at bounding box center [844, 78] width 33 height 12
click at [835, 146] on span "En attente" at bounding box center [977, 142] width 313 height 14
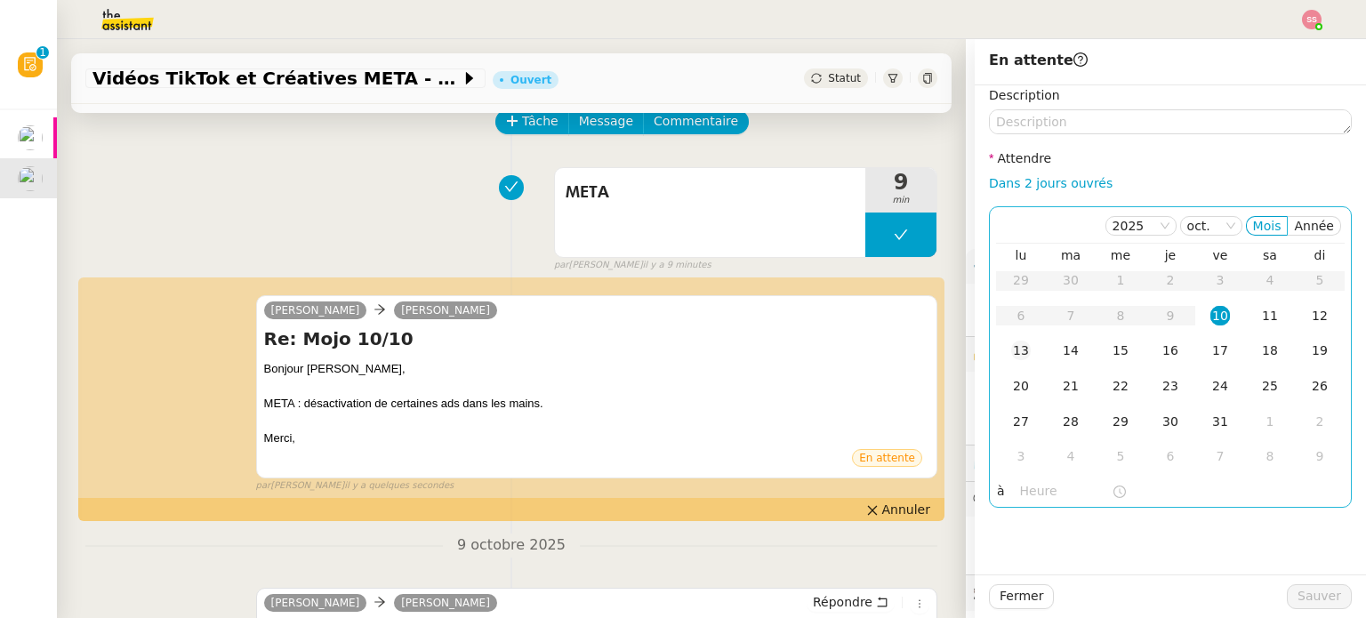
click at [996, 345] on td "13" at bounding box center [1021, 351] width 50 height 36
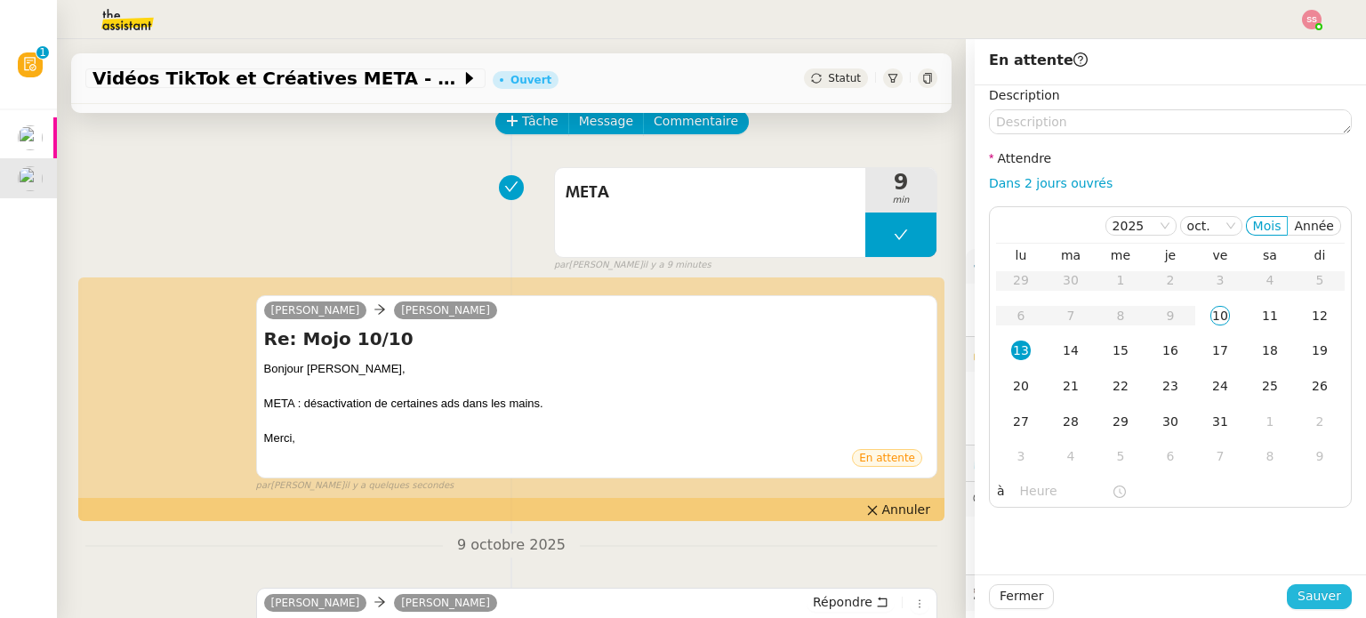
click at [1323, 597] on span "Sauver" at bounding box center [1319, 596] width 44 height 20
